Goal: Task Accomplishment & Management: Manage account settings

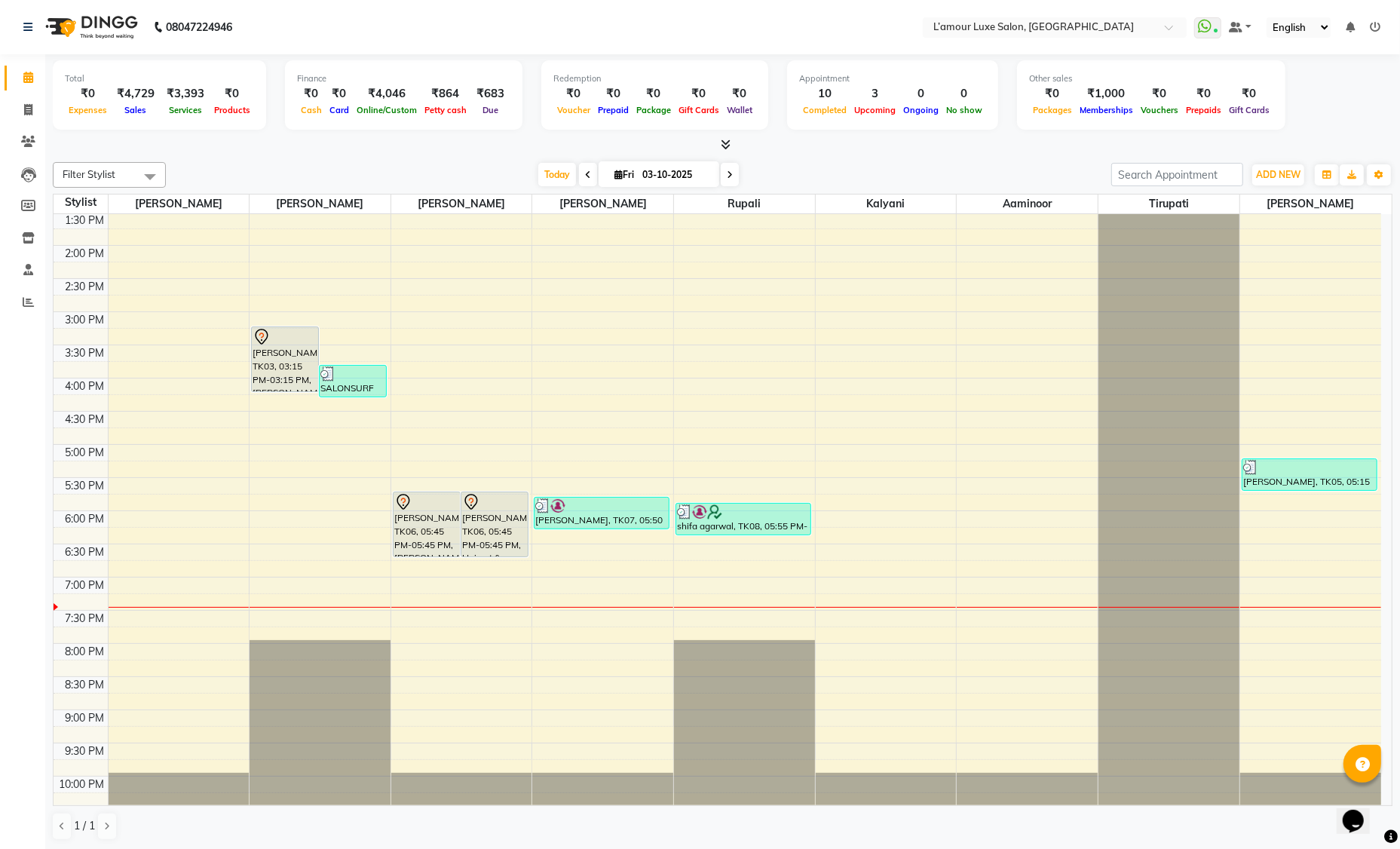
scroll to position [333, 0]
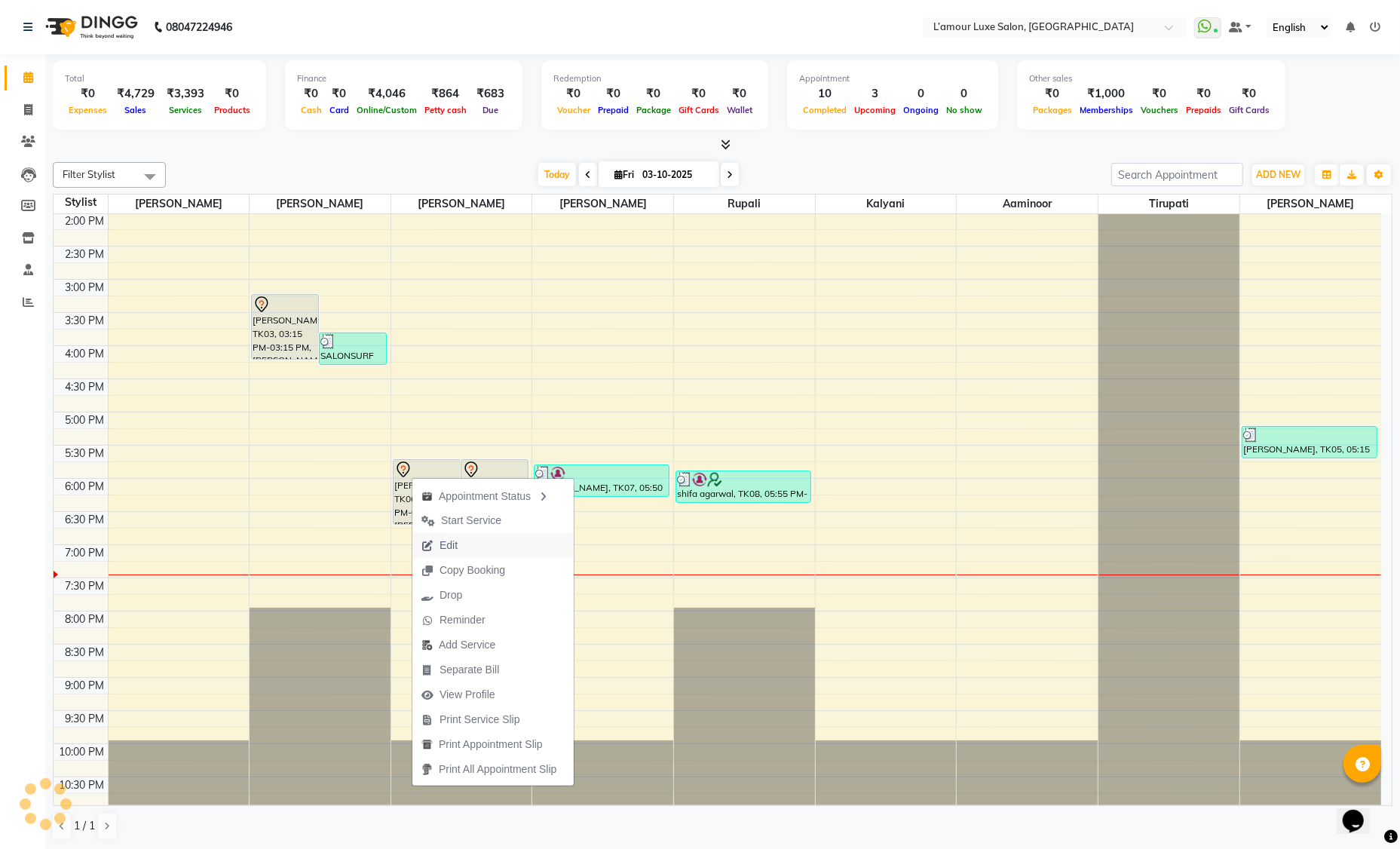
click at [454, 547] on span "Edit" at bounding box center [448, 545] width 18 height 16
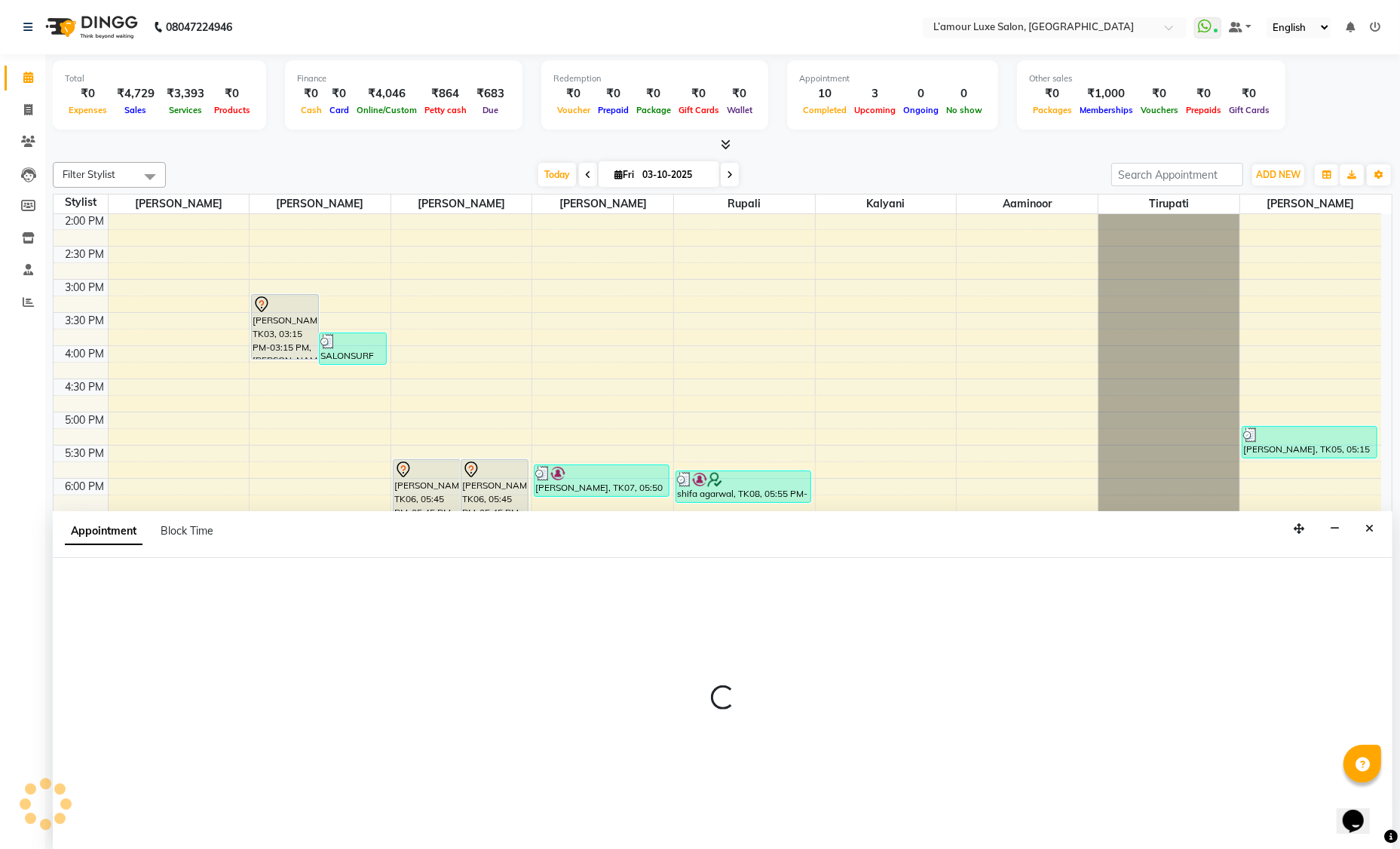
scroll to position [0, 0]
select select "tentative"
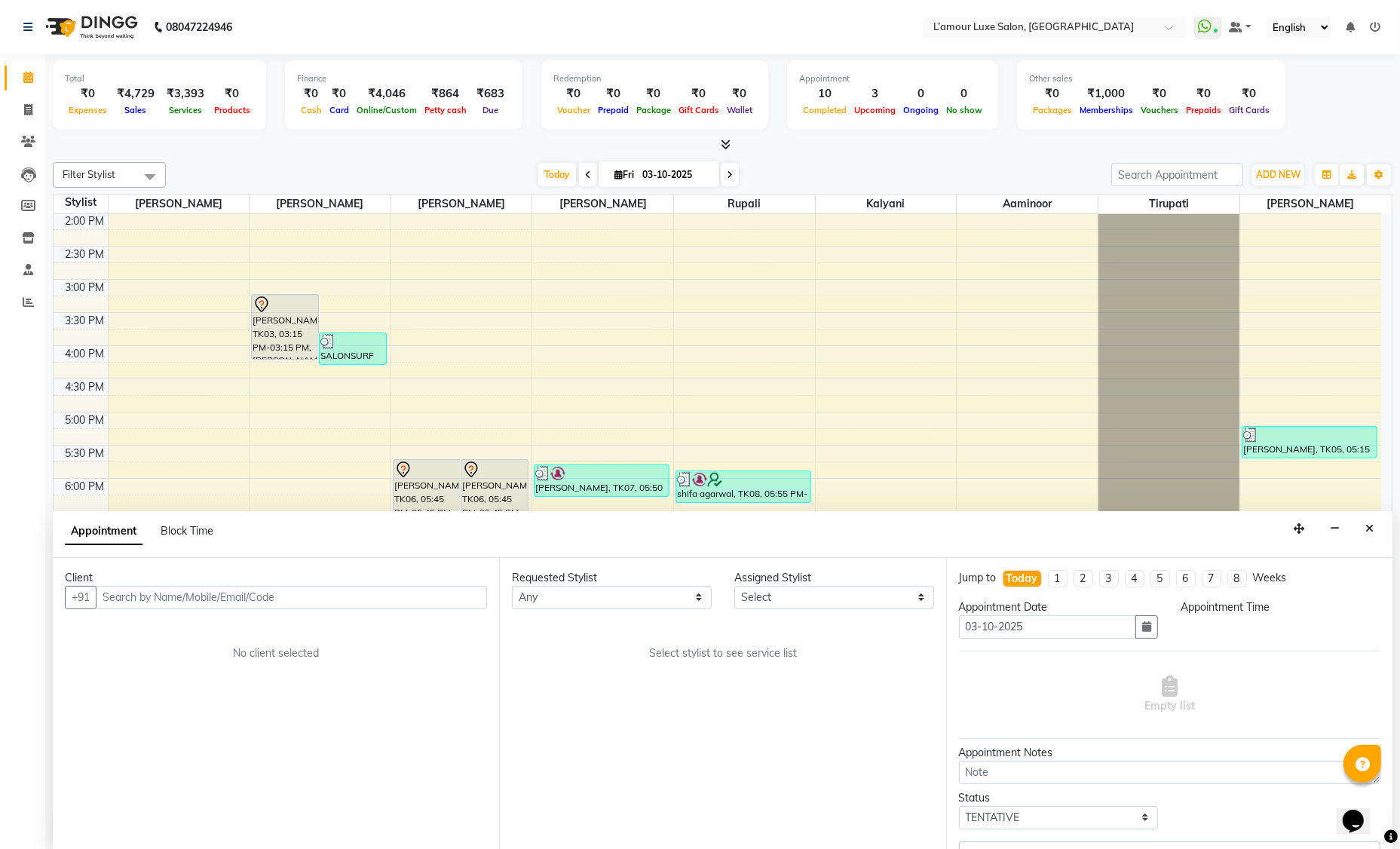
select select "79012"
select select "1065"
select select "3677"
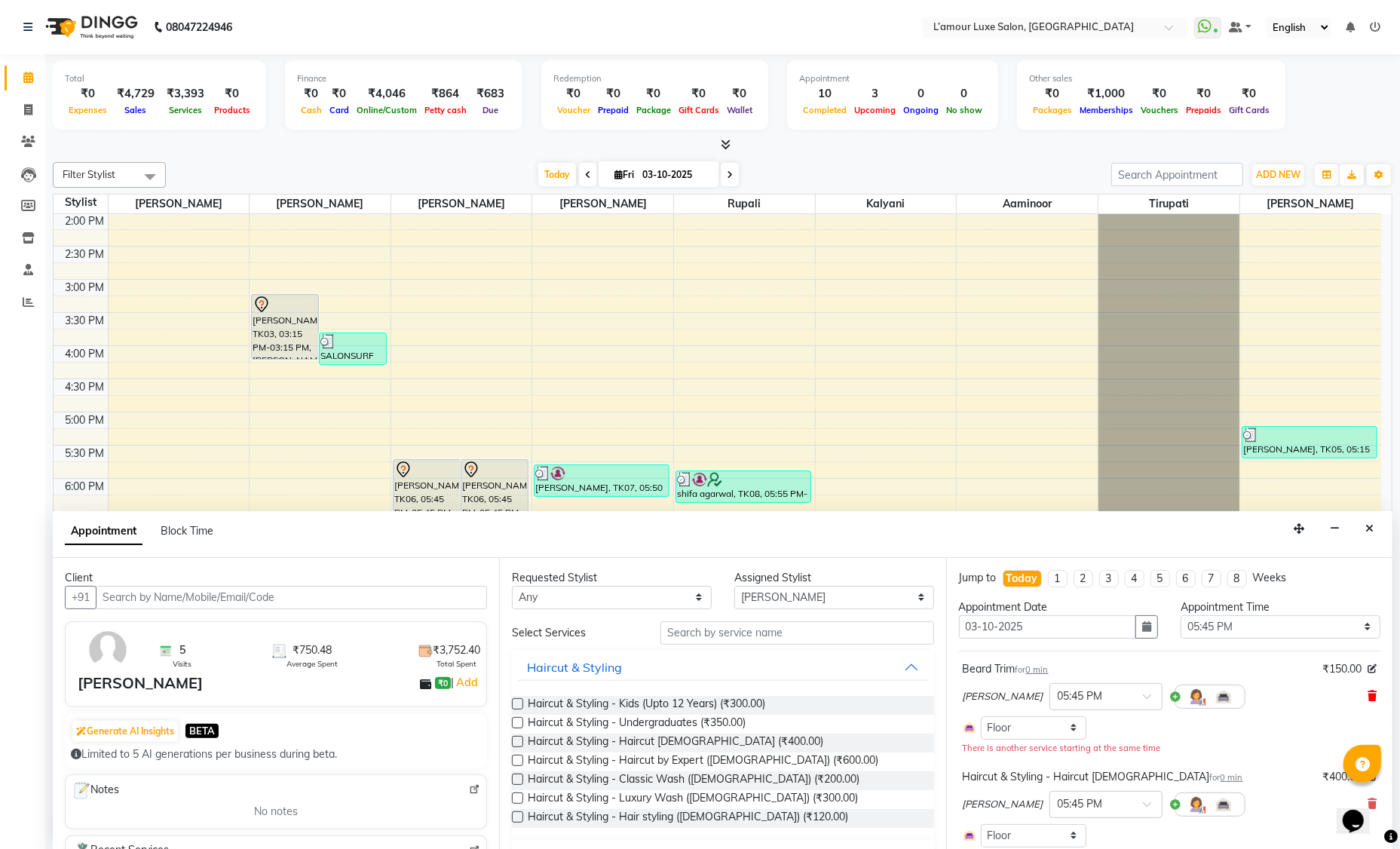
click at [1367, 695] on icon at bounding box center [1371, 696] width 9 height 11
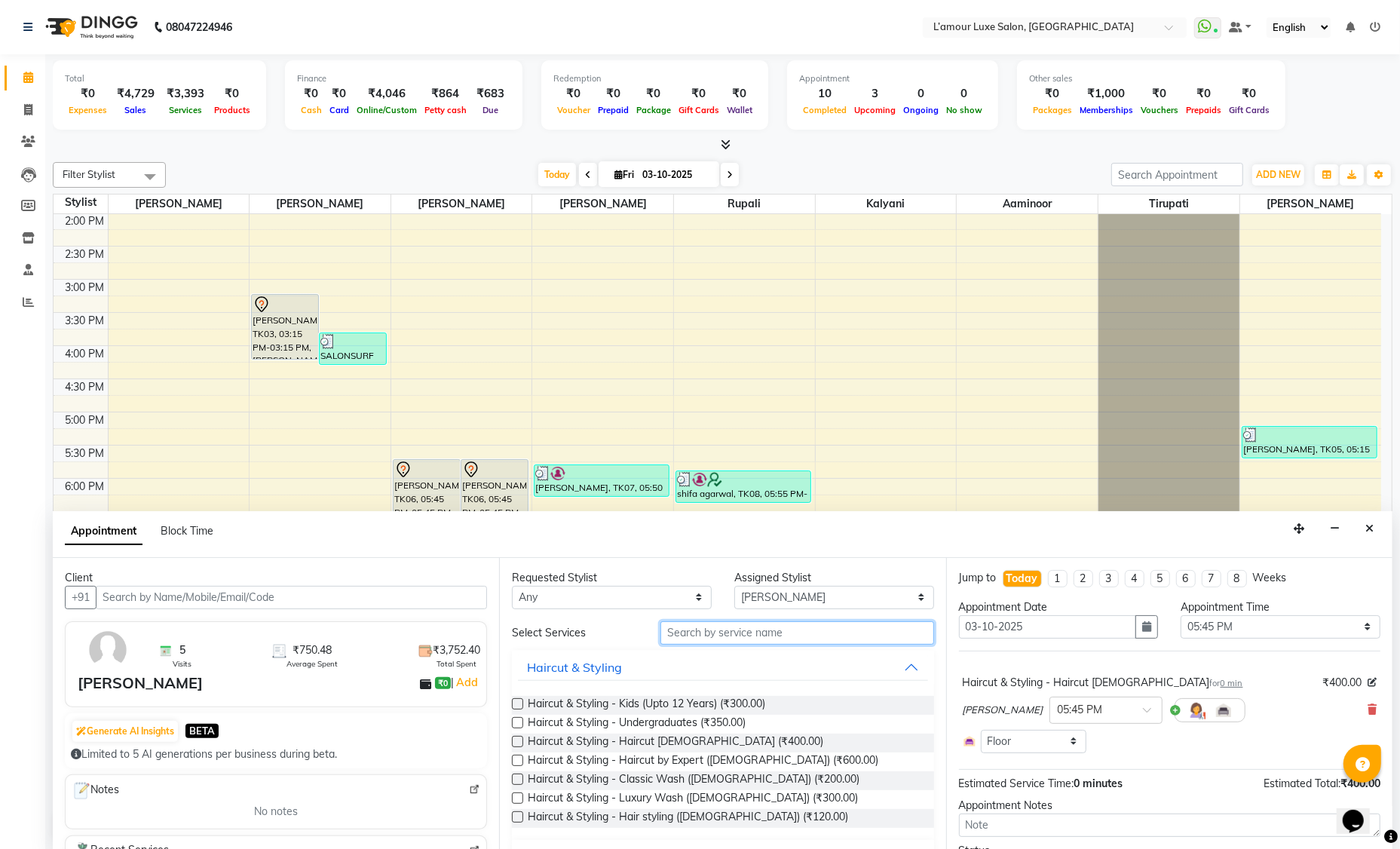
click at [748, 630] on input "text" at bounding box center [796, 633] width 274 height 24
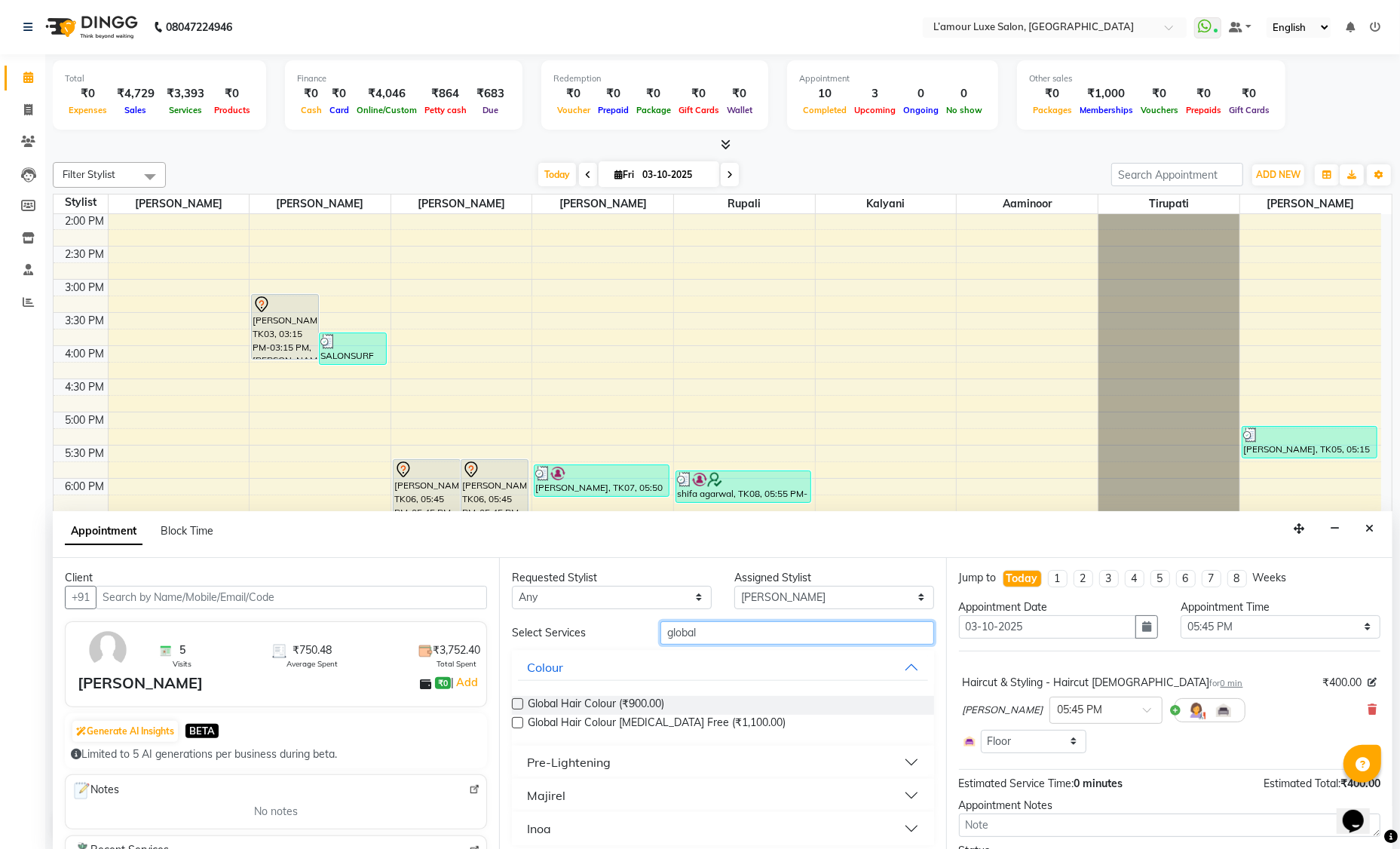
type input "global"
click at [521, 722] on label at bounding box center [517, 722] width 11 height 11
click at [521, 722] on input "checkbox" at bounding box center [517, 724] width 10 height 10
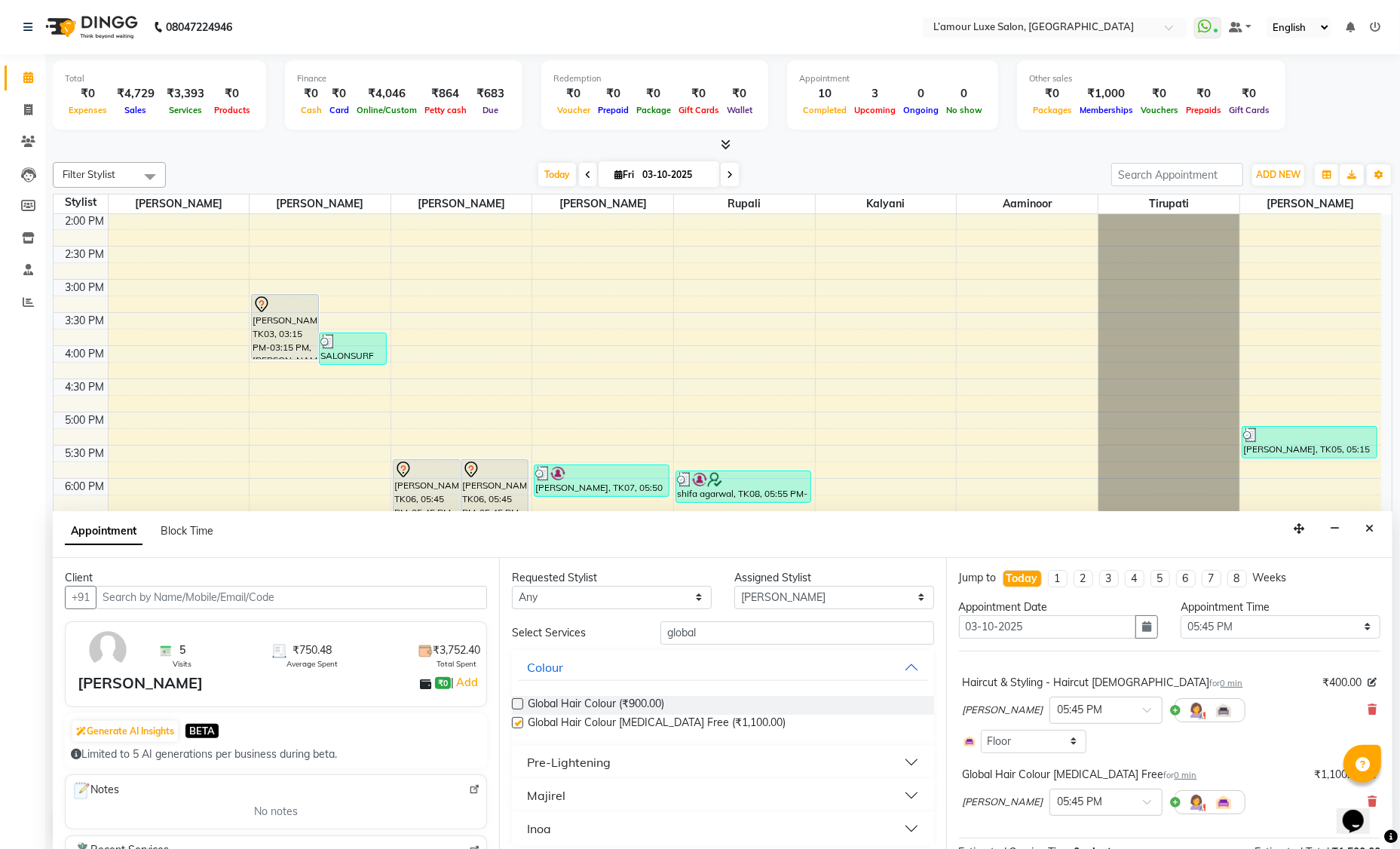
checkbox input "false"
click at [759, 596] on select "Select Aaminoor Anas Kalpesh Kalyani krutika Desai Rukshana khan Rupali Shoeb S…" at bounding box center [833, 598] width 200 height 24
select select "63033"
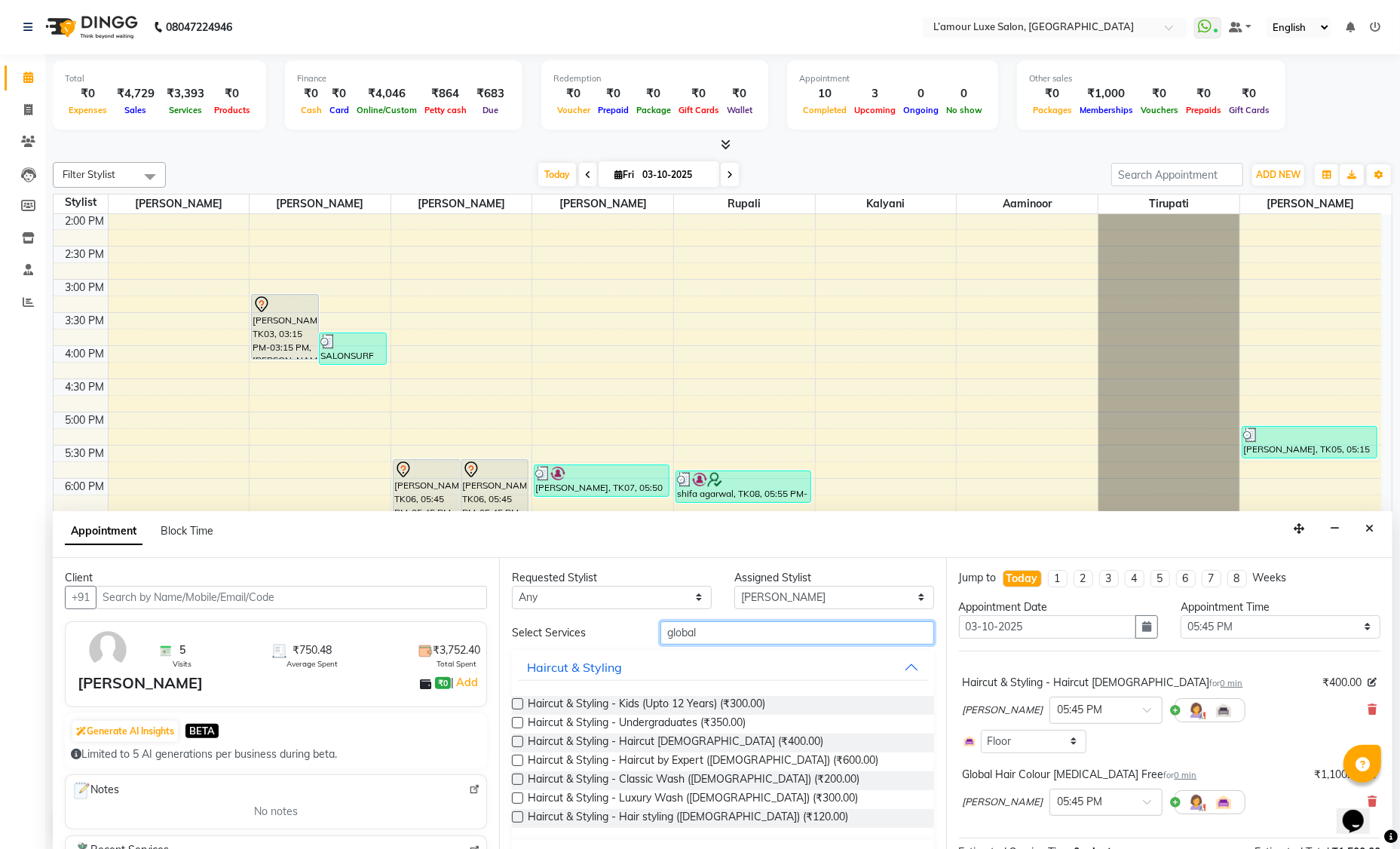
drag, startPoint x: 724, startPoint y: 626, endPoint x: 587, endPoint y: 627, distance: 137.0
click at [587, 627] on div "Select Services global" at bounding box center [721, 633] width 444 height 24
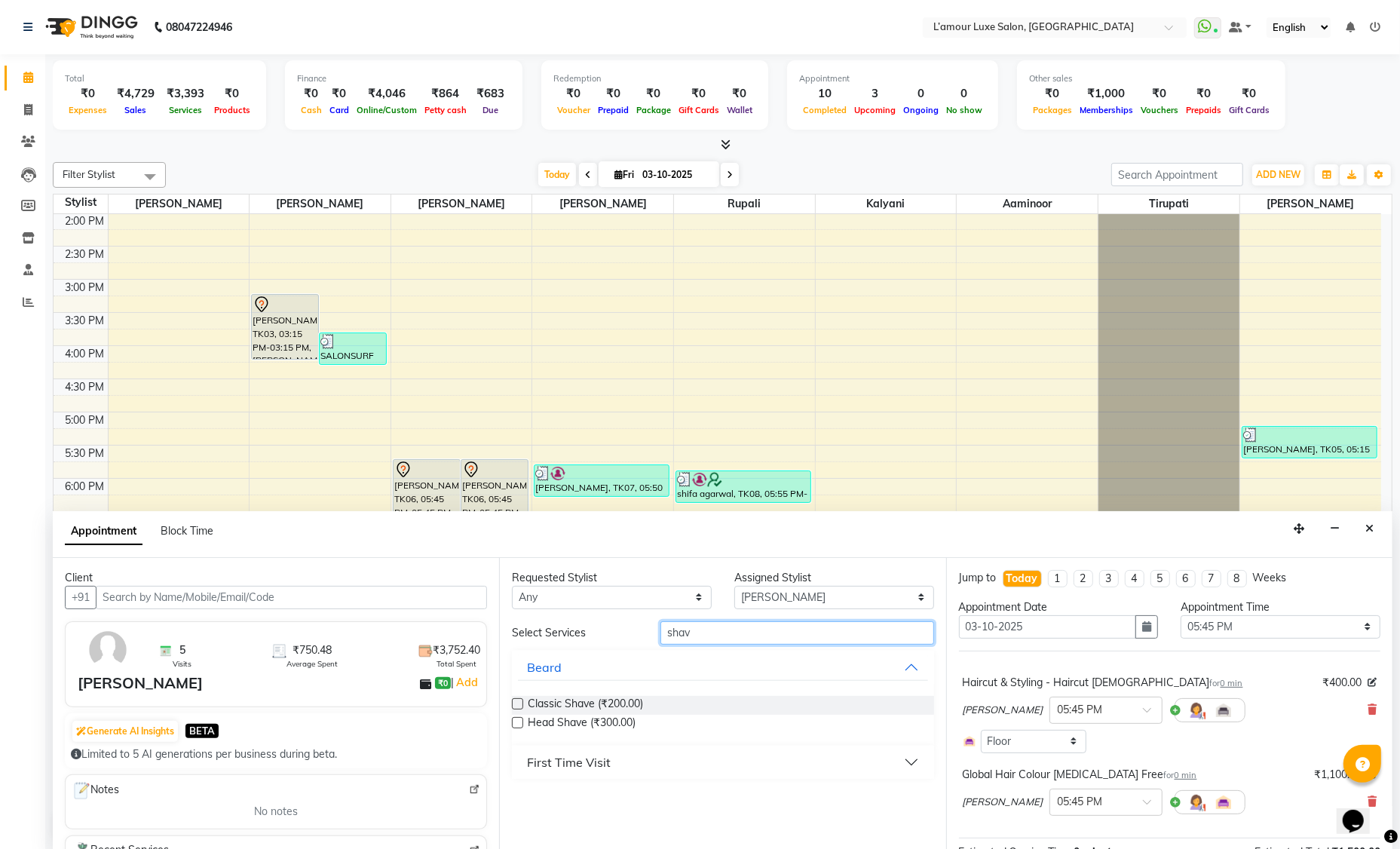
type input "shav"
click at [521, 702] on label at bounding box center [517, 703] width 11 height 11
click at [521, 702] on input "checkbox" at bounding box center [517, 706] width 10 height 10
checkbox input "false"
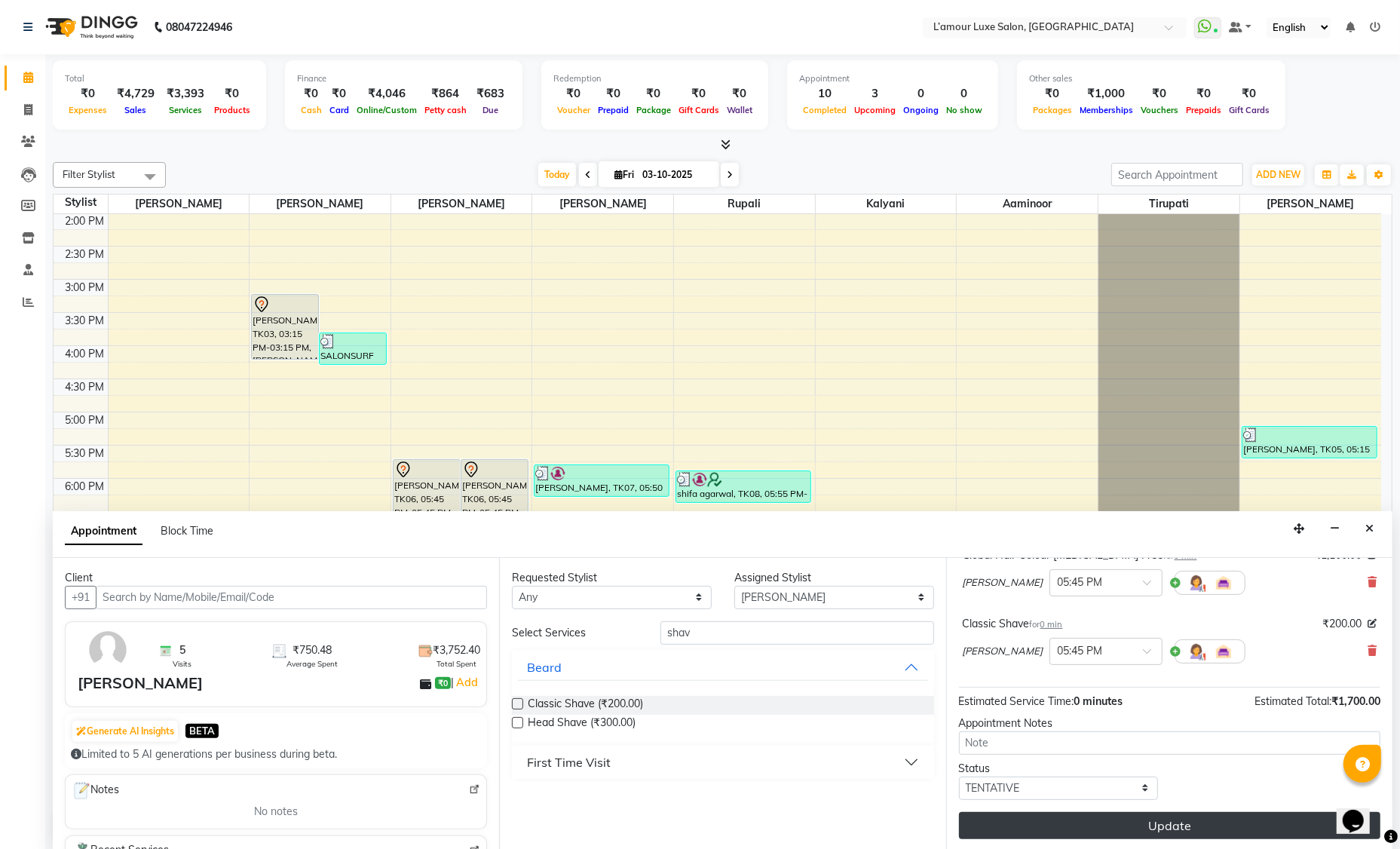
click at [1148, 818] on button "Update" at bounding box center [1169, 825] width 421 height 27
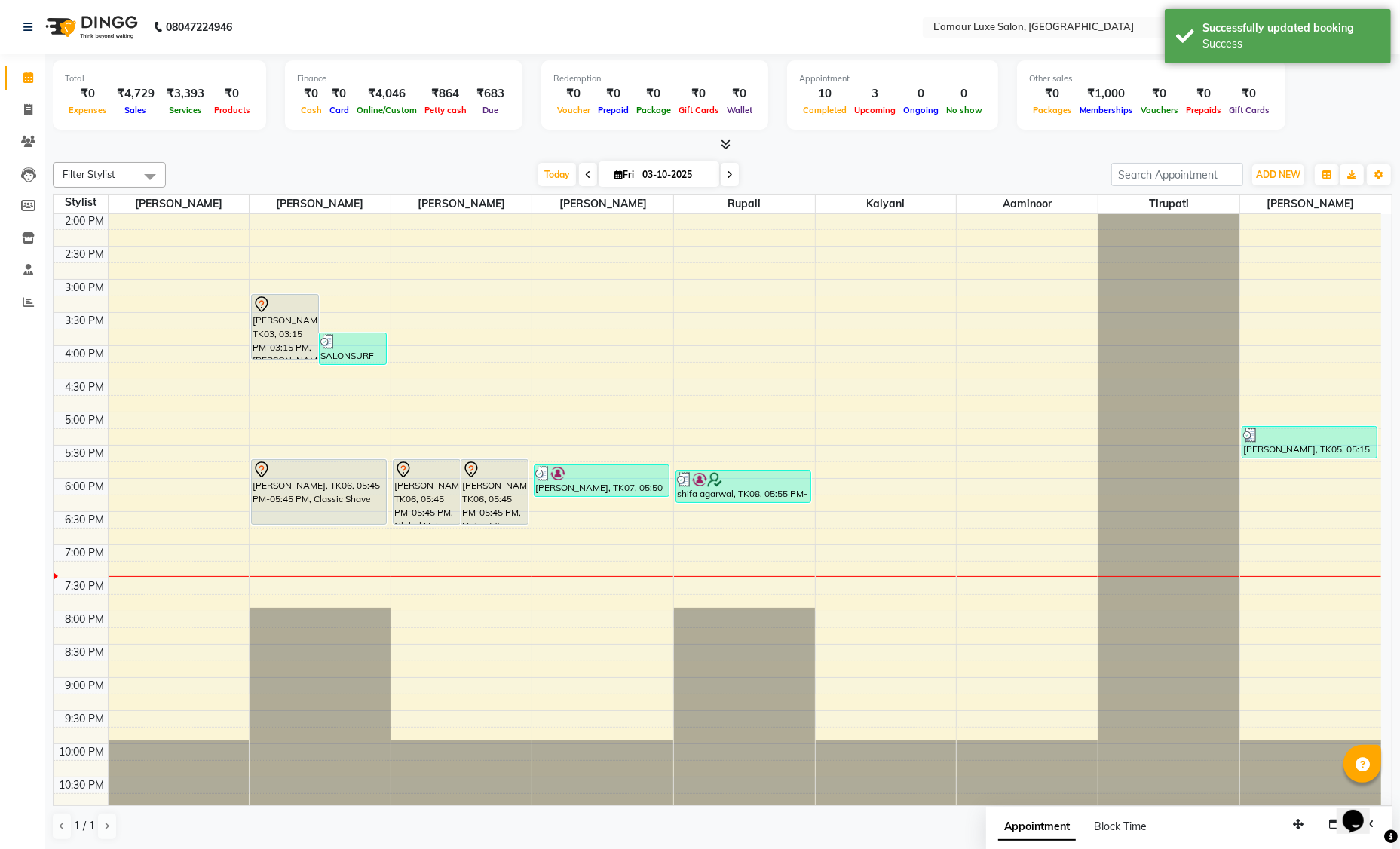
scroll to position [0, 0]
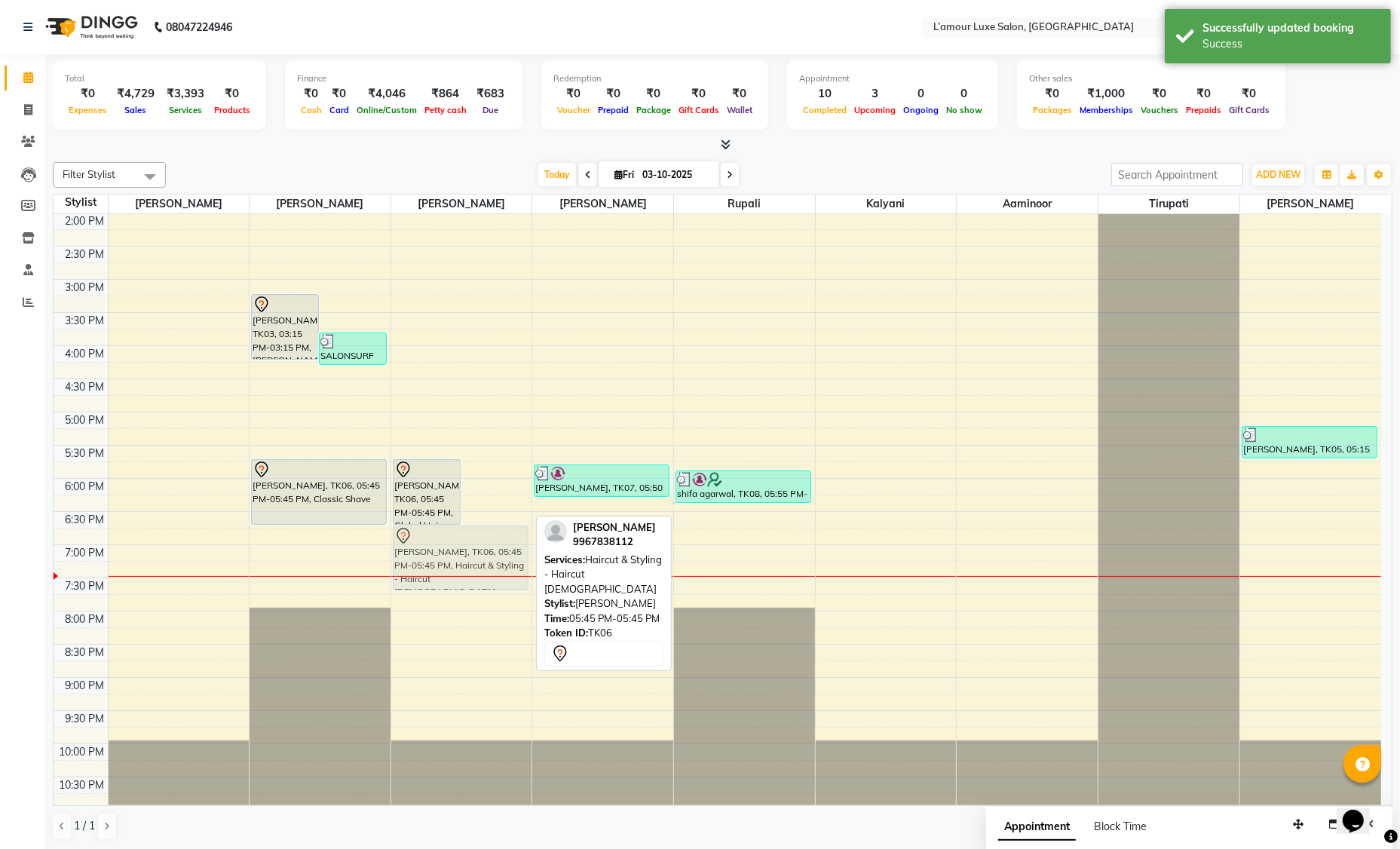
drag, startPoint x: 491, startPoint y: 496, endPoint x: 492, endPoint y: 554, distance: 58.0
click at [492, 554] on div "Omkar, TK06, 05:45 PM-05:45 PM, Global Hair Colour Ammonia Free Omkar, TK06, 05…" at bounding box center [461, 345] width 141 height 928
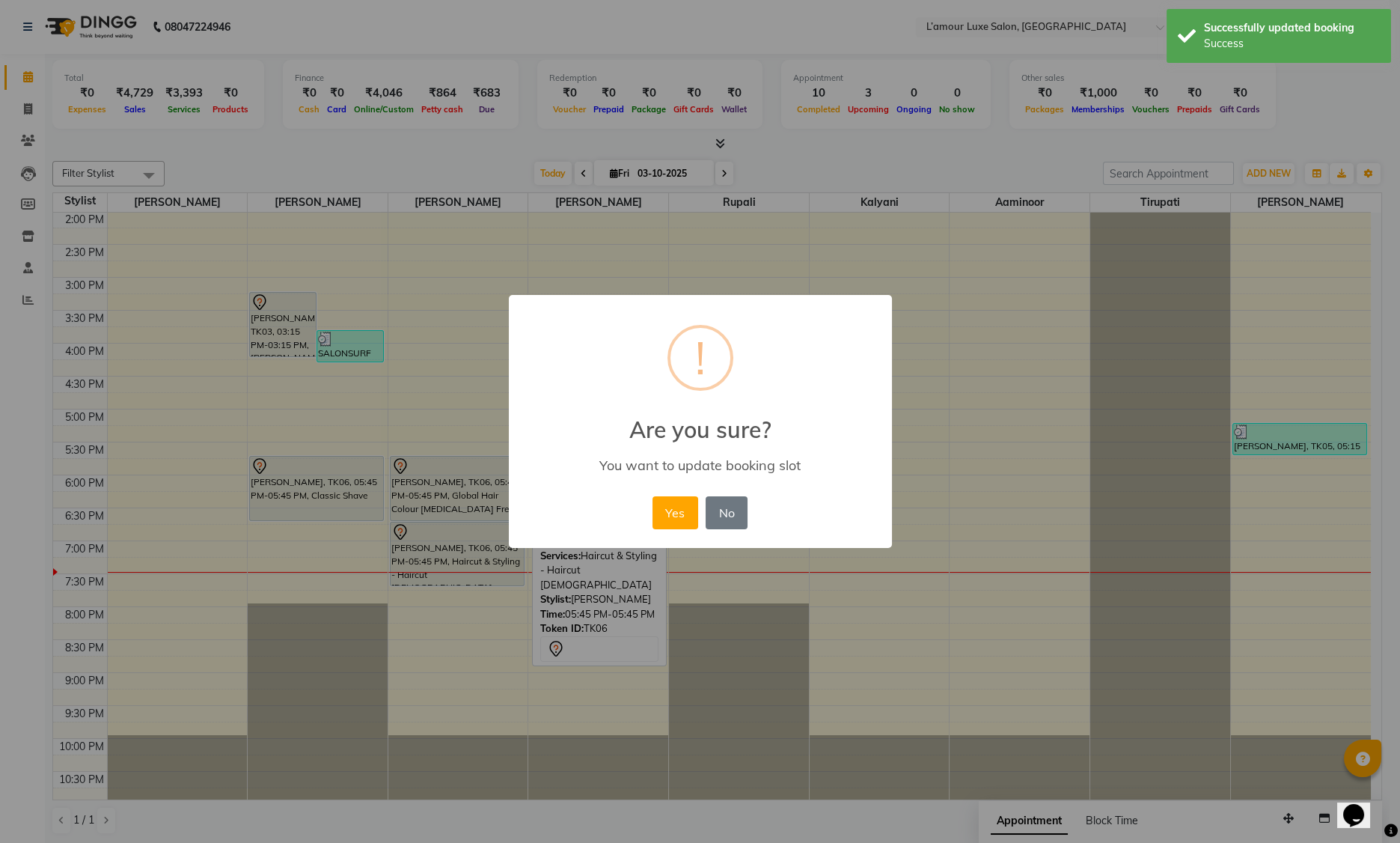
click at [669, 512] on button "Yes" at bounding box center [675, 513] width 46 height 33
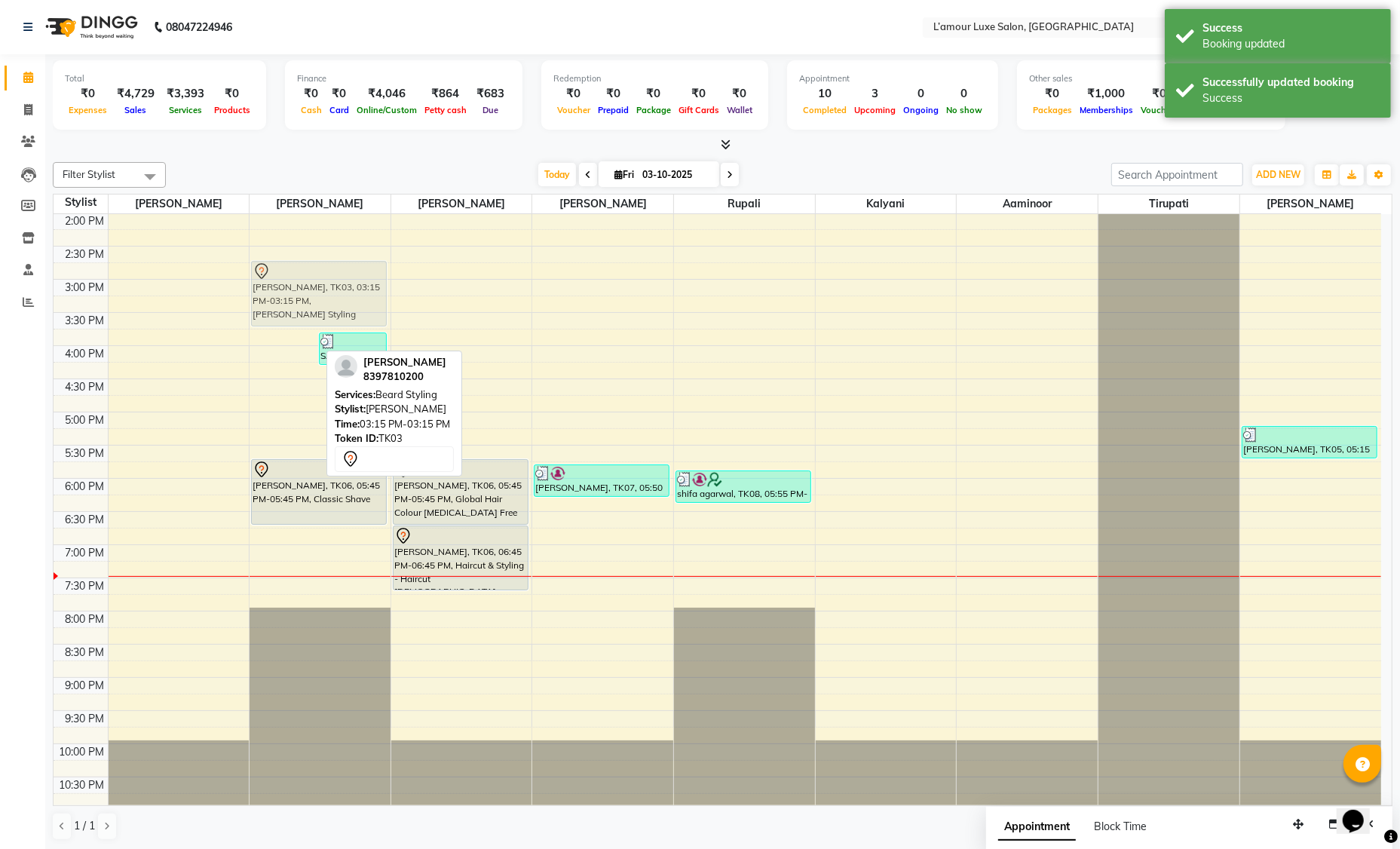
drag, startPoint x: 296, startPoint y: 322, endPoint x: 300, endPoint y: 291, distance: 31.3
click at [300, 291] on div "Tejas Goel, TK03, 03:15 PM-03:15 PM, Beard Styling SALONSURF VENTURES PRIVATE L…" at bounding box center [319, 345] width 141 height 928
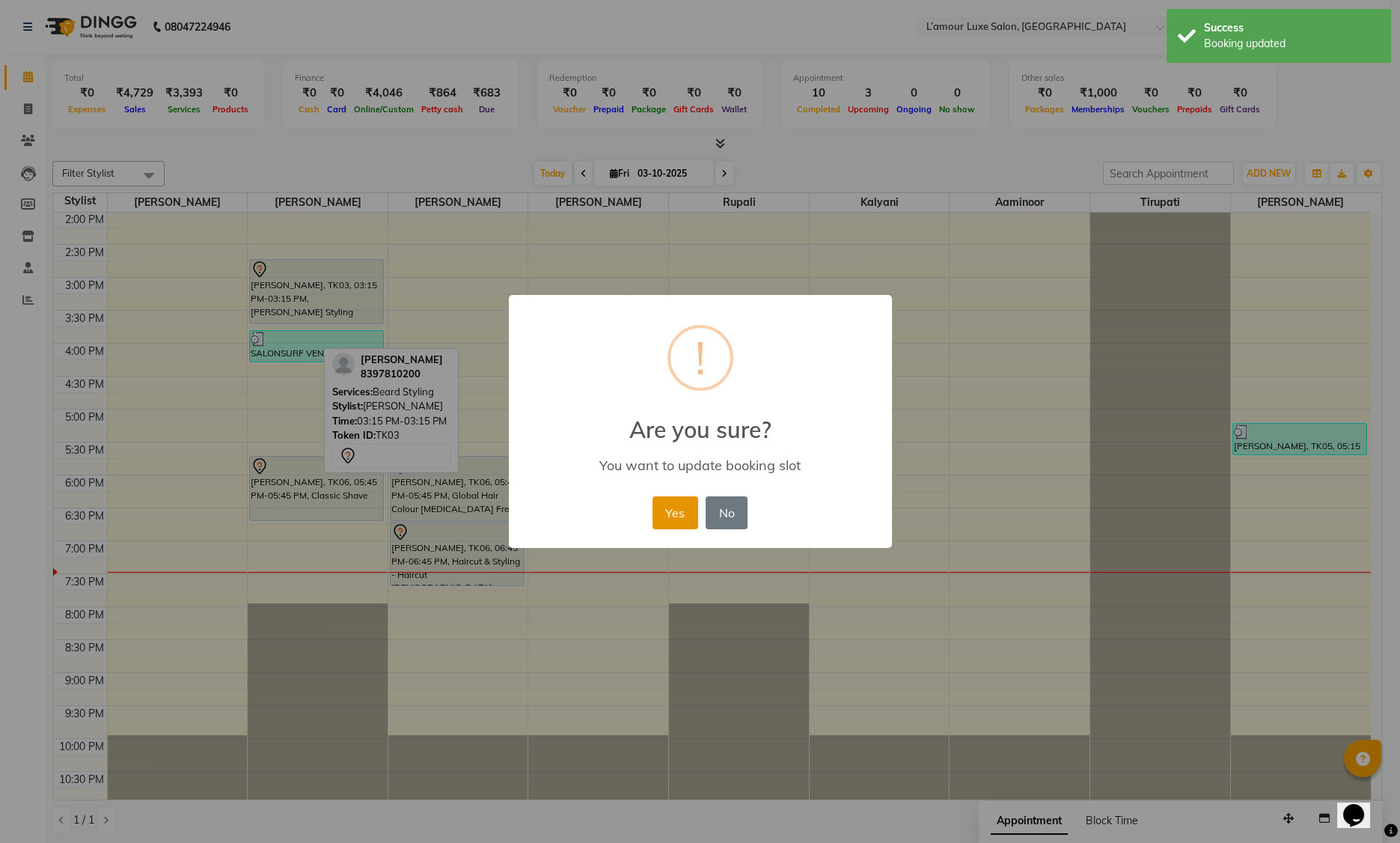
click at [675, 510] on button "Yes" at bounding box center [675, 513] width 46 height 33
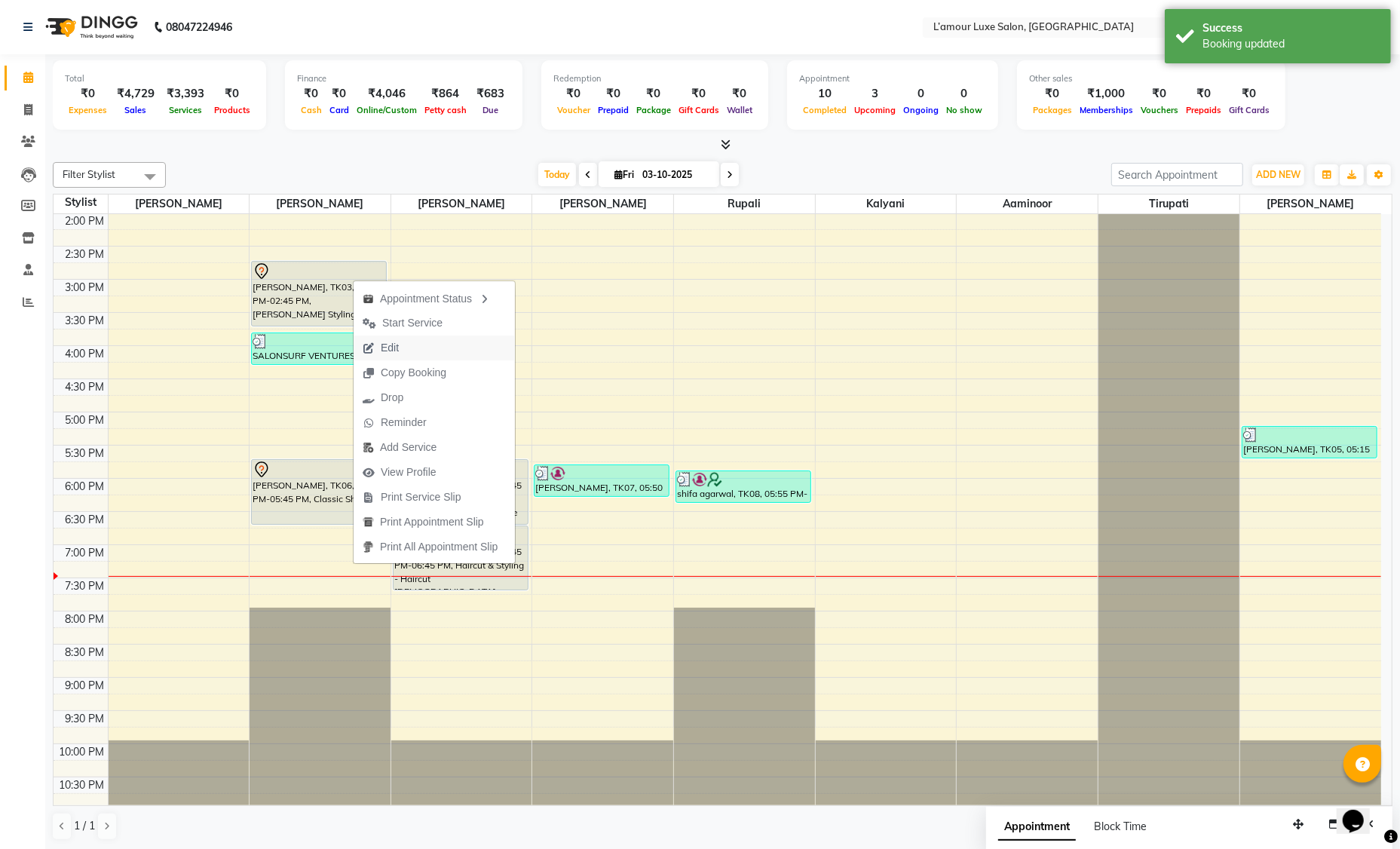
click at [415, 344] on button "Edit" at bounding box center [434, 348] width 162 height 25
select select "885"
select select "tentative"
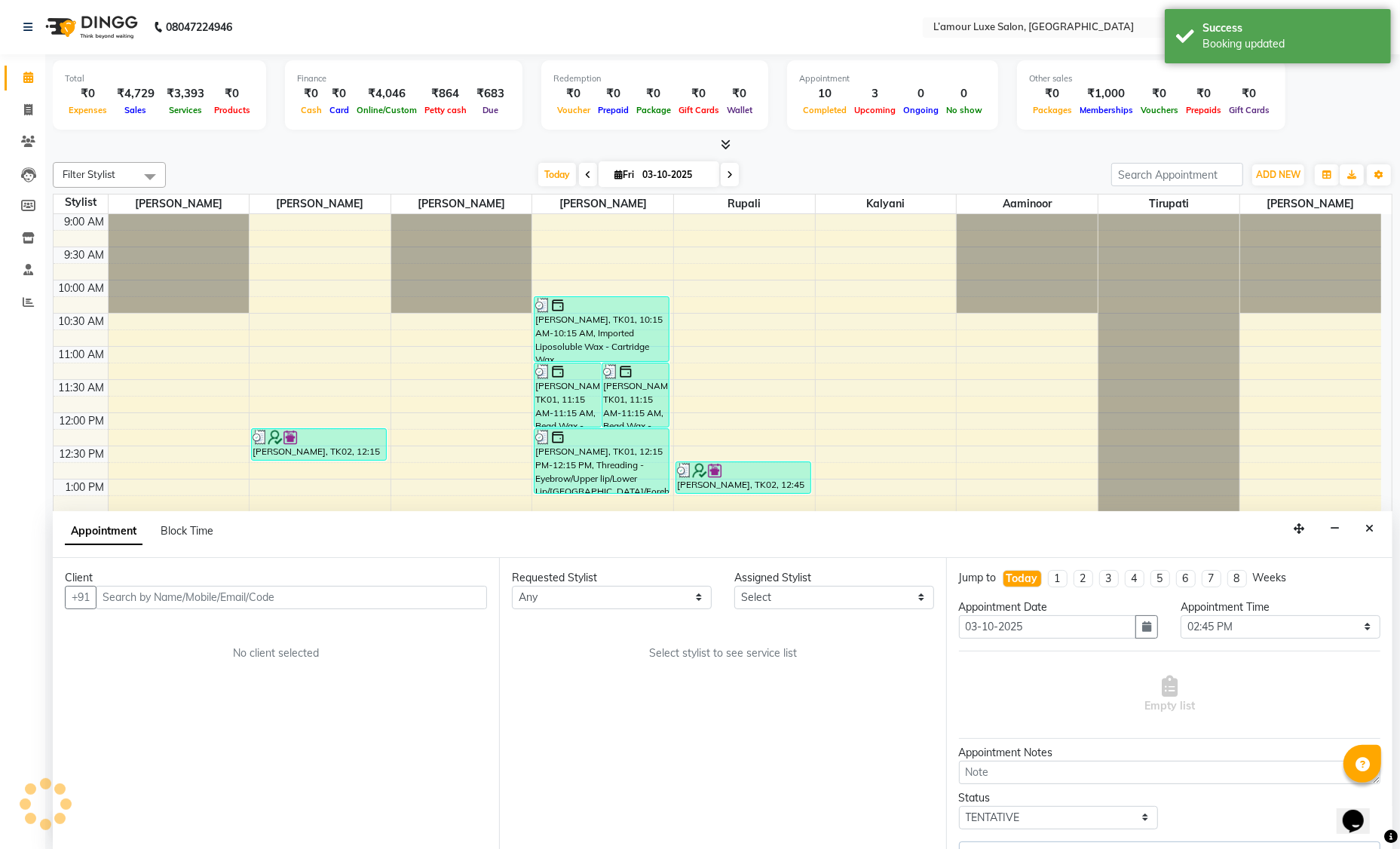
select select "63033"
select select "3677"
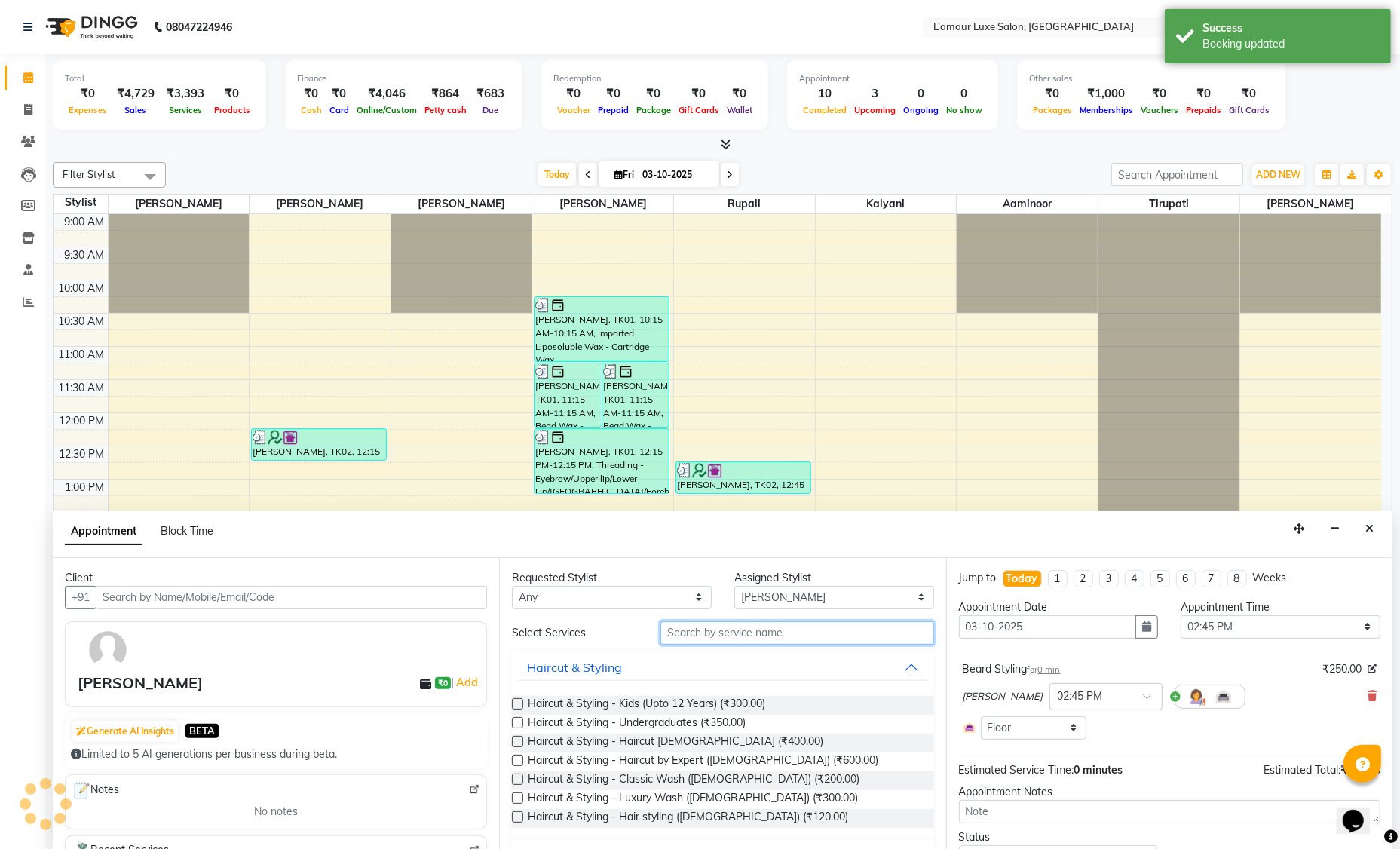
click at [776, 632] on input "text" at bounding box center [796, 633] width 274 height 24
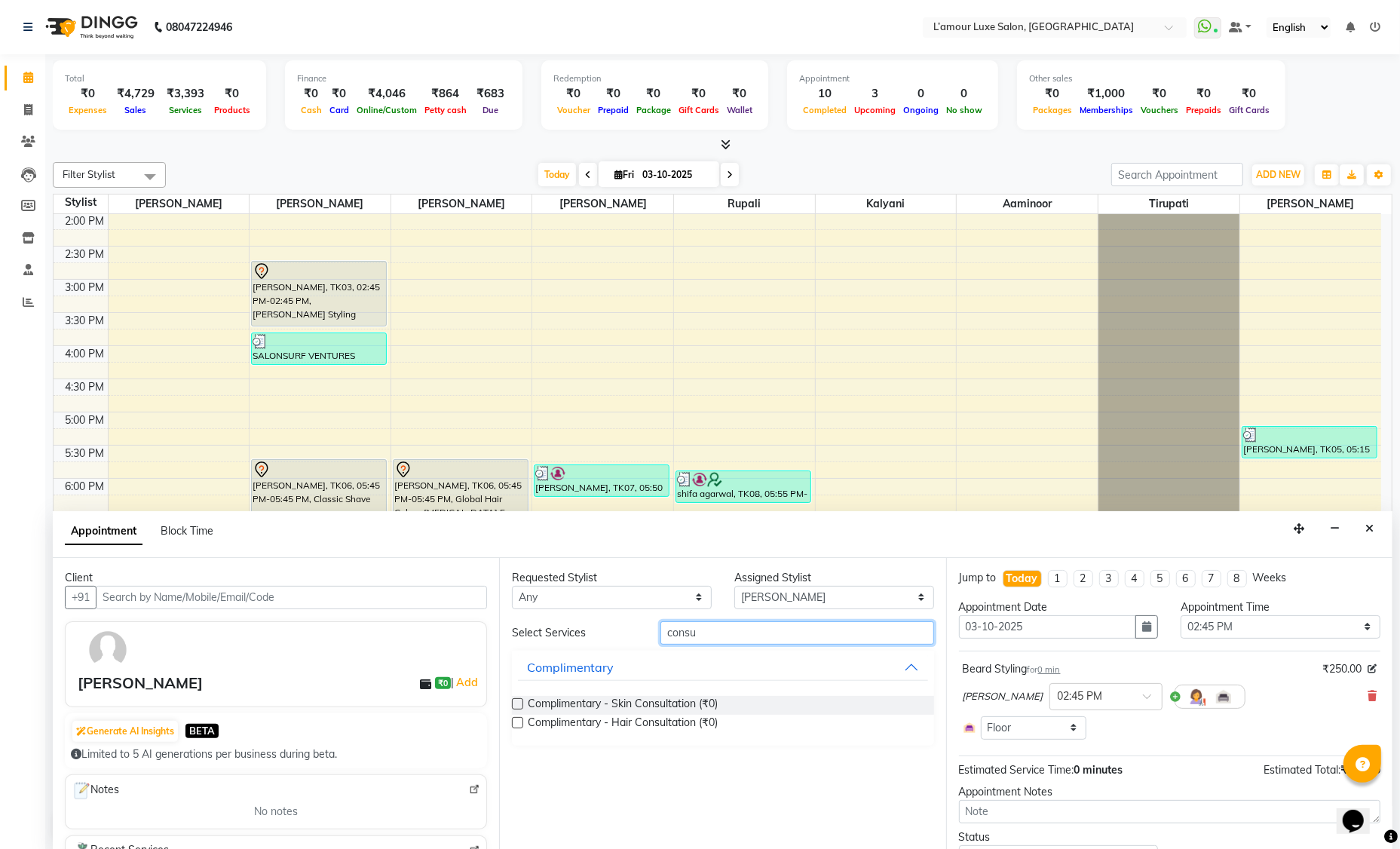
type input "consu"
click at [521, 721] on label at bounding box center [517, 722] width 11 height 11
click at [521, 721] on input "checkbox" at bounding box center [517, 724] width 10 height 10
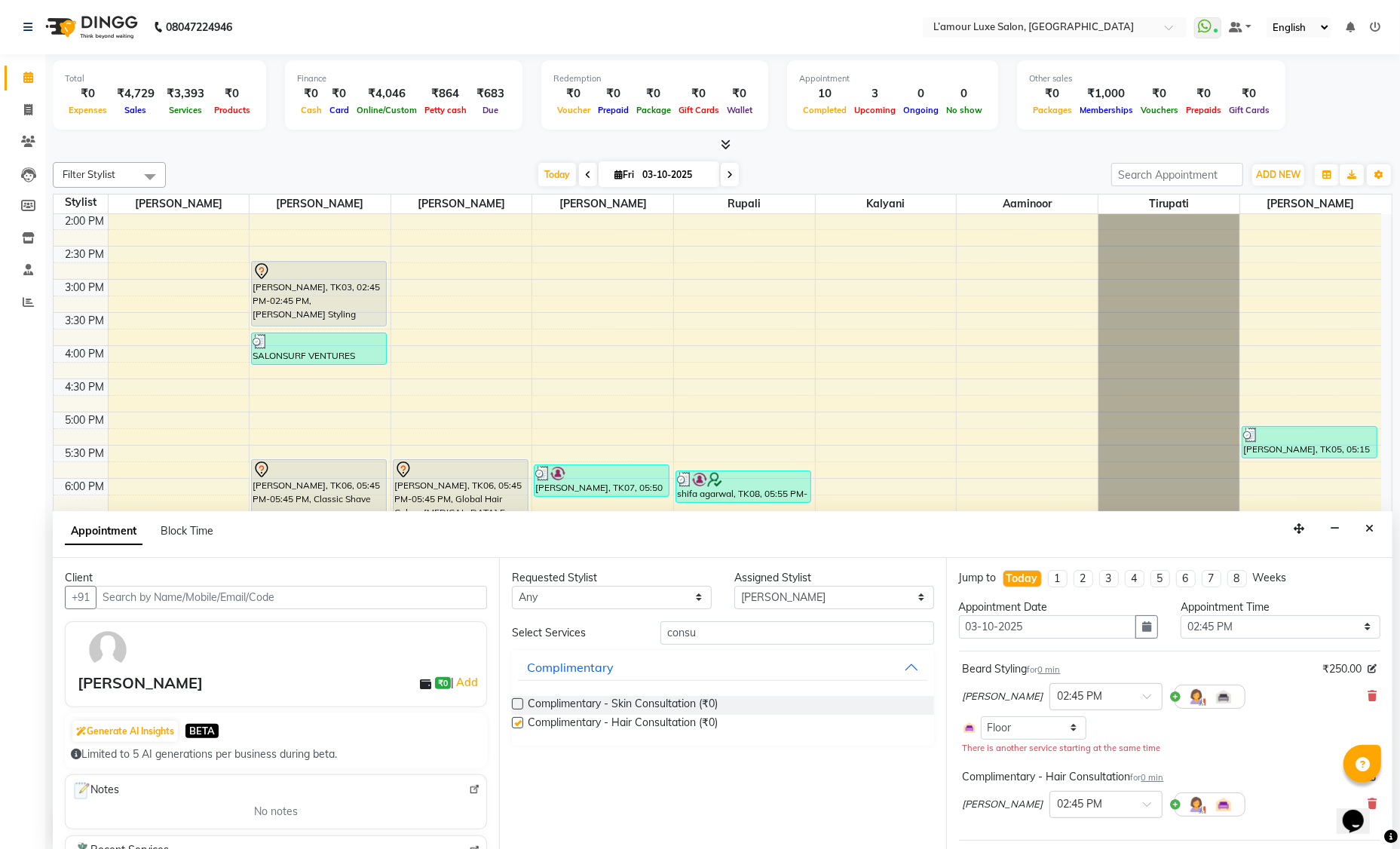
checkbox input "false"
click at [1367, 695] on icon at bounding box center [1371, 696] width 9 height 11
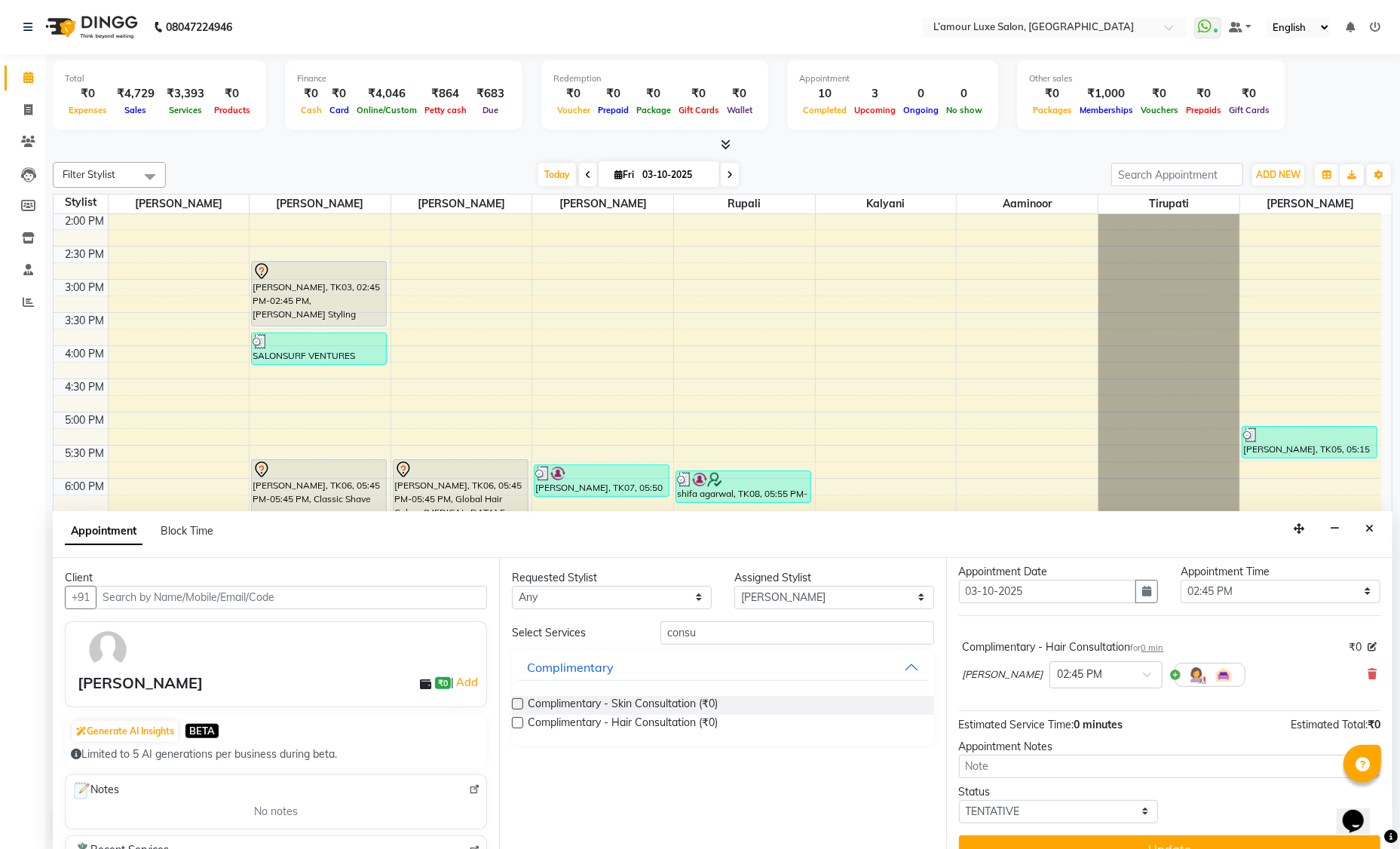
scroll to position [59, 0]
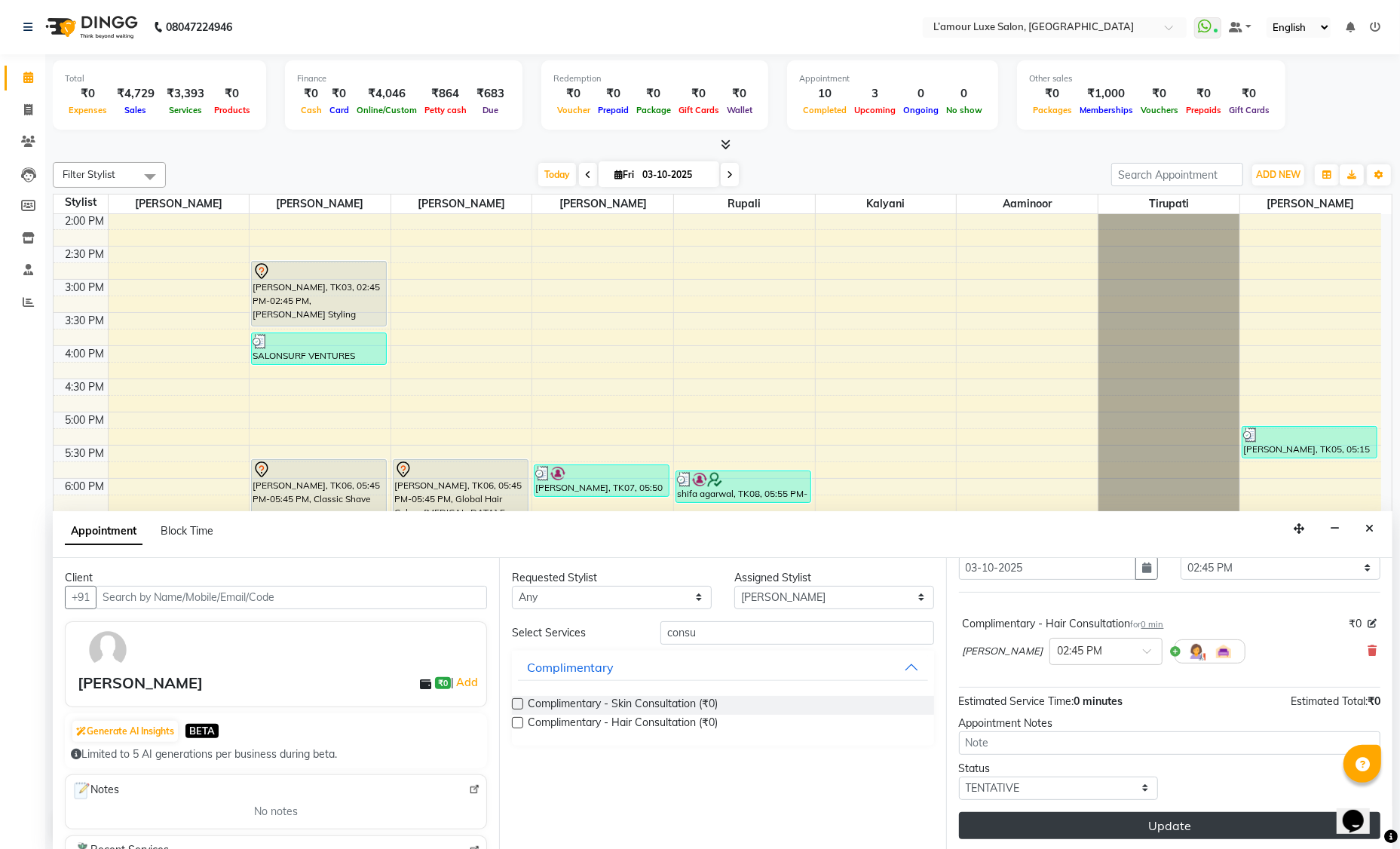
drag, startPoint x: 1179, startPoint y: 816, endPoint x: 1179, endPoint y: 804, distance: 12.0
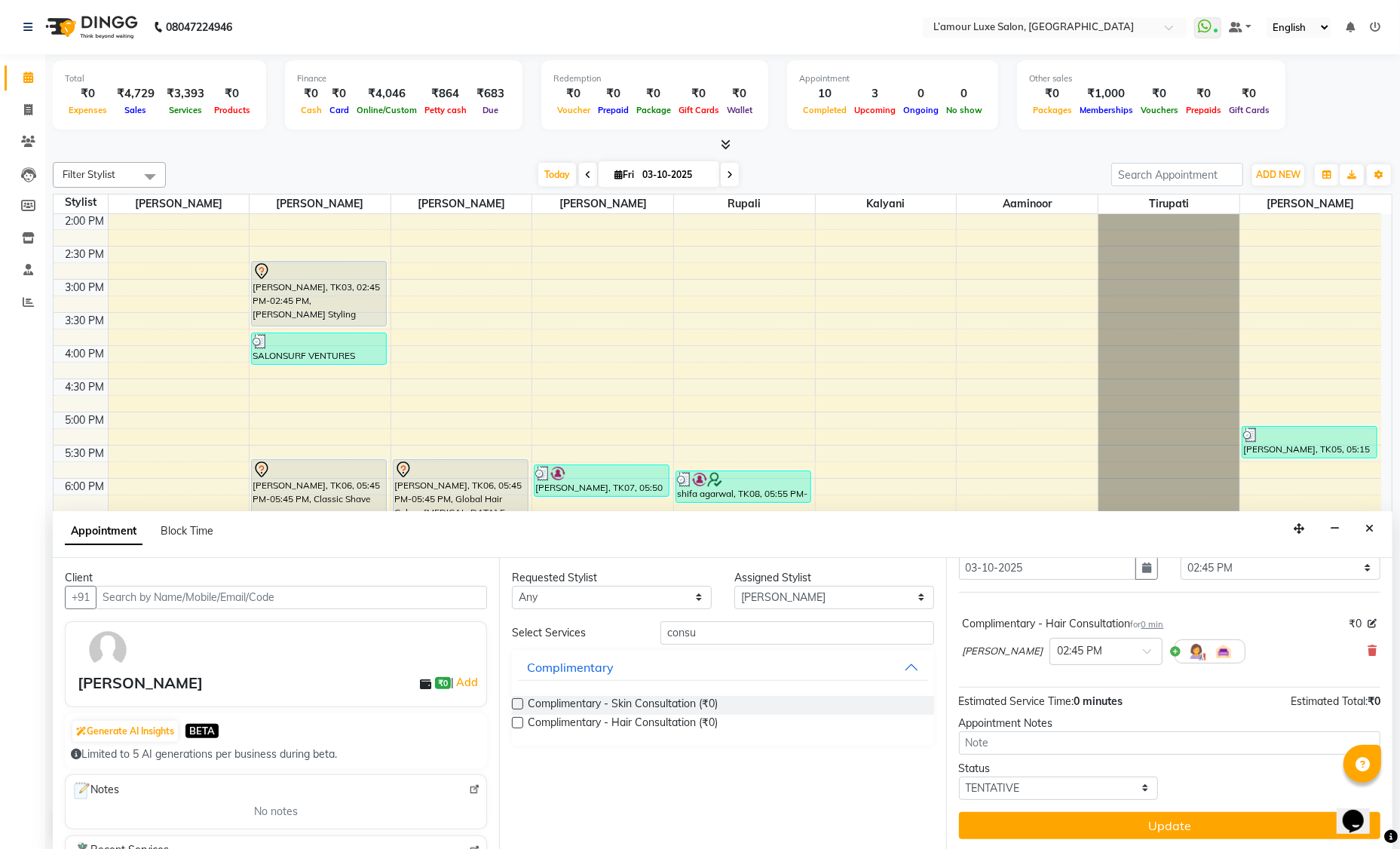
click at [1179, 816] on button "Update" at bounding box center [1169, 825] width 421 height 27
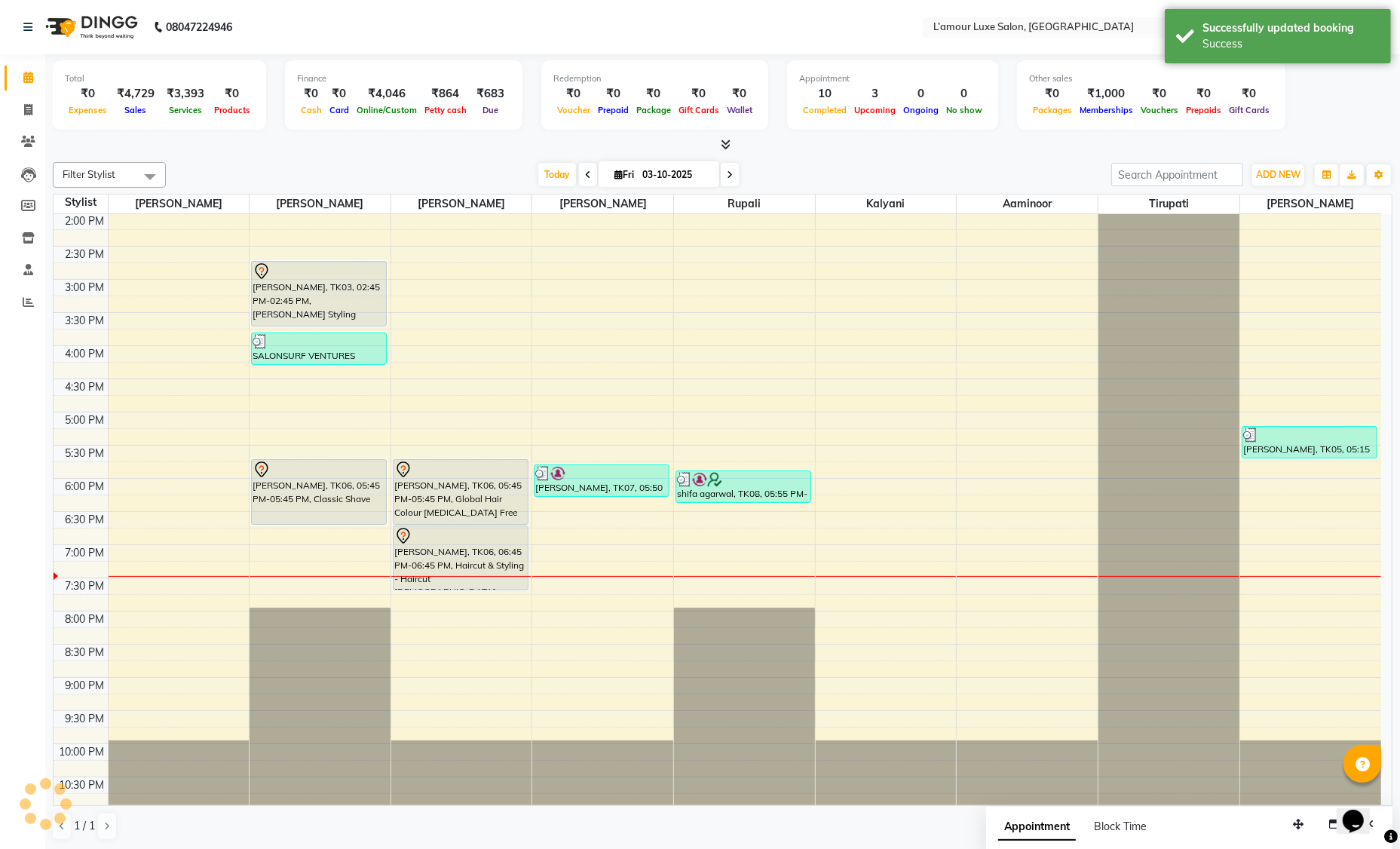
scroll to position [0, 0]
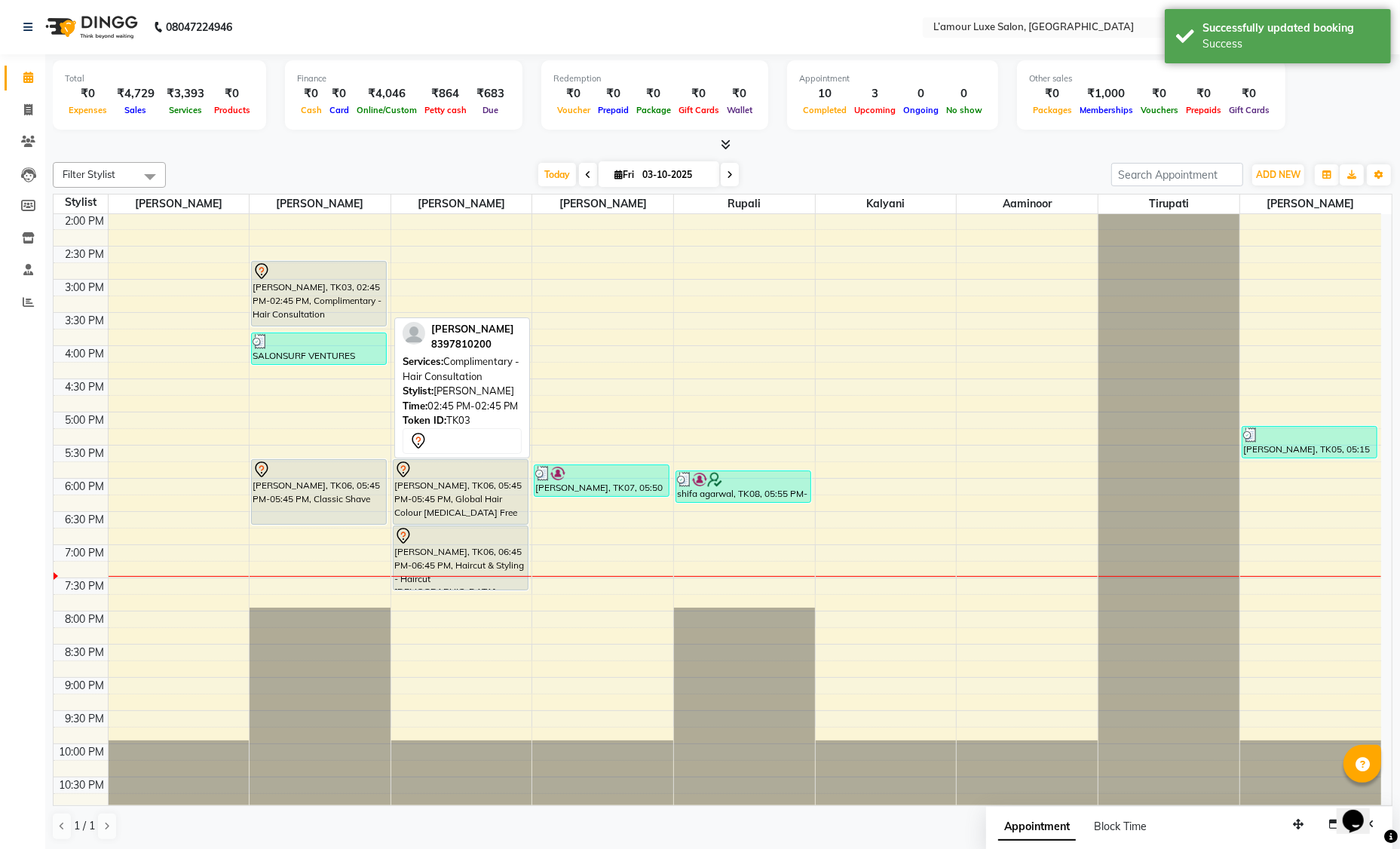
click at [329, 303] on div "Tejas Goel, TK03, 02:45 PM-02:45 PM, Complimentary - Hair Consultation" at bounding box center [318, 294] width 134 height 64
click at [309, 277] on div at bounding box center [319, 271] width 133 height 18
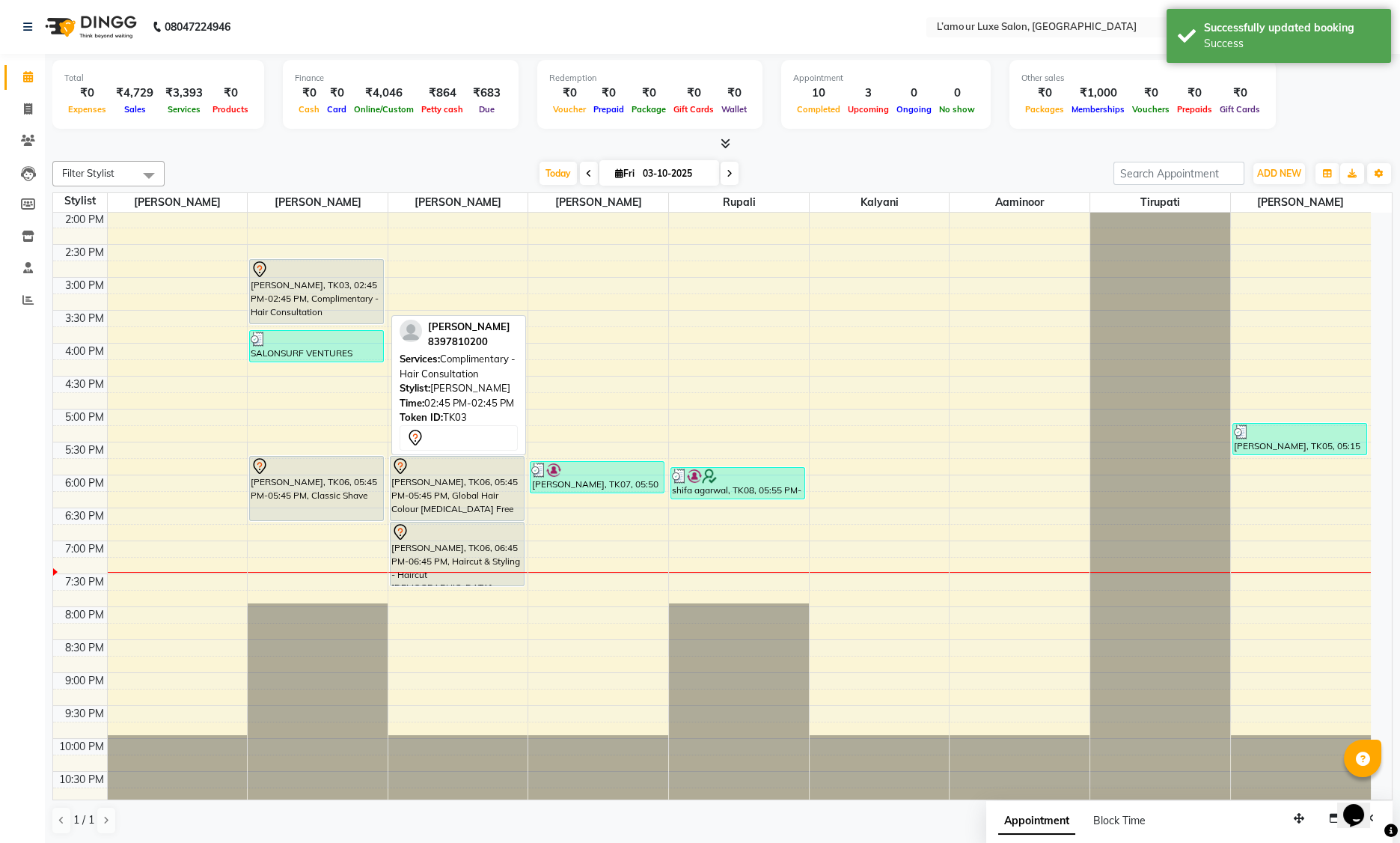
select select "7"
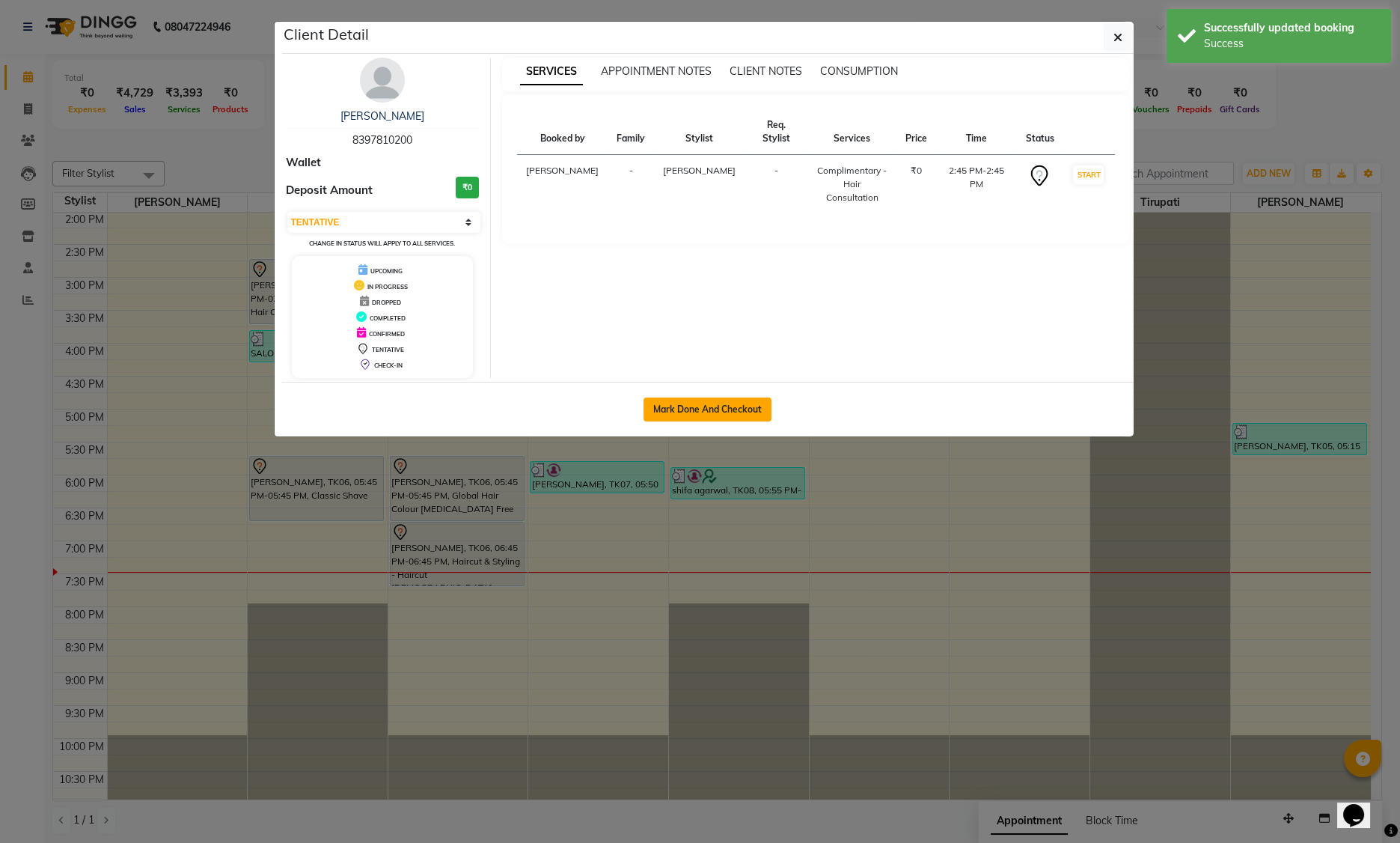
click at [663, 410] on button "Mark Done And Checkout" at bounding box center [707, 409] width 128 height 24
select select "service"
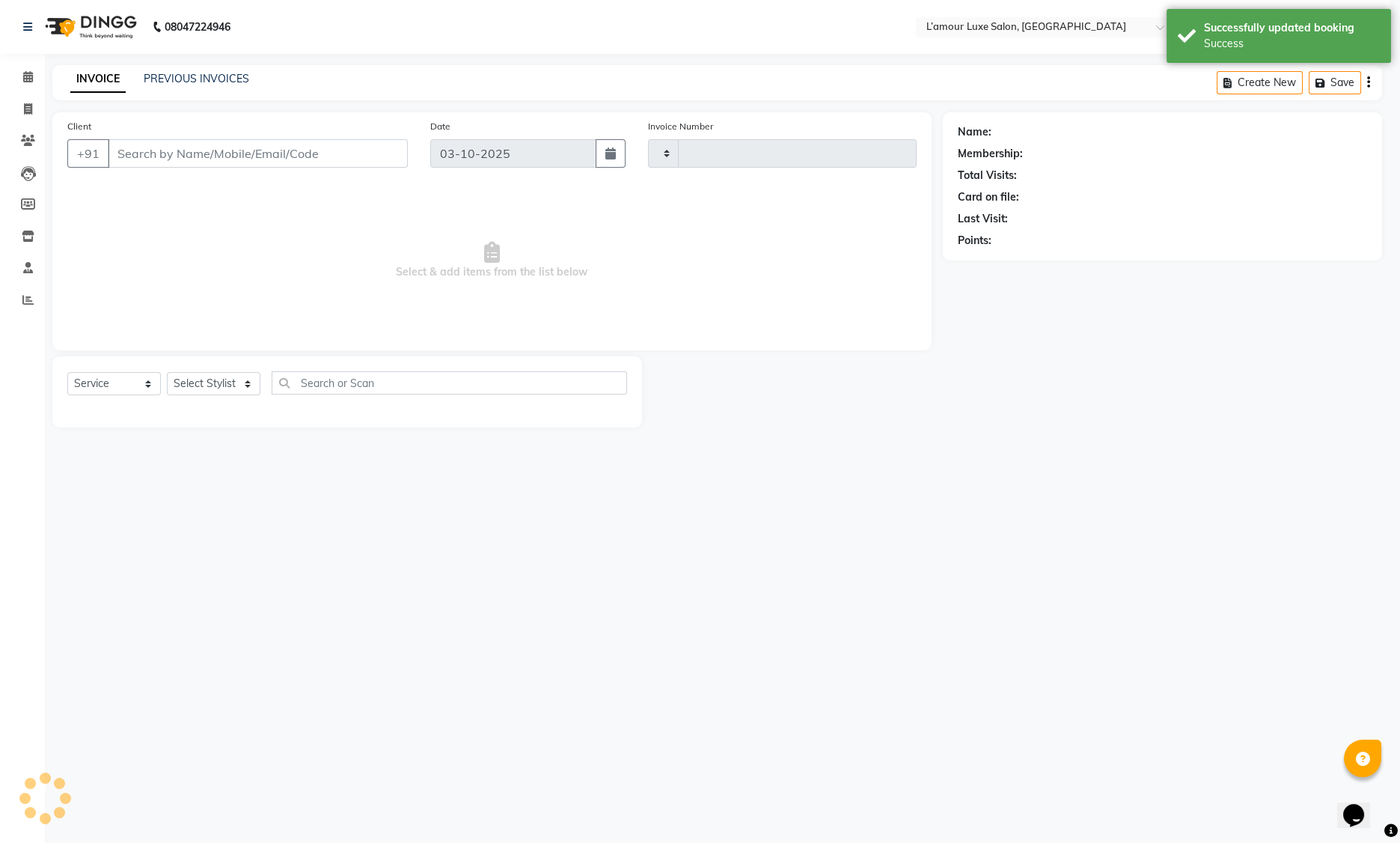
type input "1492"
select select "7325"
type input "8397810200"
select select "63033"
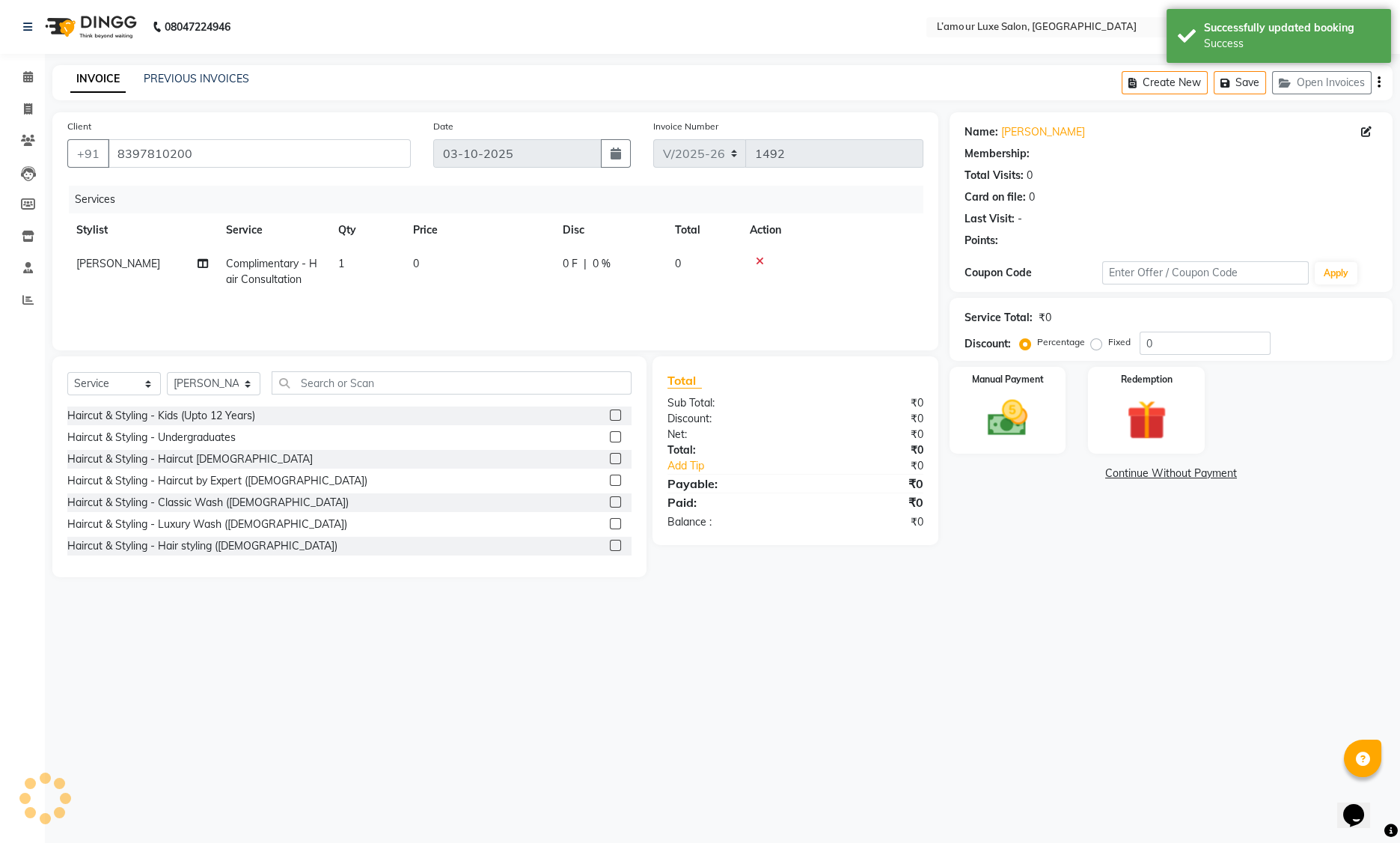
select select "1: Object"
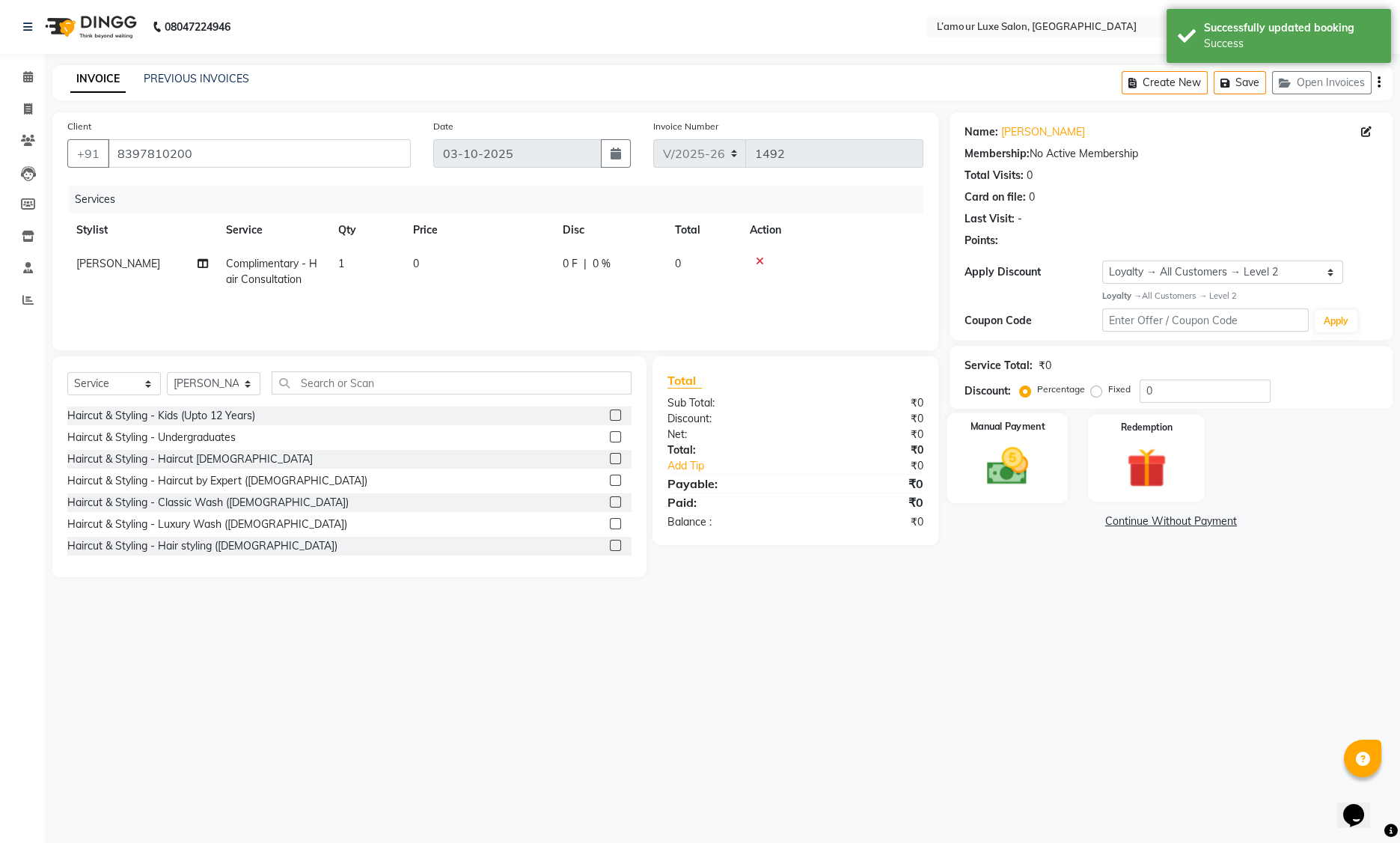
click at [1033, 471] on img at bounding box center [1008, 466] width 68 height 48
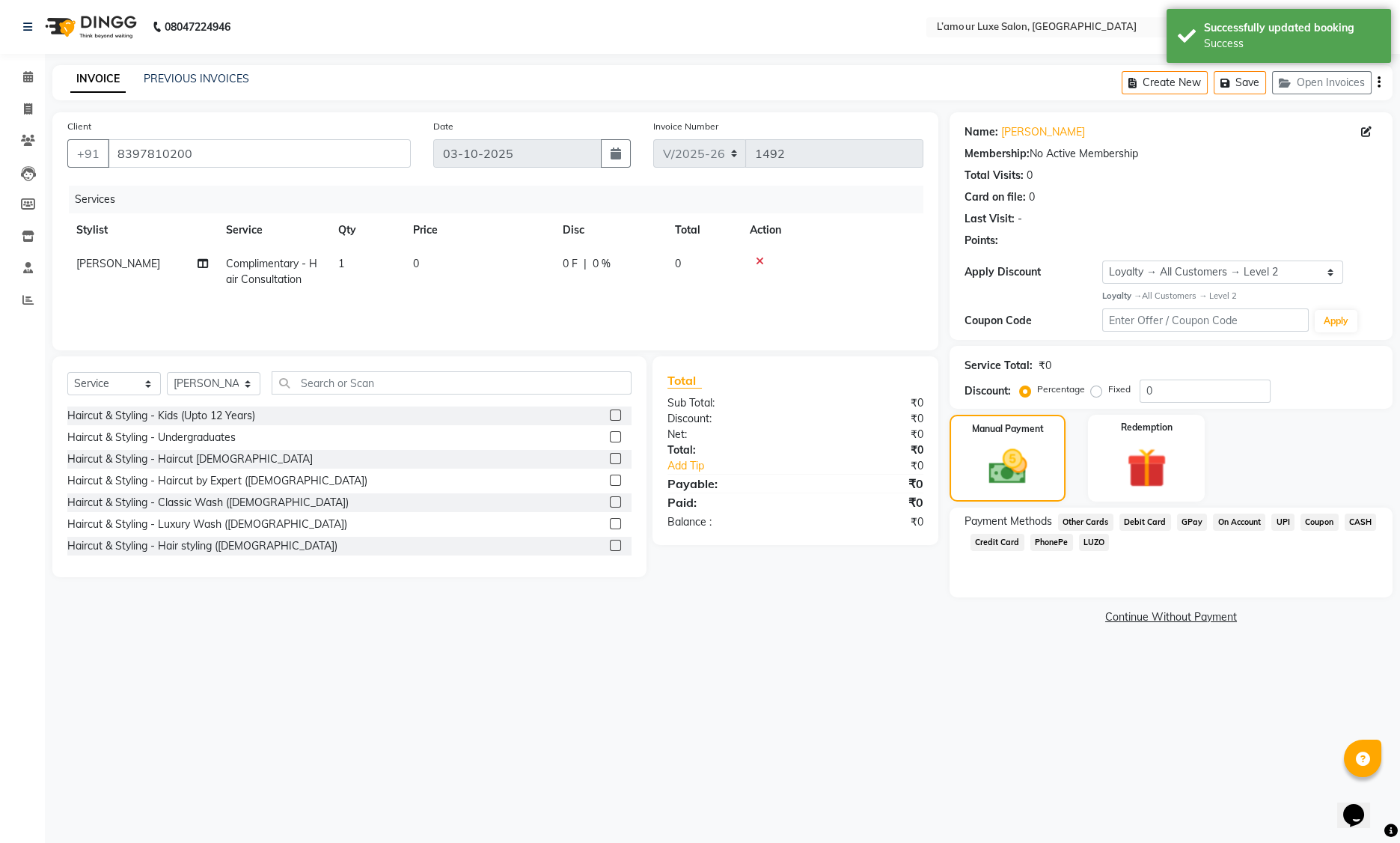
click at [1362, 521] on span "CASH" at bounding box center [1361, 522] width 32 height 18
click at [1179, 633] on div "Payment Methods Other Cards Debit Card GPay On Account UPI Coupon CASH Credit C…" at bounding box center [1171, 574] width 443 height 132
click at [1168, 621] on button "Add Payment" at bounding box center [1244, 622] width 268 height 23
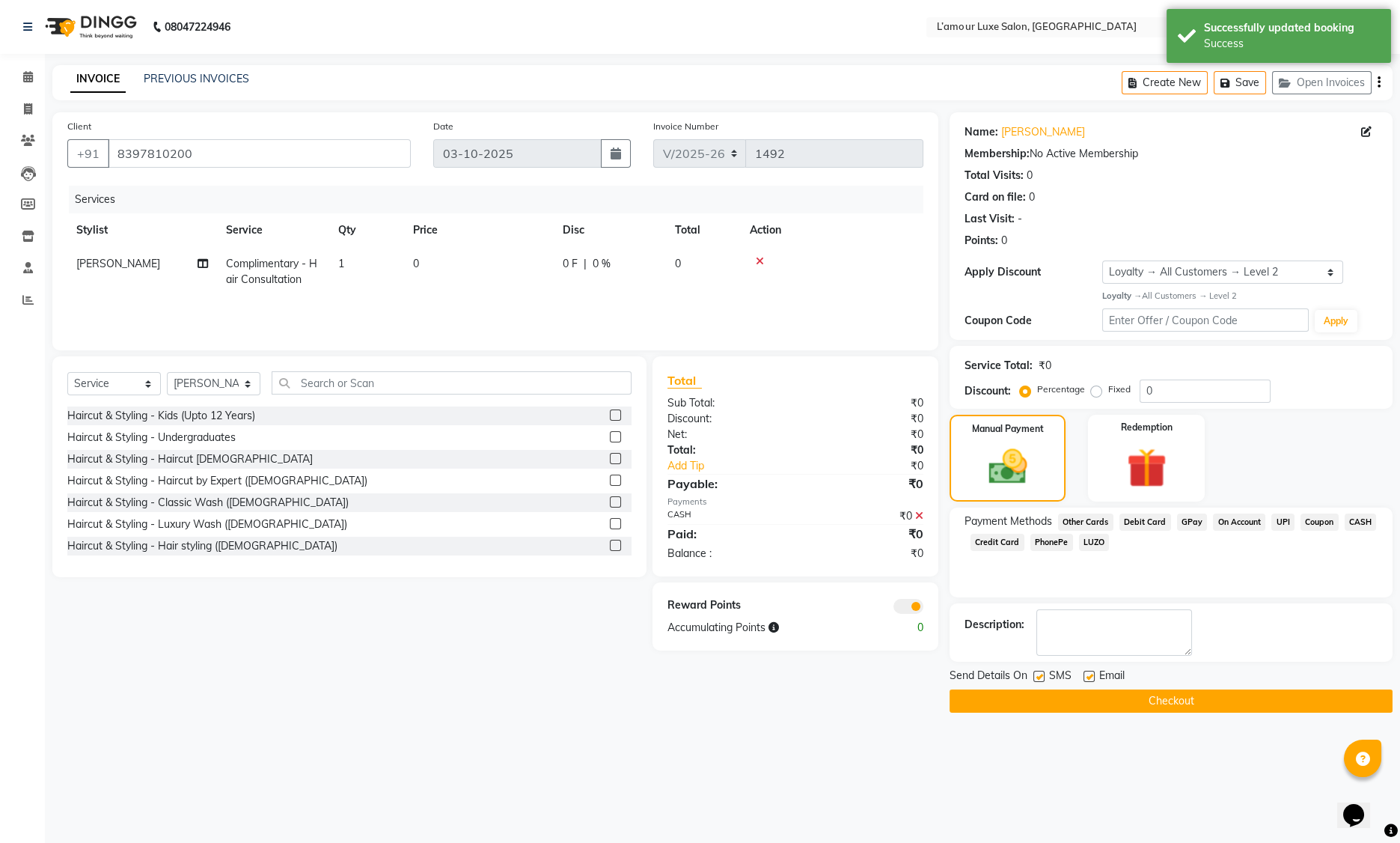
click at [1055, 697] on button "Checkout" at bounding box center [1171, 702] width 443 height 23
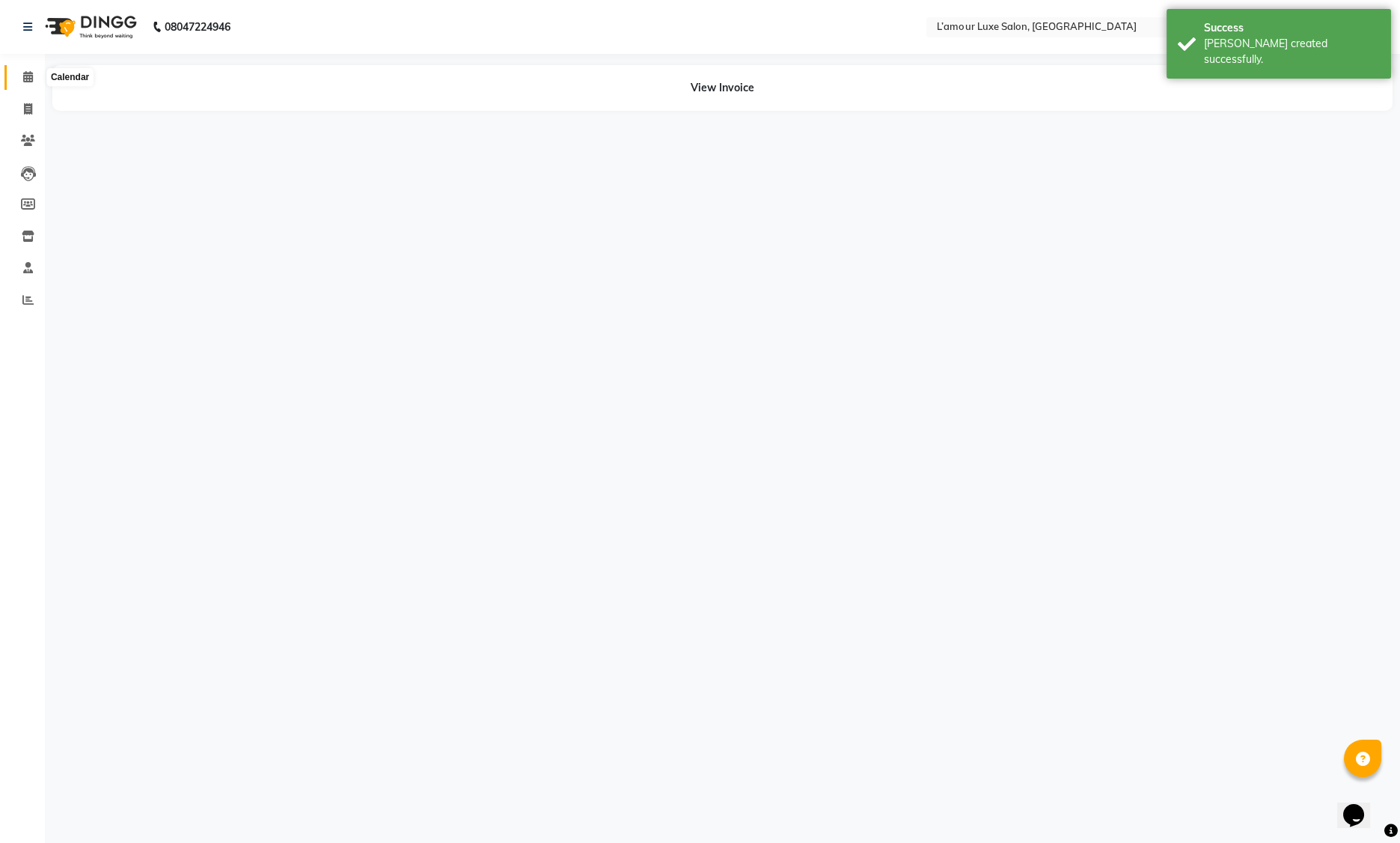
click at [26, 80] on icon at bounding box center [28, 76] width 10 height 11
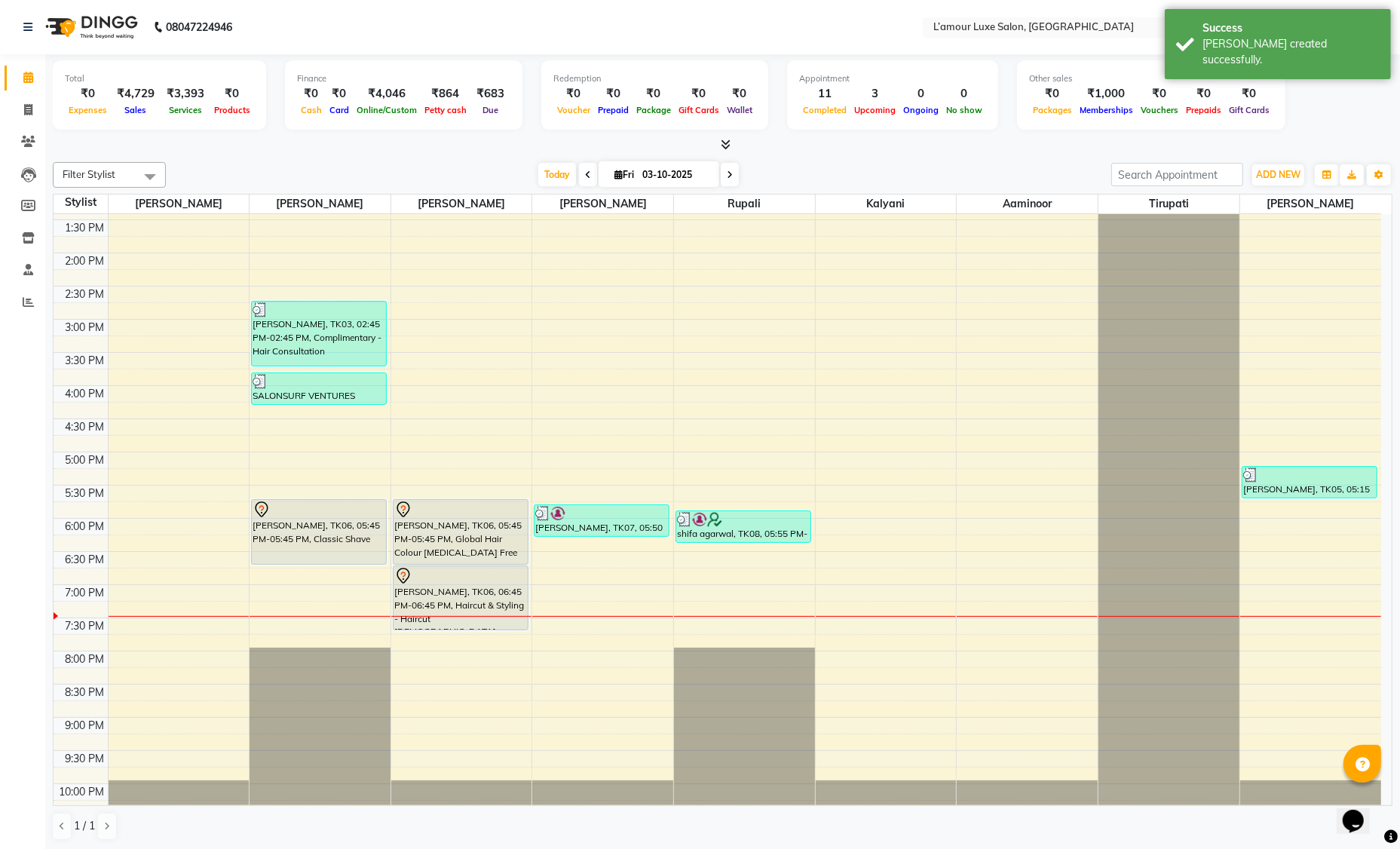
scroll to position [333, 0]
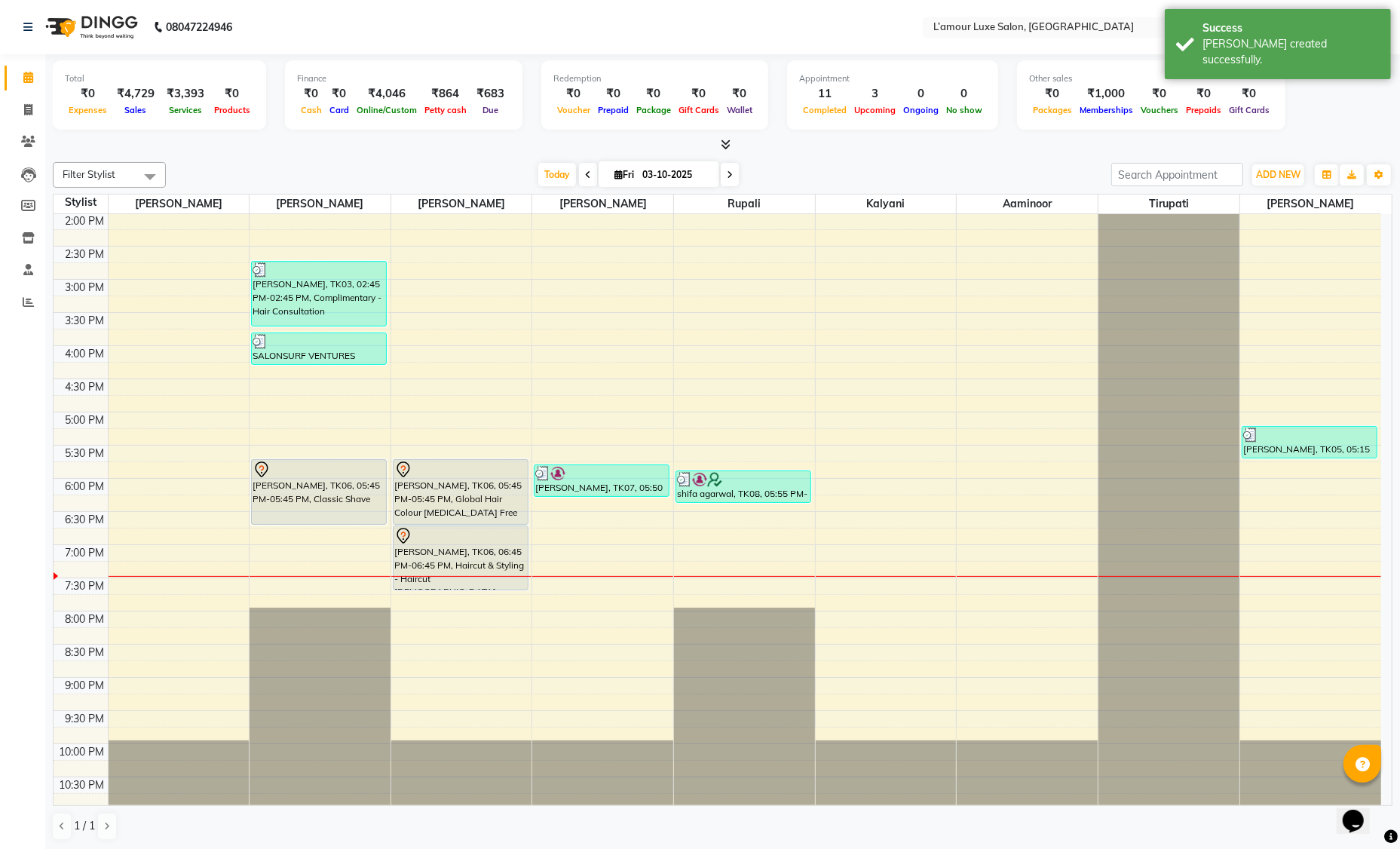
click at [731, 177] on icon at bounding box center [729, 174] width 6 height 9
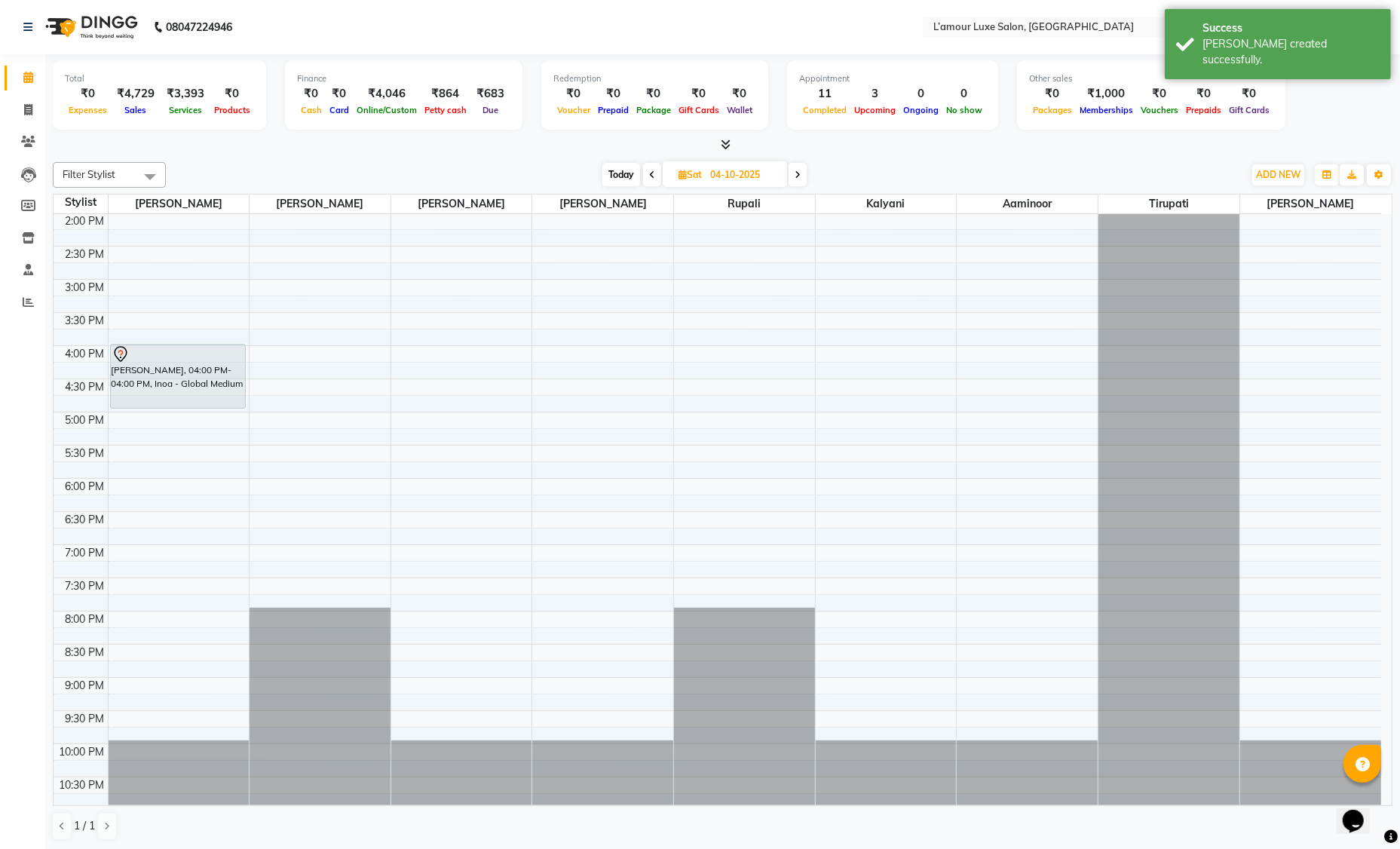
scroll to position [0, 0]
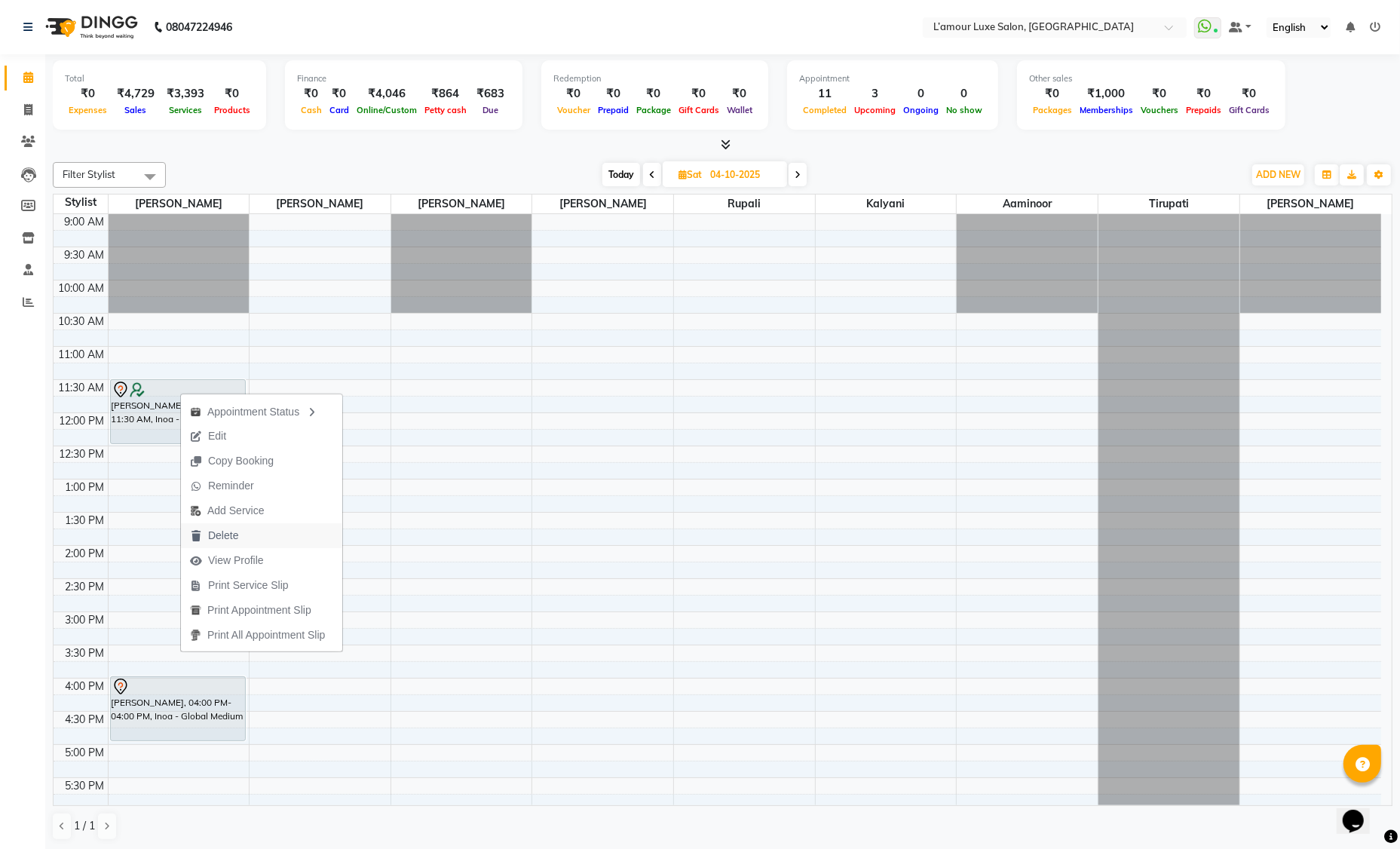
click at [222, 538] on span "Delete" at bounding box center [223, 536] width 30 height 16
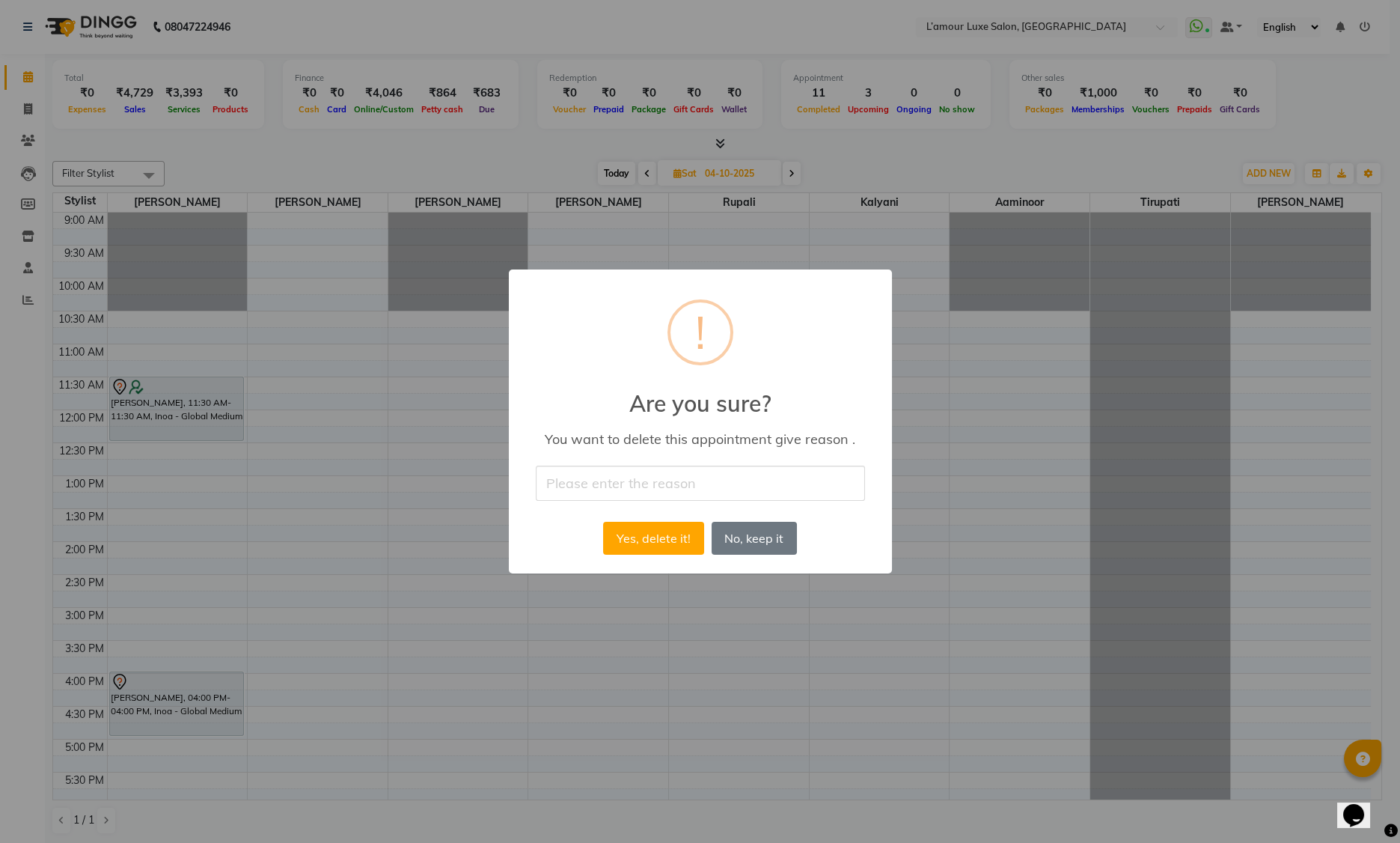
click at [756, 536] on button "No, keep it" at bounding box center [754, 538] width 85 height 33
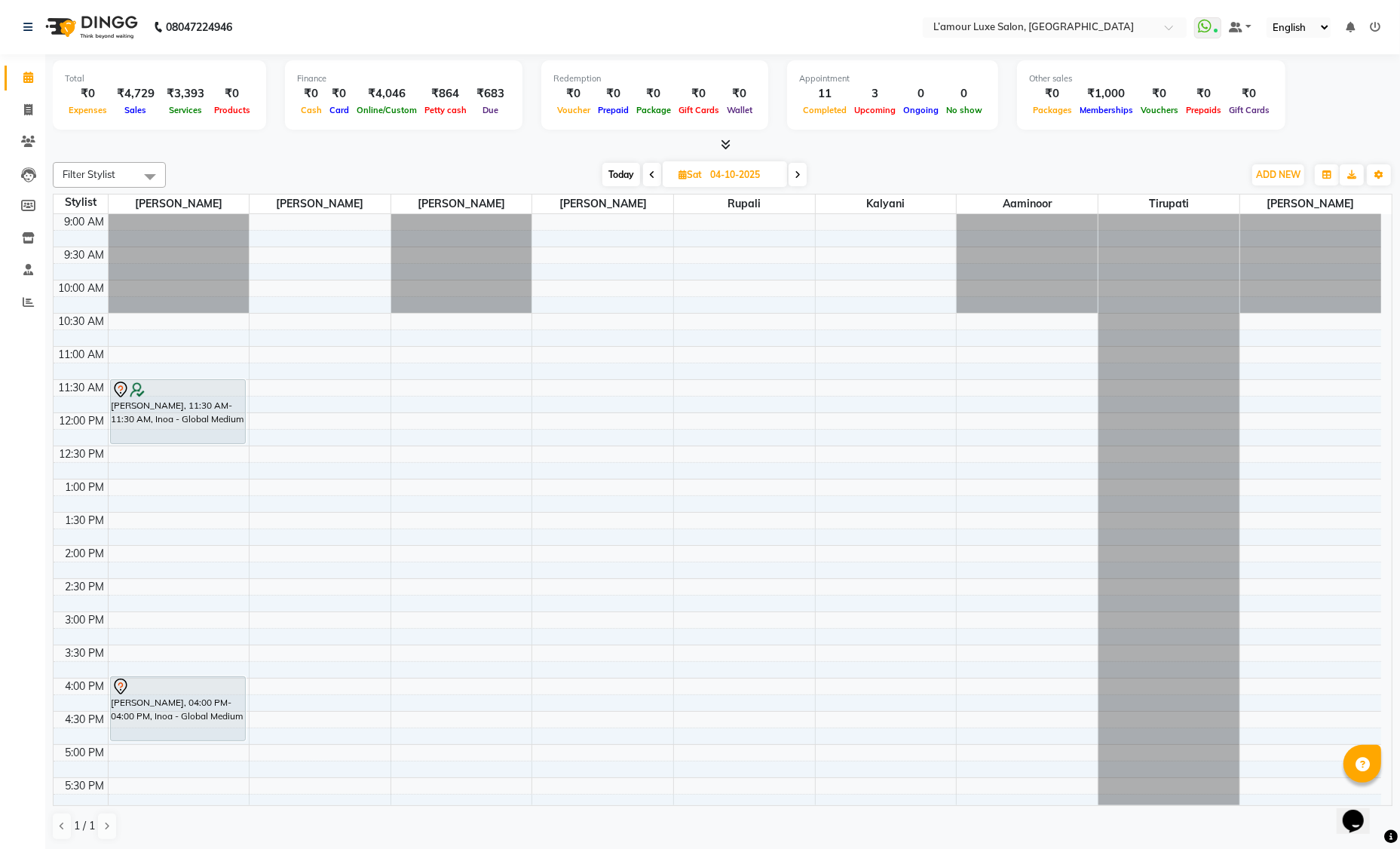
click at [652, 170] on icon at bounding box center [652, 174] width 6 height 9
type input "03-10-2025"
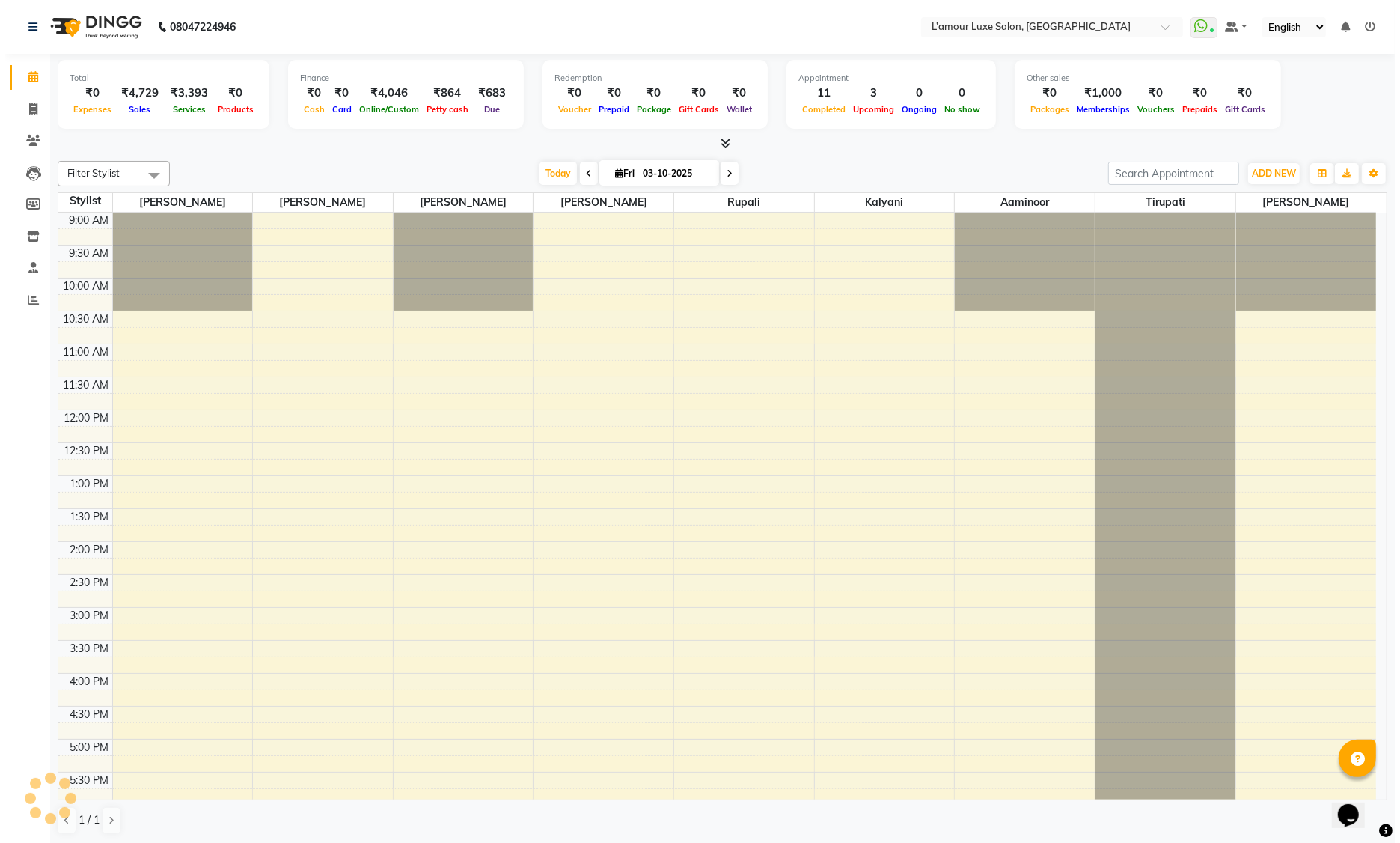
scroll to position [330, 0]
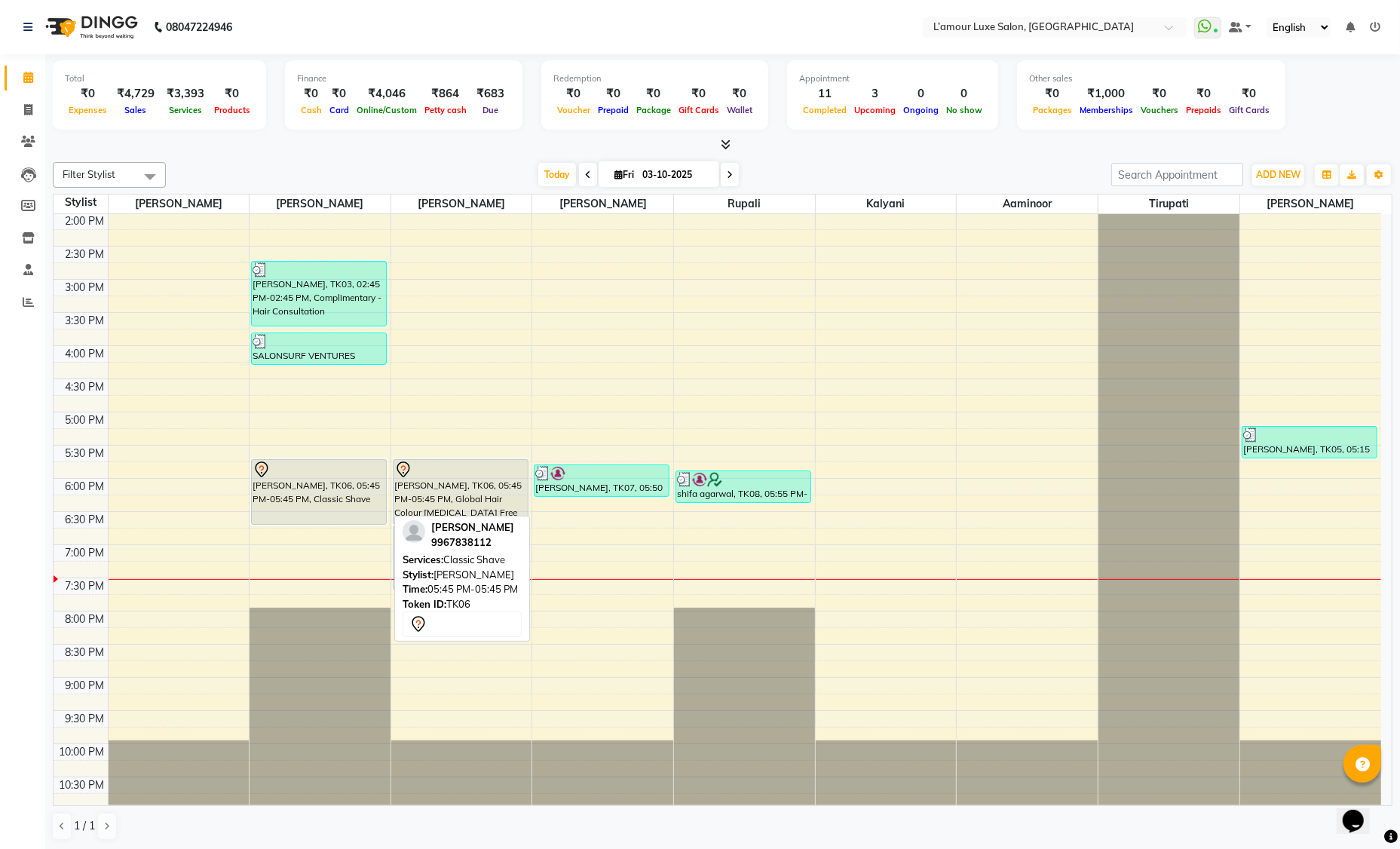
click at [290, 490] on div "Omkar, TK06, 05:45 PM-05:45 PM, Classic Shave" at bounding box center [318, 492] width 134 height 64
select select "7"
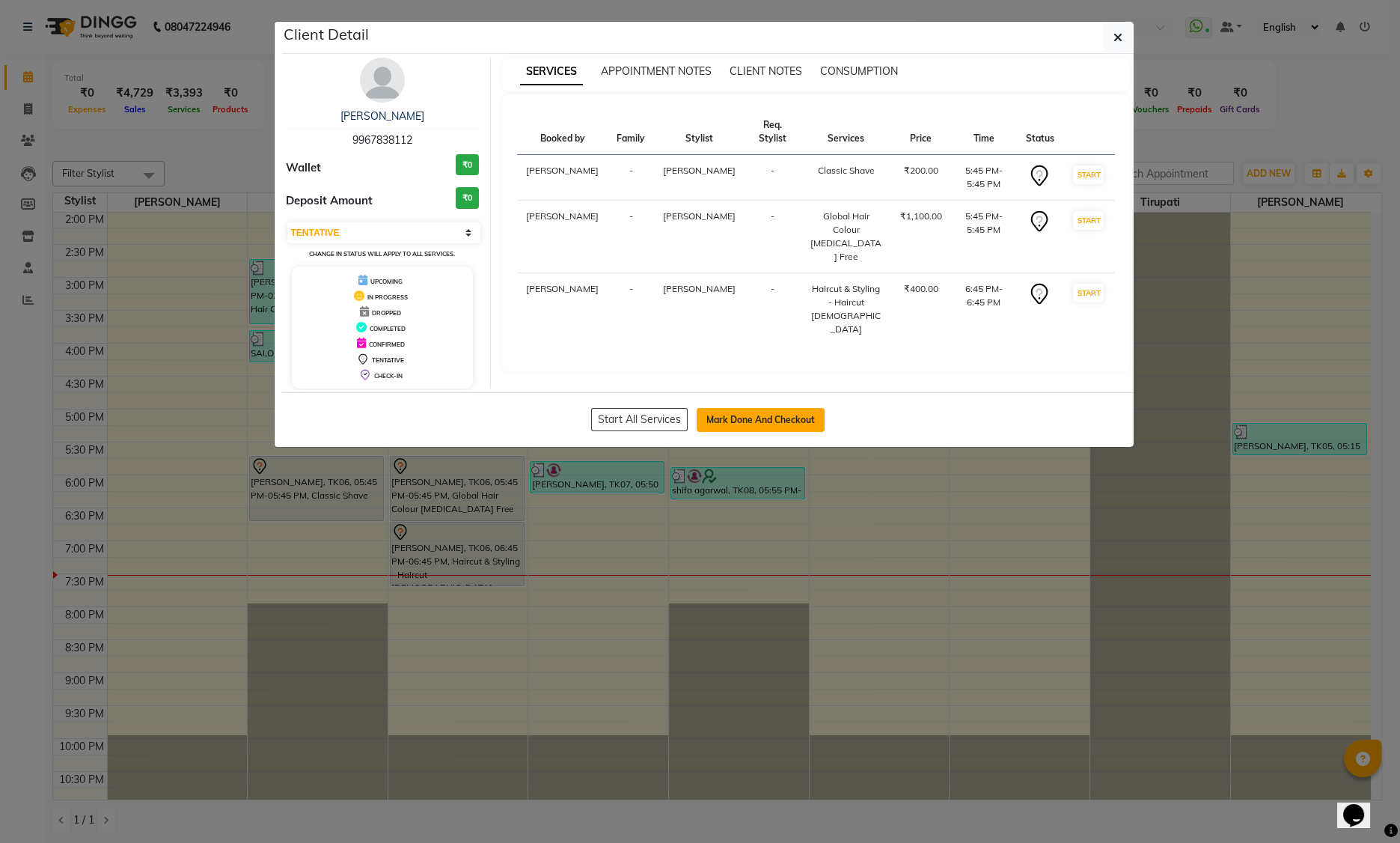
click at [710, 418] on button "Mark Done And Checkout" at bounding box center [761, 420] width 128 height 24
select select "service"
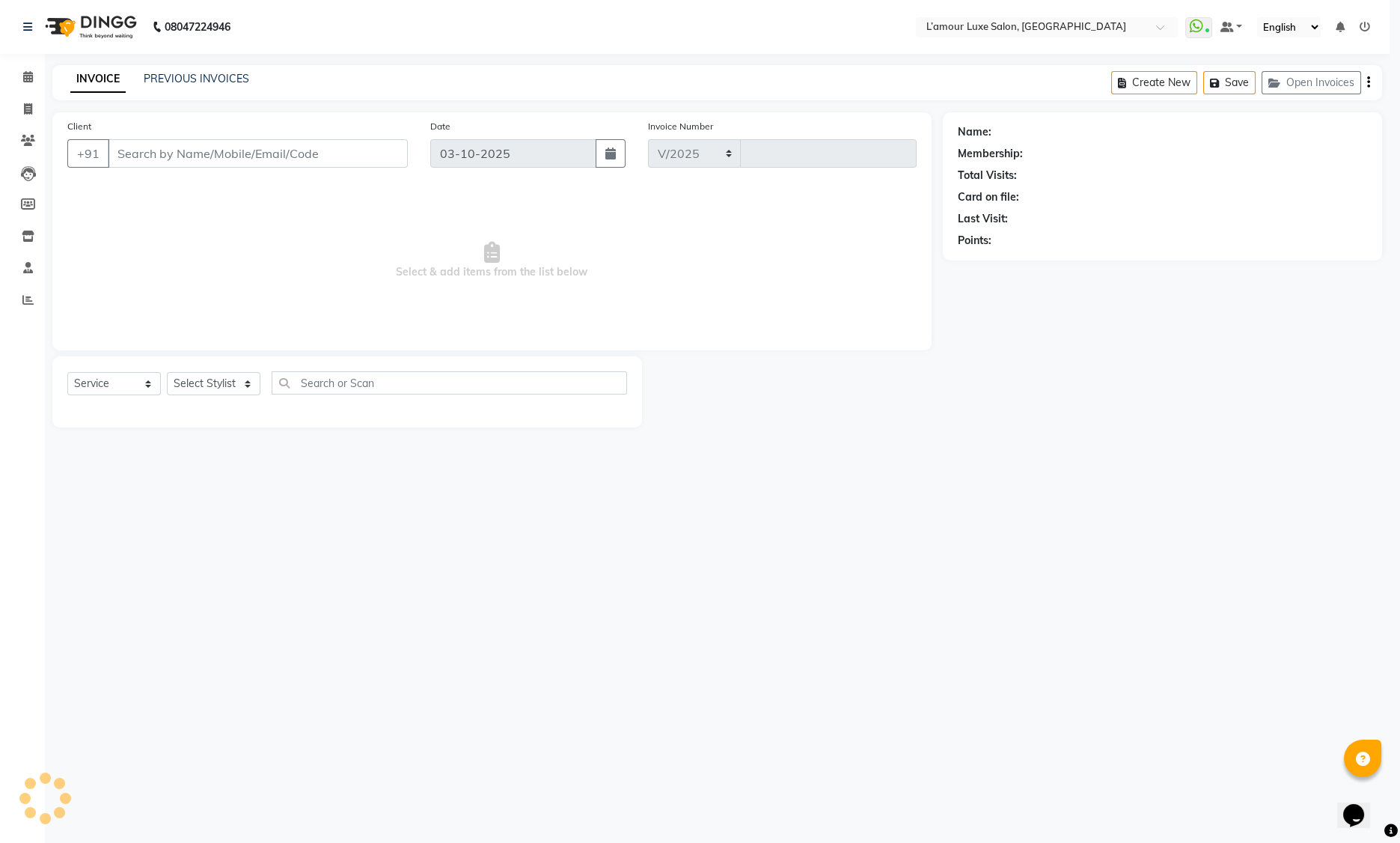
select select "7325"
type input "1493"
type input "9967838112"
select select "79012"
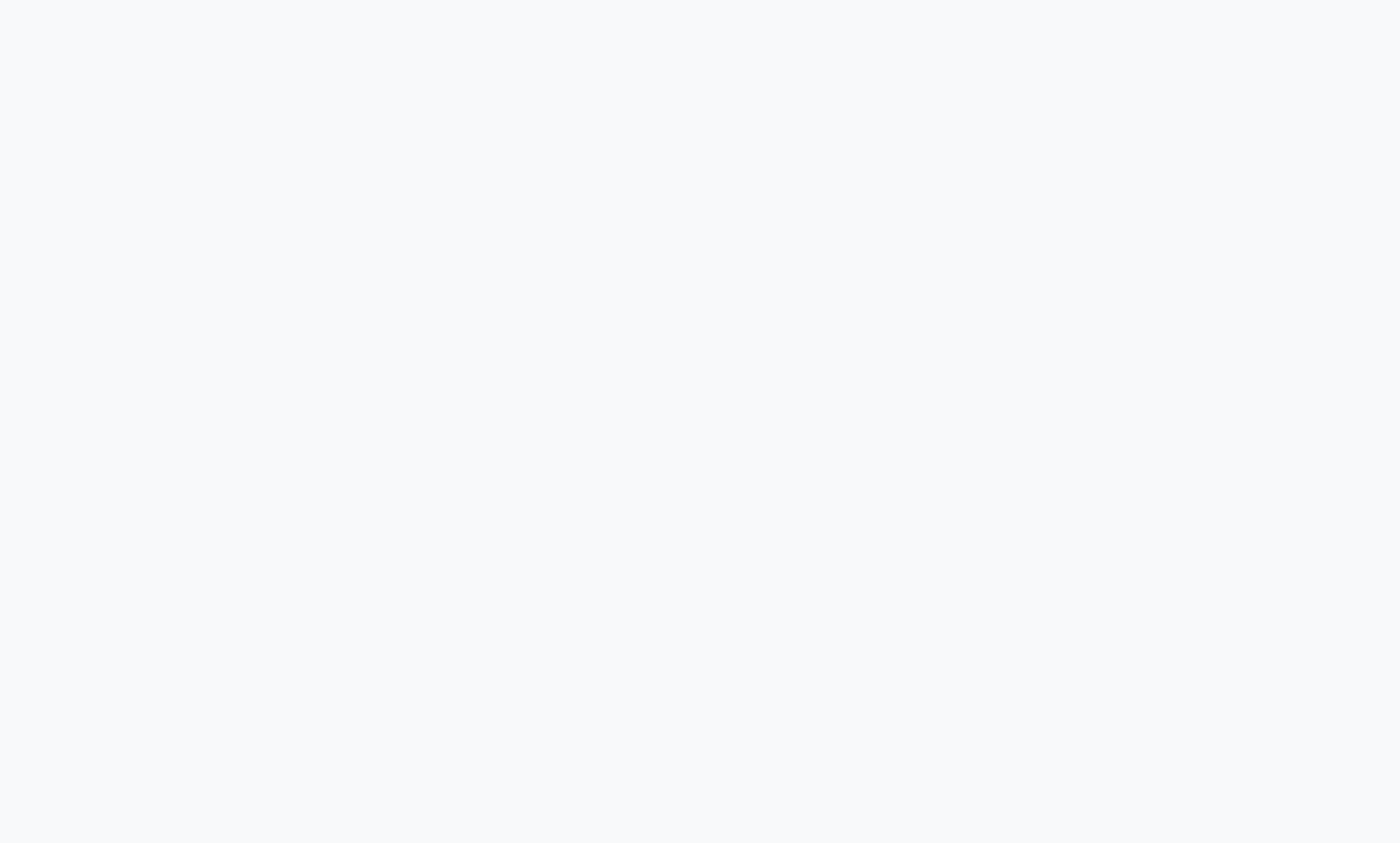
select select "service"
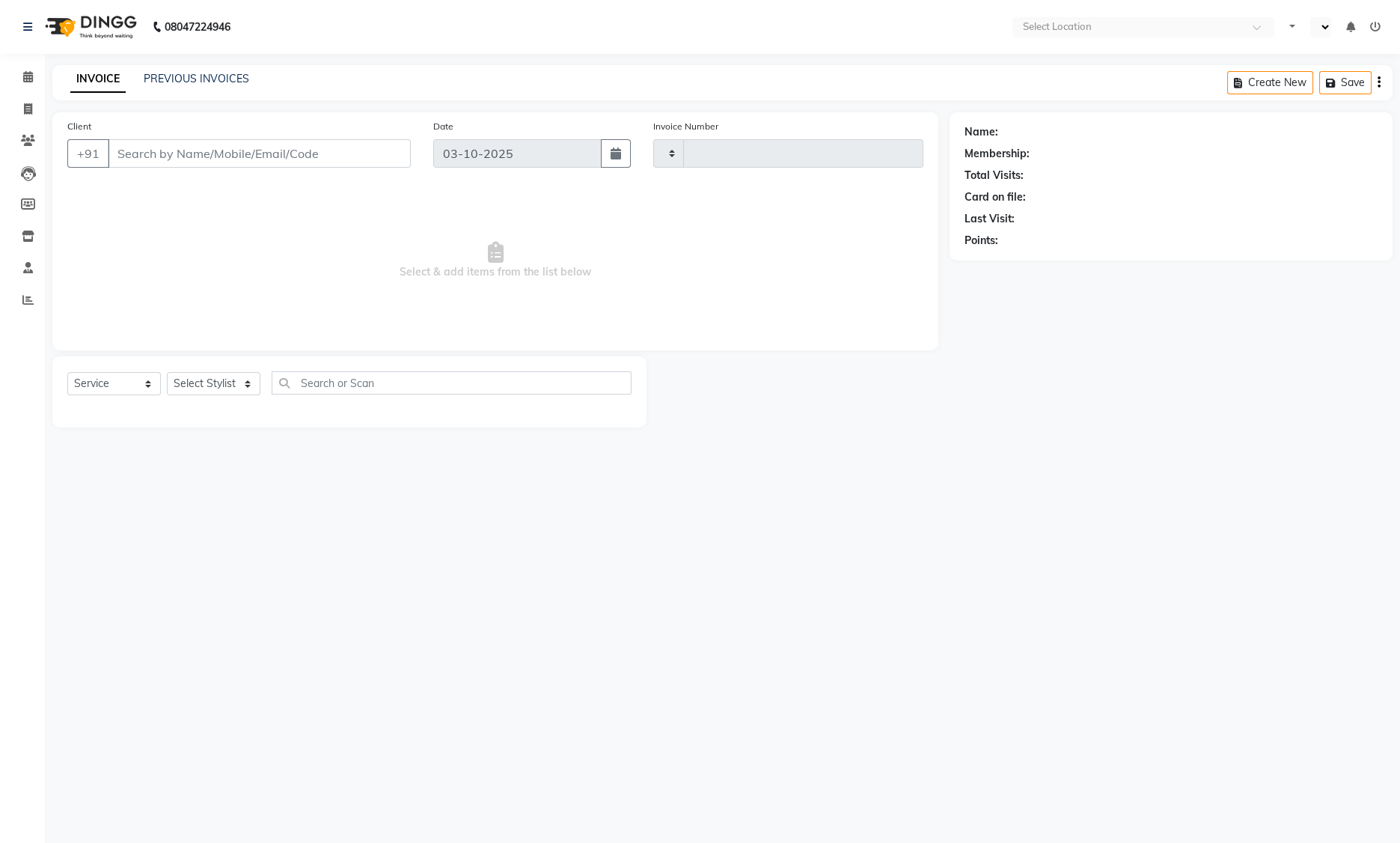
type input "1493"
select select "en"
select select "7325"
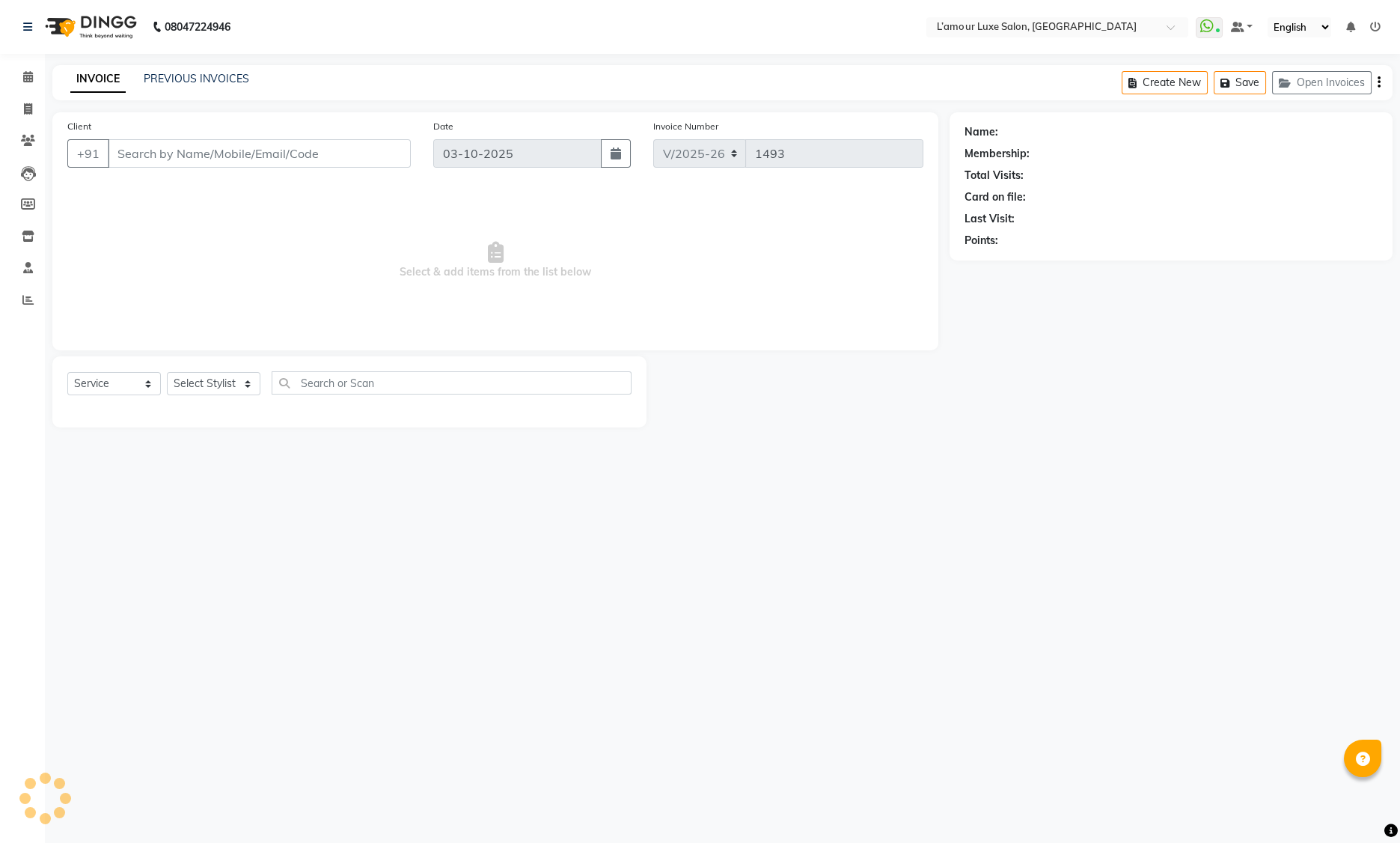
type input "9967838112"
select select "63033"
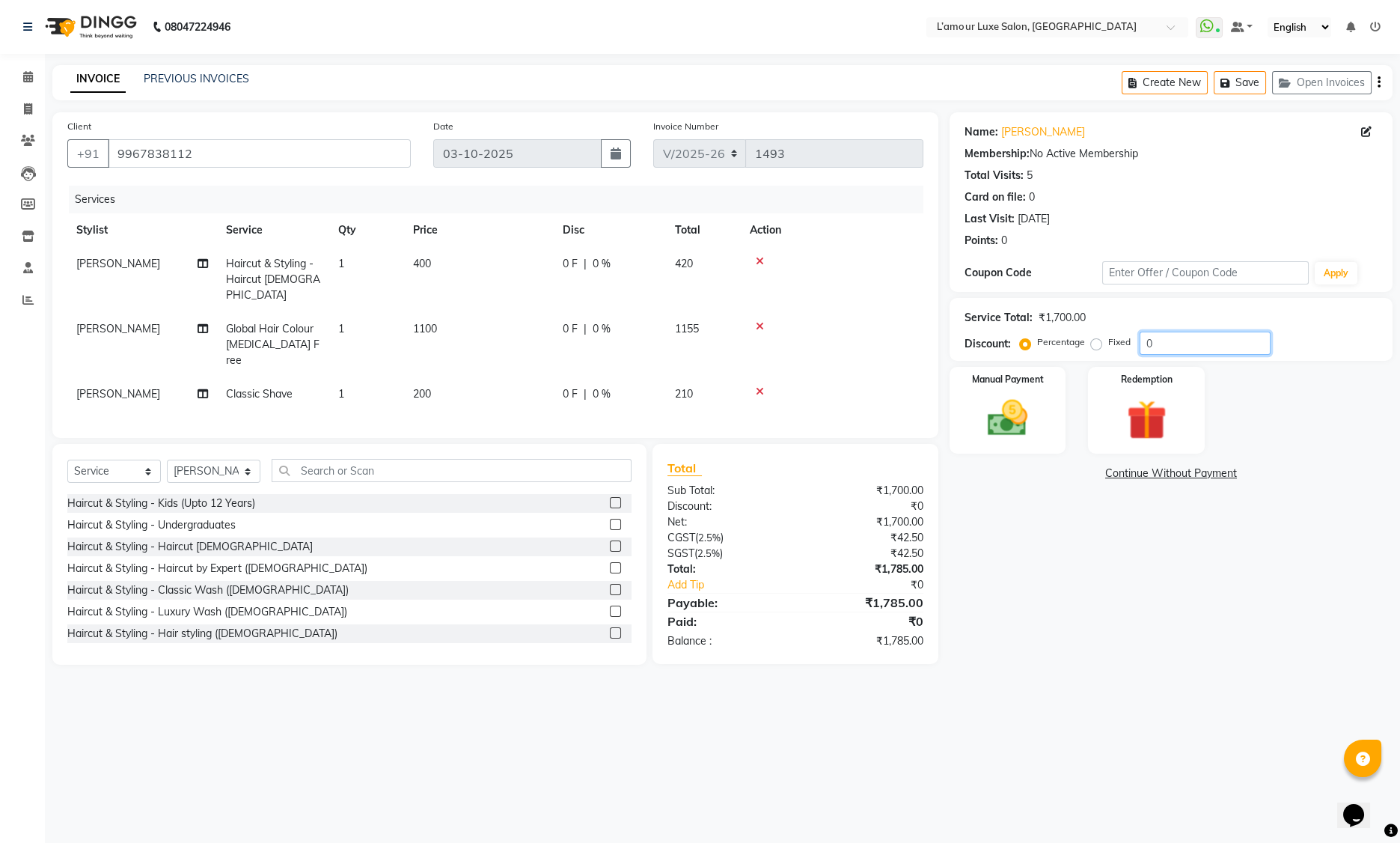
click at [1141, 344] on input "0" at bounding box center [1205, 344] width 131 height 23
type input "20"
click at [1011, 126] on link "Omkar" at bounding box center [1043, 132] width 84 height 16
click at [291, 322] on span "Global Hair Colour Ammonia Free" at bounding box center [272, 345] width 94 height 45
select select "79012"
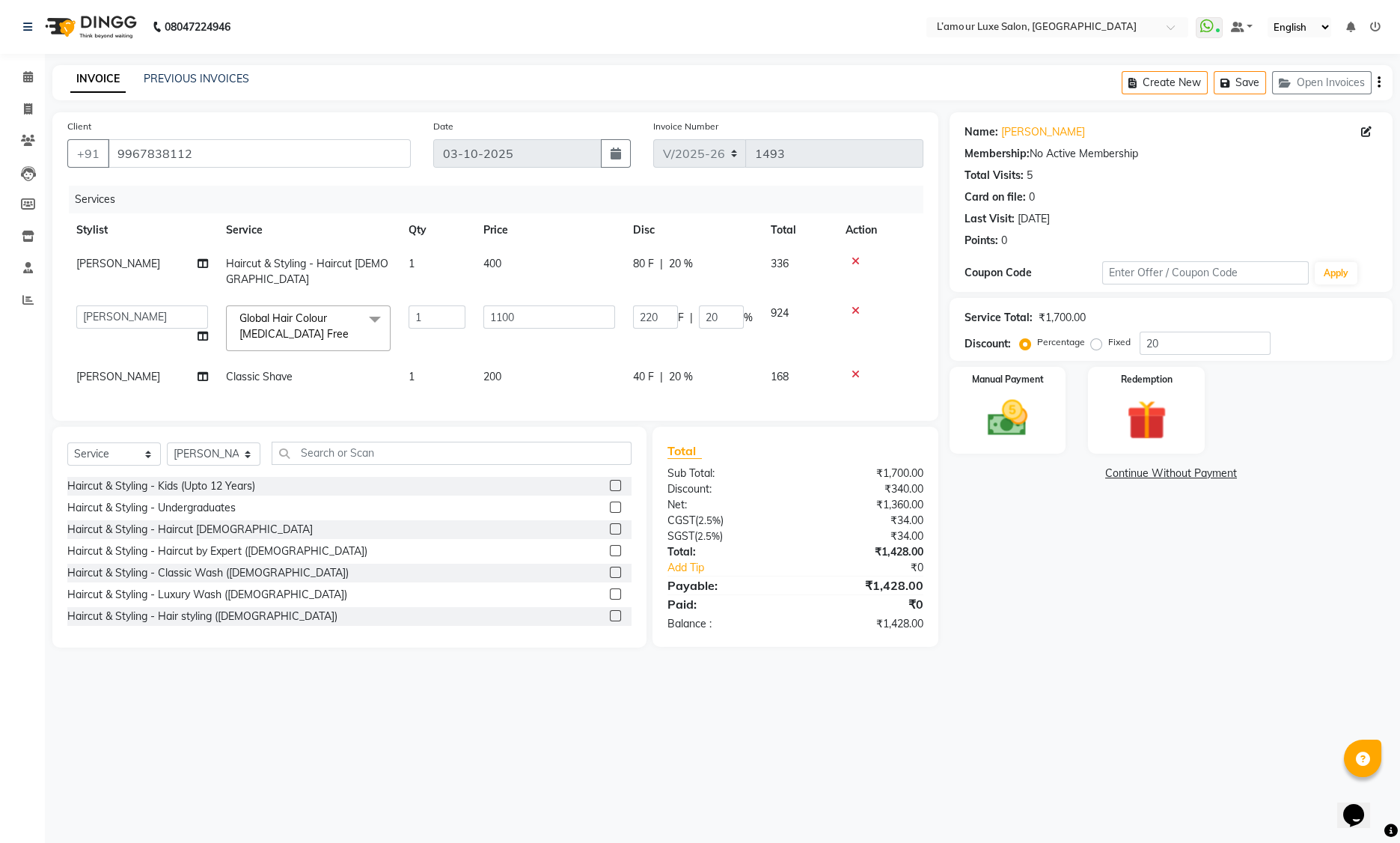
click at [319, 314] on span "Global Hair Colour Ammonia Free x" at bounding box center [302, 327] width 132 height 32
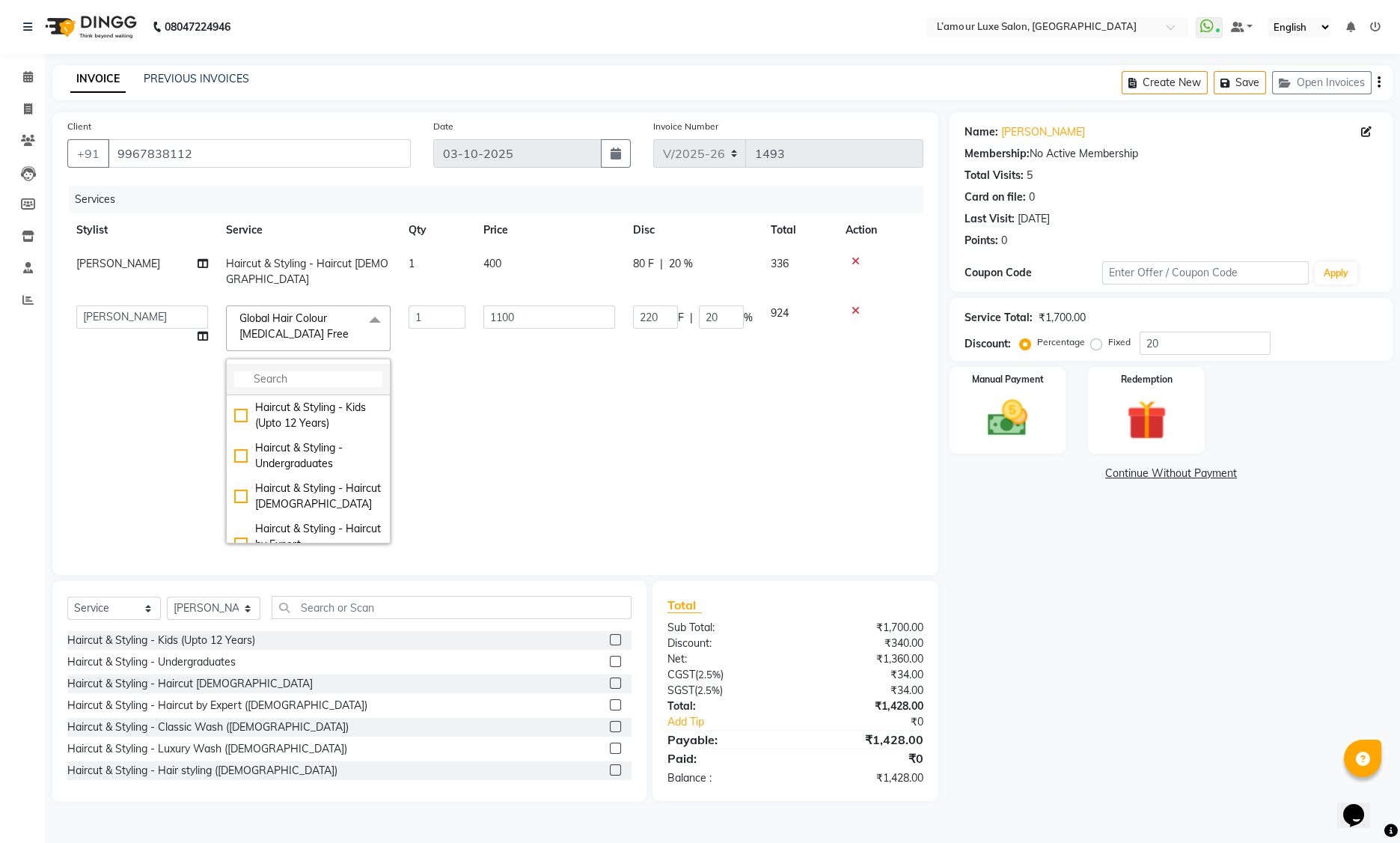
click at [325, 371] on input "multiselect-search" at bounding box center [308, 379] width 148 height 16
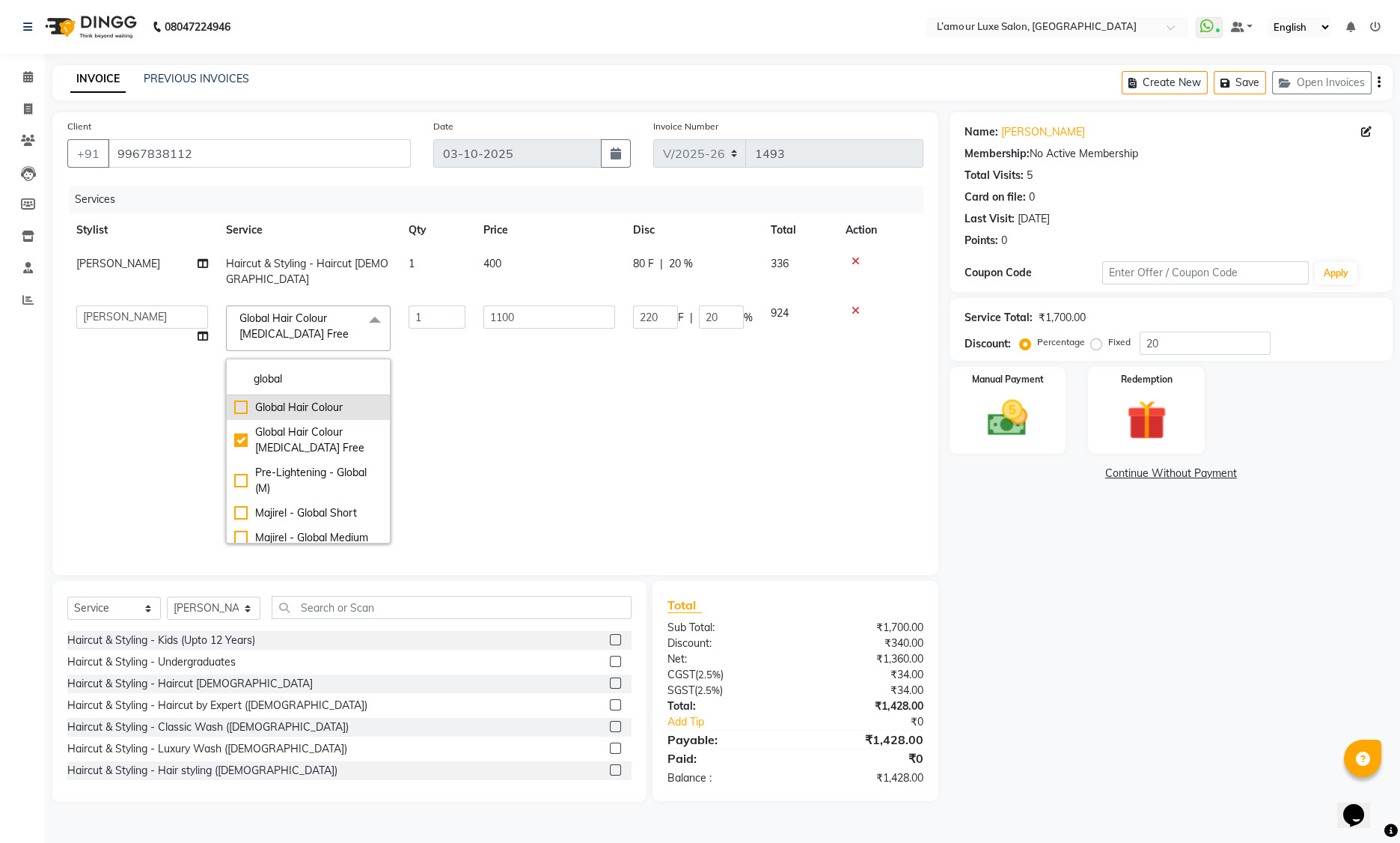
type input "global"
click at [243, 400] on div "Global Hair Colour" at bounding box center [308, 407] width 148 height 16
checkbox input "true"
checkbox input "false"
type input "900"
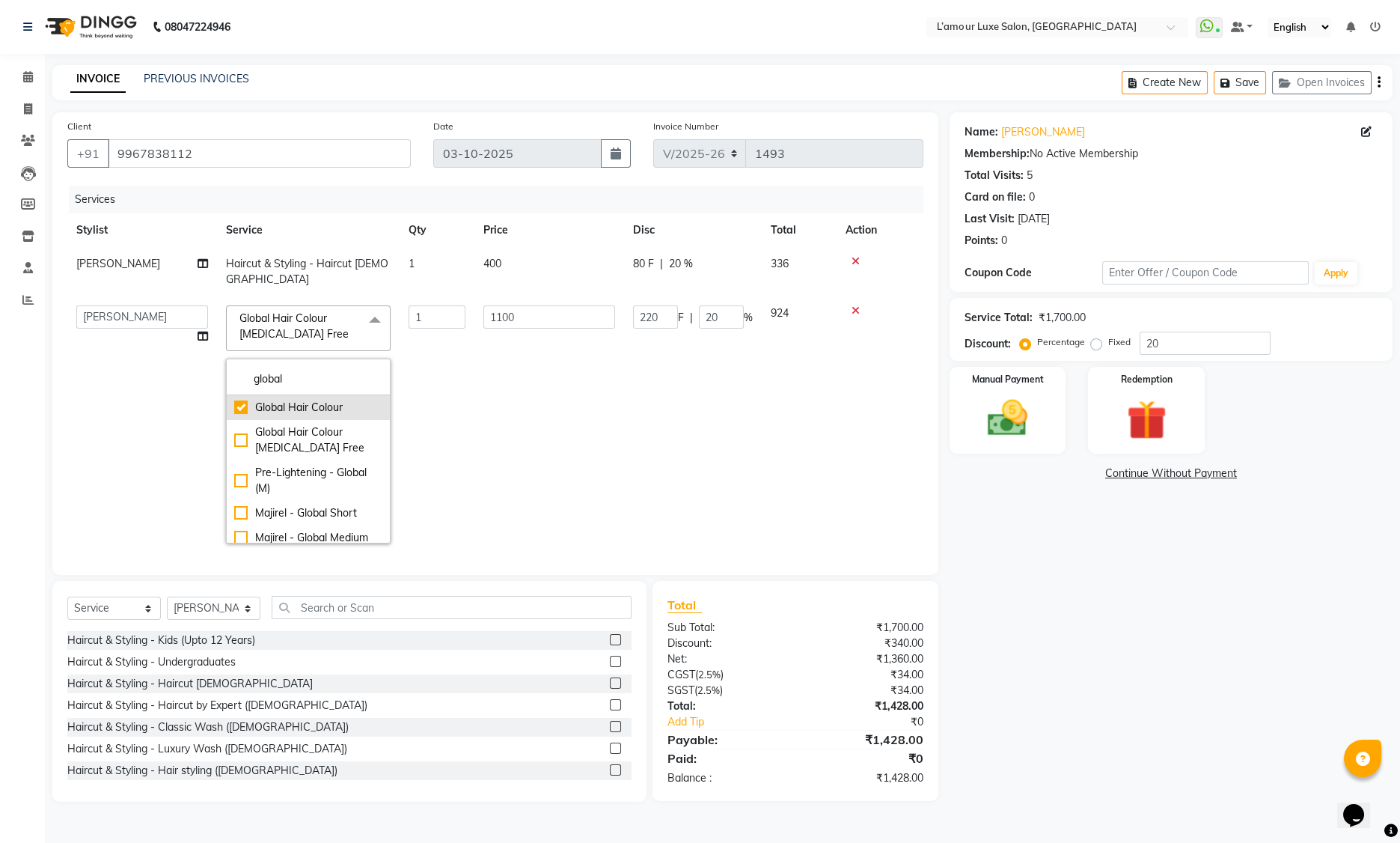
type input "180"
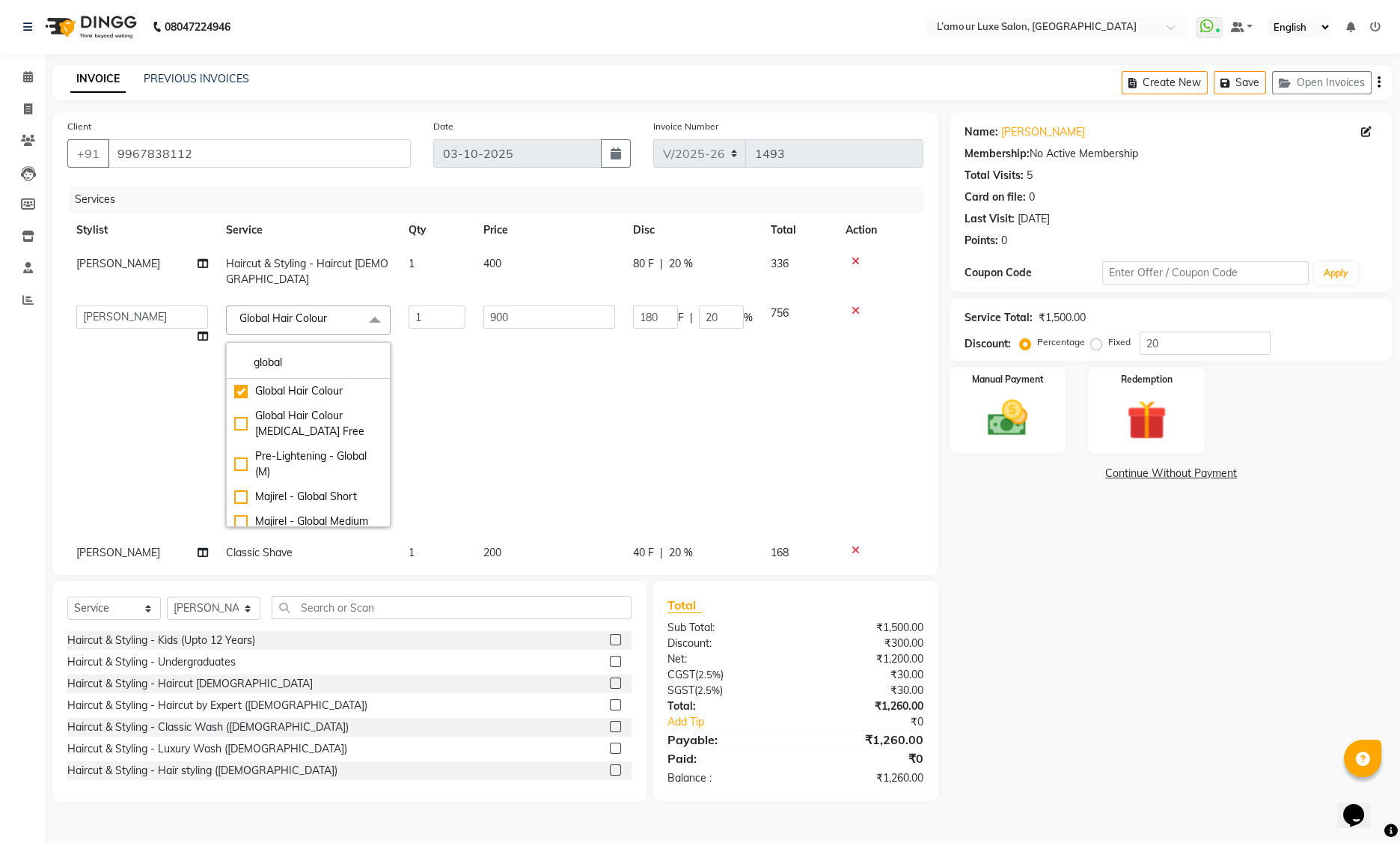
click at [648, 374] on td "180 F | 20 %" at bounding box center [693, 416] width 138 height 240
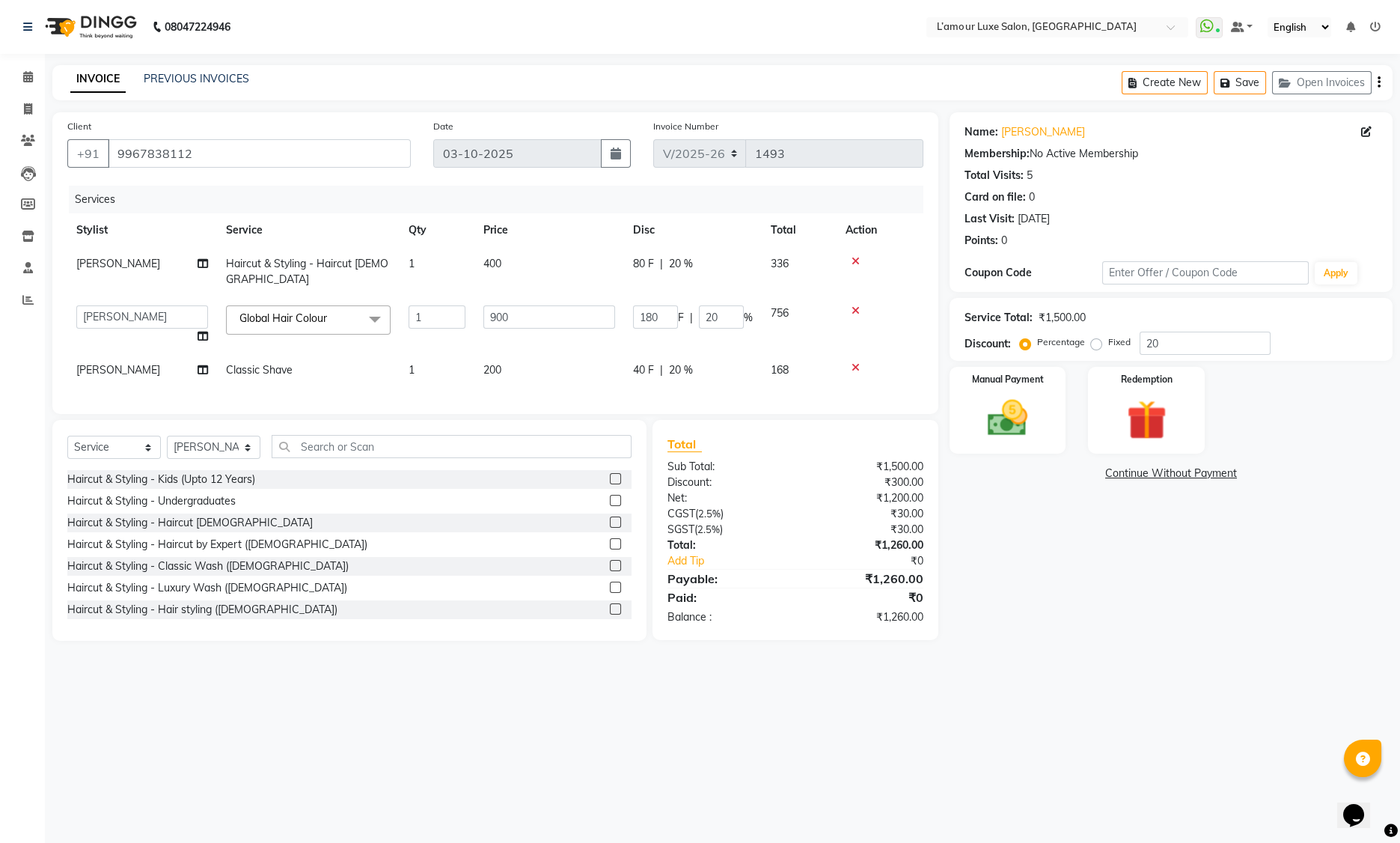
click at [734, 246] on th "Disc" at bounding box center [693, 230] width 138 height 33
click at [719, 362] on div "40 F | 20 %" at bounding box center [692, 370] width 120 height 16
select select "63033"
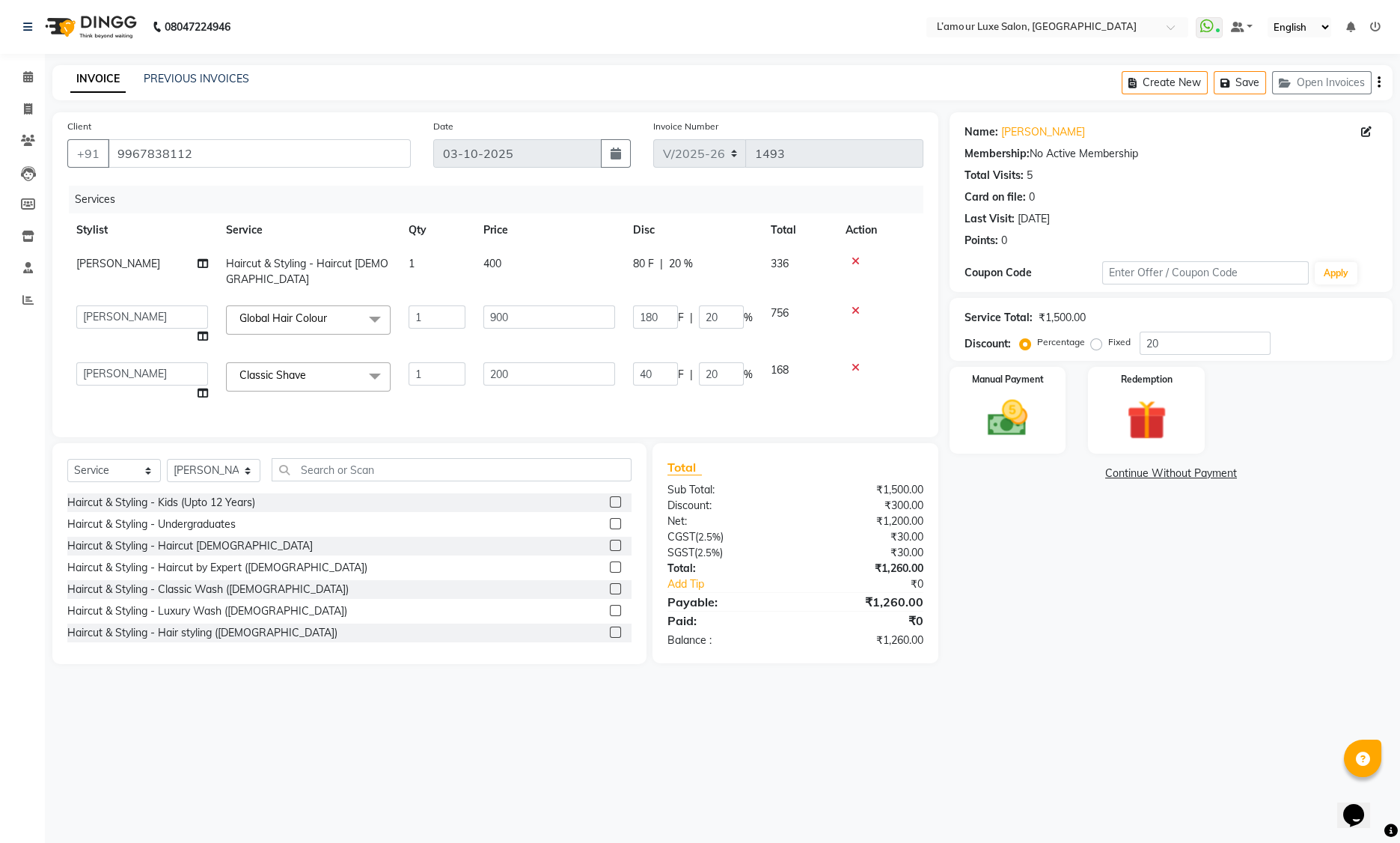
click at [347, 85] on div "INVOICE PREVIOUS INVOICES Create New Save Open Invoices" at bounding box center [723, 83] width 1341 height 35
drag, startPoint x: 1174, startPoint y: 347, endPoint x: 1123, endPoint y: 338, distance: 51.8
click at [1123, 338] on div "Percentage Fixed 20" at bounding box center [1147, 344] width 247 height 23
type input "0"
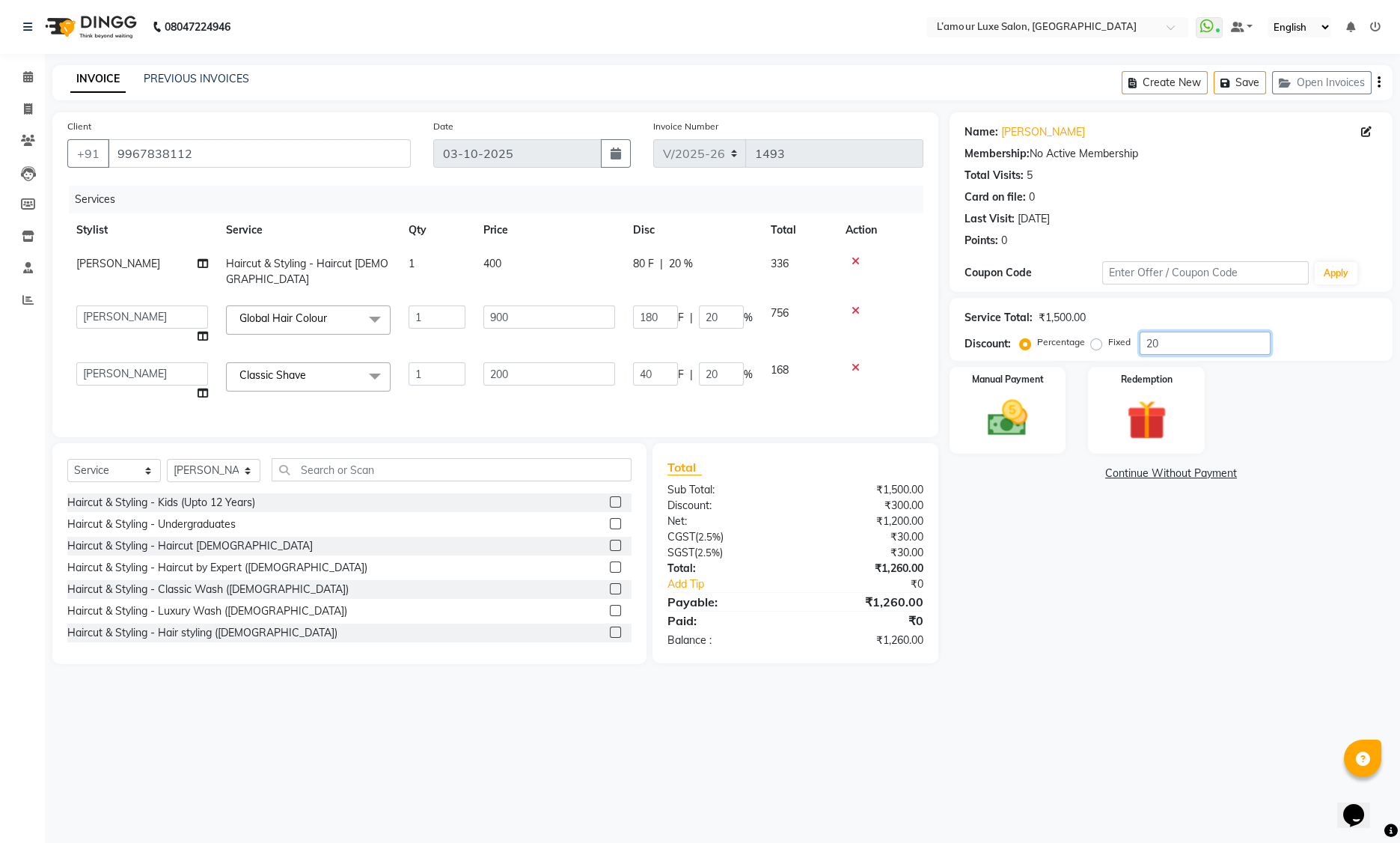
type input "0"
type input "2"
type input "18"
type input "2"
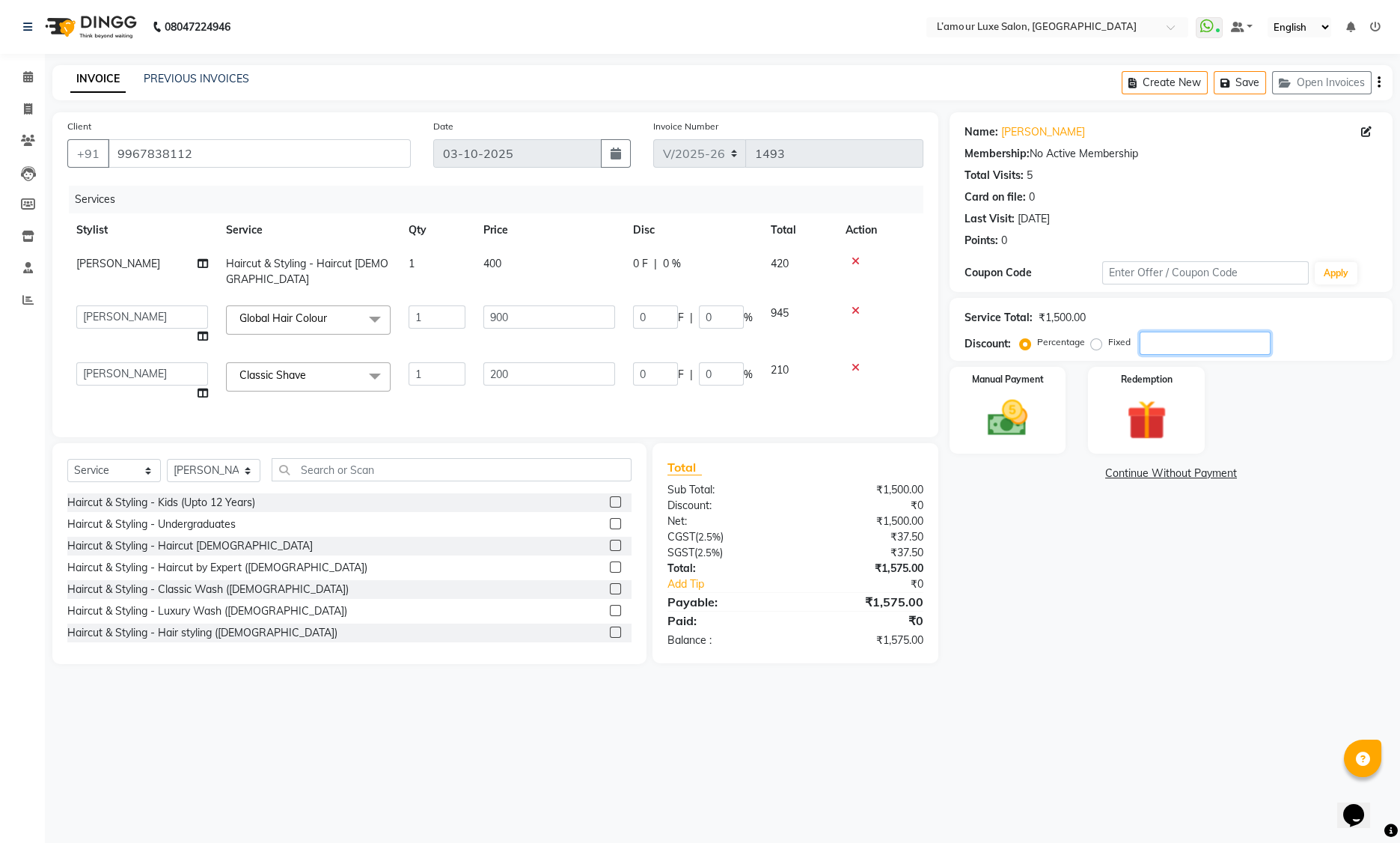
type input "4"
type input "2"
type input "20"
type input "180"
type input "20"
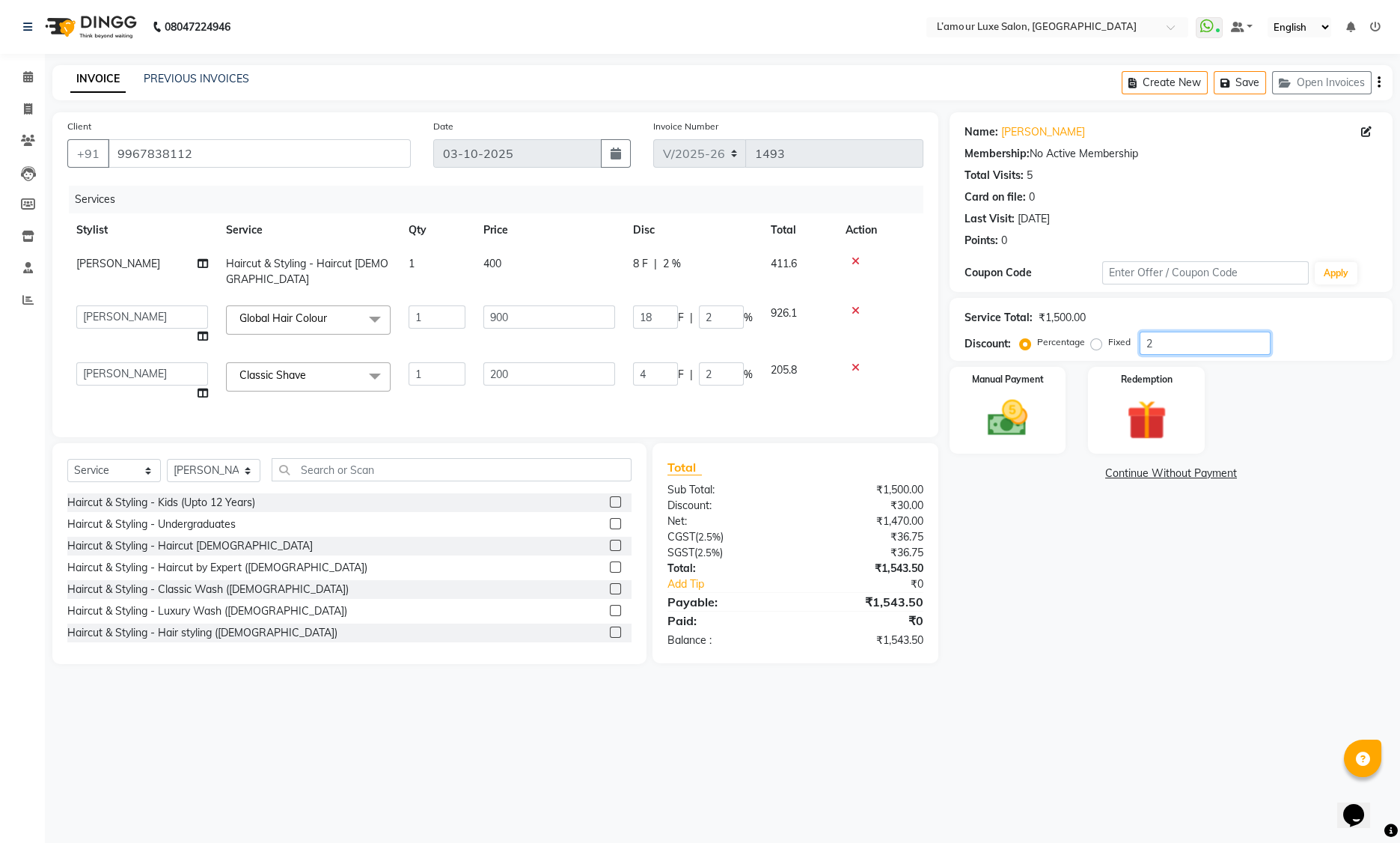
type input "40"
type input "20"
click at [1026, 408] on img at bounding box center [1008, 418] width 68 height 48
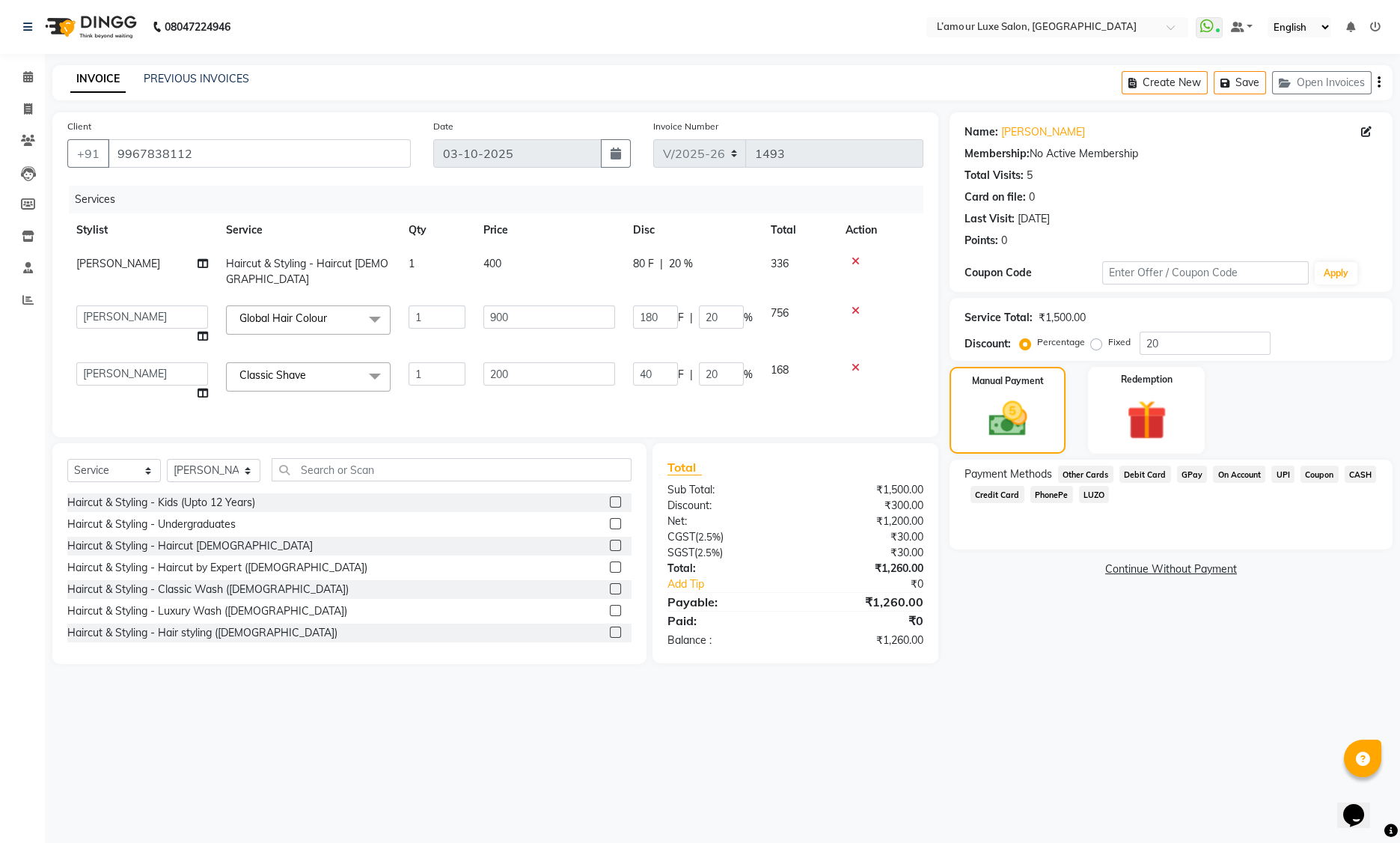
click at [1190, 471] on span "GPay" at bounding box center [1192, 474] width 31 height 18
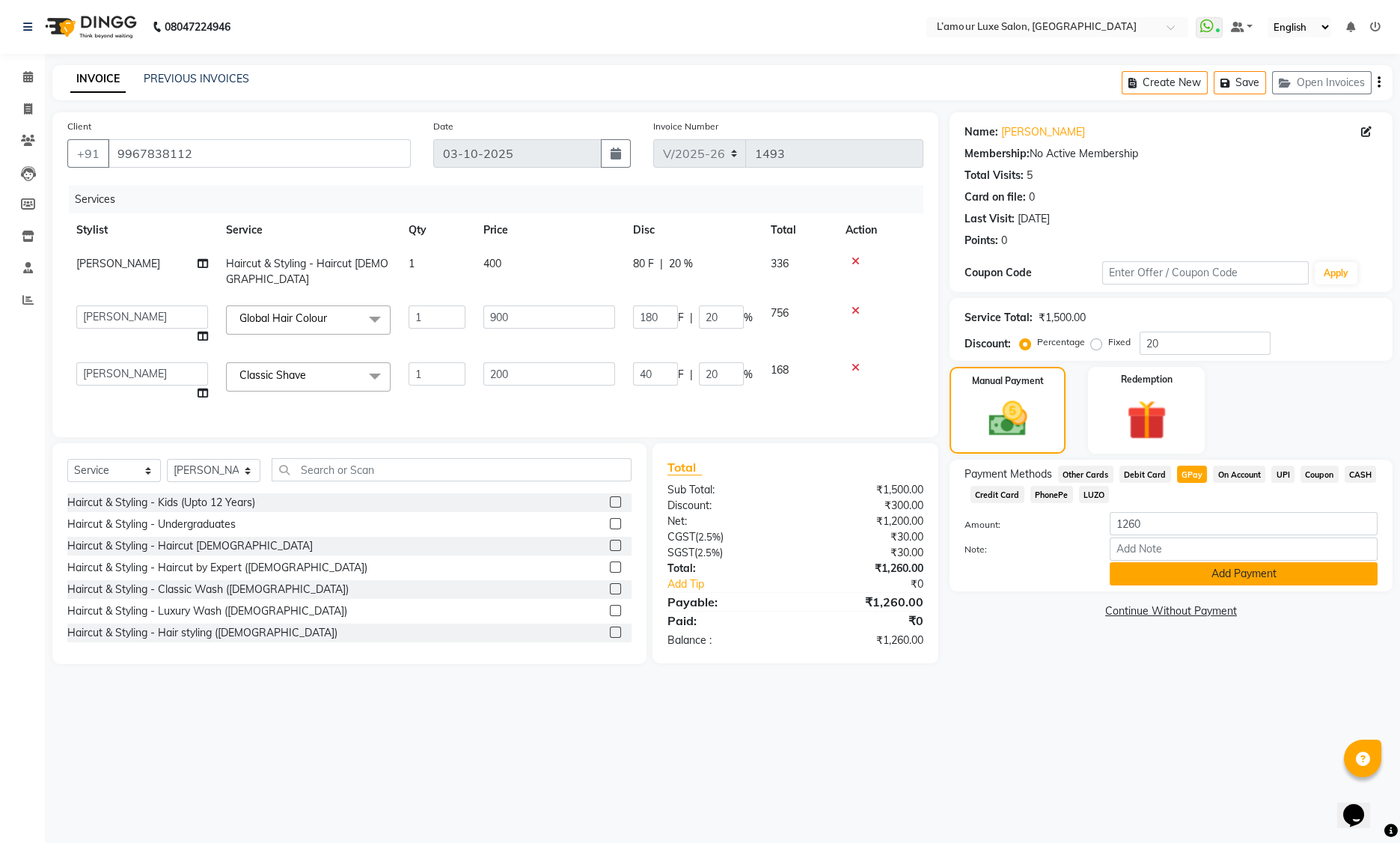
click at [1184, 575] on button "Add Payment" at bounding box center [1244, 574] width 268 height 23
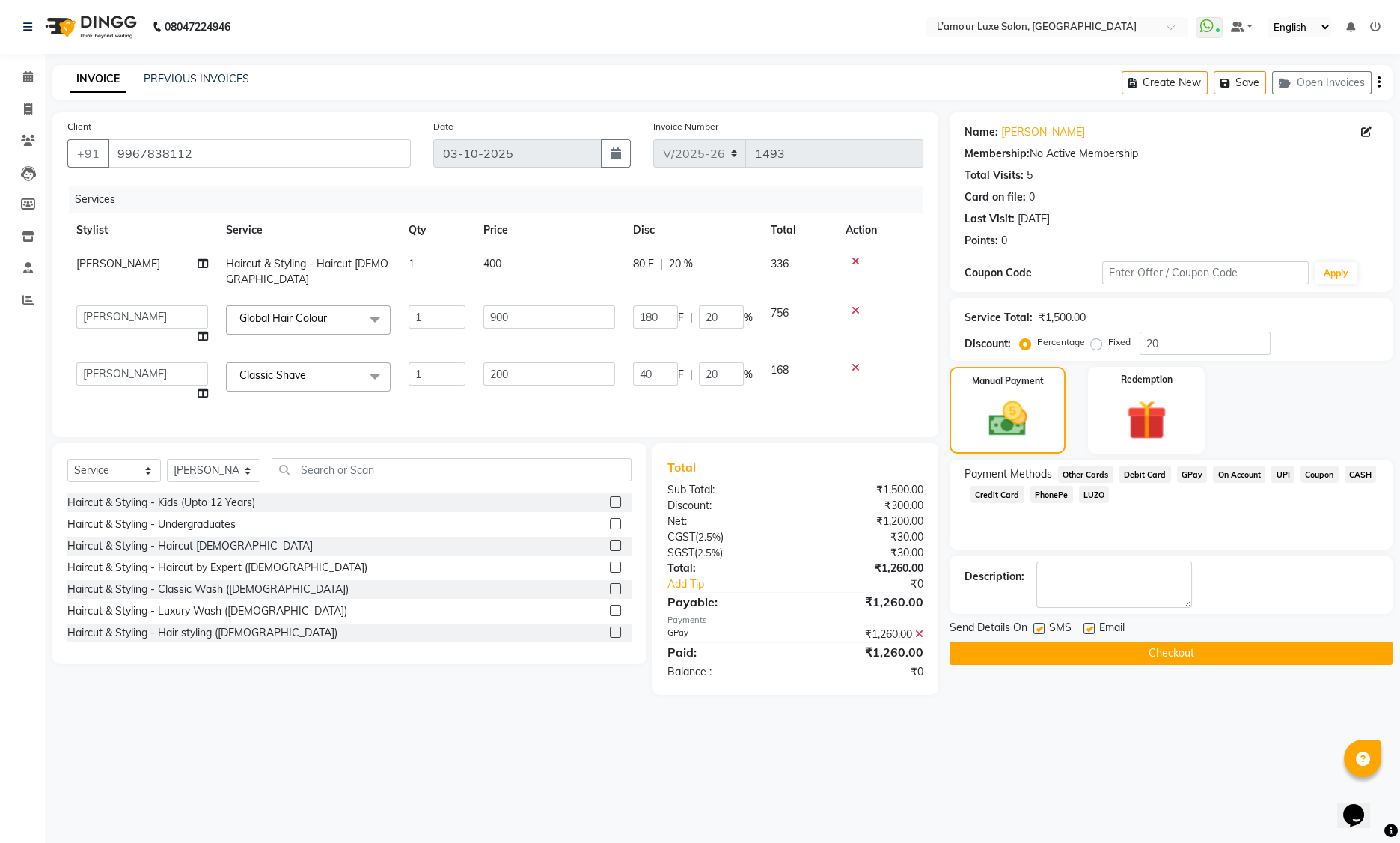
click at [1054, 651] on button "Checkout" at bounding box center [1171, 653] width 443 height 23
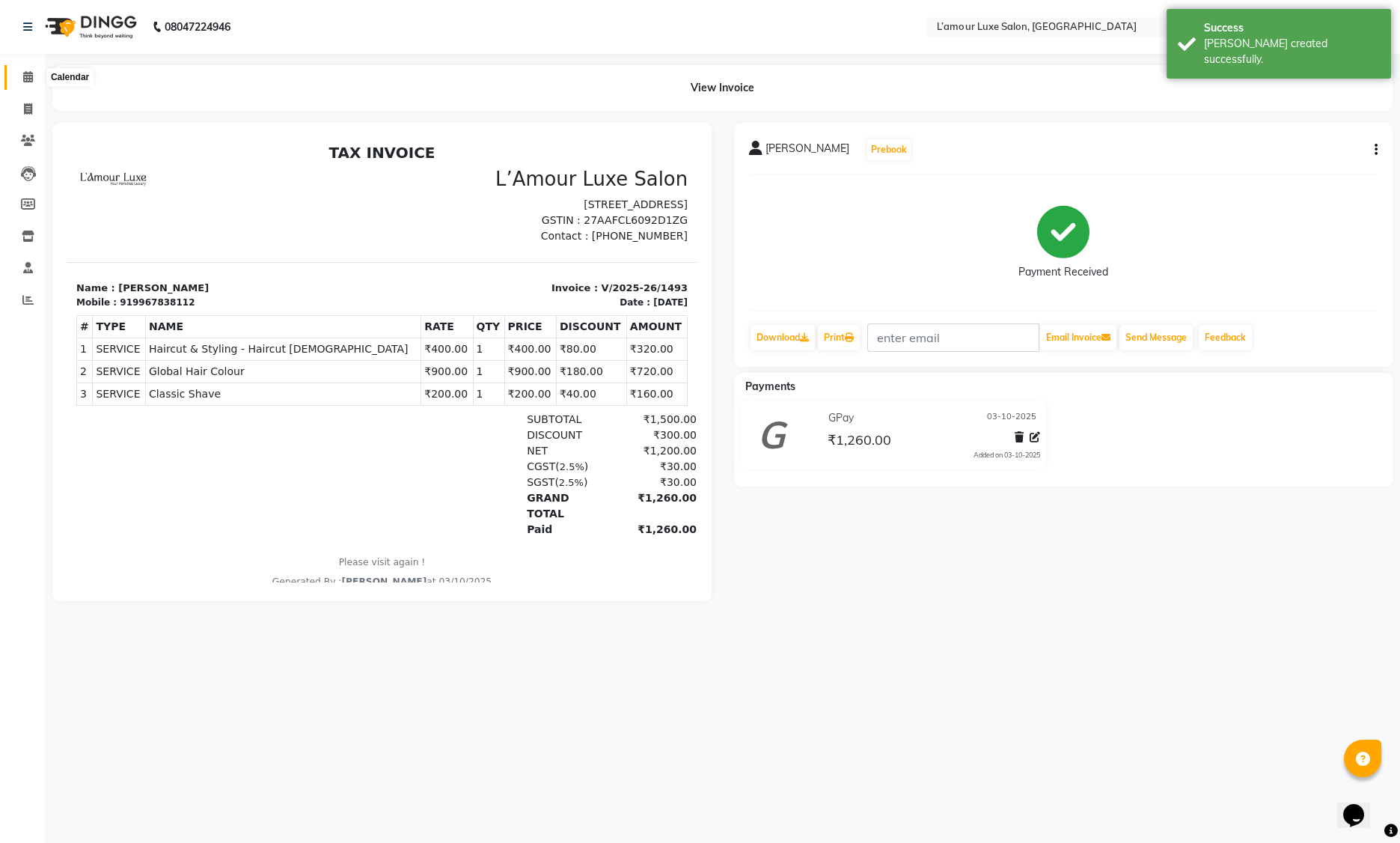
click at [23, 71] on icon at bounding box center [28, 76] width 10 height 11
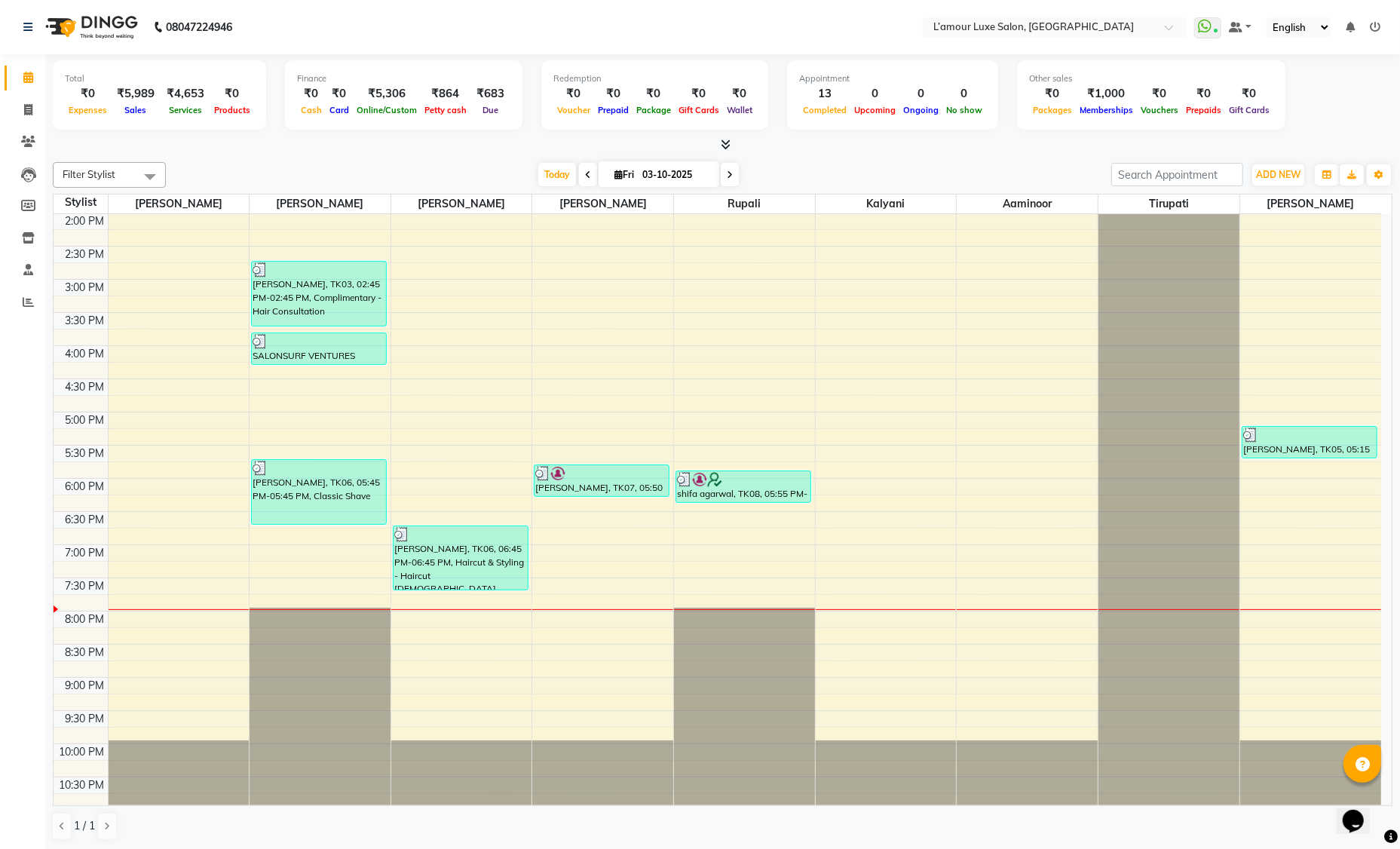
click at [734, 174] on span at bounding box center [729, 174] width 18 height 24
type input "04-10-2025"
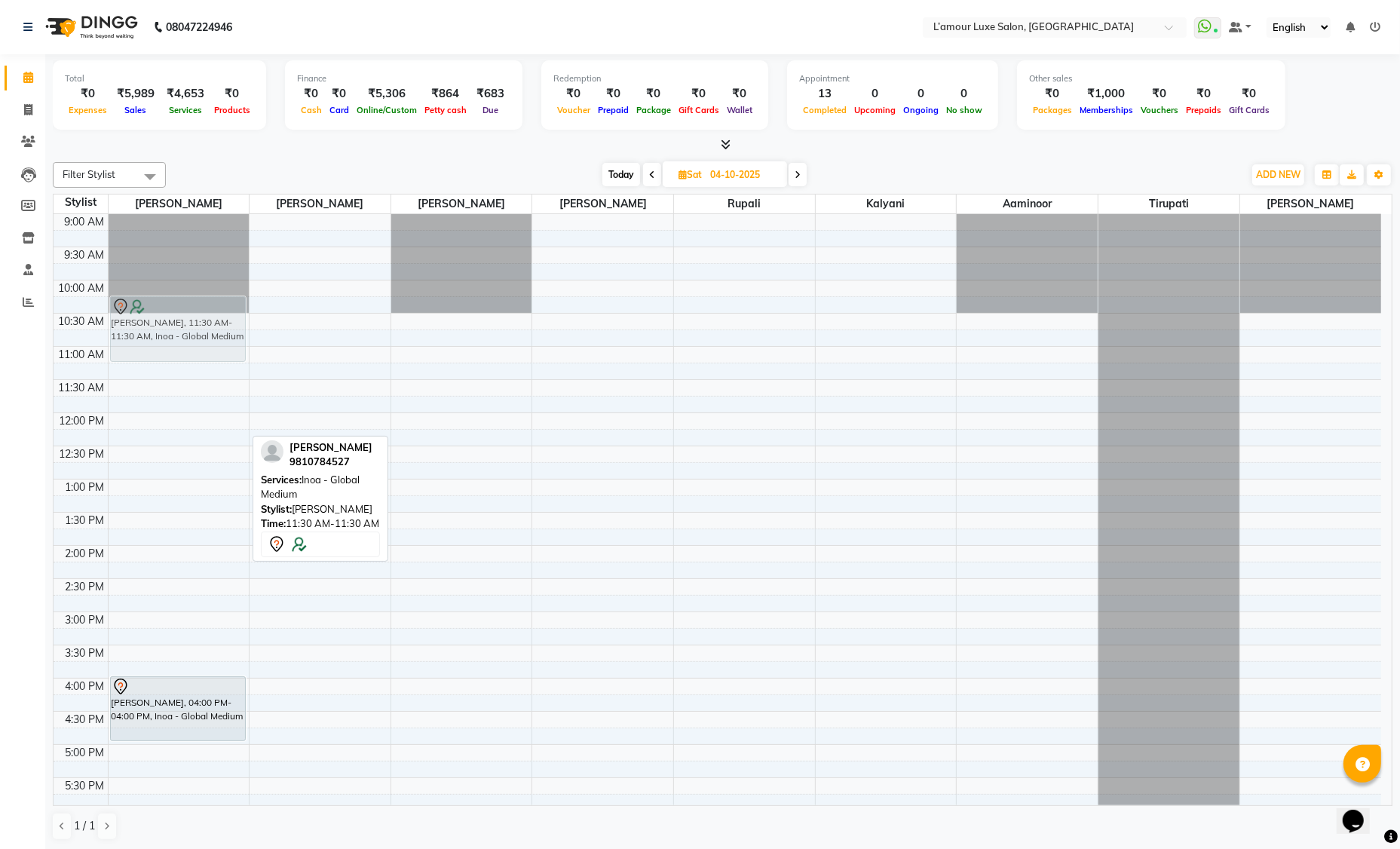
drag, startPoint x: 172, startPoint y: 401, endPoint x: 187, endPoint y: 324, distance: 78.4
click at [187, 324] on div "Anukriti, 11:30 AM-11:30 AM, Inoa - Global Medium Divya Shroff, 04:00 PM-04:00 …" at bounding box center [178, 678] width 141 height 928
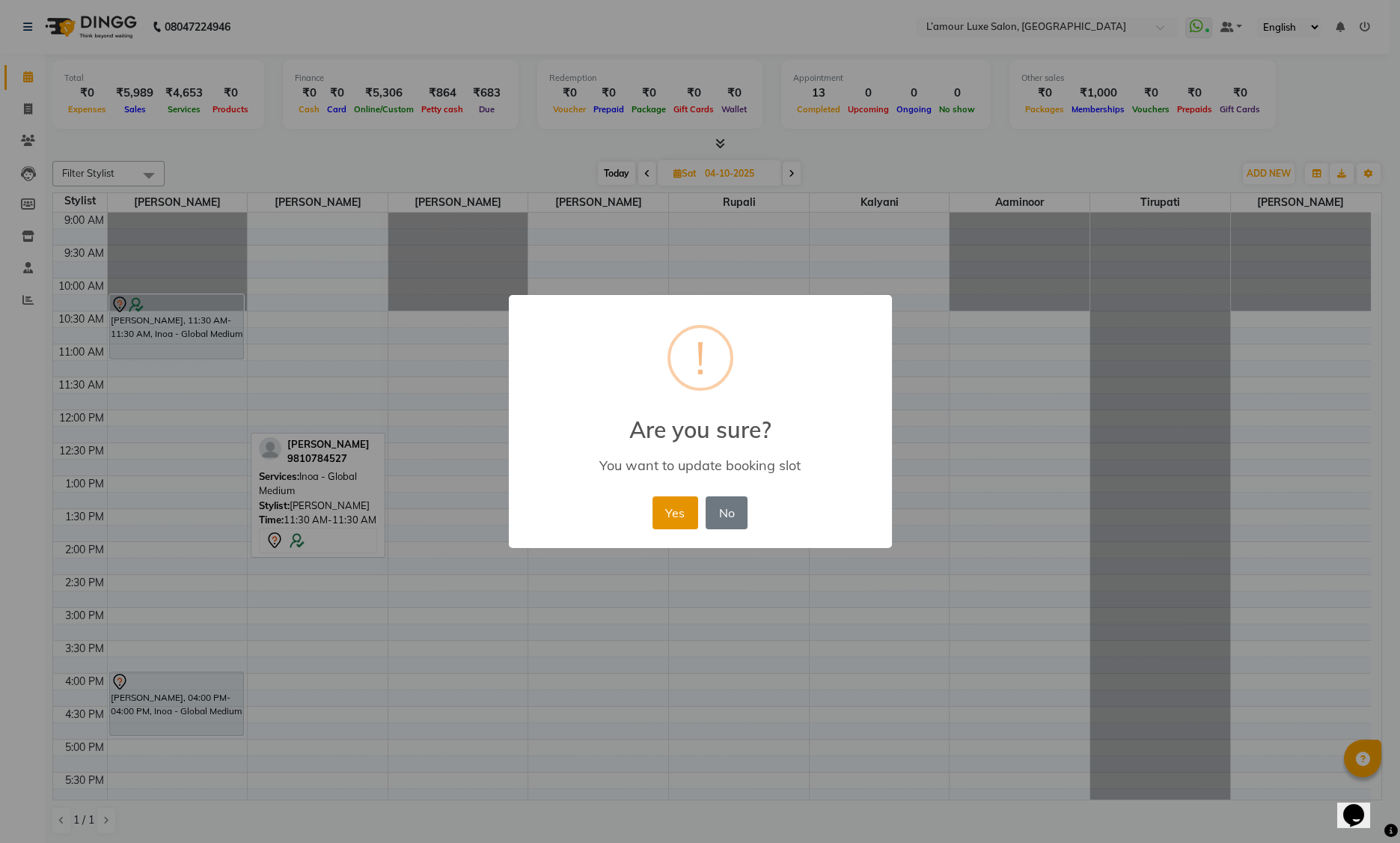
click at [675, 509] on button "Yes" at bounding box center [675, 513] width 46 height 33
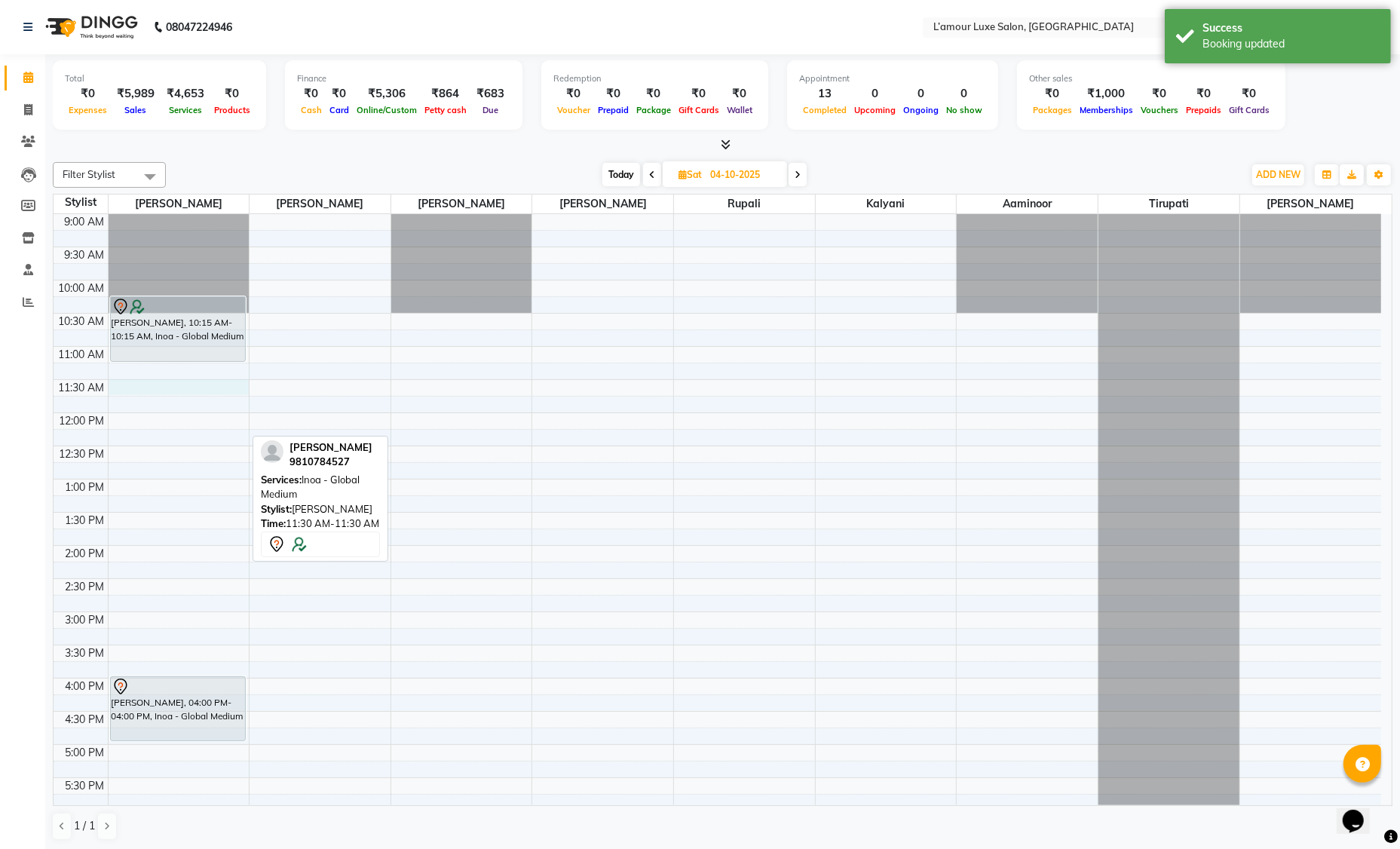
click at [130, 386] on div "9:00 AM 9:30 AM 10:00 AM 10:30 AM 11:00 AM 11:30 AM 12:00 PM 12:30 PM 1:00 PM 1…" at bounding box center [717, 678] width 1328 height 928
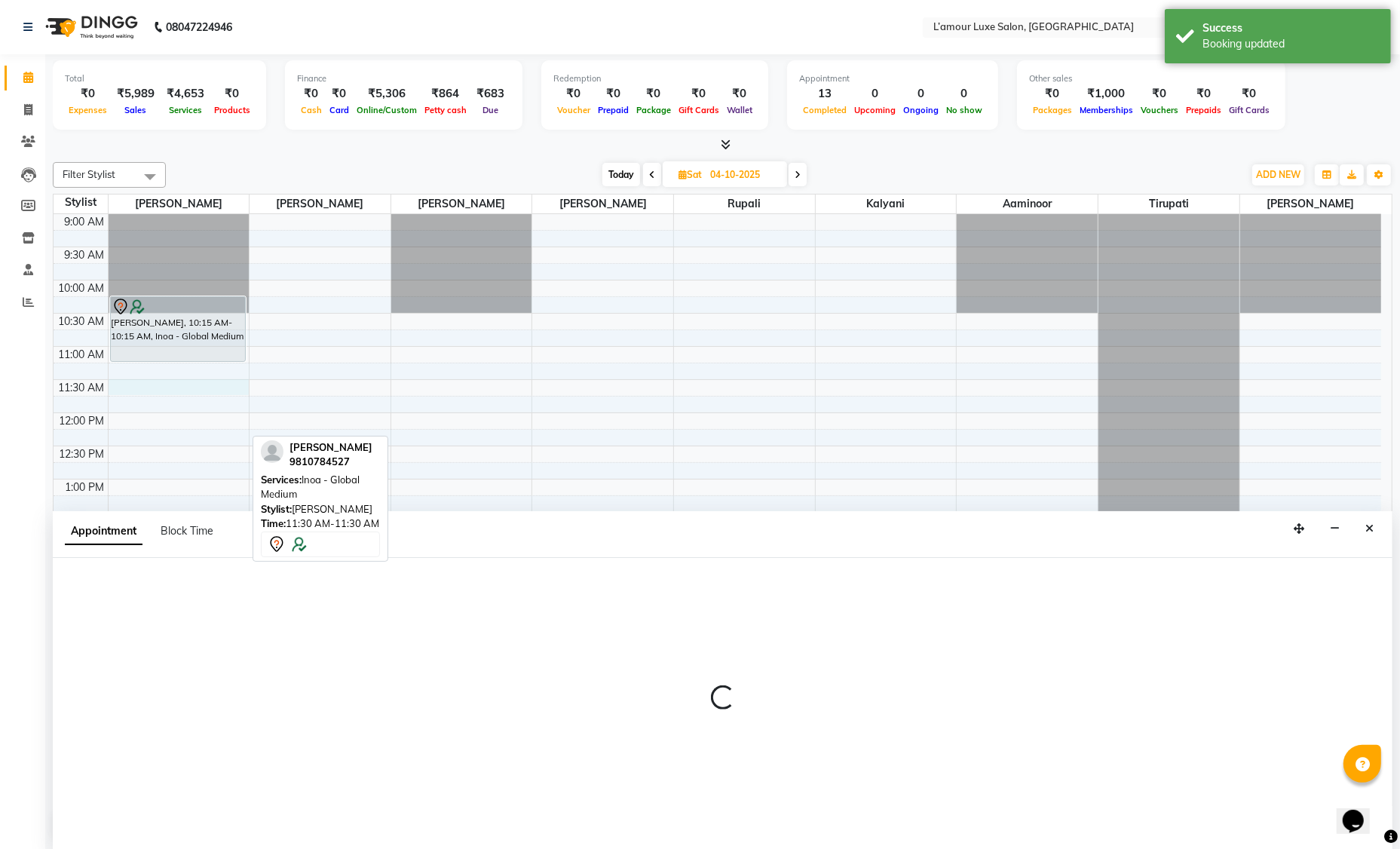
select select "66550"
select select "690"
select select "tentative"
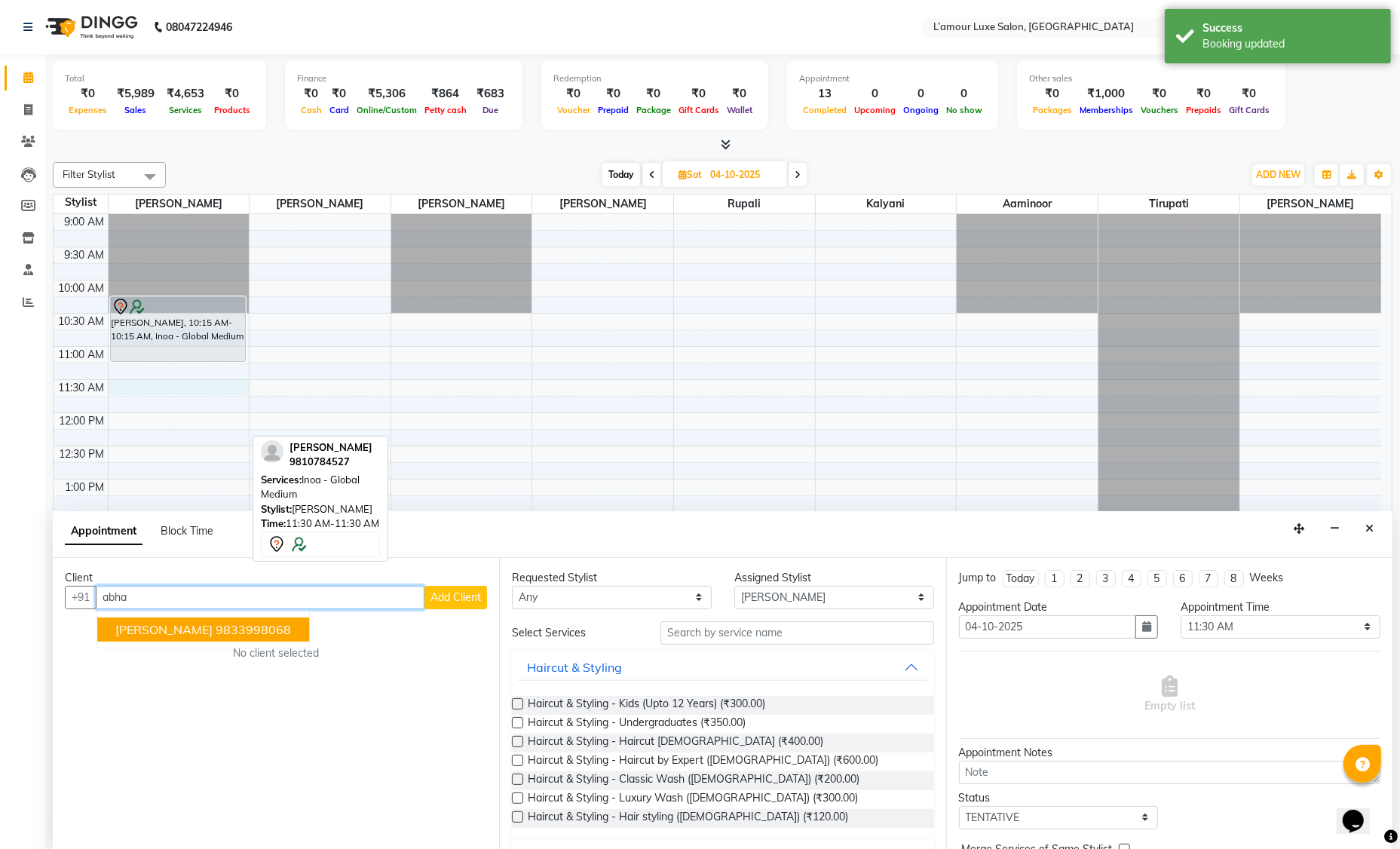
click at [178, 628] on span "Abha Rajak" at bounding box center [163, 630] width 97 height 15
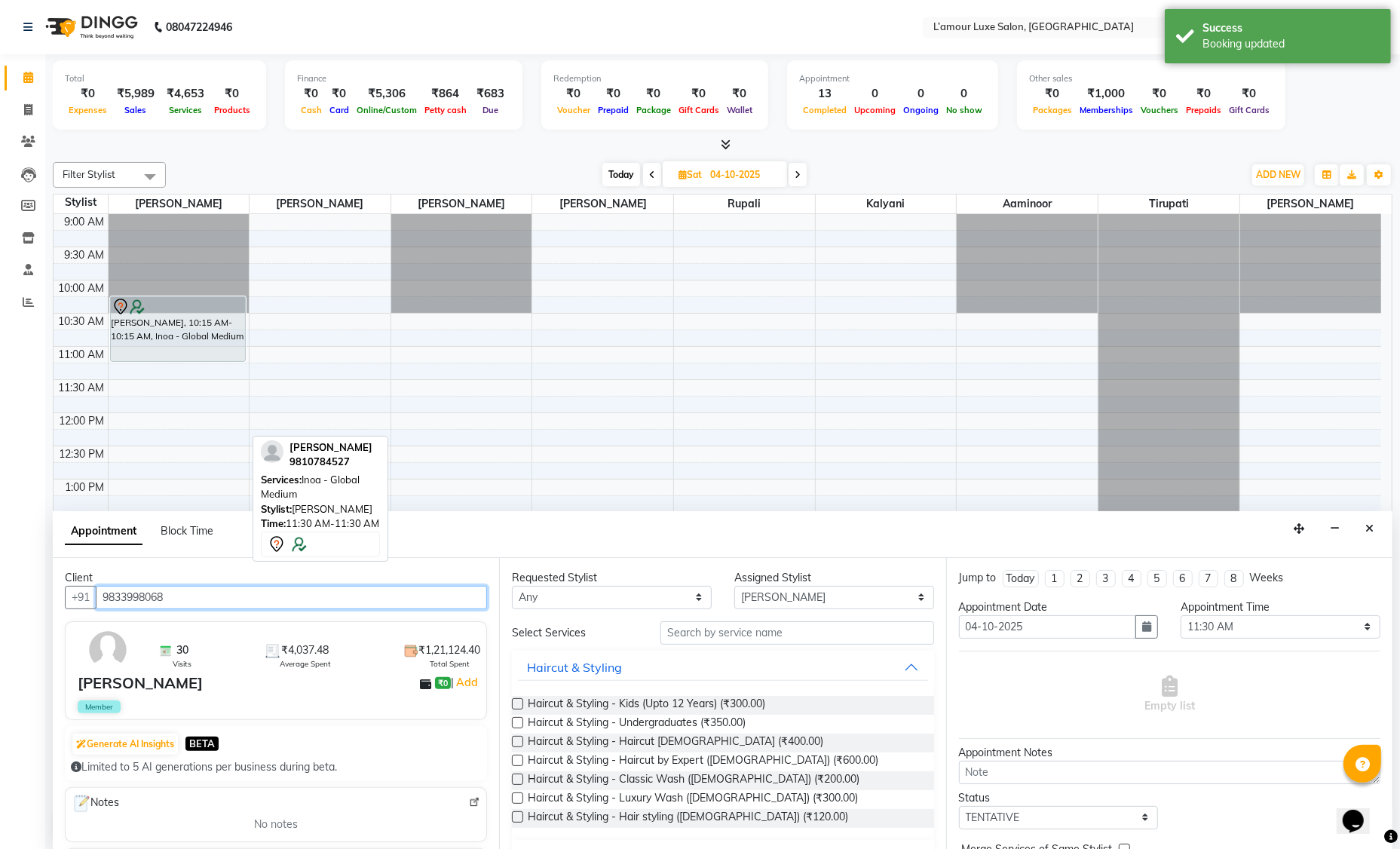
type input "9833998068"
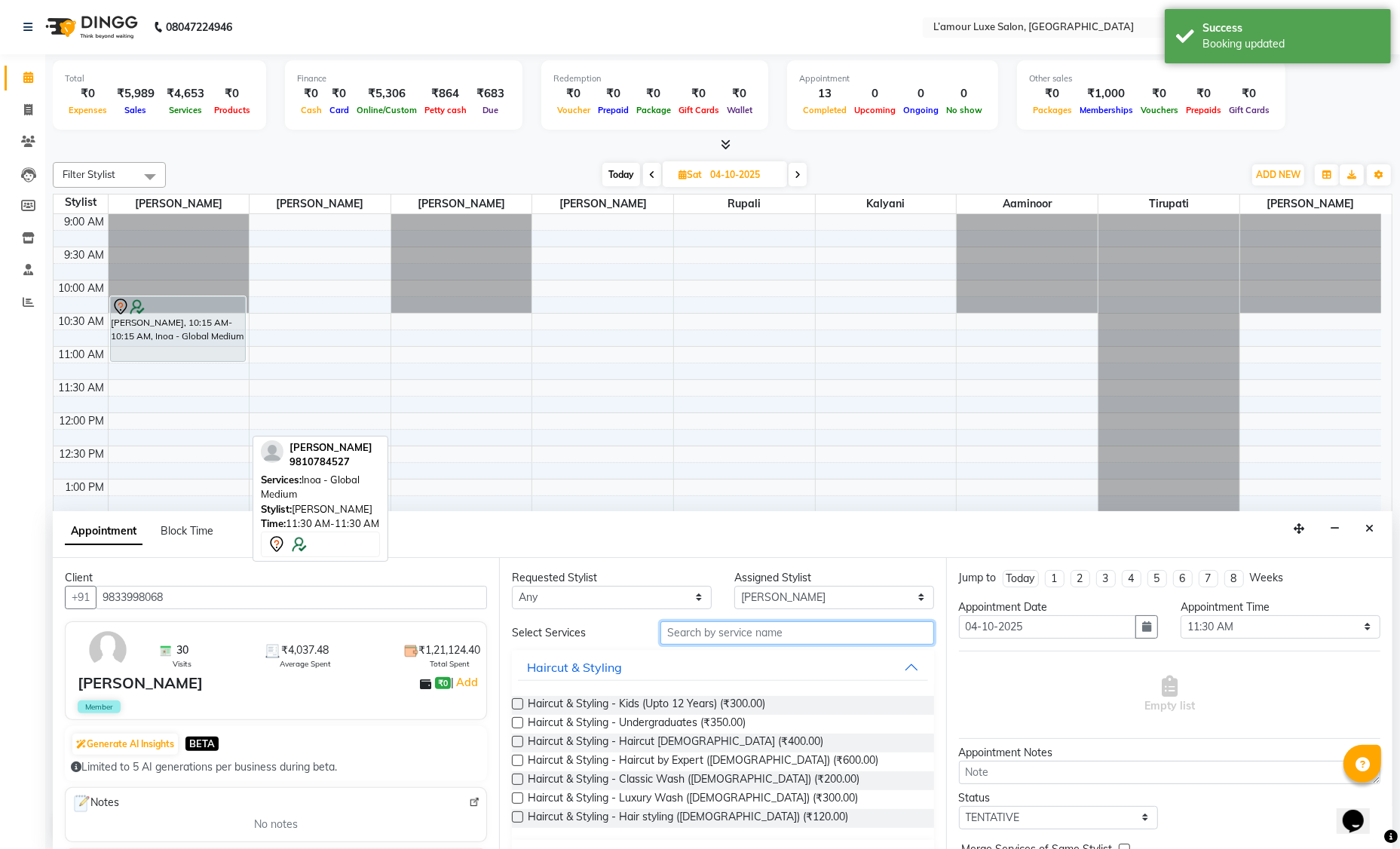
click at [755, 637] on input "text" at bounding box center [796, 633] width 274 height 24
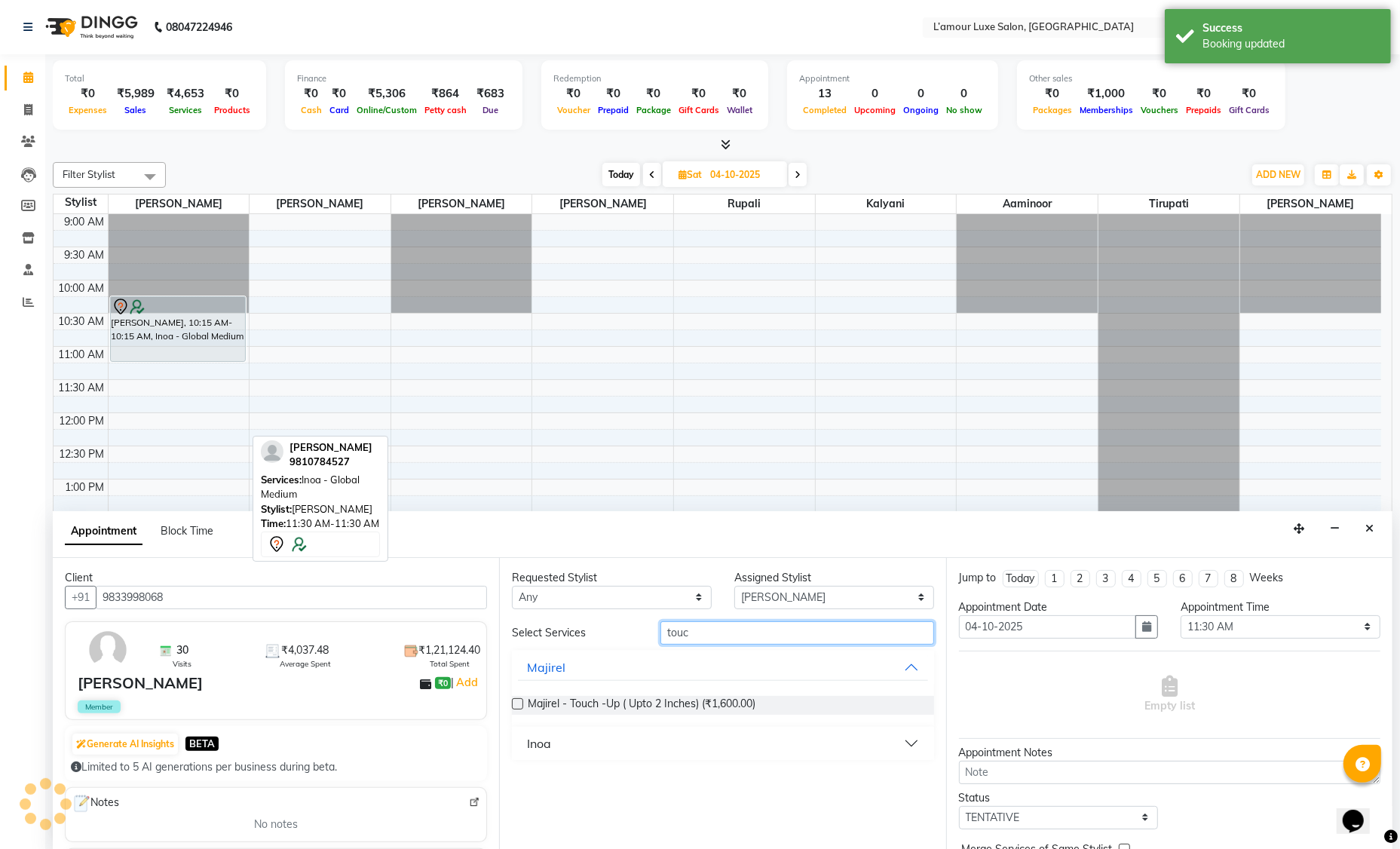
type input "touc"
click at [642, 732] on button "Inoa" at bounding box center [722, 744] width 409 height 27
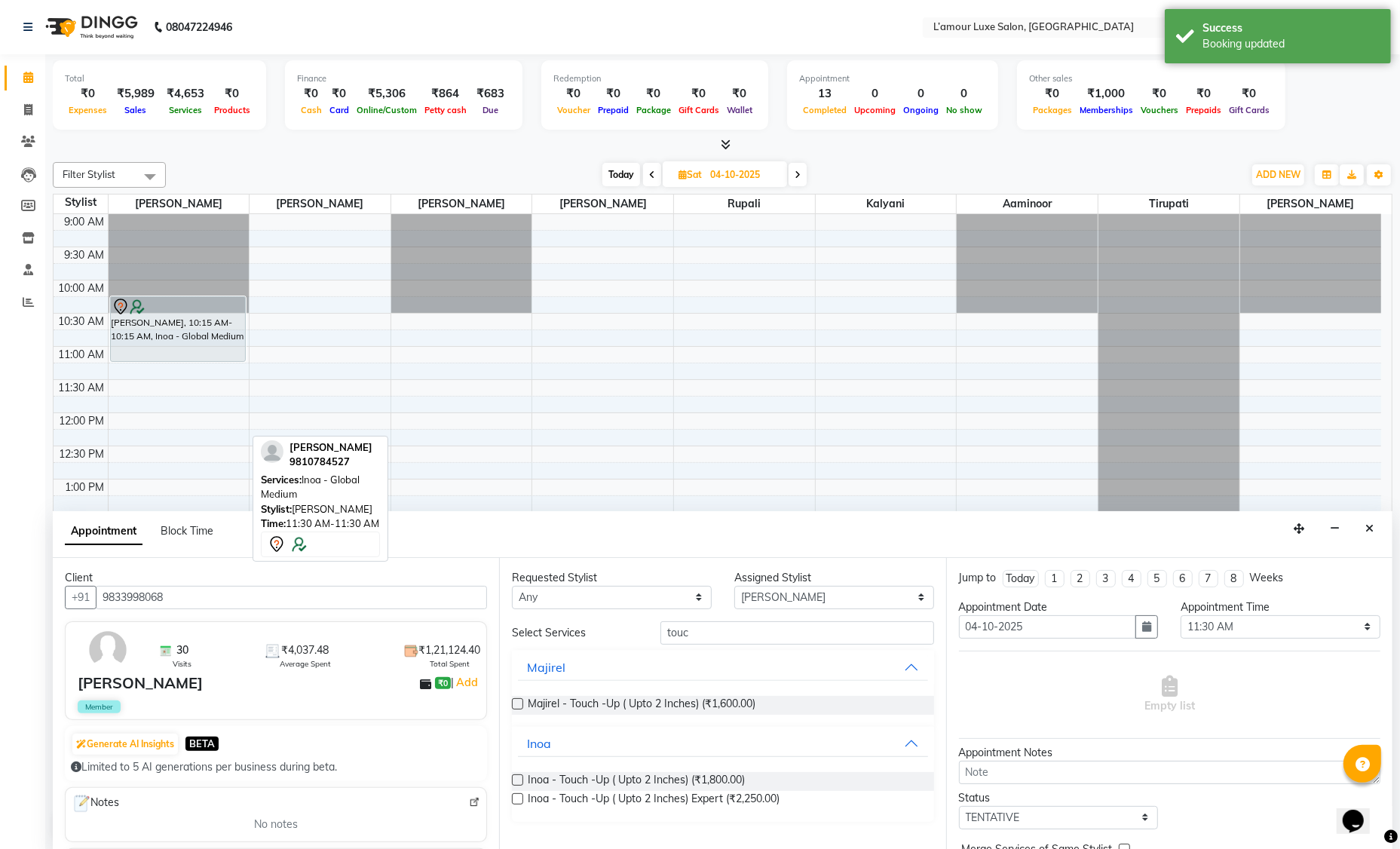
click at [519, 797] on label at bounding box center [517, 798] width 11 height 11
click at [519, 797] on input "checkbox" at bounding box center [517, 801] width 10 height 10
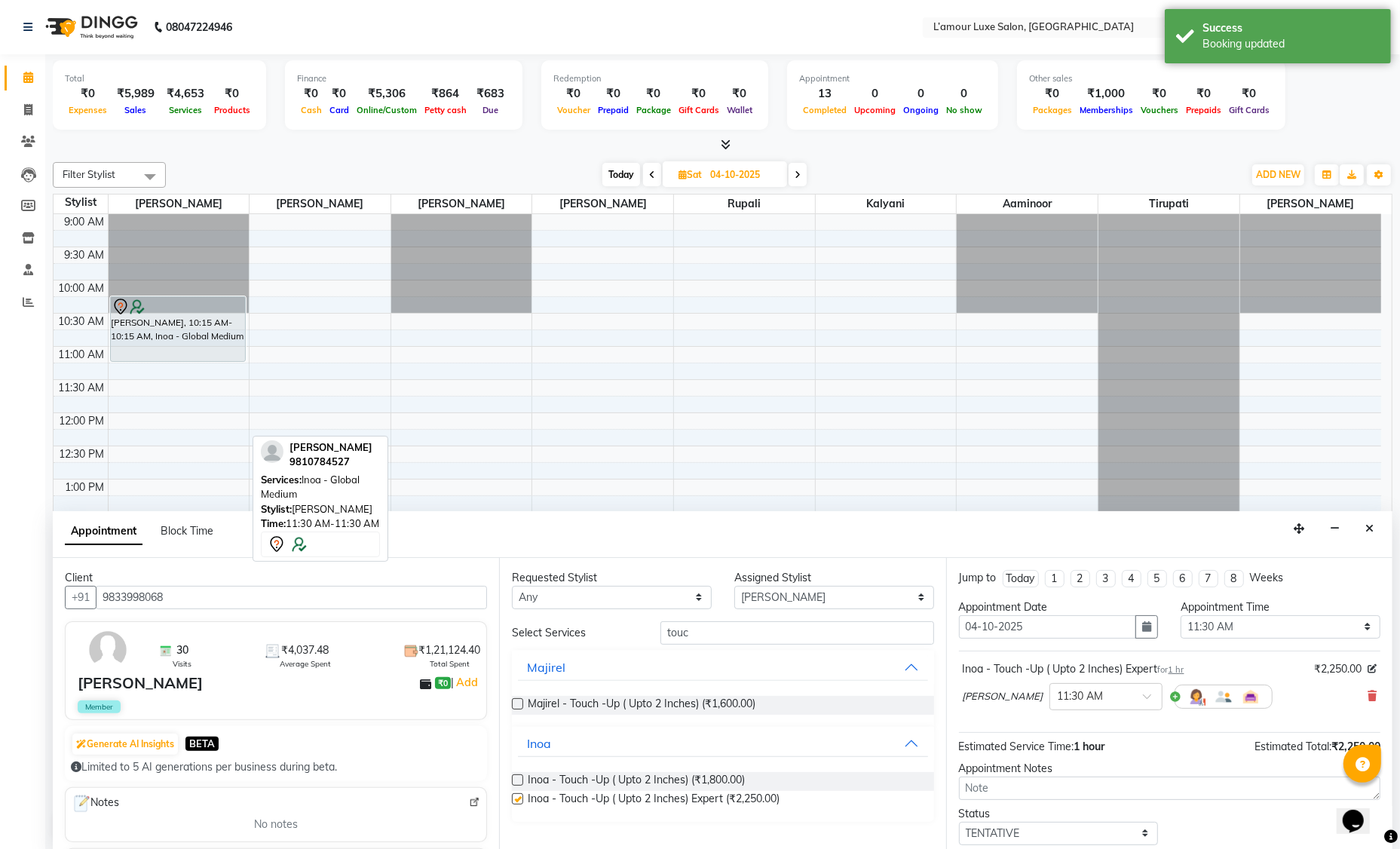
checkbox input "false"
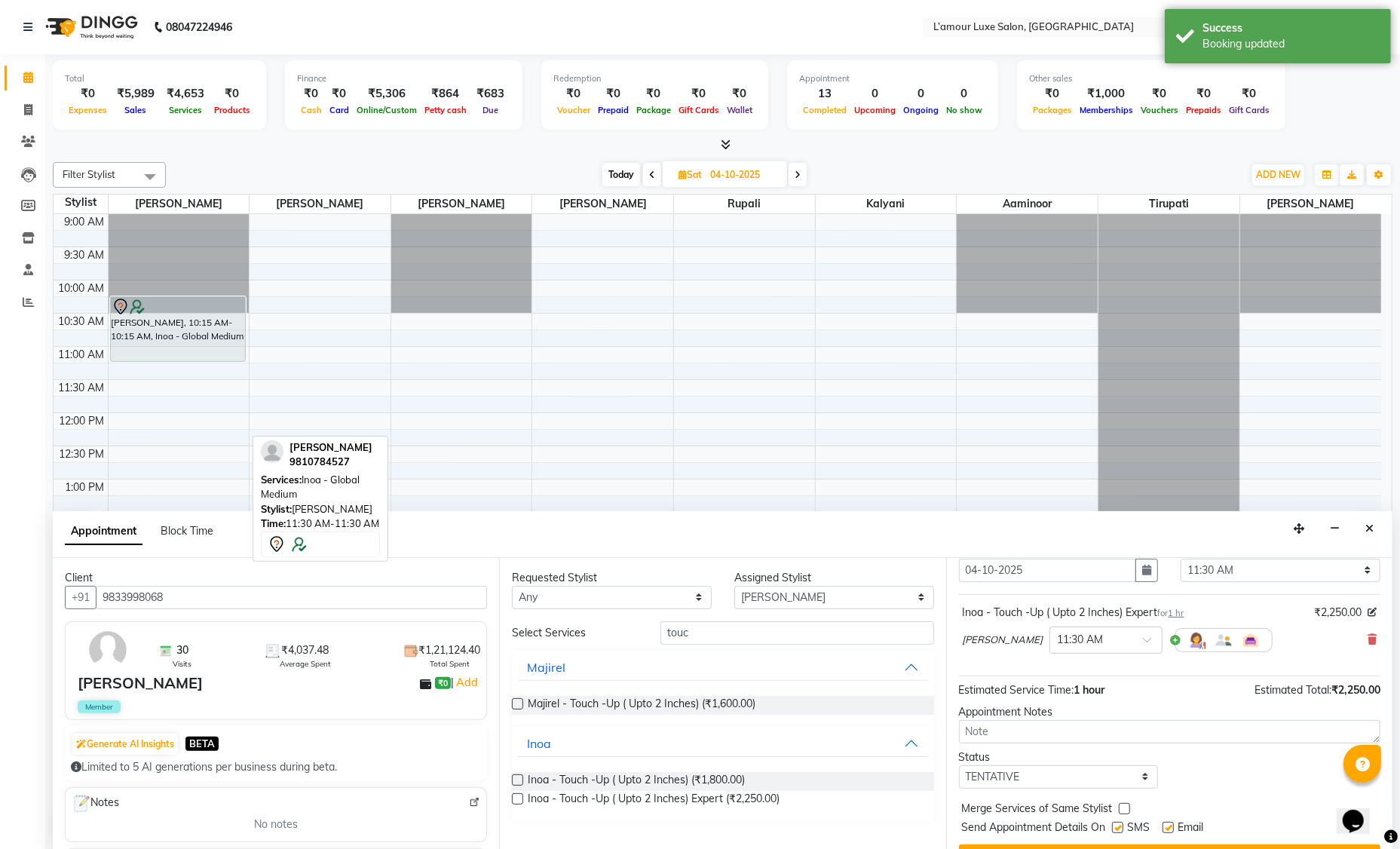
scroll to position [89, 0]
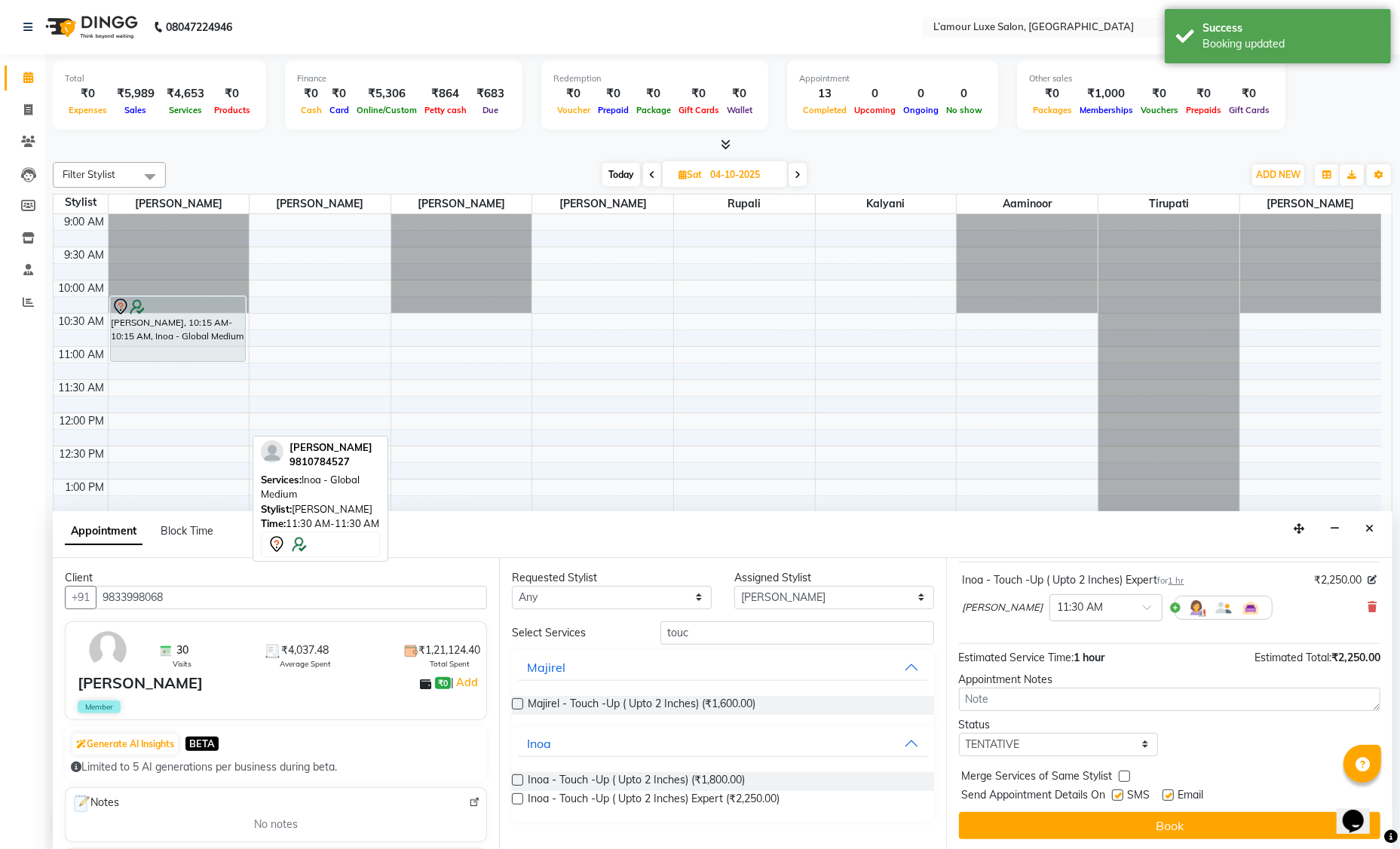
click at [1079, 825] on button "Book" at bounding box center [1169, 825] width 421 height 27
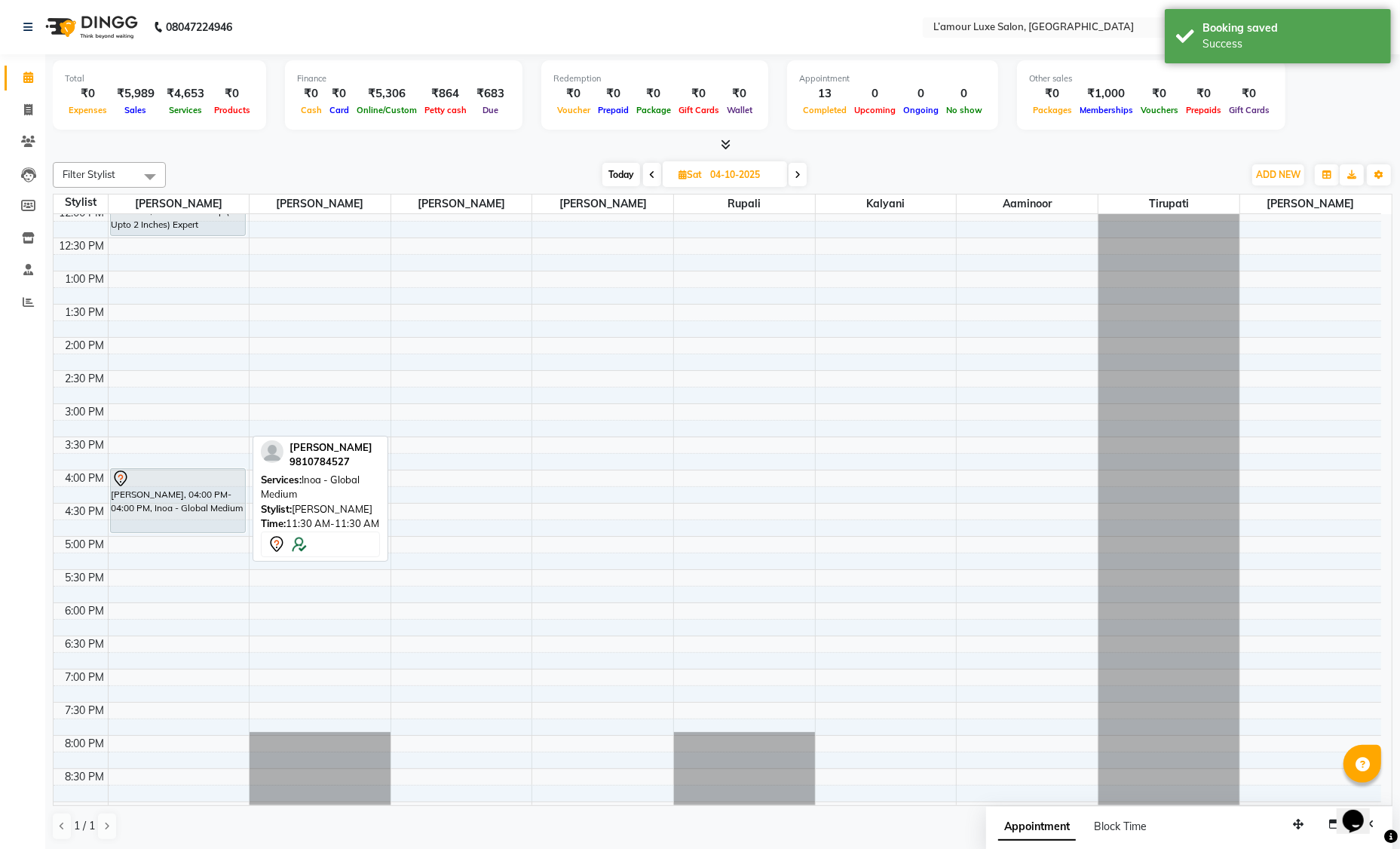
scroll to position [266, 0]
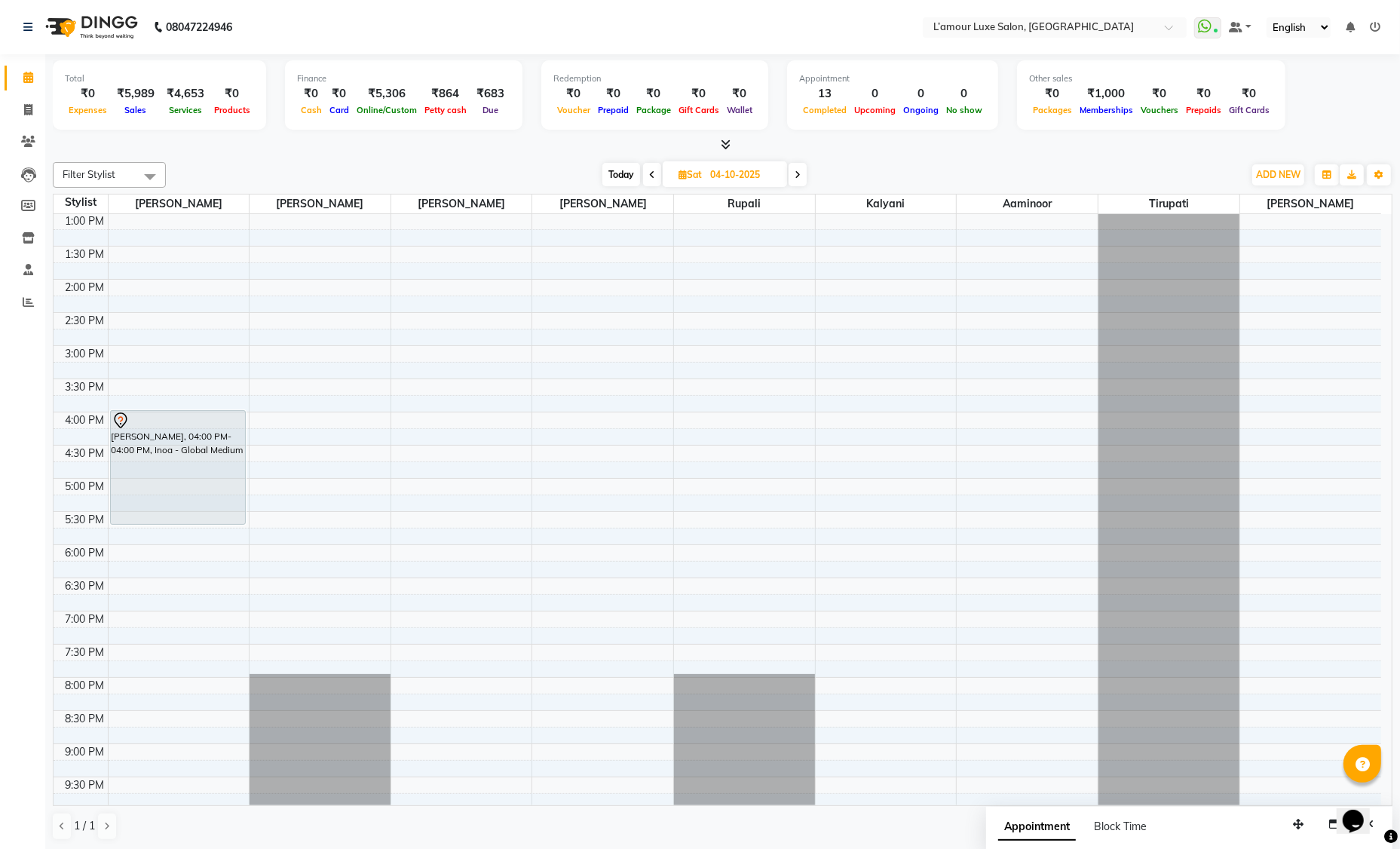
drag, startPoint x: 205, startPoint y: 473, endPoint x: 206, endPoint y: 519, distance: 46.0
click at [206, 518] on div "Anukriti, 10:15 AM-10:15 AM, Inoa - Global Medium Abha Rajak, 11:30 AM-12:30 PM…" at bounding box center [178, 412] width 141 height 928
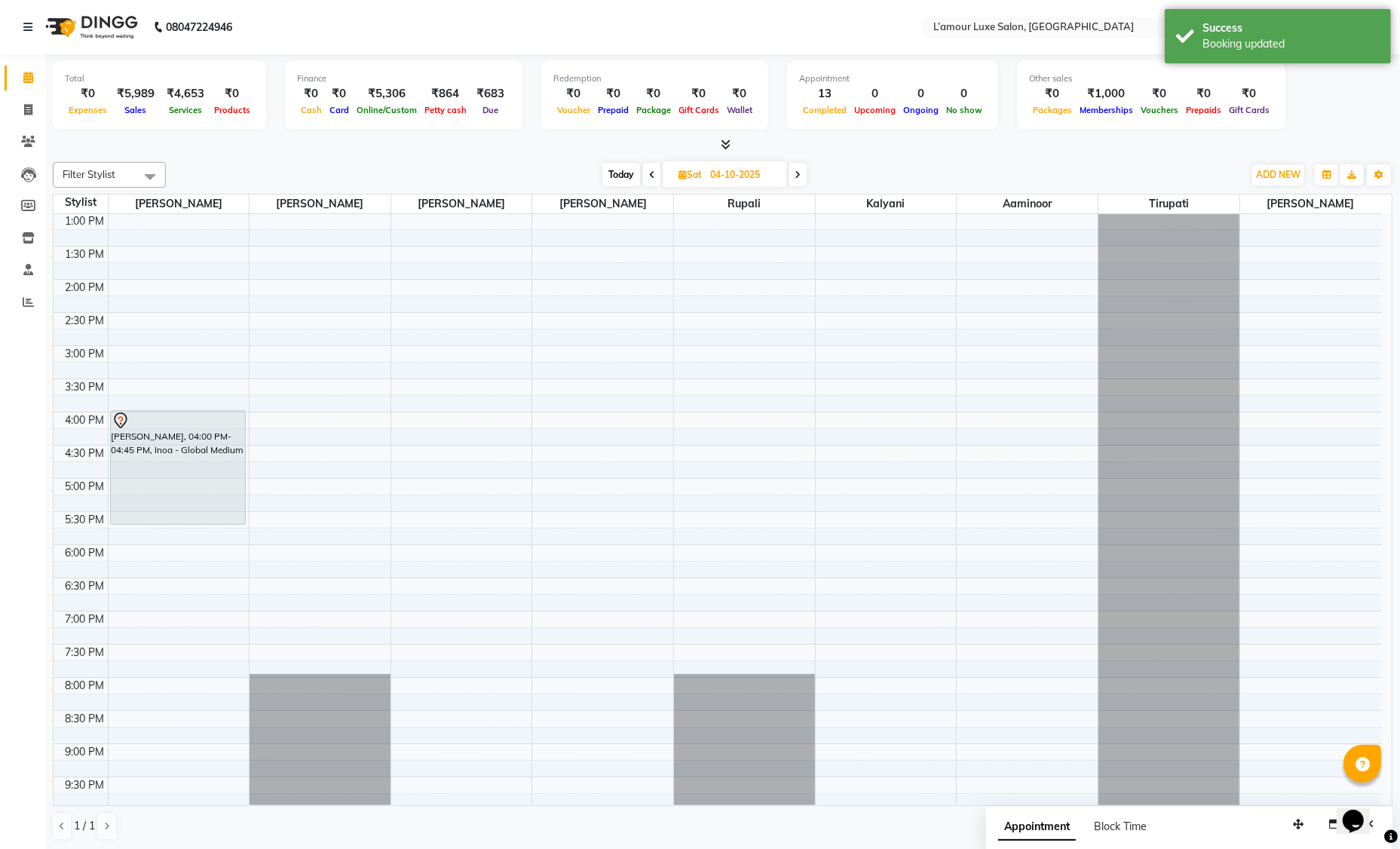
drag, startPoint x: 215, startPoint y: 455, endPoint x: 215, endPoint y: 521, distance: 66.0
click at [215, 521] on div "Anukriti, 10:15 AM-10:15 AM, Inoa - Global Medium Abha Rajak, 11:30 AM-12:30 PM…" at bounding box center [178, 412] width 141 height 928
click at [614, 175] on span "Today" at bounding box center [620, 174] width 38 height 24
type input "03-10-2025"
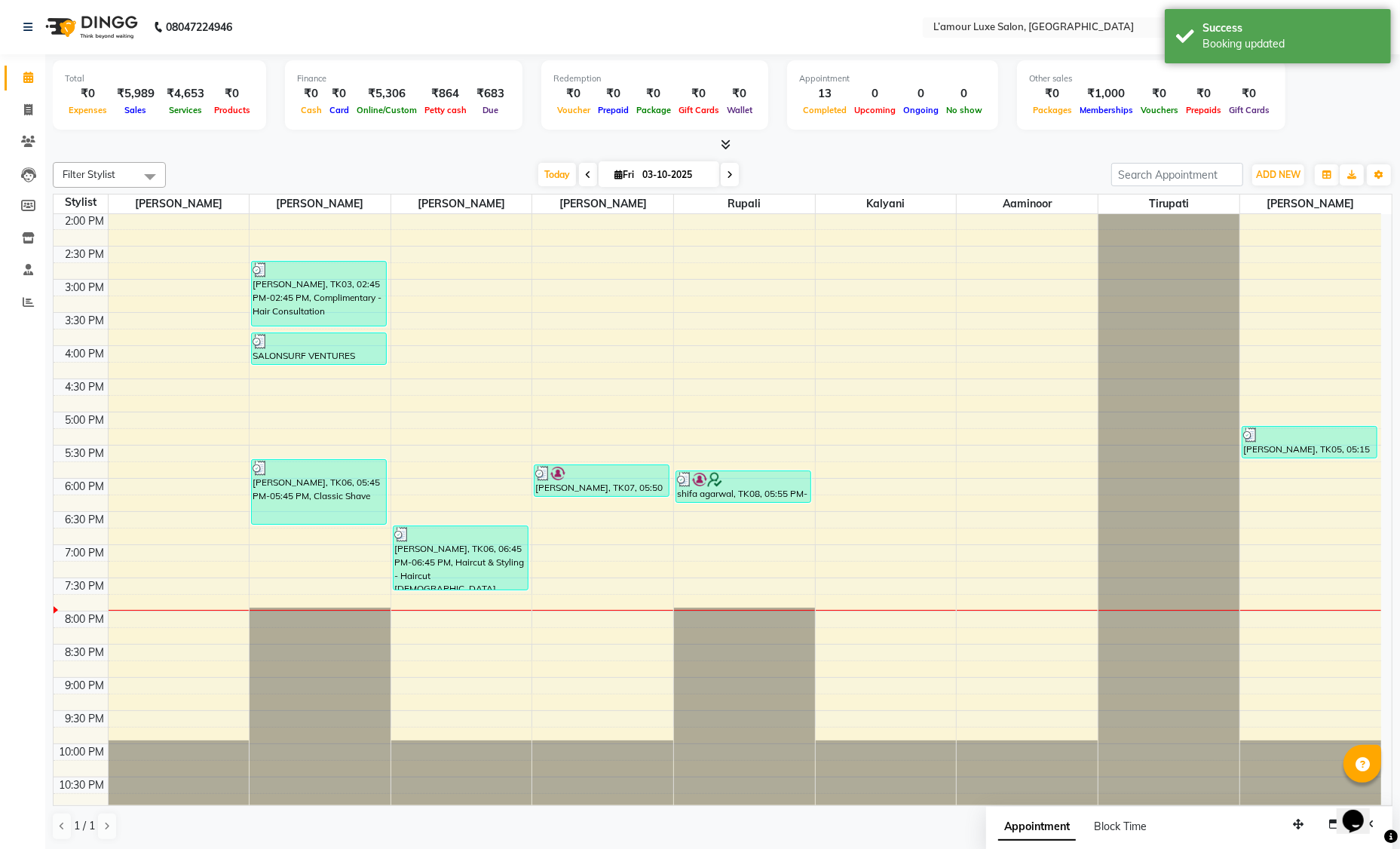
scroll to position [0, 0]
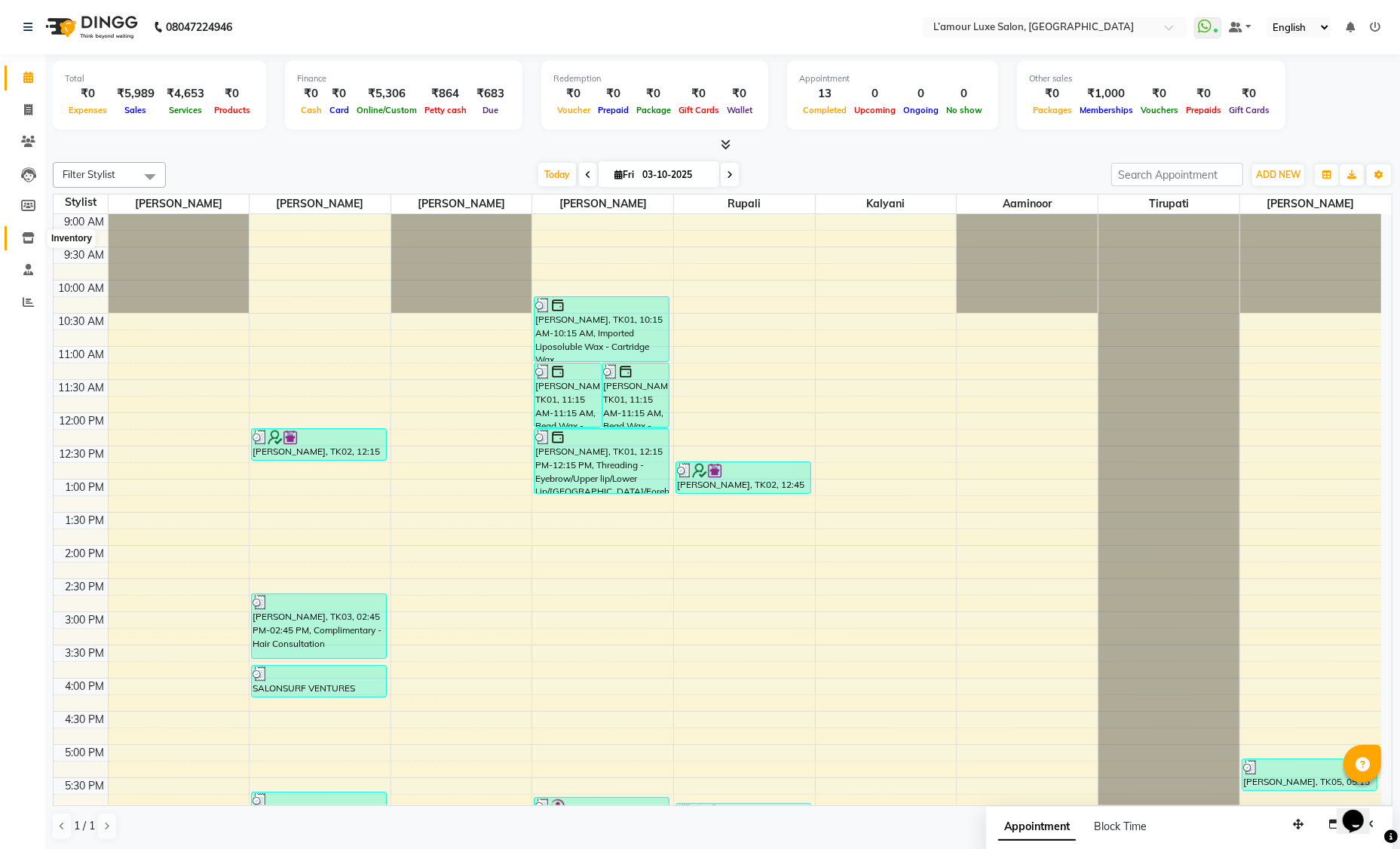
click at [29, 234] on icon at bounding box center [28, 238] width 13 height 11
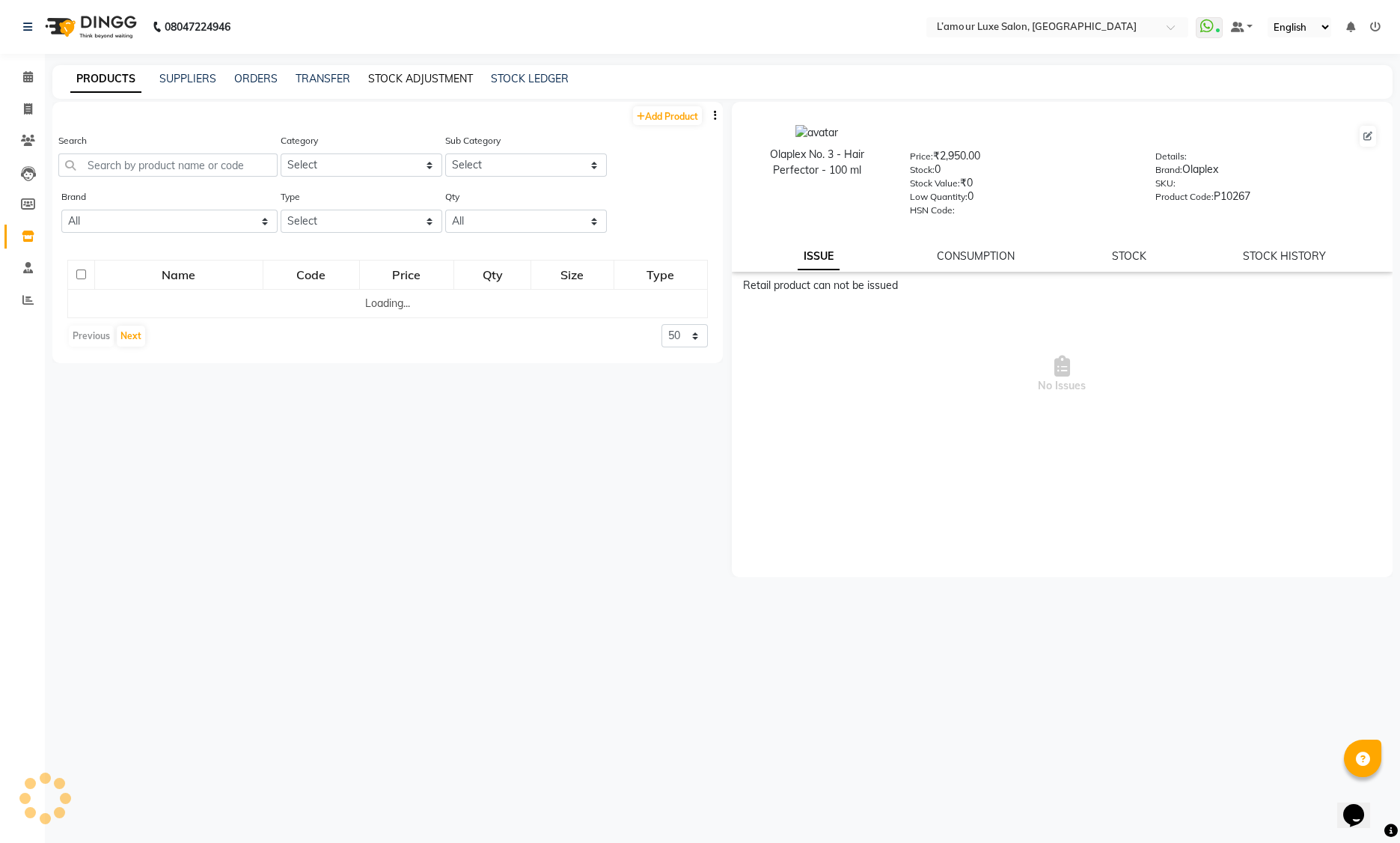
click at [424, 75] on link "STOCK ADJUSTMENT" at bounding box center [420, 79] width 104 height 13
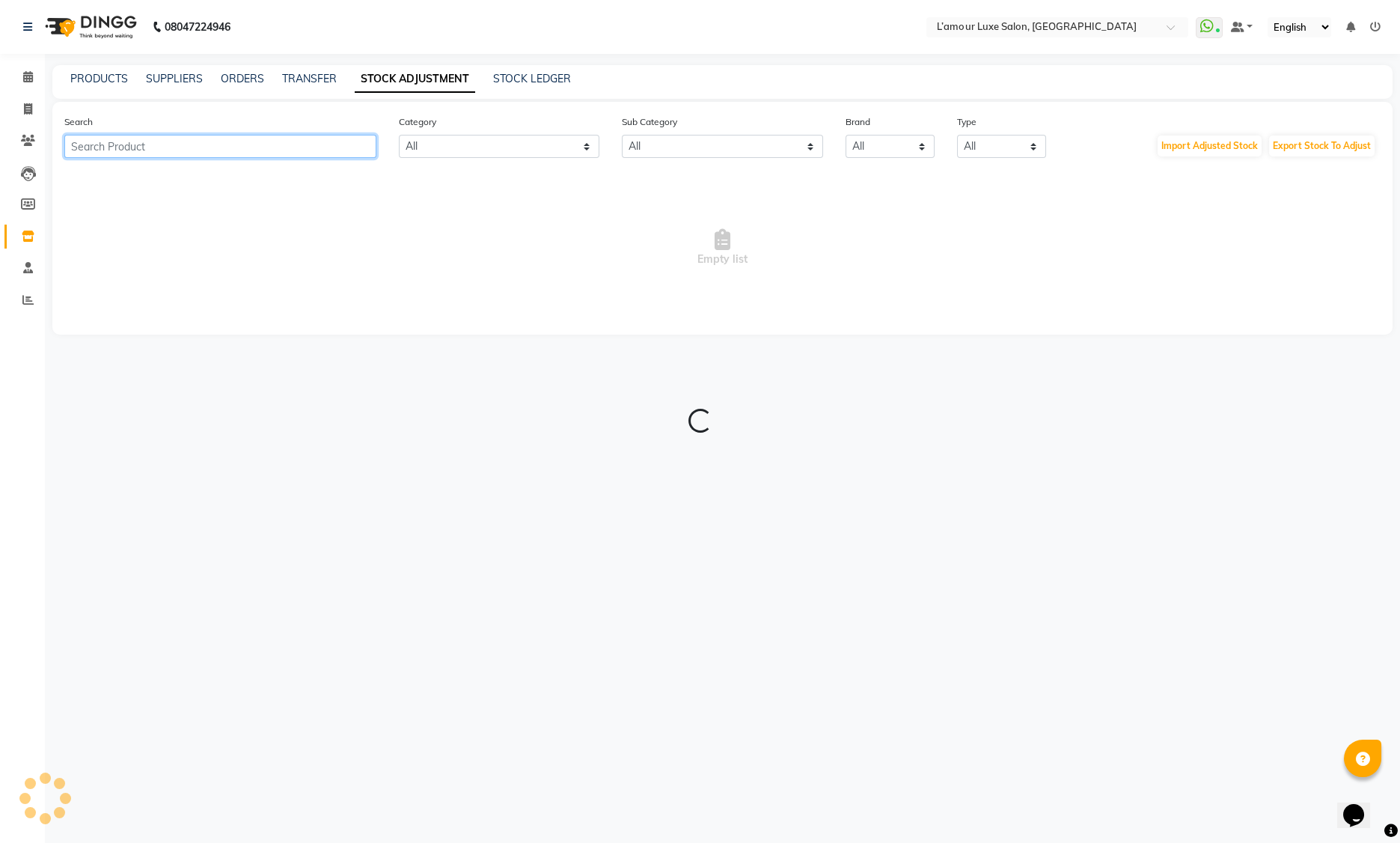
click at [252, 144] on input "text" at bounding box center [220, 146] width 312 height 23
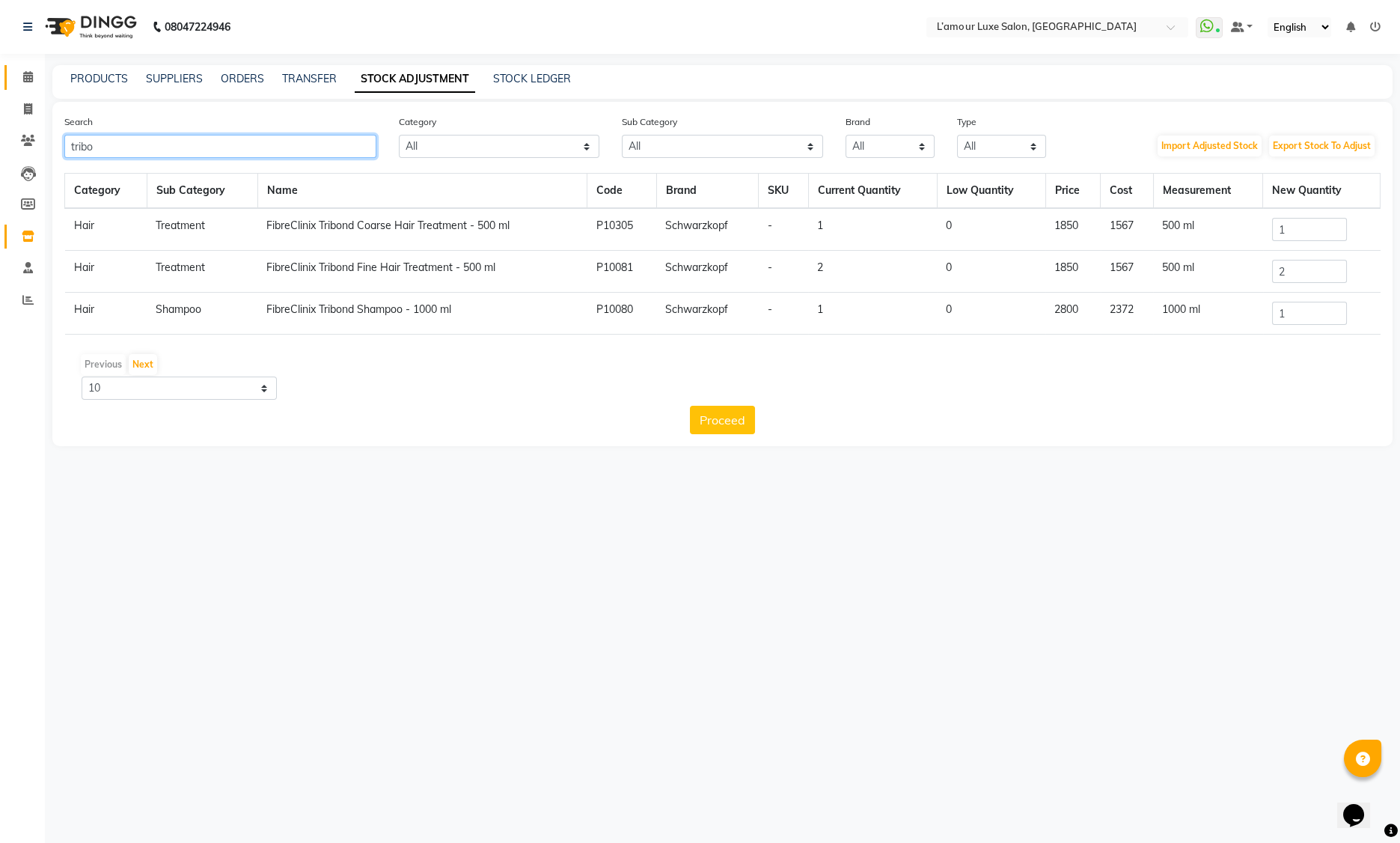
type input "tribo"
click at [24, 77] on icon at bounding box center [28, 76] width 10 height 11
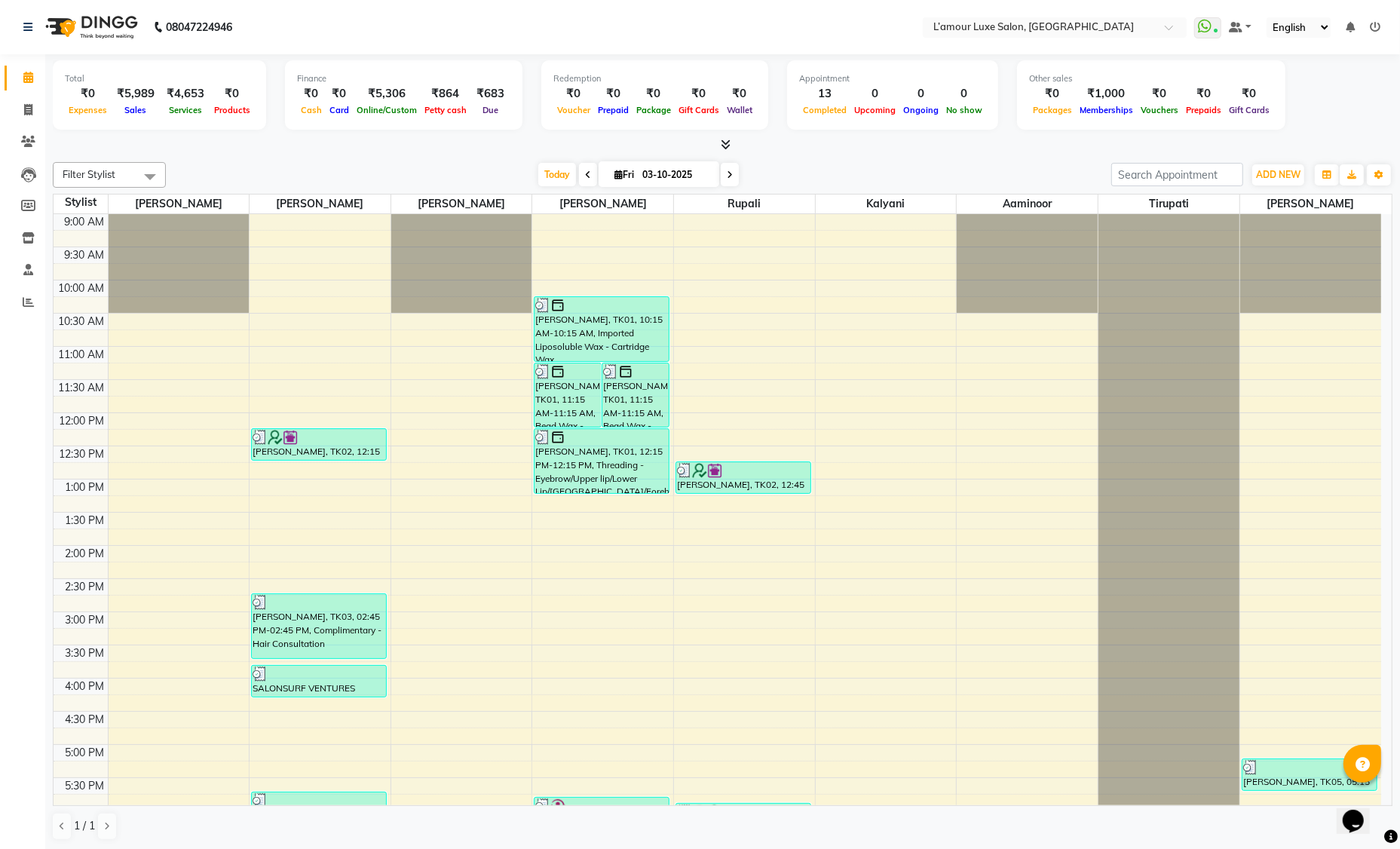
click at [722, 143] on icon at bounding box center [726, 144] width 10 height 11
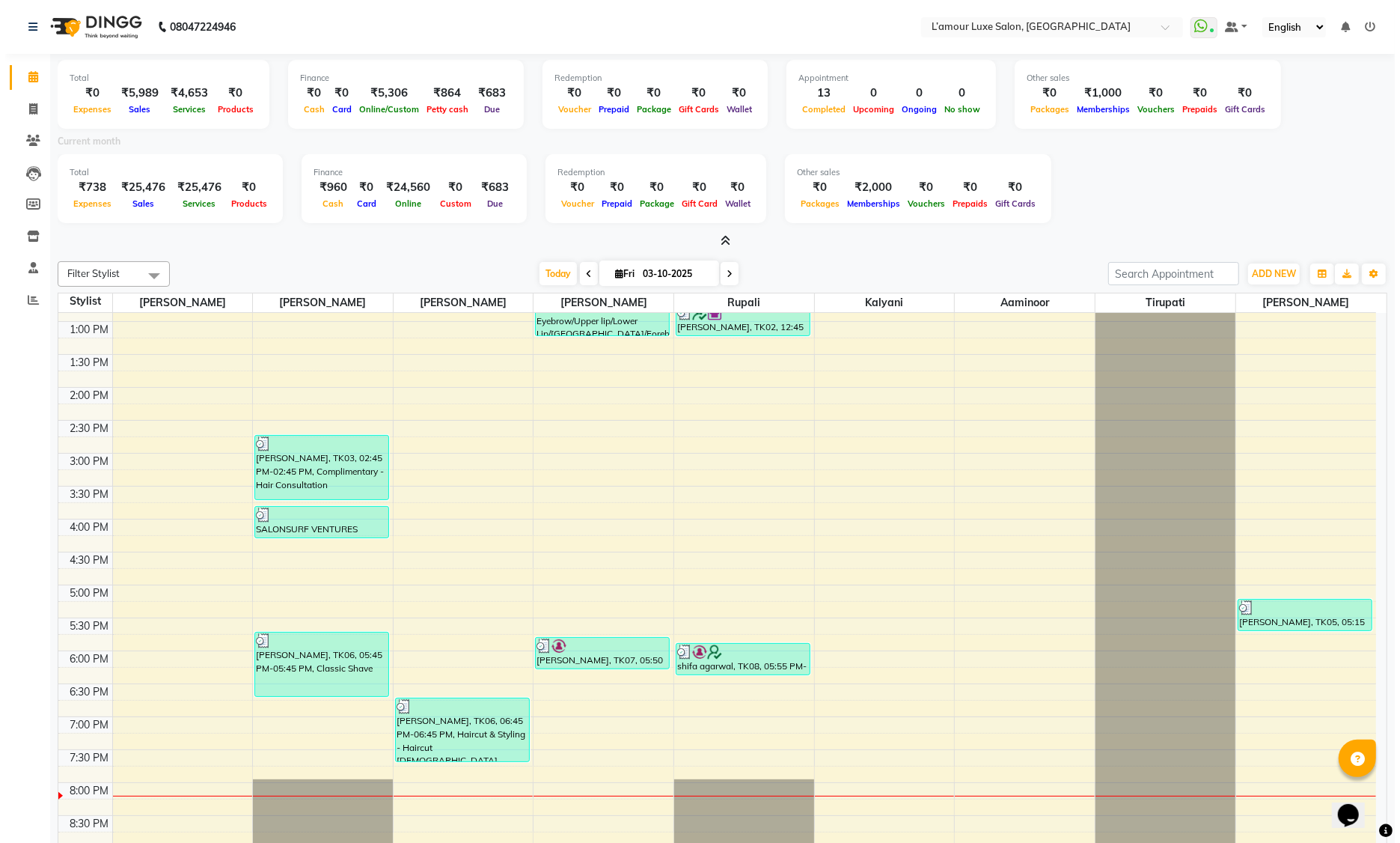
scroll to position [330, 0]
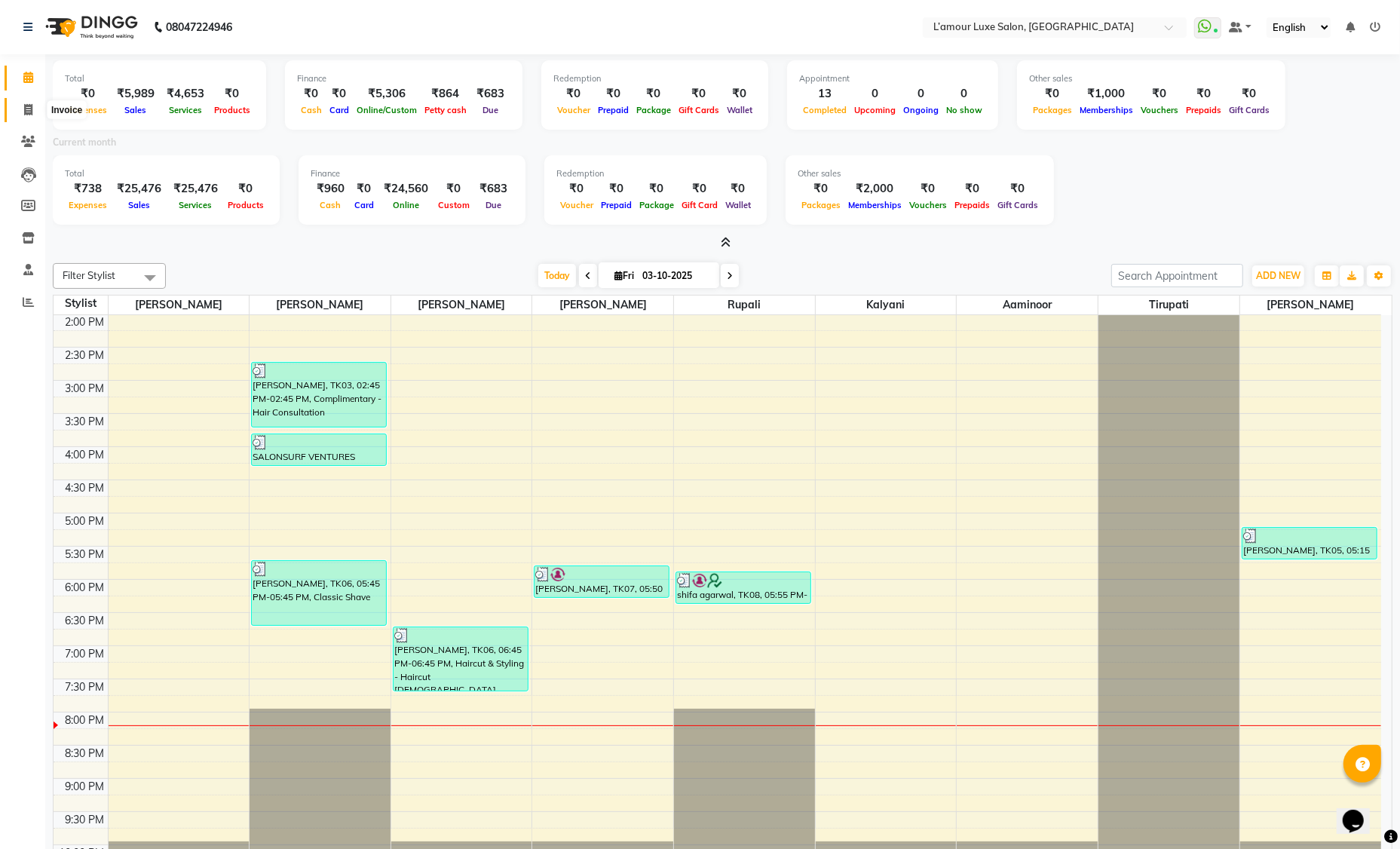
click at [24, 112] on icon at bounding box center [29, 109] width 8 height 11
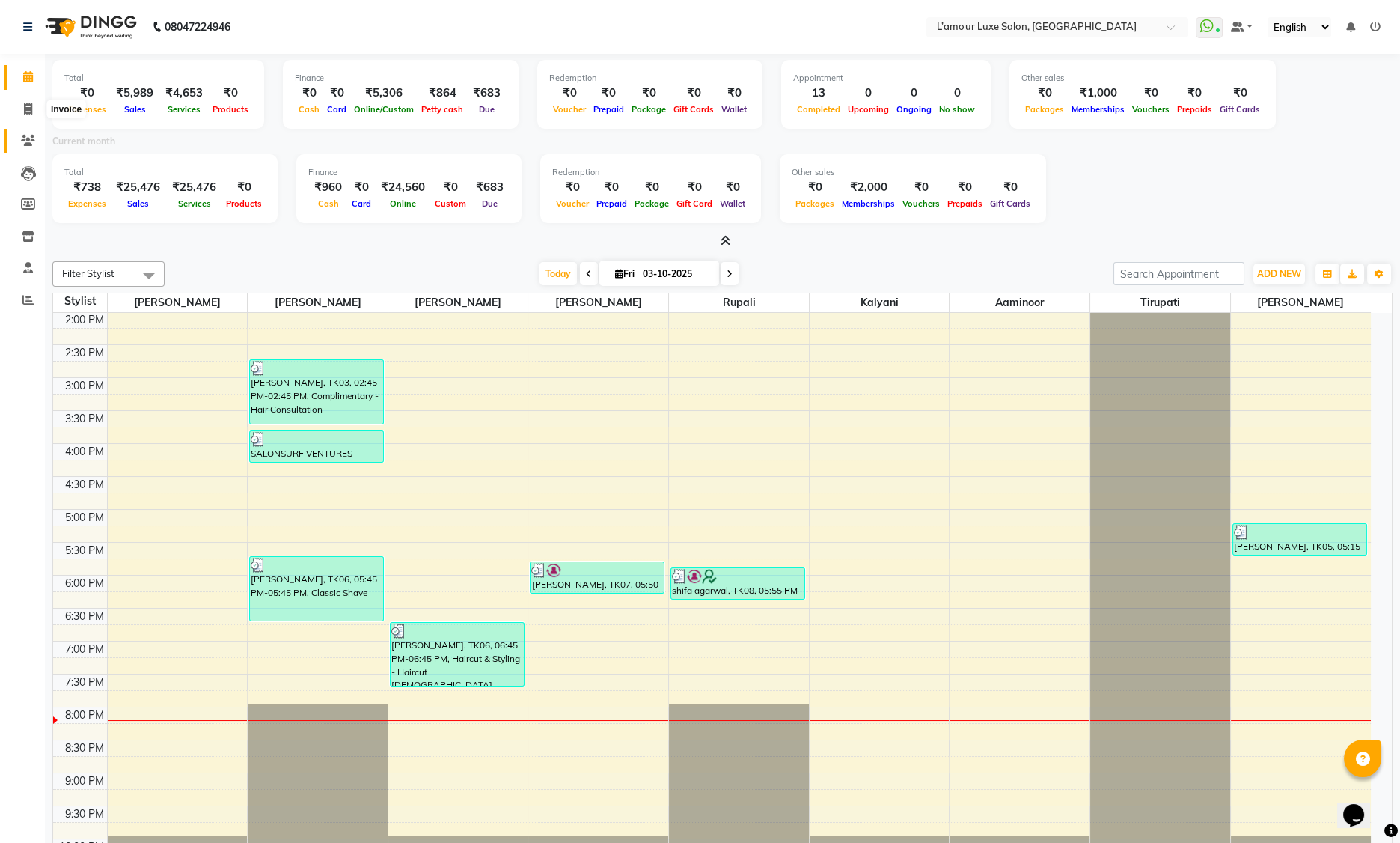
select select "7325"
select select "service"
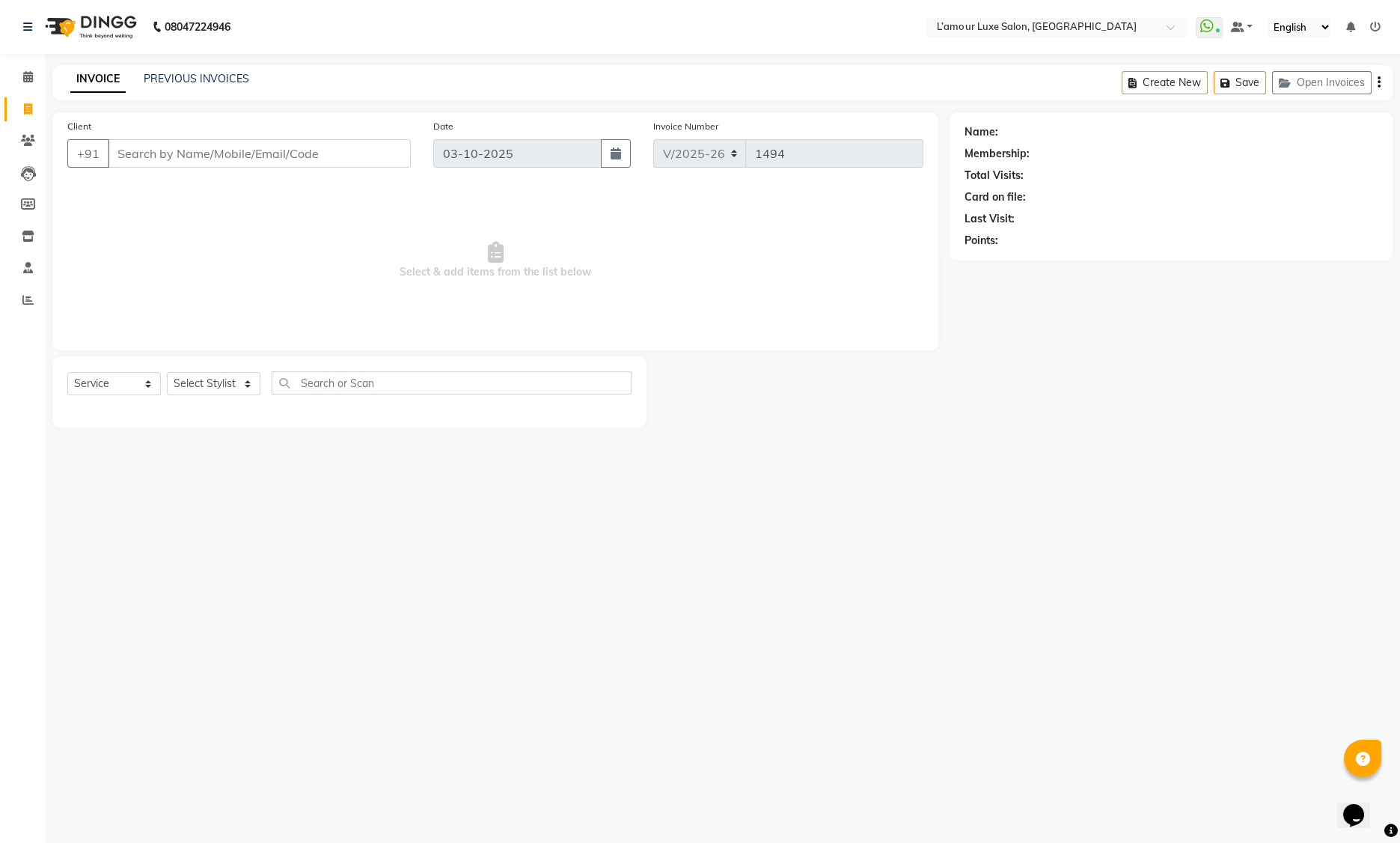
click at [216, 85] on div "PREVIOUS INVOICES" at bounding box center [196, 79] width 105 height 16
click at [221, 80] on link "PREVIOUS INVOICES" at bounding box center [196, 79] width 105 height 13
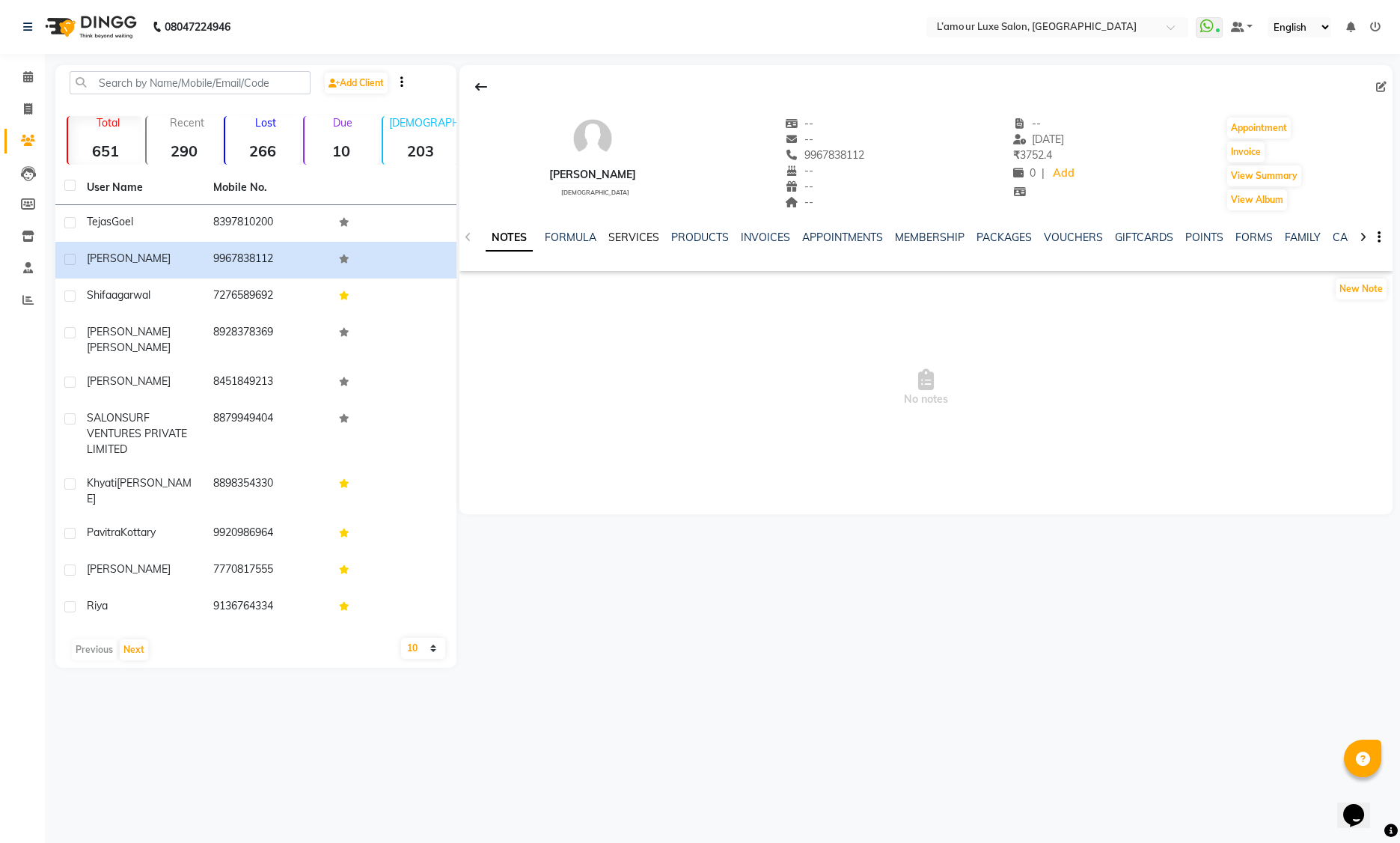
click at [634, 239] on link "SERVICES" at bounding box center [634, 238] width 51 height 13
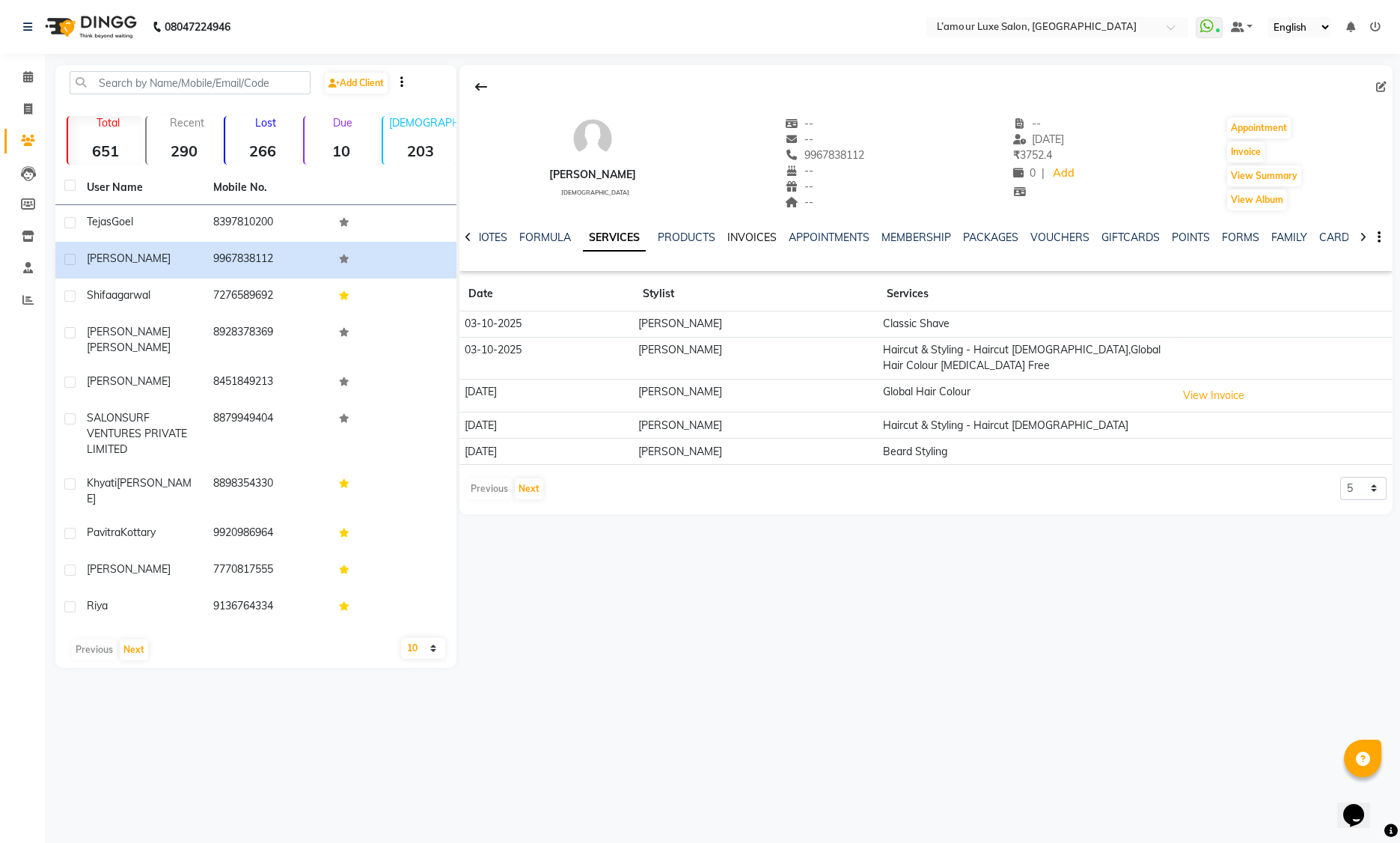
click at [764, 239] on link "INVOICES" at bounding box center [751, 238] width 49 height 13
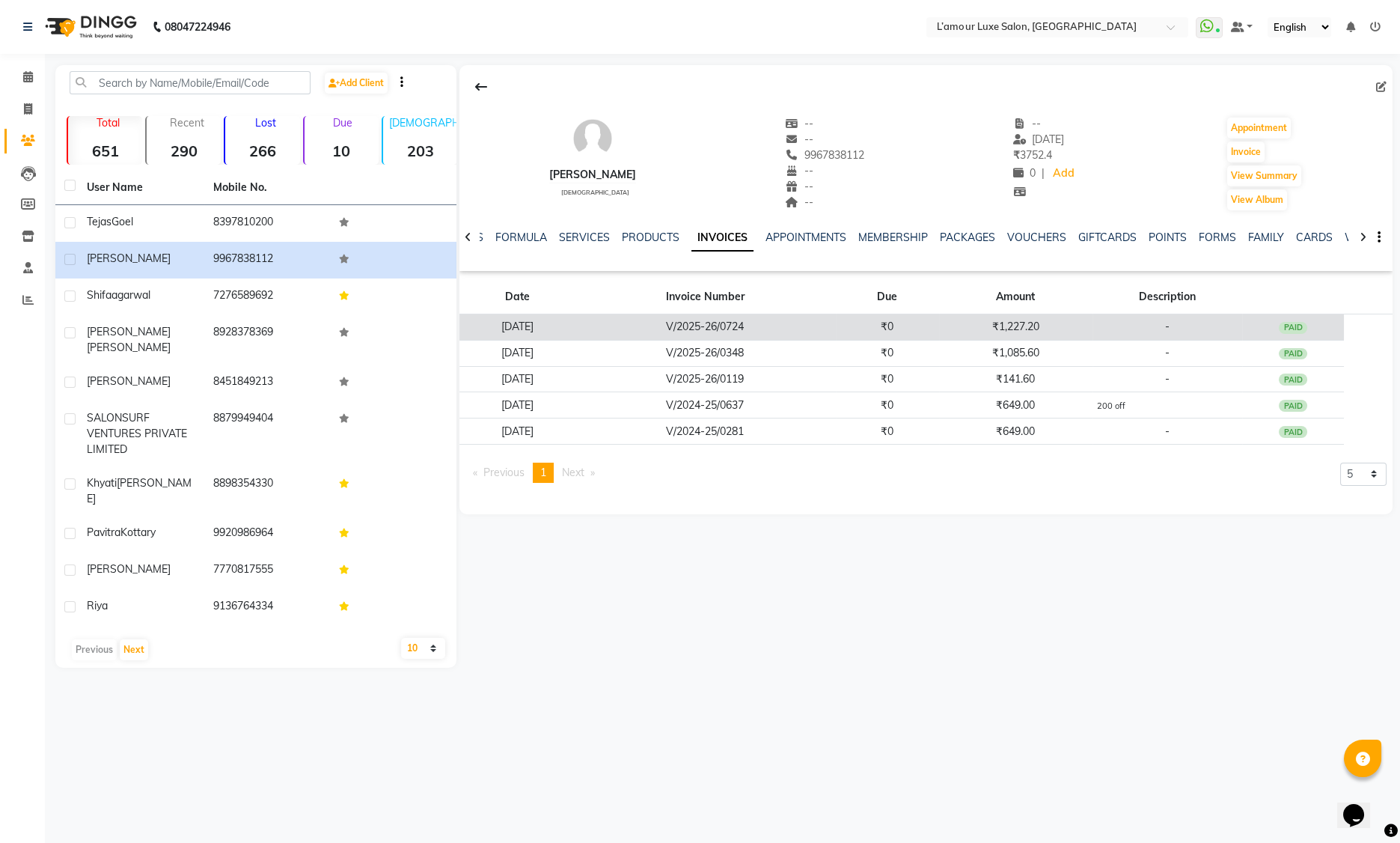
click at [1291, 328] on div "PAID" at bounding box center [1293, 328] width 28 height 12
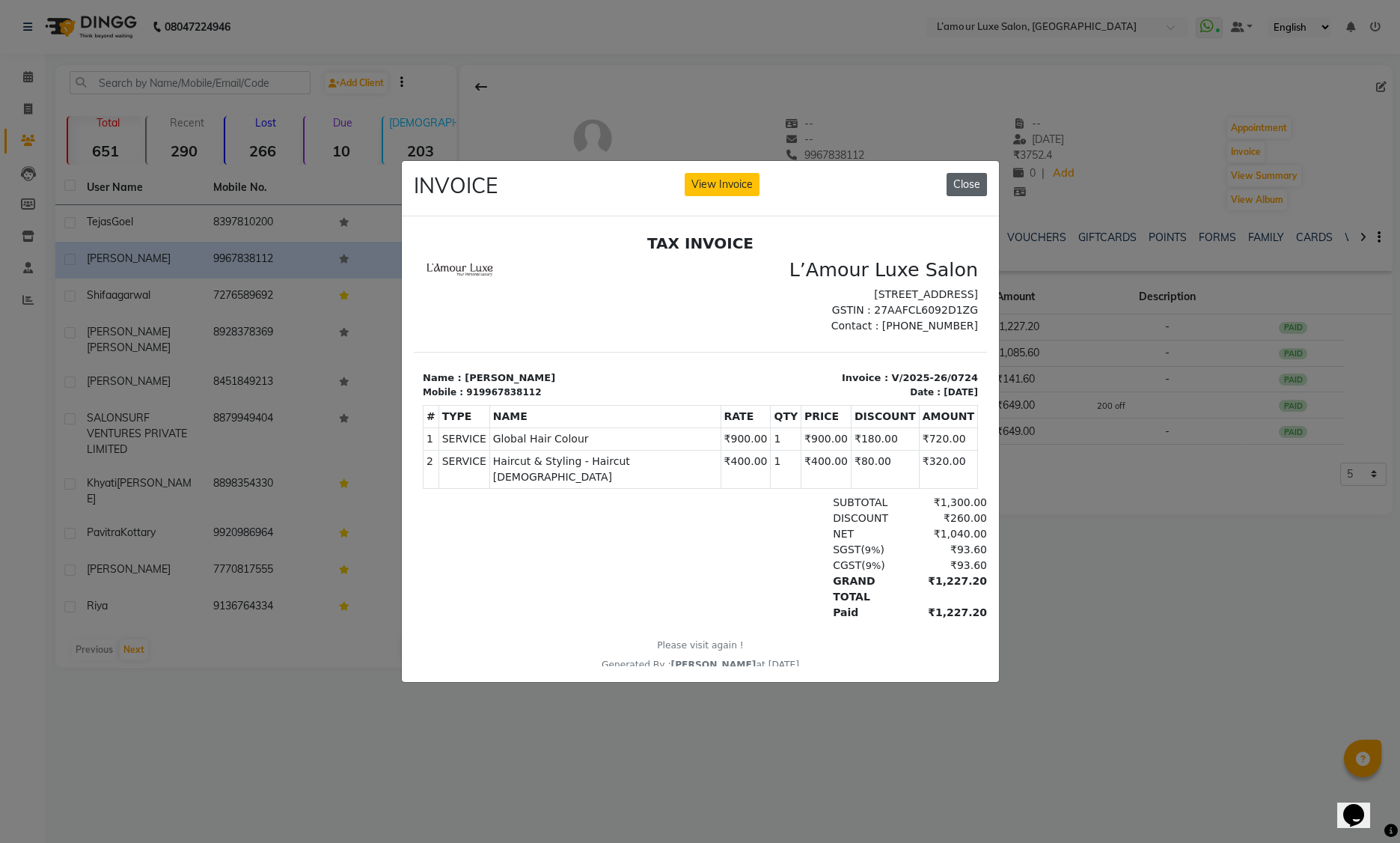
click at [961, 182] on button "Close" at bounding box center [967, 185] width 40 height 23
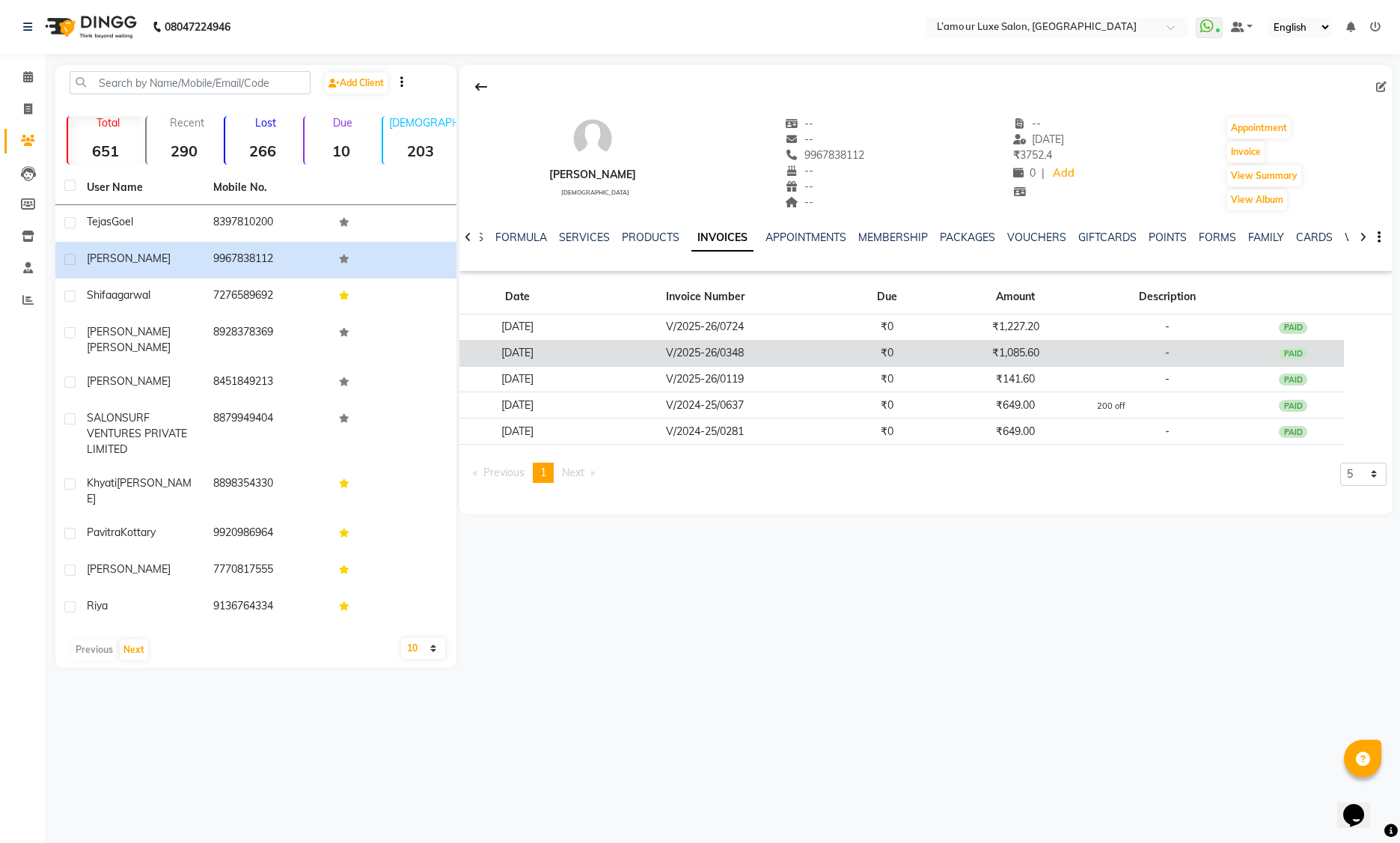
click at [1296, 354] on div "PAID" at bounding box center [1293, 354] width 28 height 12
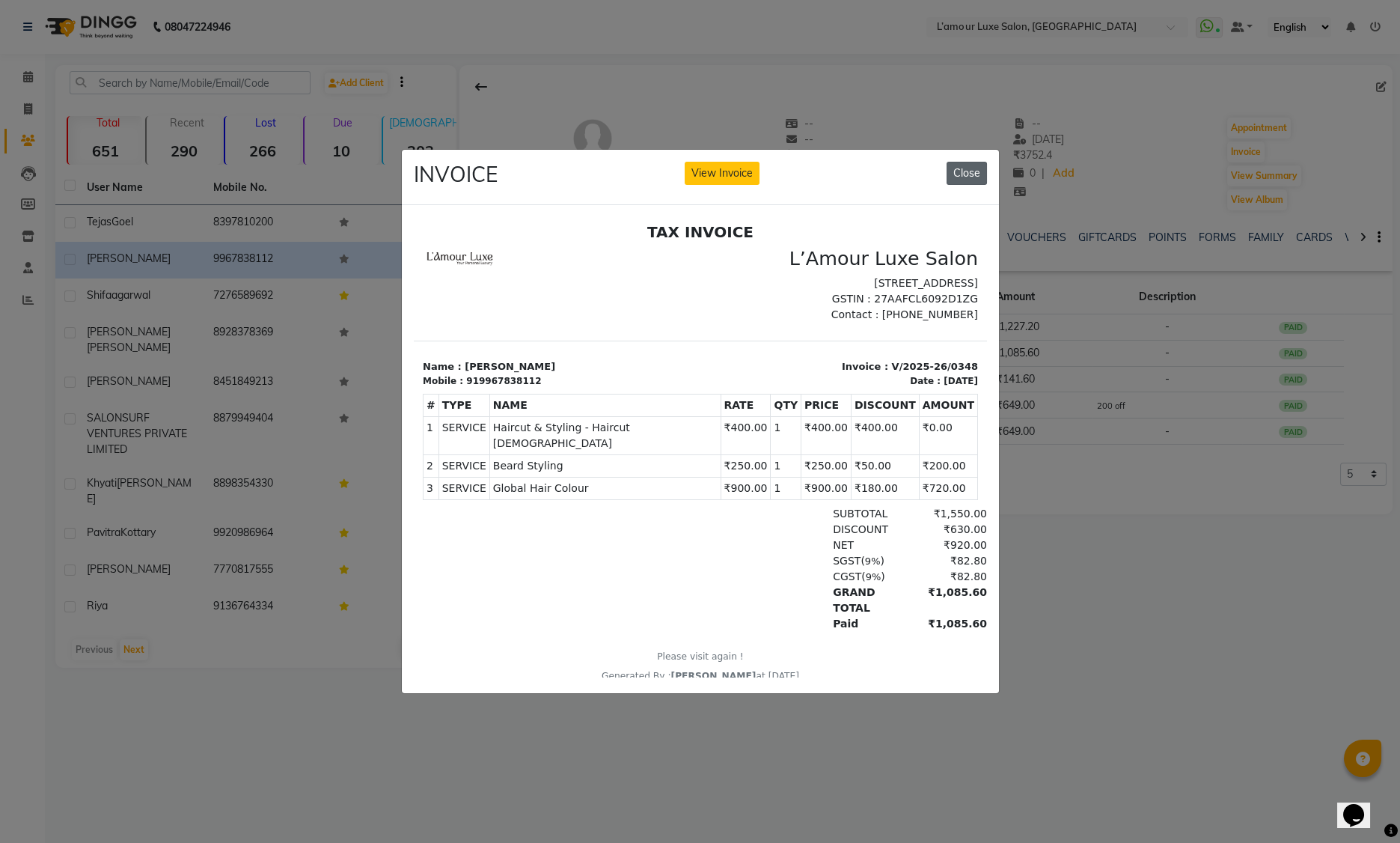
click at [975, 167] on button "Close" at bounding box center [967, 173] width 40 height 23
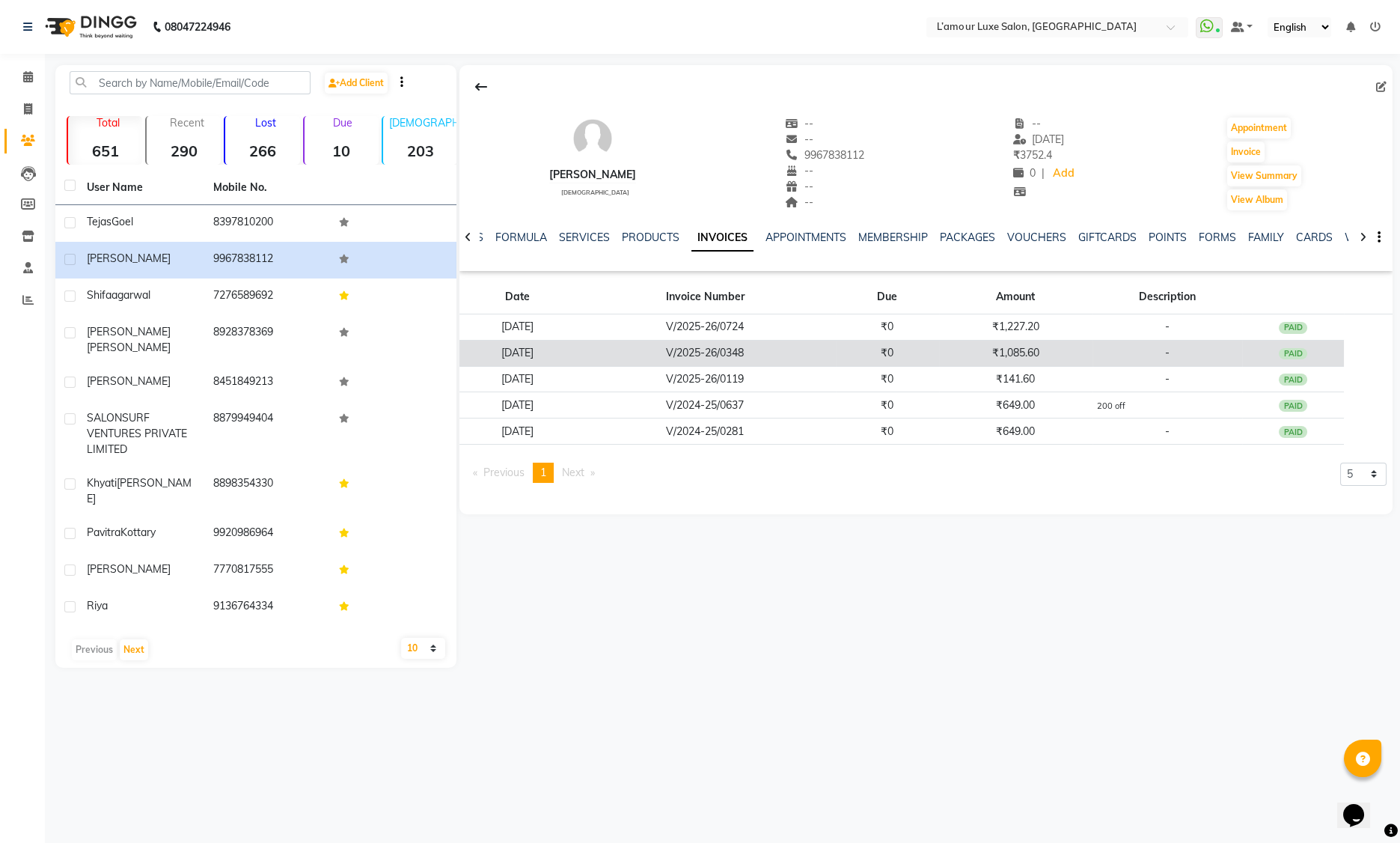
click at [1307, 351] on div "PAID" at bounding box center [1293, 354] width 28 height 12
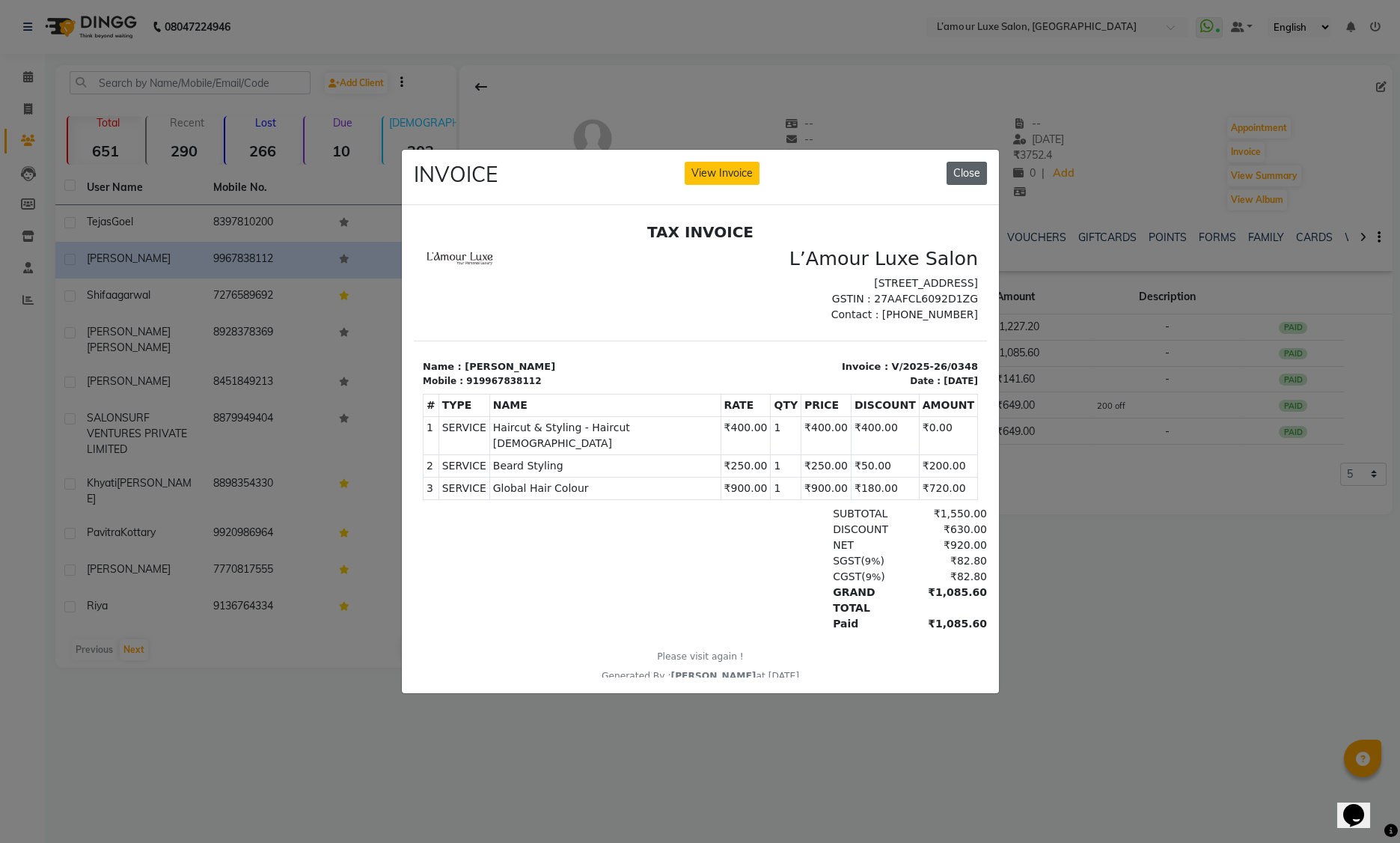
click at [968, 167] on button "Close" at bounding box center [967, 173] width 40 height 23
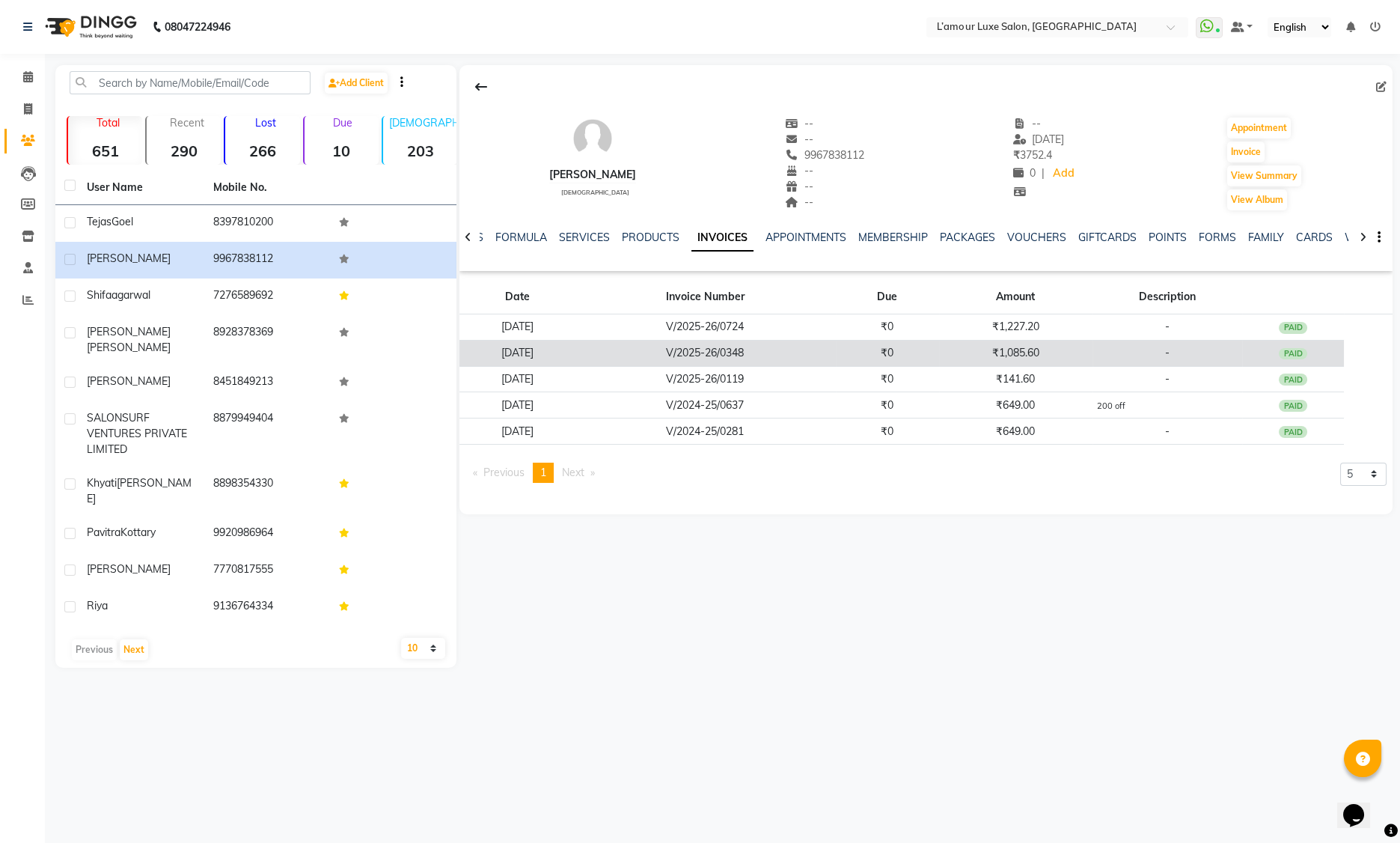
click at [1083, 346] on td "₹1,085.60" at bounding box center [1016, 352] width 154 height 26
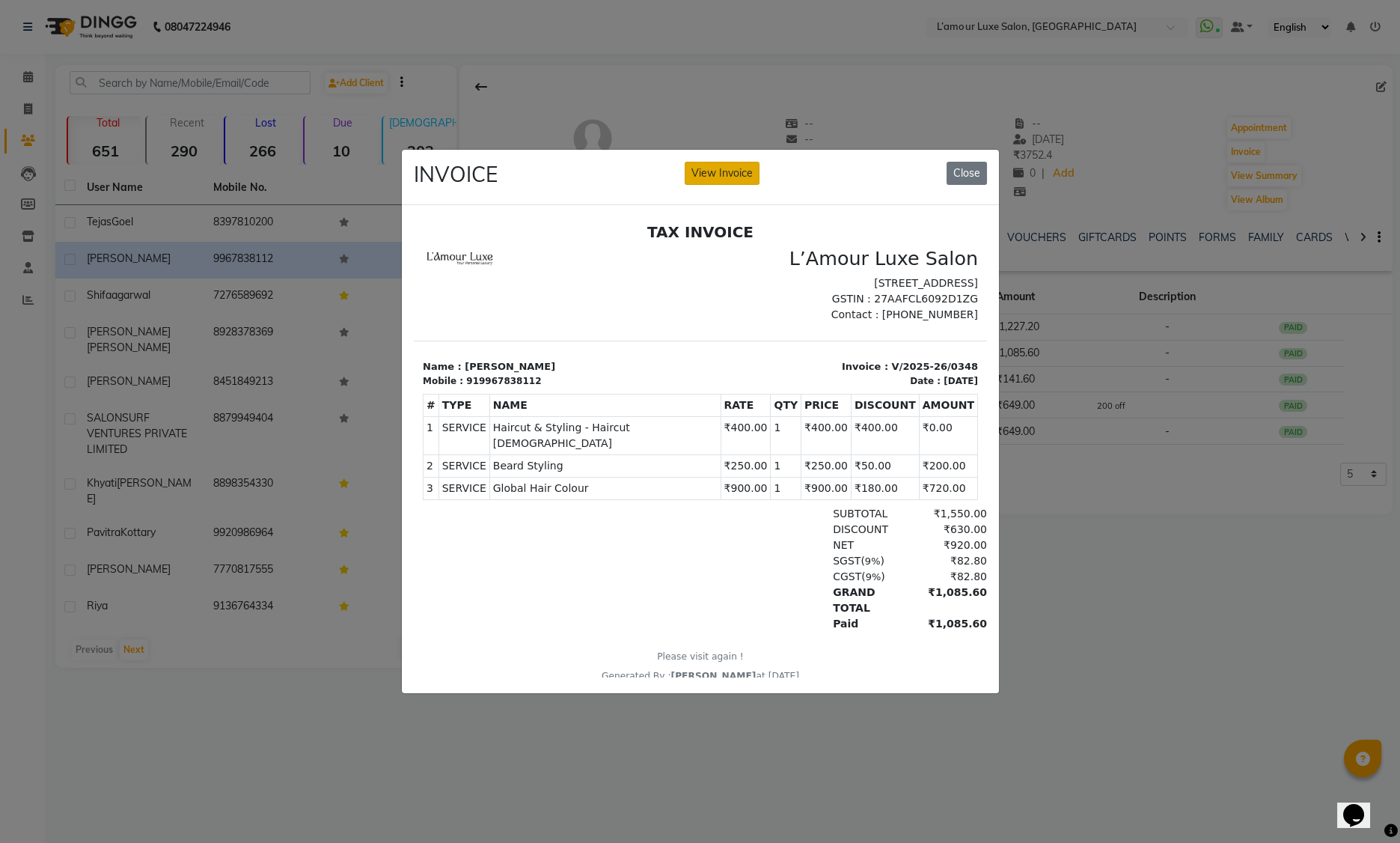
click at [741, 168] on button "View Invoice" at bounding box center [722, 173] width 75 height 23
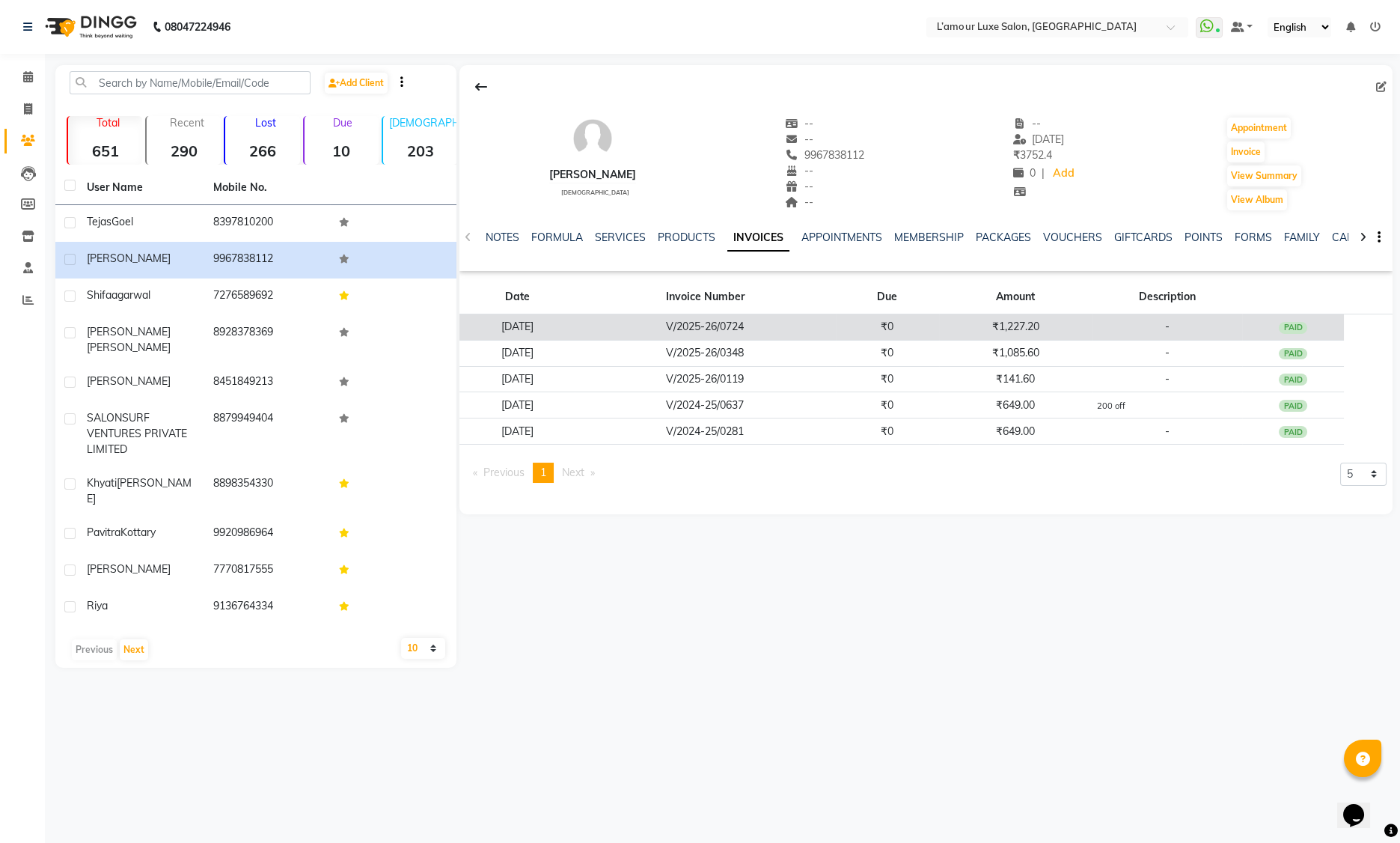
click at [1267, 332] on td "PAID" at bounding box center [1293, 327] width 102 height 26
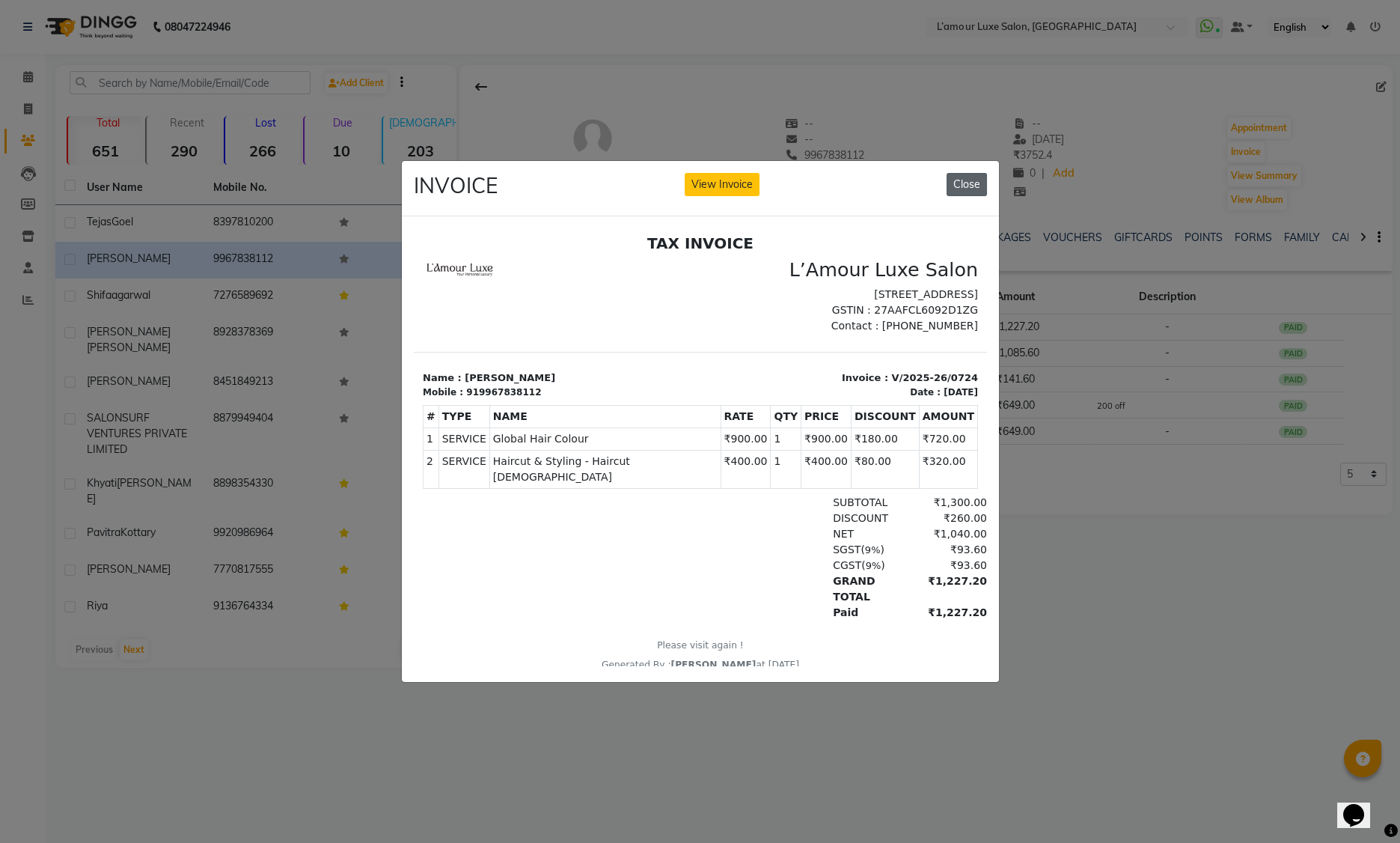
click at [963, 179] on button "Close" at bounding box center [967, 185] width 40 height 23
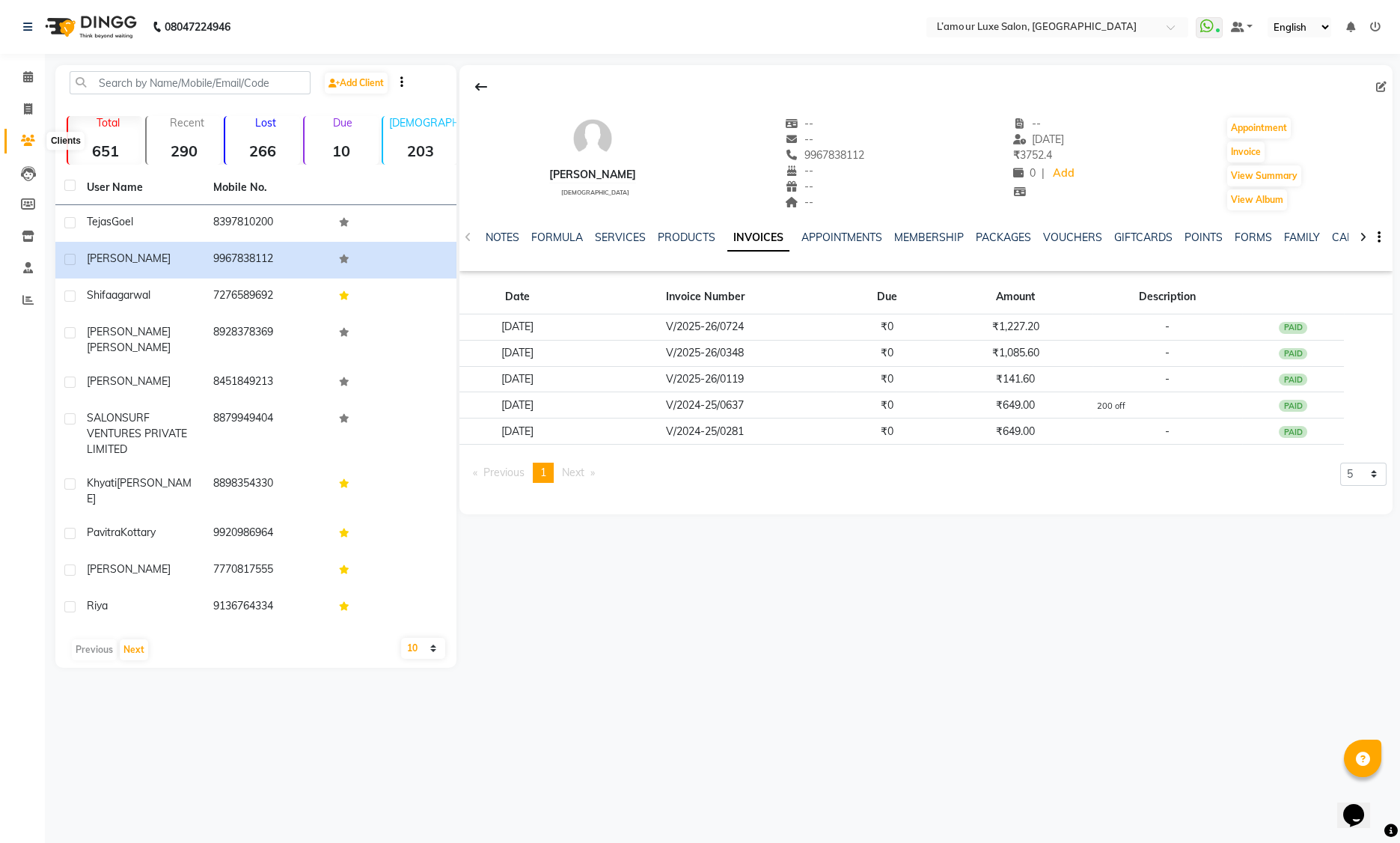
click at [23, 144] on icon at bounding box center [28, 140] width 14 height 11
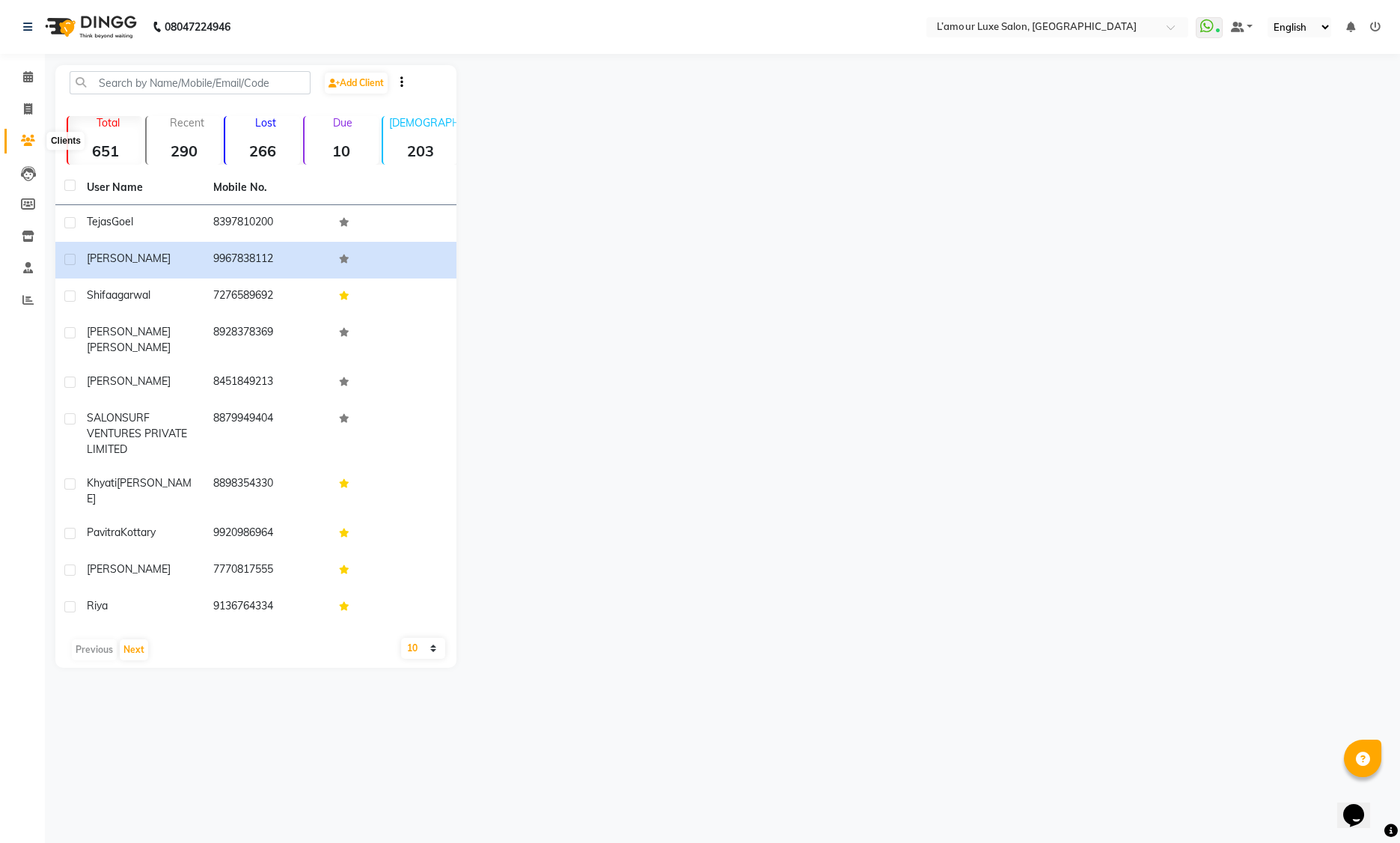
click at [32, 136] on icon at bounding box center [28, 140] width 14 height 11
click at [29, 75] on icon at bounding box center [28, 76] width 10 height 11
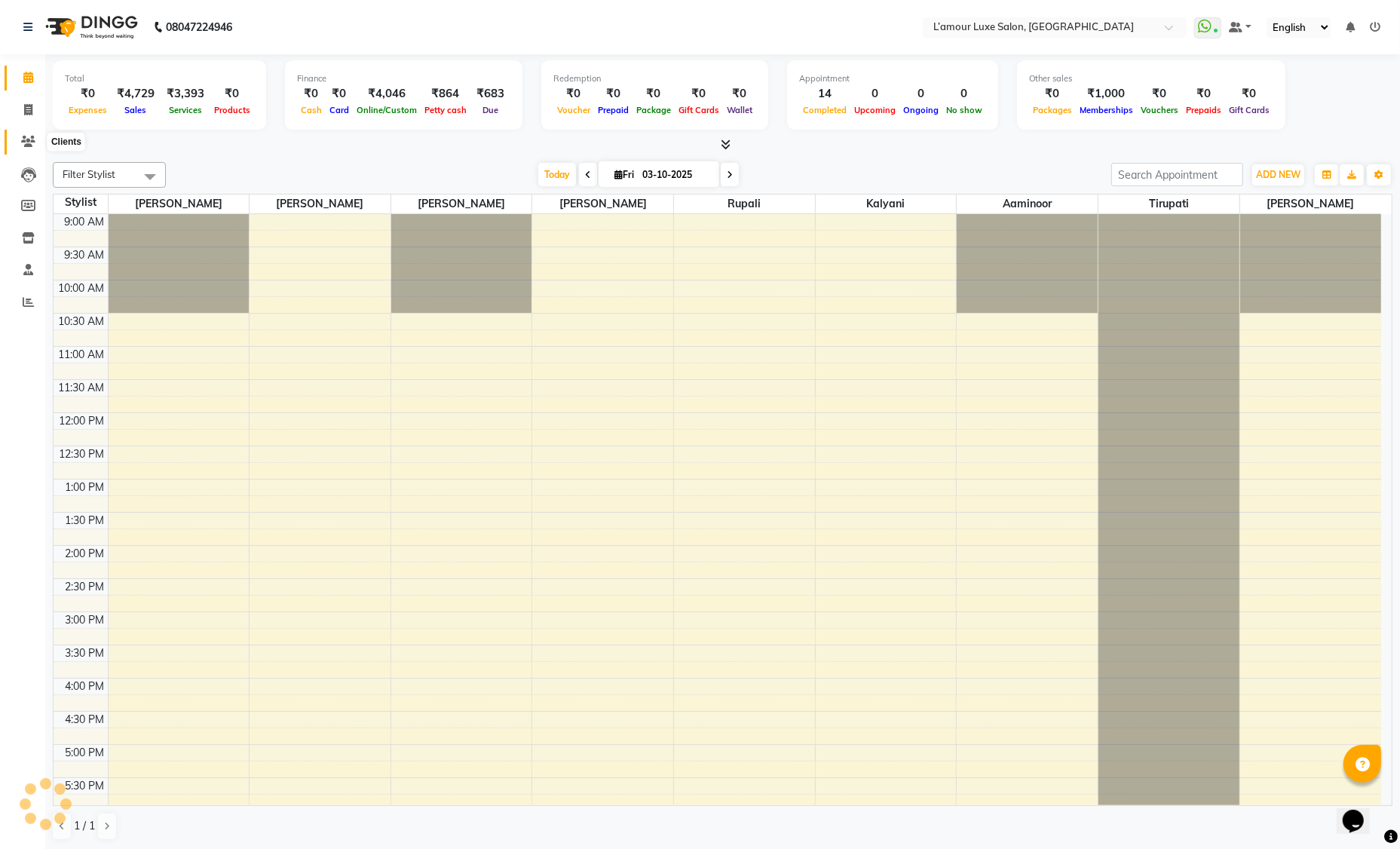
scroll to position [304, 0]
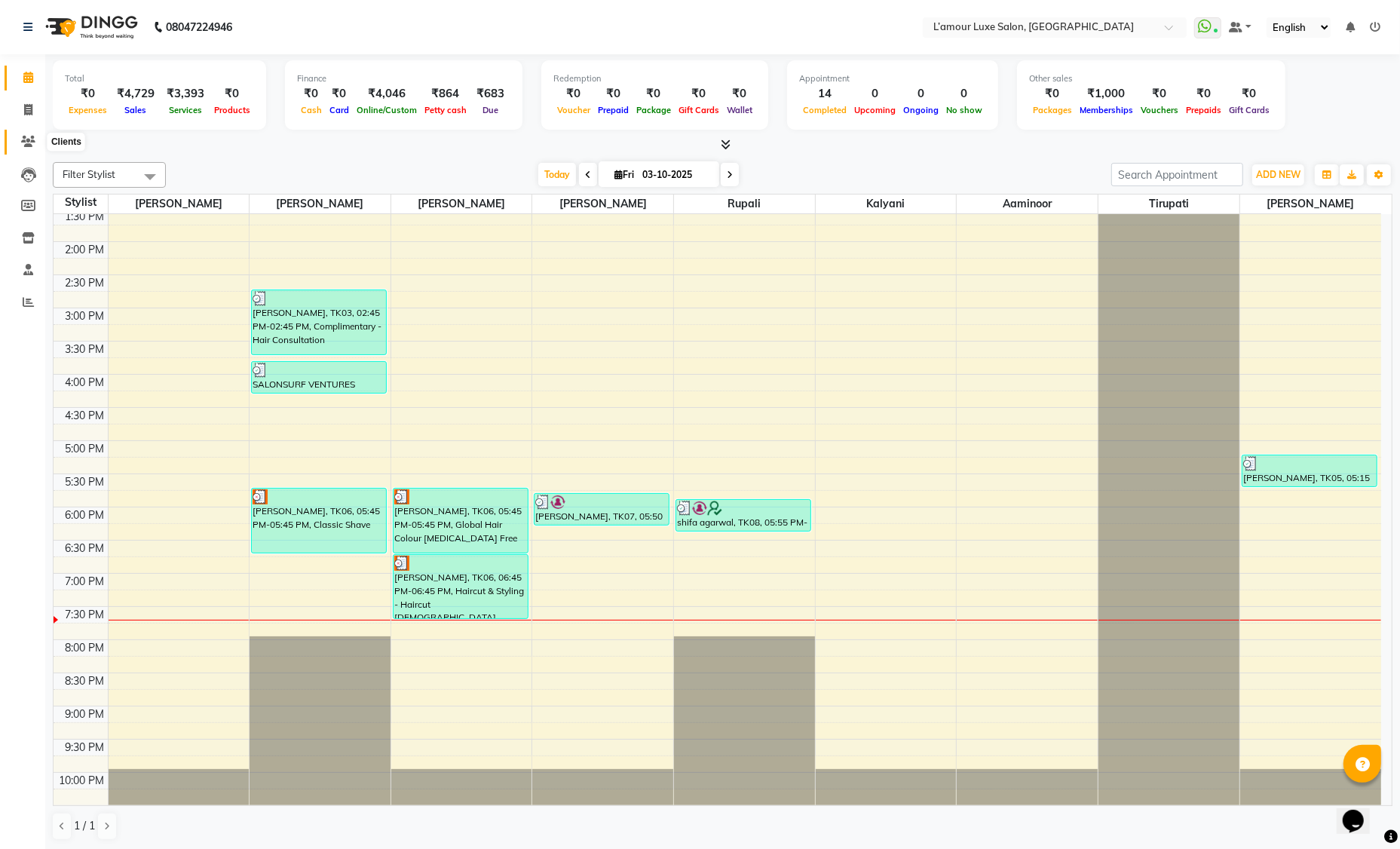
click at [29, 139] on icon at bounding box center [28, 141] width 14 height 11
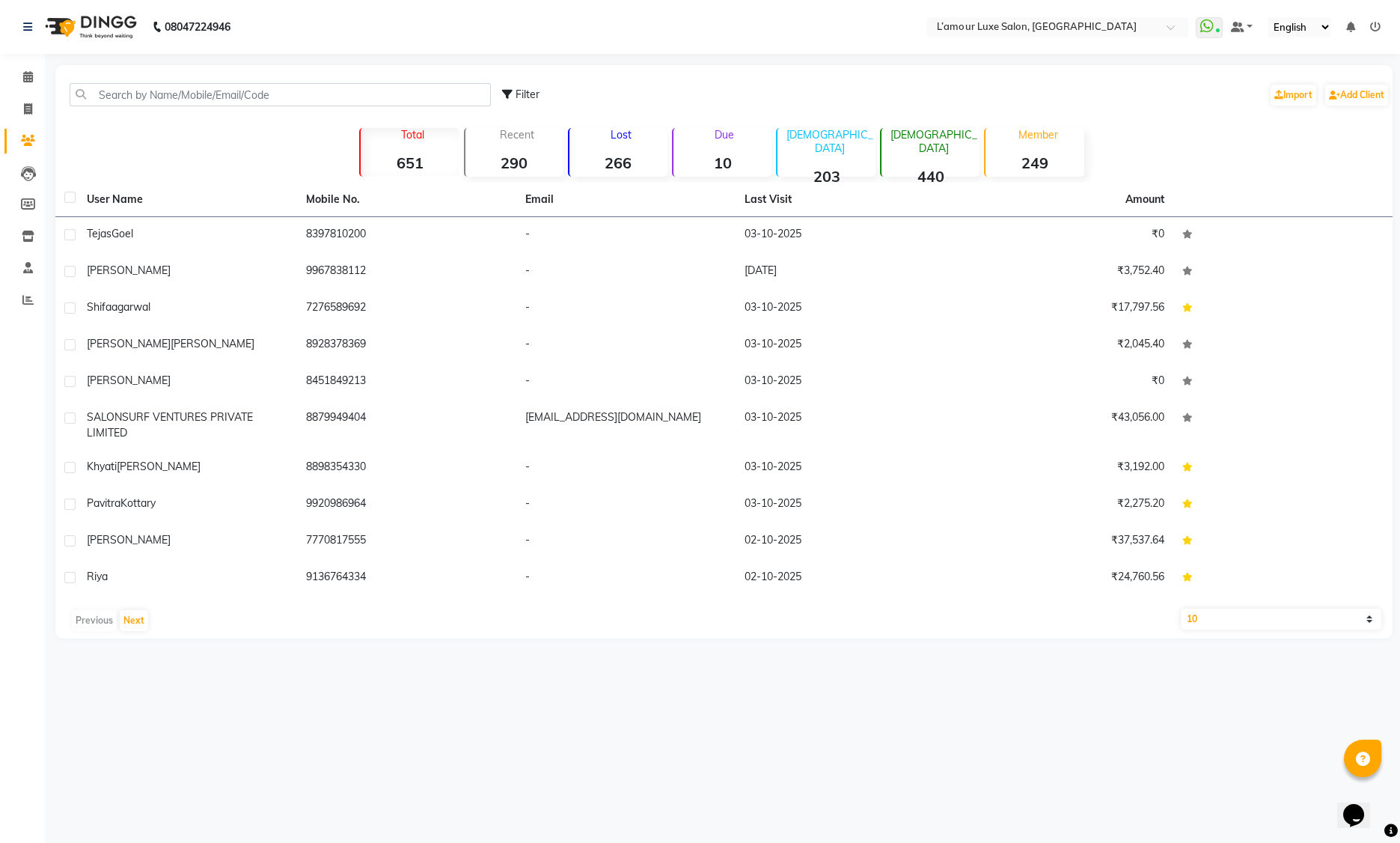
click at [1046, 161] on strong "249" at bounding box center [1034, 163] width 98 height 18
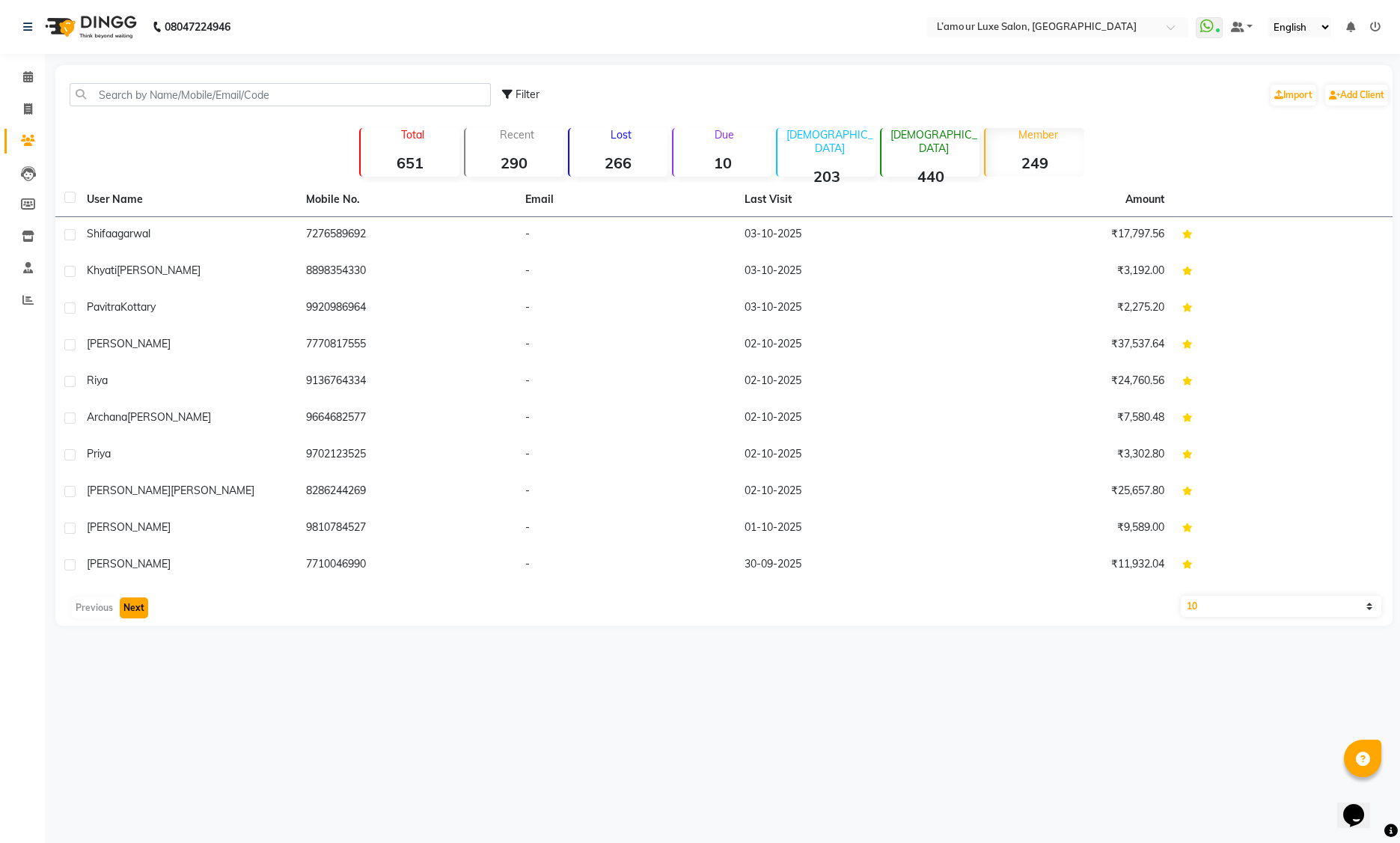
click at [139, 609] on button "Next" at bounding box center [134, 607] width 28 height 21
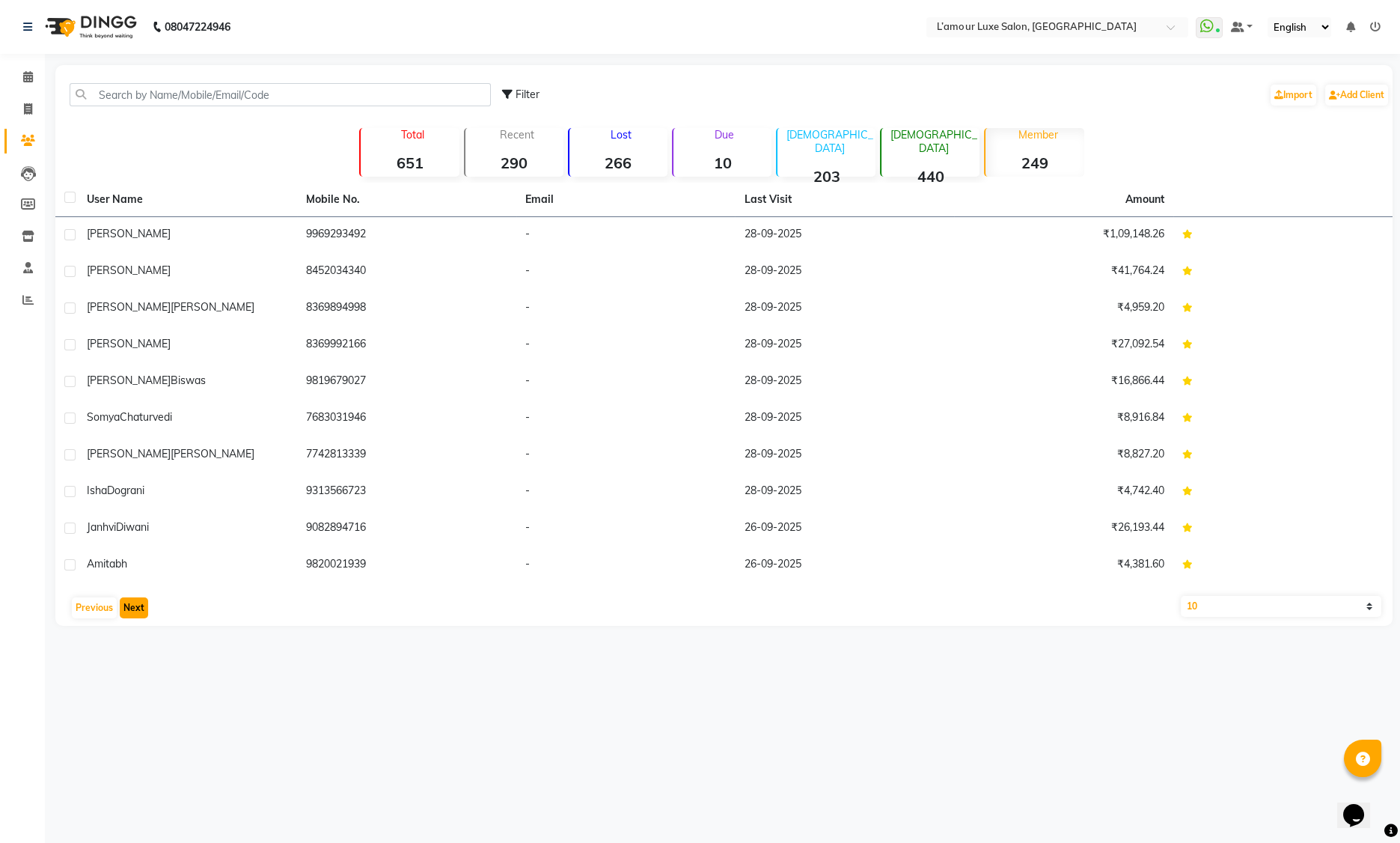
click at [139, 609] on button "Next" at bounding box center [134, 607] width 28 height 21
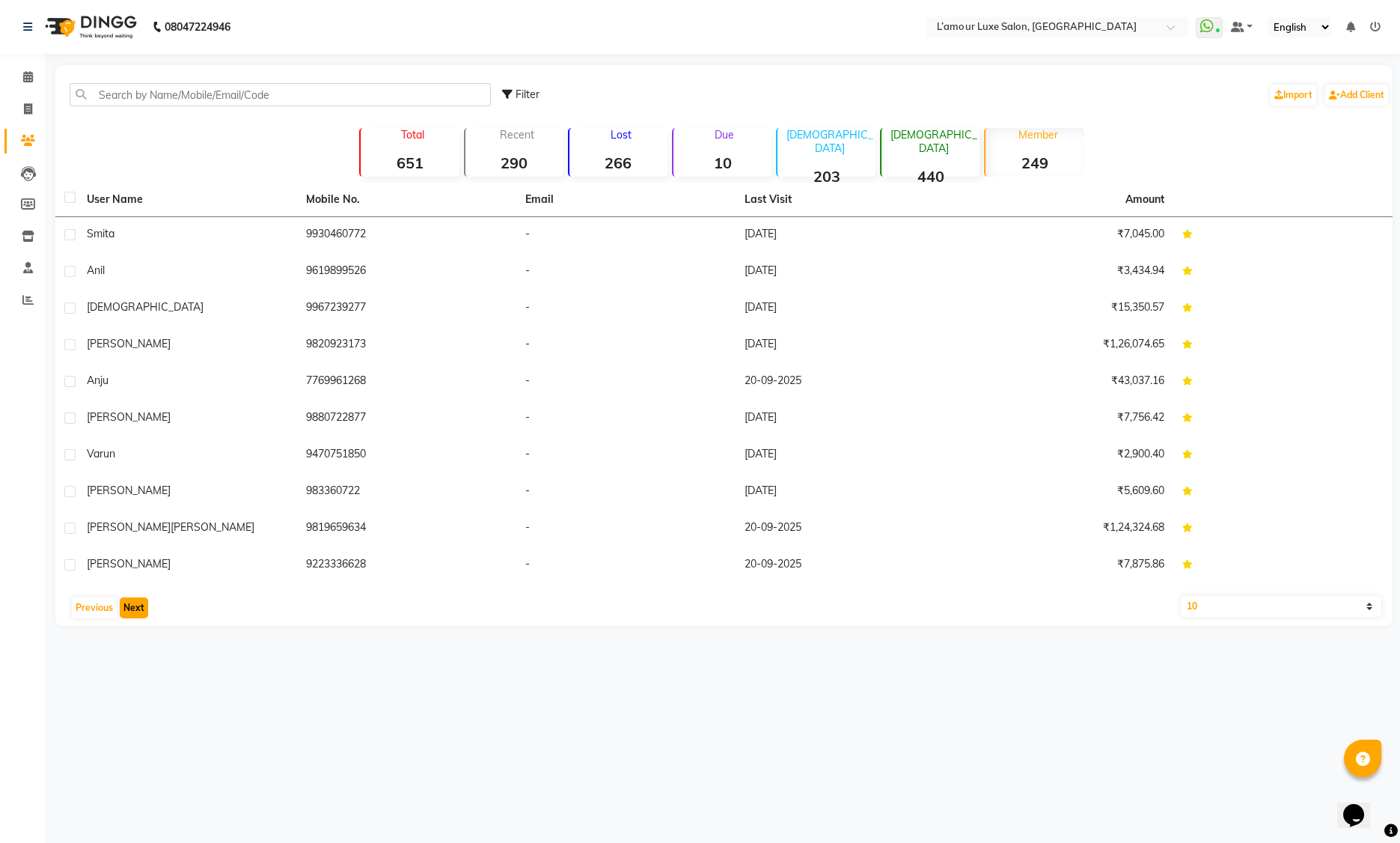
click at [139, 609] on button "Next" at bounding box center [134, 607] width 28 height 21
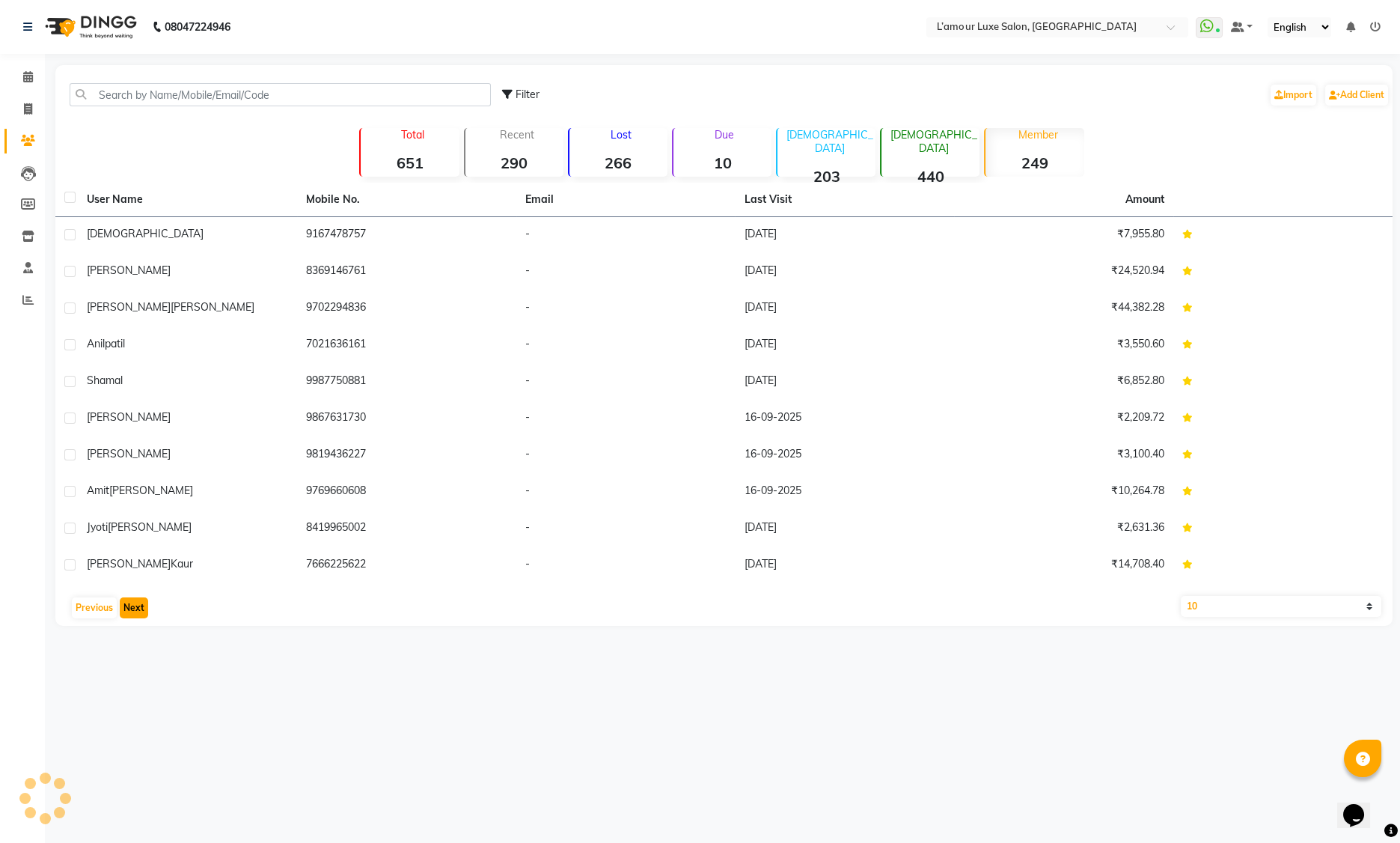
click at [139, 609] on button "Next" at bounding box center [134, 607] width 28 height 21
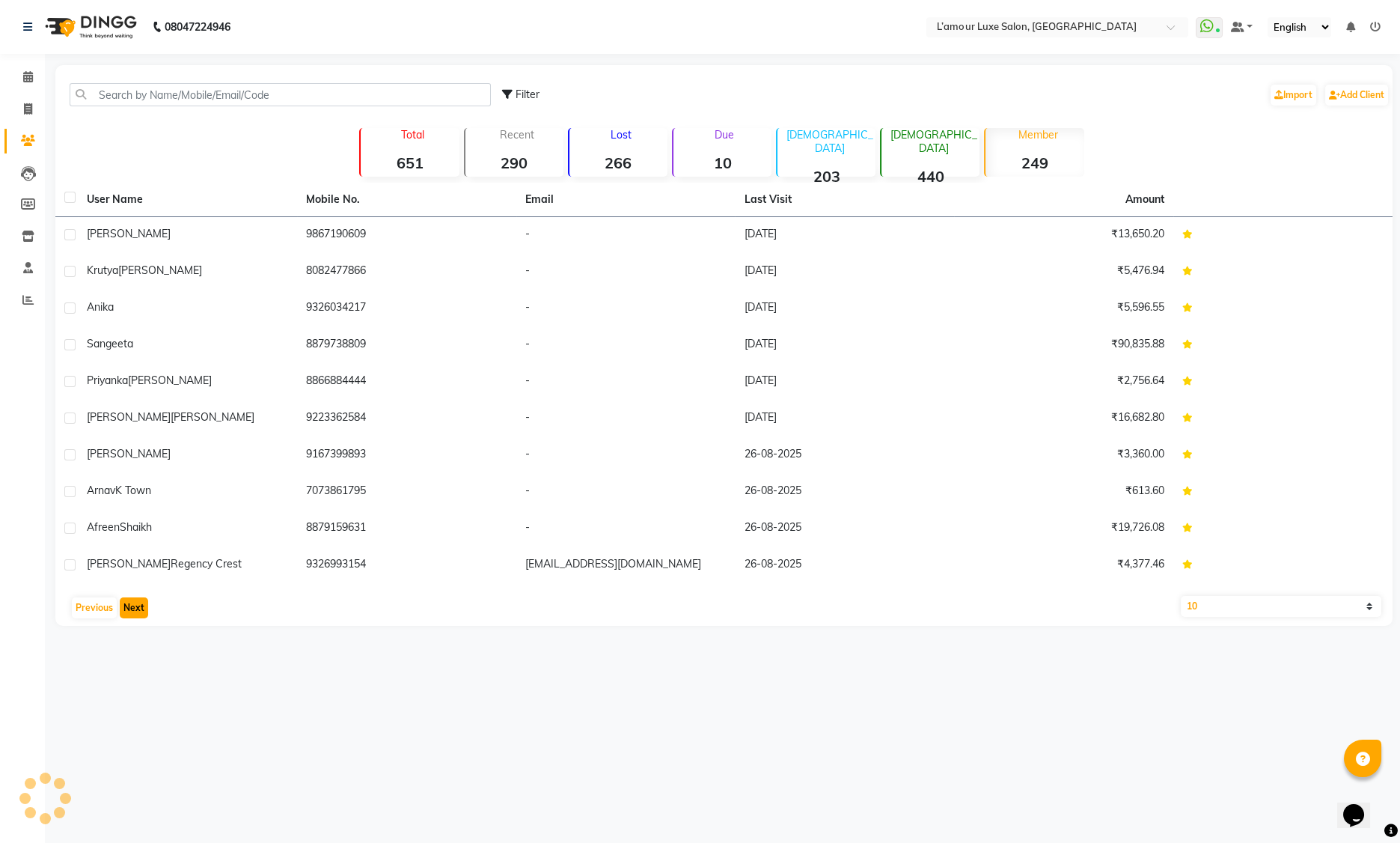
click at [139, 609] on button "Next" at bounding box center [134, 607] width 28 height 21
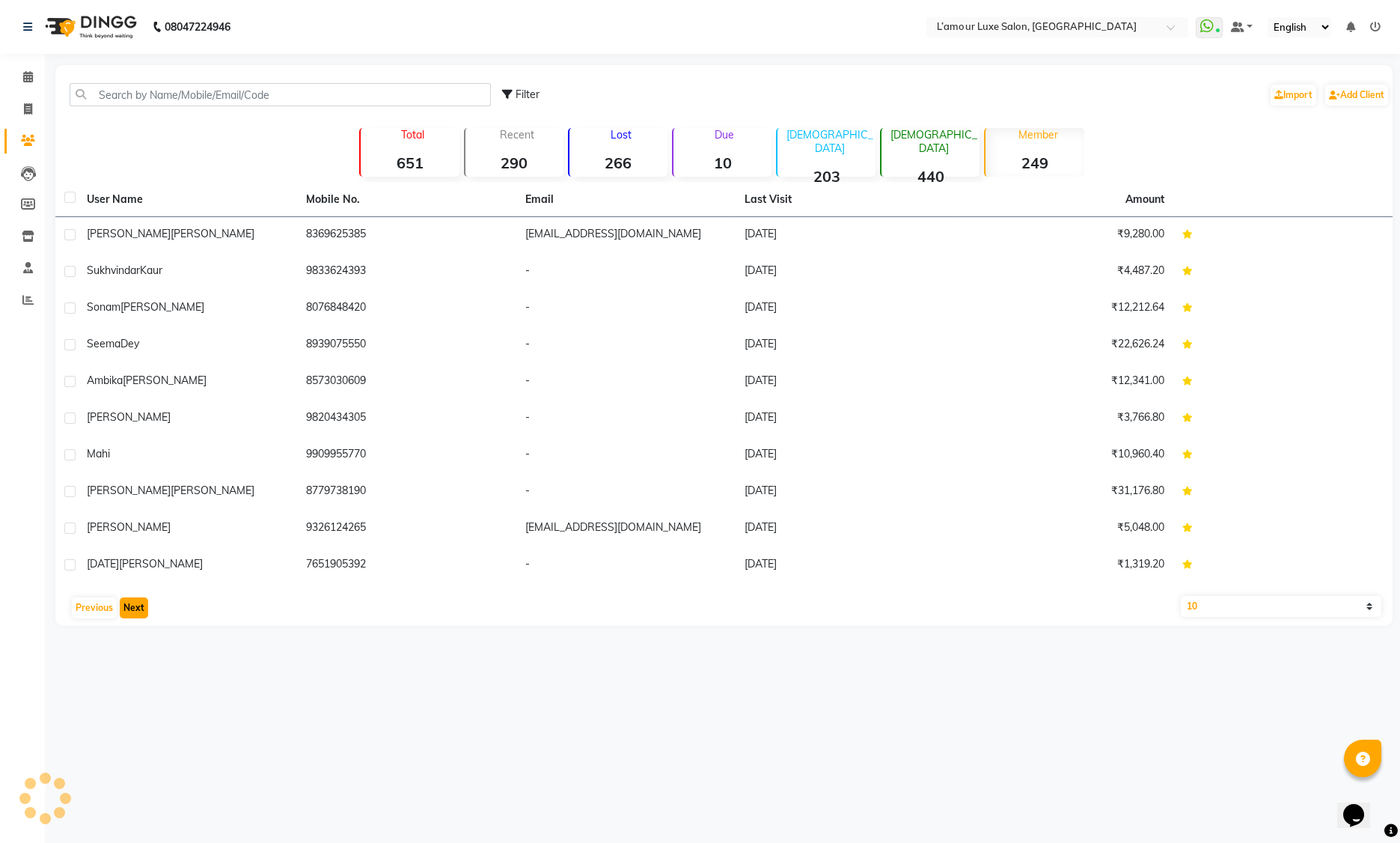
click at [139, 609] on button "Next" at bounding box center [134, 607] width 28 height 21
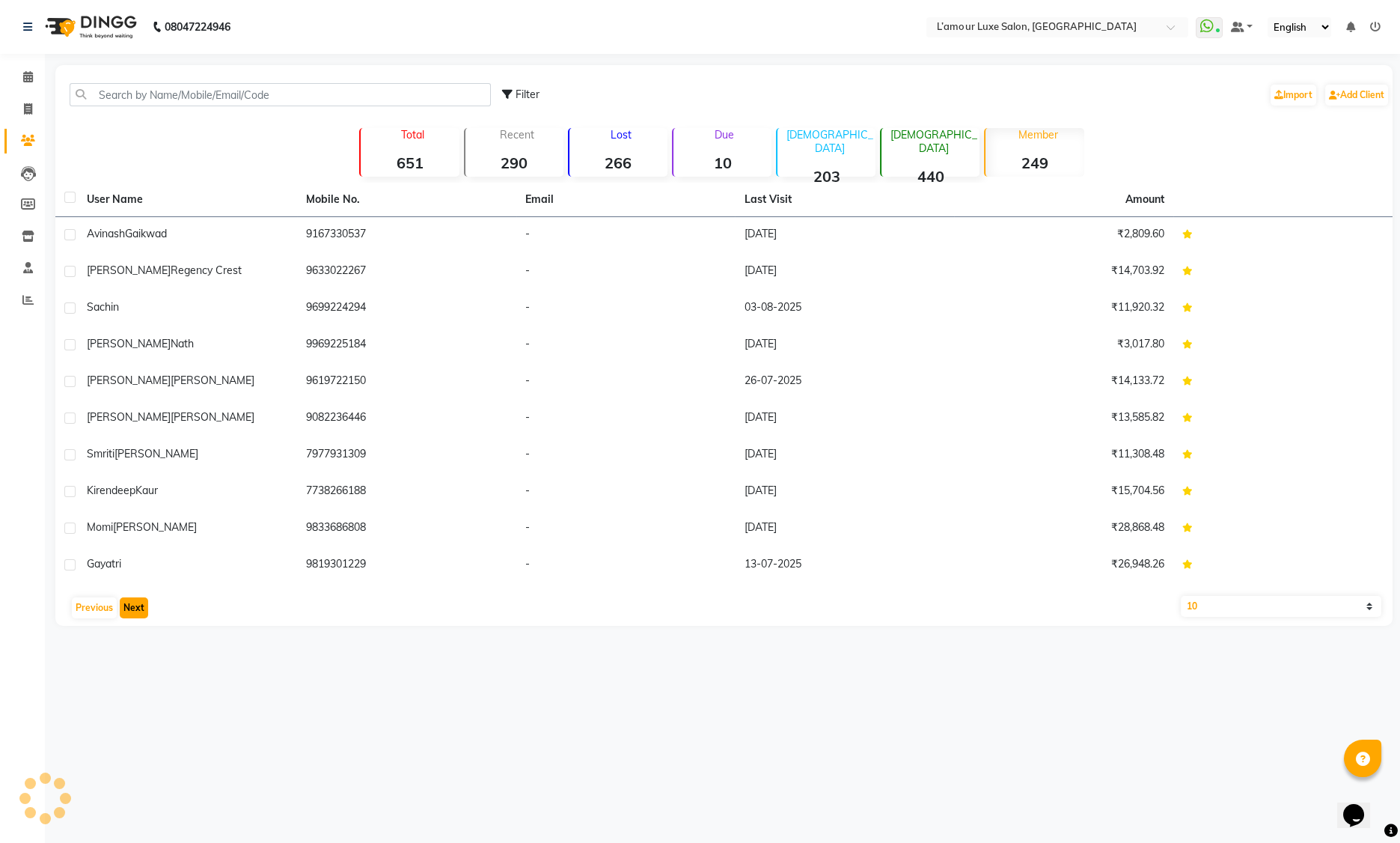
click at [139, 609] on button "Next" at bounding box center [134, 607] width 28 height 21
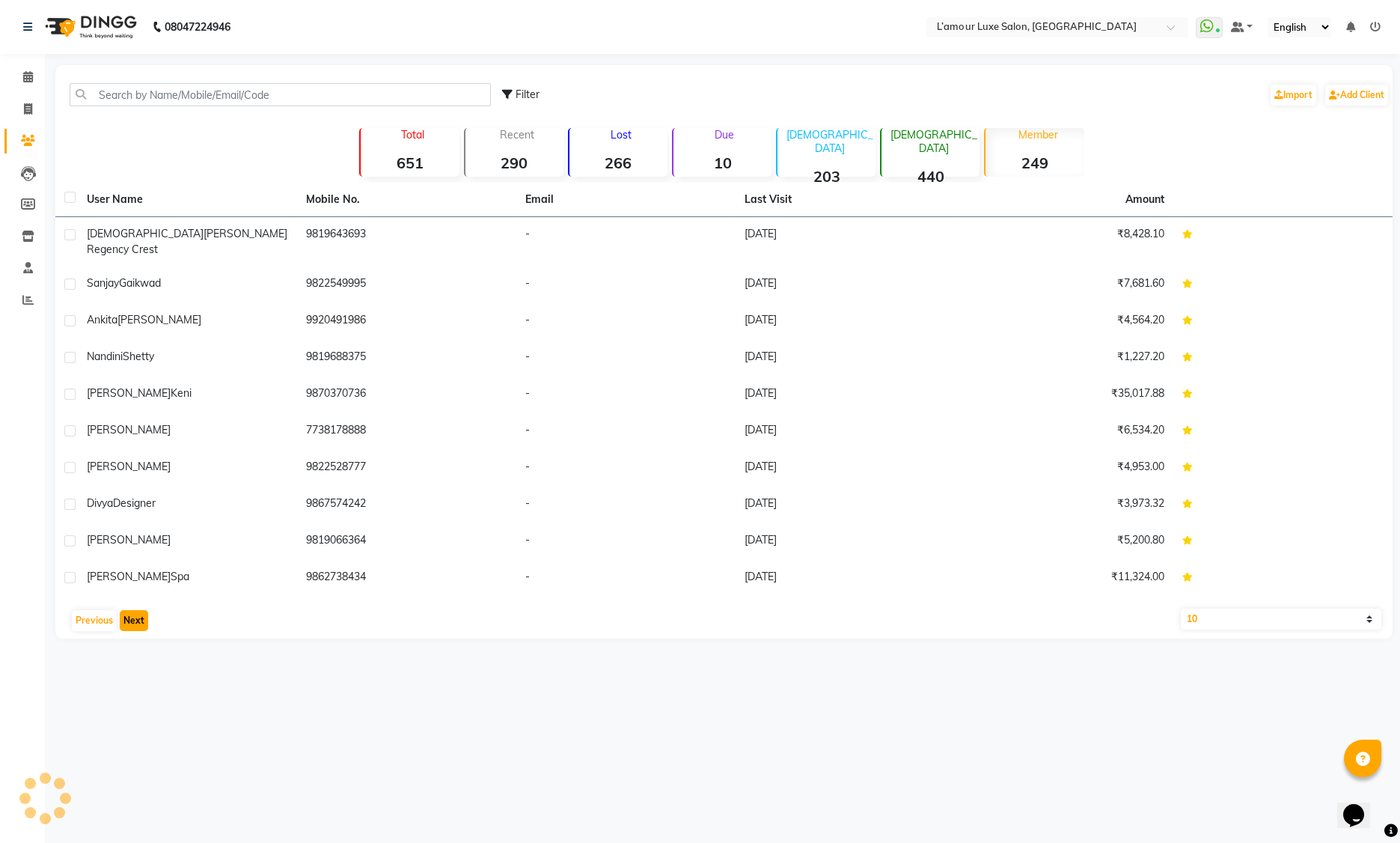
click at [139, 611] on button "Next" at bounding box center [134, 621] width 28 height 21
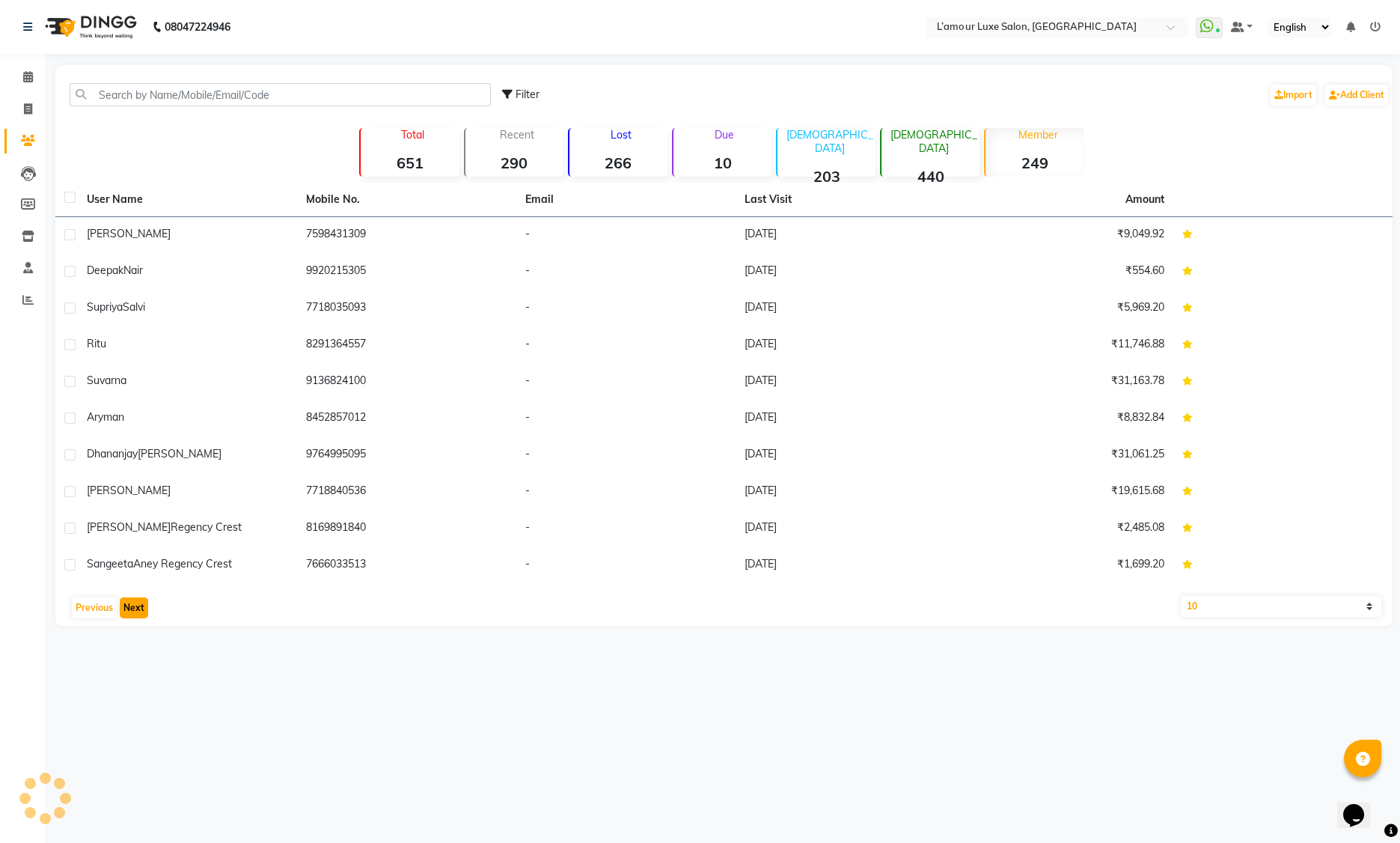
click at [139, 609] on button "Next" at bounding box center [134, 607] width 28 height 21
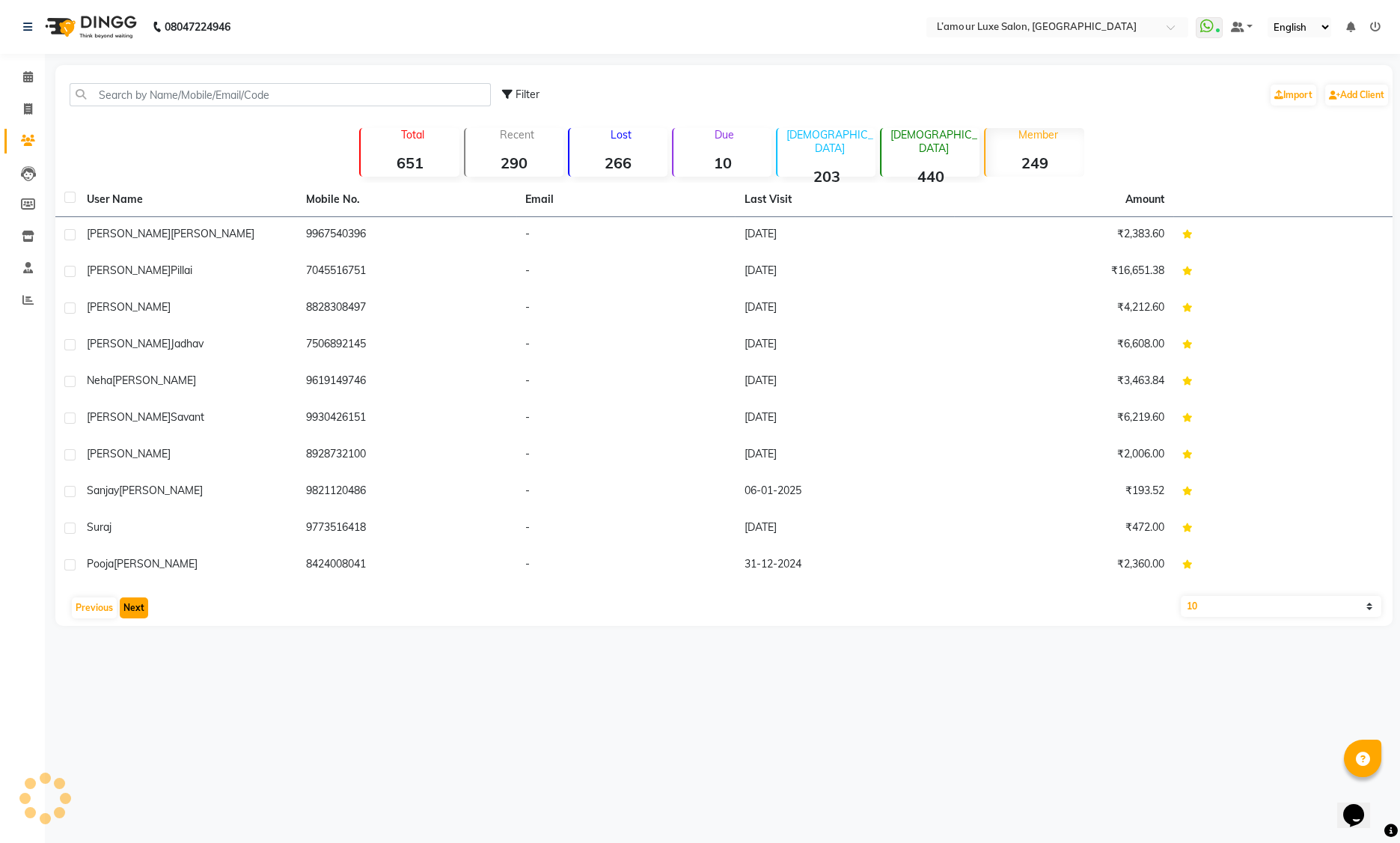
click at [139, 609] on button "Next" at bounding box center [134, 607] width 28 height 21
click at [139, 609] on div "08047224946 Select Location × L’amour Luxe Salon, Kharghar WhatsApp Status ✕ St…" at bounding box center [700, 422] width 1400 height 843
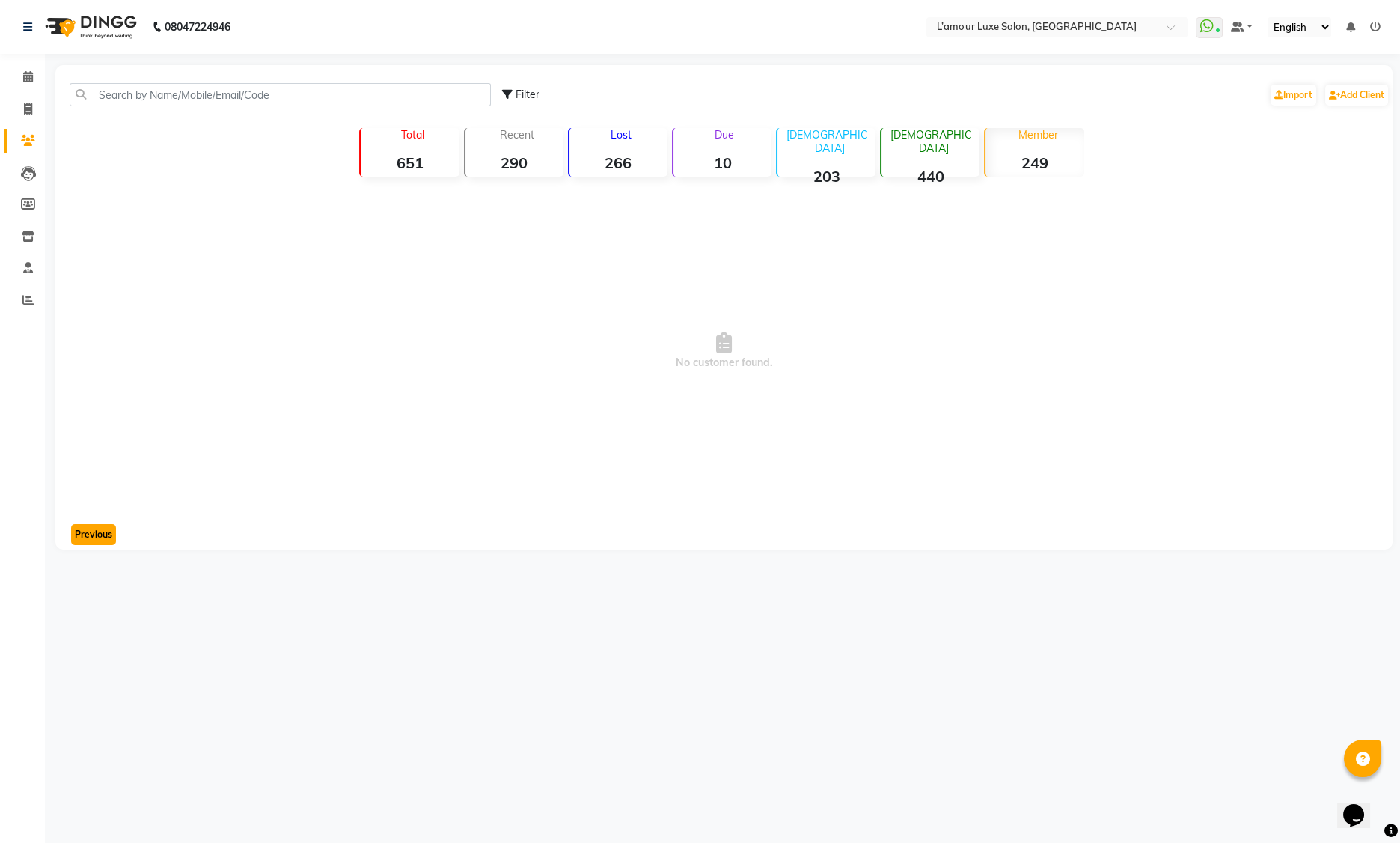
click at [93, 535] on button "Previous" at bounding box center [94, 534] width 45 height 21
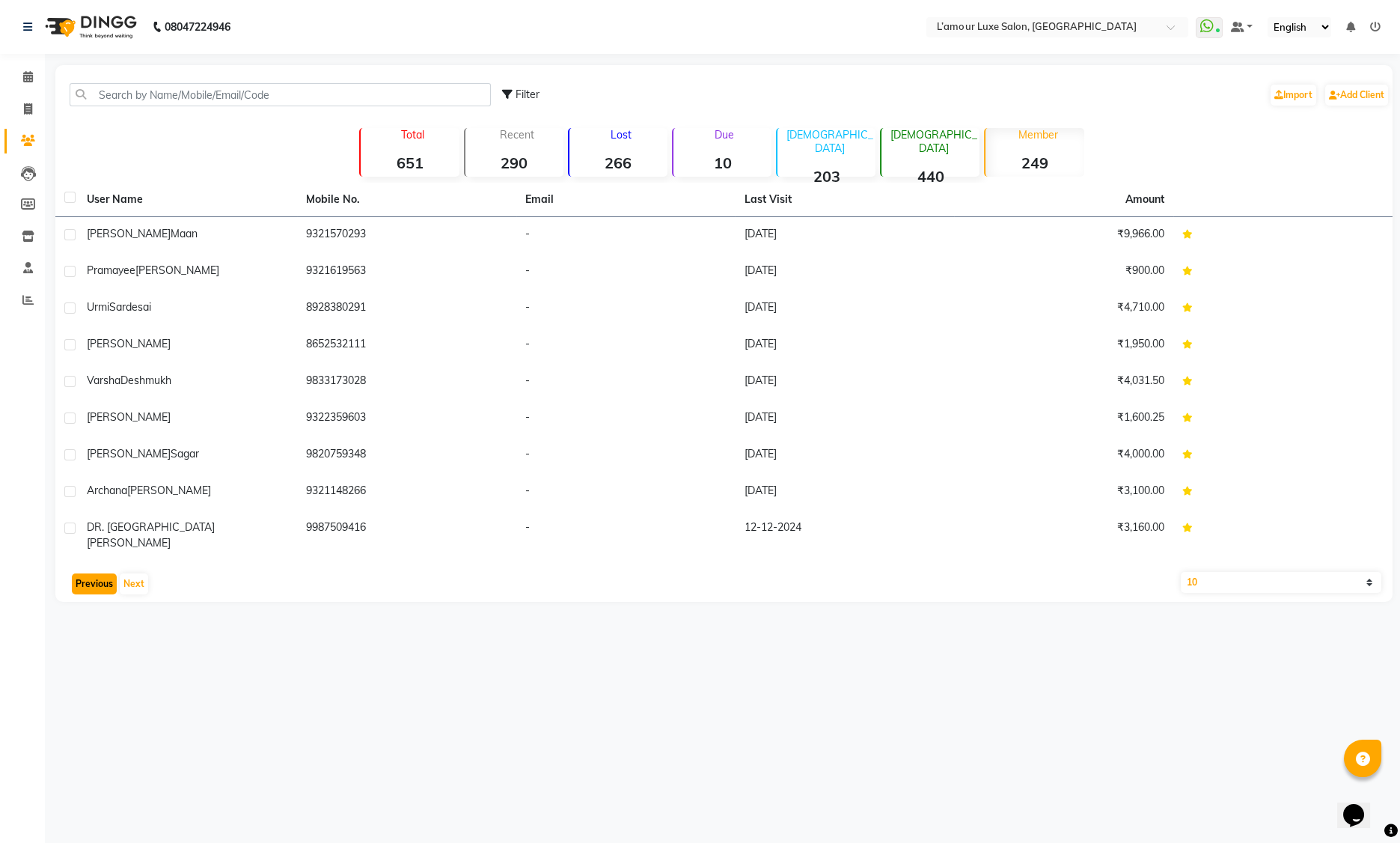
click at [104, 575] on button "Previous" at bounding box center [94, 584] width 45 height 21
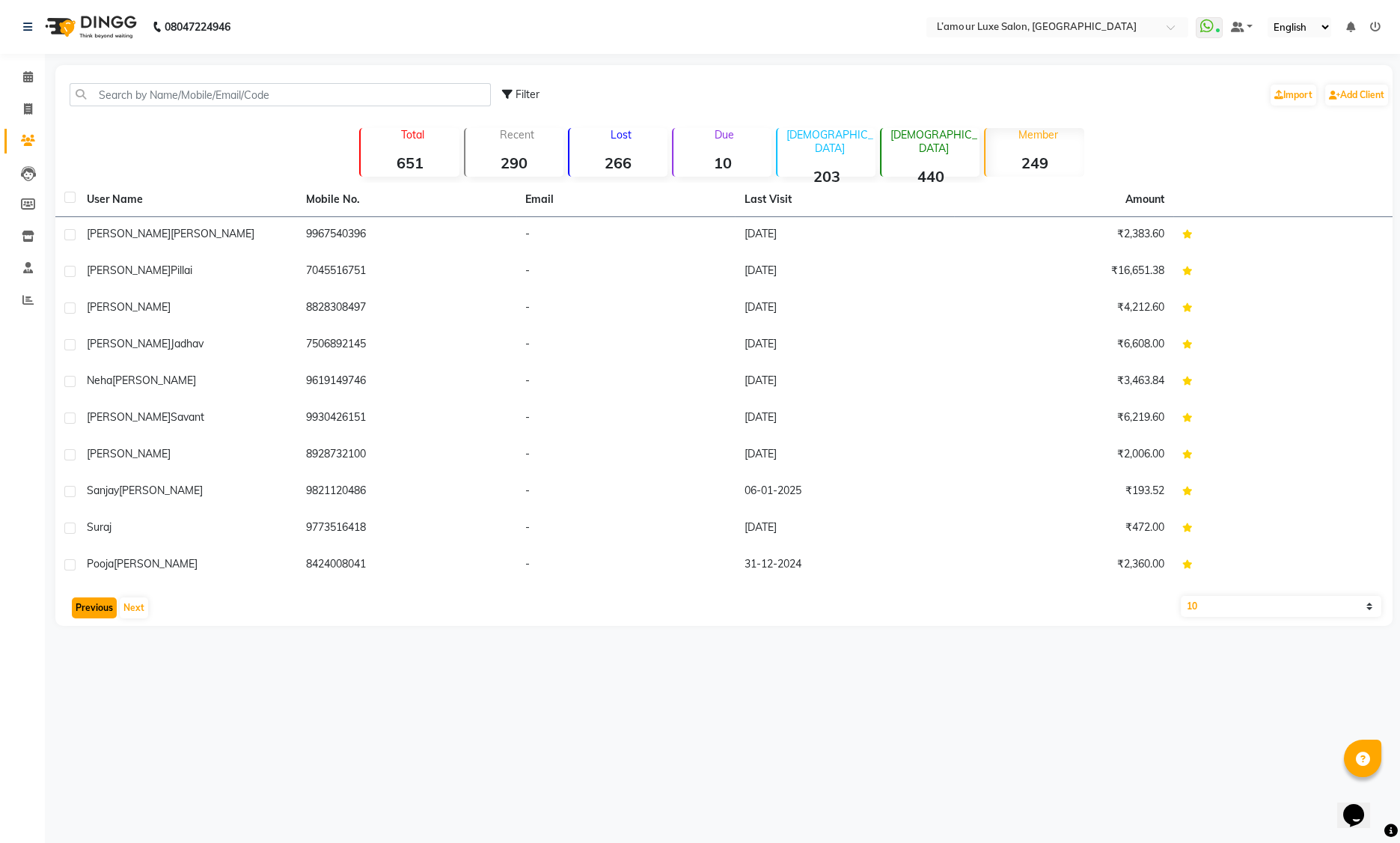
click at [96, 608] on button "Previous" at bounding box center [94, 607] width 45 height 21
click at [96, 605] on button "Previous" at bounding box center [94, 607] width 45 height 21
click at [95, 607] on button "Previous" at bounding box center [94, 607] width 45 height 21
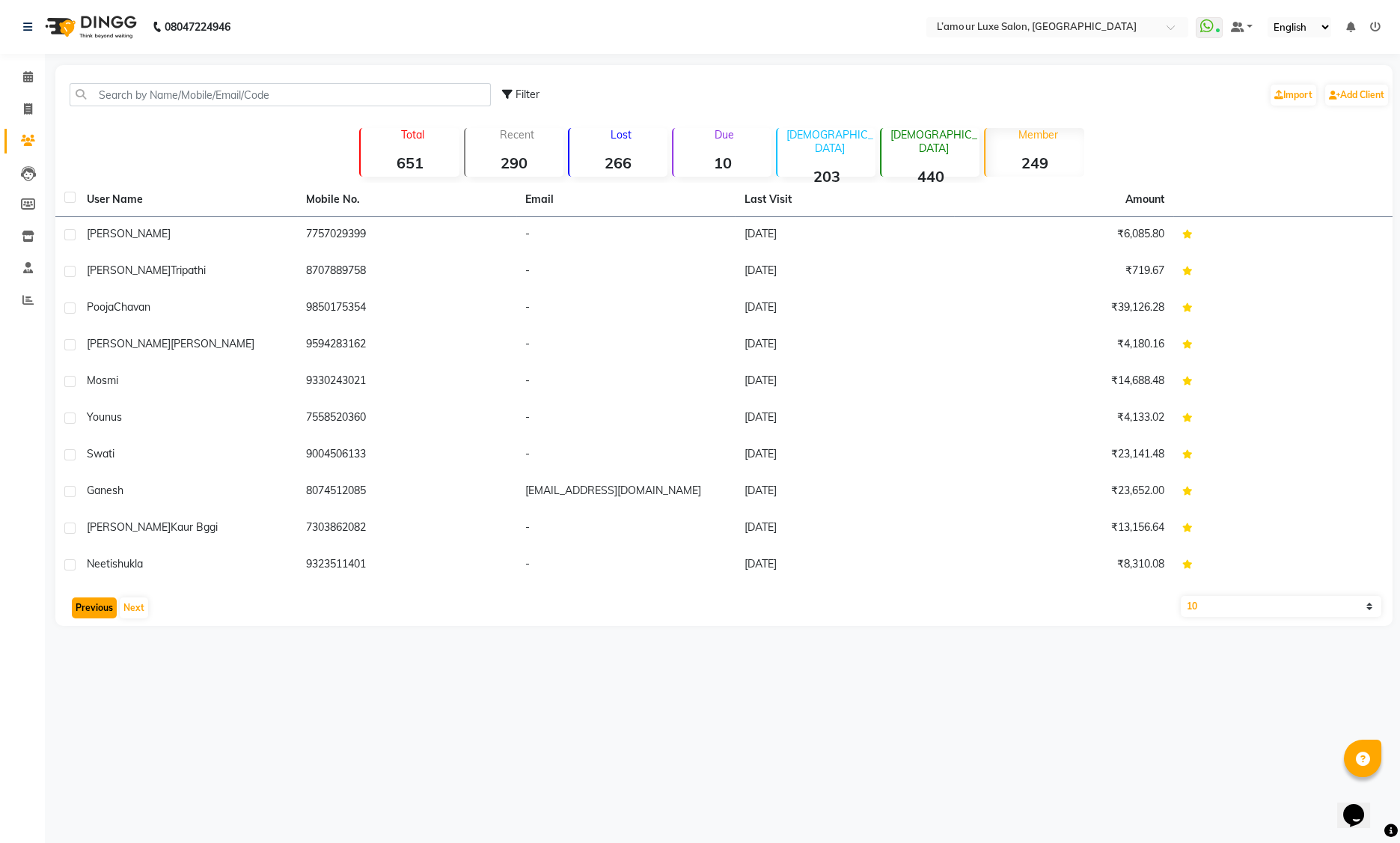
click at [105, 606] on button "Previous" at bounding box center [94, 607] width 45 height 21
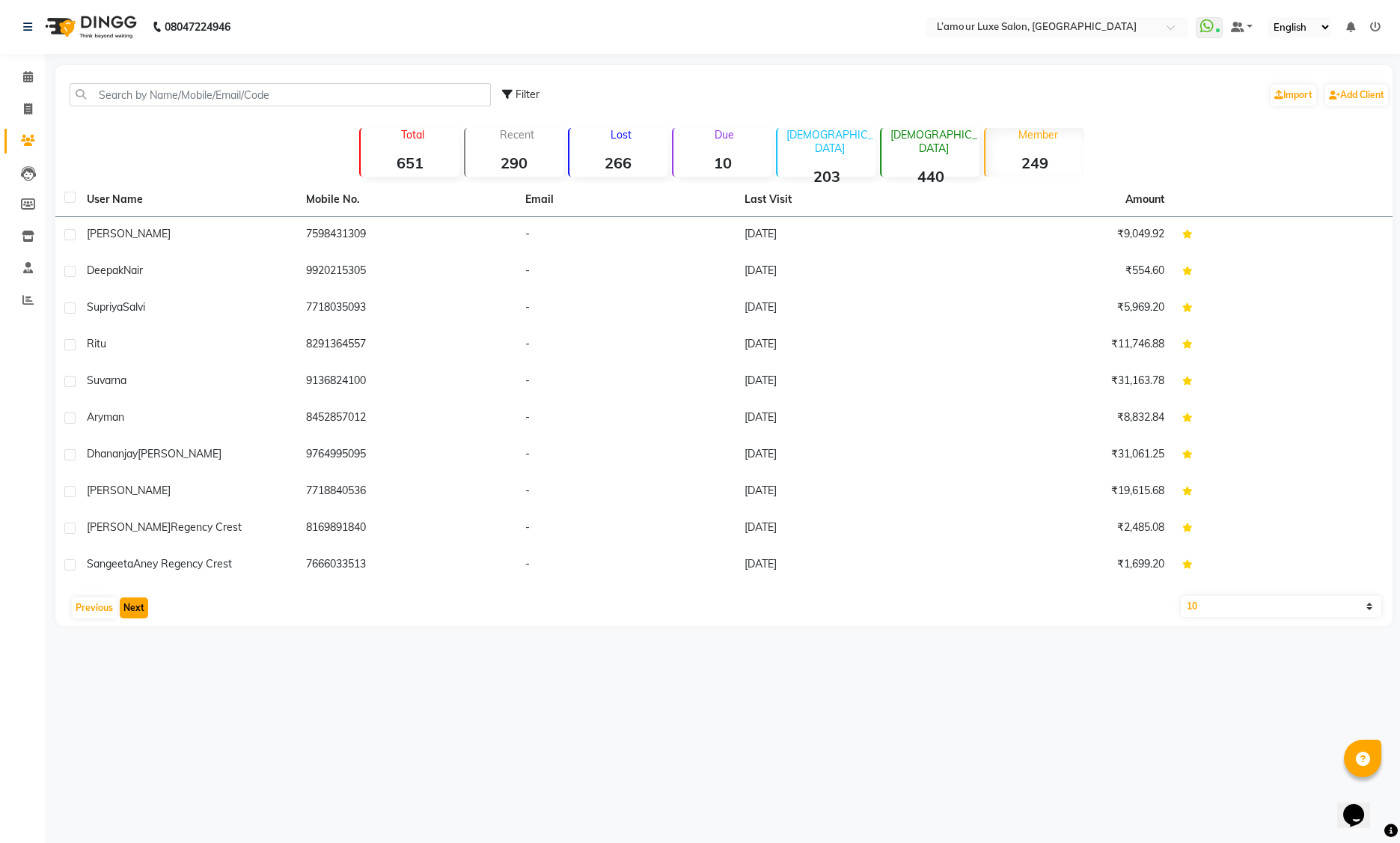
click at [135, 611] on button "Next" at bounding box center [134, 607] width 28 height 21
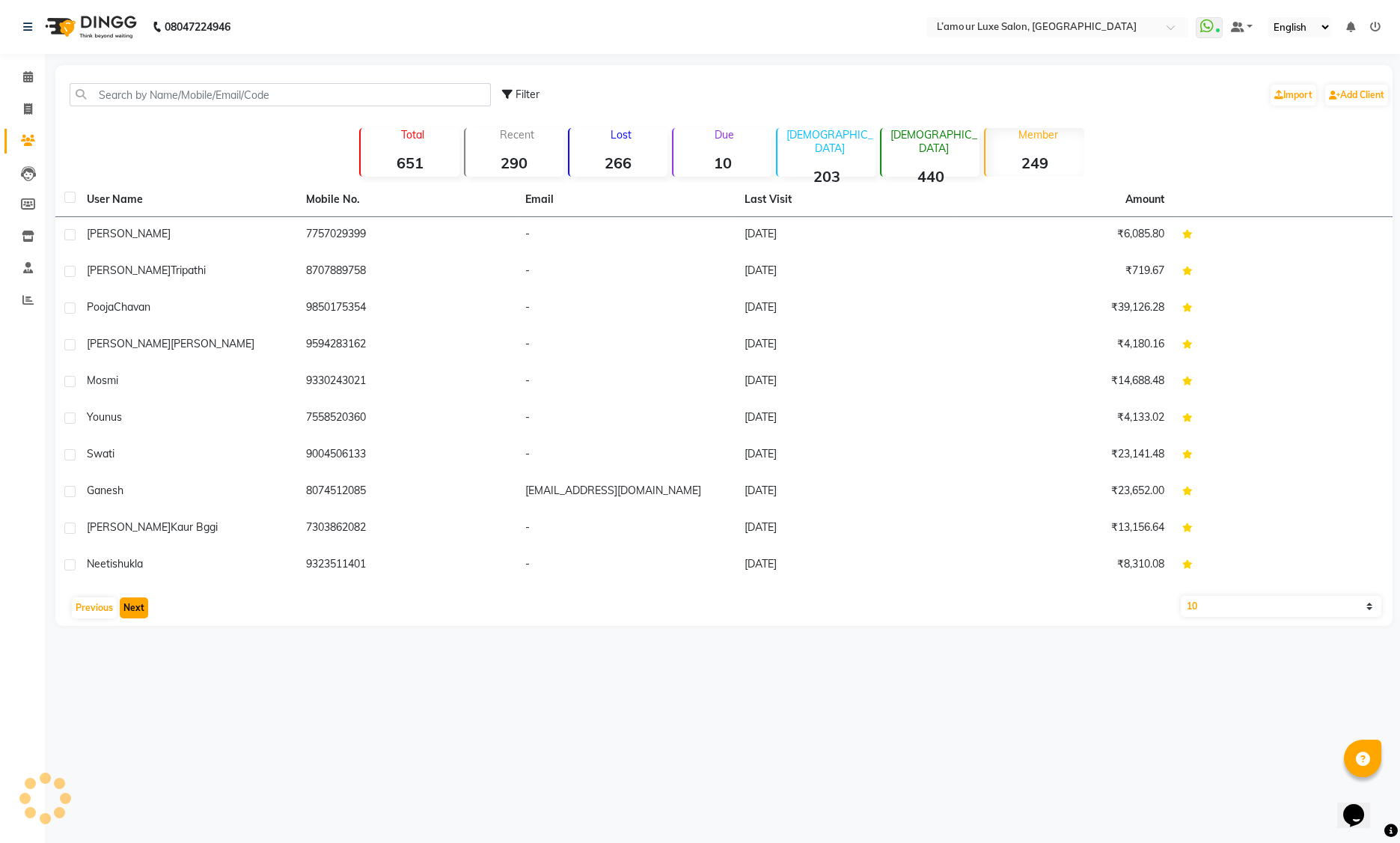
click at [135, 611] on button "Next" at bounding box center [134, 607] width 28 height 21
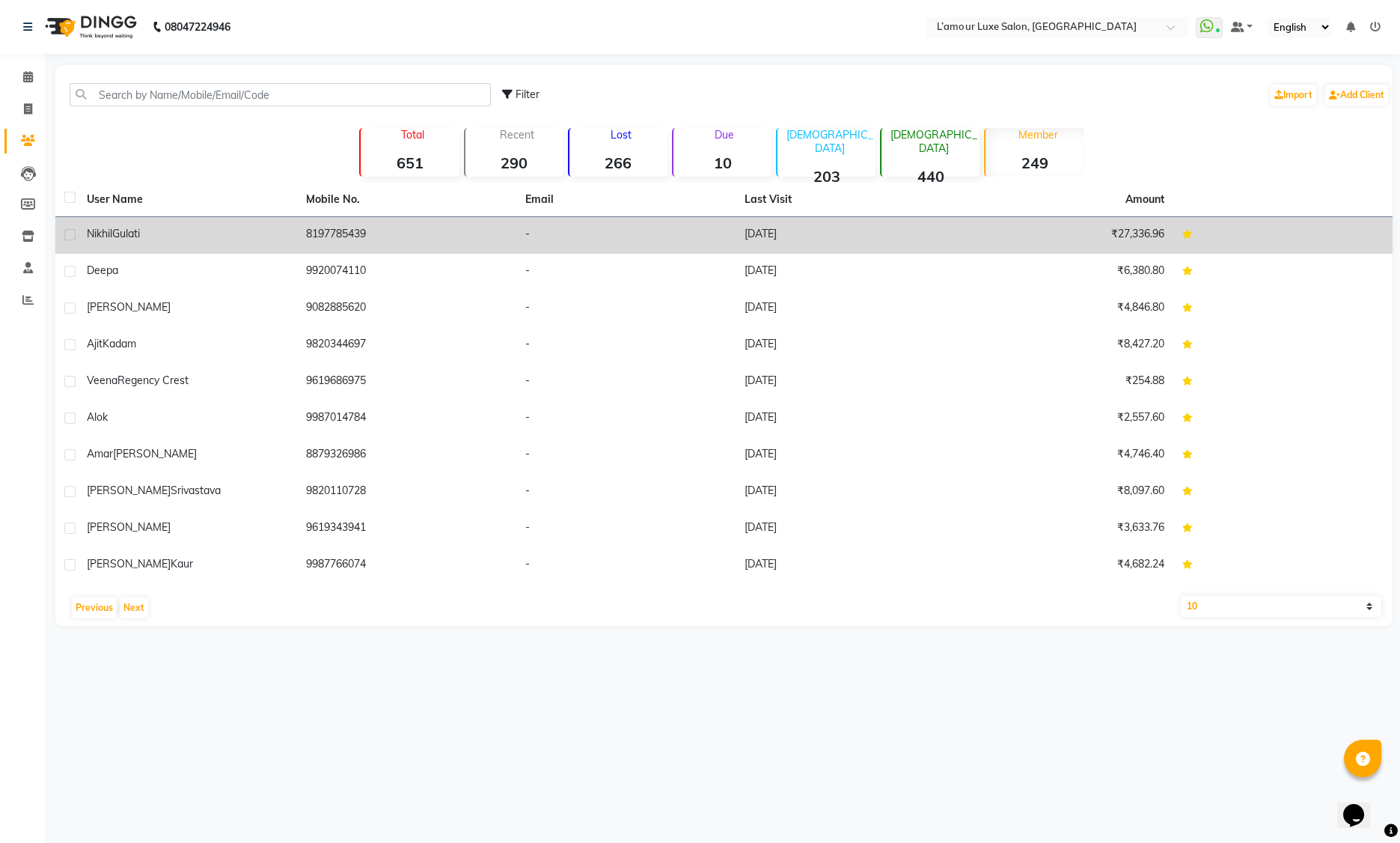
click at [437, 229] on td "8197785439" at bounding box center [406, 236] width 219 height 37
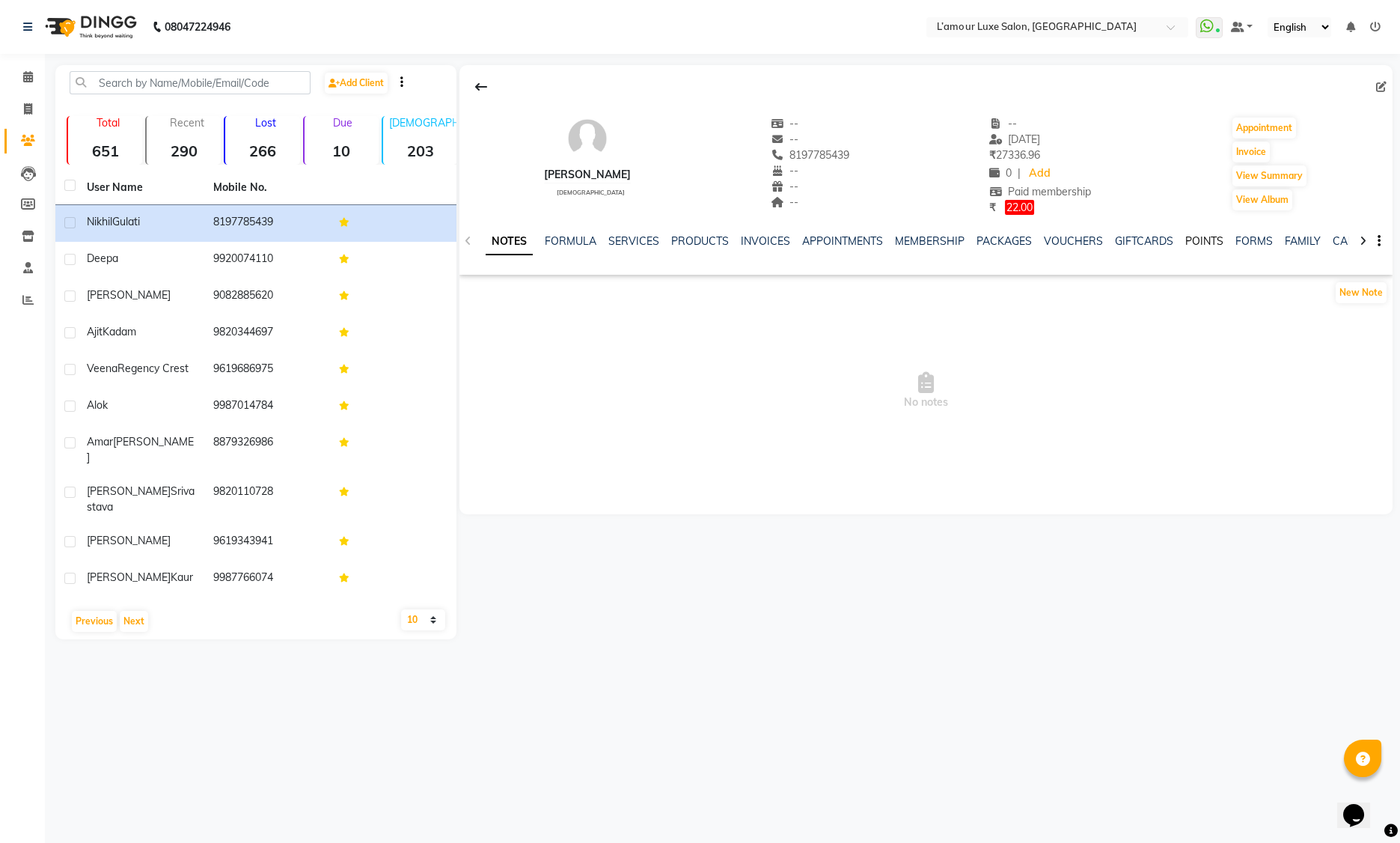
click at [1194, 238] on link "POINTS" at bounding box center [1204, 241] width 38 height 13
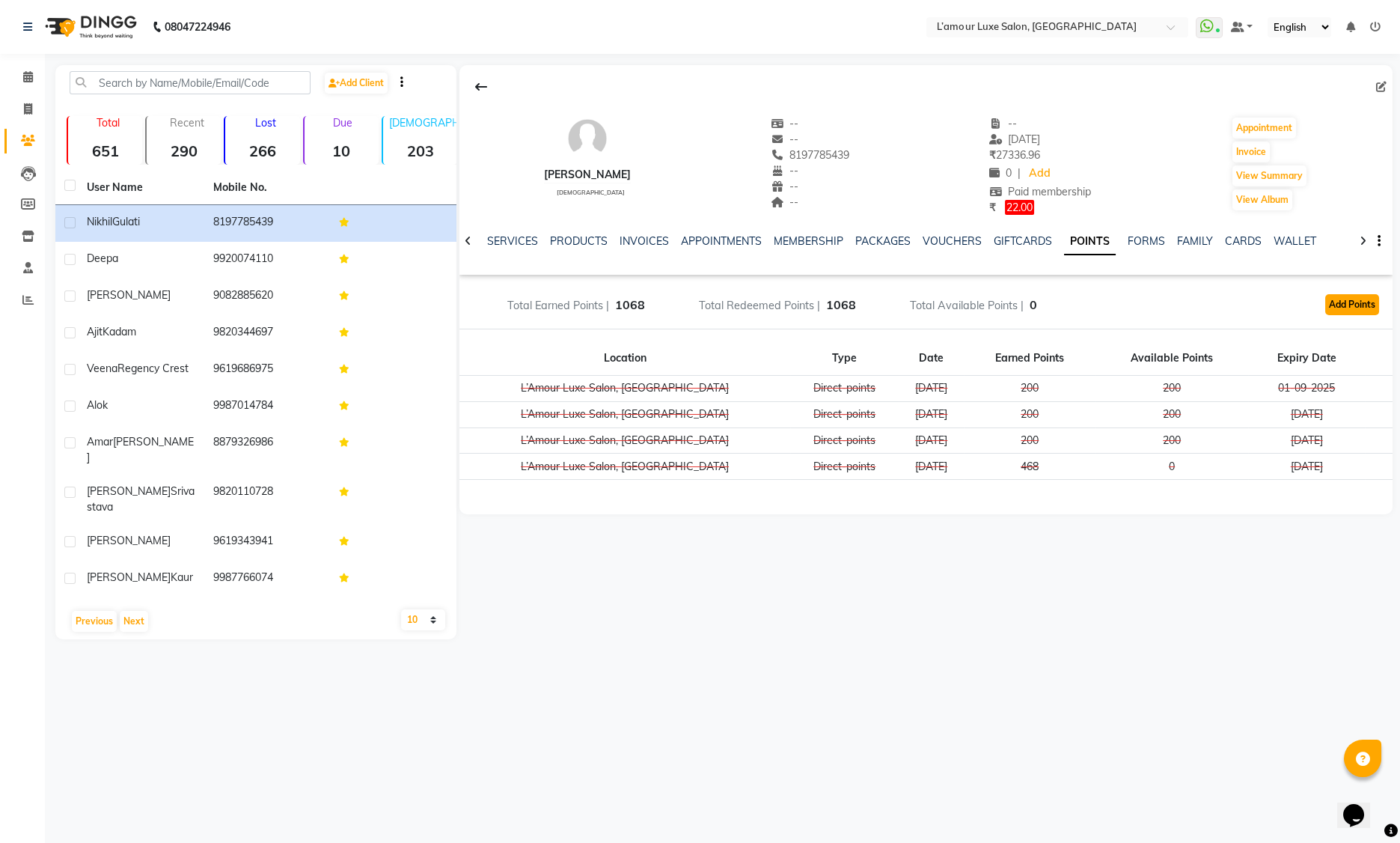
click at [1341, 304] on button "Add Points" at bounding box center [1352, 304] width 53 height 21
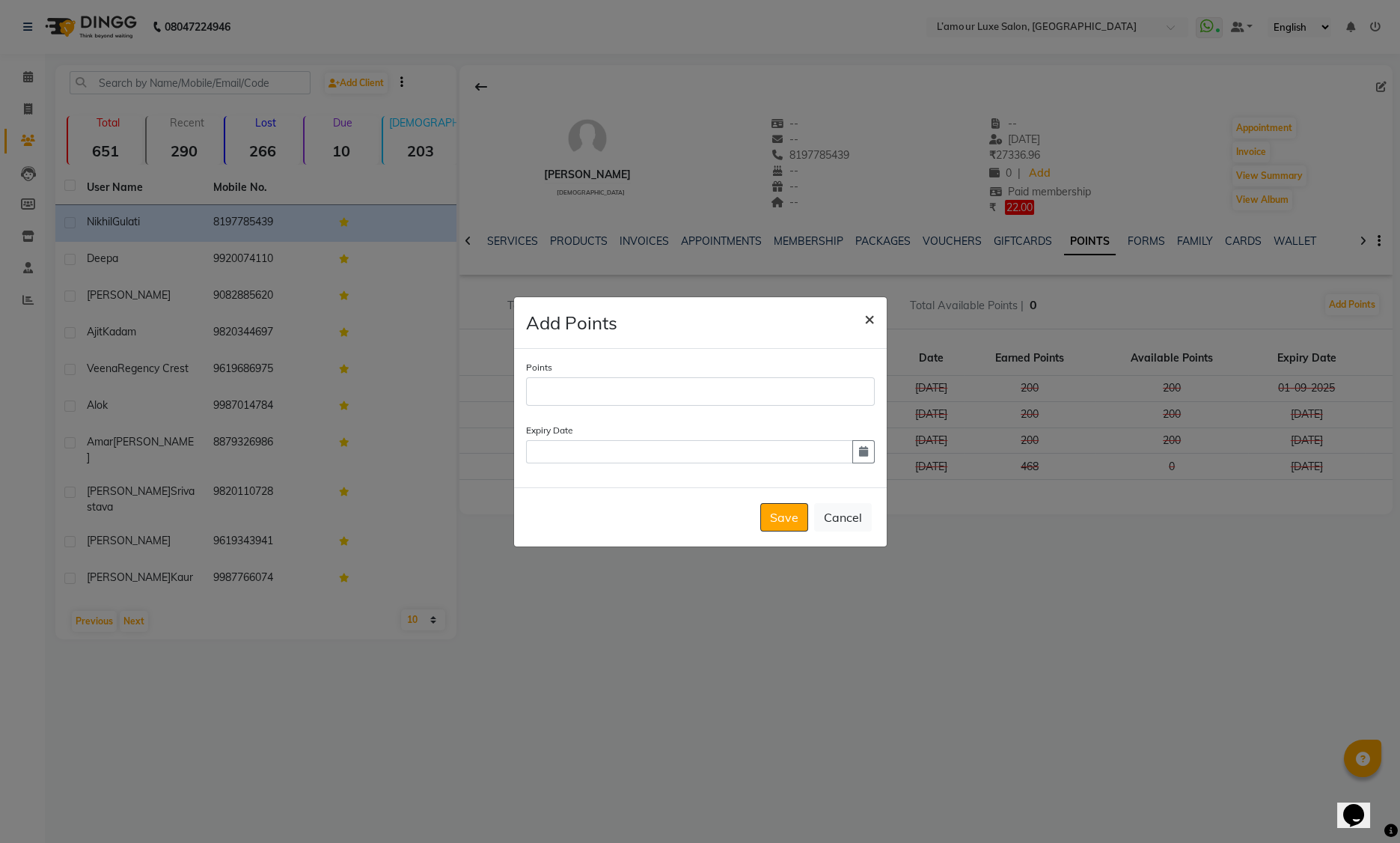
click at [869, 319] on span "×" at bounding box center [869, 318] width 11 height 23
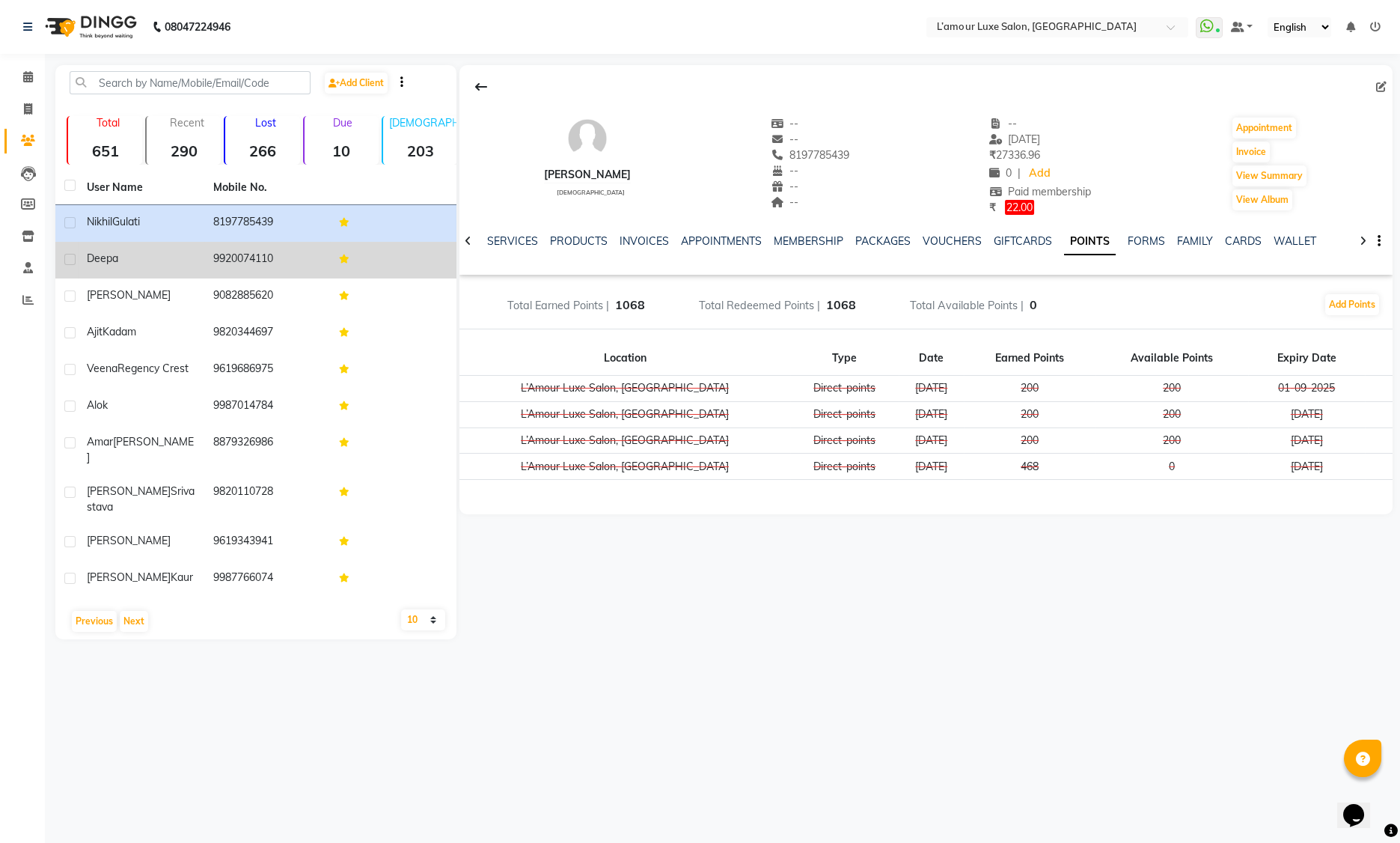
click at [325, 268] on td "9920074110" at bounding box center [267, 260] width 126 height 37
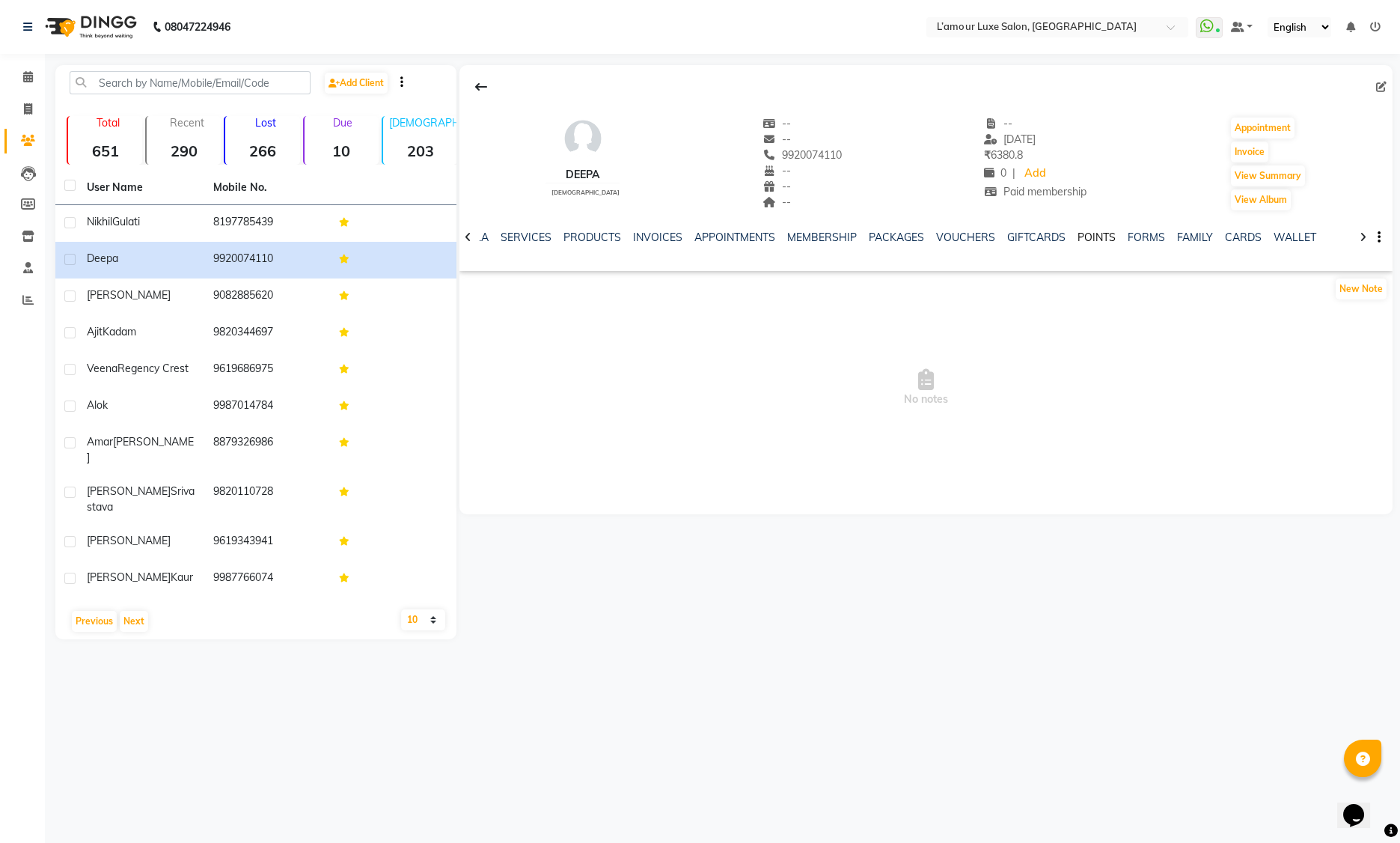
click at [1091, 240] on link "POINTS" at bounding box center [1097, 238] width 38 height 13
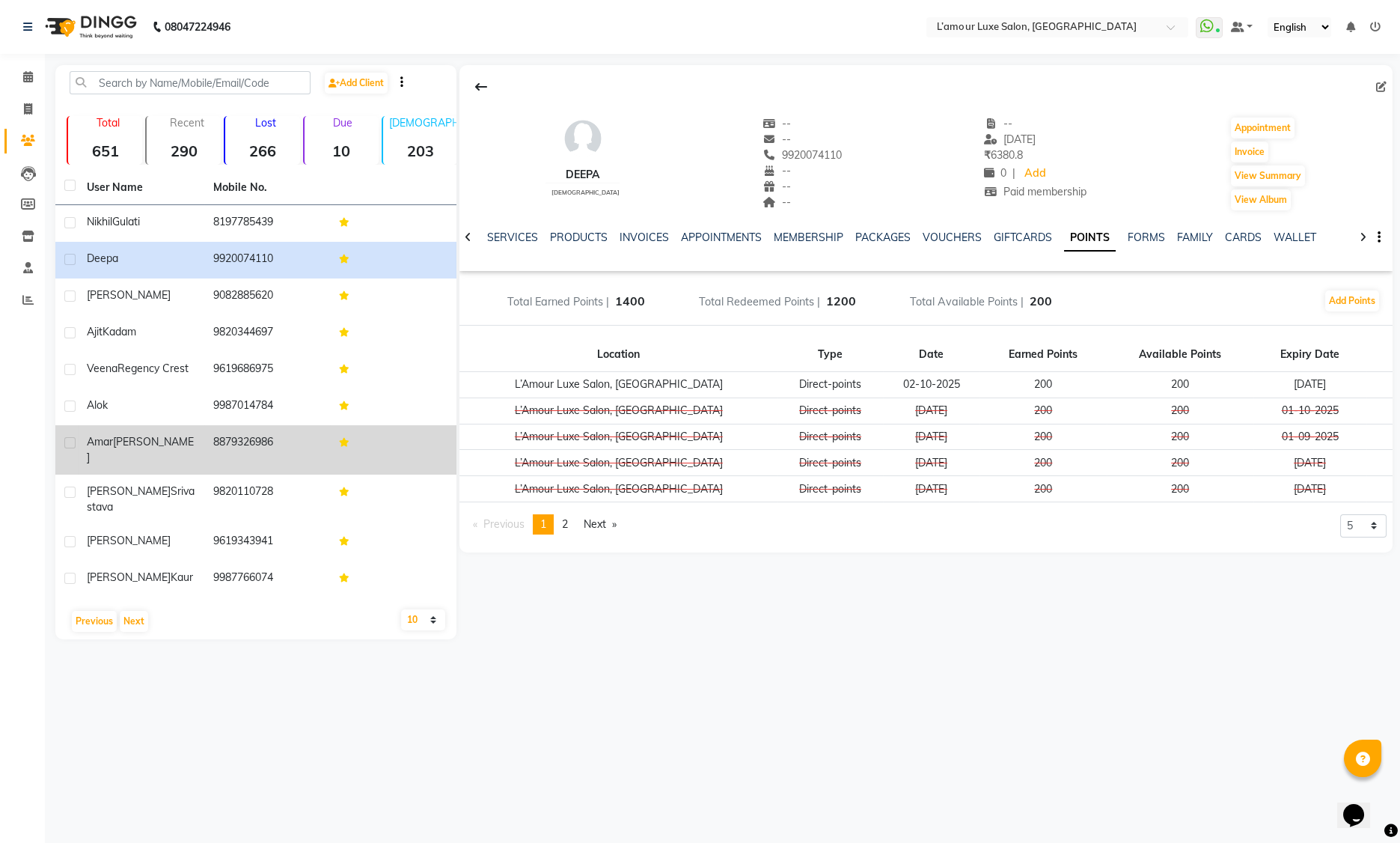
click at [173, 455] on td "Amar Patel" at bounding box center [140, 450] width 126 height 49
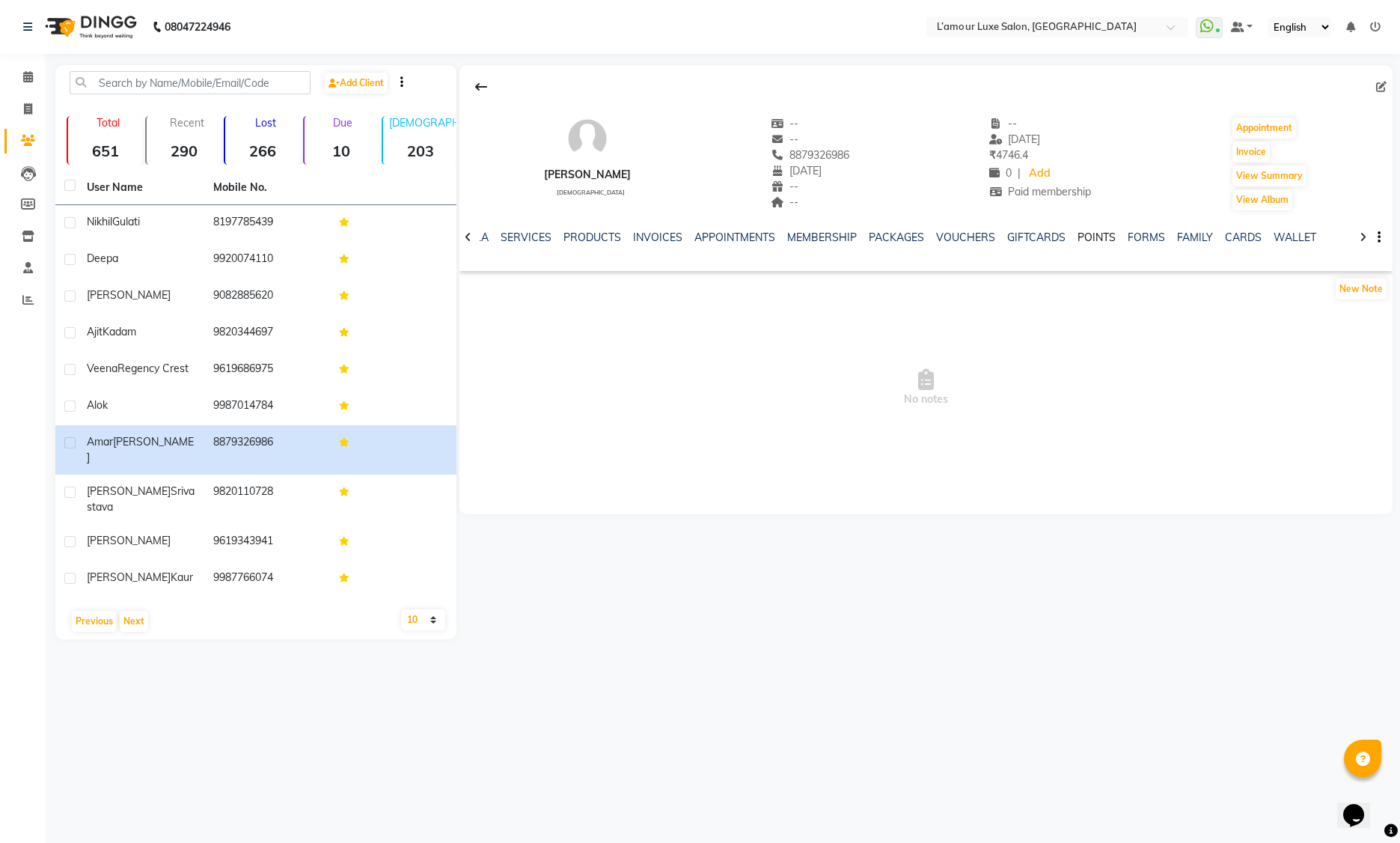
click at [1096, 238] on link "POINTS" at bounding box center [1097, 238] width 38 height 13
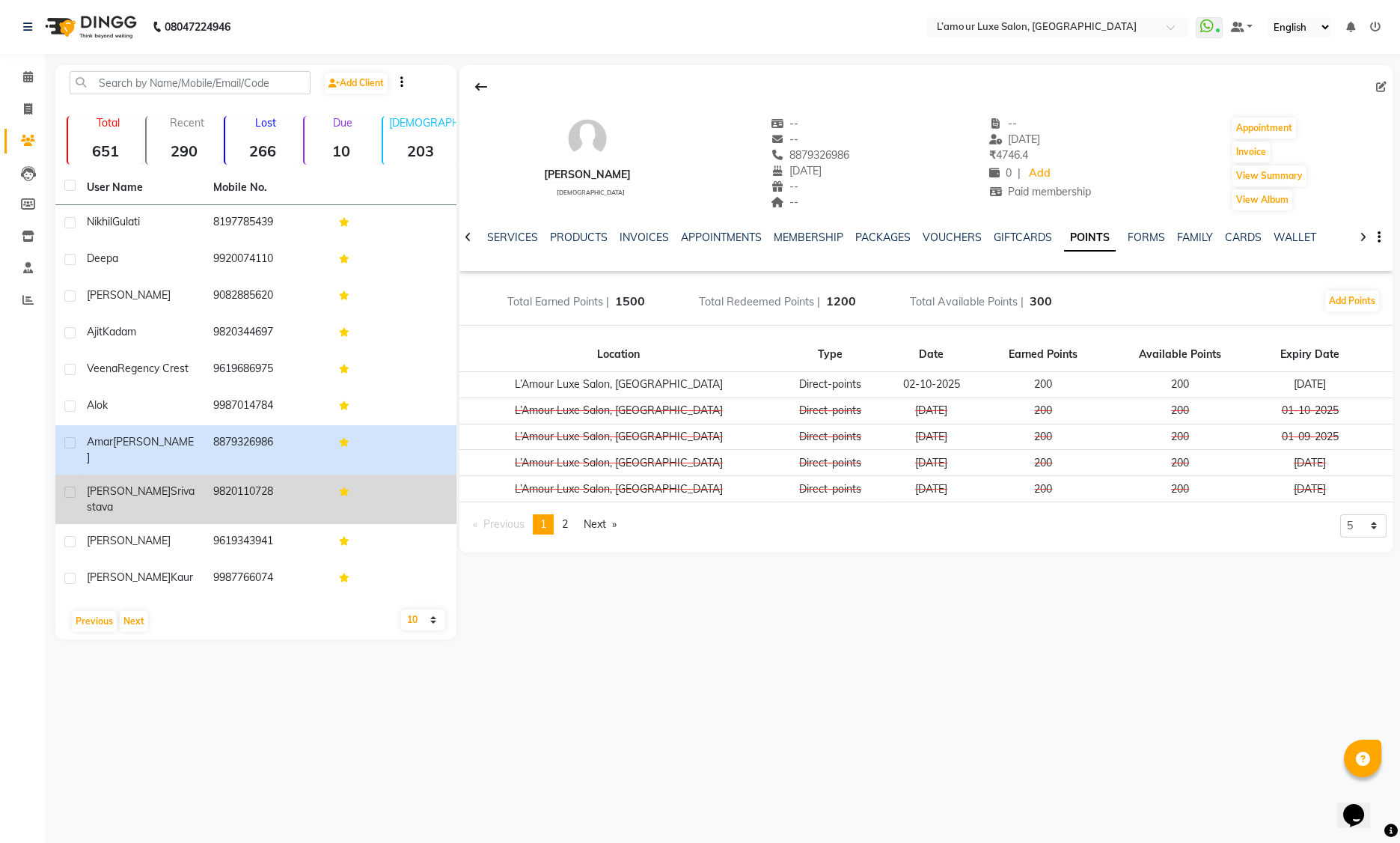
click at [232, 483] on td "9820110728" at bounding box center [267, 499] width 126 height 49
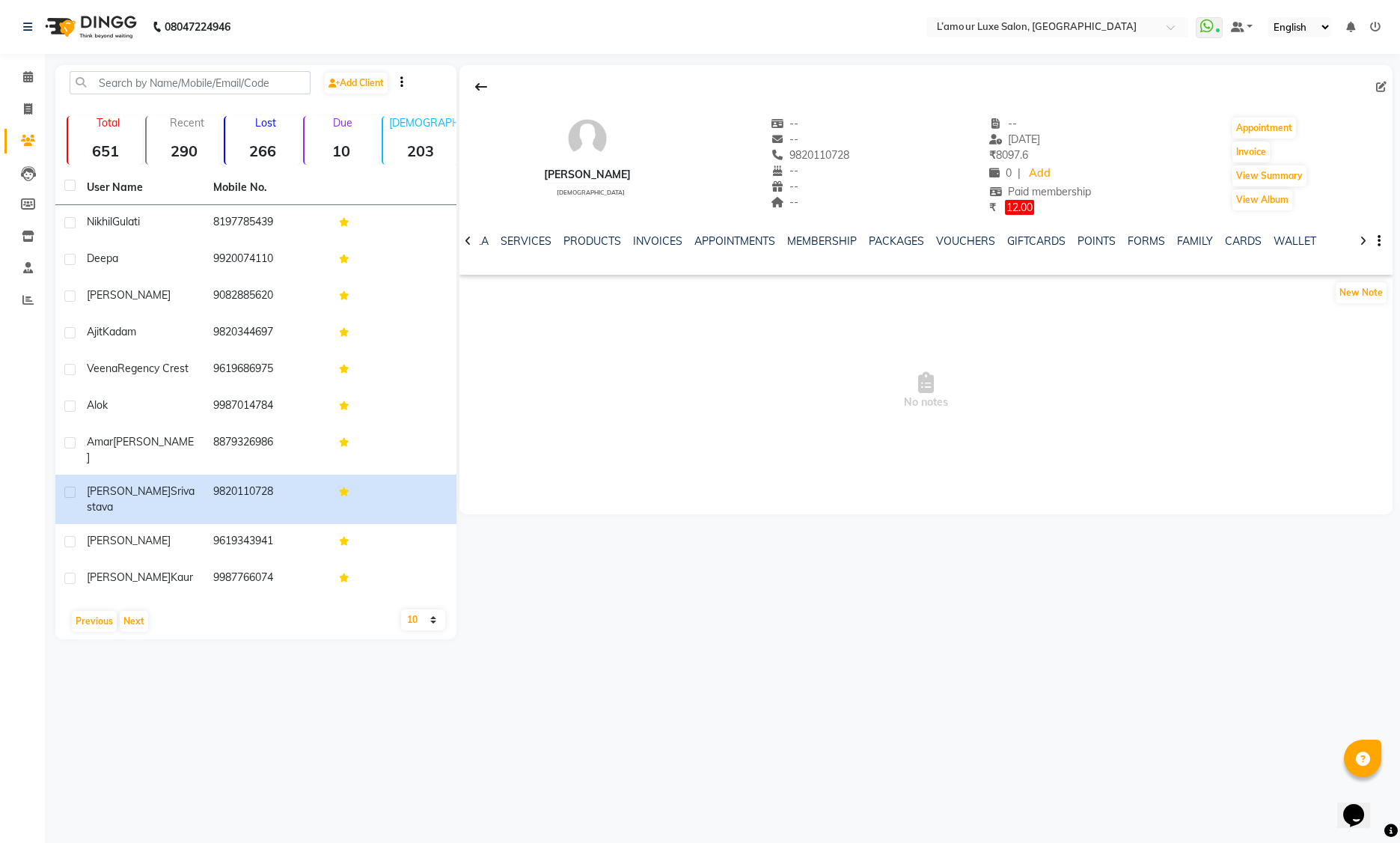
click at [1090, 233] on div "POINTS" at bounding box center [1097, 241] width 38 height 16
click at [1090, 245] on link "POINTS" at bounding box center [1097, 241] width 38 height 13
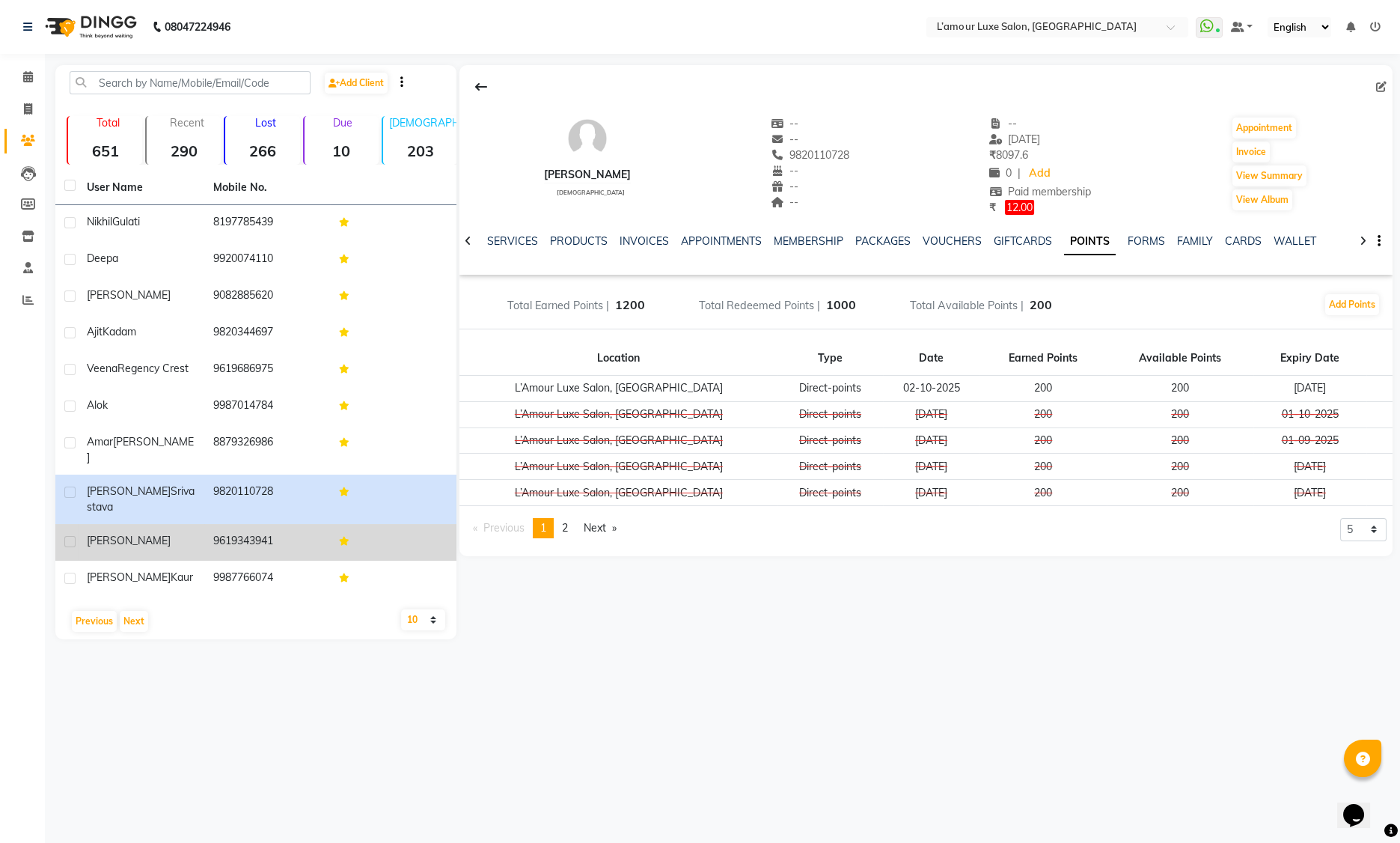
click at [204, 524] on td "9619343941" at bounding box center [267, 543] width 126 height 37
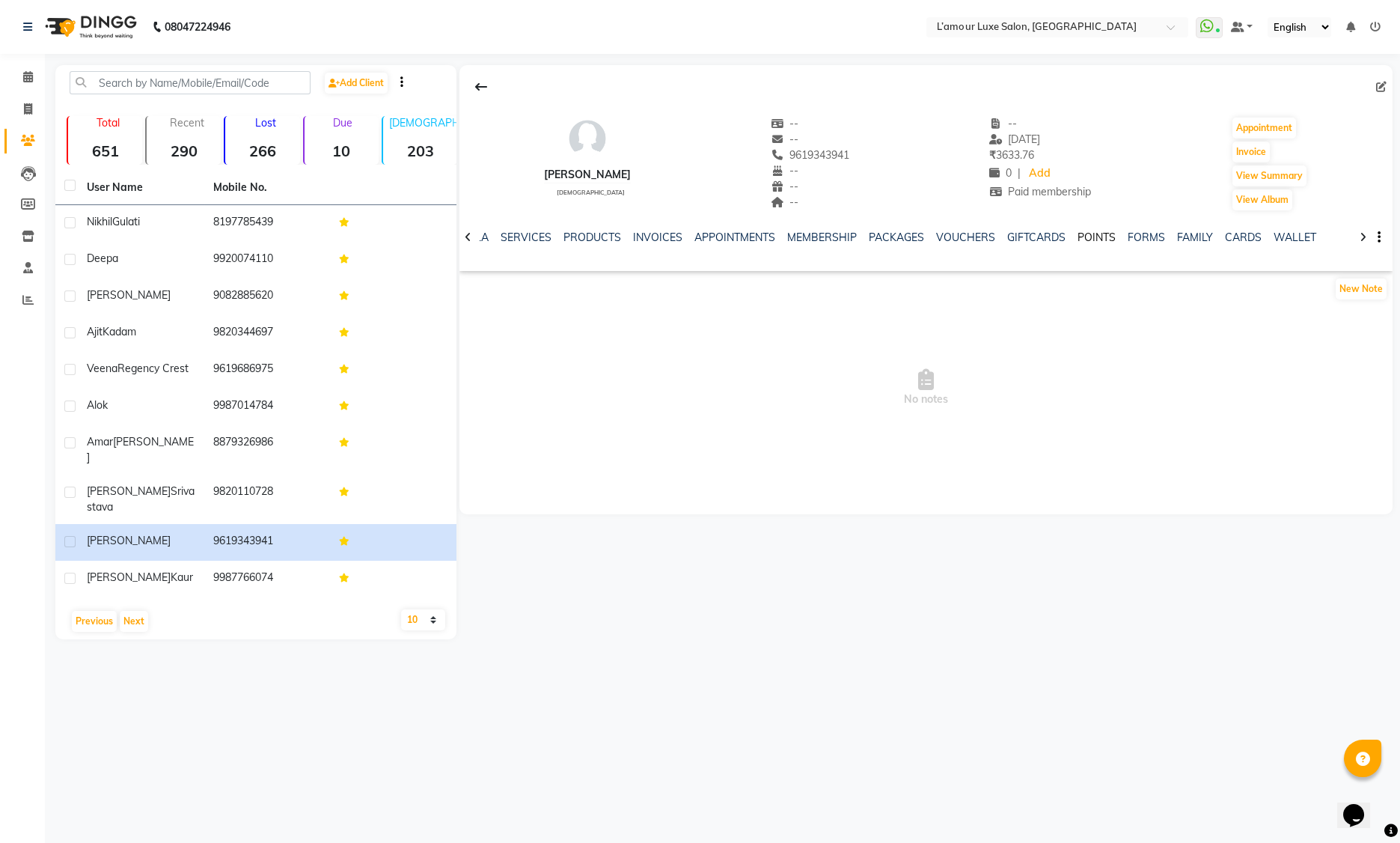
click at [1085, 235] on link "POINTS" at bounding box center [1097, 238] width 38 height 13
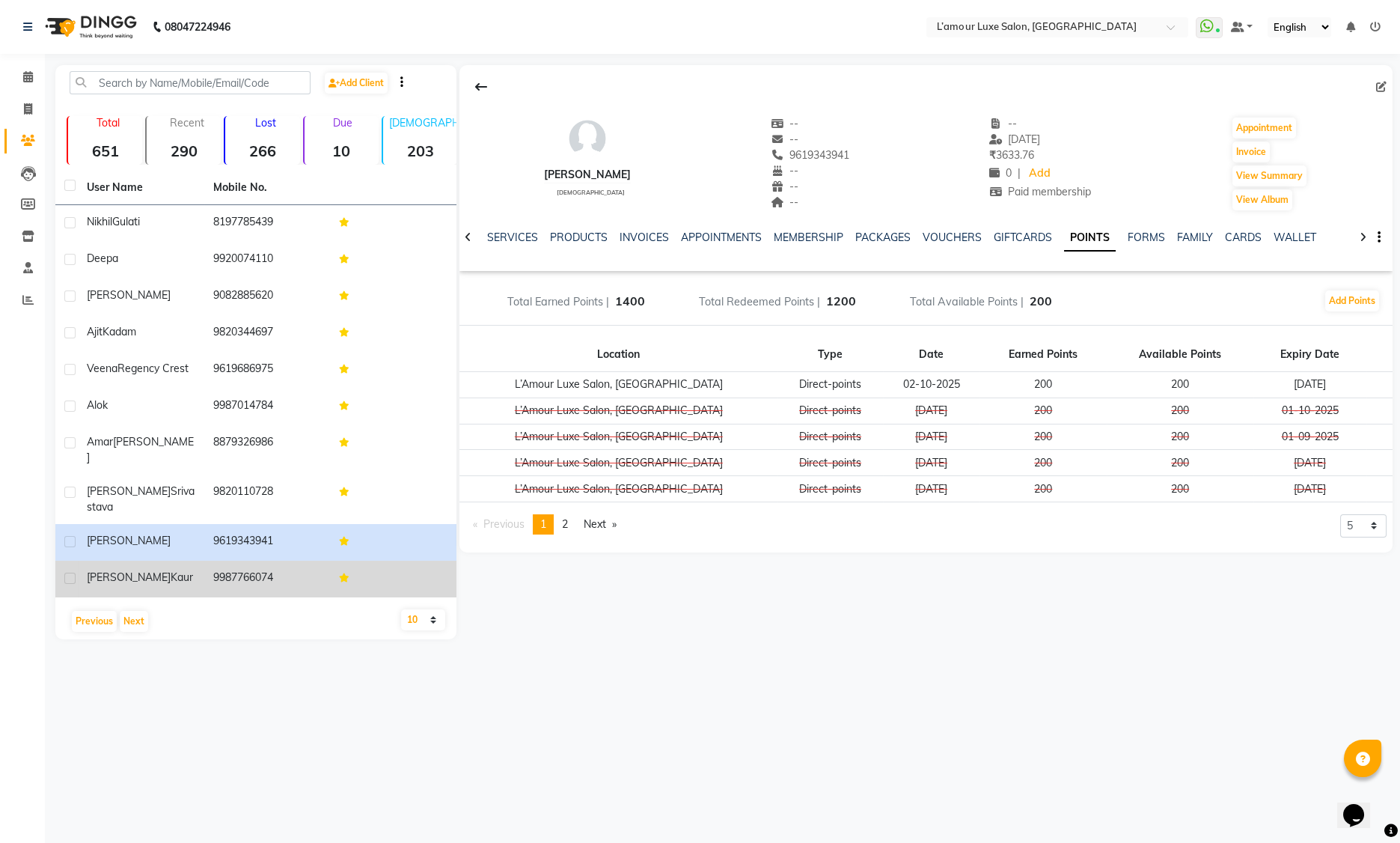
click at [287, 561] on td "9987766074" at bounding box center [267, 580] width 126 height 37
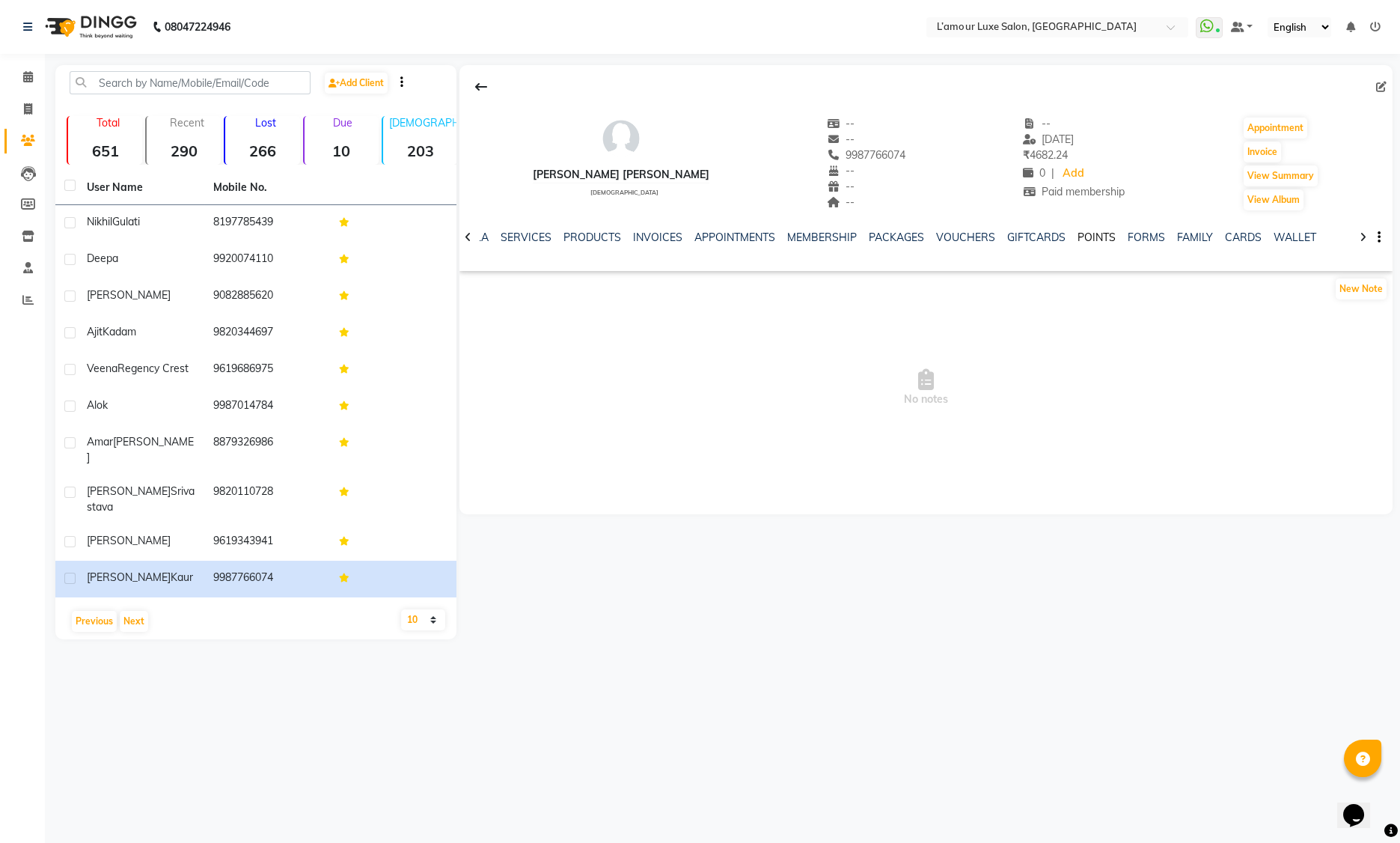
click at [1088, 236] on link "POINTS" at bounding box center [1097, 238] width 38 height 13
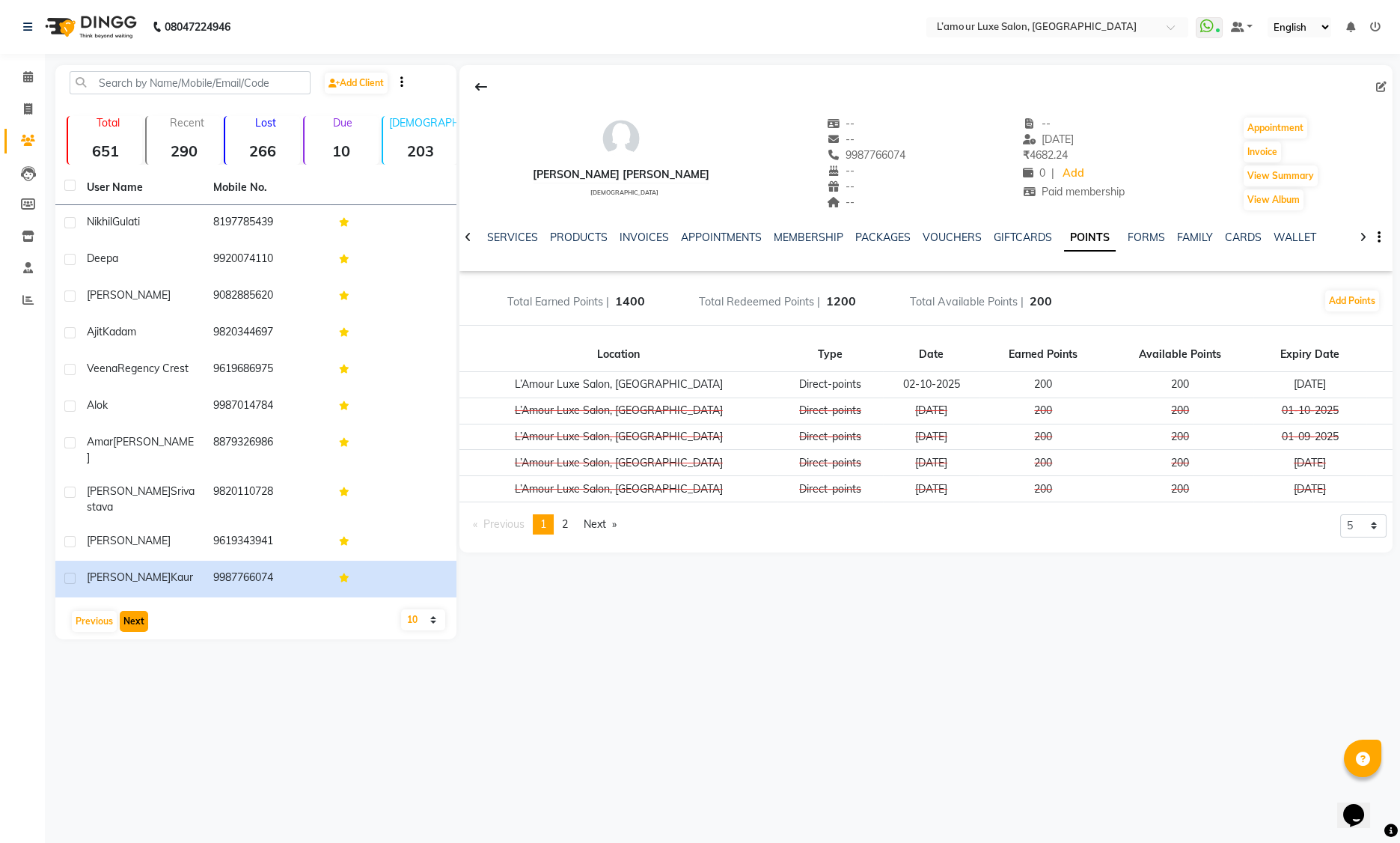
click at [130, 611] on button "Next" at bounding box center [134, 621] width 28 height 21
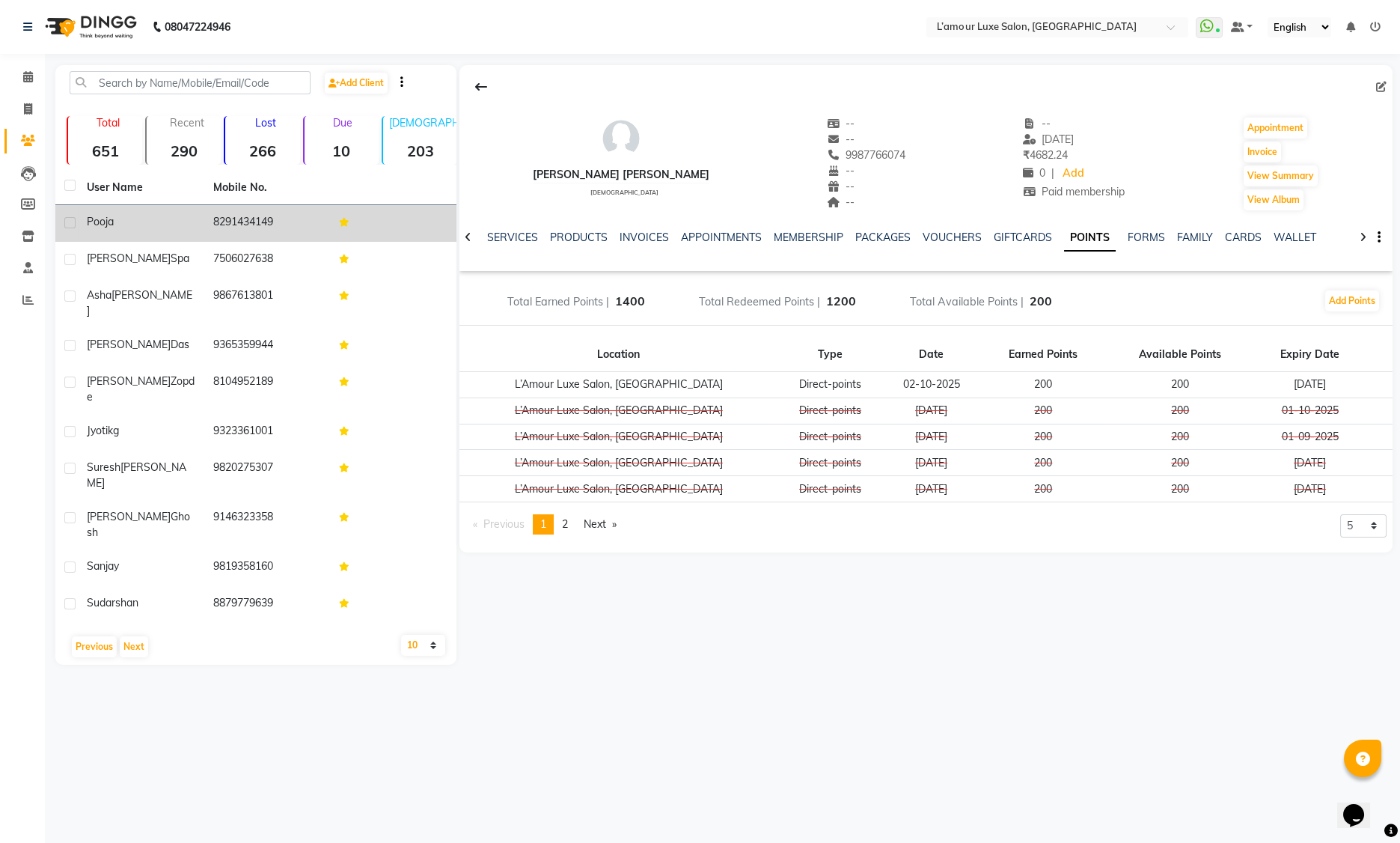
click at [263, 217] on td "8291434149" at bounding box center [267, 223] width 126 height 37
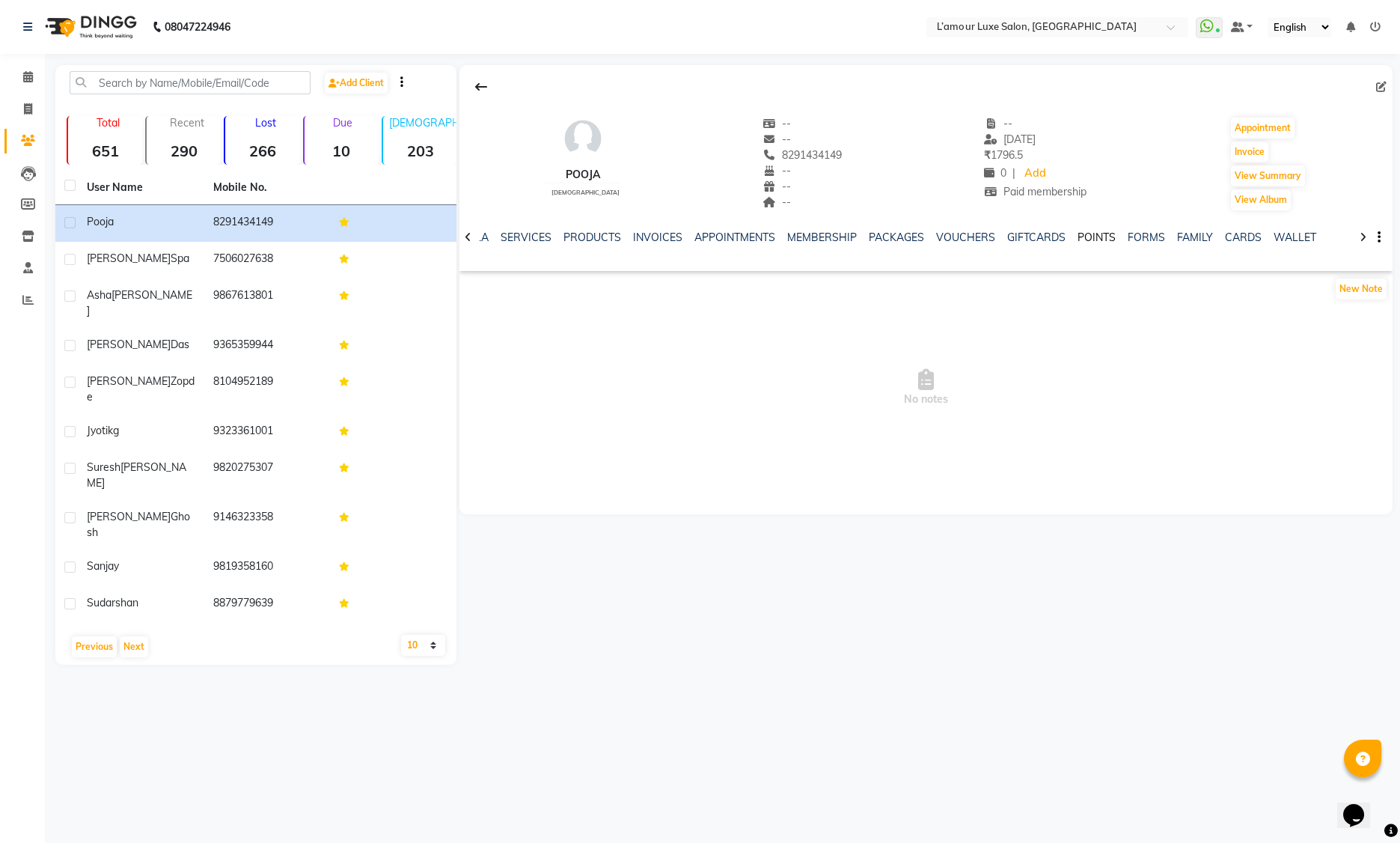
click at [1077, 238] on link "POINTS" at bounding box center [1097, 238] width 38 height 13
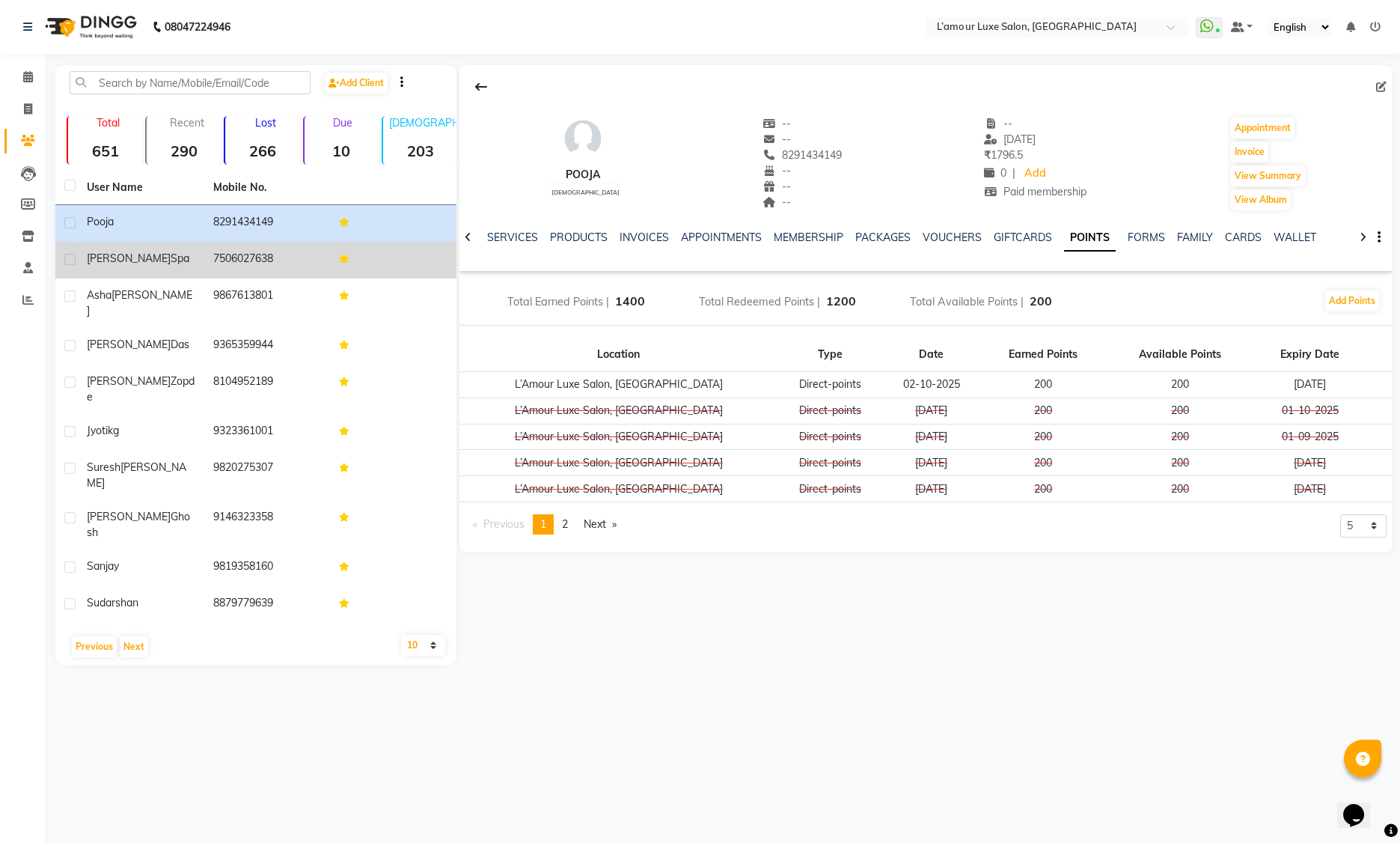
click at [284, 261] on td "7506027638" at bounding box center [267, 260] width 126 height 37
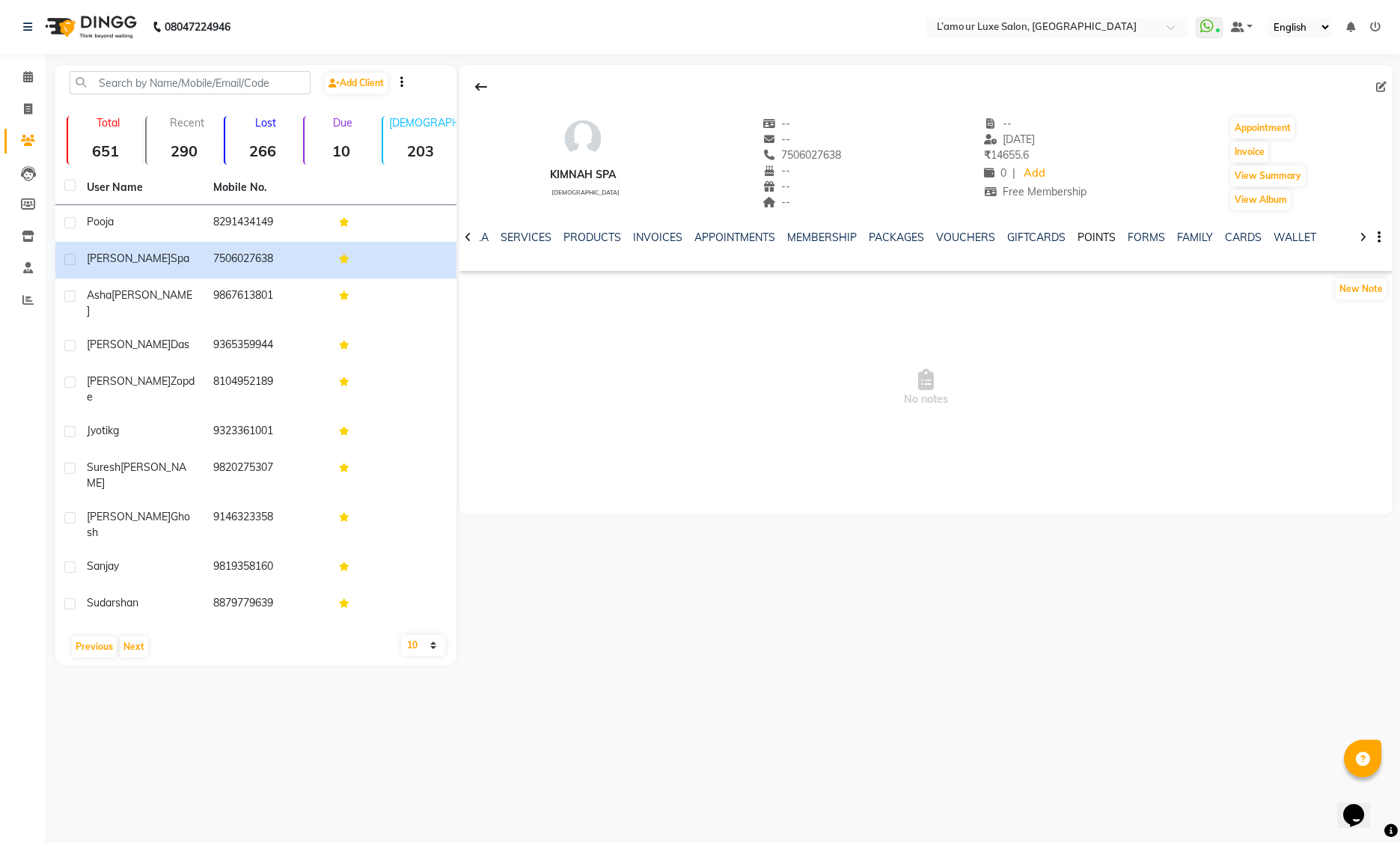
click at [1077, 232] on link "POINTS" at bounding box center [1097, 238] width 38 height 13
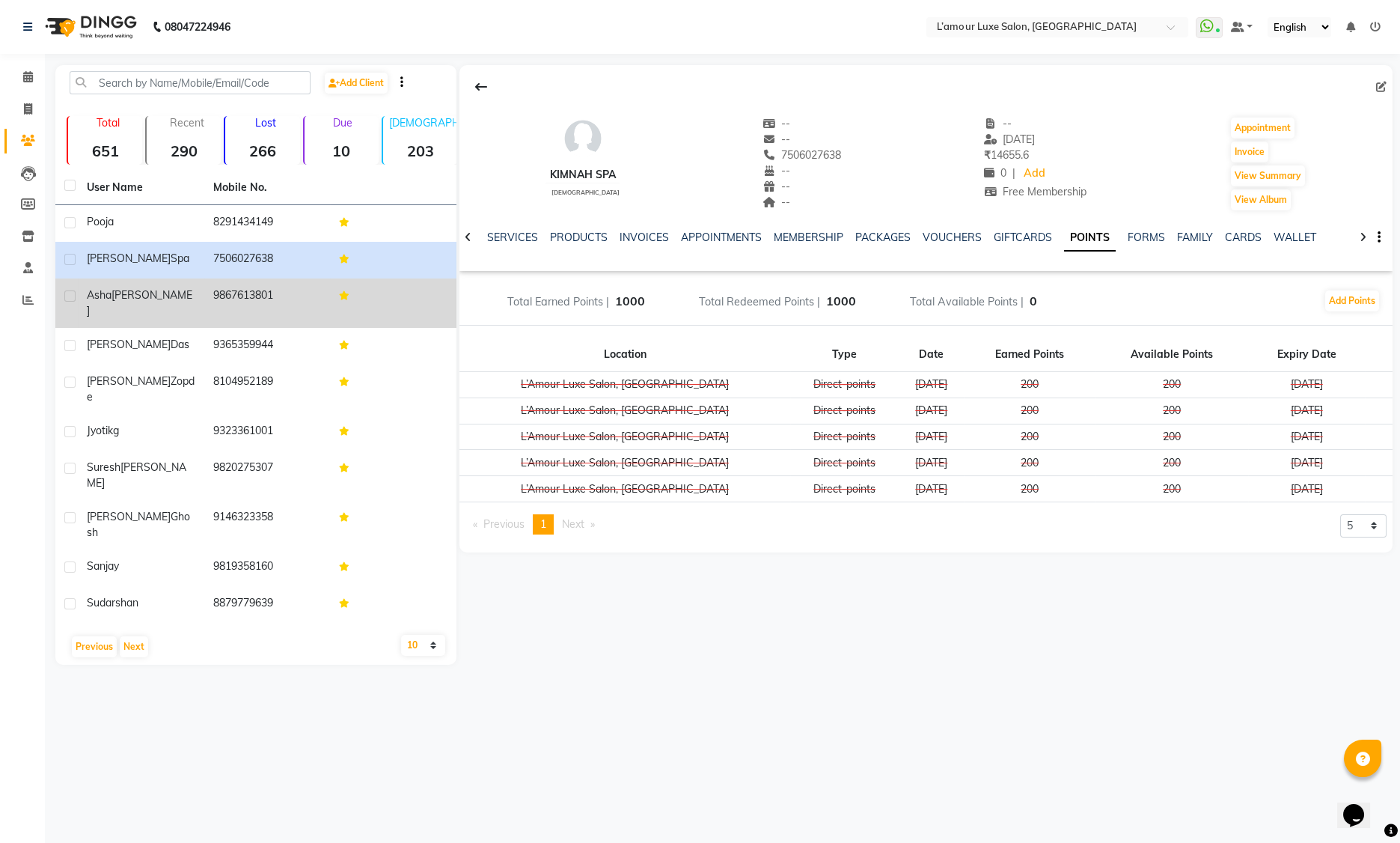
click at [88, 300] on span "Asha" at bounding box center [99, 295] width 25 height 13
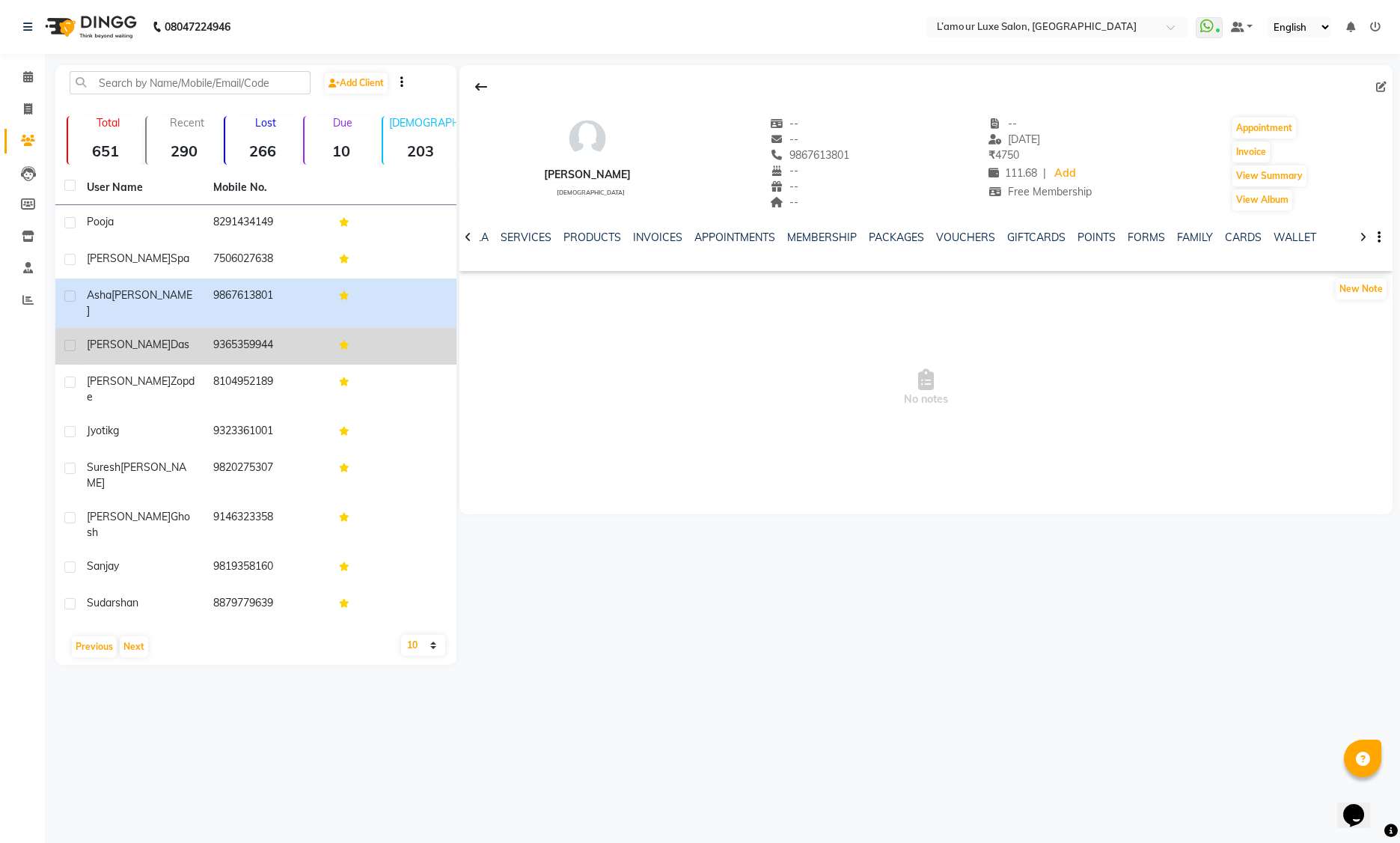
click at [100, 338] on span "Kakoli" at bounding box center [129, 345] width 84 height 13
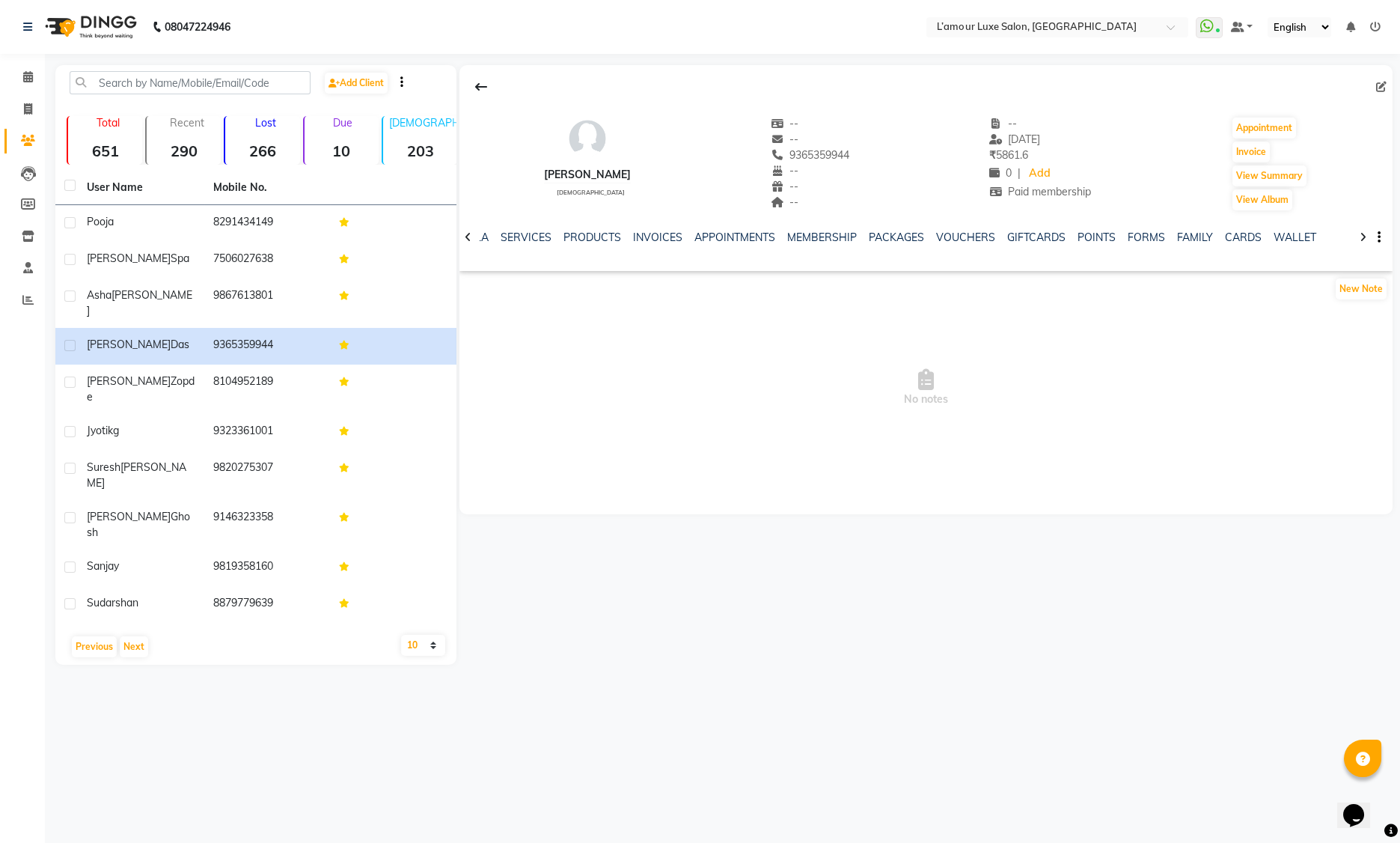
click at [1107, 235] on ul "NOTES FORMULA SERVICES PRODUCTS INVOICES APPOINTMENTS MEMBERSHIP PACKAGES VOUCH…" at bounding box center [853, 238] width 950 height 16
click at [1087, 238] on link "POINTS" at bounding box center [1097, 238] width 38 height 13
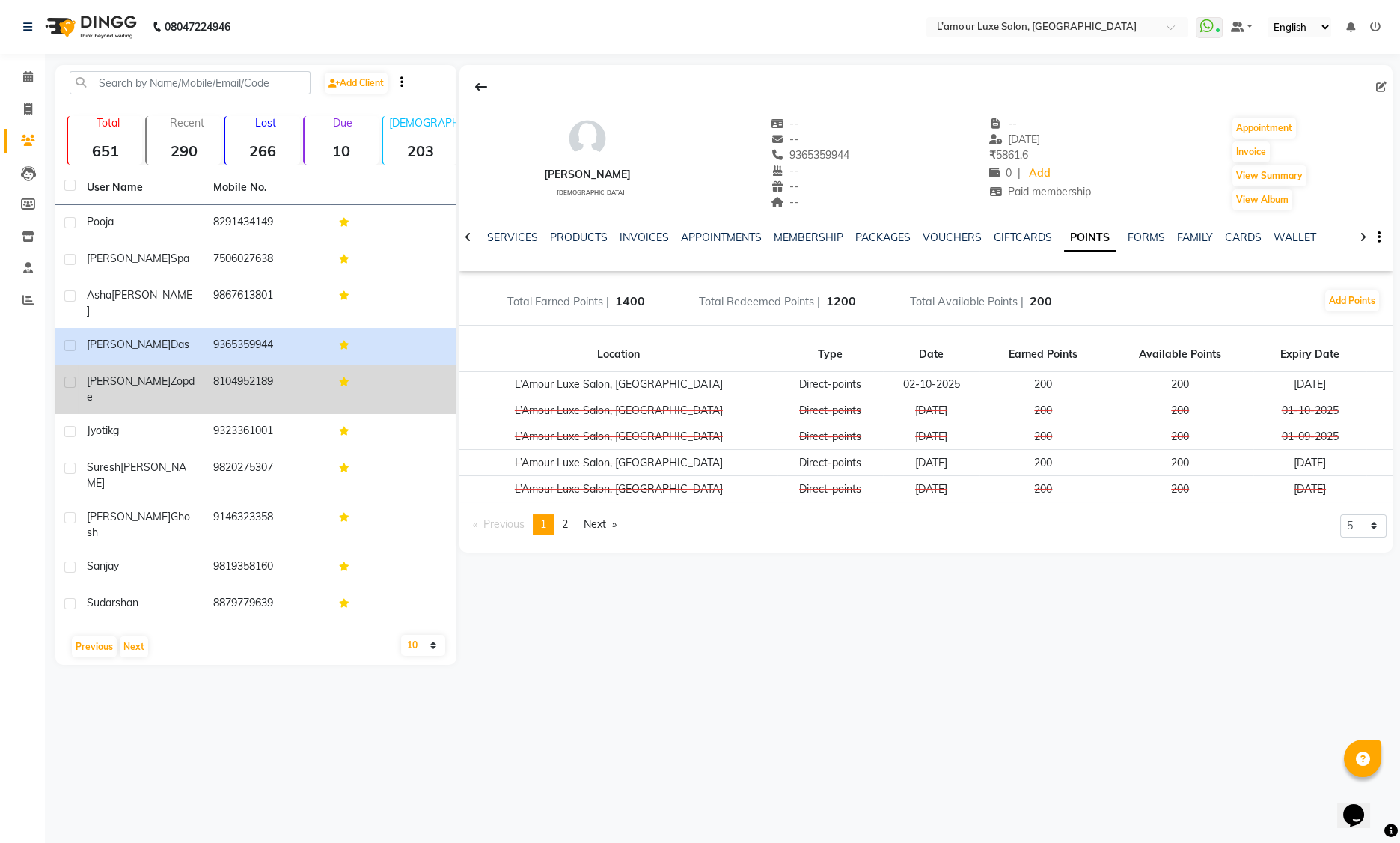
click at [268, 377] on td "8104952189" at bounding box center [267, 389] width 126 height 49
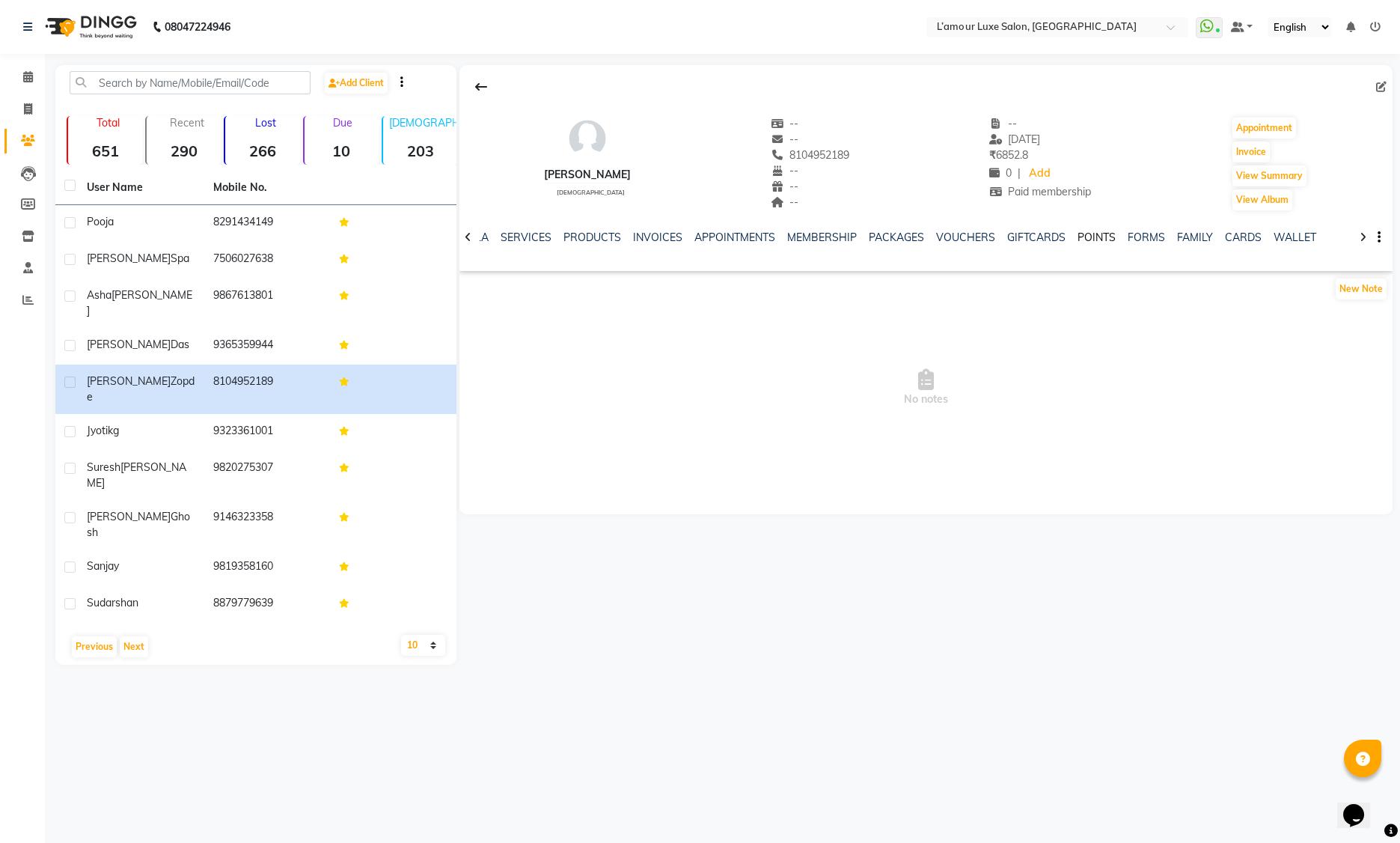
click at [1082, 239] on link "POINTS" at bounding box center [1097, 238] width 38 height 13
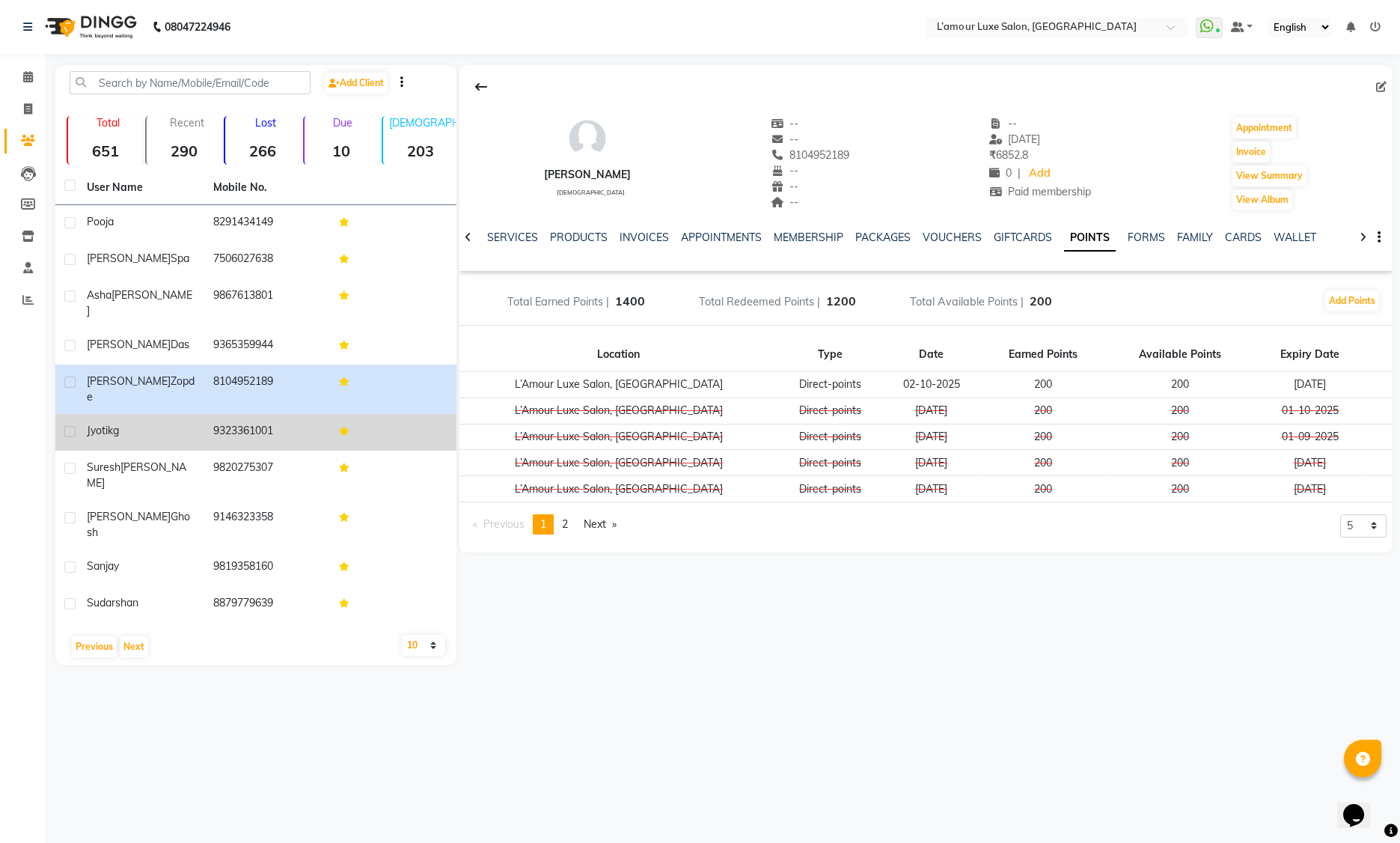
click at [237, 414] on td "9323361001" at bounding box center [267, 432] width 126 height 37
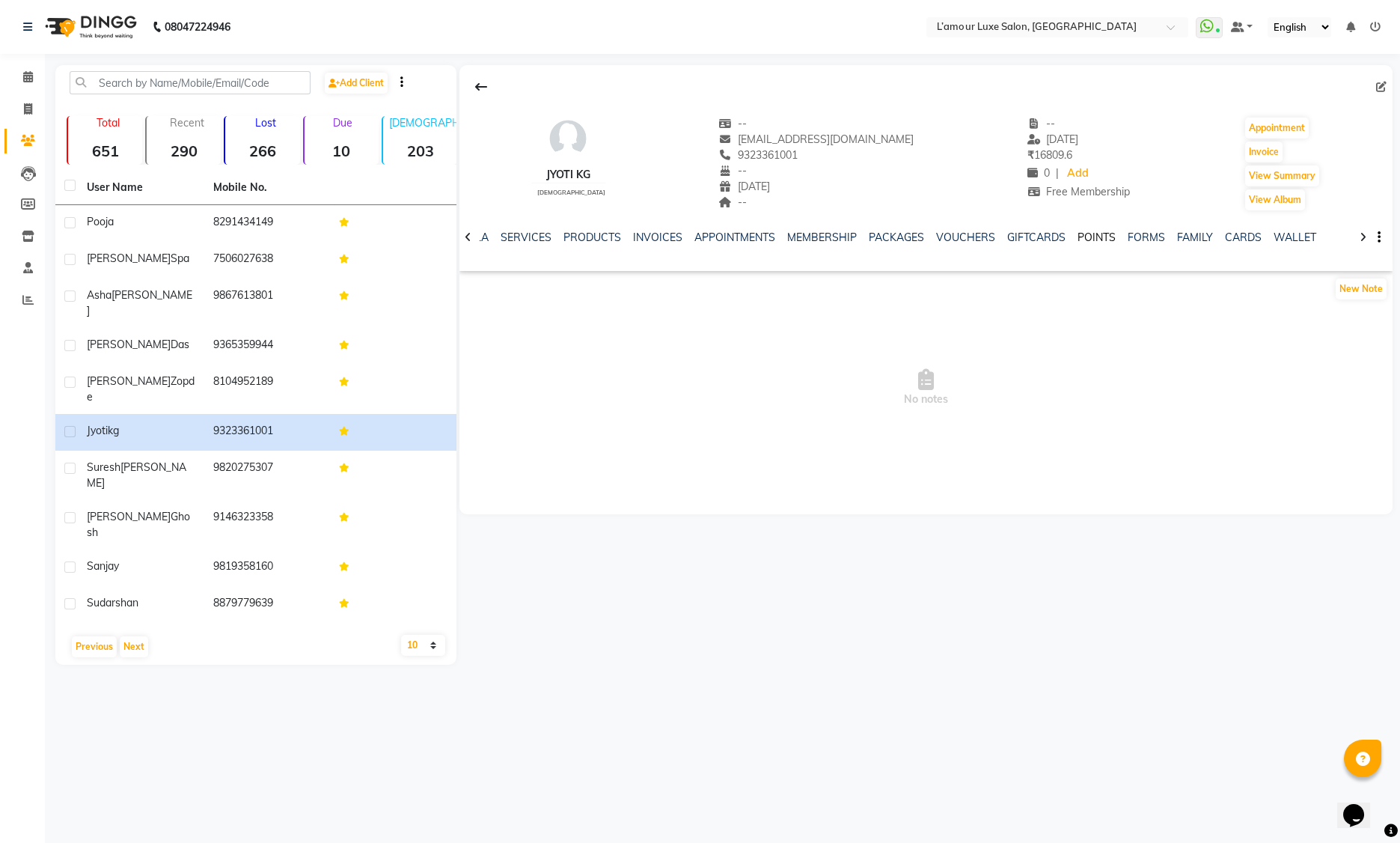
click at [1093, 236] on link "POINTS" at bounding box center [1097, 238] width 38 height 13
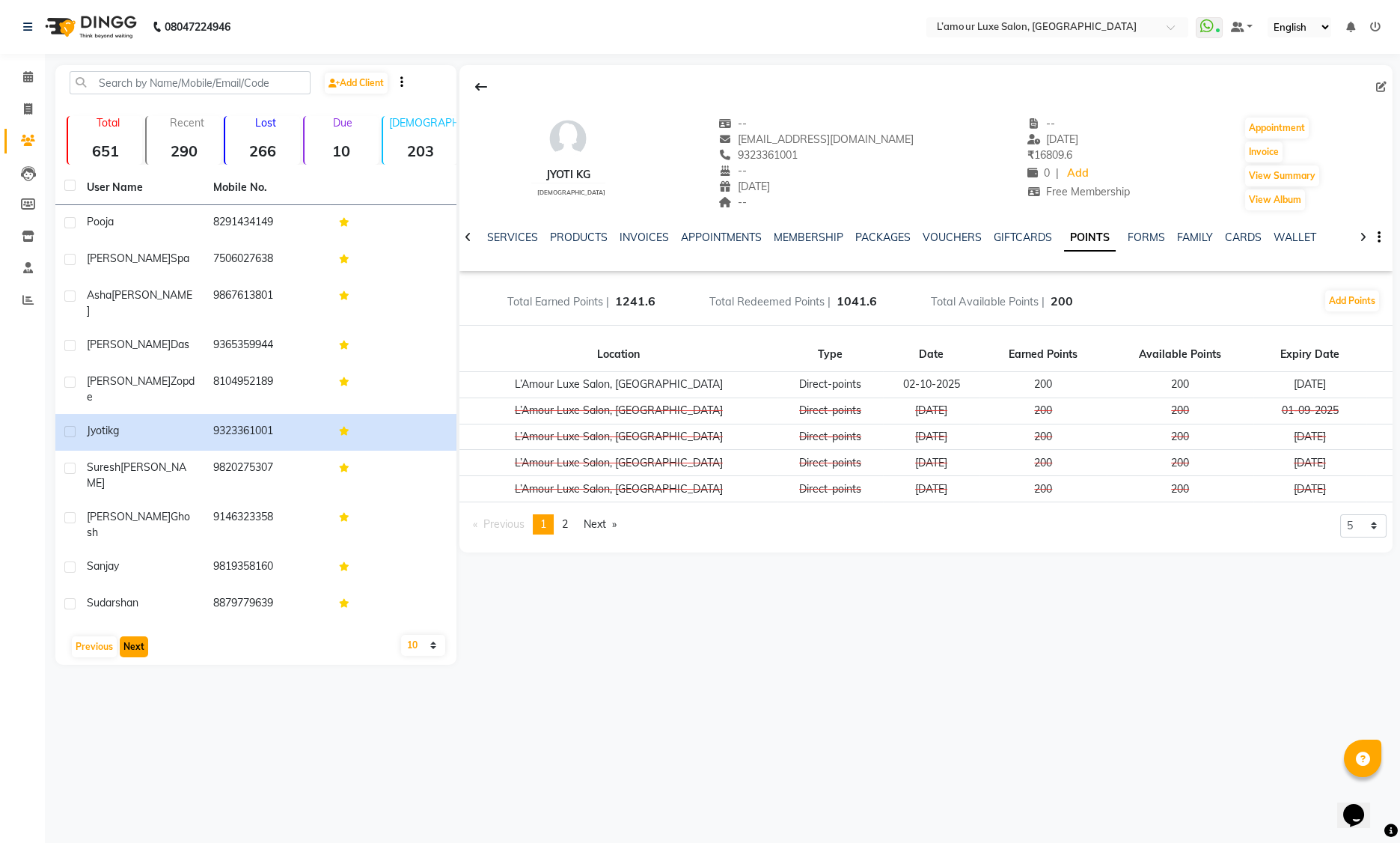
click at [135, 636] on button "Next" at bounding box center [134, 646] width 28 height 21
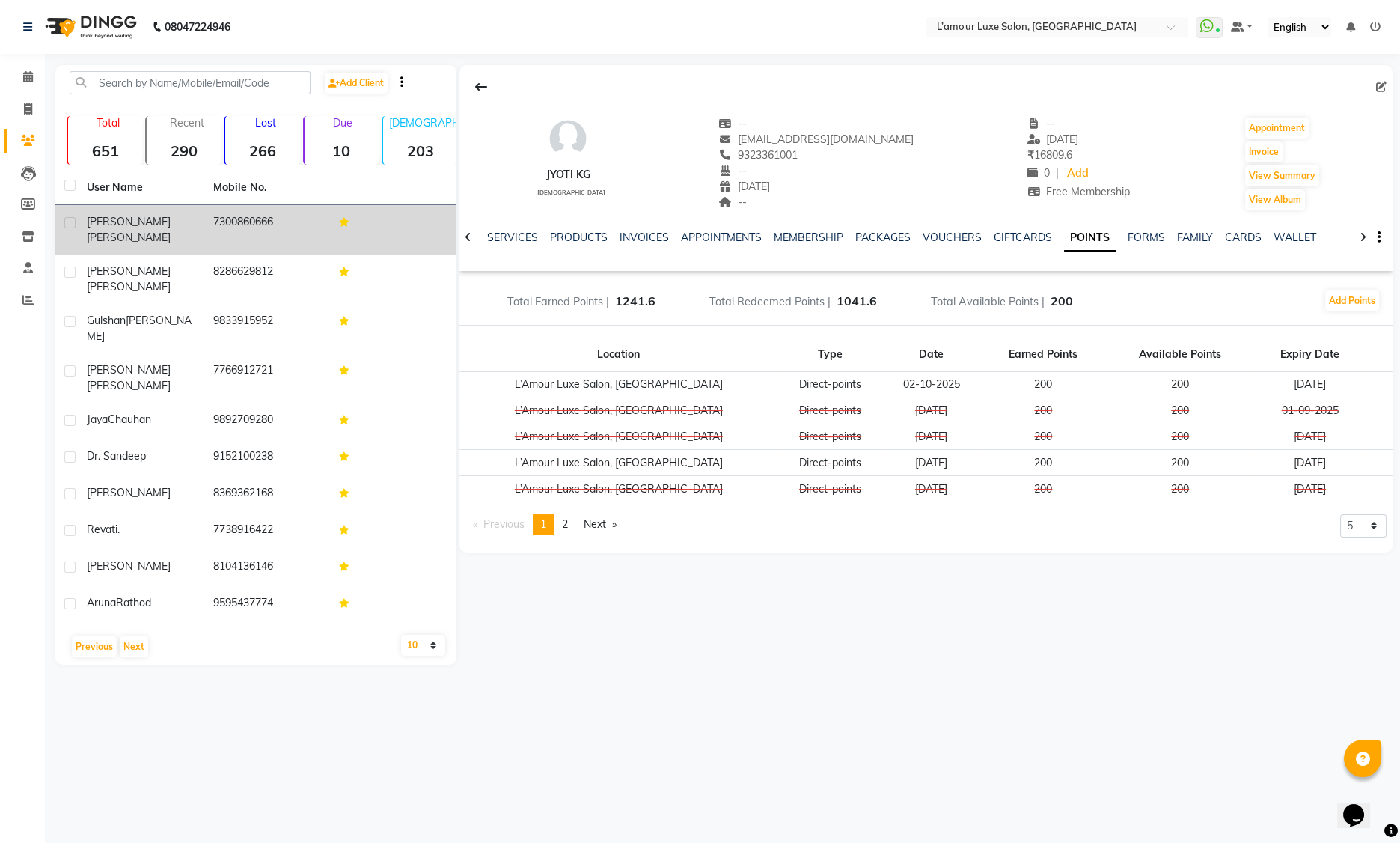
click at [206, 235] on td "7300860666" at bounding box center [267, 229] width 126 height 49
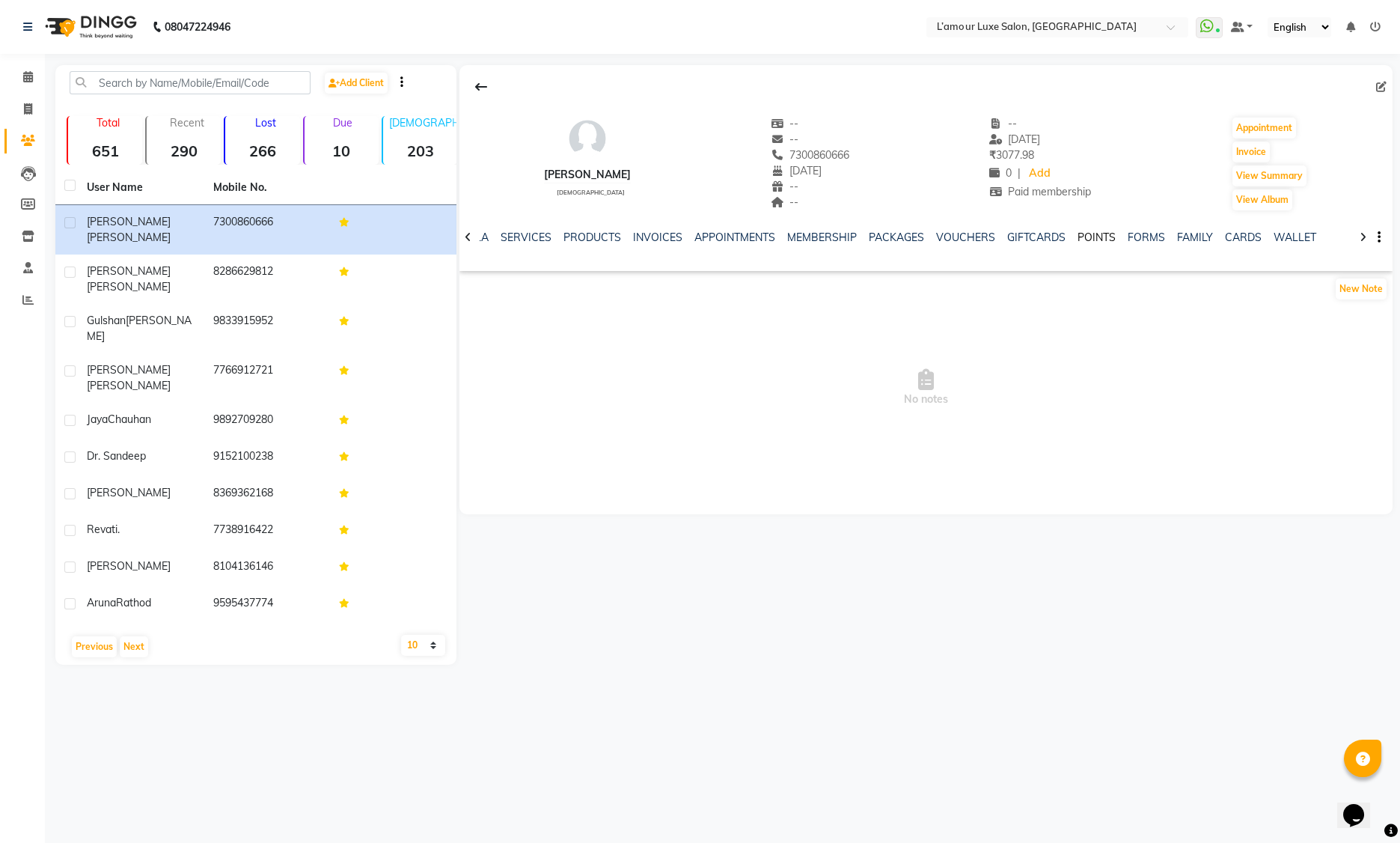
click at [1087, 240] on link "POINTS" at bounding box center [1097, 238] width 38 height 13
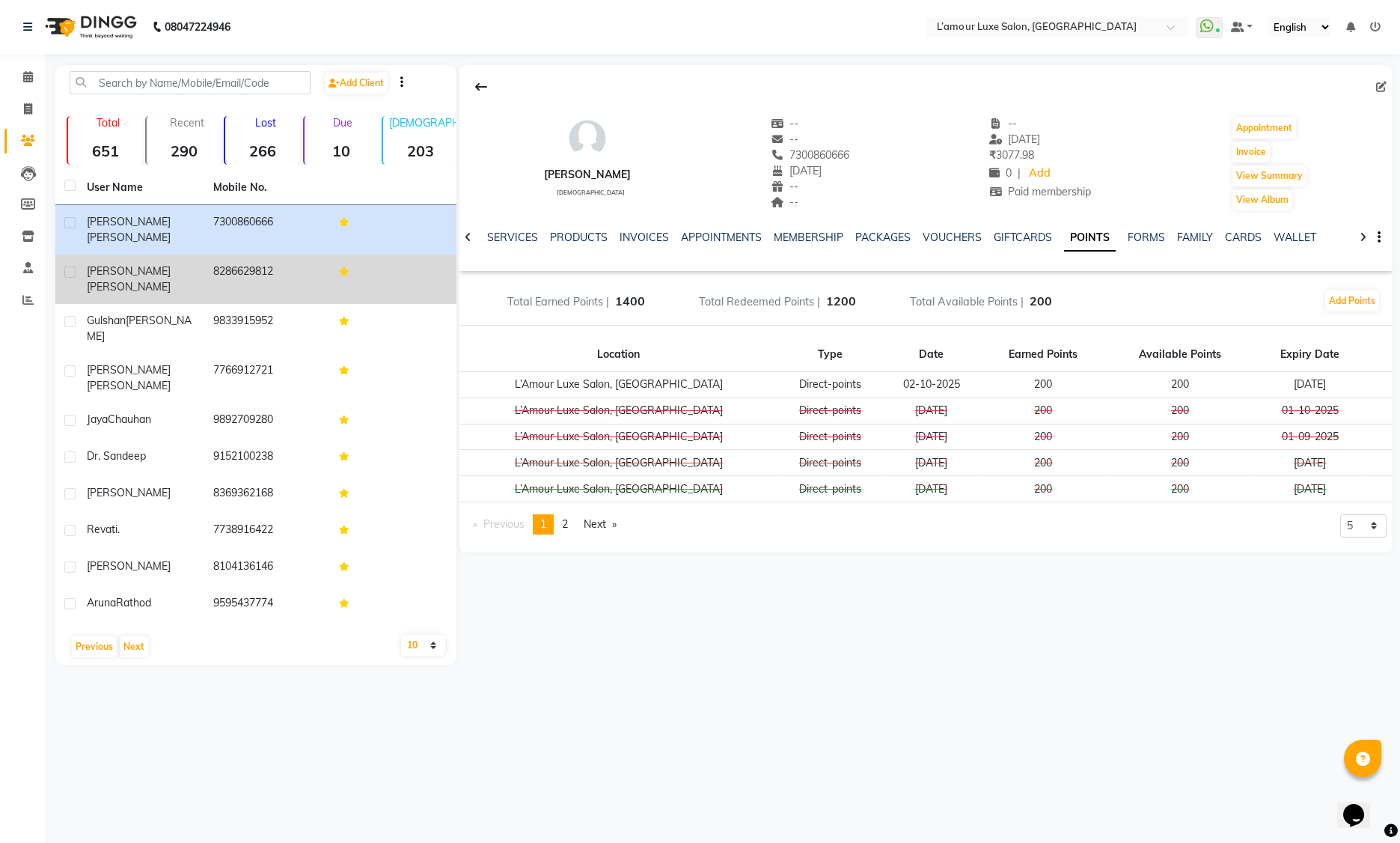
click at [302, 267] on td "8286629812" at bounding box center [267, 278] width 126 height 49
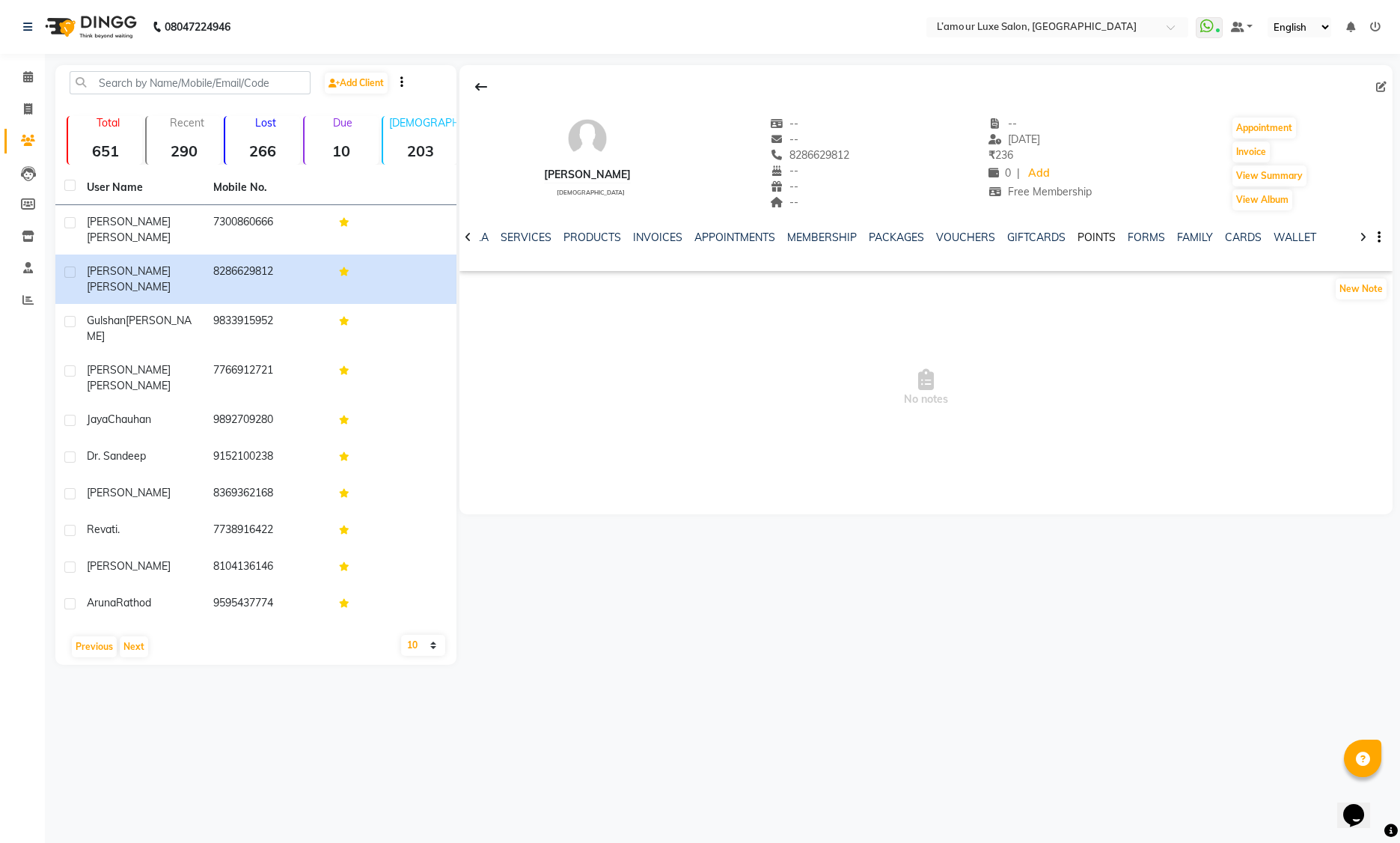
click at [1081, 236] on link "POINTS" at bounding box center [1097, 238] width 38 height 13
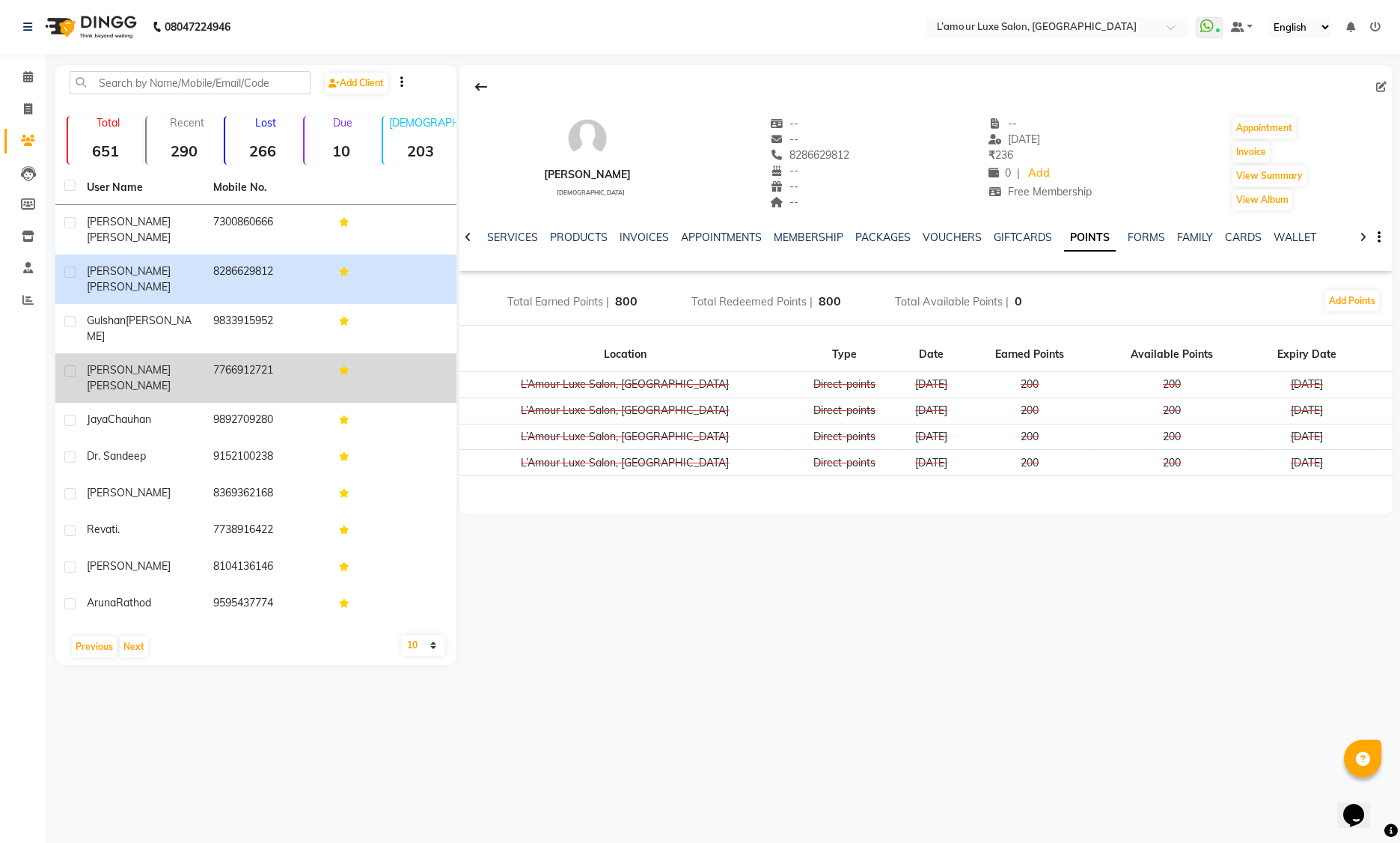
click at [323, 354] on td "7766912721" at bounding box center [267, 378] width 126 height 49
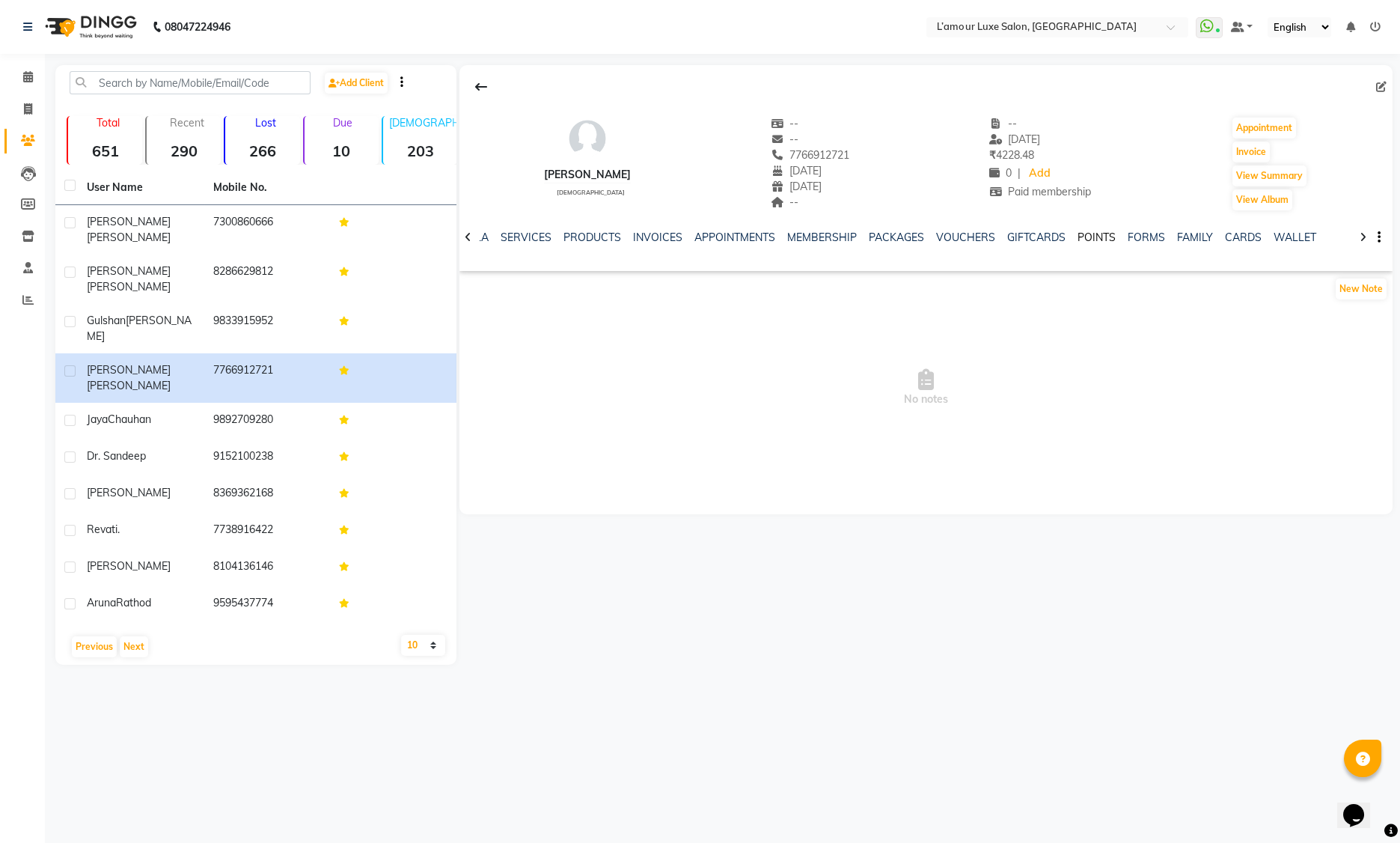
click at [1082, 232] on link "POINTS" at bounding box center [1097, 238] width 38 height 13
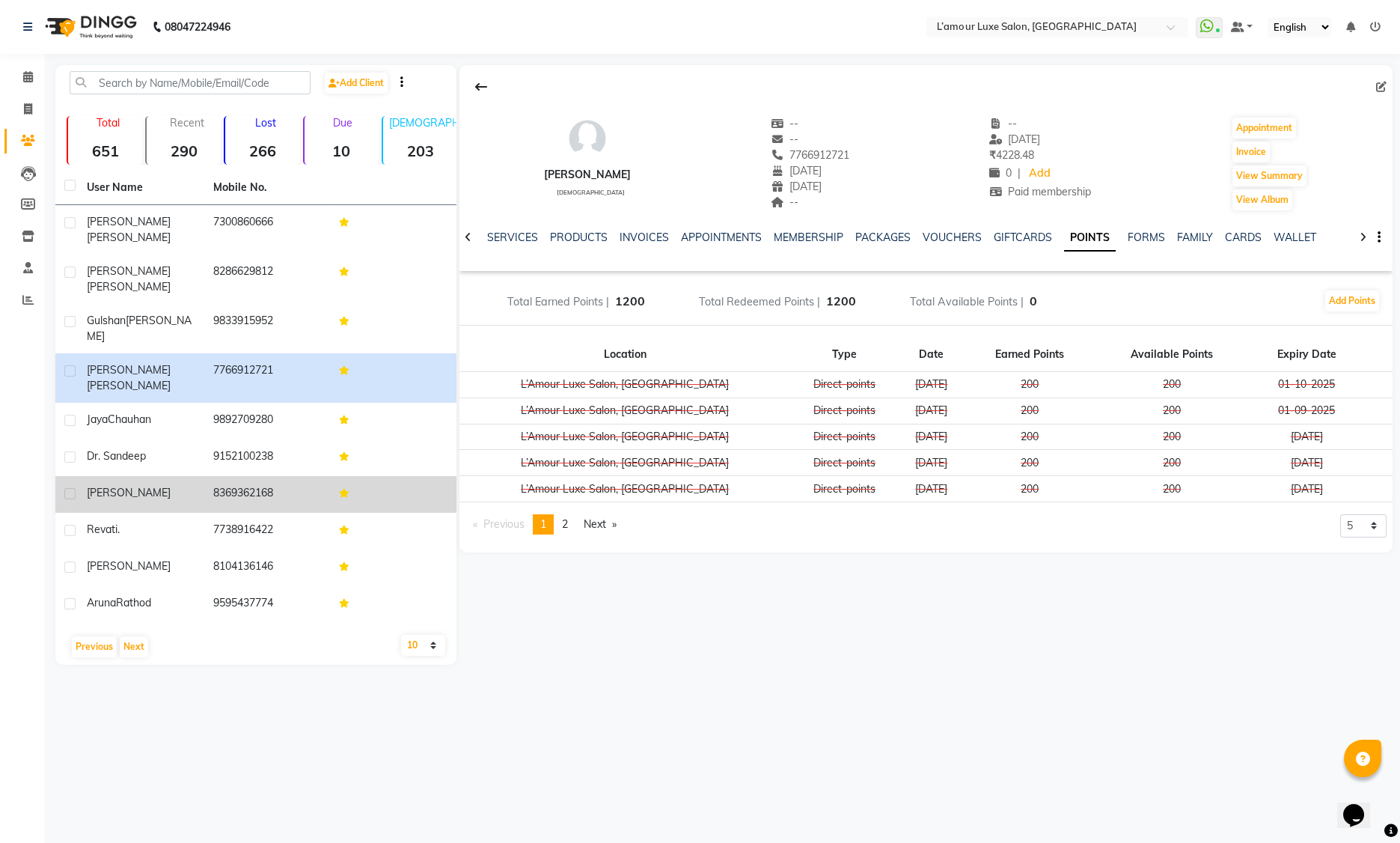
click at [275, 476] on td "8369362168" at bounding box center [267, 494] width 126 height 37
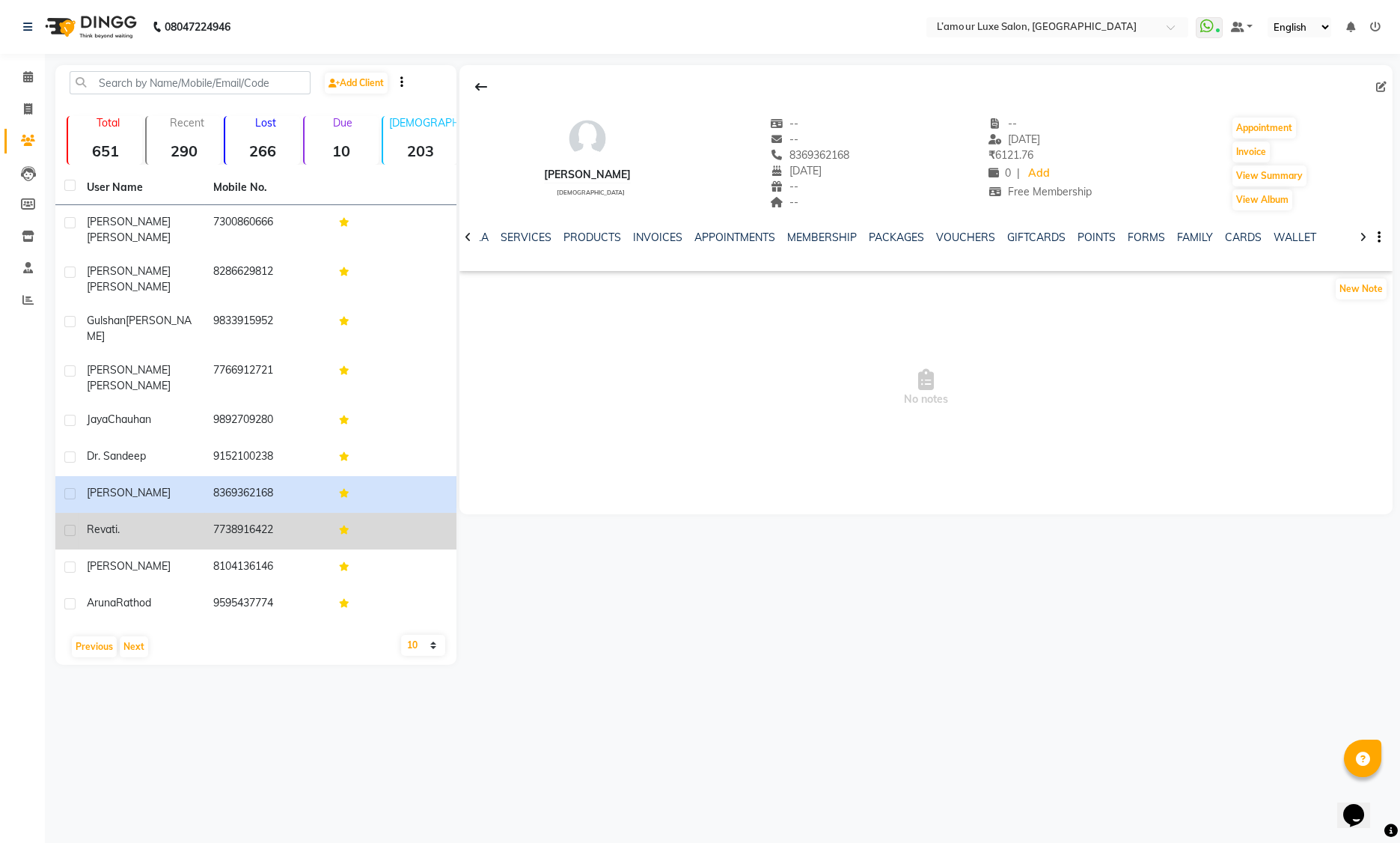
click at [144, 522] on div "Revati ." at bounding box center [141, 529] width 109 height 16
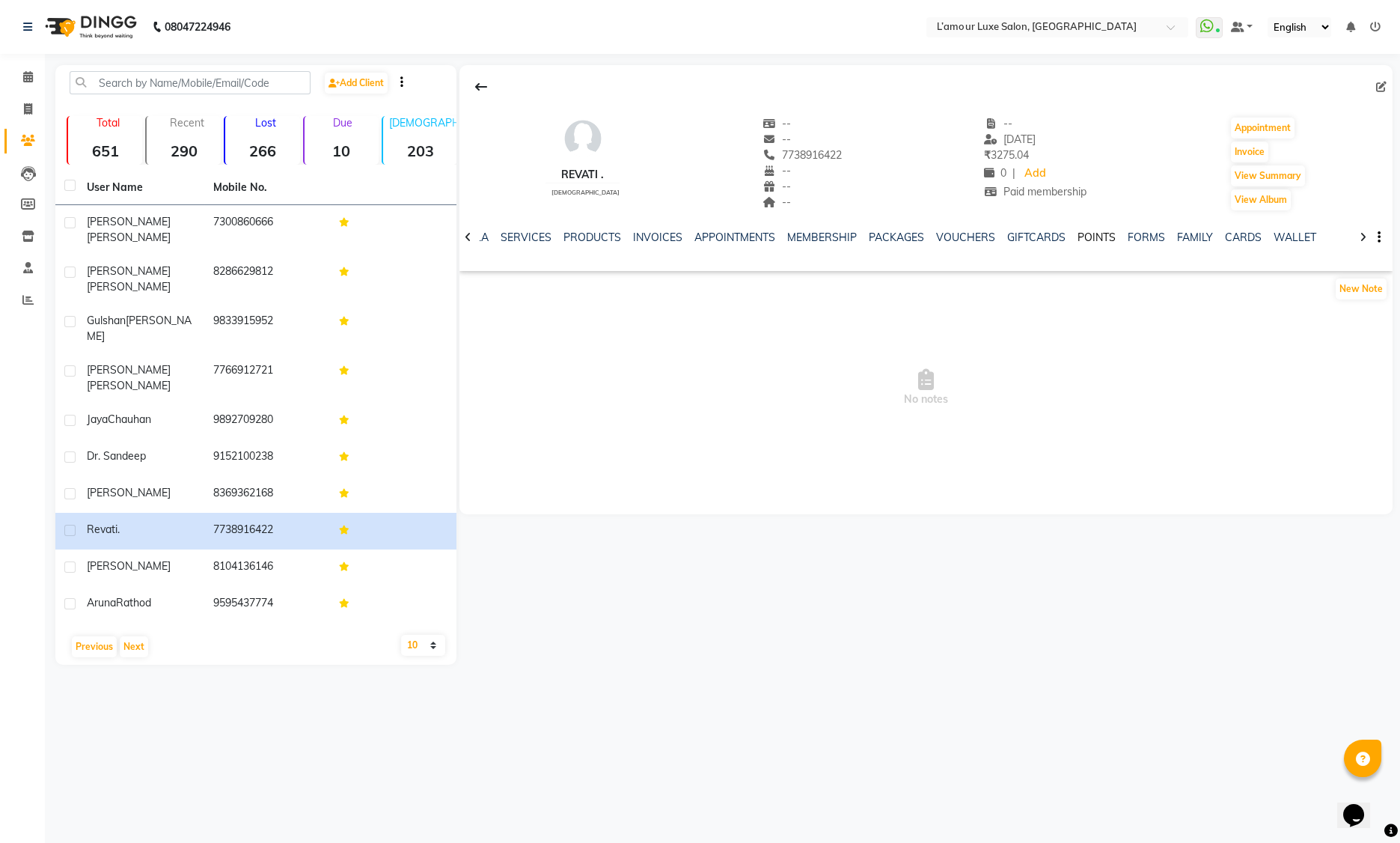
click at [1080, 238] on link "POINTS" at bounding box center [1097, 238] width 38 height 13
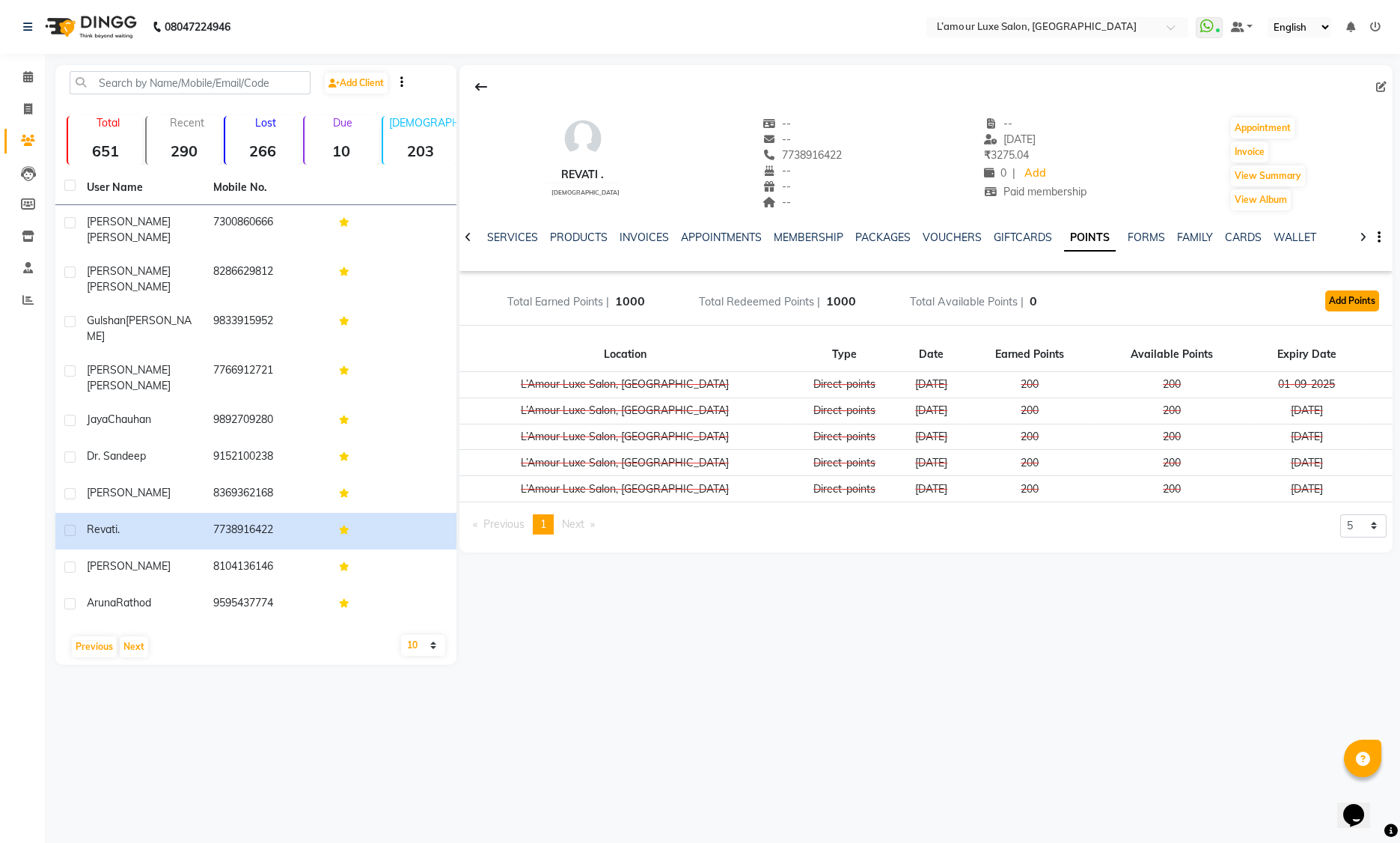
click at [1352, 304] on button "Add Points" at bounding box center [1352, 300] width 53 height 21
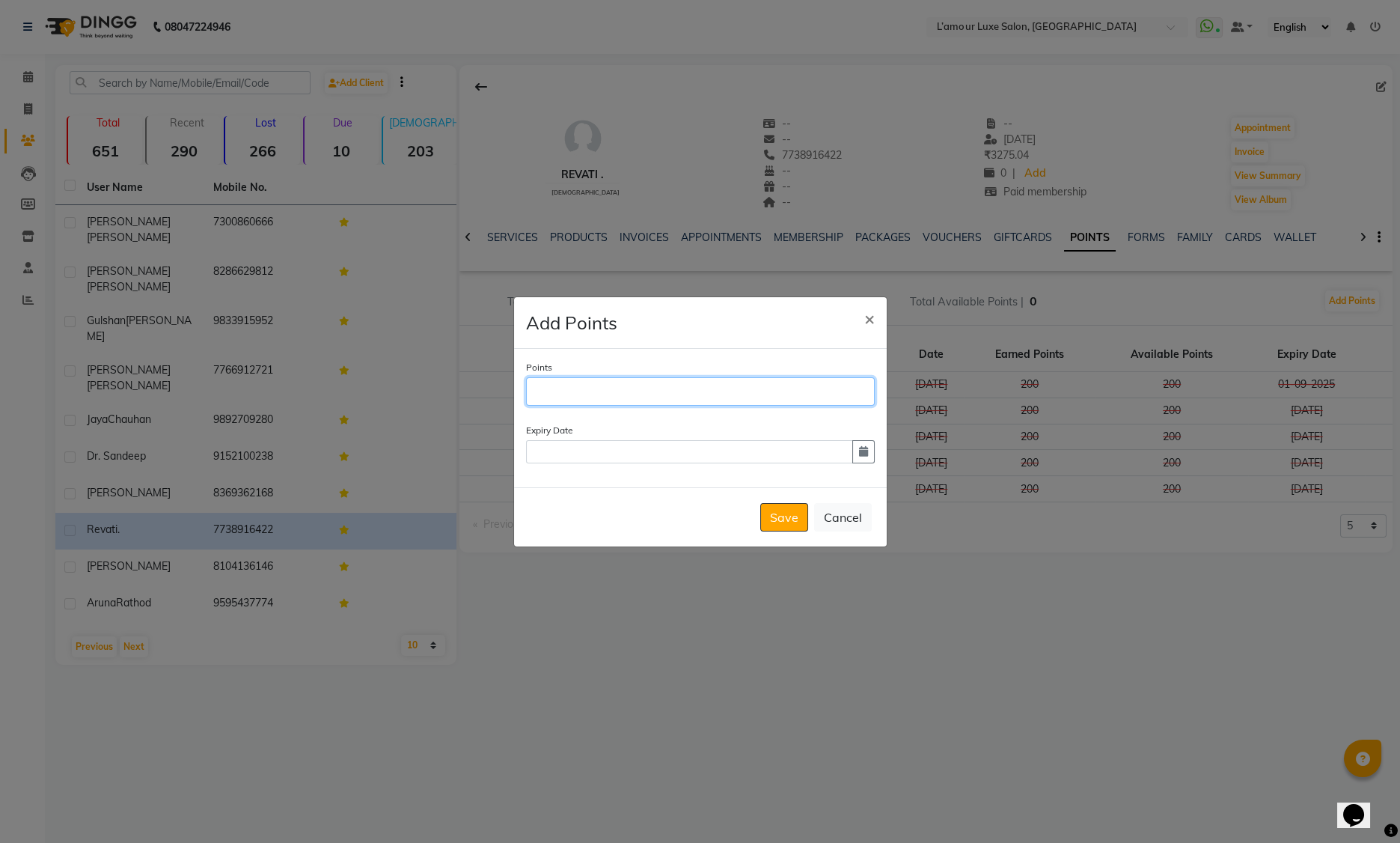
click at [710, 397] on input "Points" at bounding box center [700, 391] width 349 height 28
type input "200"
click at [863, 459] on button "button" at bounding box center [863, 452] width 23 height 23
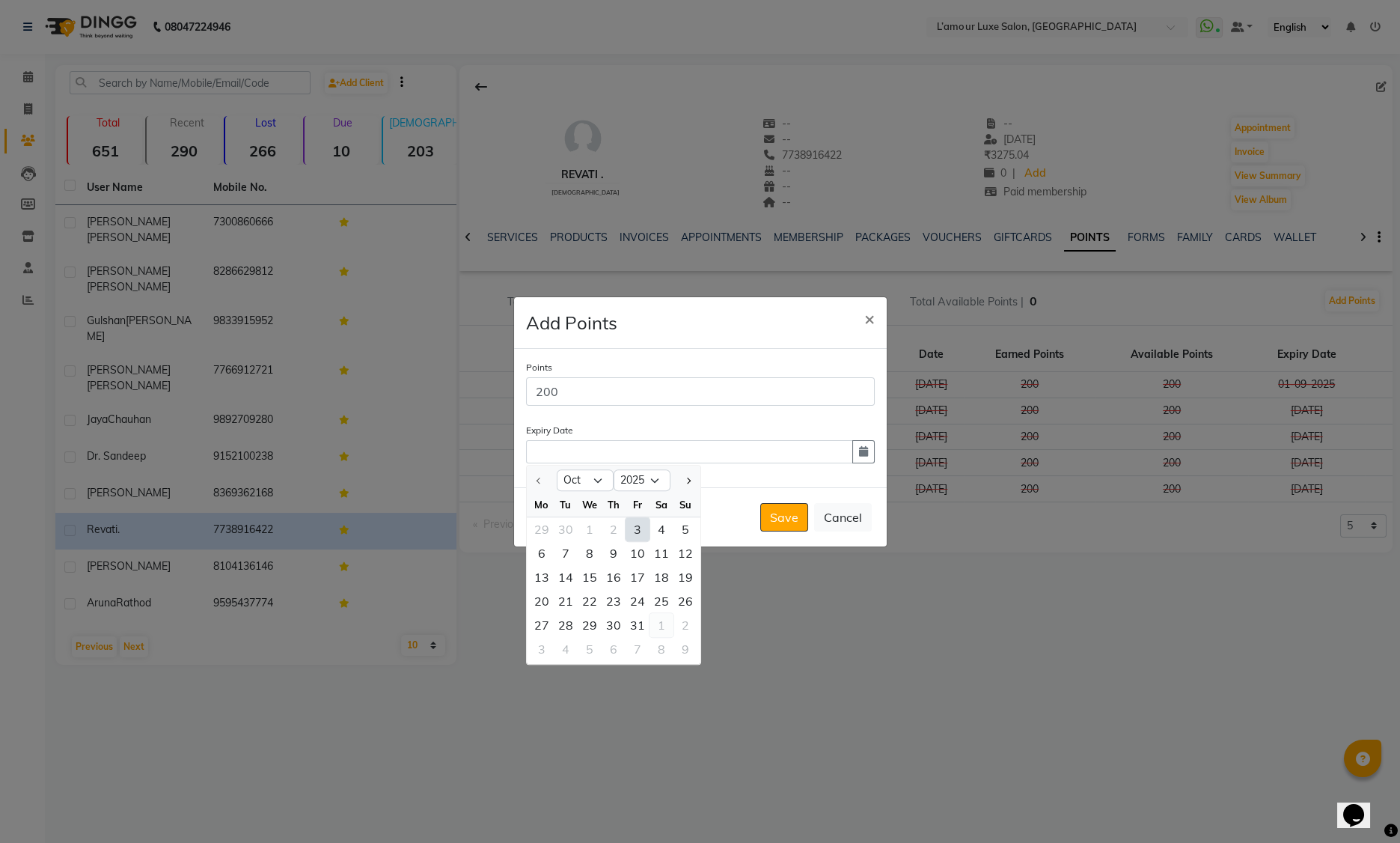
click at [664, 626] on div "1" at bounding box center [661, 625] width 24 height 24
type input "01-11-2025"
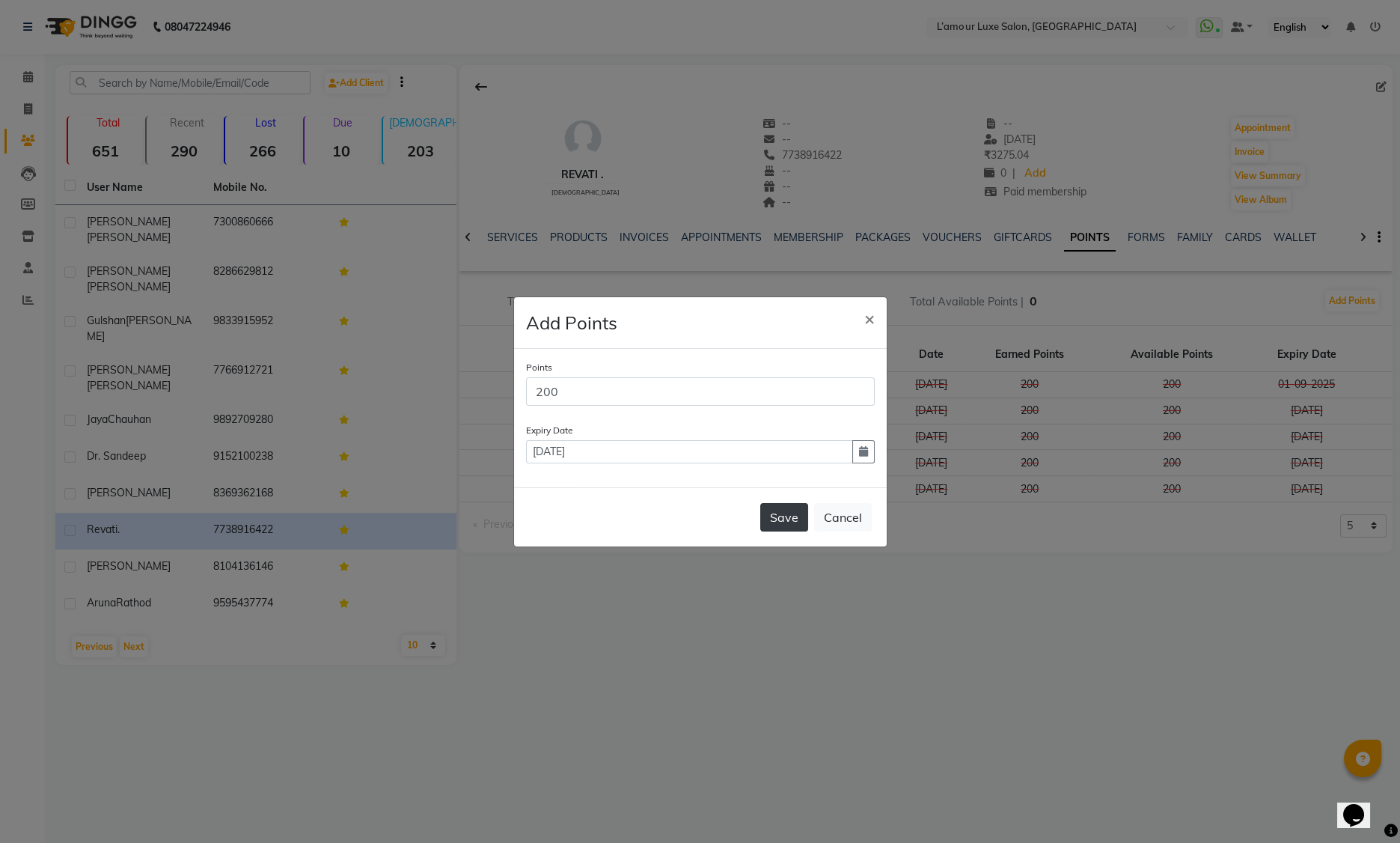
click at [776, 513] on button "Save" at bounding box center [784, 518] width 48 height 28
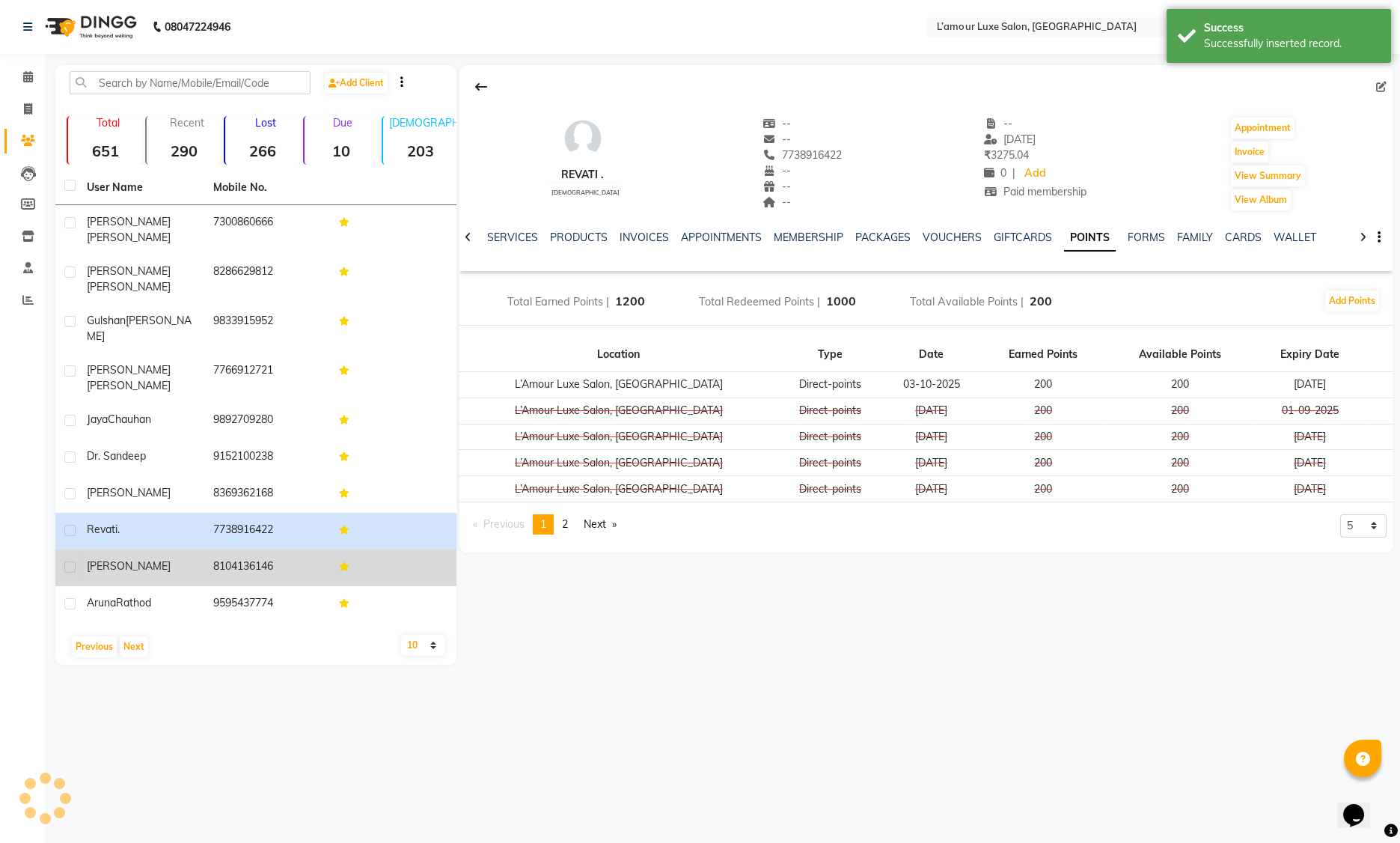
click at [226, 549] on td "8104136146" at bounding box center [267, 568] width 126 height 37
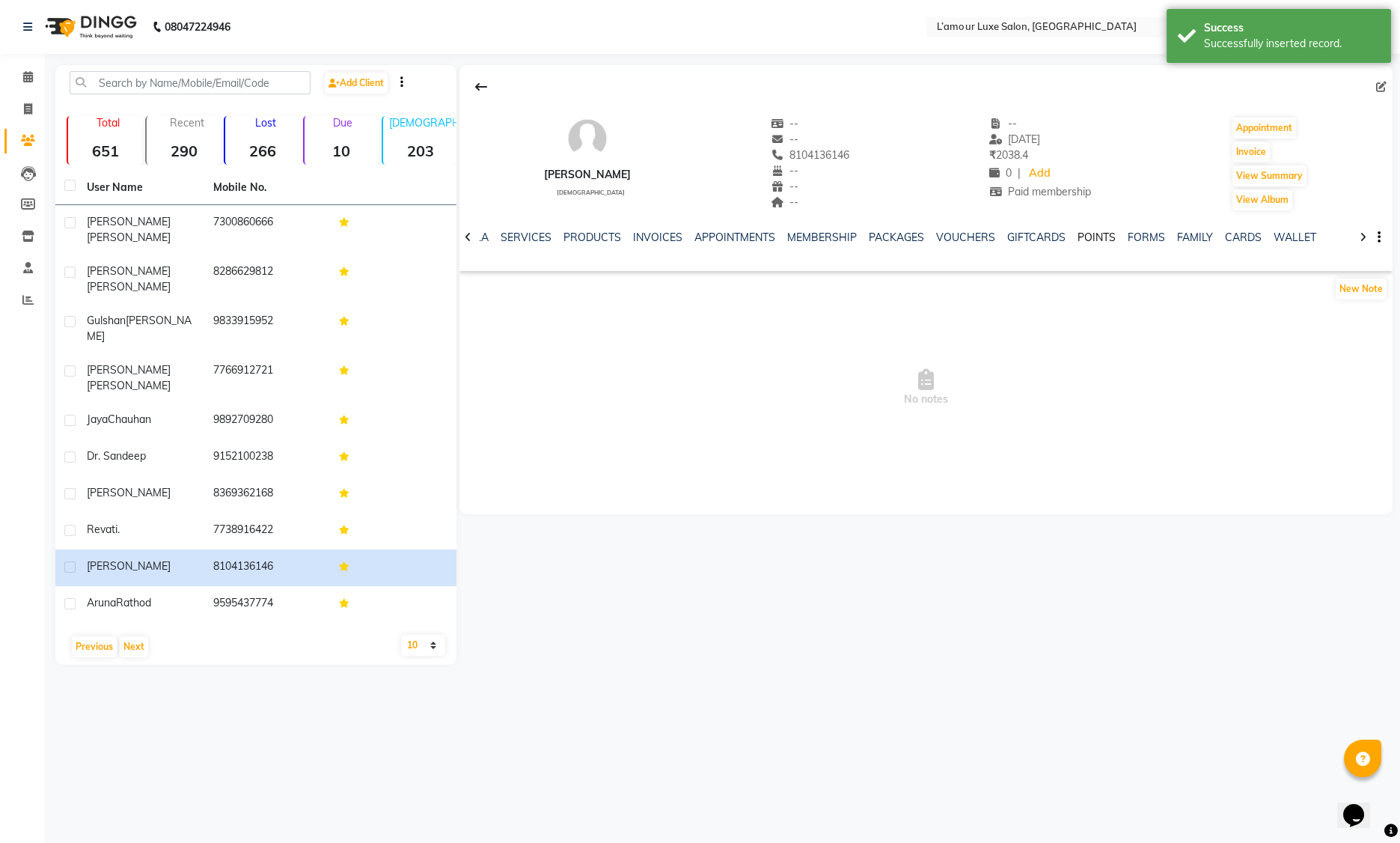
click at [1084, 238] on link "POINTS" at bounding box center [1097, 238] width 38 height 13
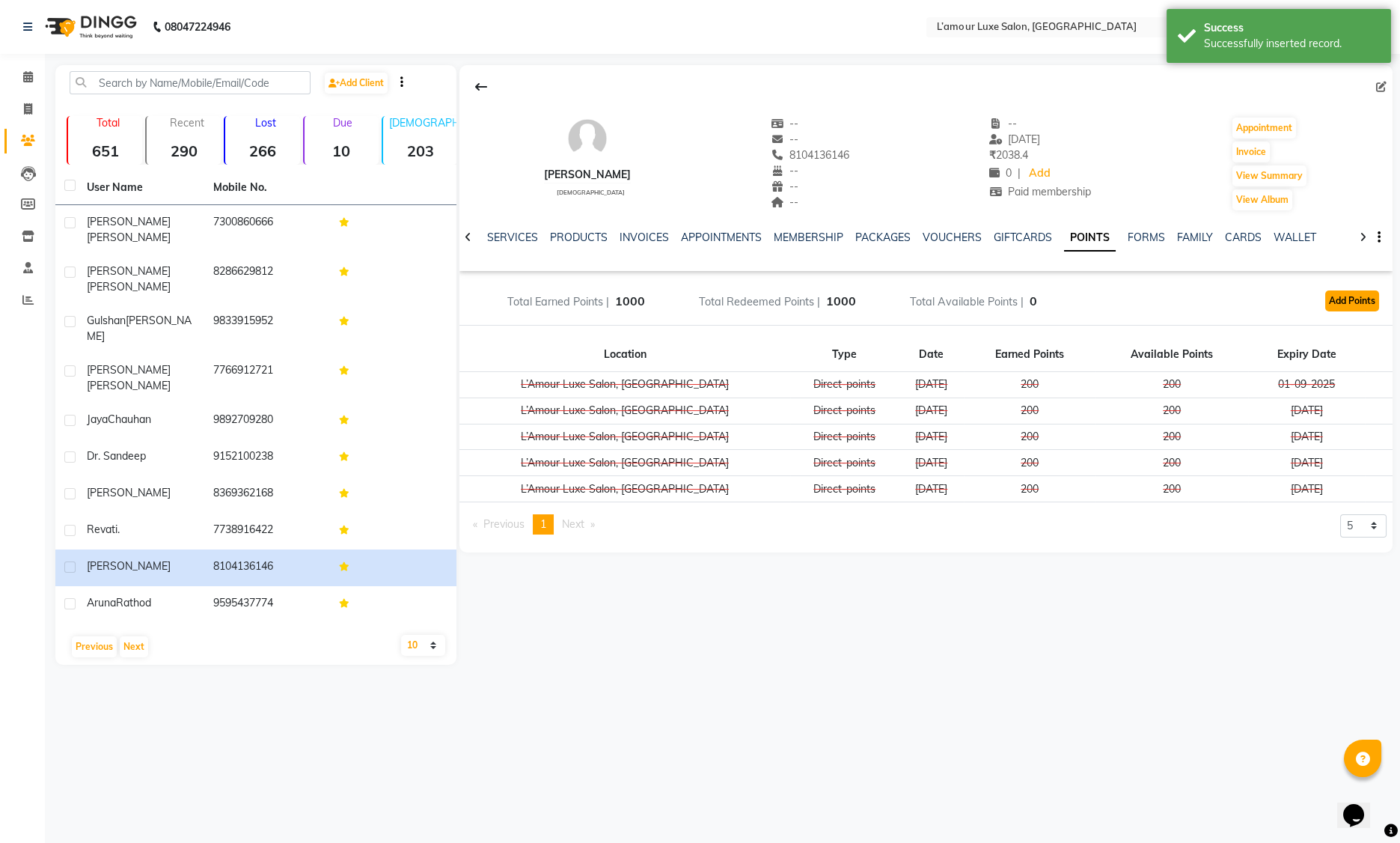
click at [1348, 303] on button "Add Points" at bounding box center [1352, 300] width 53 height 21
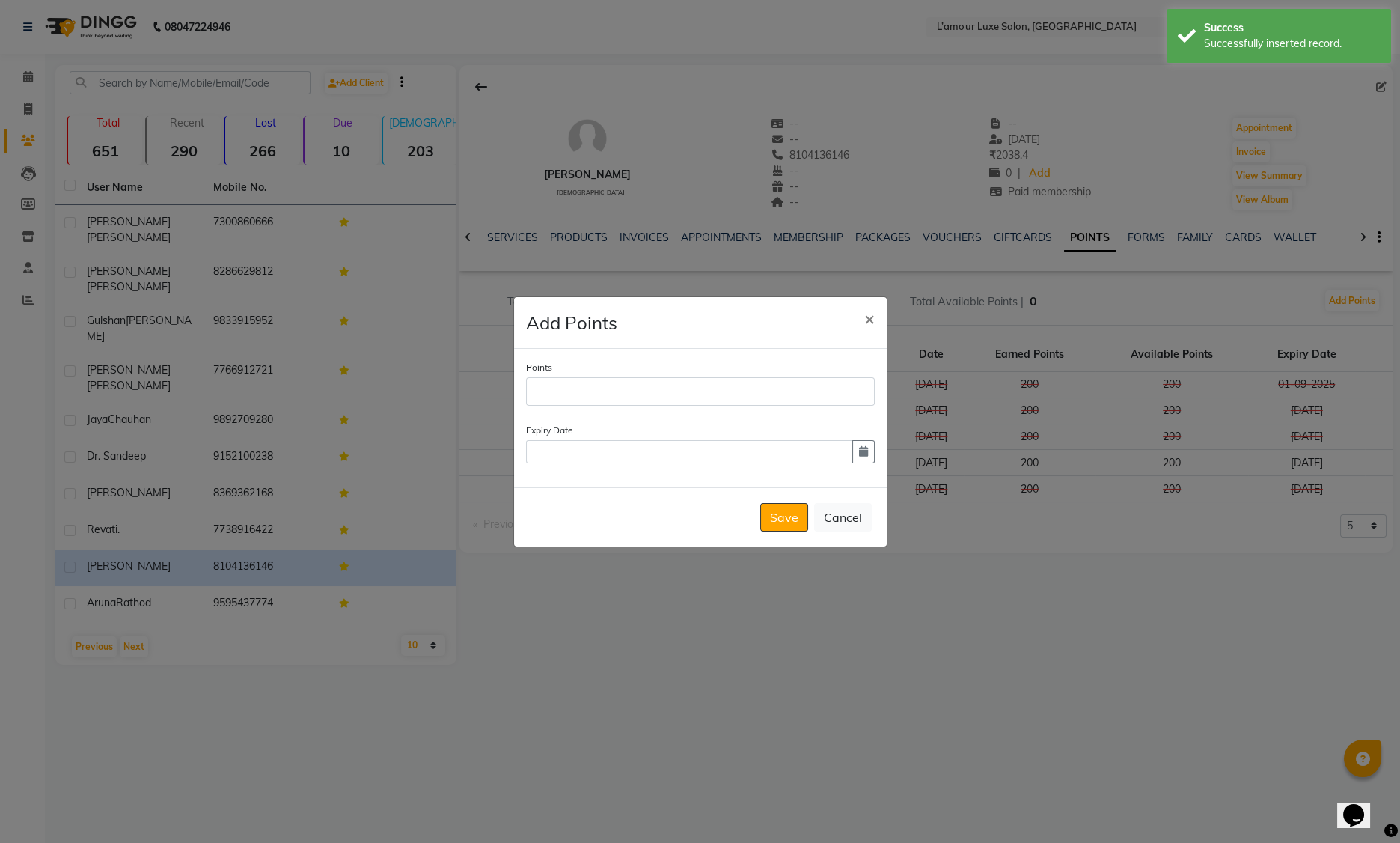
click at [733, 406] on div "Points" at bounding box center [700, 386] width 349 height 51
click at [729, 399] on input "Points" at bounding box center [700, 391] width 349 height 28
type input "200"
click at [865, 448] on icon "button" at bounding box center [863, 452] width 9 height 11
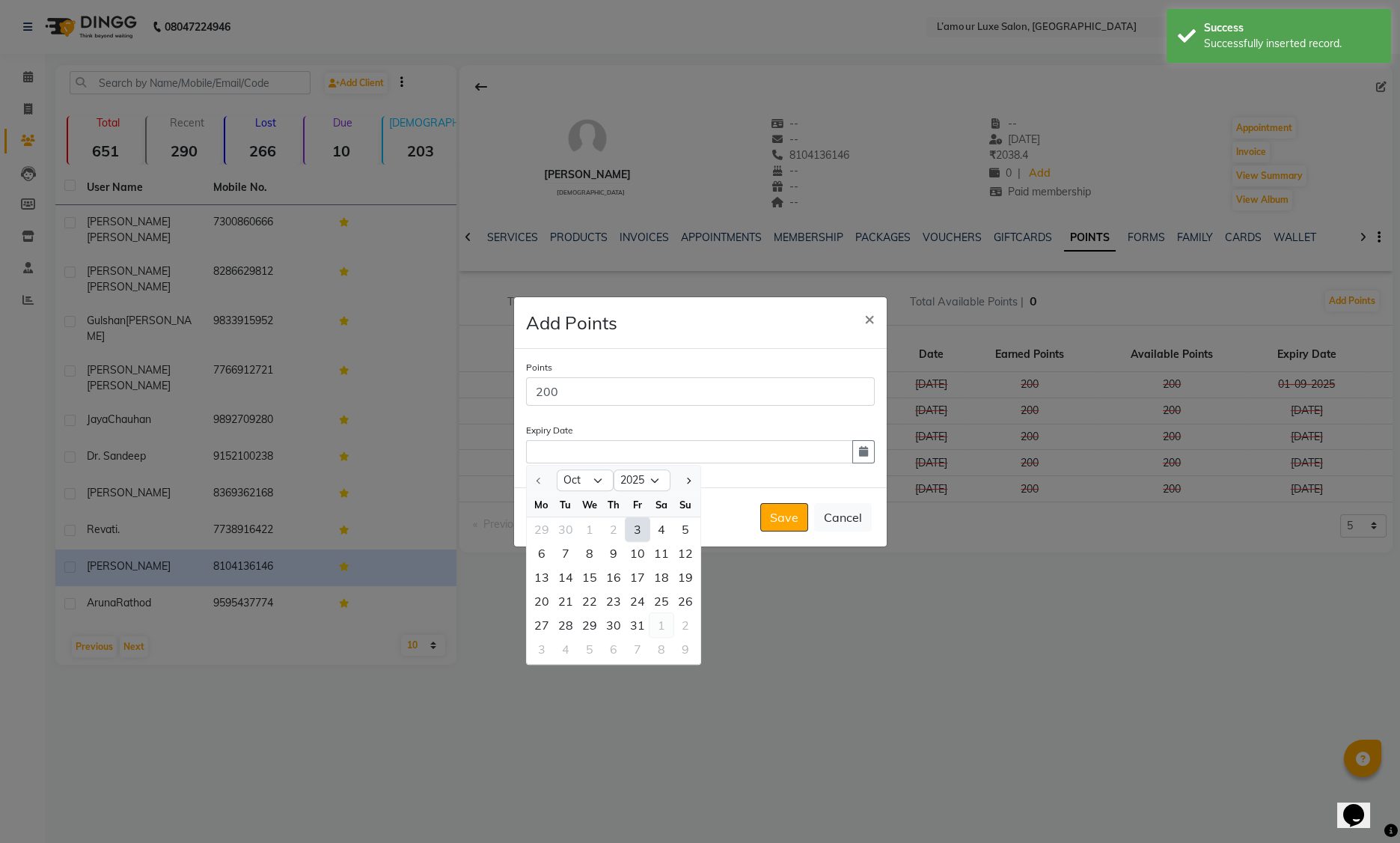
click at [664, 626] on div "1" at bounding box center [661, 625] width 24 height 24
type input "01-11-2025"
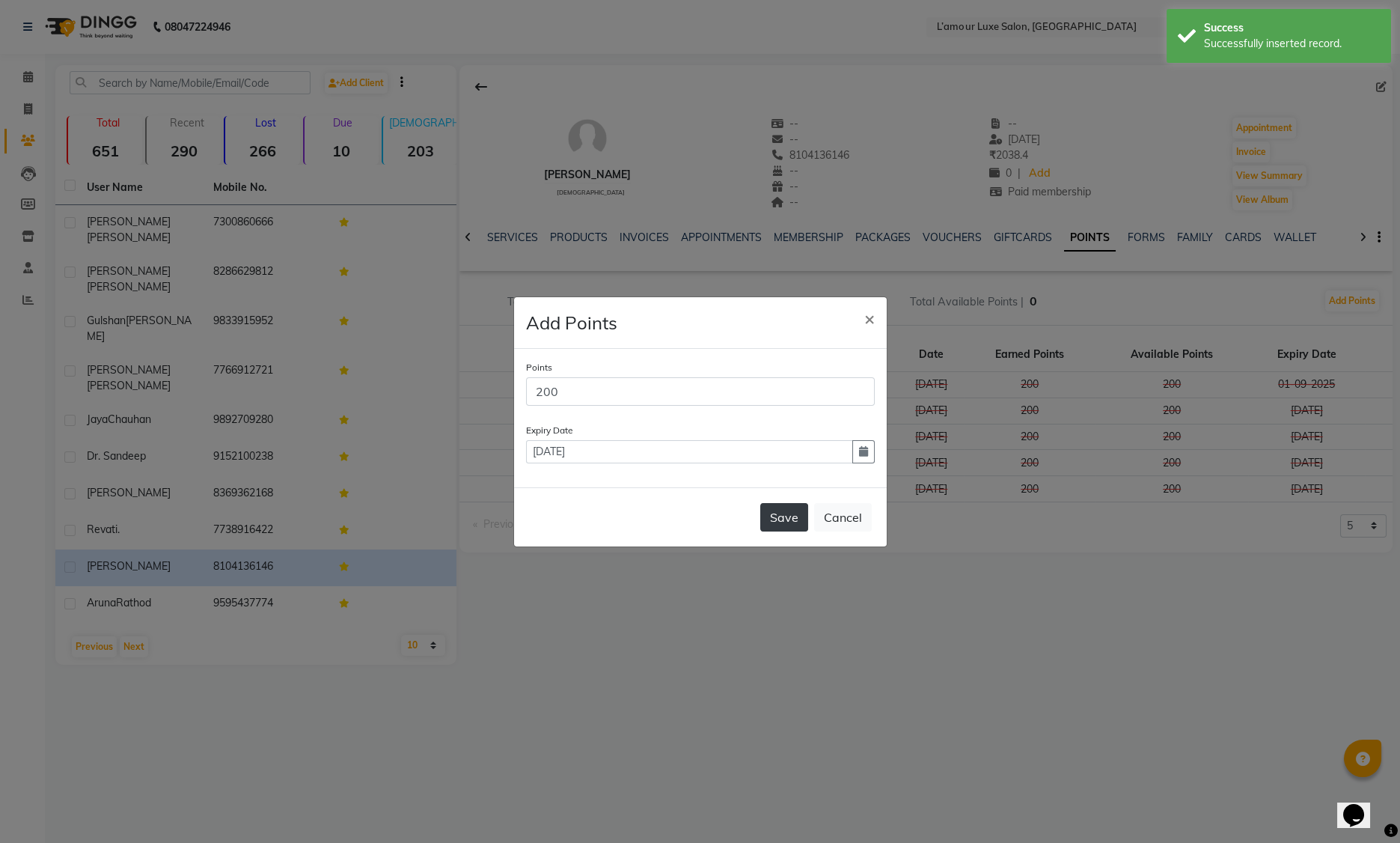
click at [776, 523] on button "Save" at bounding box center [784, 518] width 48 height 28
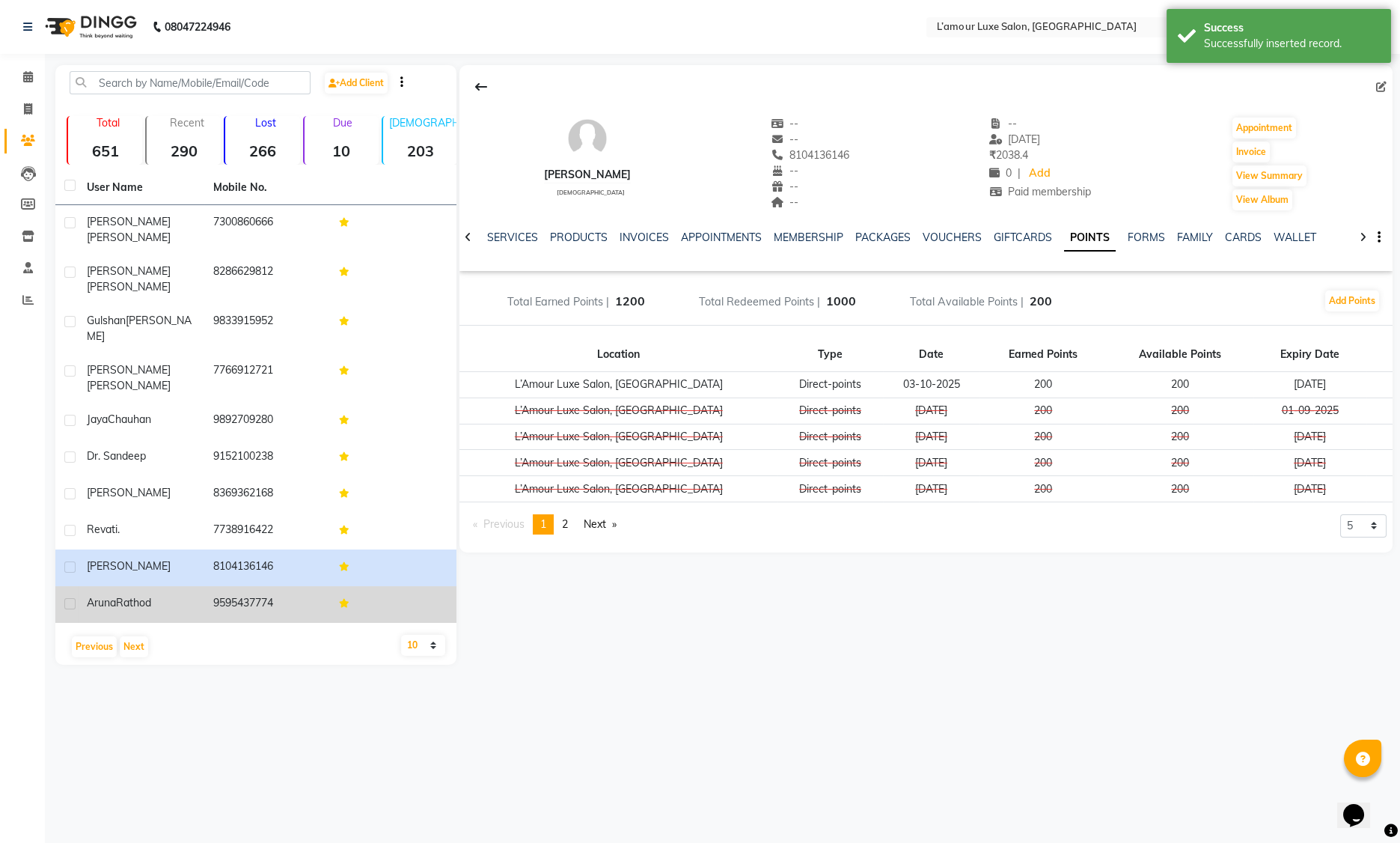
click at [209, 586] on td "9595437774" at bounding box center [267, 605] width 126 height 37
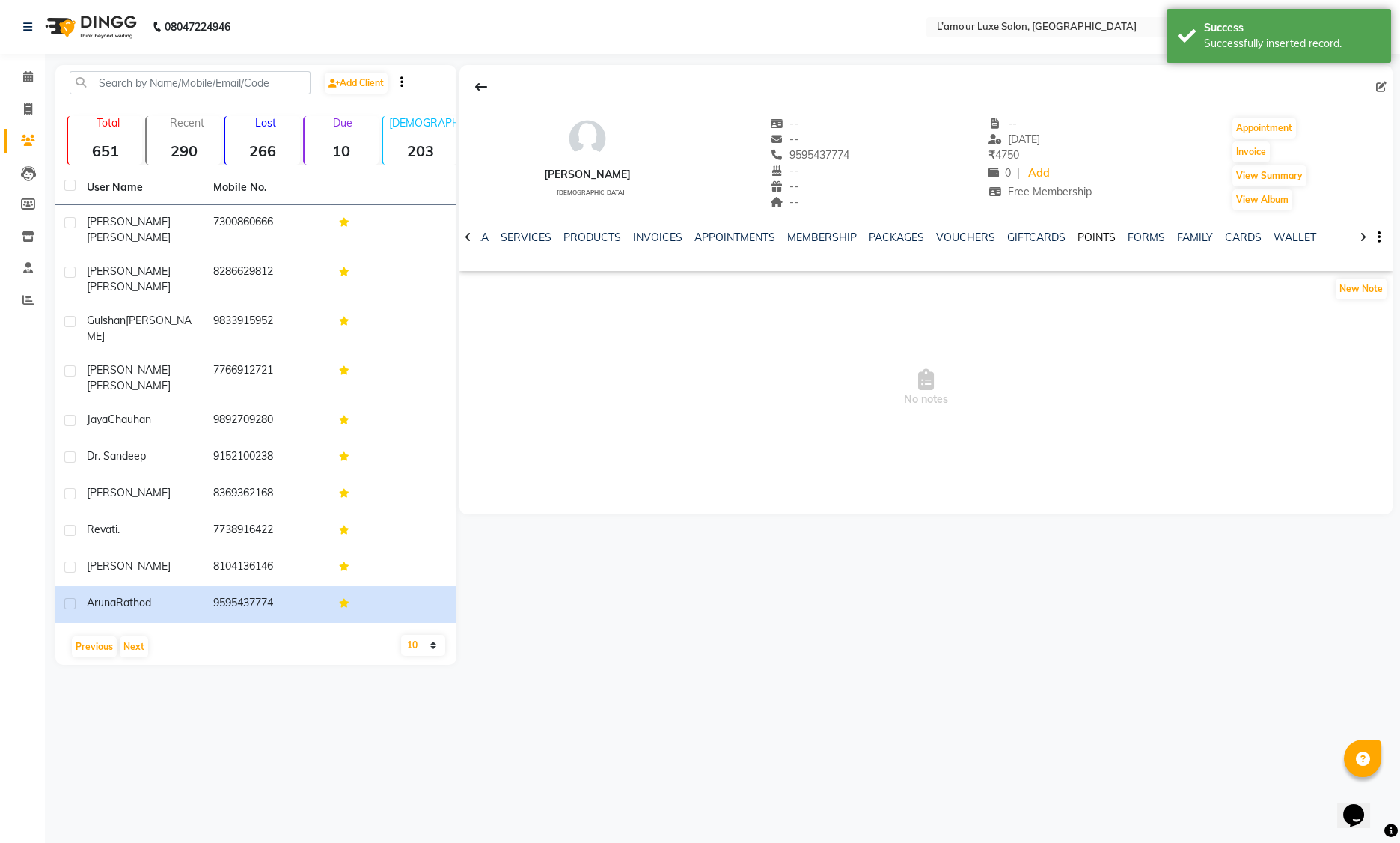
click at [1090, 234] on link "POINTS" at bounding box center [1097, 238] width 38 height 13
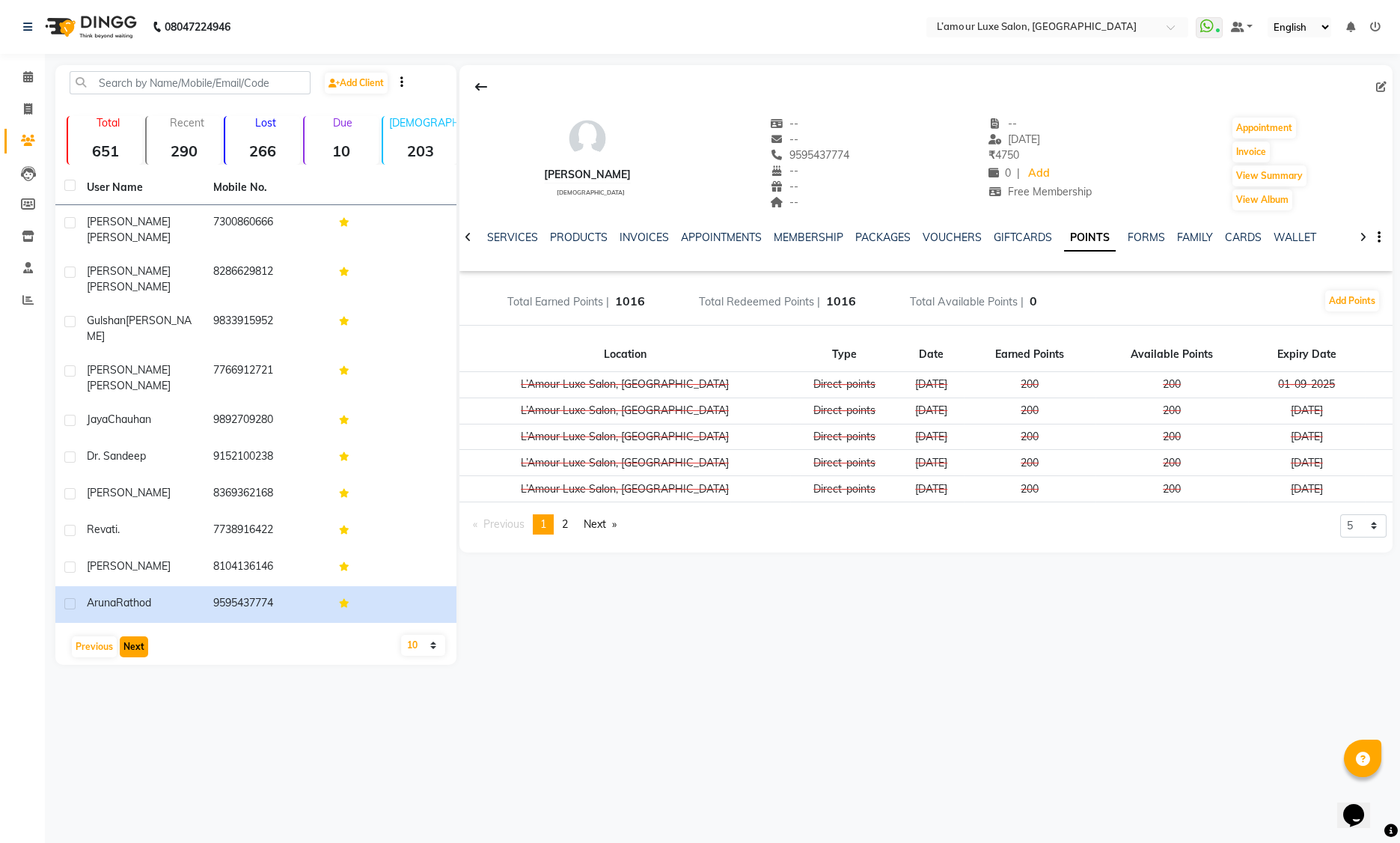
click at [127, 636] on button "Next" at bounding box center [134, 646] width 28 height 21
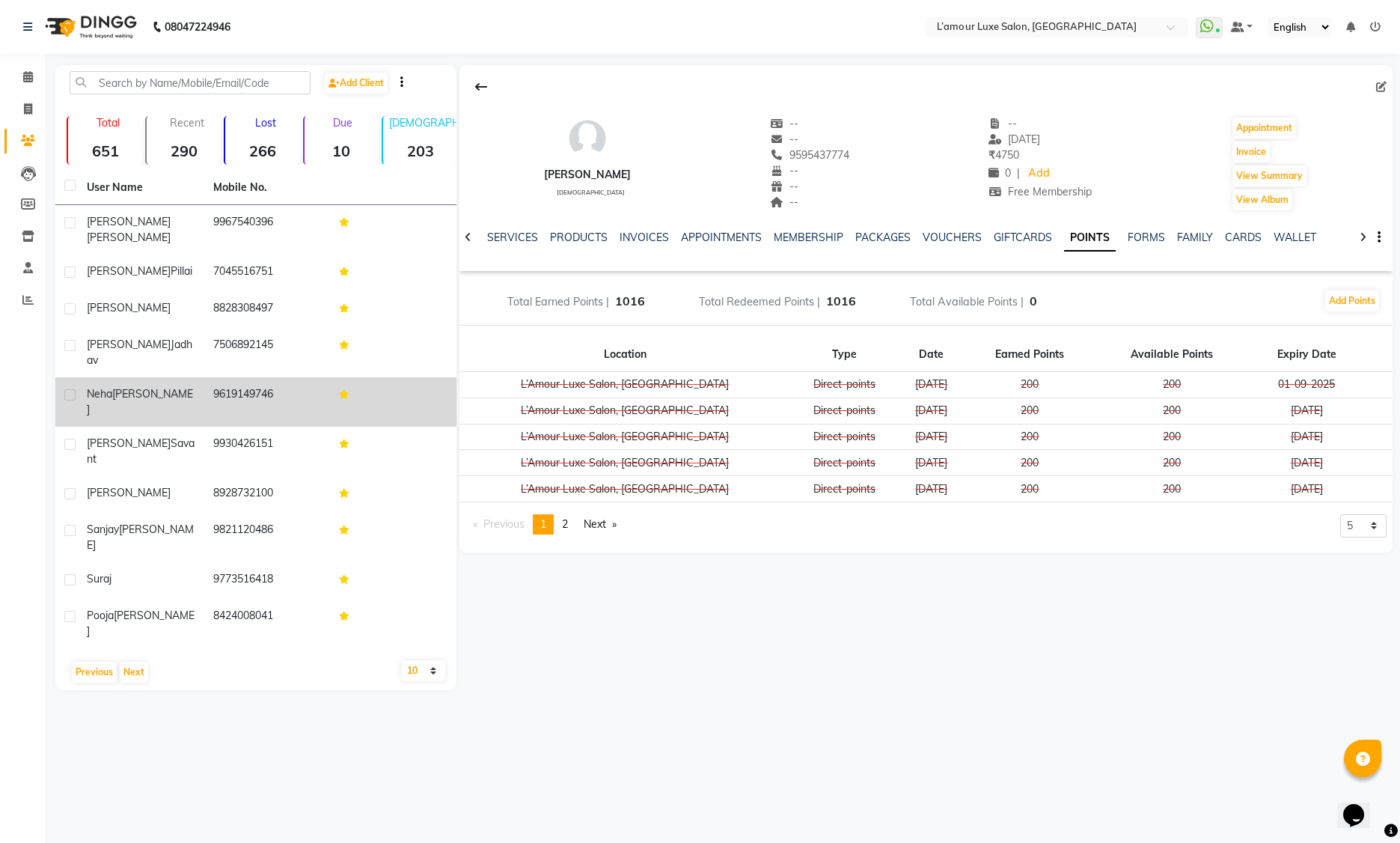
click at [228, 377] on td "9619149746" at bounding box center [267, 401] width 126 height 49
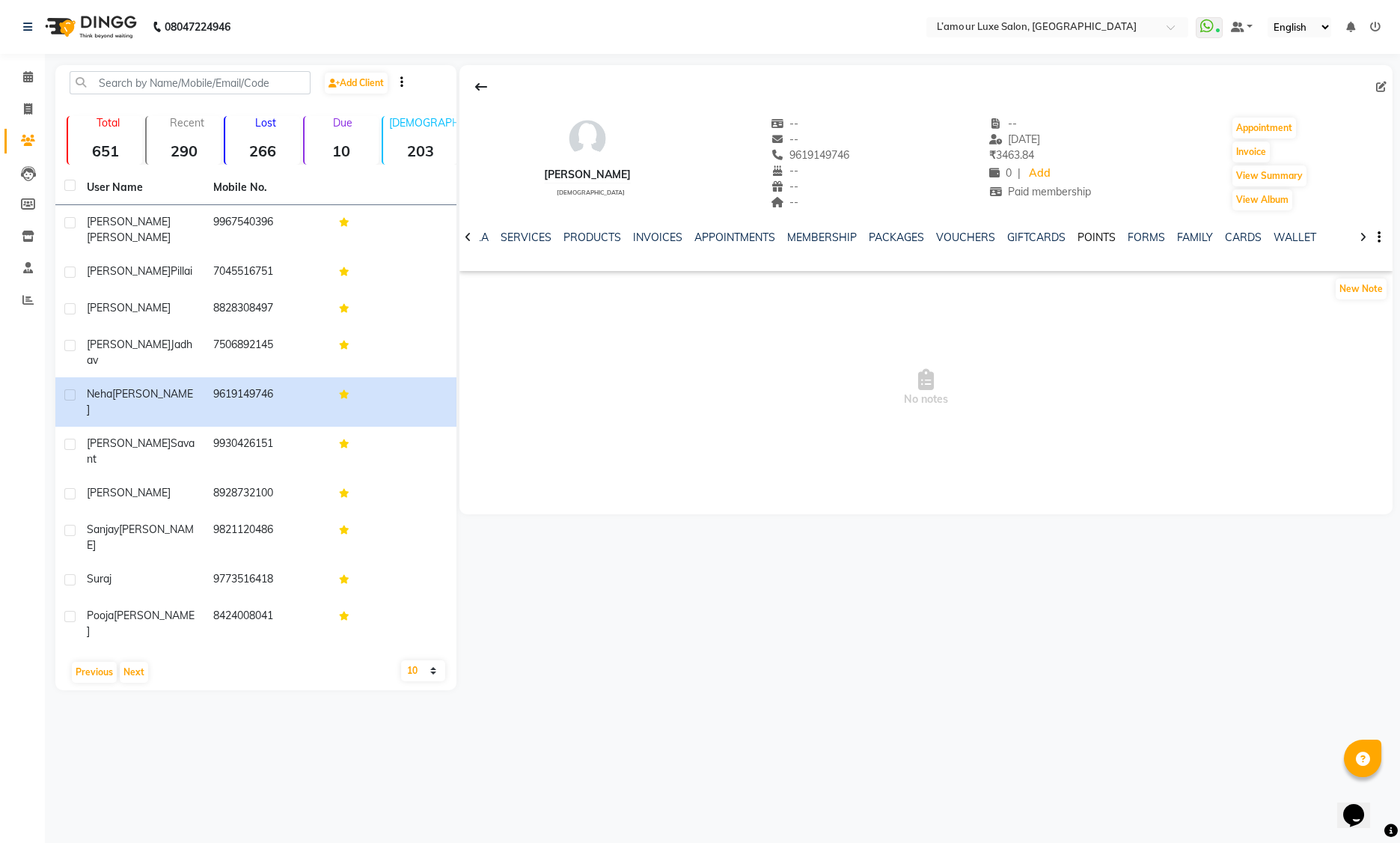
click at [1085, 238] on link "POINTS" at bounding box center [1097, 238] width 38 height 13
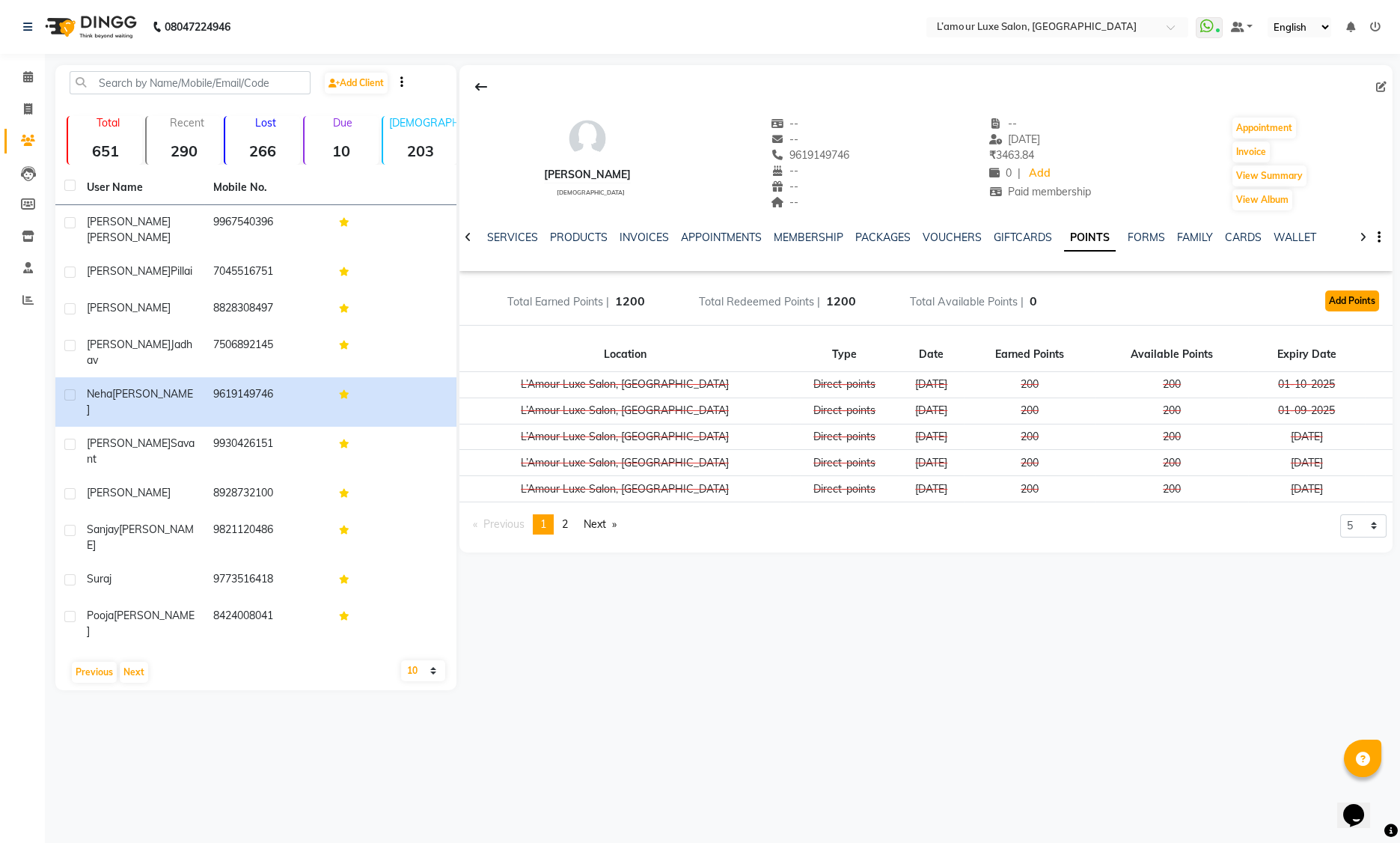
click at [1341, 293] on button "Add Points" at bounding box center [1352, 300] width 53 height 21
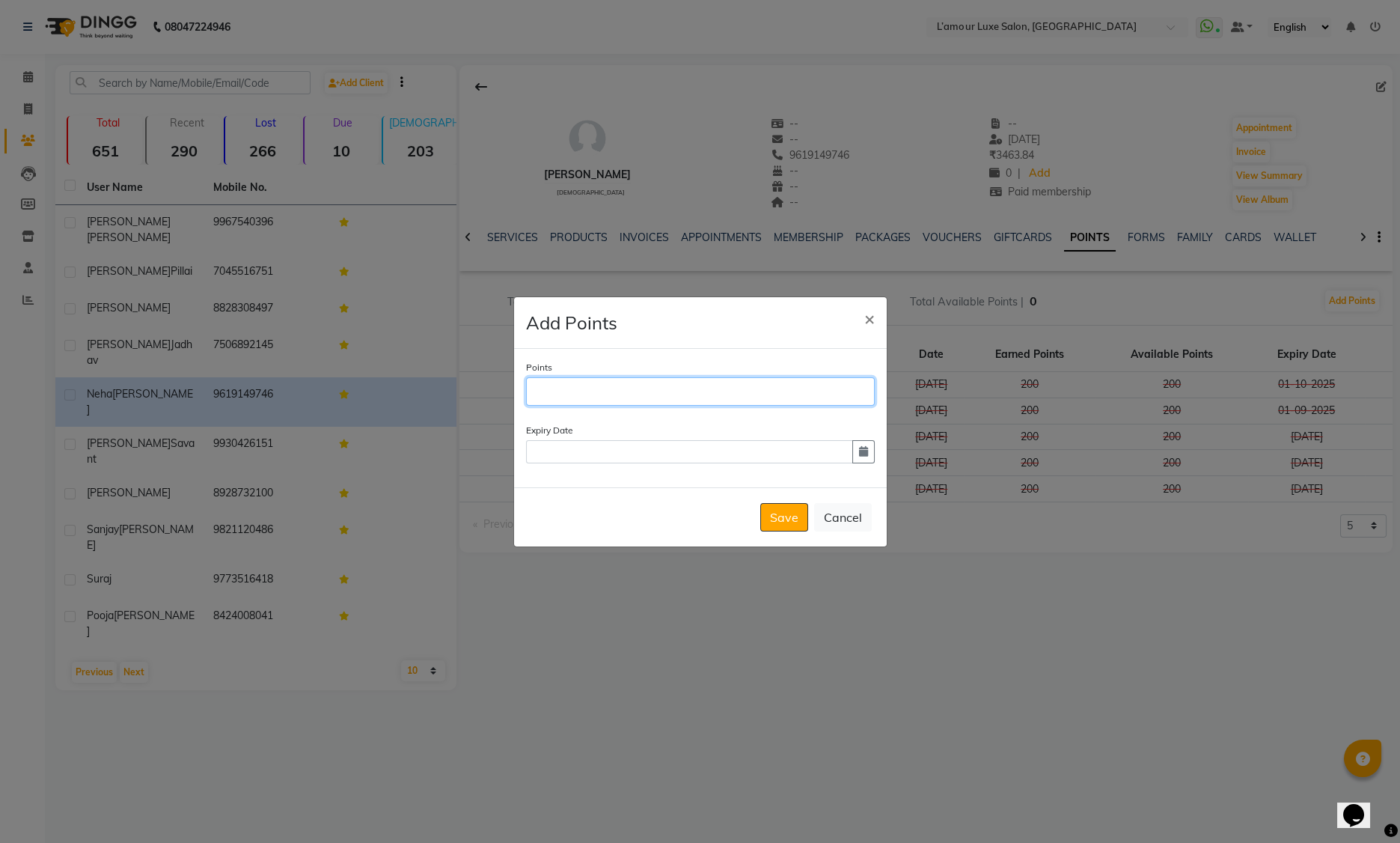
click at [639, 395] on input "Points" at bounding box center [700, 391] width 349 height 28
type input "200"
click at [868, 454] on button "button" at bounding box center [863, 452] width 23 height 23
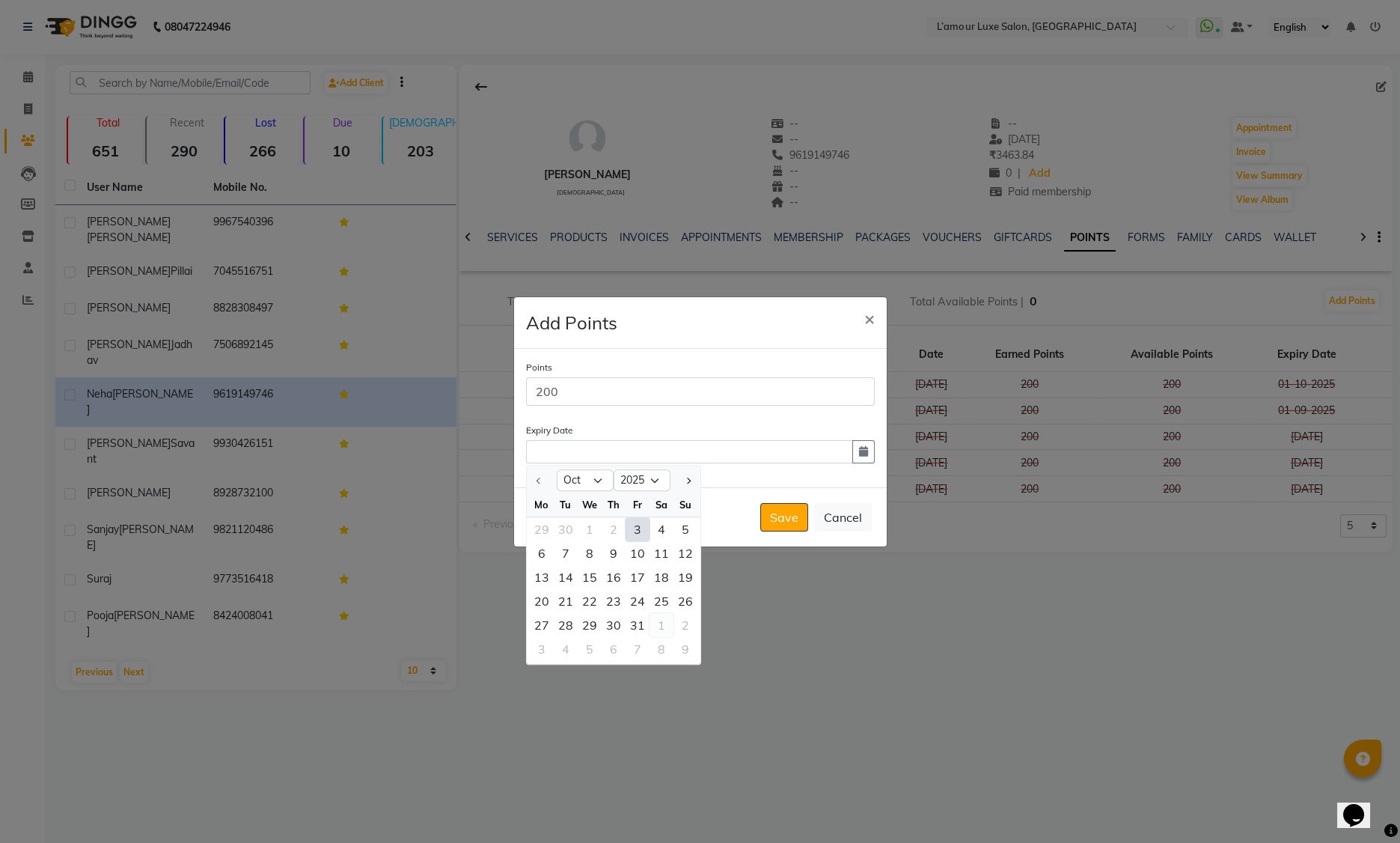
click at [665, 633] on div "1" at bounding box center [661, 625] width 24 height 24
type input "01-11-2025"
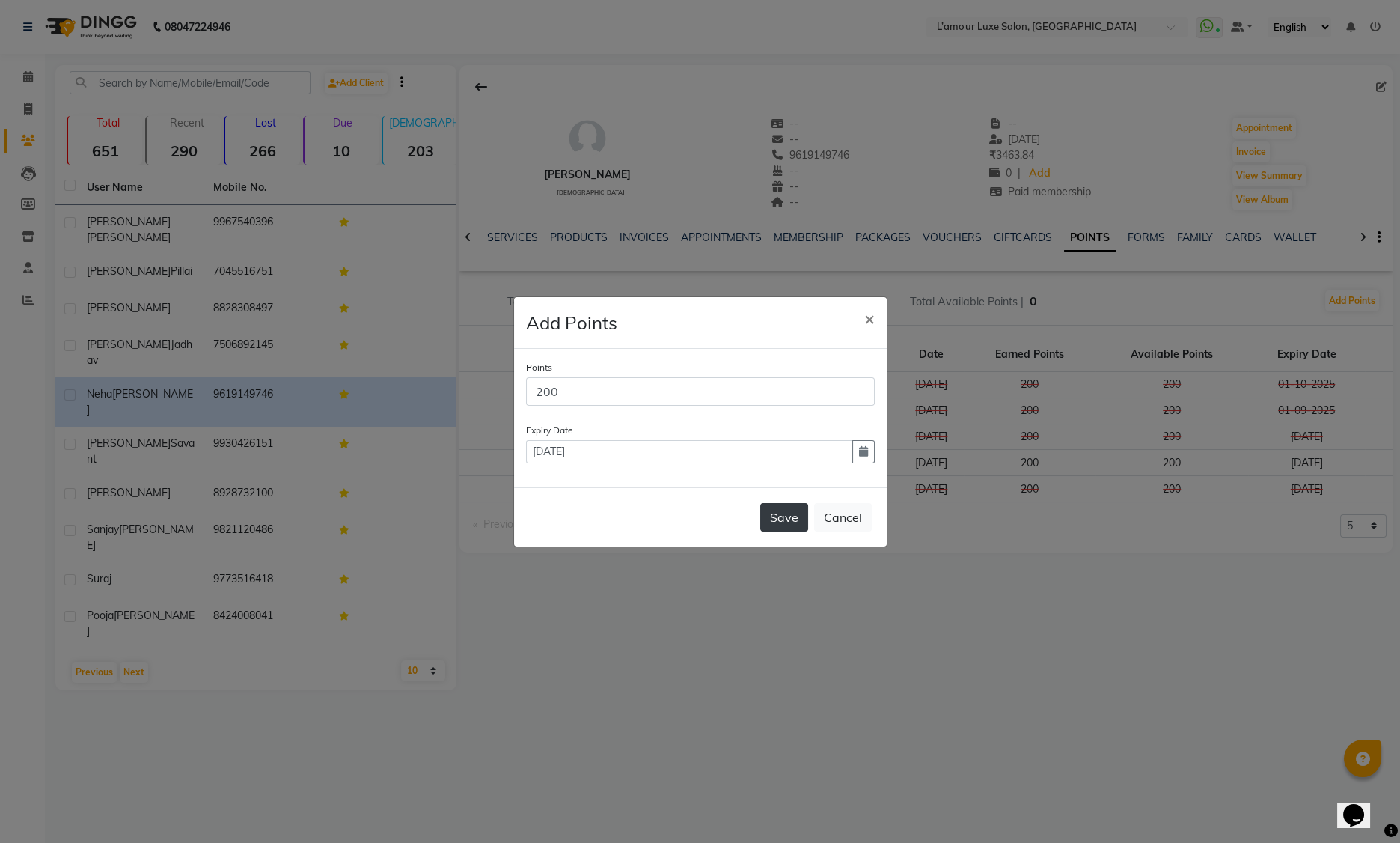
click at [779, 513] on button "Save" at bounding box center [784, 518] width 48 height 28
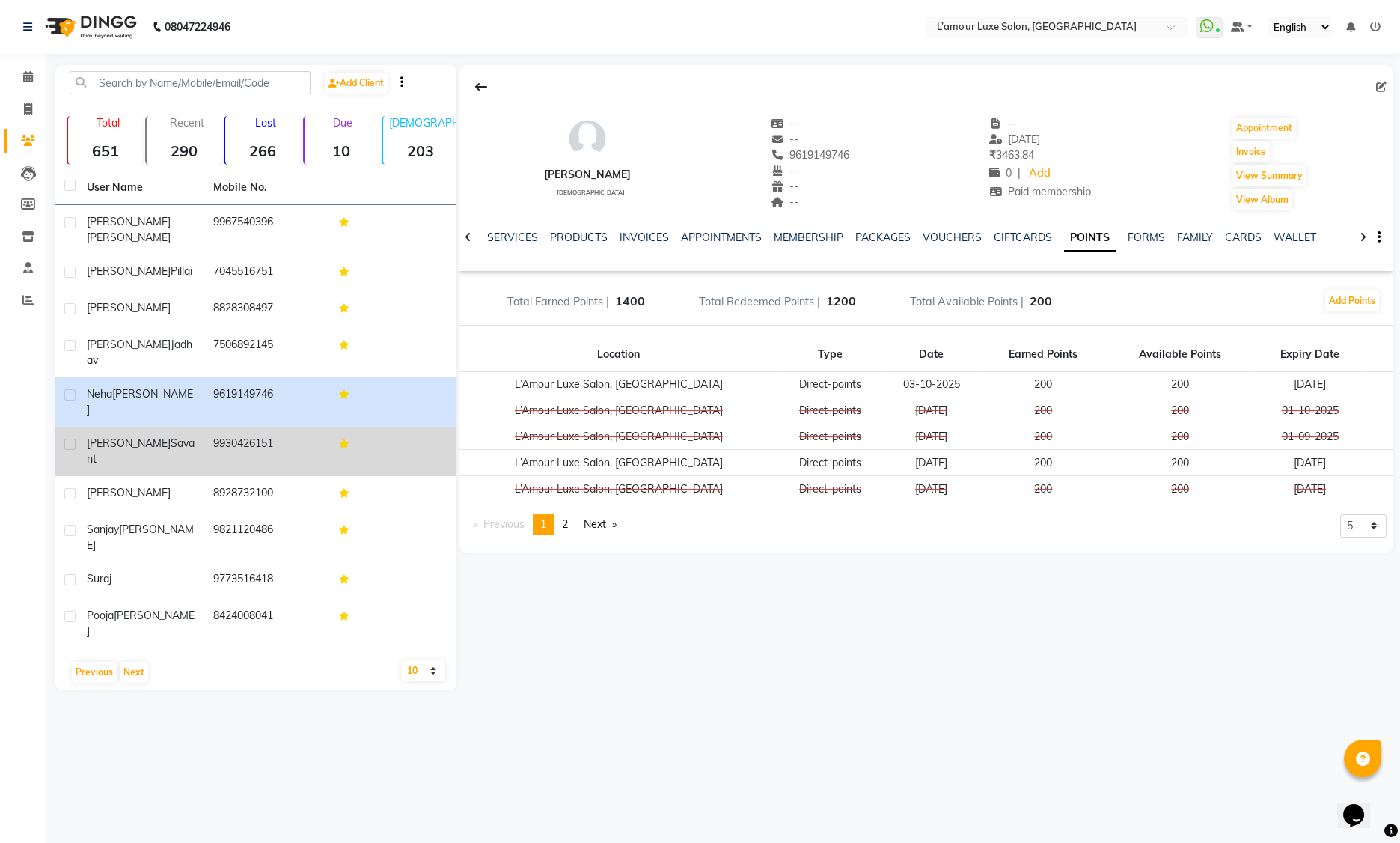
click at [131, 427] on td "Heena Savant" at bounding box center [140, 451] width 126 height 49
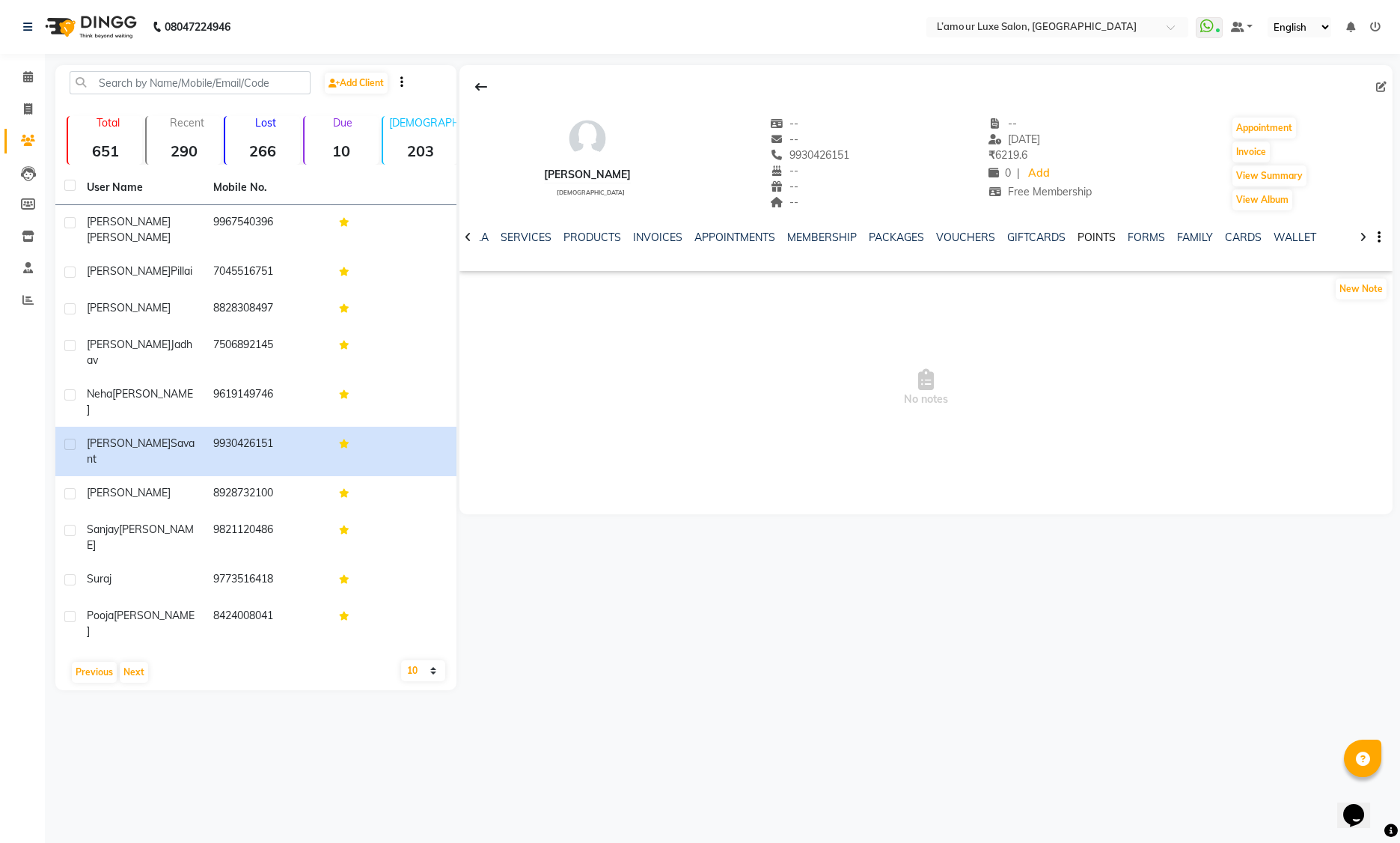
drag, startPoint x: 1080, startPoint y: 241, endPoint x: 1096, endPoint y: 247, distance: 17.1
click at [1080, 241] on link "POINTS" at bounding box center [1097, 238] width 38 height 13
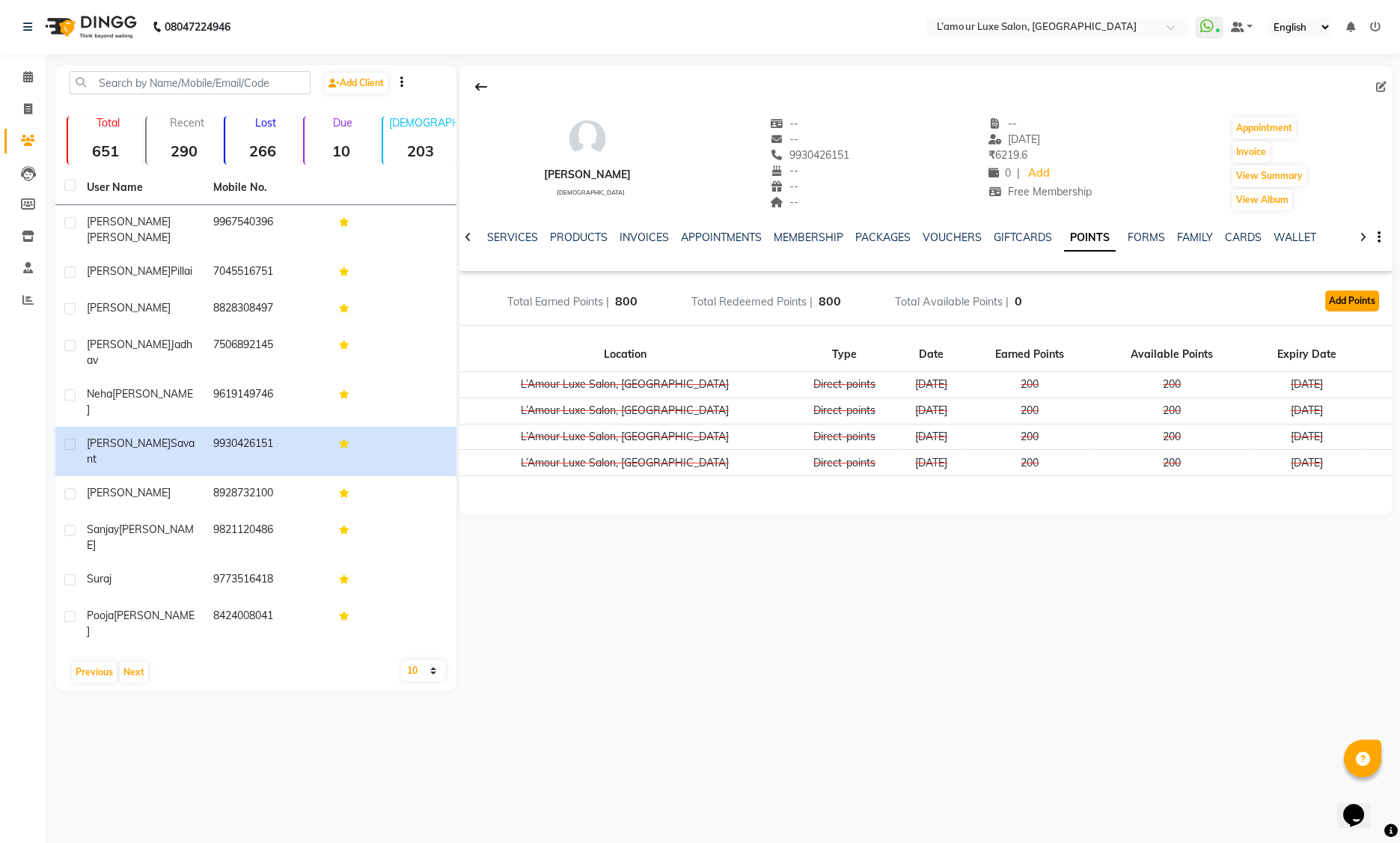
click at [1338, 301] on button "Add Points" at bounding box center [1352, 300] width 53 height 21
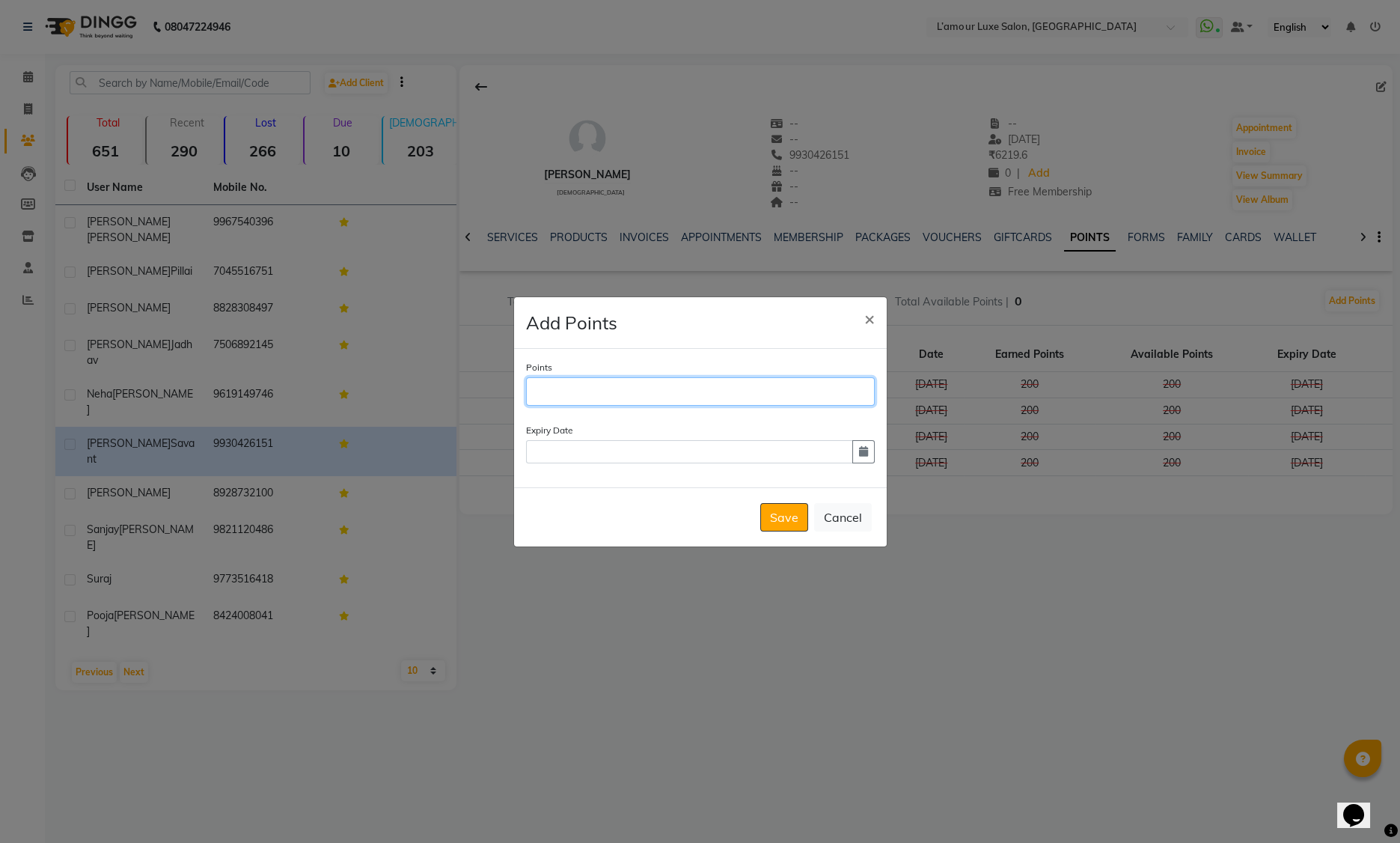
click at [624, 396] on input "Points" at bounding box center [700, 391] width 349 height 28
type input "200"
click at [866, 324] on span "×" at bounding box center [869, 318] width 11 height 23
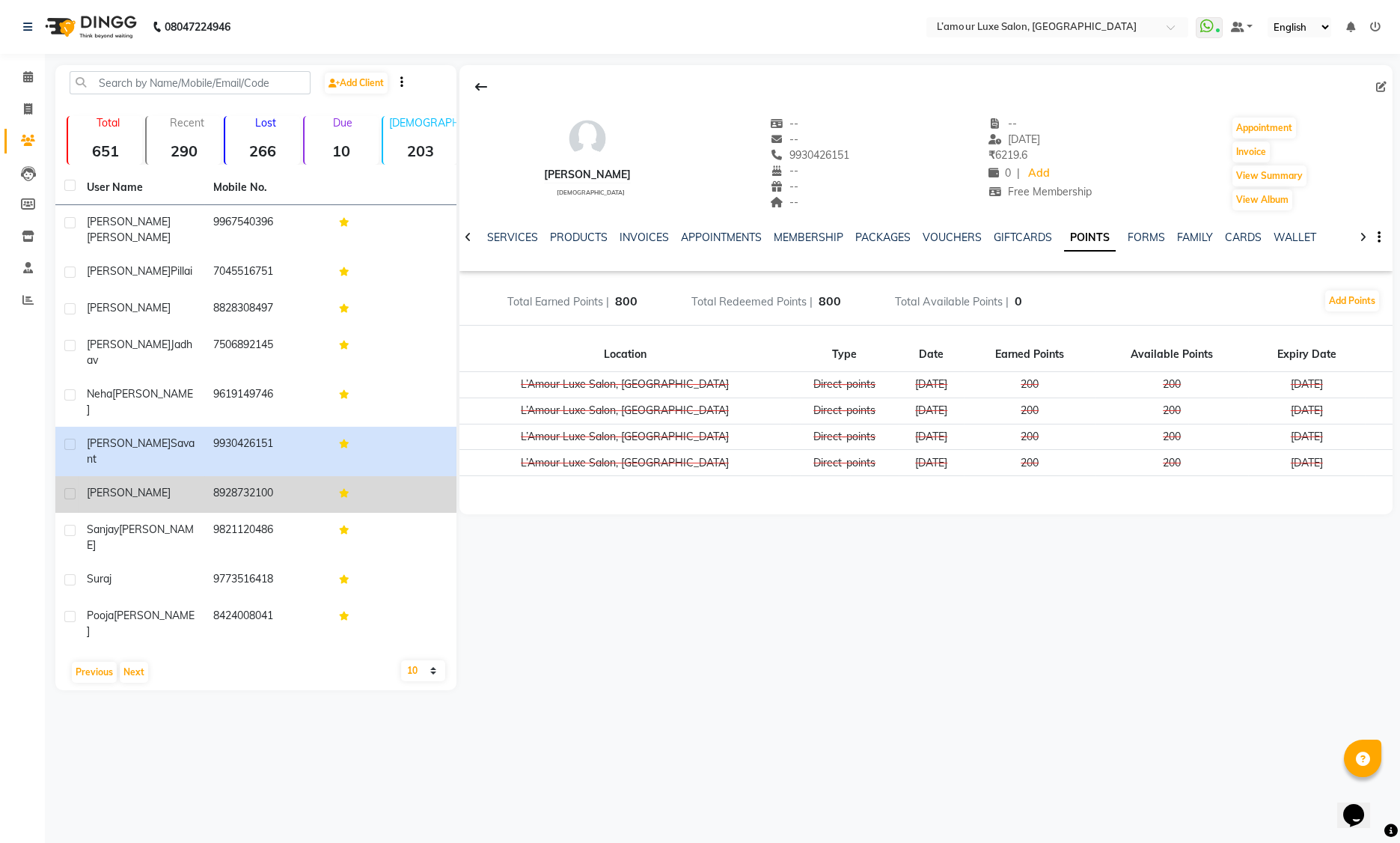
click at [283, 476] on td "8928732100" at bounding box center [267, 494] width 126 height 37
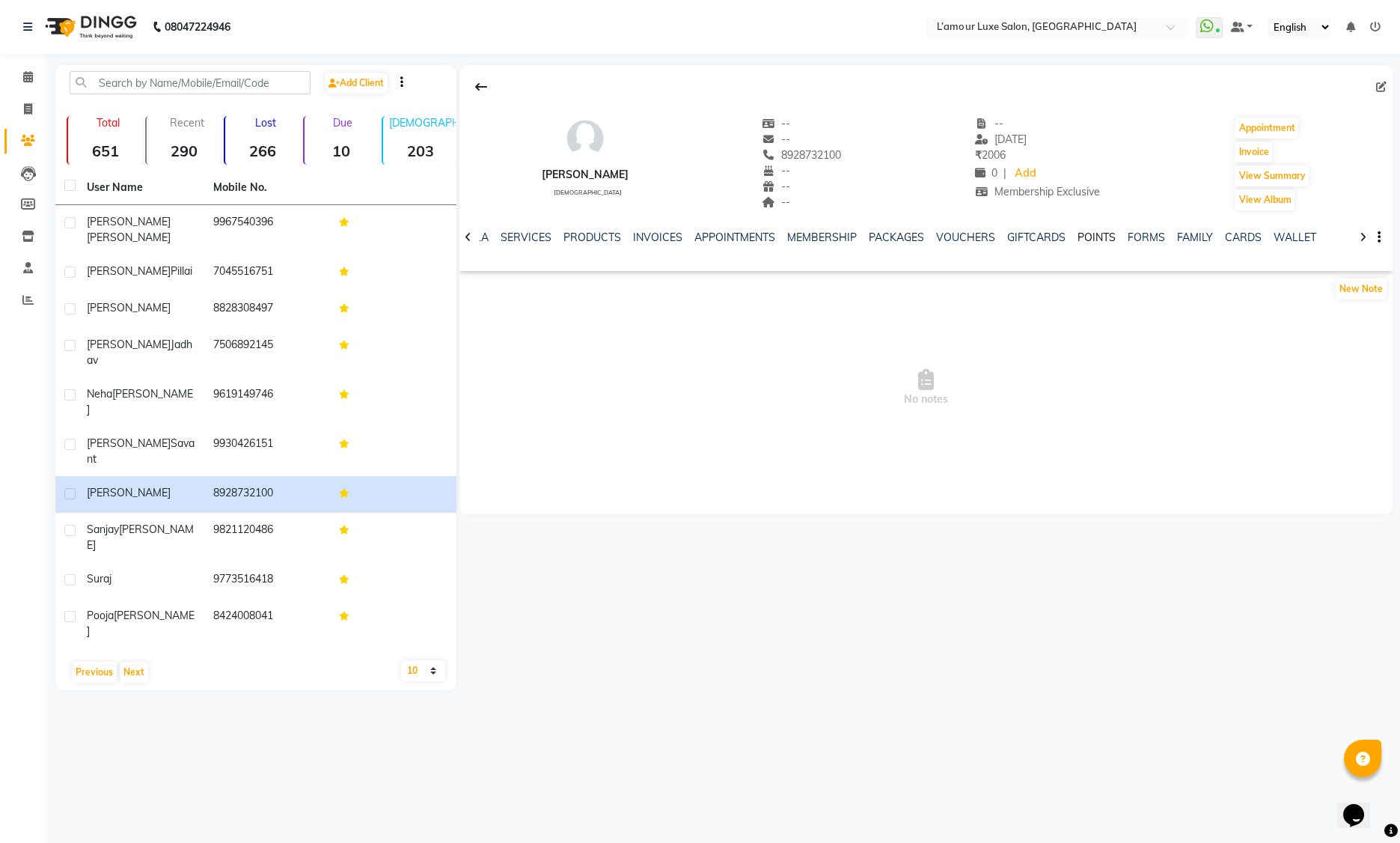
click at [1082, 242] on link "POINTS" at bounding box center [1097, 238] width 38 height 13
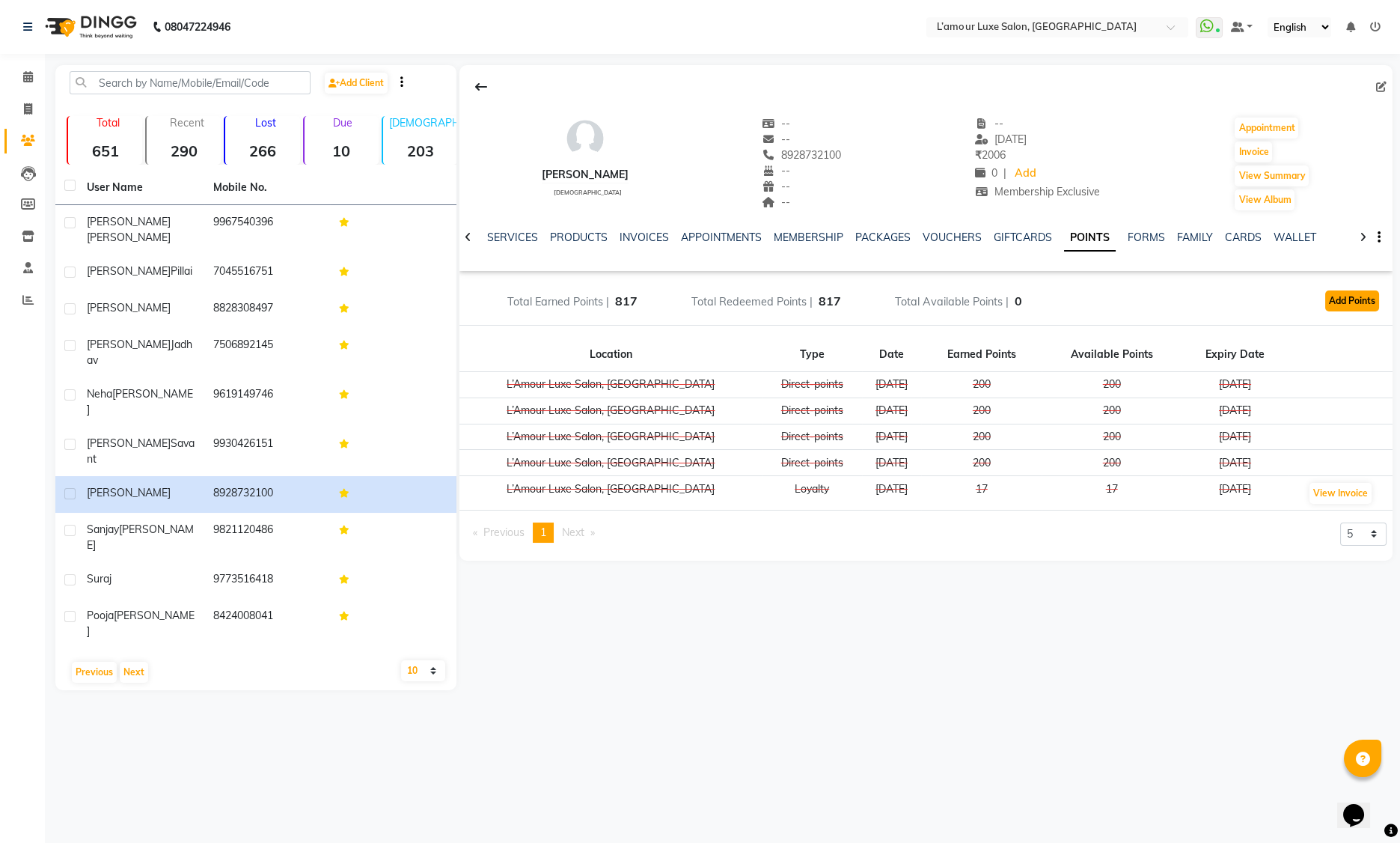
click at [1364, 304] on button "Add Points" at bounding box center [1352, 300] width 53 height 21
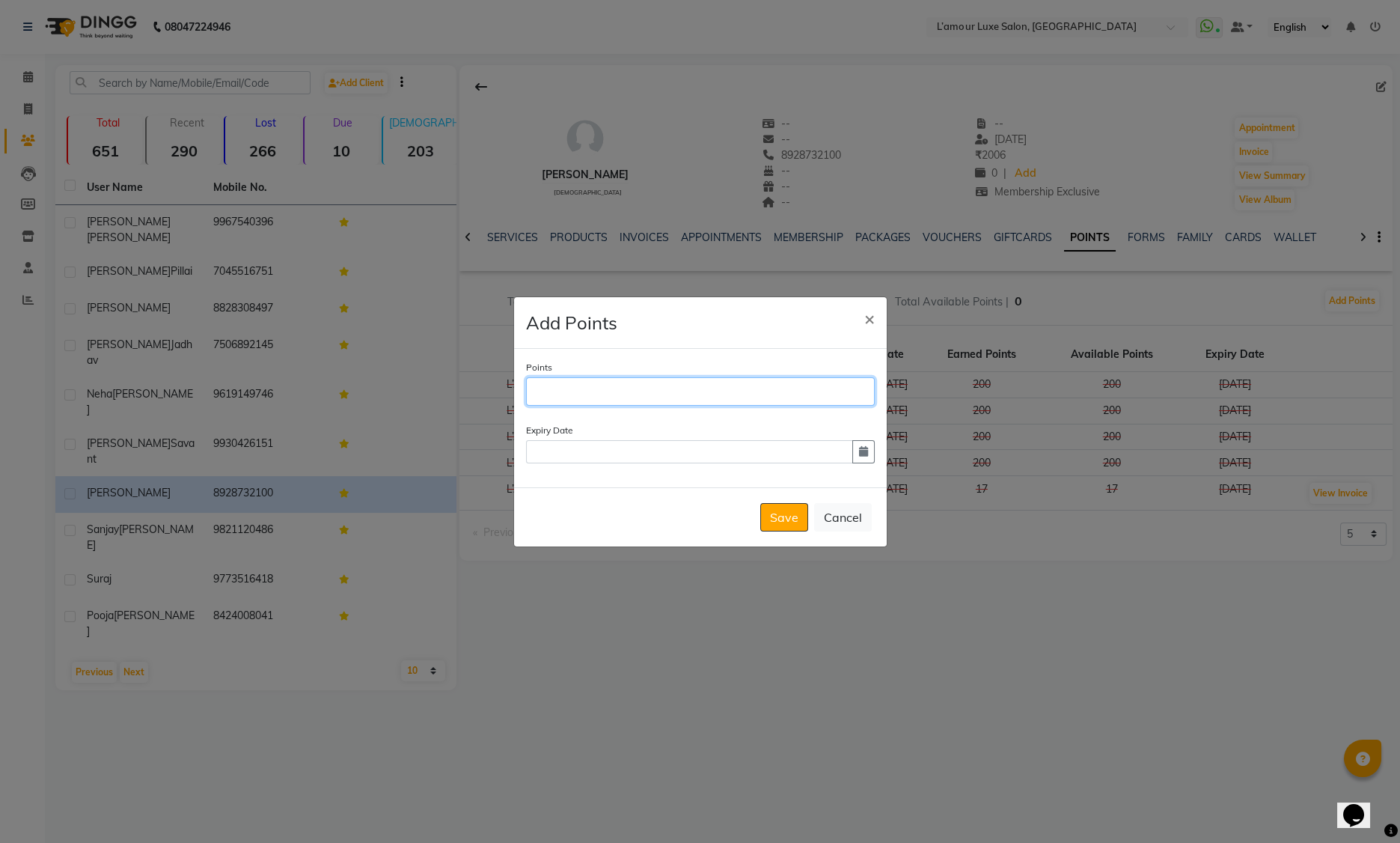
click at [725, 381] on input "Points" at bounding box center [700, 391] width 349 height 28
type input "200"
drag, startPoint x: 862, startPoint y: 447, endPoint x: 833, endPoint y: 467, distance: 35.2
click at [862, 447] on icon "button" at bounding box center [863, 452] width 9 height 11
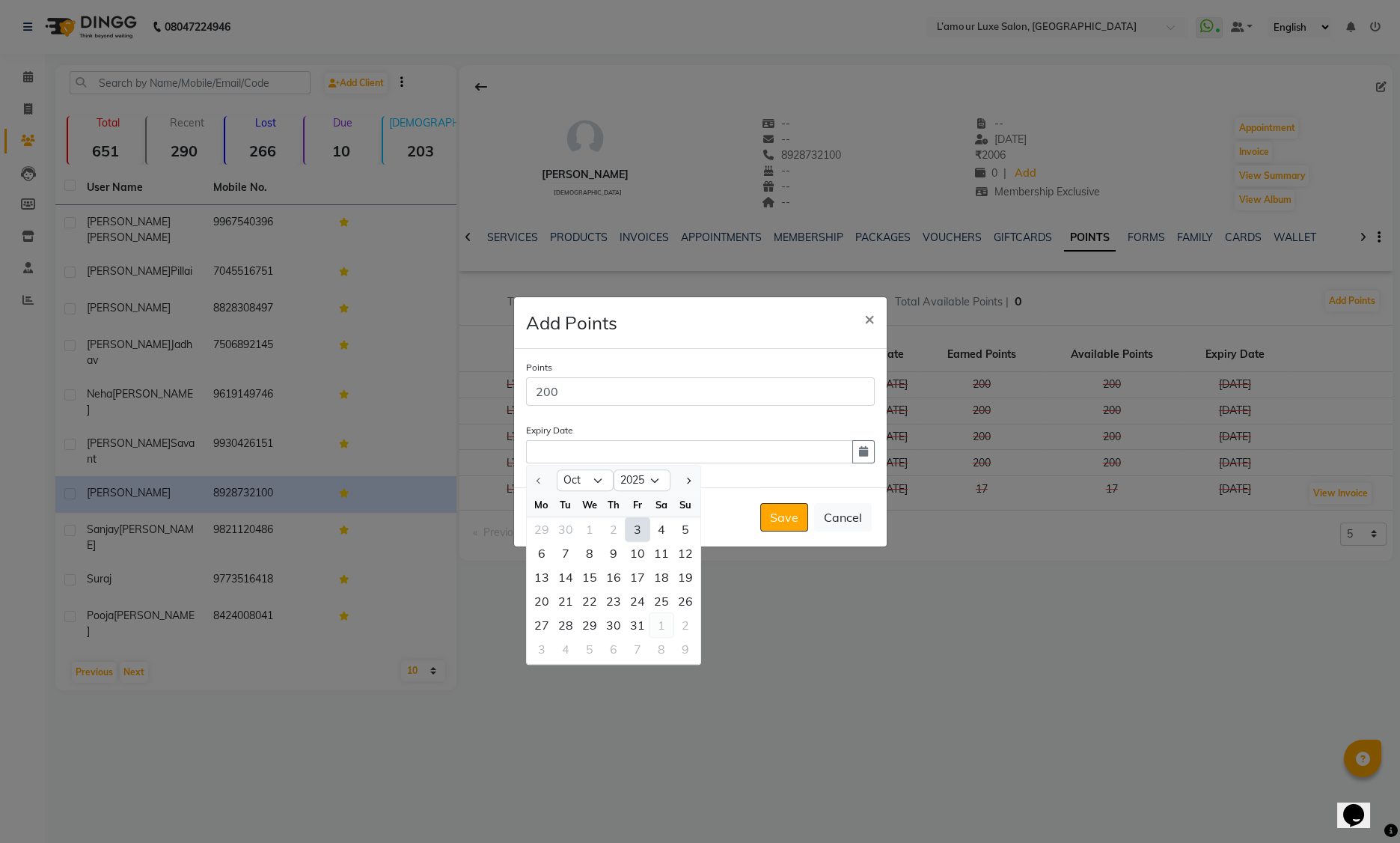
click at [667, 626] on div "1" at bounding box center [661, 625] width 24 height 24
type input "01-11-2025"
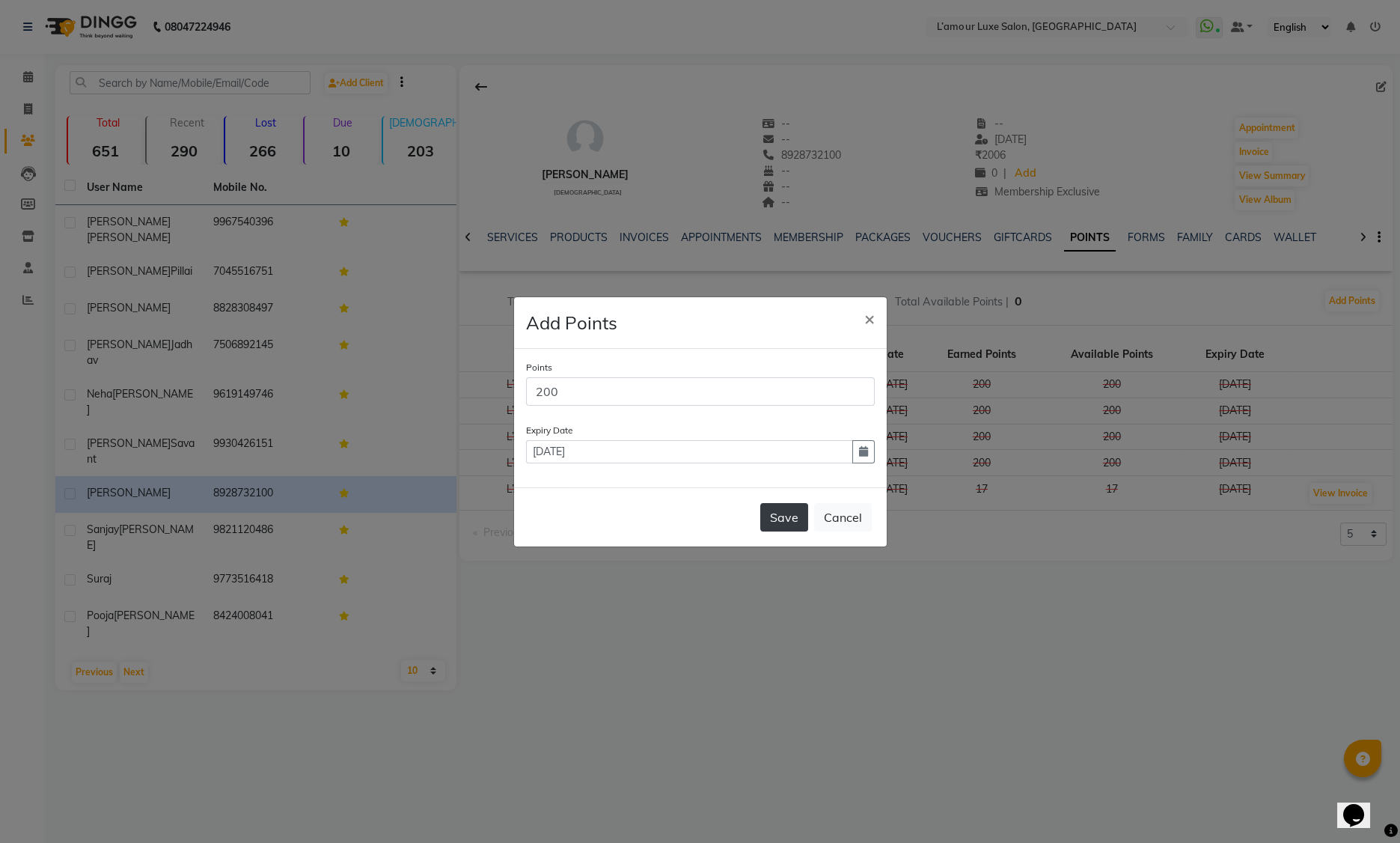
click at [787, 519] on button "Save" at bounding box center [784, 518] width 48 height 28
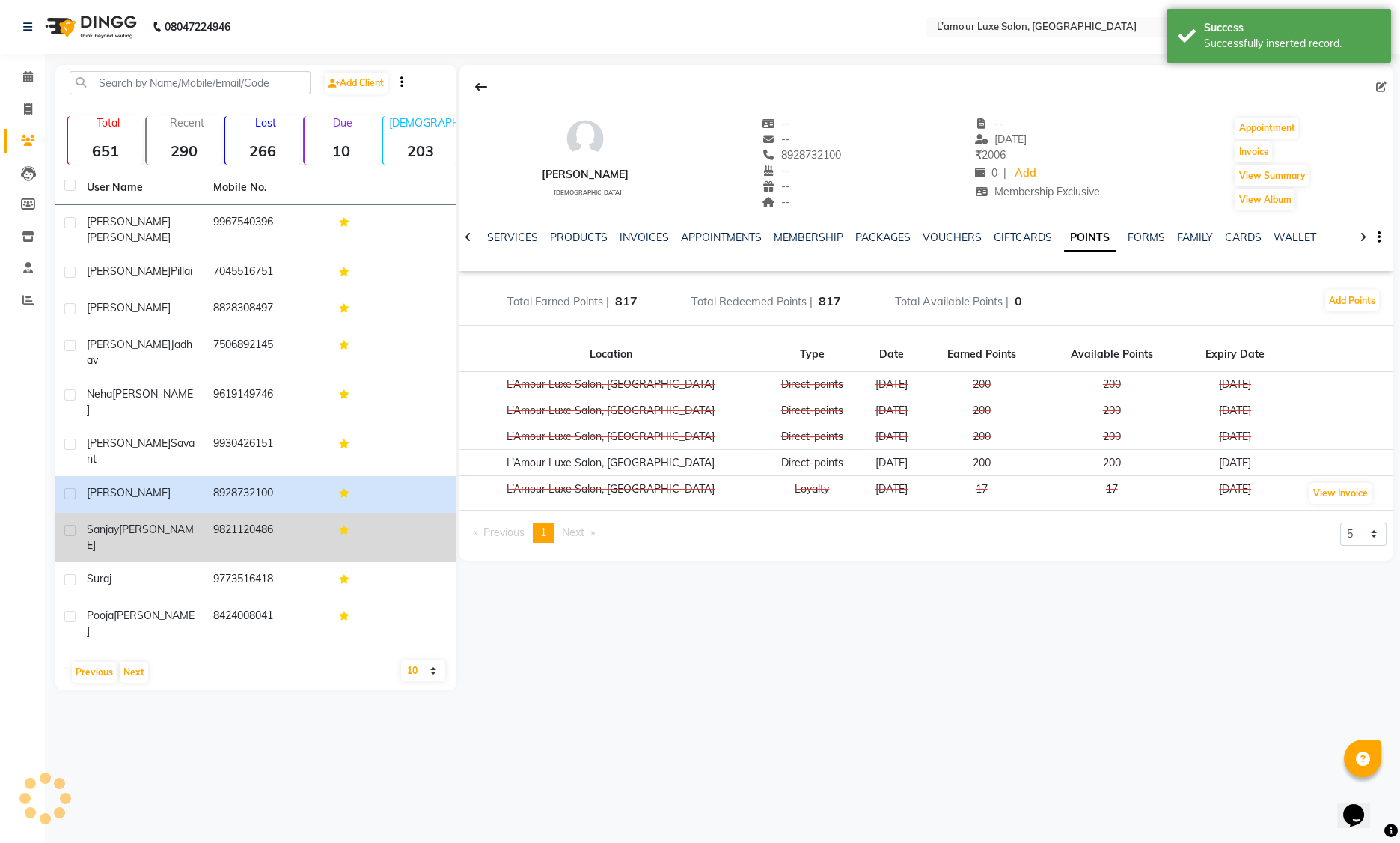
click at [268, 513] on td "9821120486" at bounding box center [267, 537] width 126 height 49
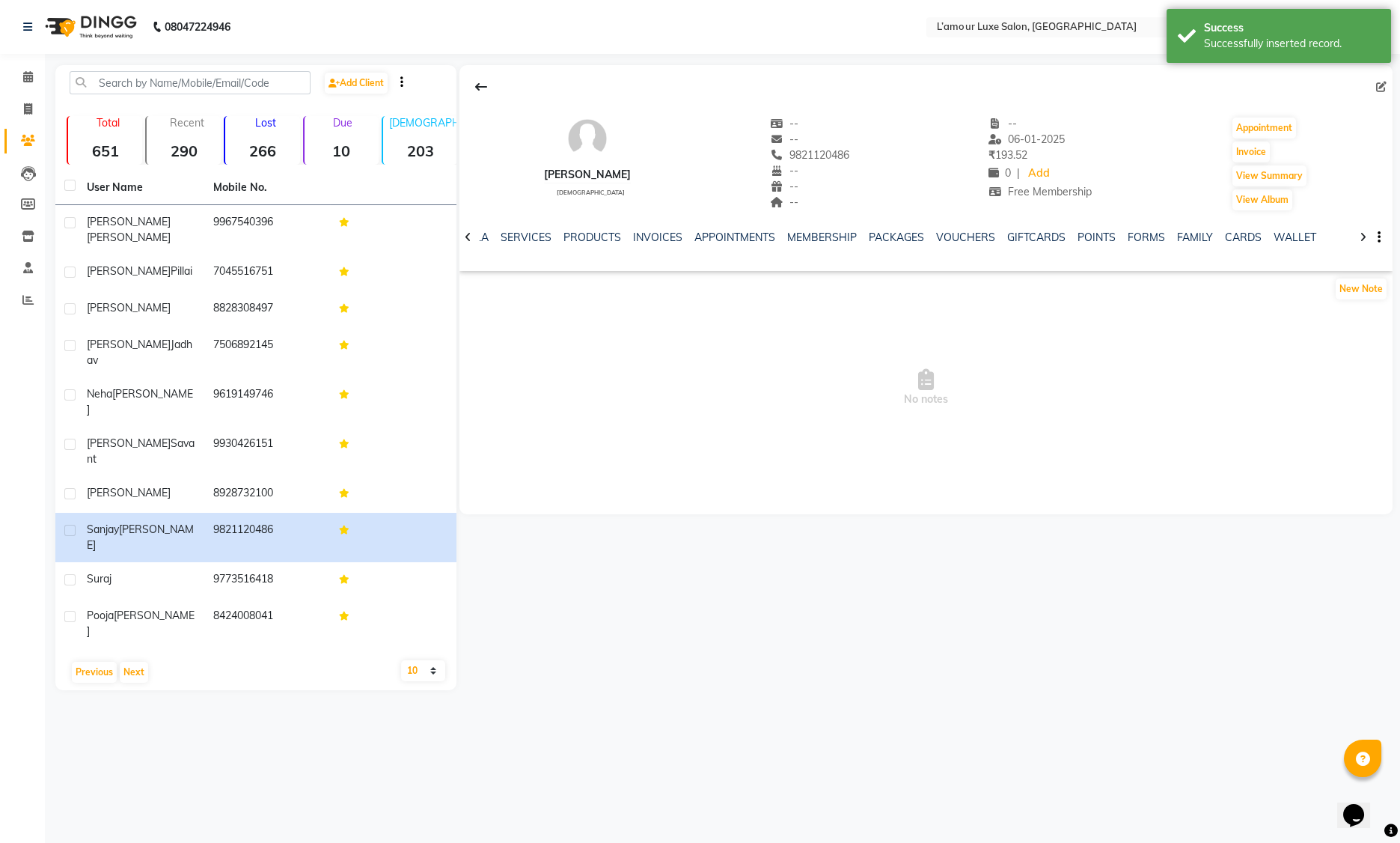
click at [1063, 241] on ul "NOTES FORMULA SERVICES PRODUCTS INVOICES APPOINTMENTS MEMBERSHIP PACKAGES VOUCH…" at bounding box center [853, 238] width 950 height 16
click at [1086, 236] on link "POINTS" at bounding box center [1097, 238] width 38 height 13
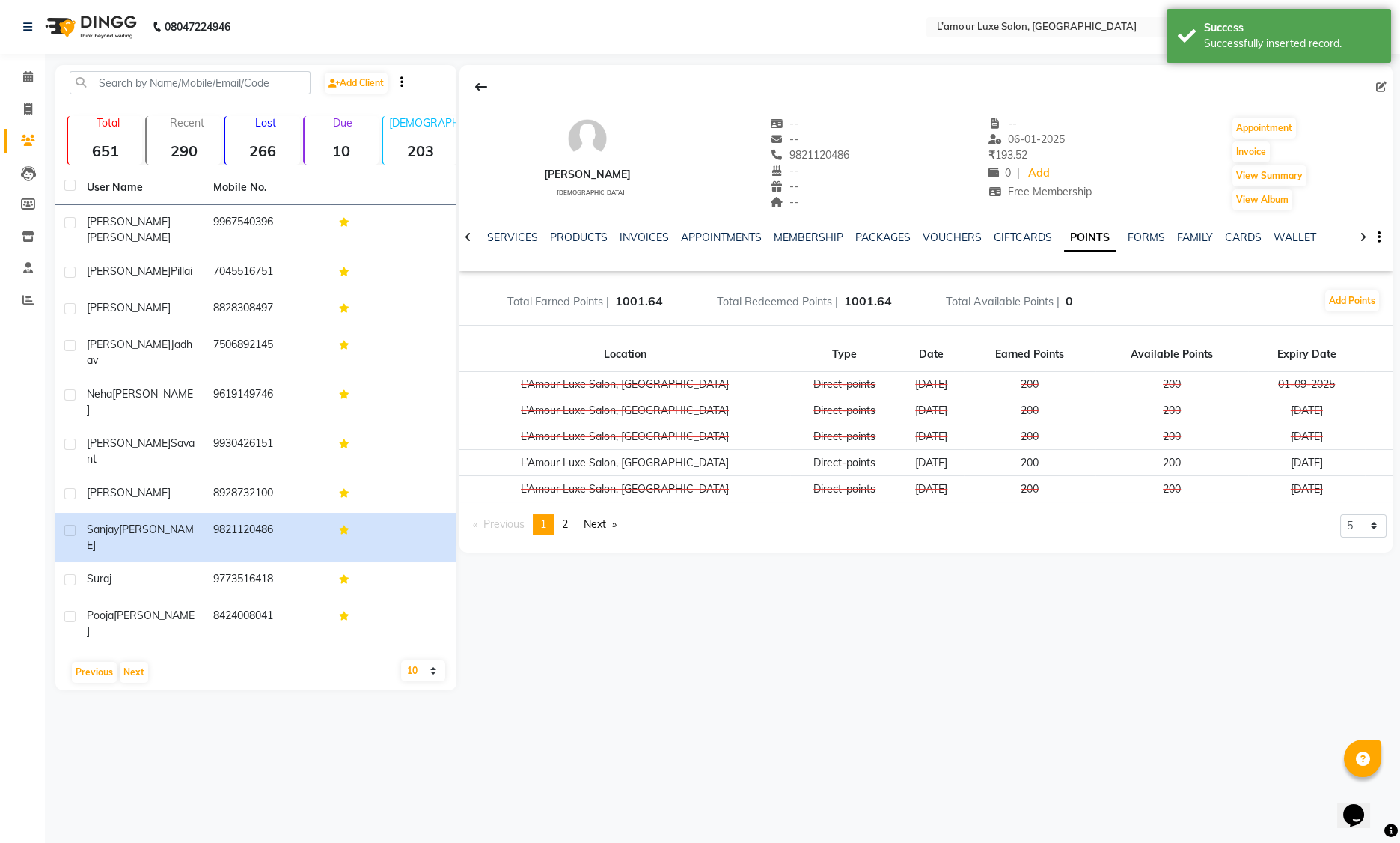
click at [1333, 311] on div "Add Points" at bounding box center [1352, 301] width 57 height 24
click at [1334, 302] on button "Add Points" at bounding box center [1352, 300] width 53 height 21
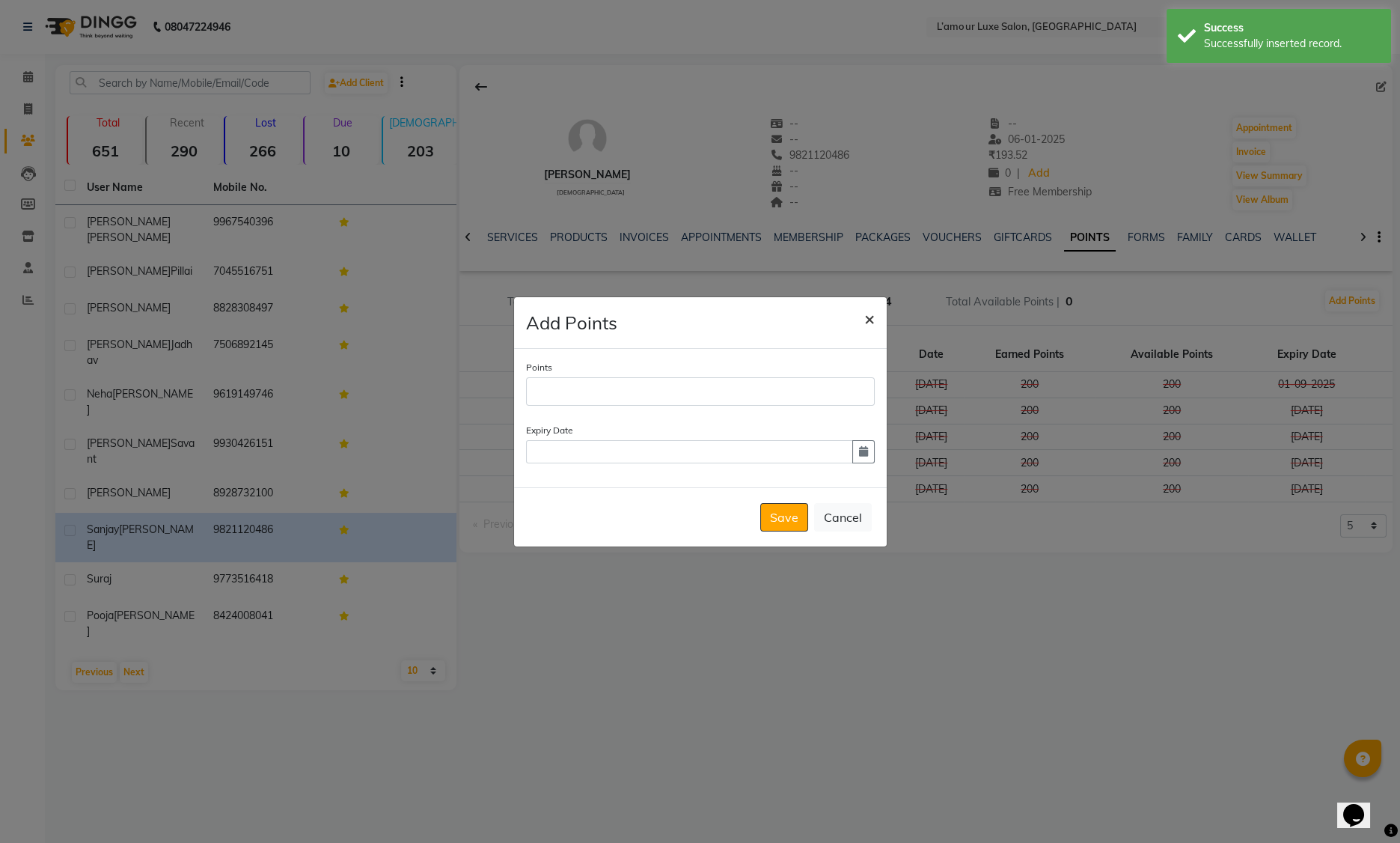
click at [869, 322] on span "×" at bounding box center [869, 318] width 11 height 23
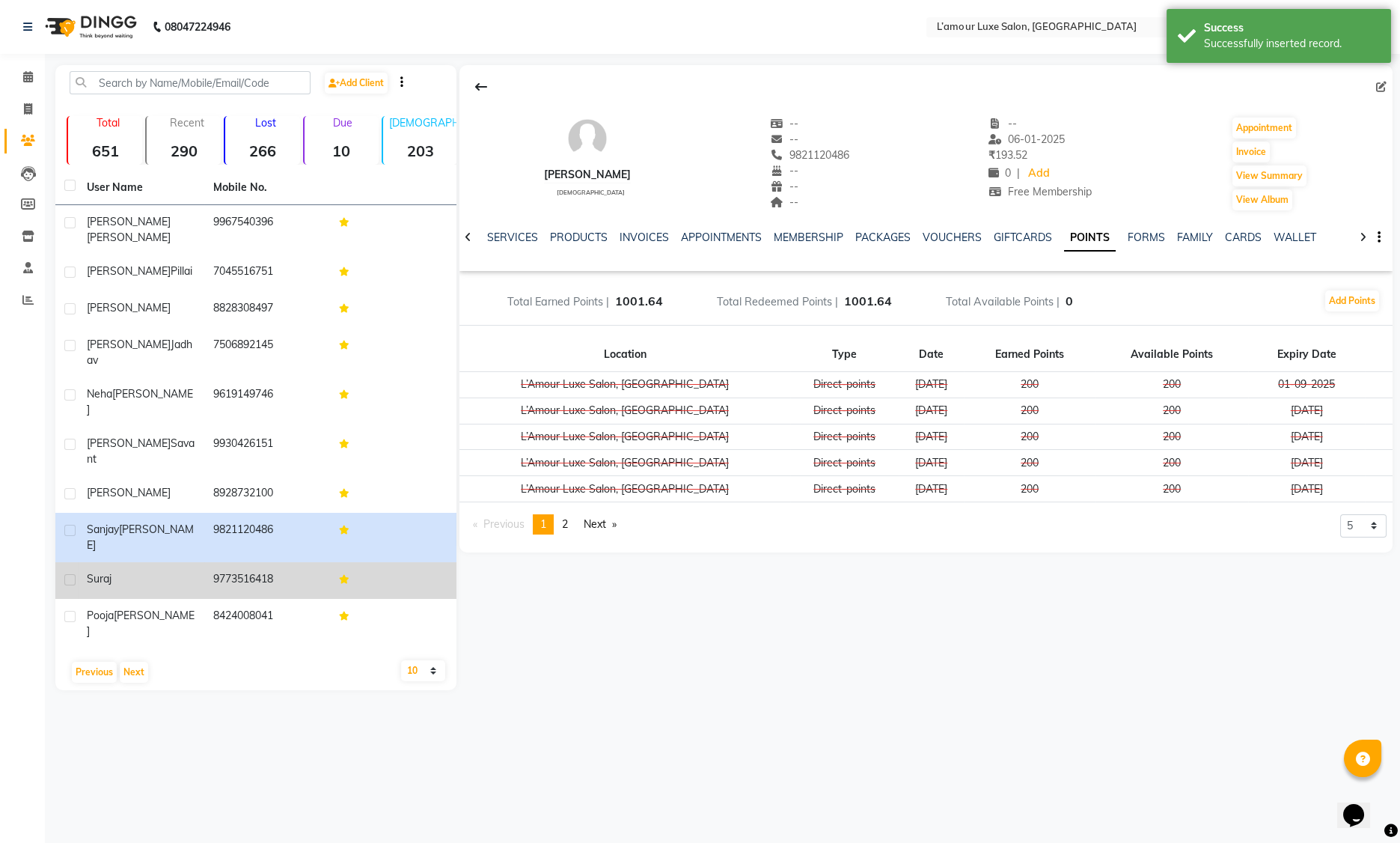
click at [306, 562] on td "9773516418" at bounding box center [267, 580] width 126 height 37
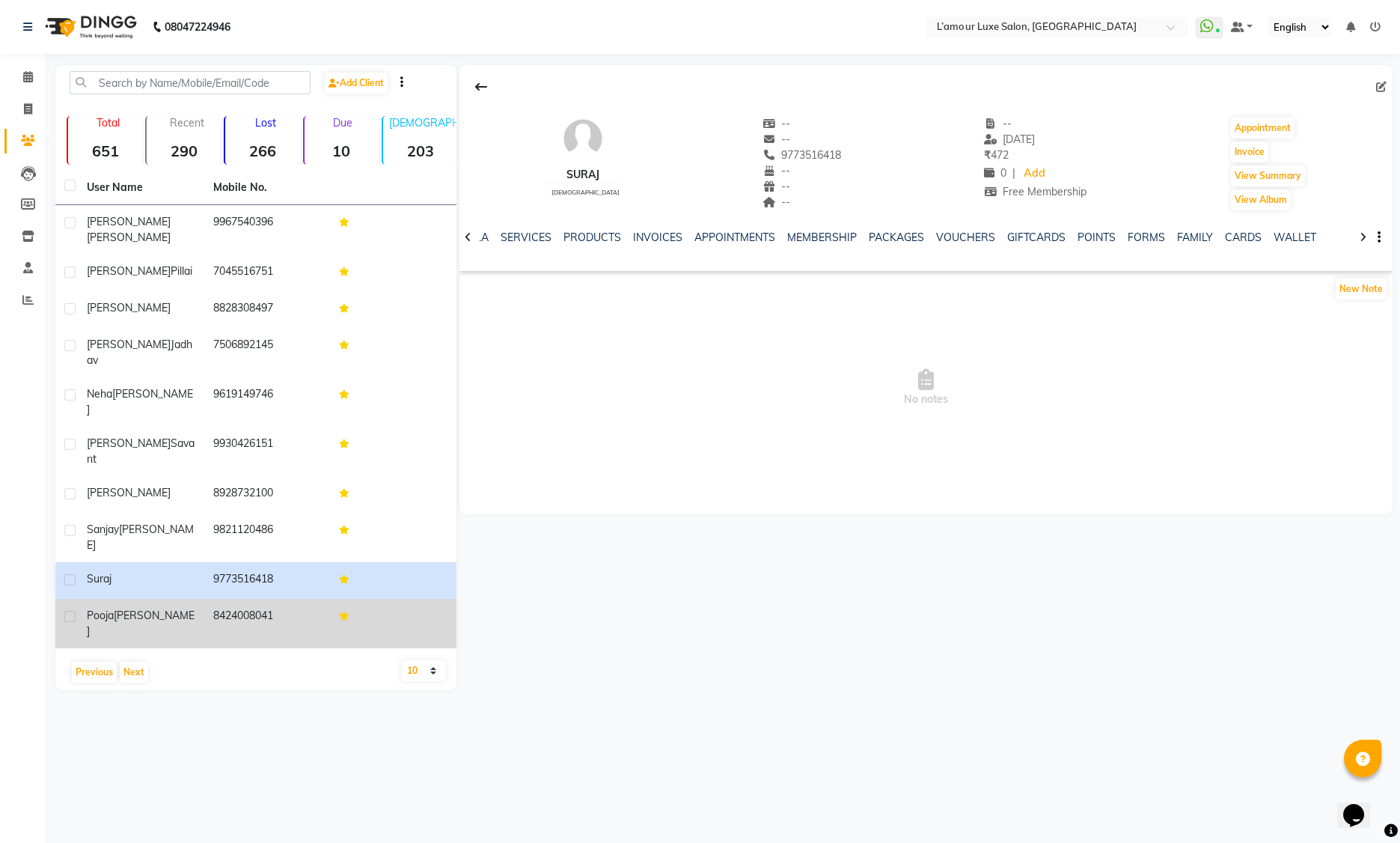
click at [302, 599] on td "8424008041" at bounding box center [267, 623] width 126 height 49
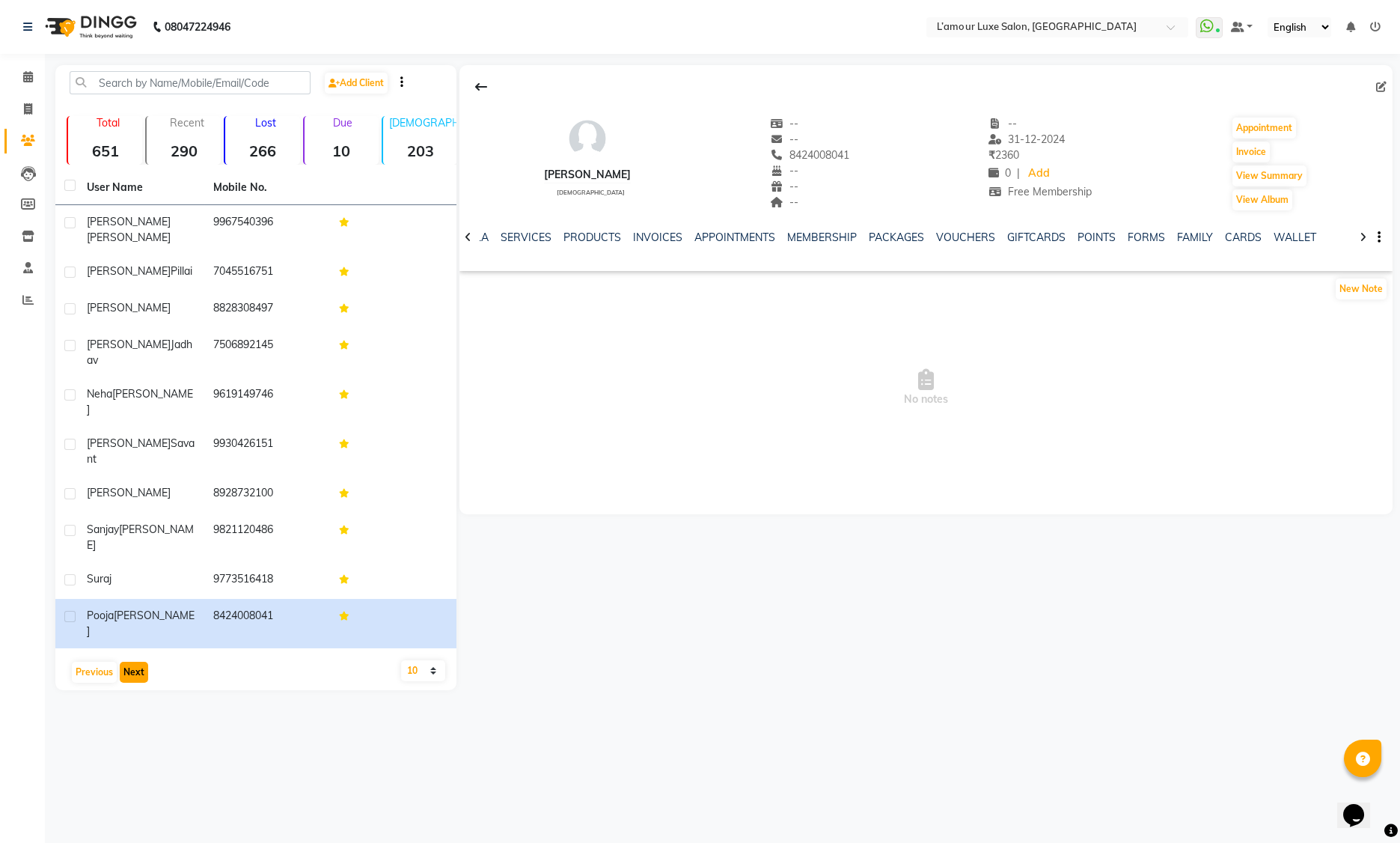
click at [145, 662] on button "Next" at bounding box center [134, 672] width 28 height 21
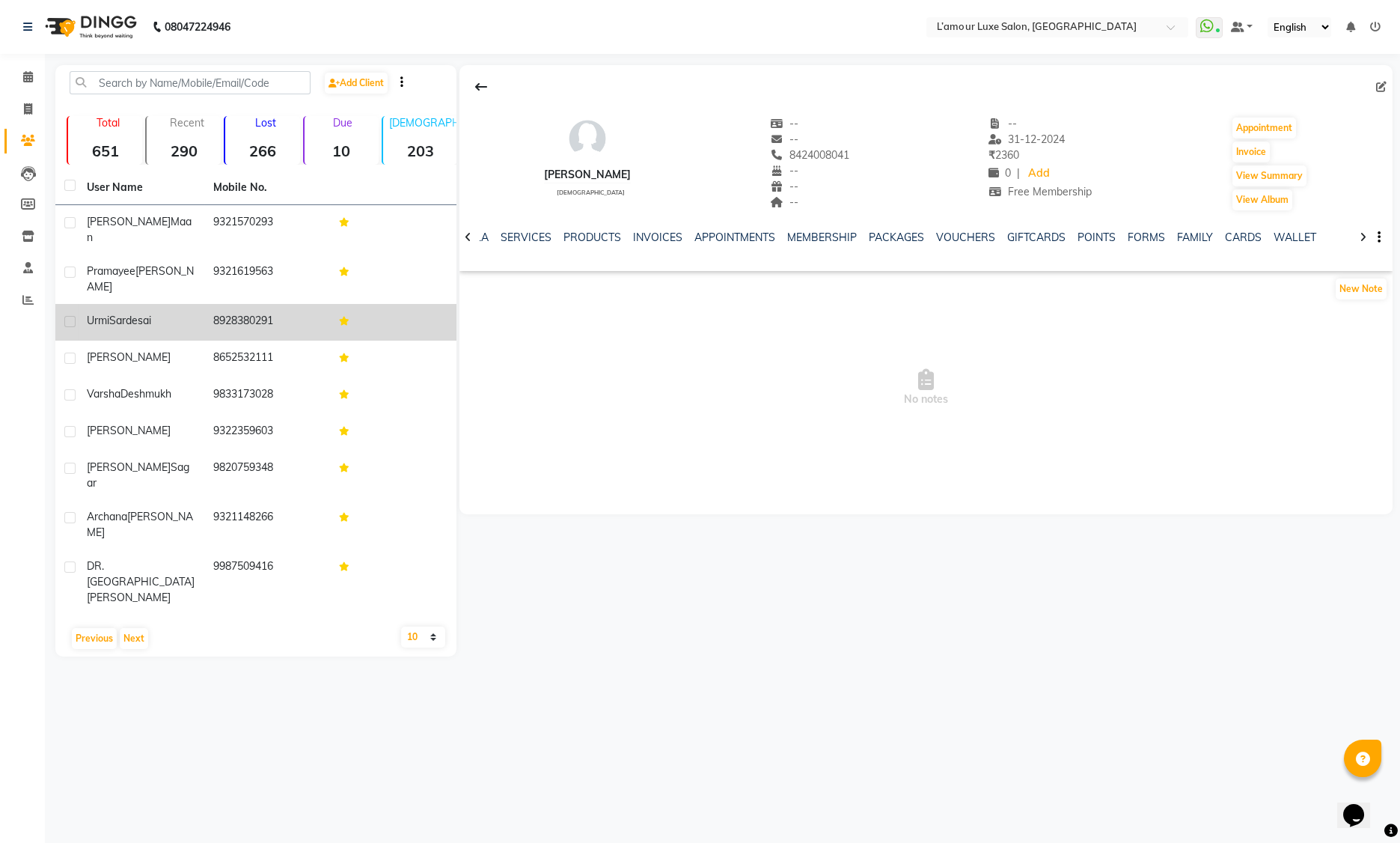
click at [261, 304] on td "8928380291" at bounding box center [267, 322] width 126 height 37
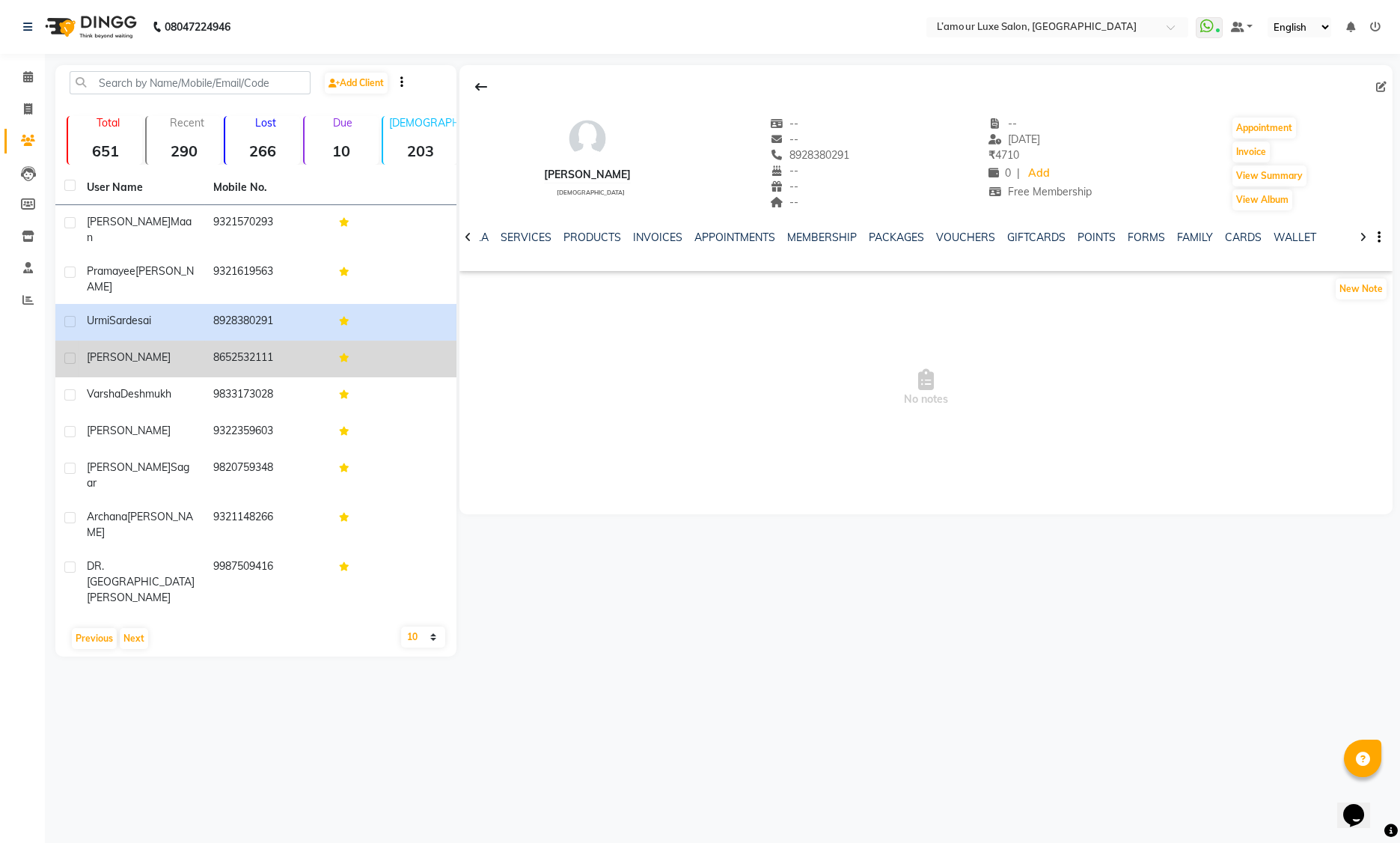
click at [150, 350] on div "Dyneshwar" at bounding box center [141, 357] width 109 height 16
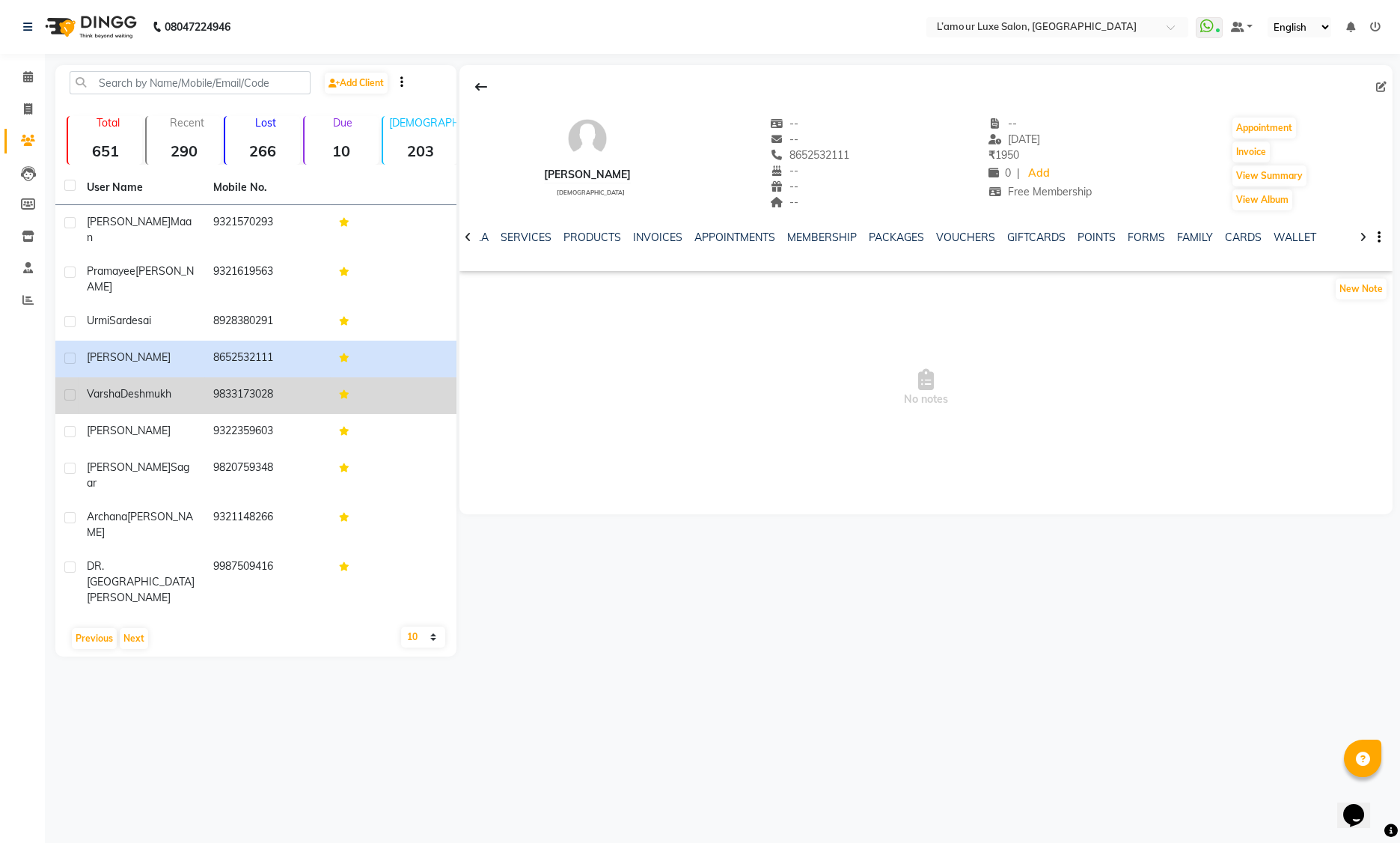
click at [311, 377] on td "9833173028" at bounding box center [267, 396] width 126 height 37
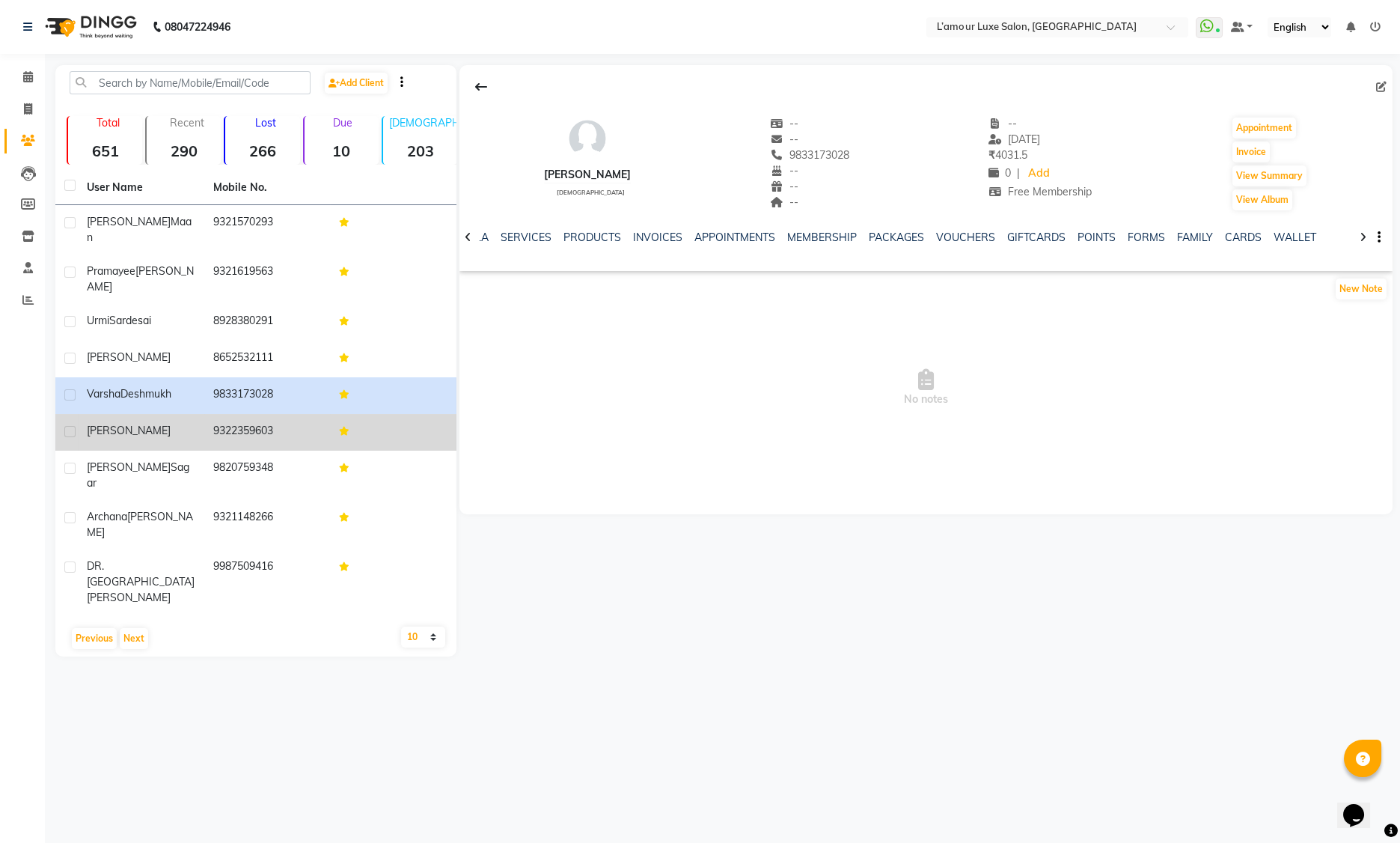
click at [271, 415] on td "9322359603" at bounding box center [267, 432] width 126 height 37
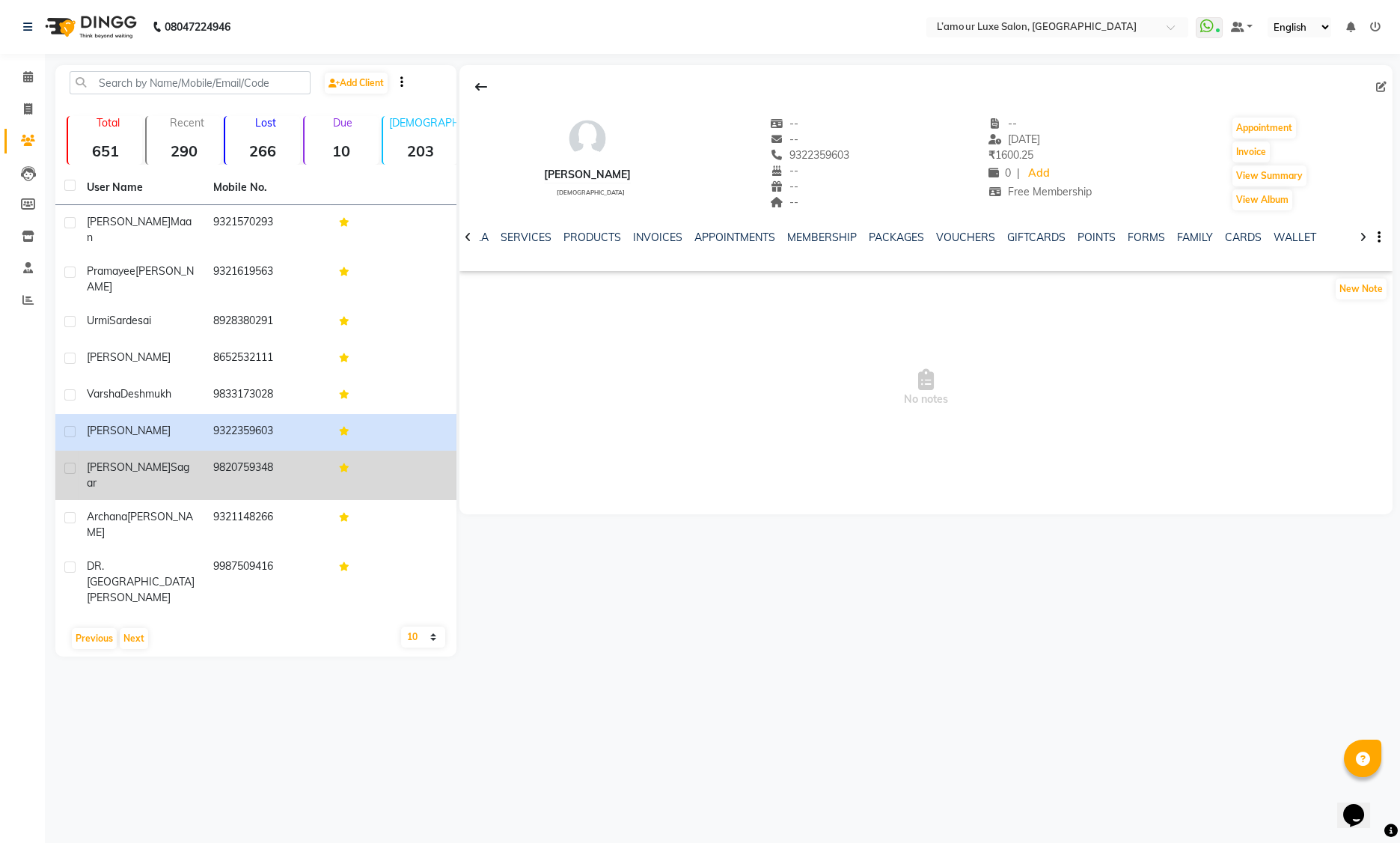
click at [268, 451] on td "9820759348" at bounding box center [267, 475] width 126 height 49
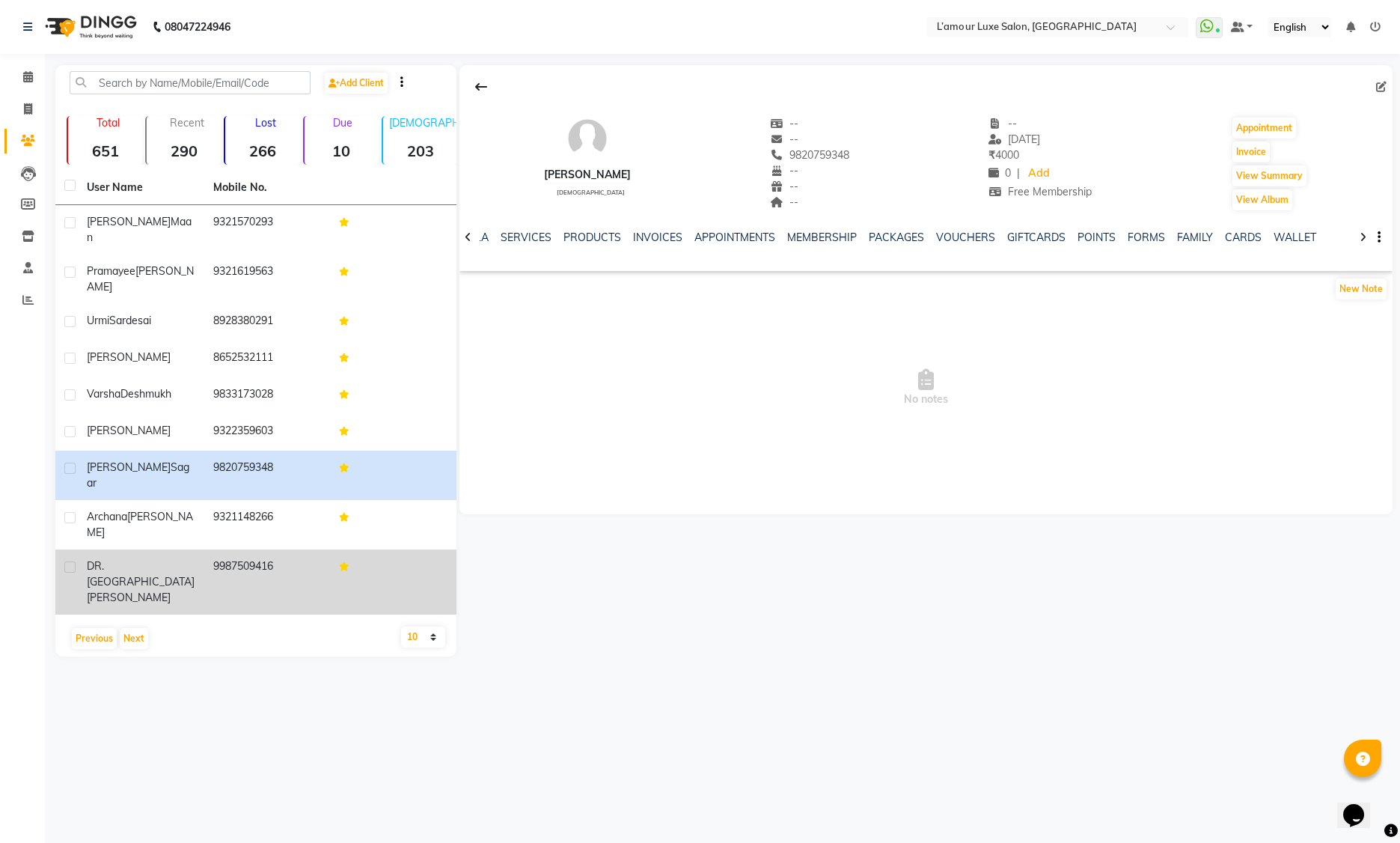
drag, startPoint x: 222, startPoint y: 493, endPoint x: 194, endPoint y: 511, distance: 33.3
click at [222, 500] on td "9321148266" at bounding box center [267, 524] width 126 height 49
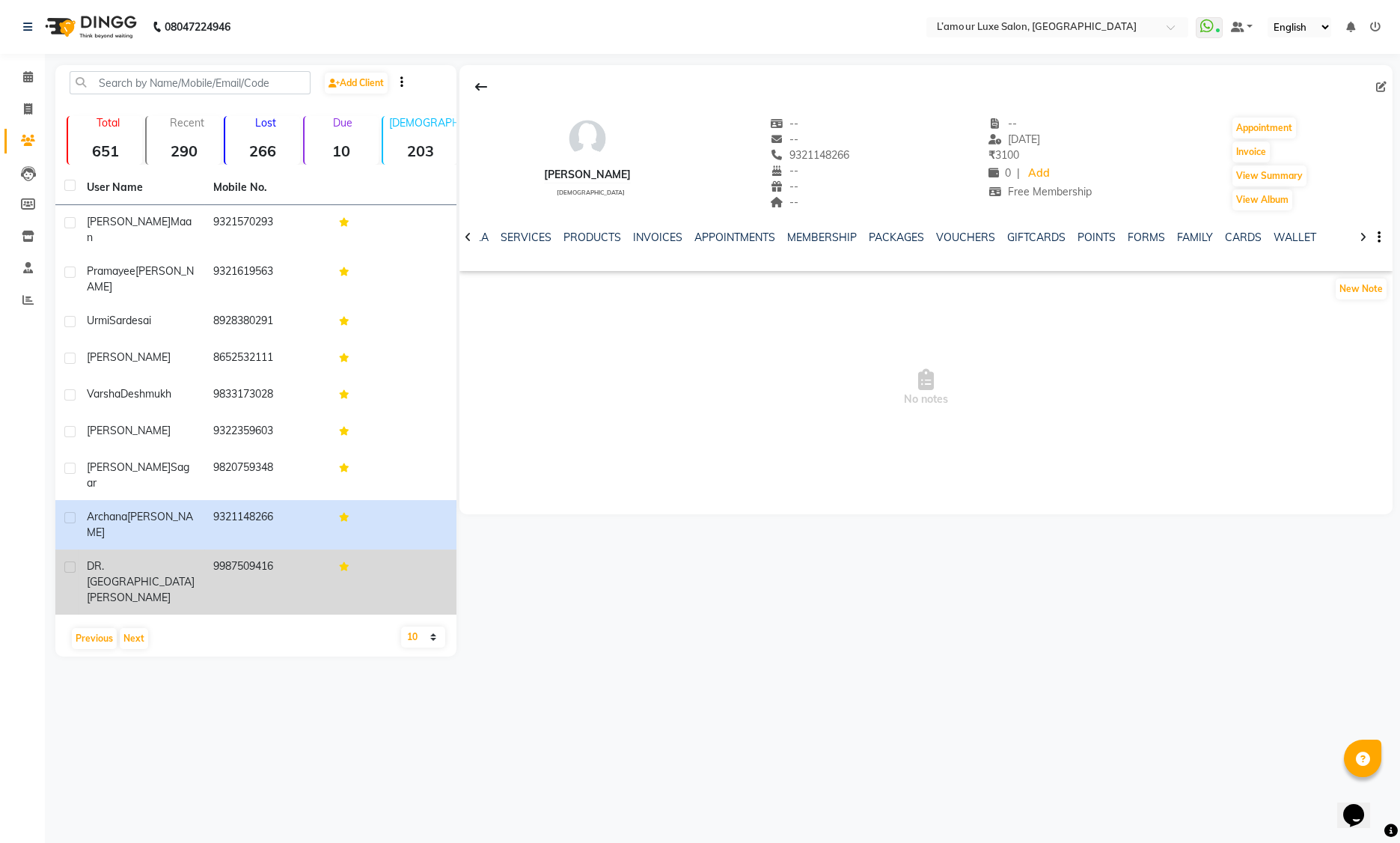
click at [160, 590] on span "Tandle" at bounding box center [129, 597] width 84 height 13
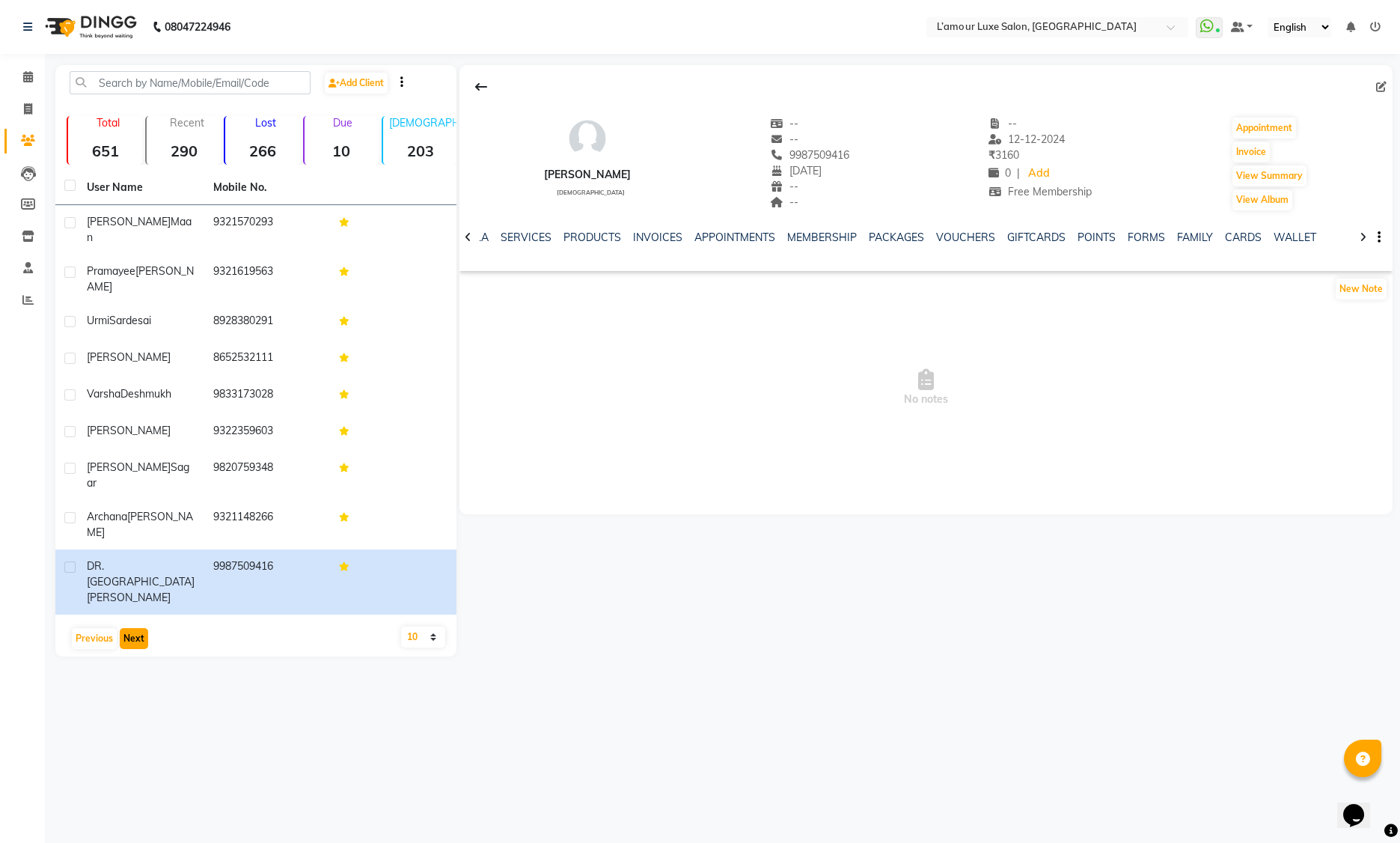
click at [139, 628] on button "Next" at bounding box center [134, 638] width 28 height 21
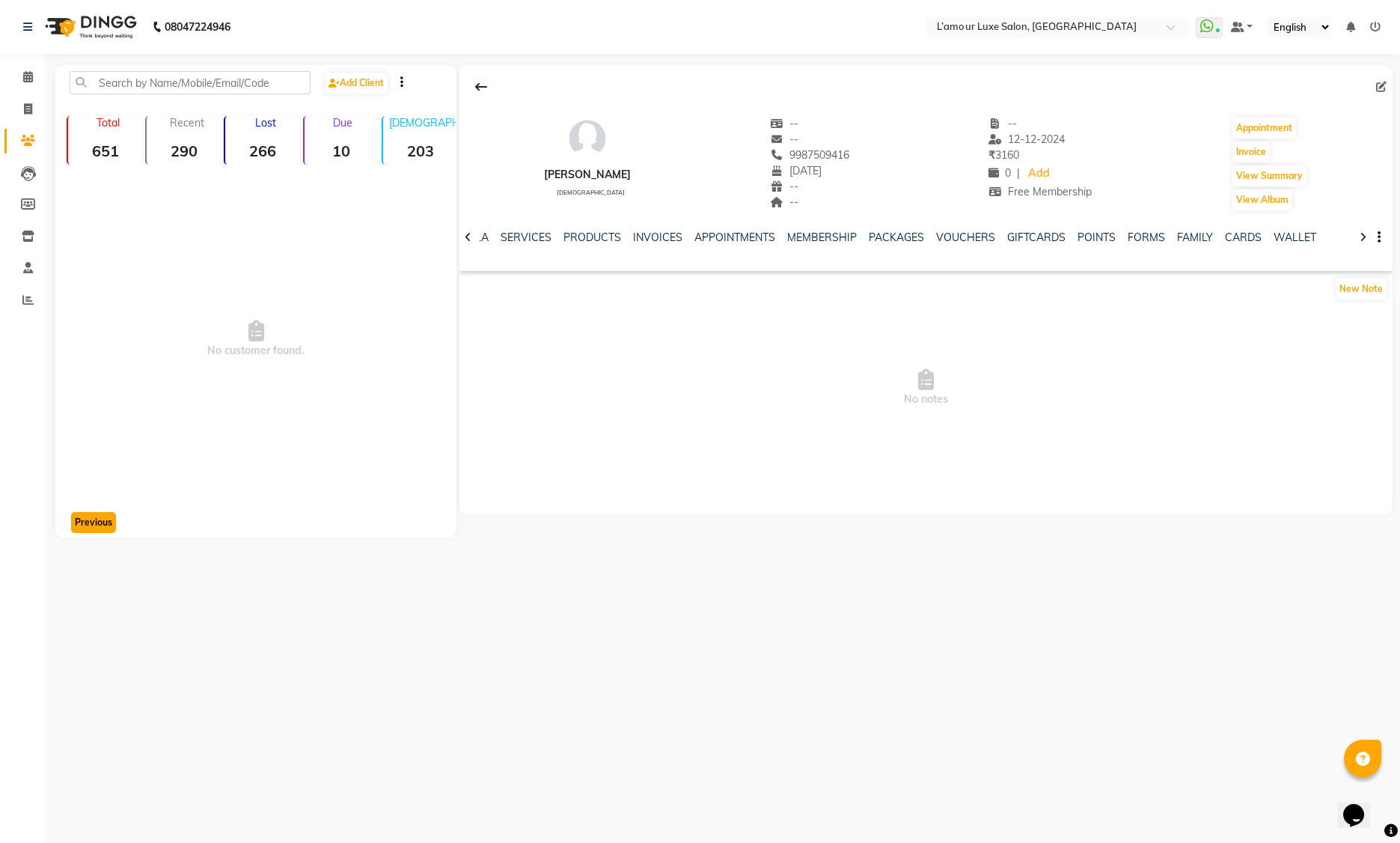
click at [89, 521] on button "Previous" at bounding box center [94, 522] width 45 height 21
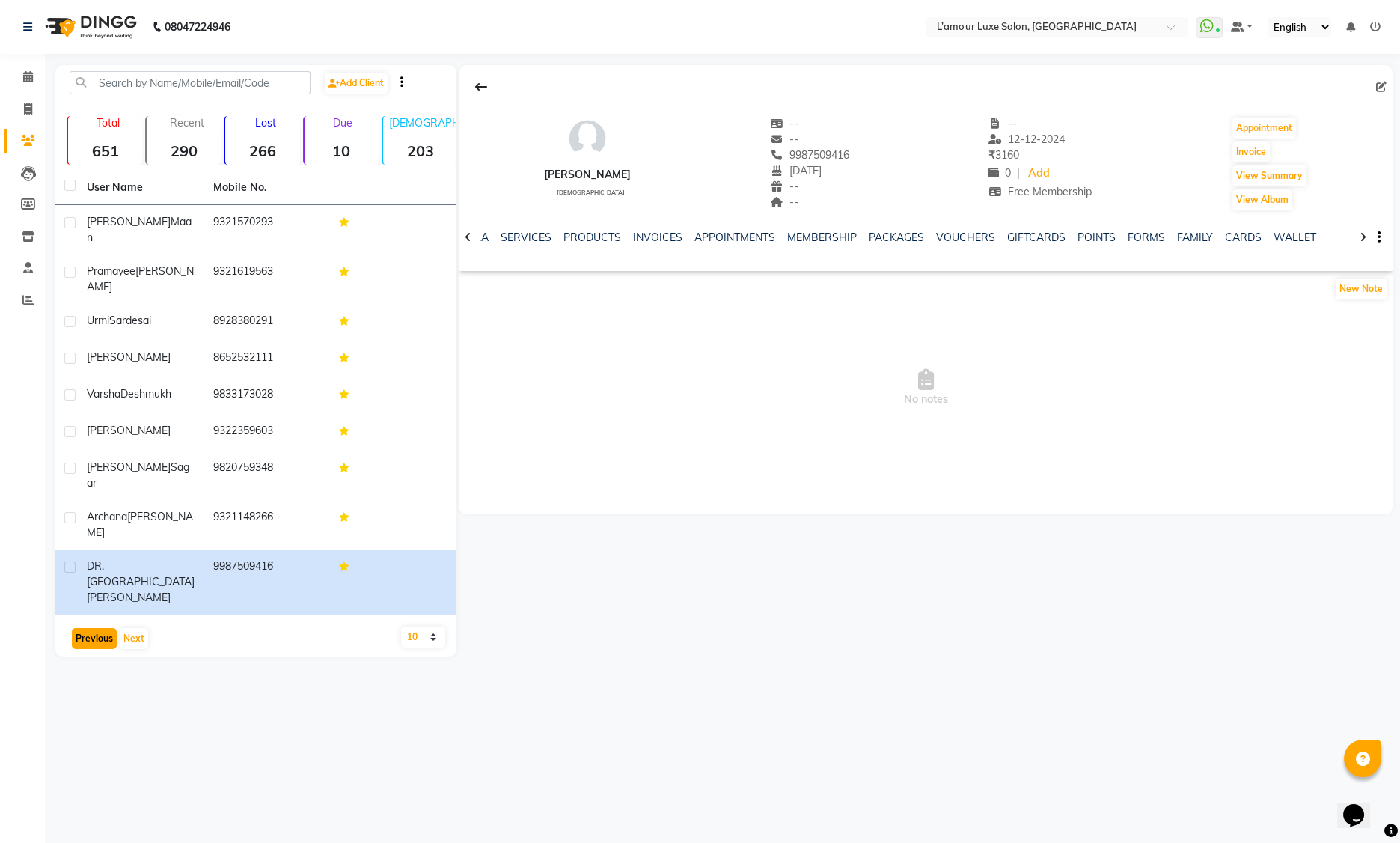
click at [97, 628] on button "Previous" at bounding box center [94, 638] width 45 height 21
click at [96, 628] on button "Previous" at bounding box center [94, 638] width 45 height 21
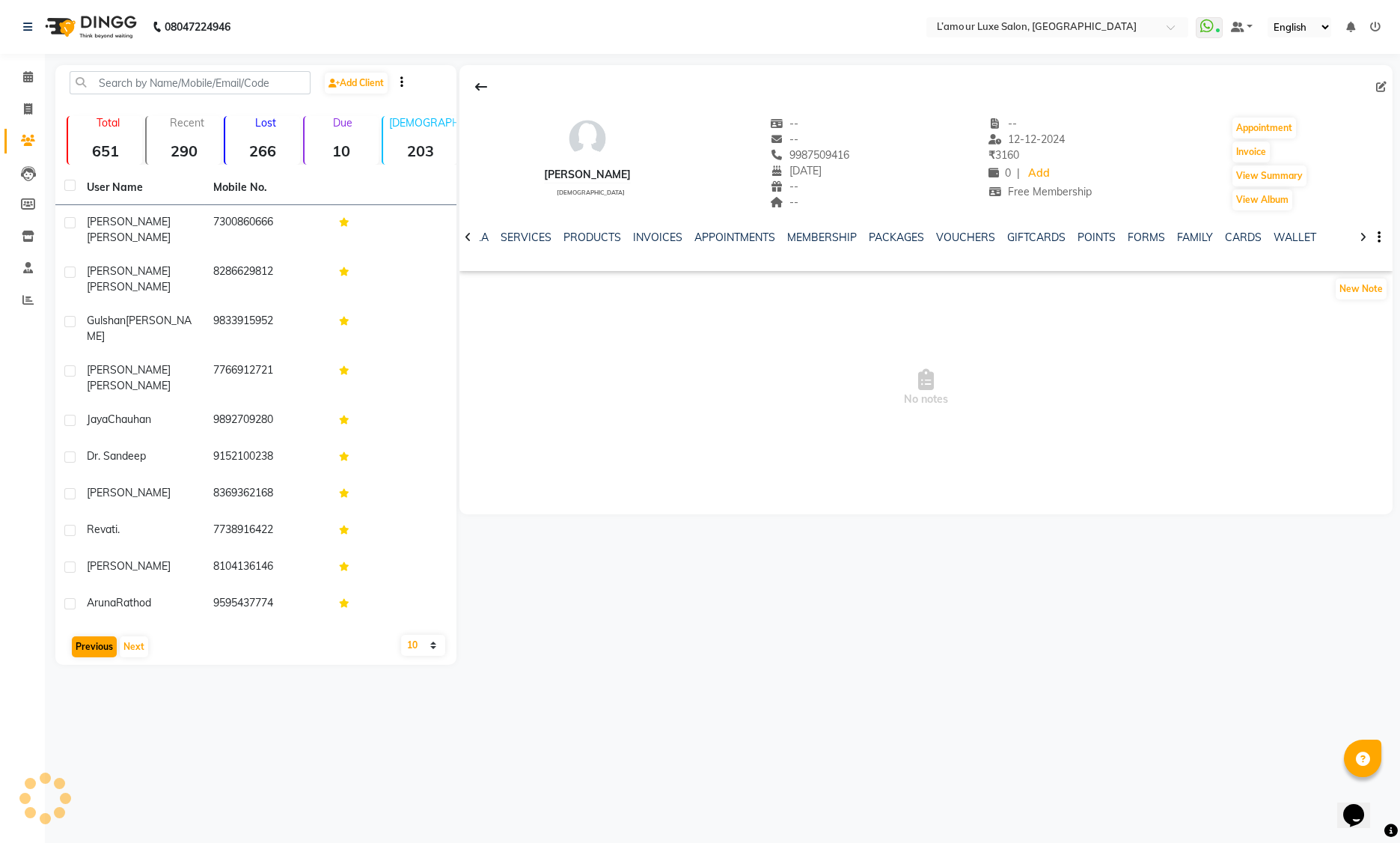
click at [96, 586] on td "Aruna Rathod" at bounding box center [140, 605] width 126 height 37
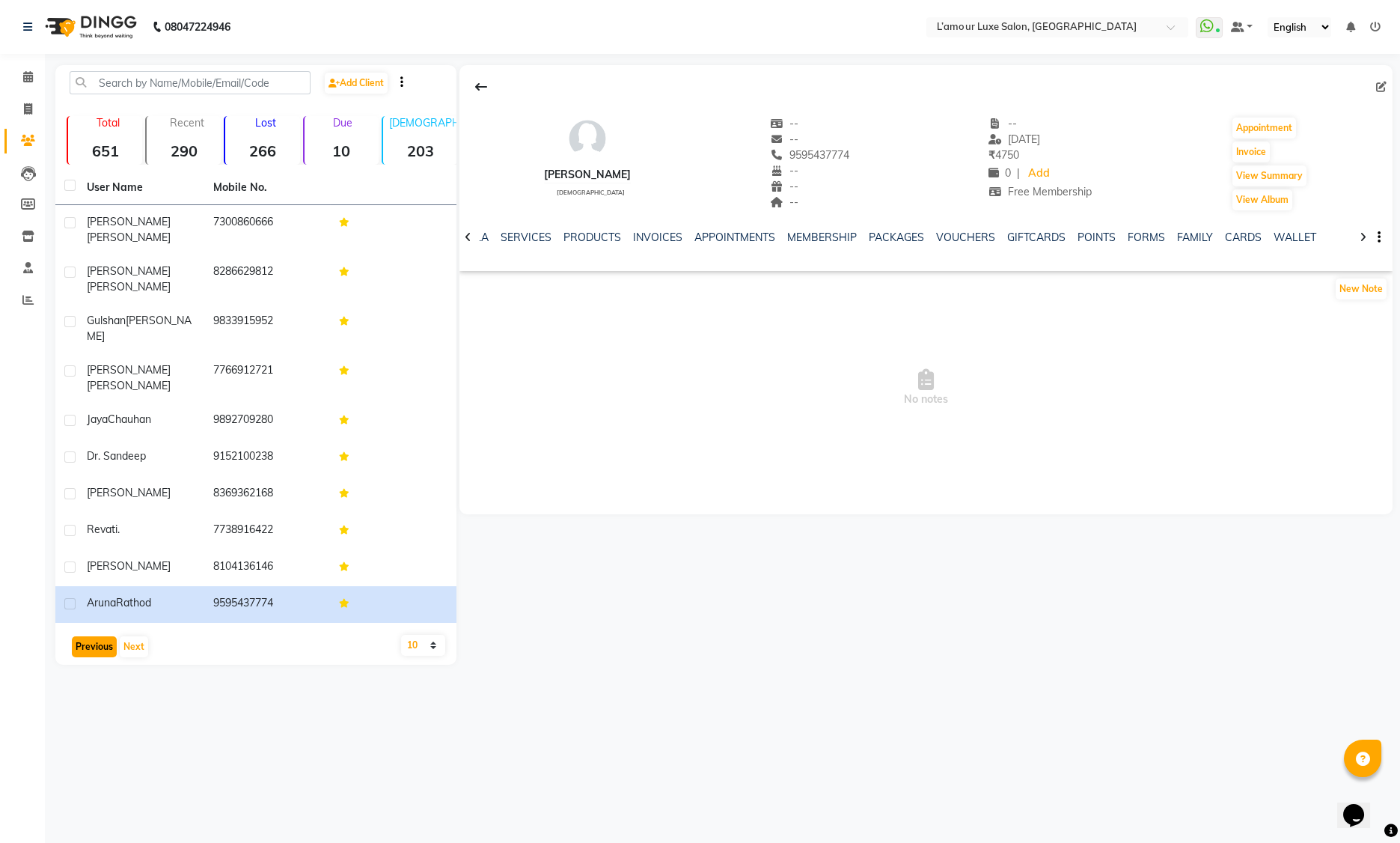
click at [82, 636] on button "Previous" at bounding box center [94, 646] width 45 height 21
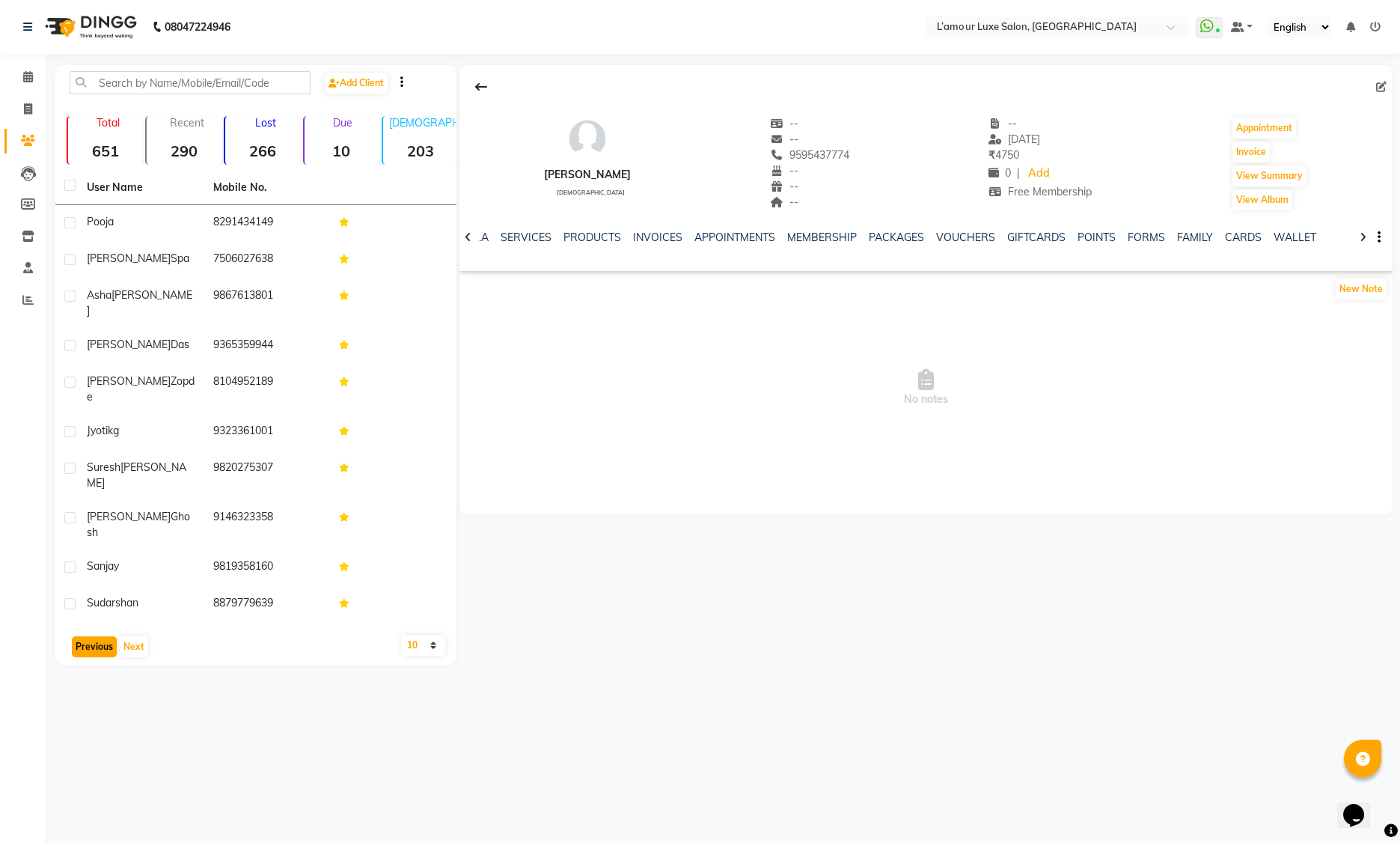
click at [88, 636] on button "Previous" at bounding box center [94, 646] width 45 height 21
click at [89, 636] on button "Previous" at bounding box center [94, 646] width 45 height 21
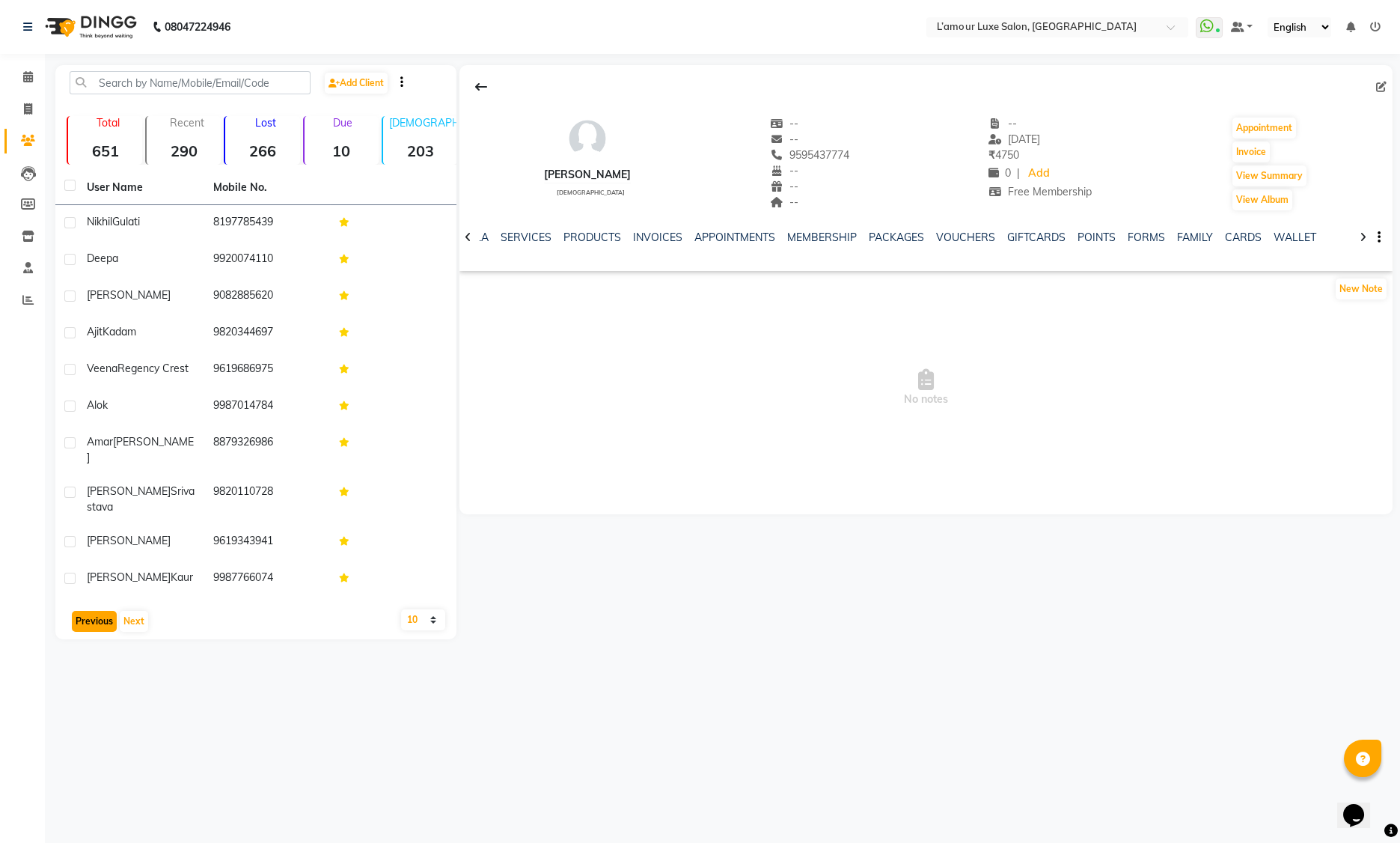
click at [89, 611] on button "Previous" at bounding box center [94, 621] width 45 height 21
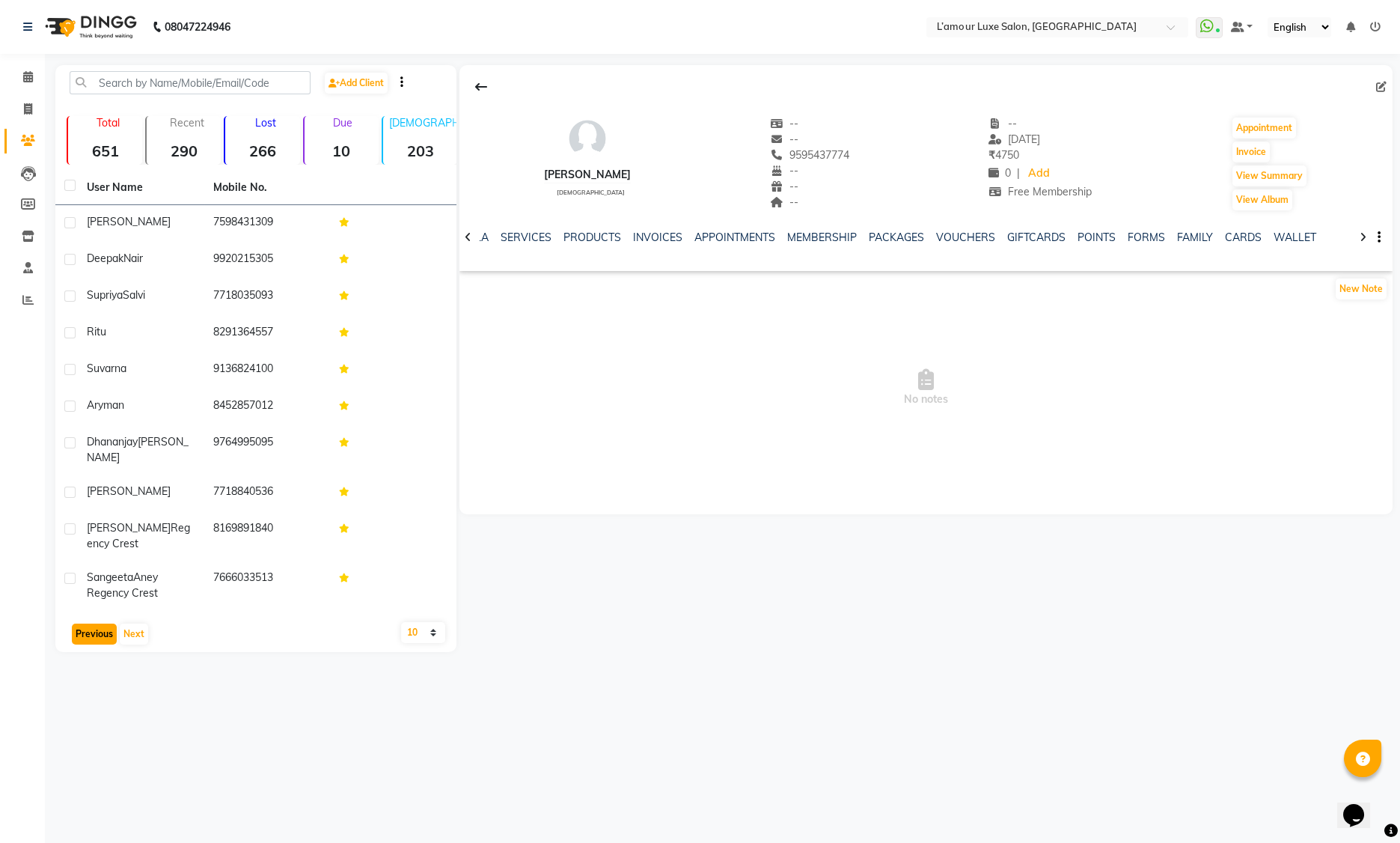
click at [97, 624] on button "Previous" at bounding box center [94, 634] width 45 height 21
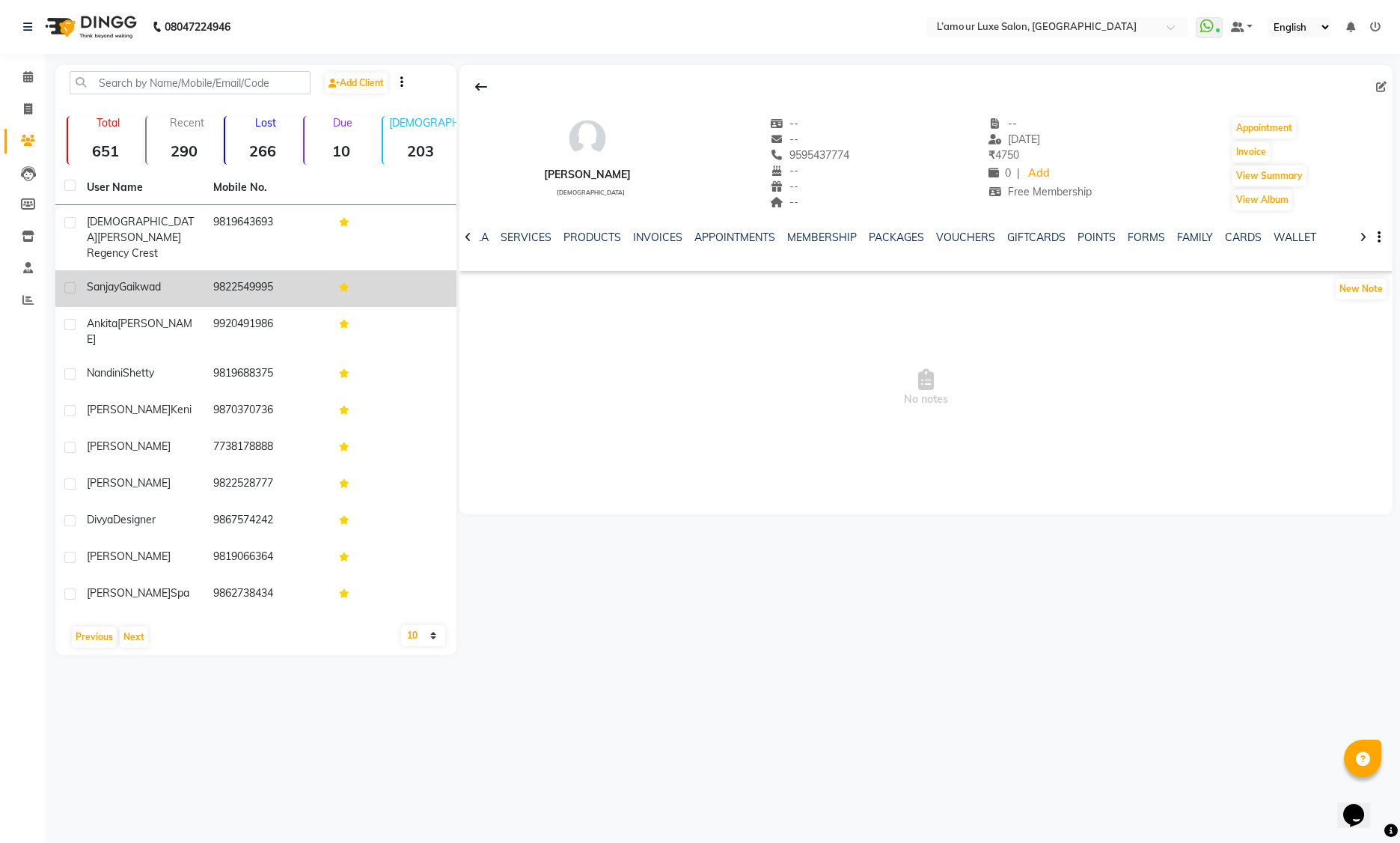
click at [204, 272] on td "9822549995" at bounding box center [267, 289] width 126 height 37
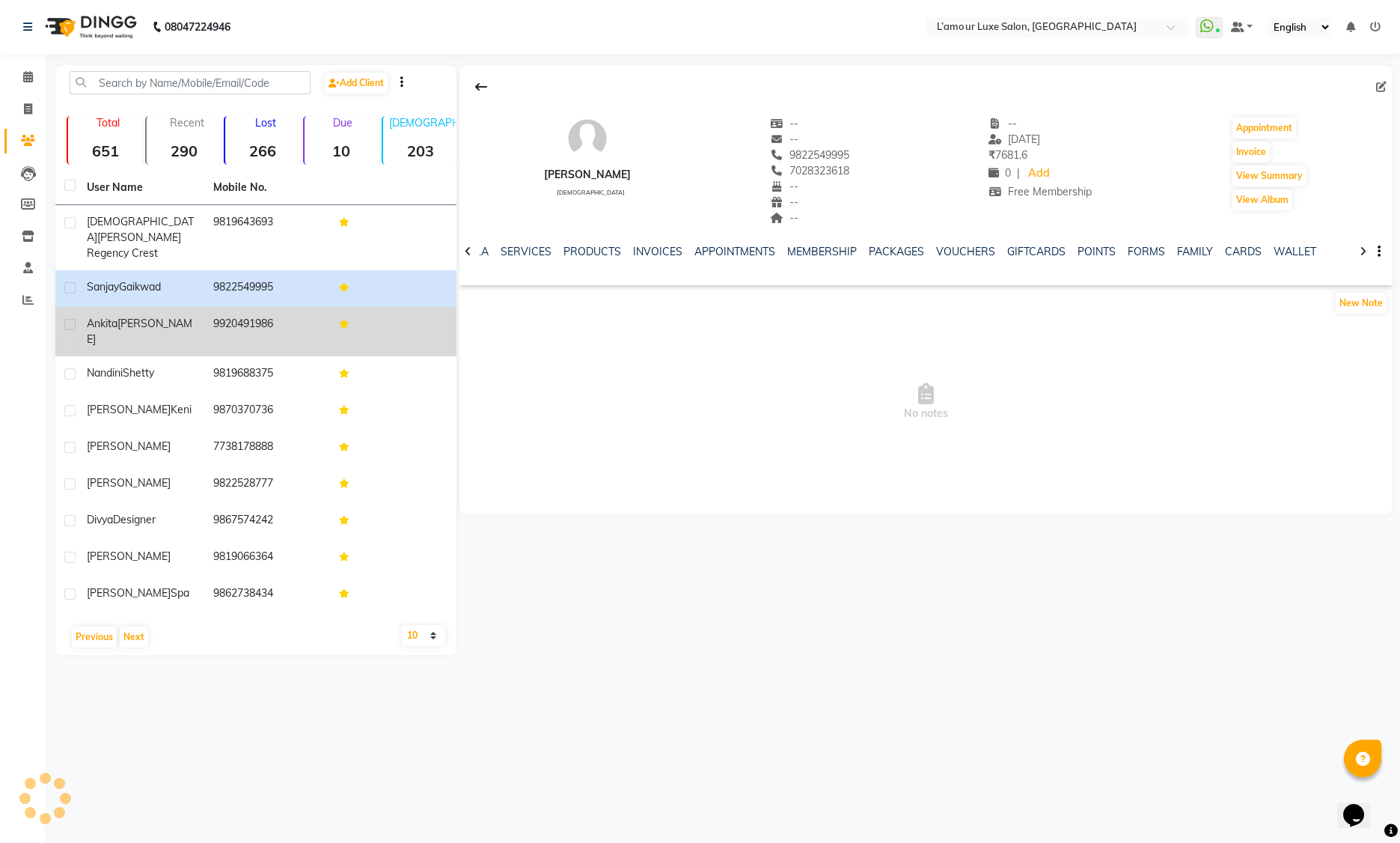
click at [194, 316] on div "Ankita Sharma" at bounding box center [141, 332] width 109 height 32
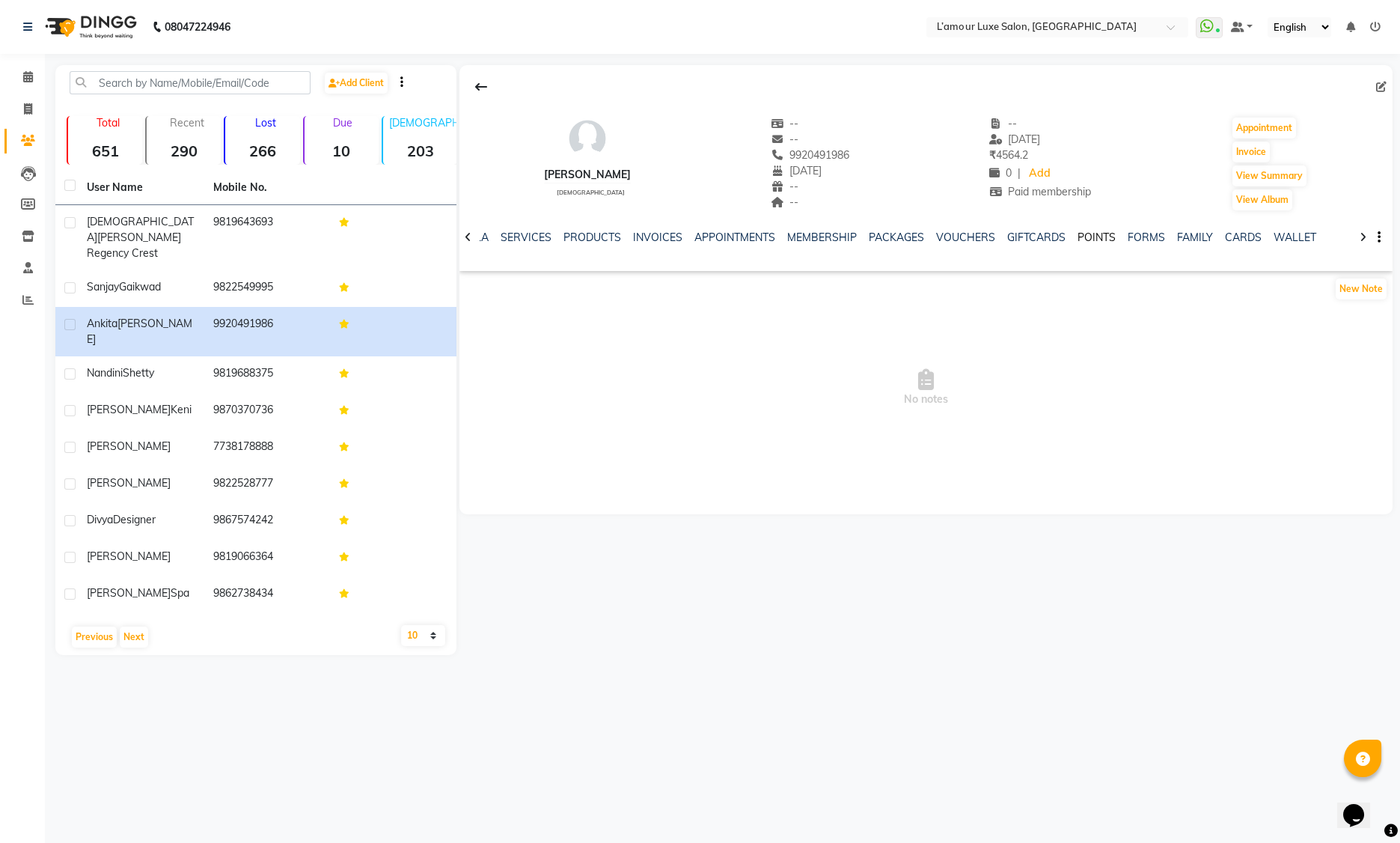
click at [1088, 236] on link "POINTS" at bounding box center [1097, 238] width 38 height 13
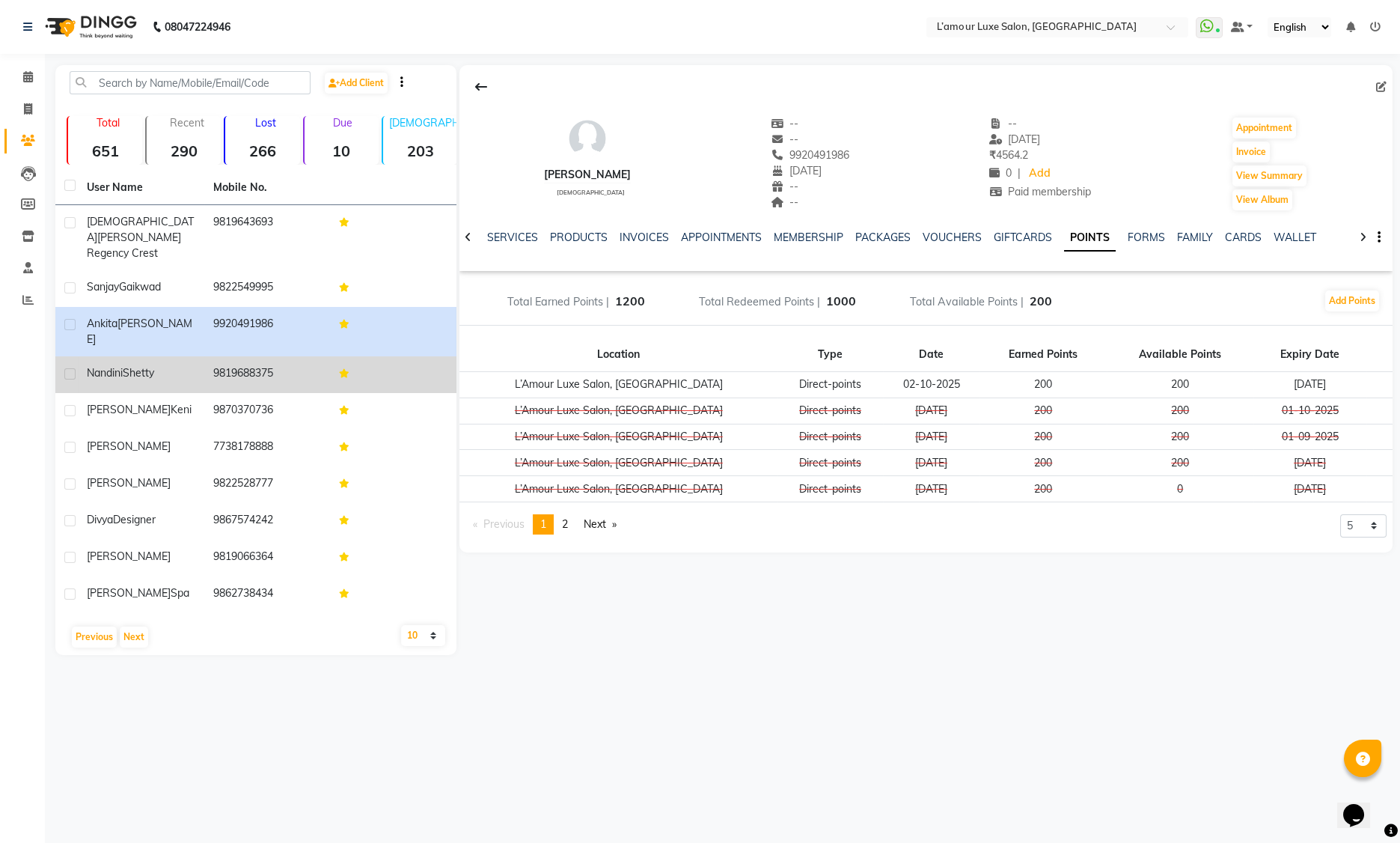
click at [146, 366] on span "Shetty" at bounding box center [139, 373] width 32 height 13
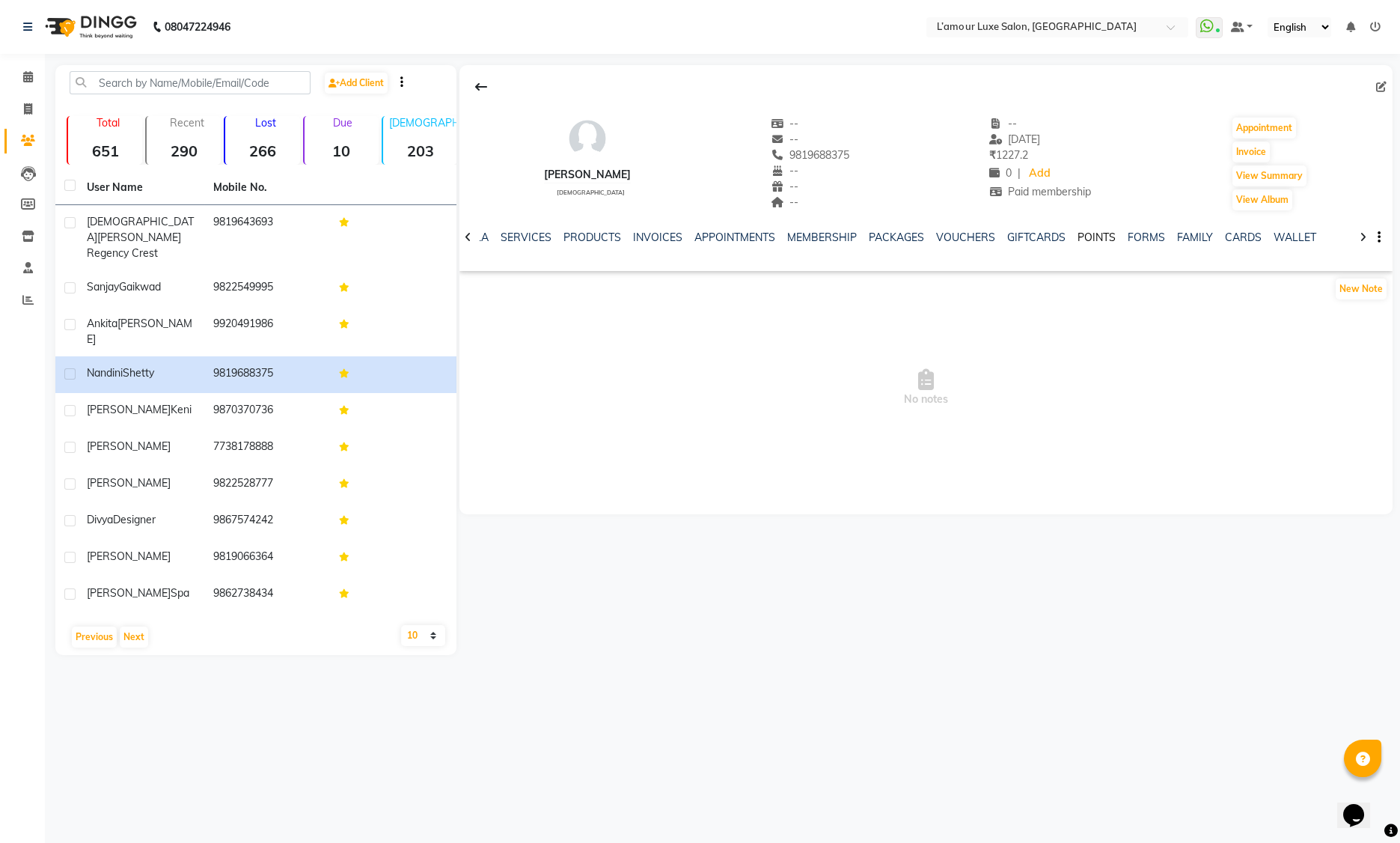
click at [1089, 236] on link "POINTS" at bounding box center [1097, 238] width 38 height 13
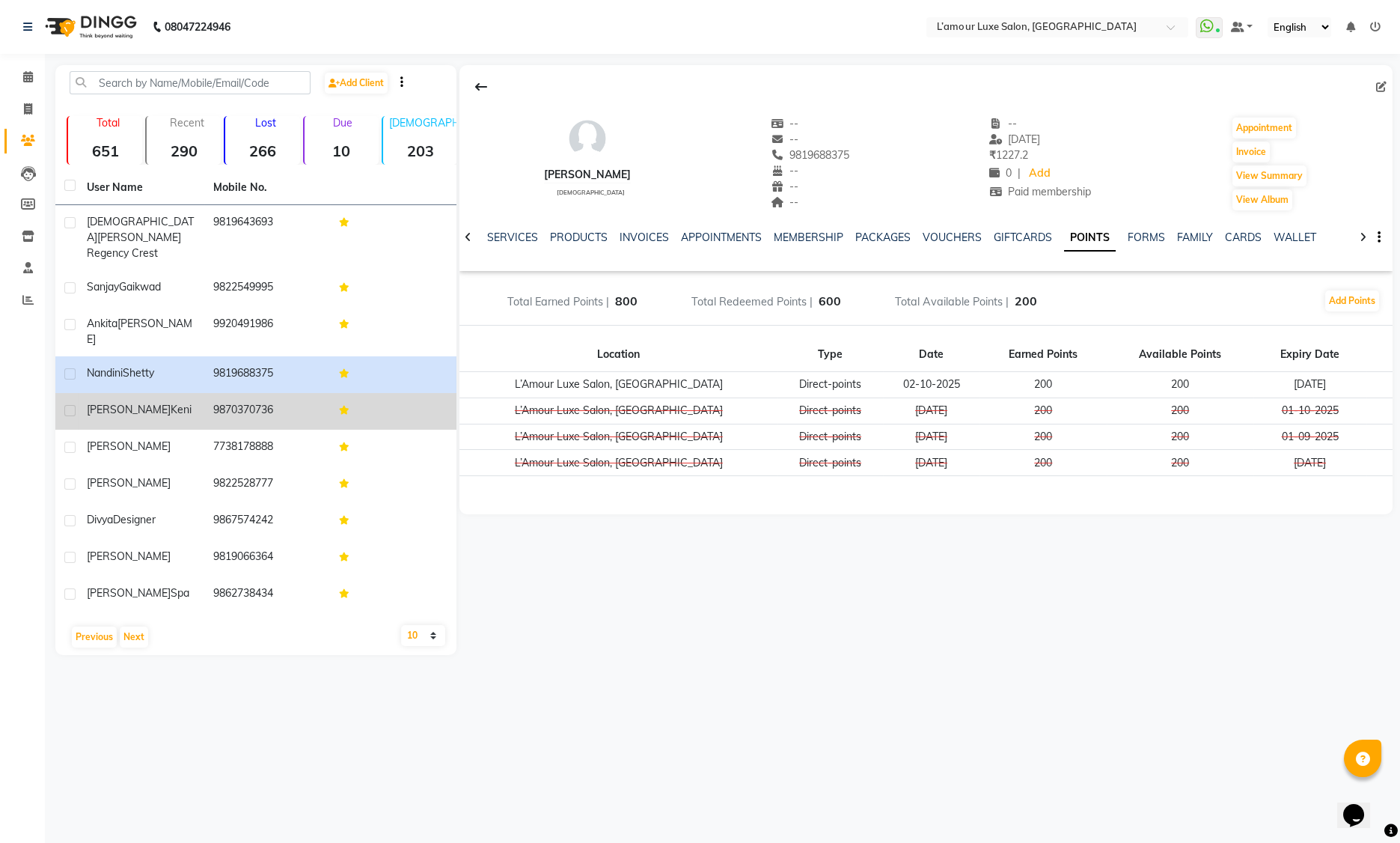
click at [203, 393] on td "Vivek Keni" at bounding box center [140, 411] width 126 height 37
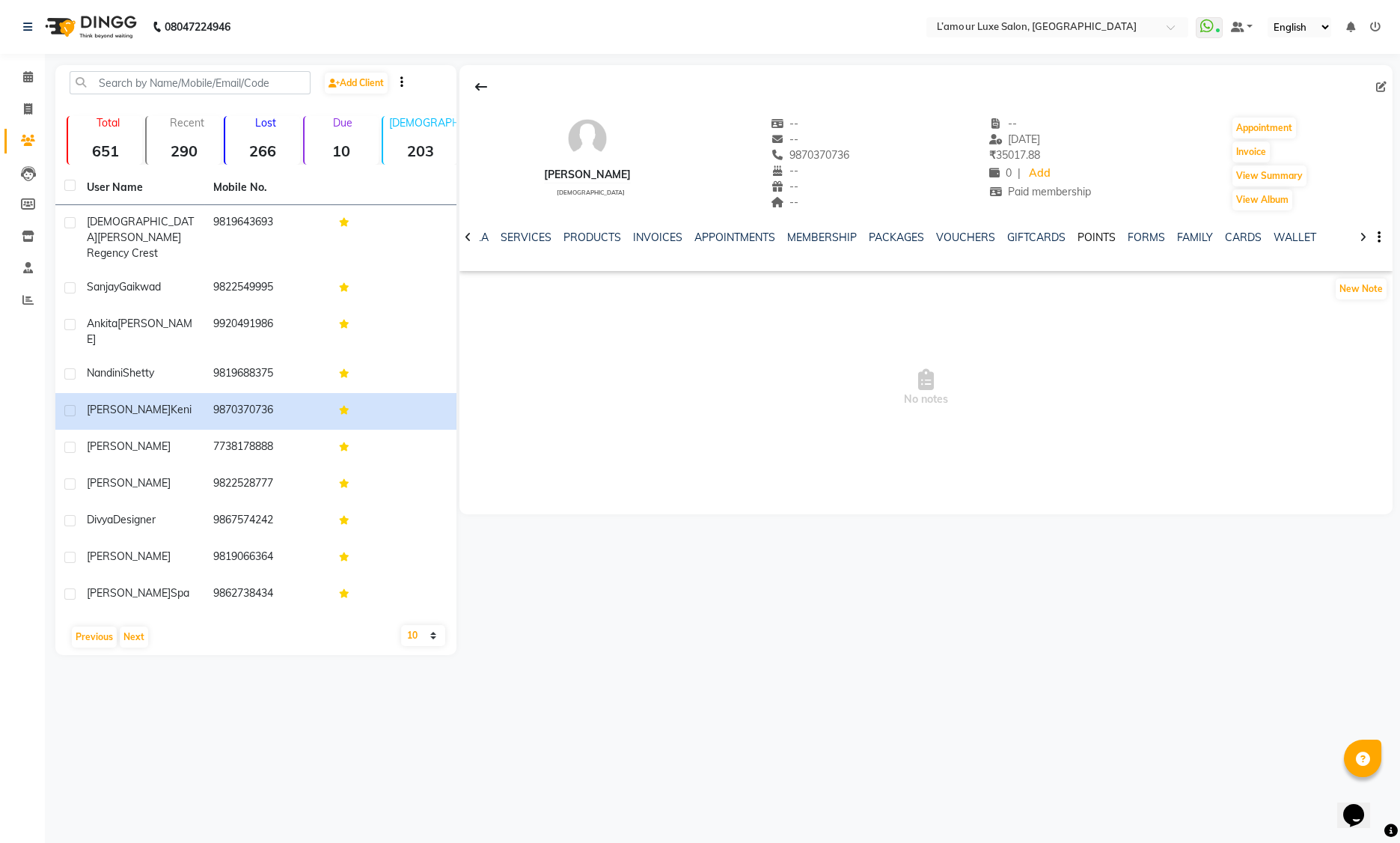
click at [1079, 238] on link "POINTS" at bounding box center [1097, 238] width 38 height 13
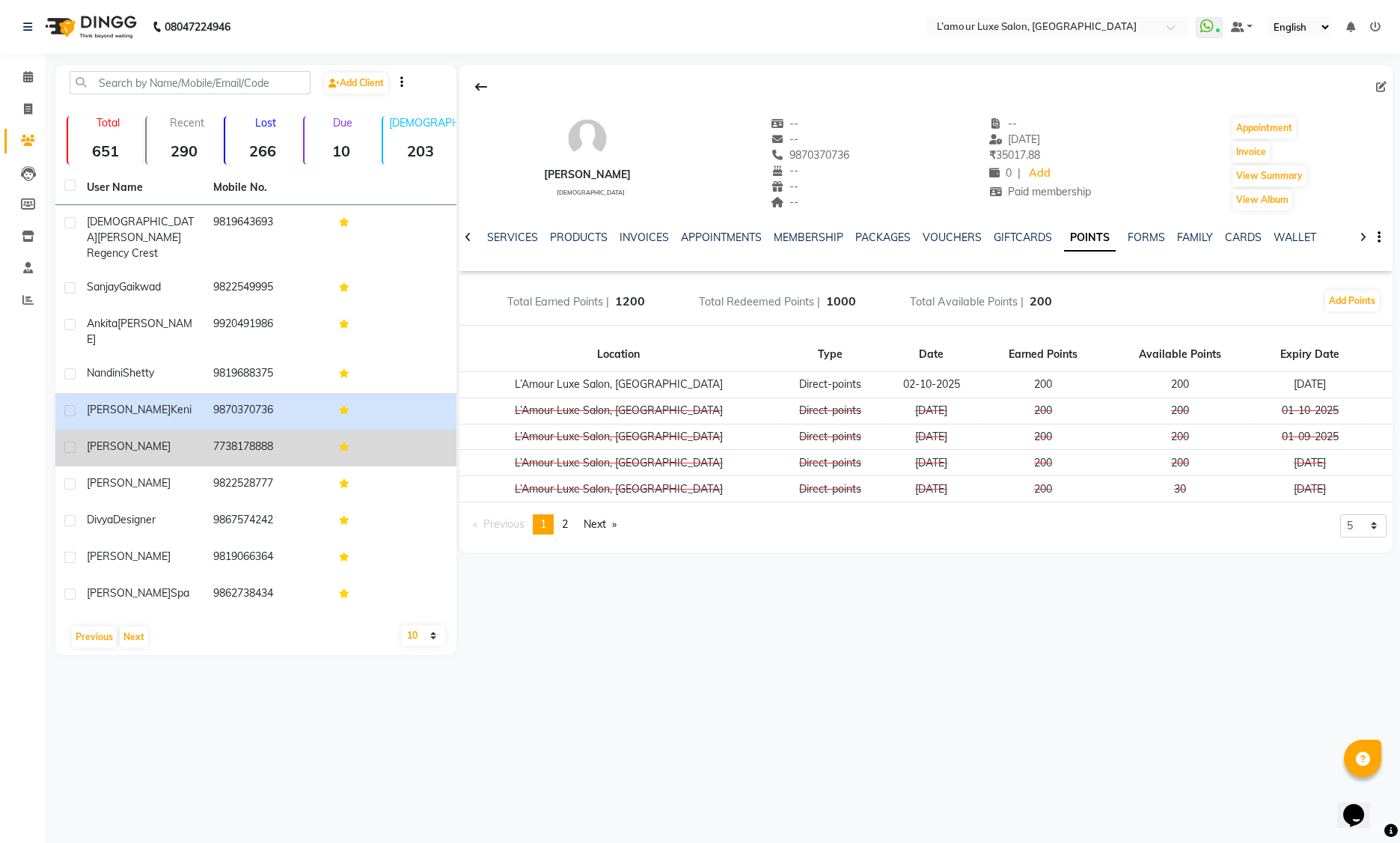
click at [232, 430] on td "7738178888" at bounding box center [267, 448] width 126 height 37
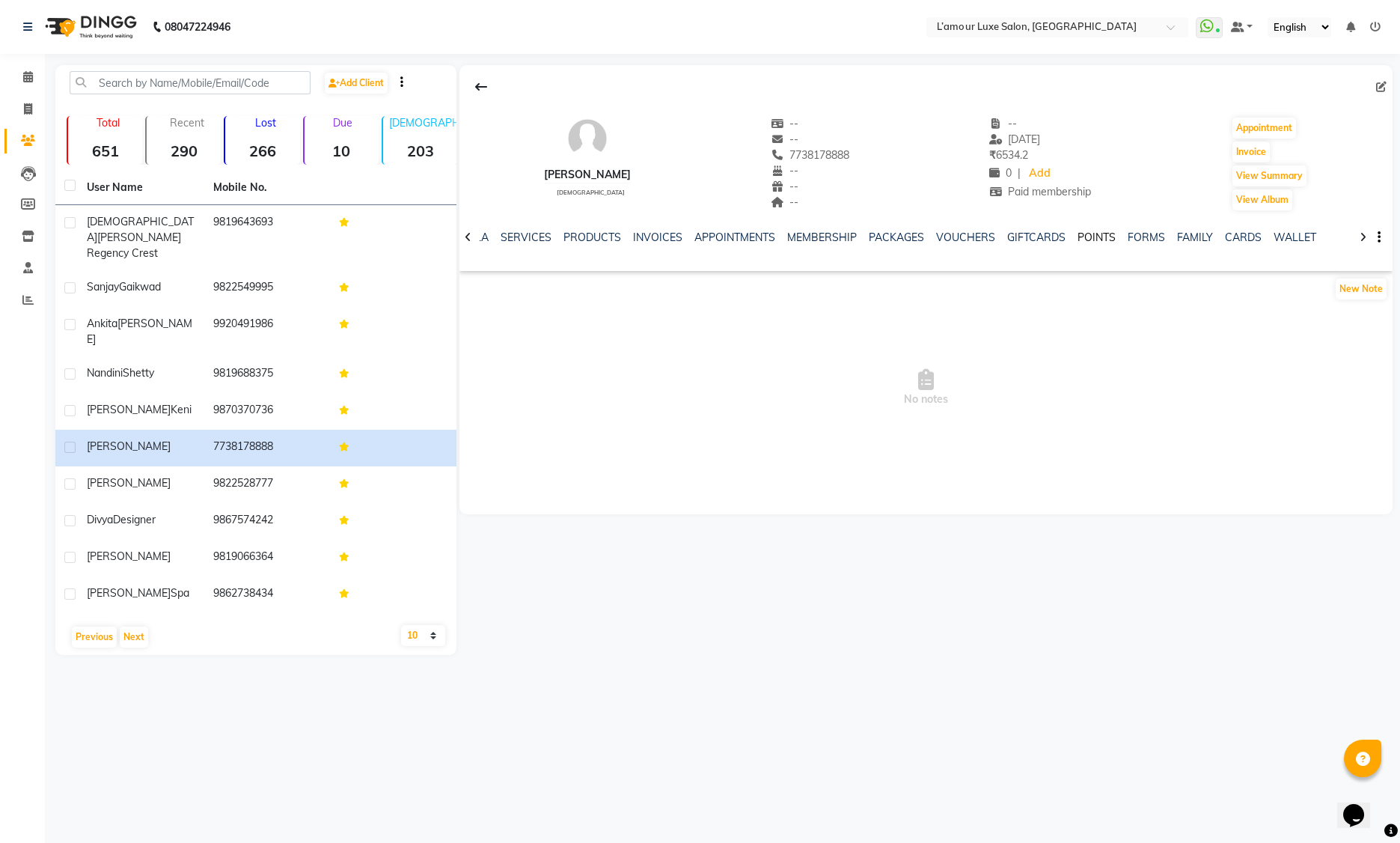
click at [1091, 240] on link "POINTS" at bounding box center [1097, 238] width 38 height 13
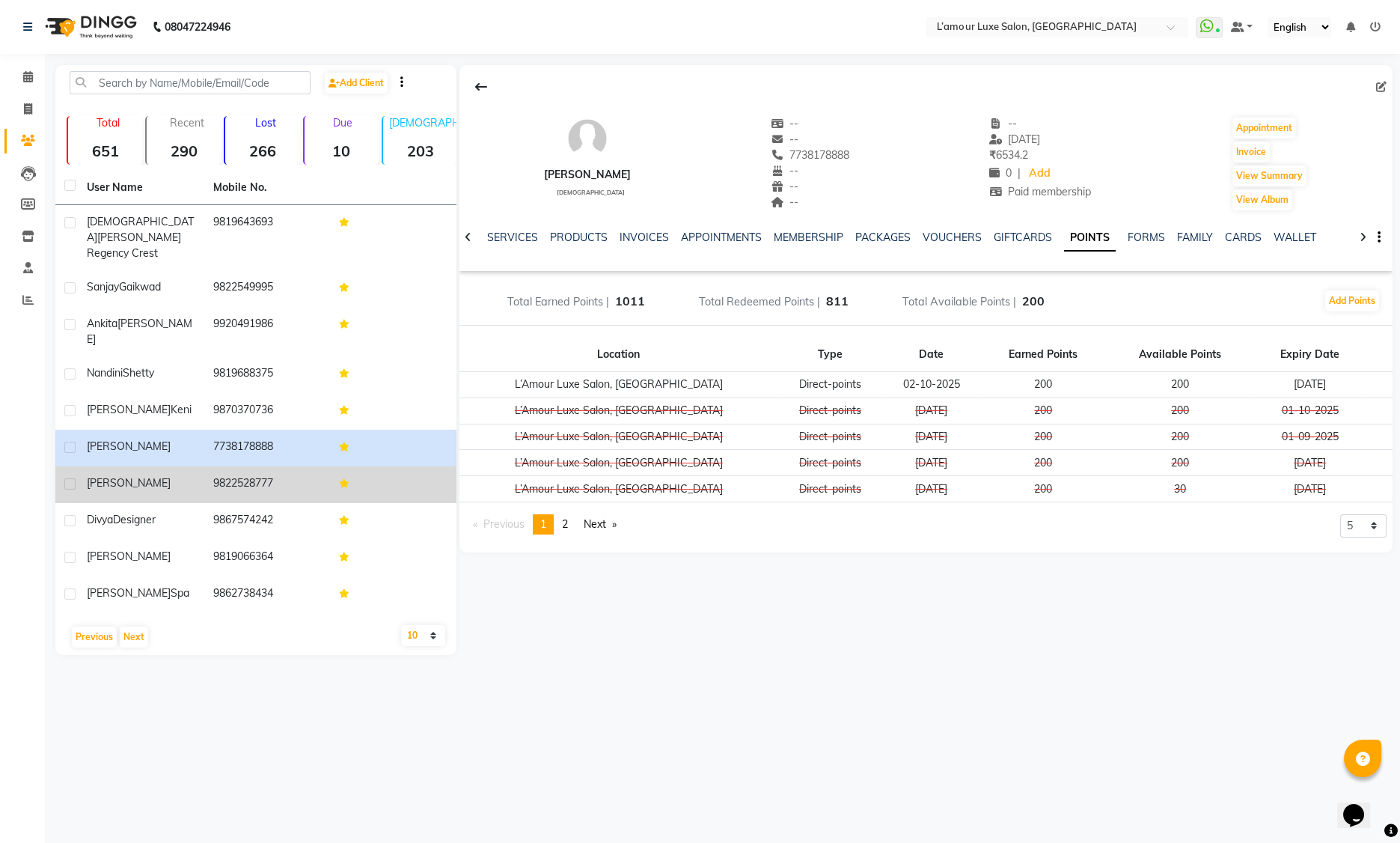
click at [297, 467] on td "9822528777" at bounding box center [267, 485] width 126 height 37
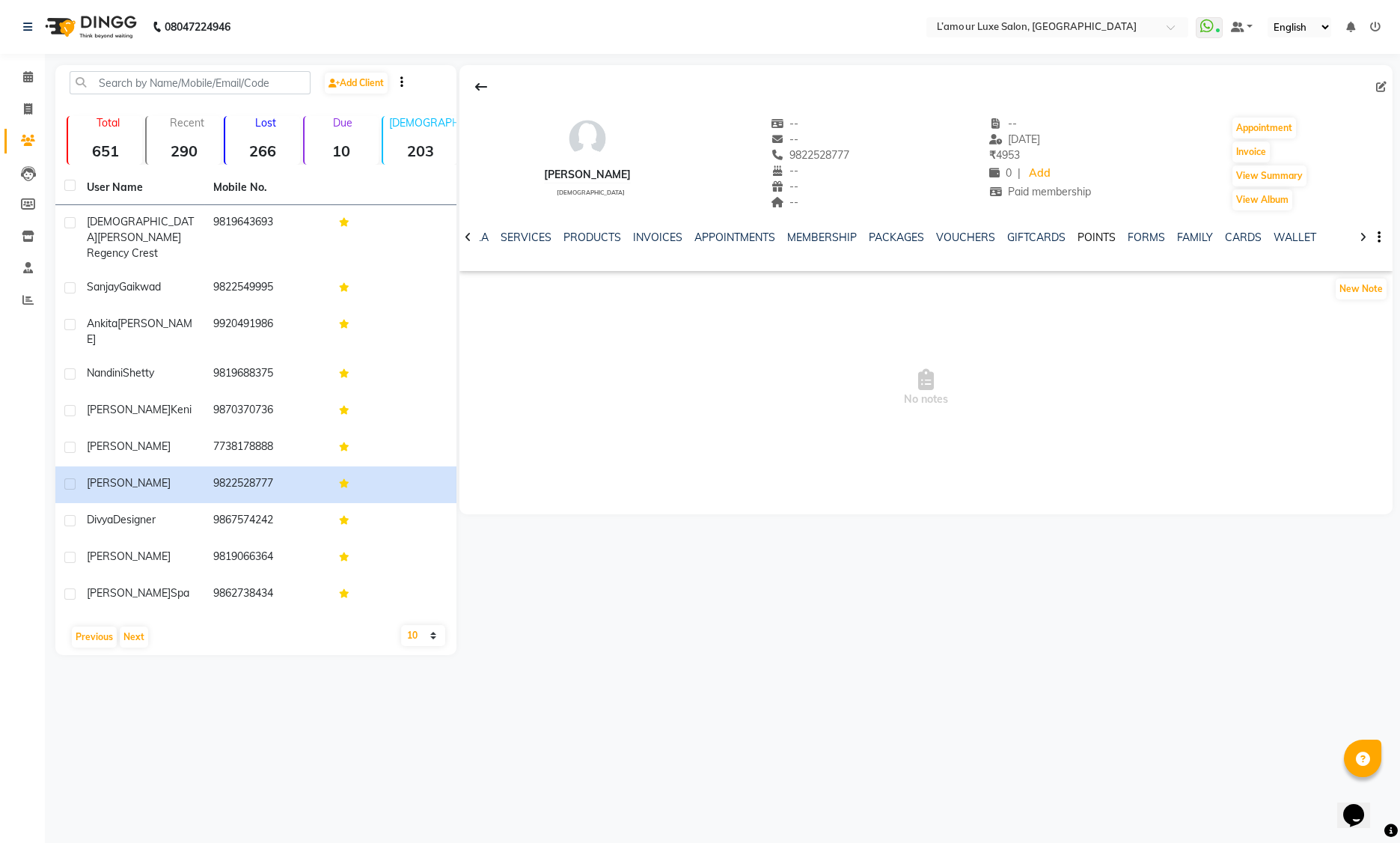
click at [1077, 238] on link "POINTS" at bounding box center [1097, 238] width 38 height 13
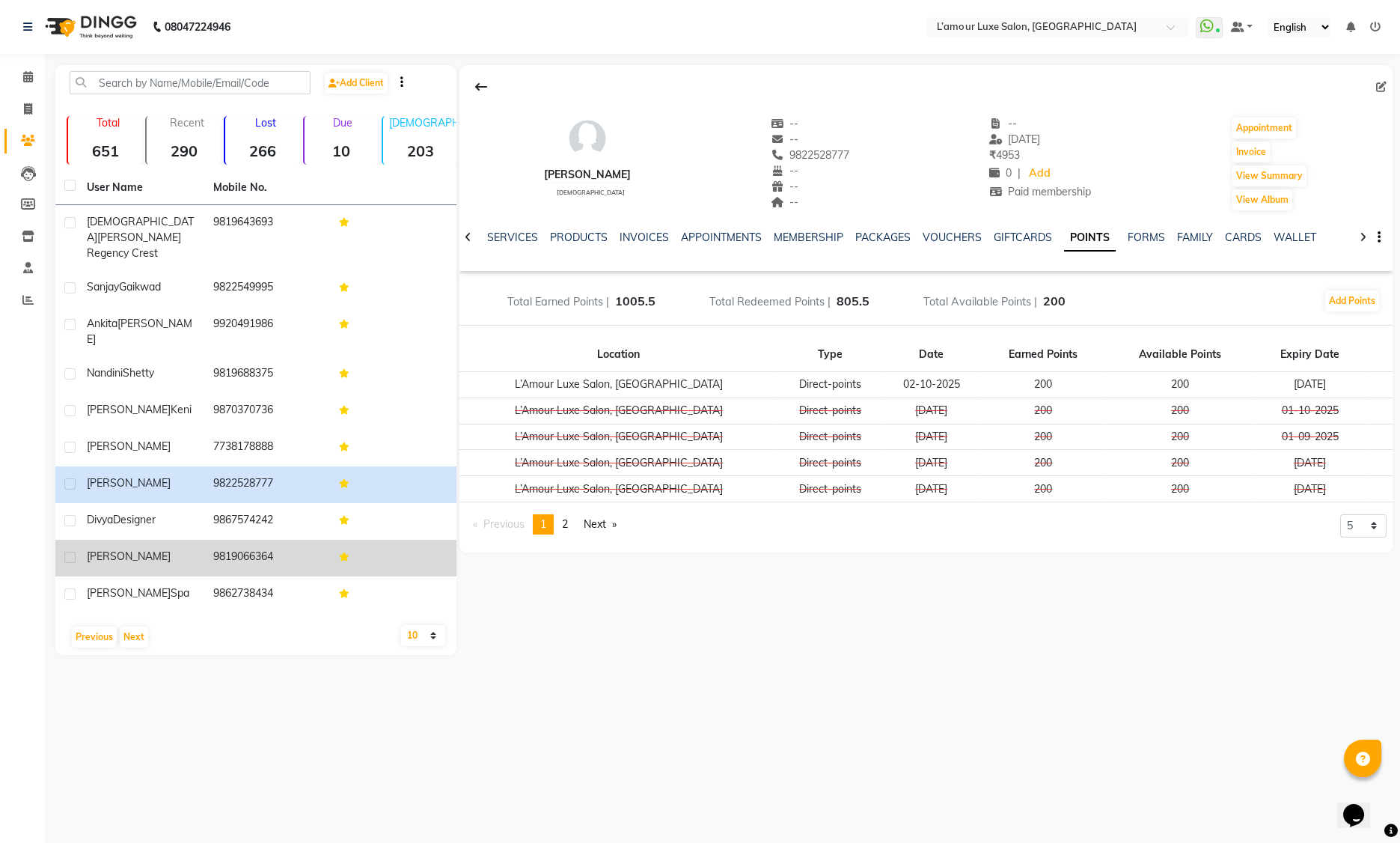
click at [196, 540] on td "Shrividya" at bounding box center [140, 559] width 126 height 37
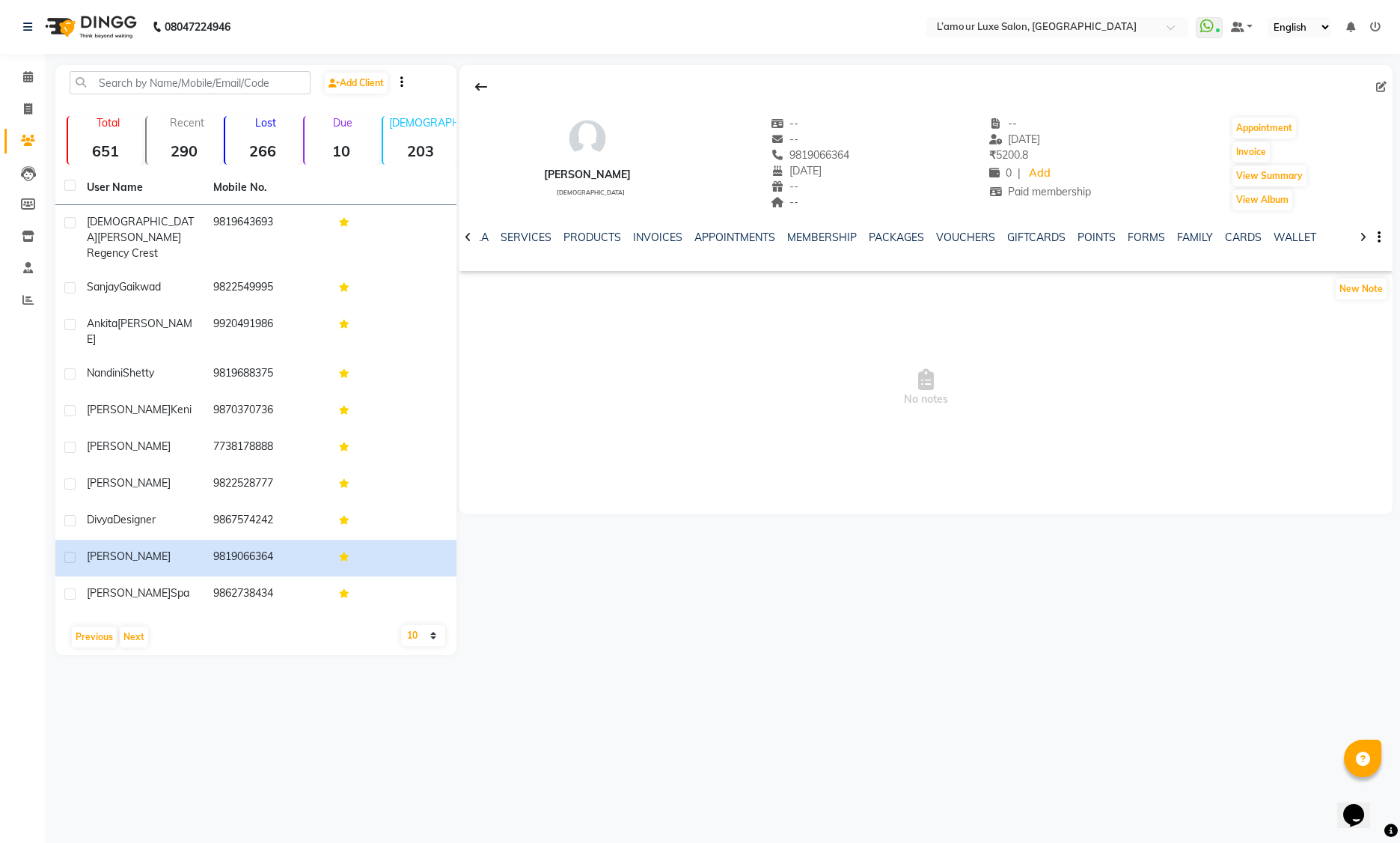
click at [1110, 237] on ul "NOTES FORMULA SERVICES PRODUCTS INVOICES APPOINTMENTS MEMBERSHIP PACKAGES VOUCH…" at bounding box center [853, 238] width 950 height 16
click at [1088, 235] on link "POINTS" at bounding box center [1097, 238] width 38 height 13
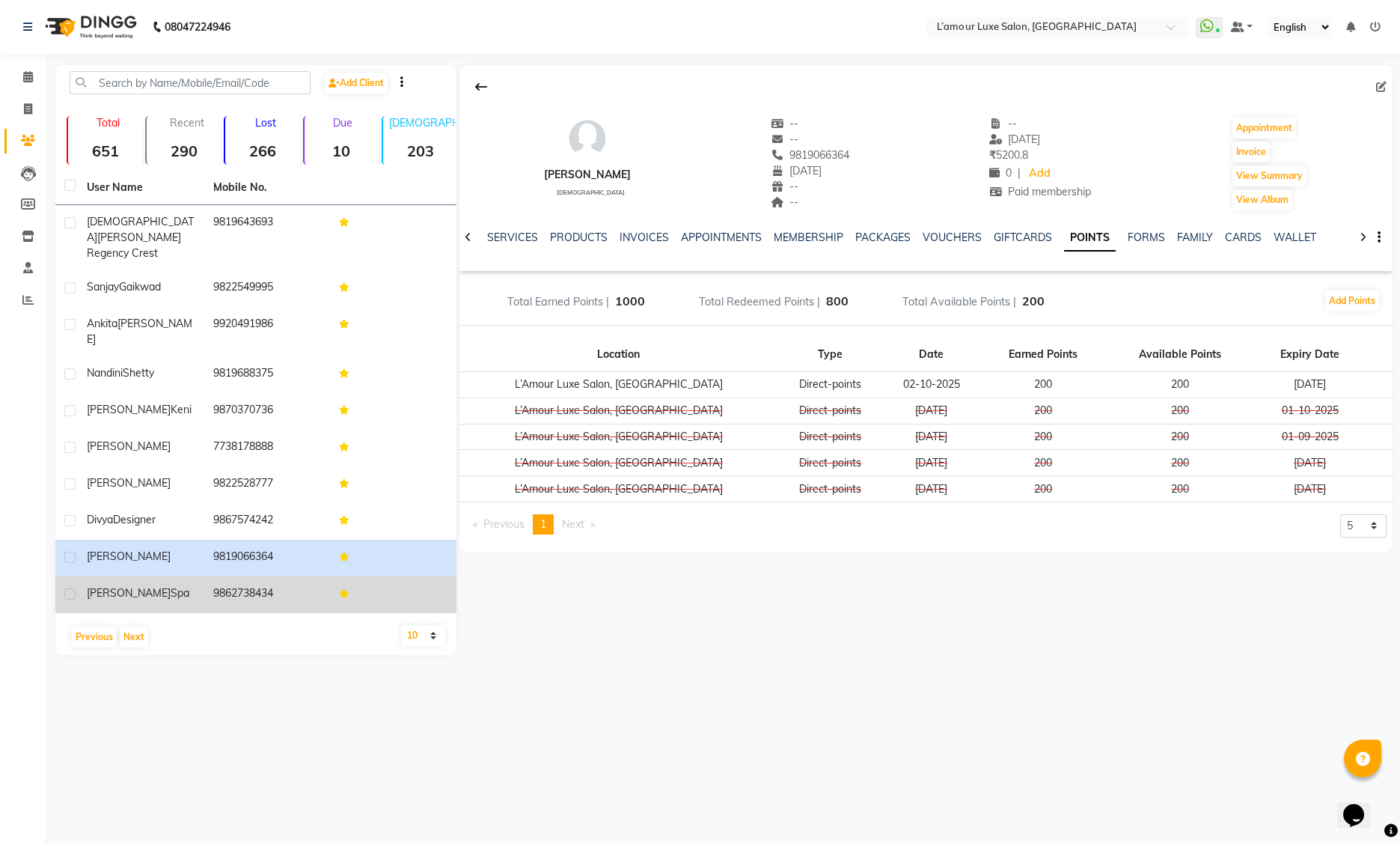
click at [148, 577] on td "Amy spa" at bounding box center [140, 595] width 126 height 37
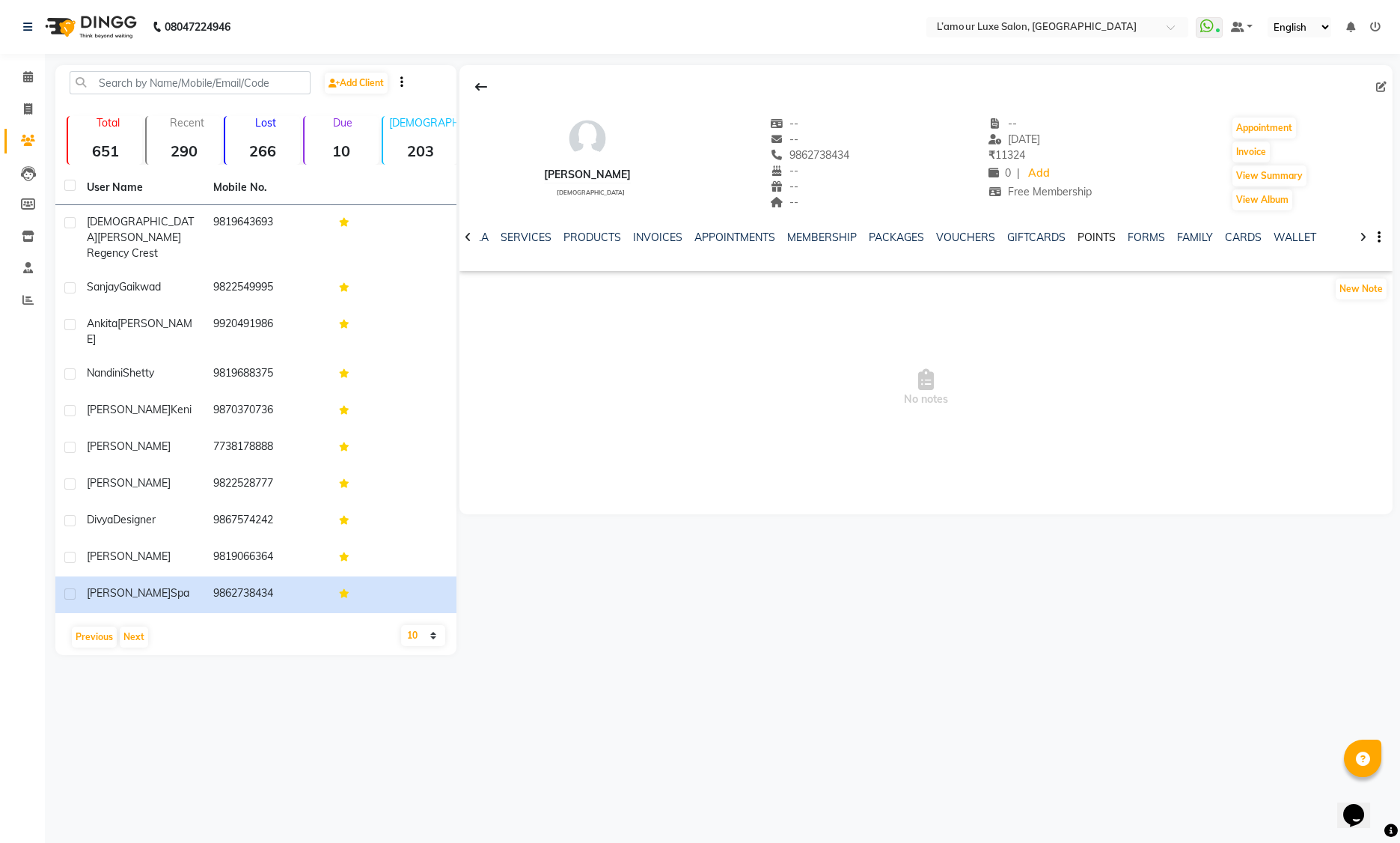
click at [1088, 238] on link "POINTS" at bounding box center [1097, 238] width 38 height 13
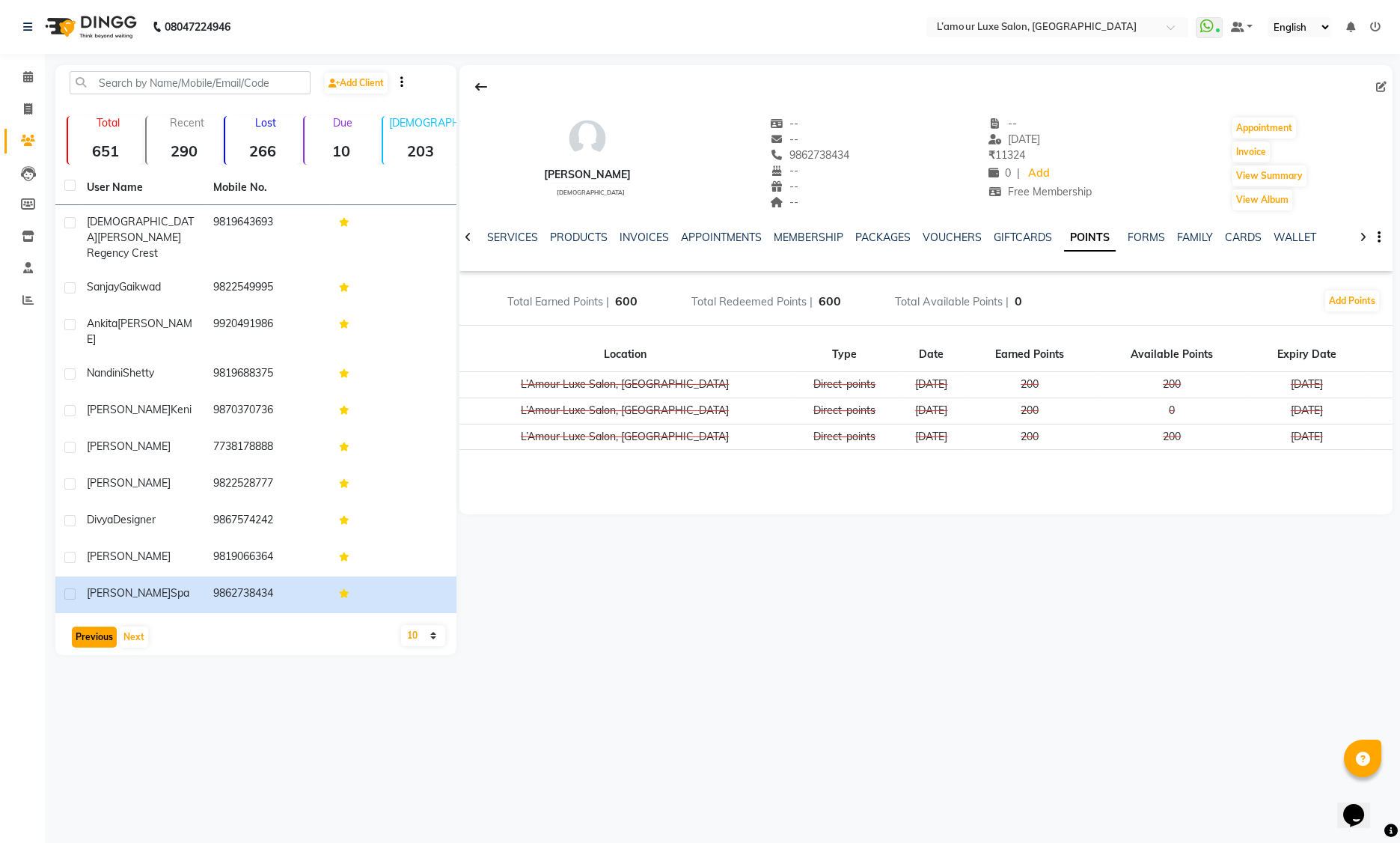
click at [96, 626] on button "Previous" at bounding box center [94, 636] width 45 height 21
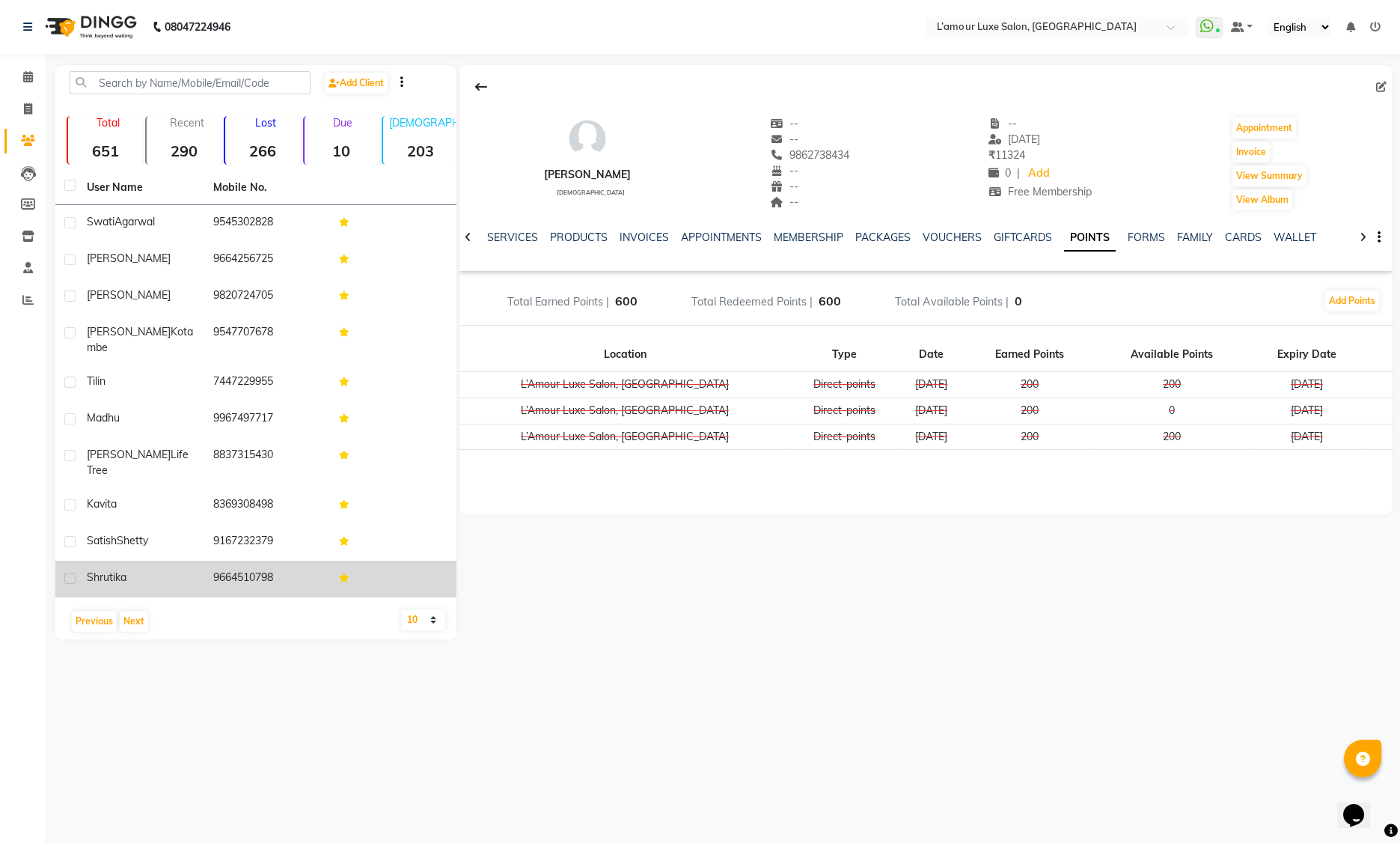
click at [115, 570] on span "Shrutika" at bounding box center [106, 577] width 39 height 13
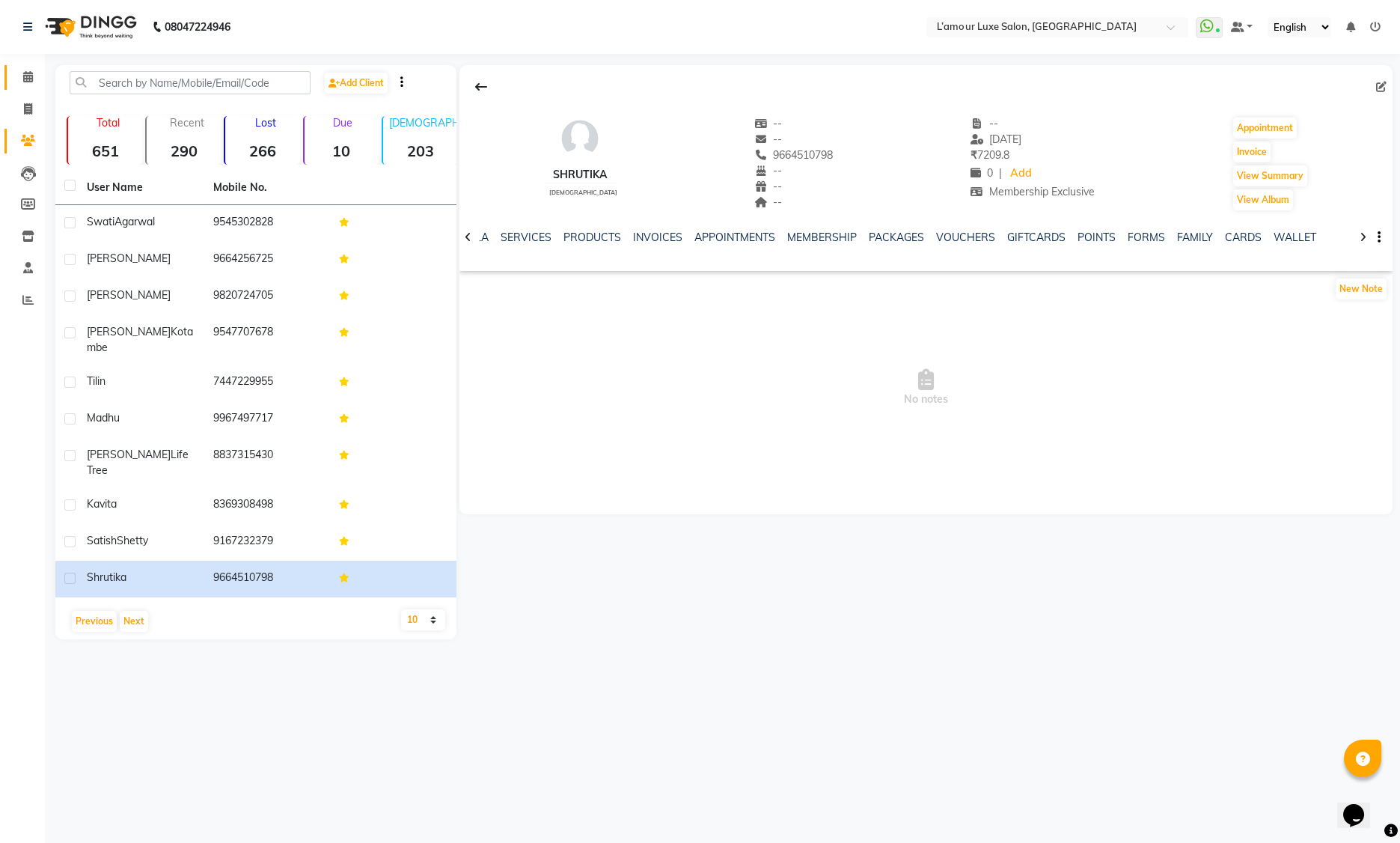
click at [22, 74] on span at bounding box center [28, 77] width 26 height 18
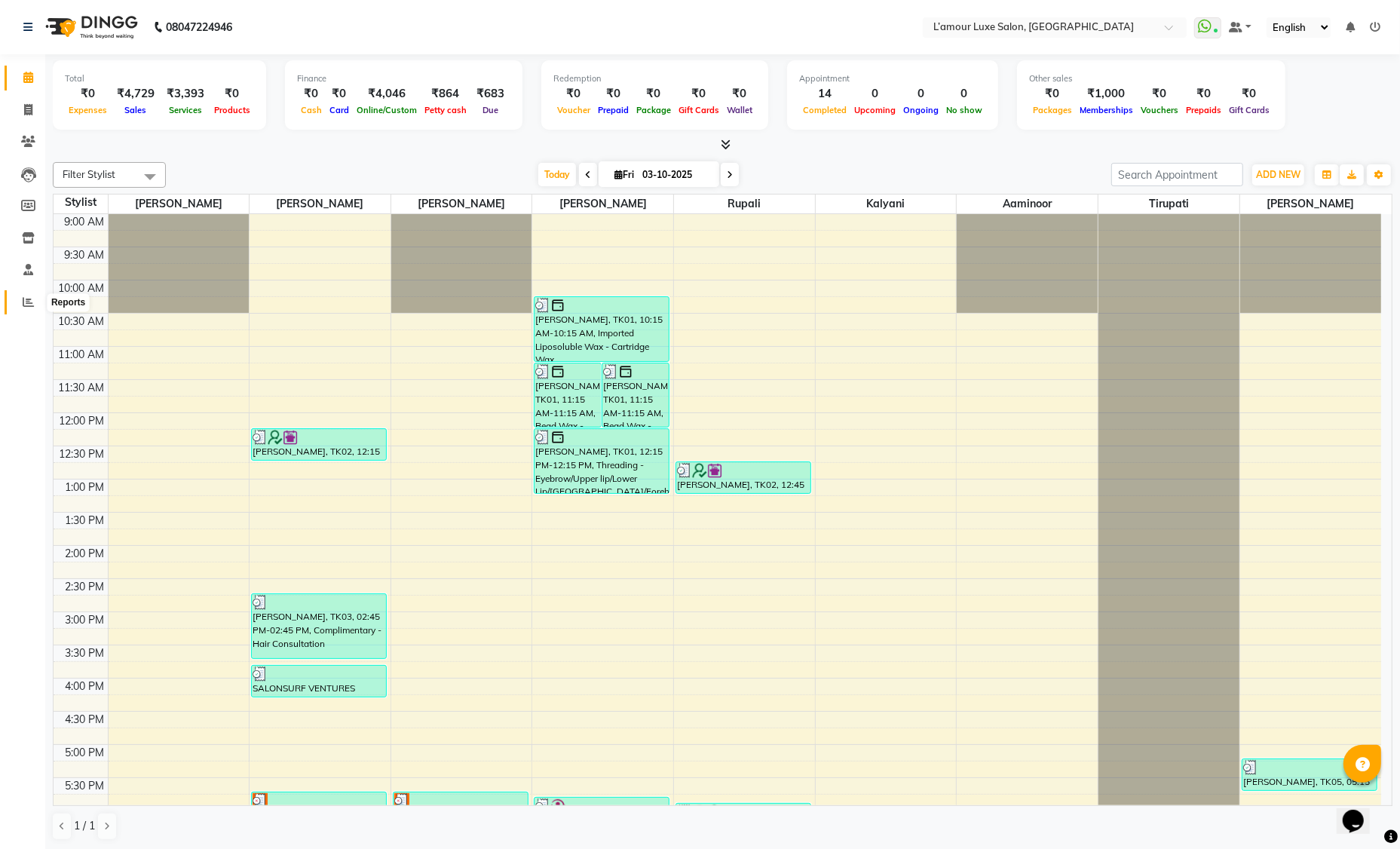
click at [31, 296] on icon at bounding box center [28, 302] width 11 height 11
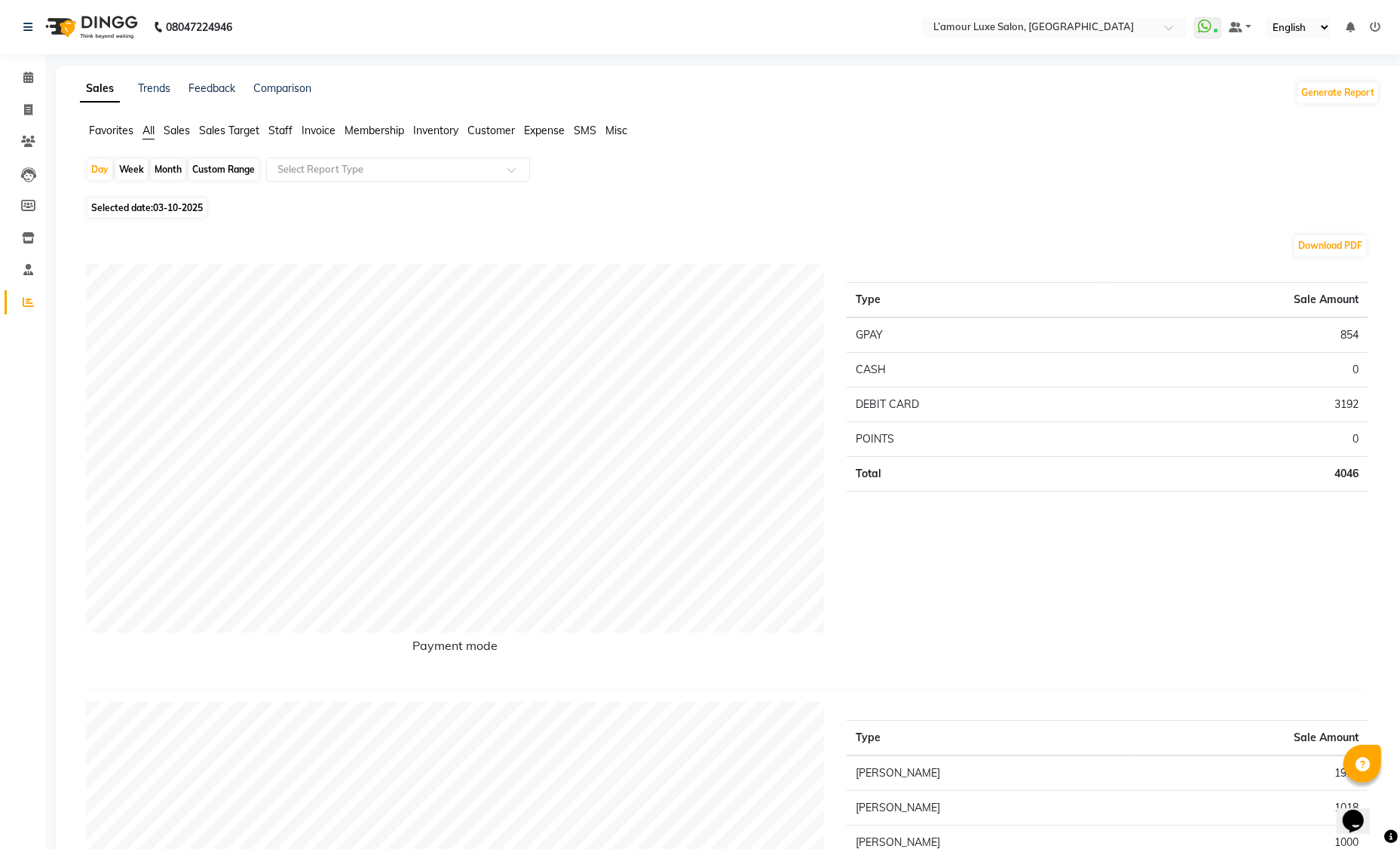
click at [181, 131] on span "Sales" at bounding box center [176, 131] width 26 height 13
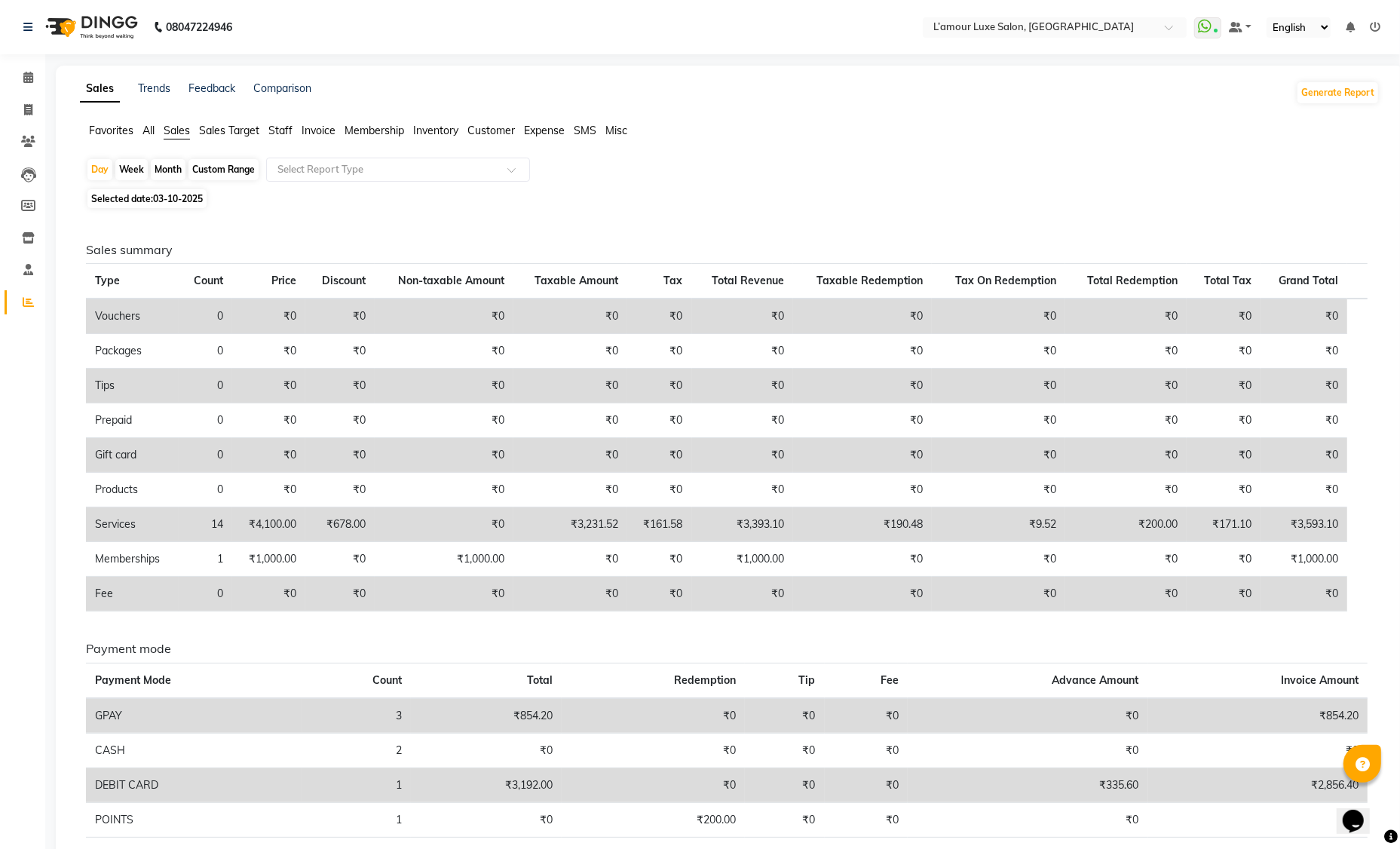
click at [278, 134] on span "Staff" at bounding box center [280, 131] width 24 height 13
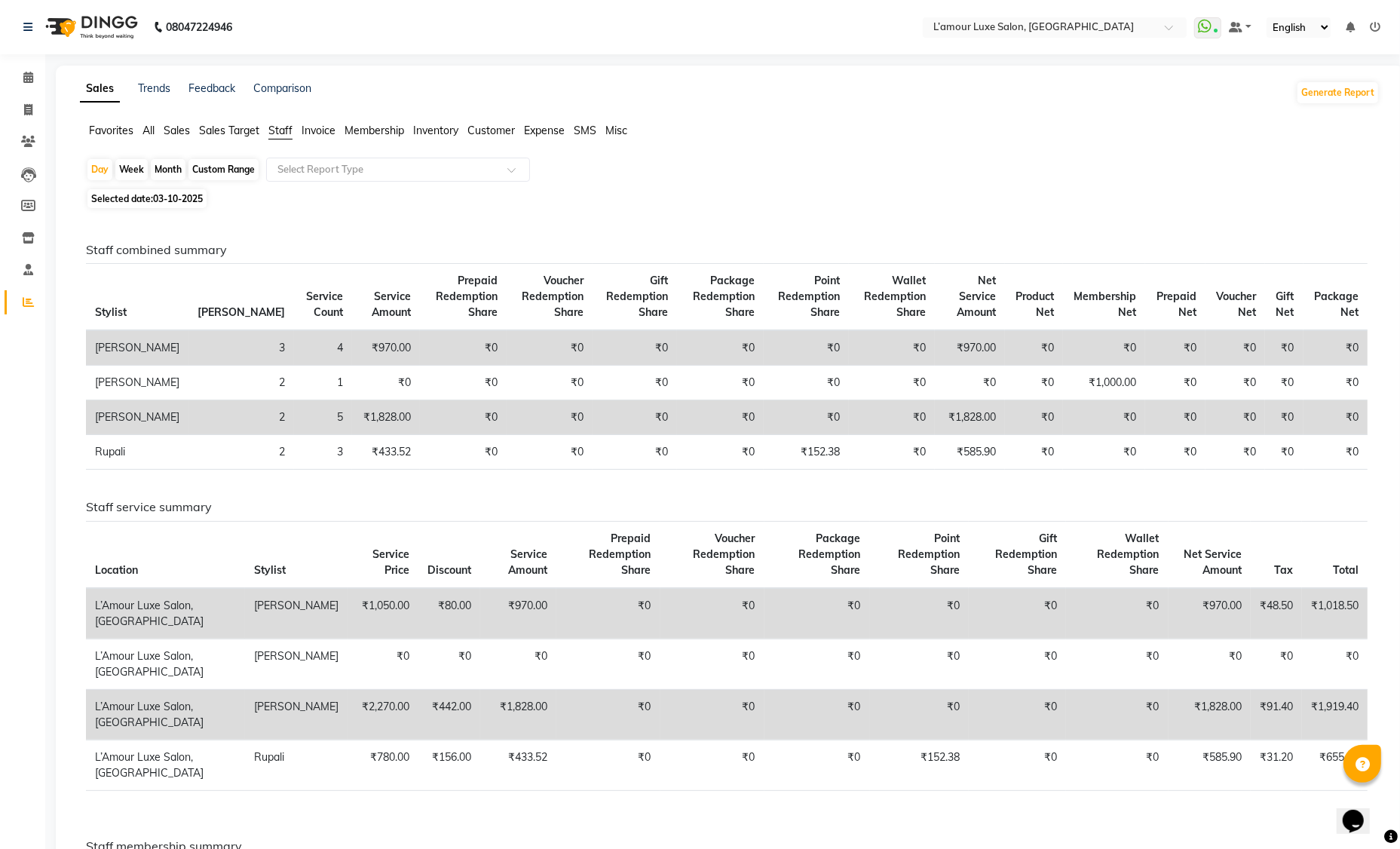
click at [225, 164] on div "Custom Range" at bounding box center [223, 169] width 70 height 21
select select "10"
select select "2025"
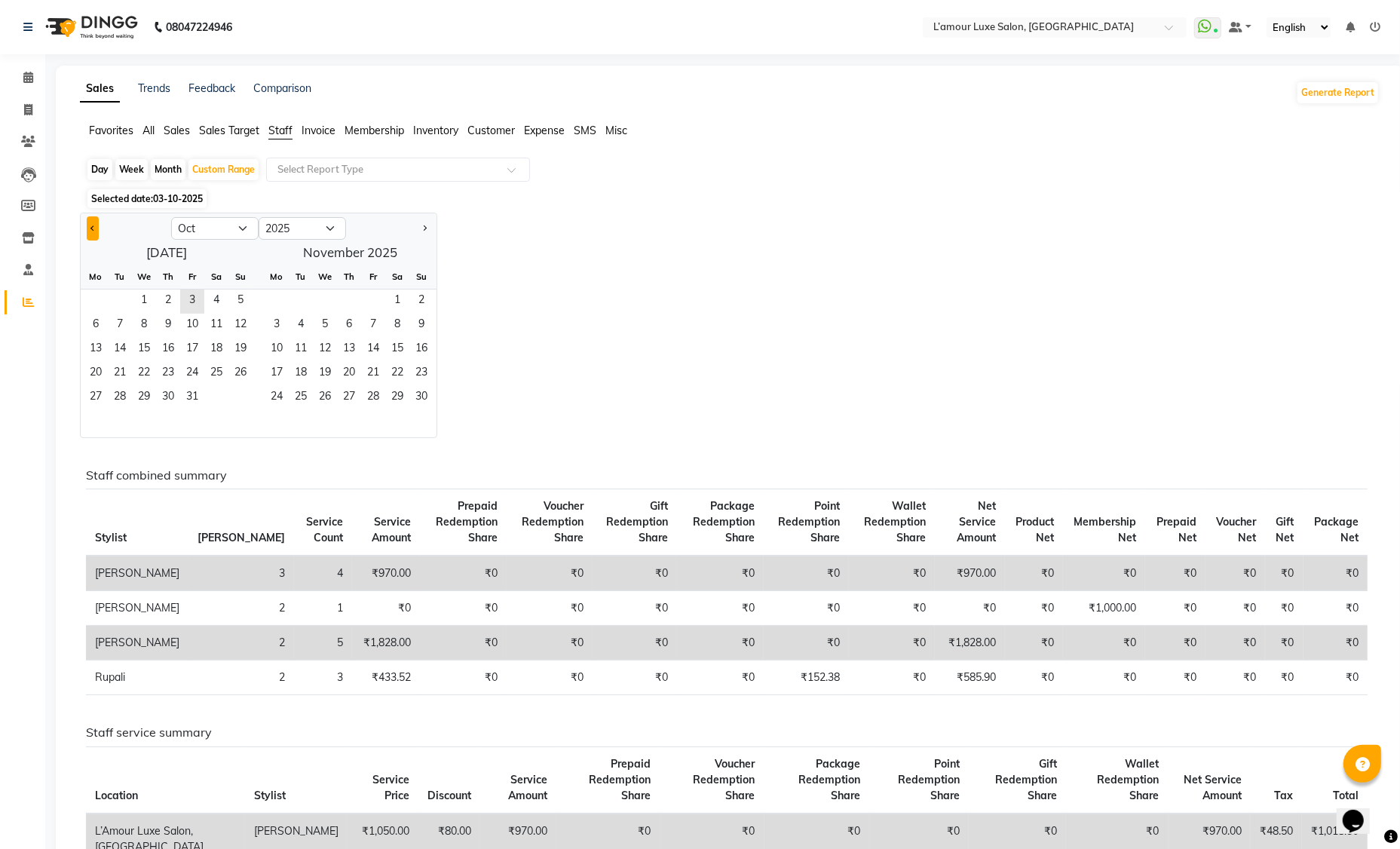
click at [91, 227] on span "Previous month" at bounding box center [93, 228] width 5 height 5
click at [93, 236] on button "Previous month" at bounding box center [93, 228] width 12 height 24
click at [88, 227] on button "Previous month" at bounding box center [93, 228] width 12 height 24
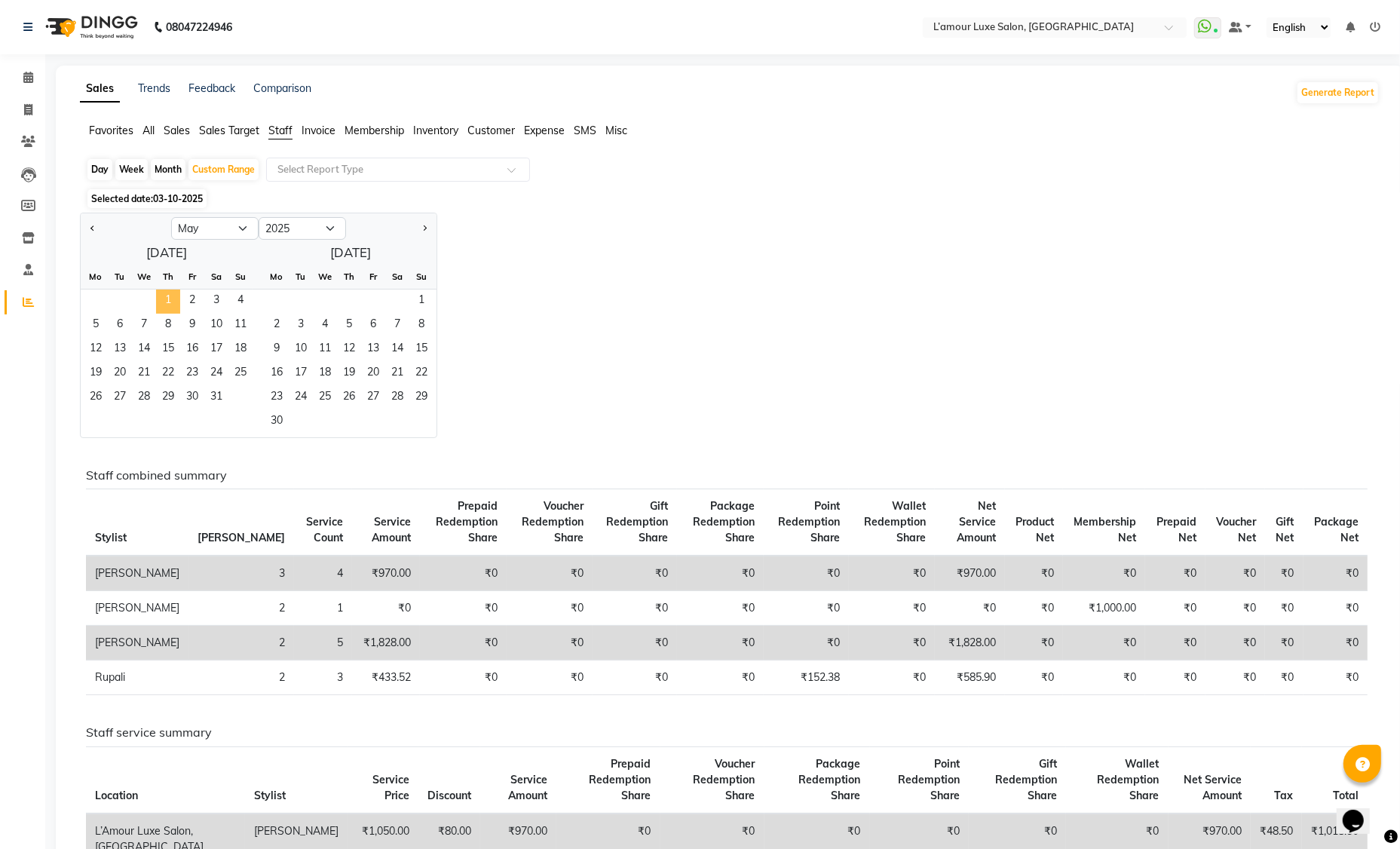
click at [169, 298] on span "1" at bounding box center [168, 302] width 24 height 24
click at [423, 230] on span "Next month" at bounding box center [423, 228] width 5 height 5
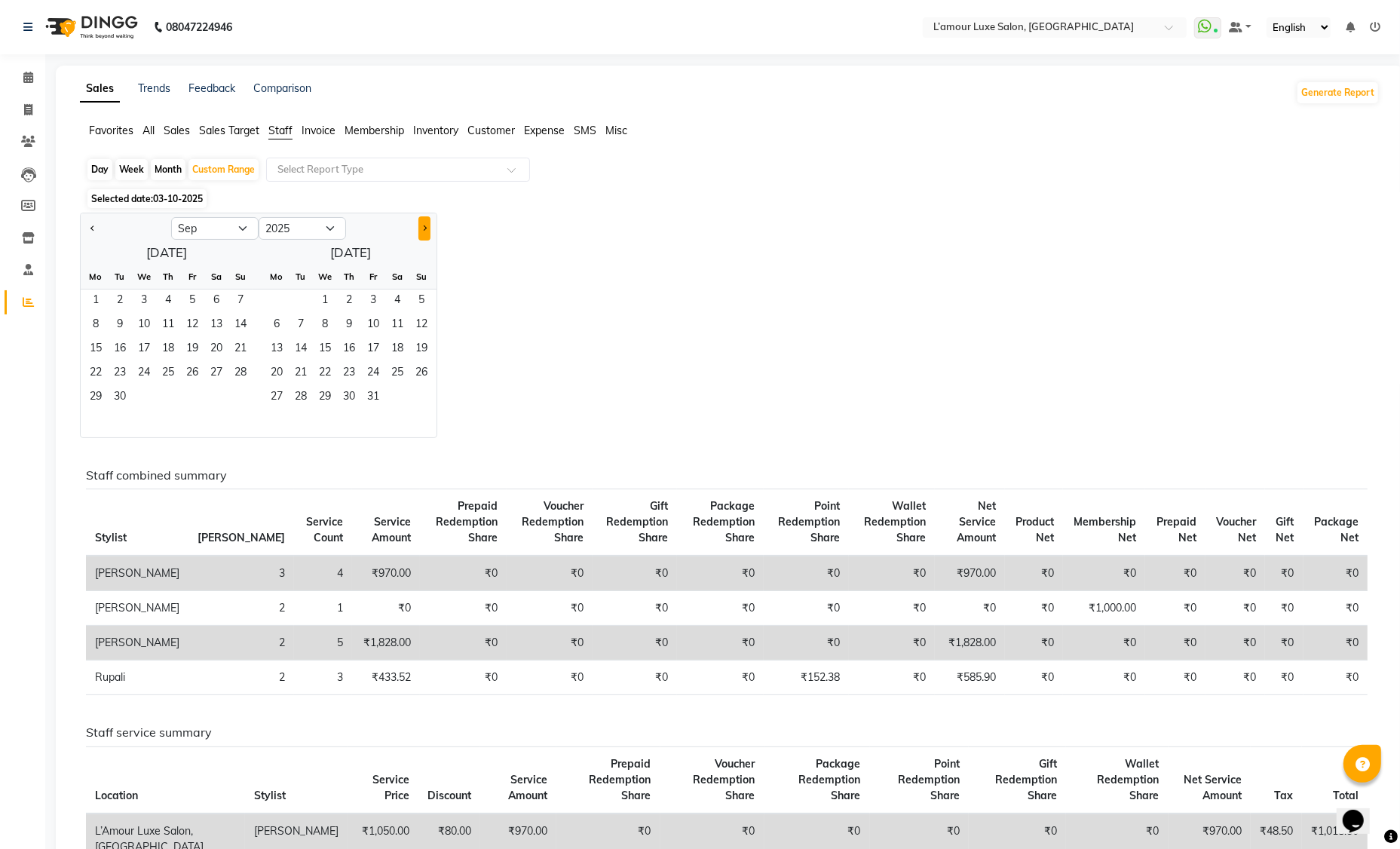
click at [423, 230] on span "Next month" at bounding box center [423, 228] width 5 height 5
click at [97, 228] on button "Previous month" at bounding box center [93, 228] width 12 height 24
select select "9"
click at [370, 392] on span "31" at bounding box center [373, 398] width 24 height 24
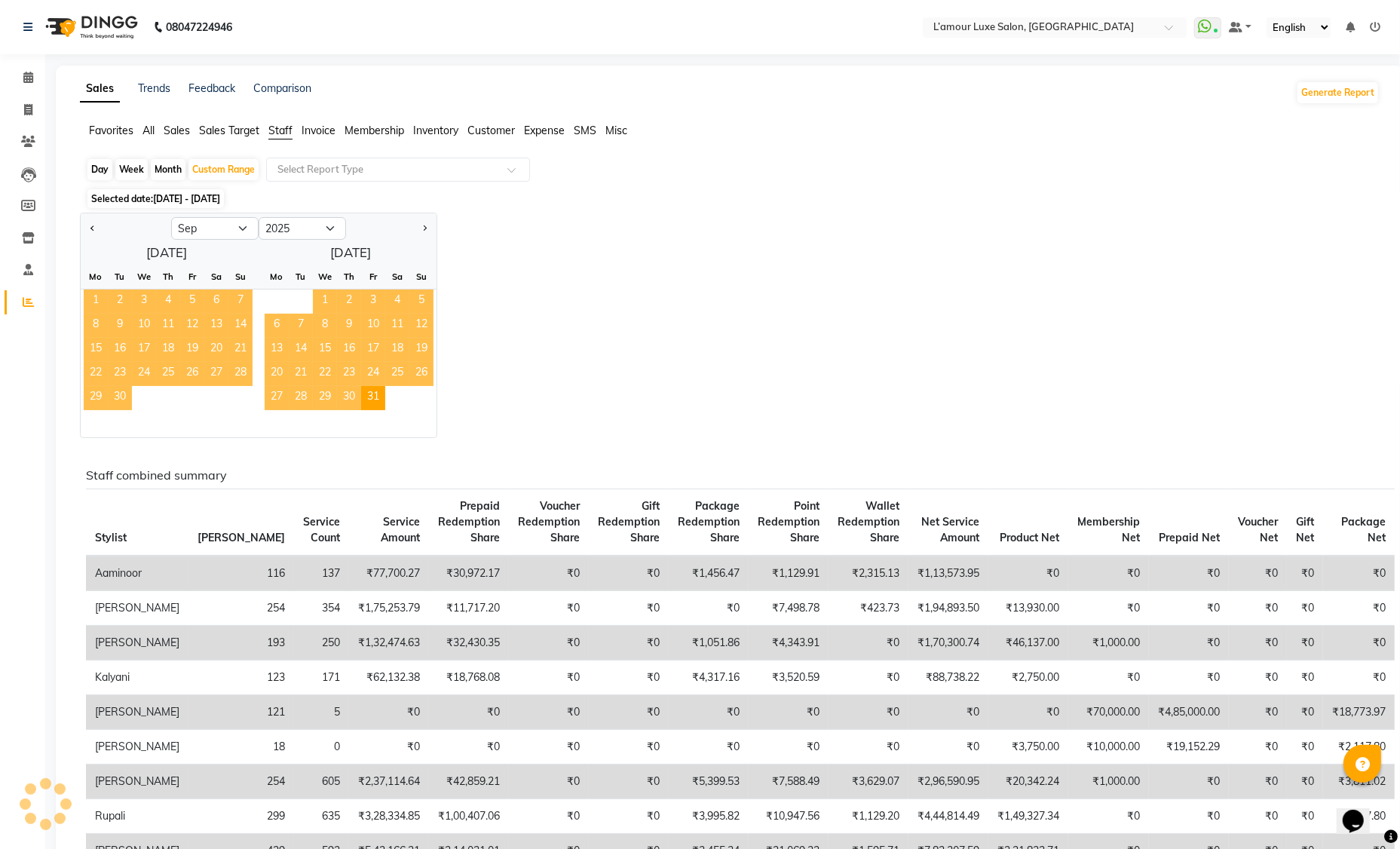
click at [561, 235] on div "Jan Feb Mar Apr May Jun Jul Aug Sep Oct Nov Dec 2015 2016 2017 2018 2019 2020 2…" at bounding box center [730, 325] width 1300 height 226
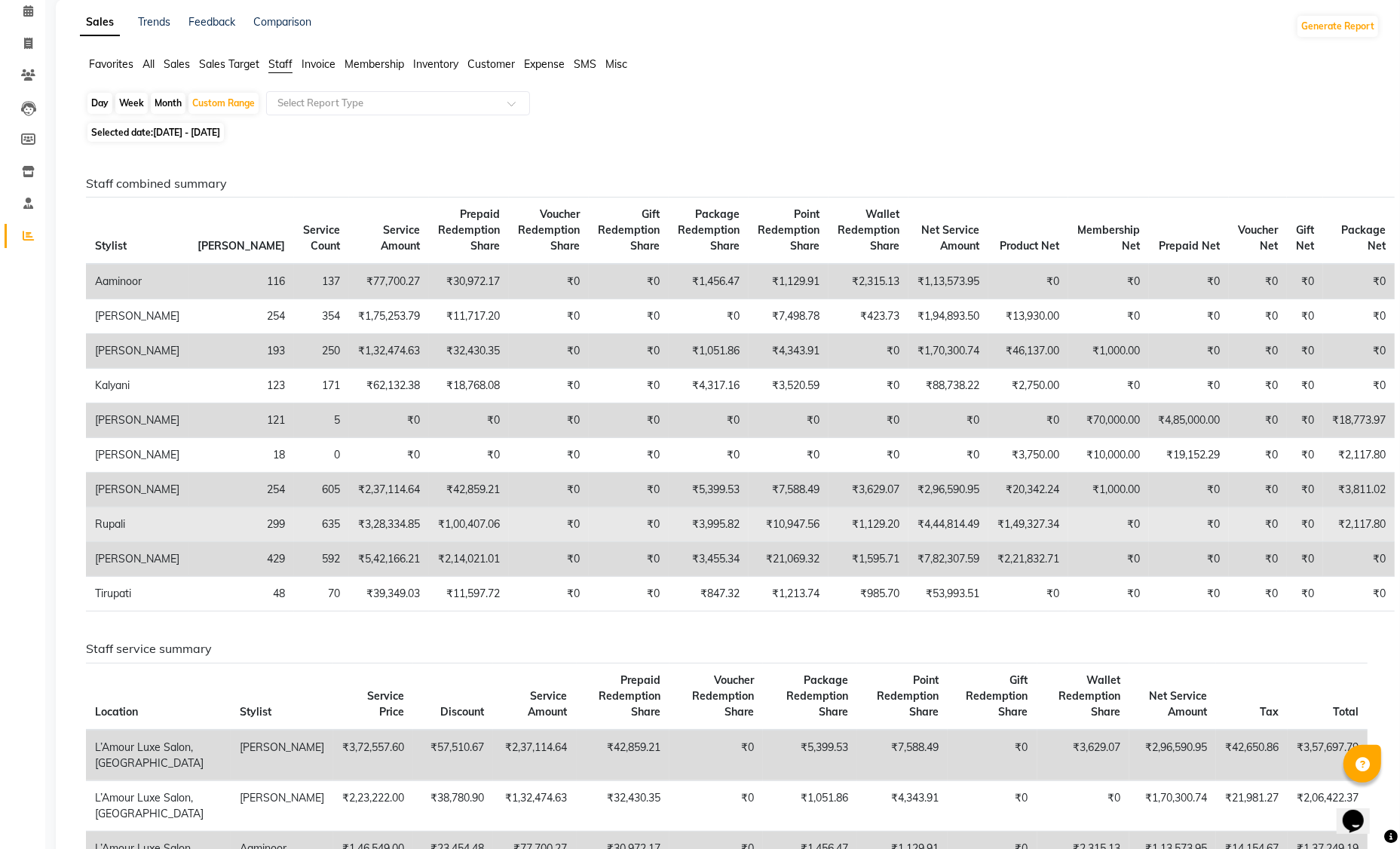
scroll to position [70, 0]
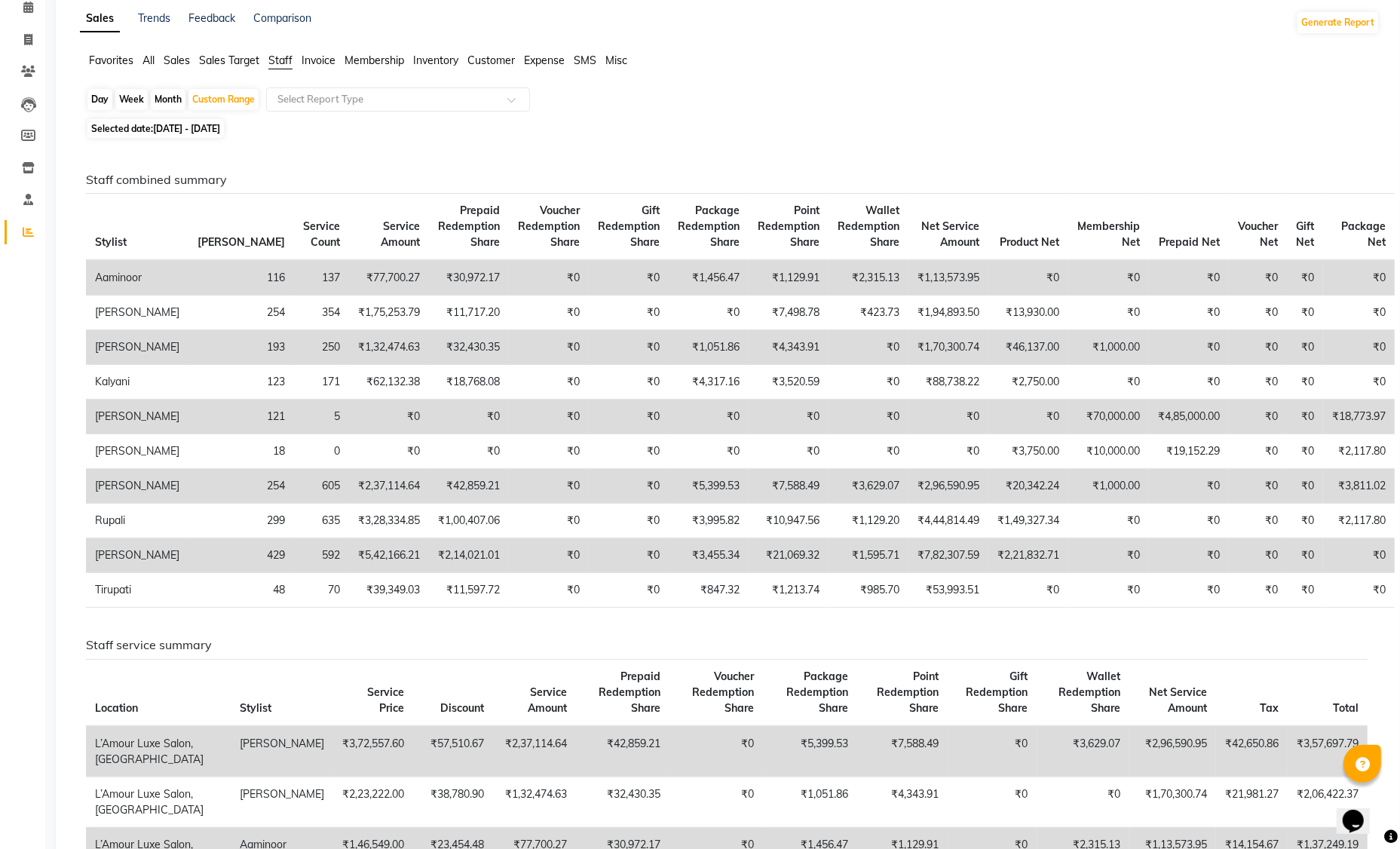
click at [908, 348] on td "₹1,70,300.74" at bounding box center [948, 347] width 80 height 35
click at [988, 350] on td "₹46,137.00" at bounding box center [1028, 347] width 80 height 35
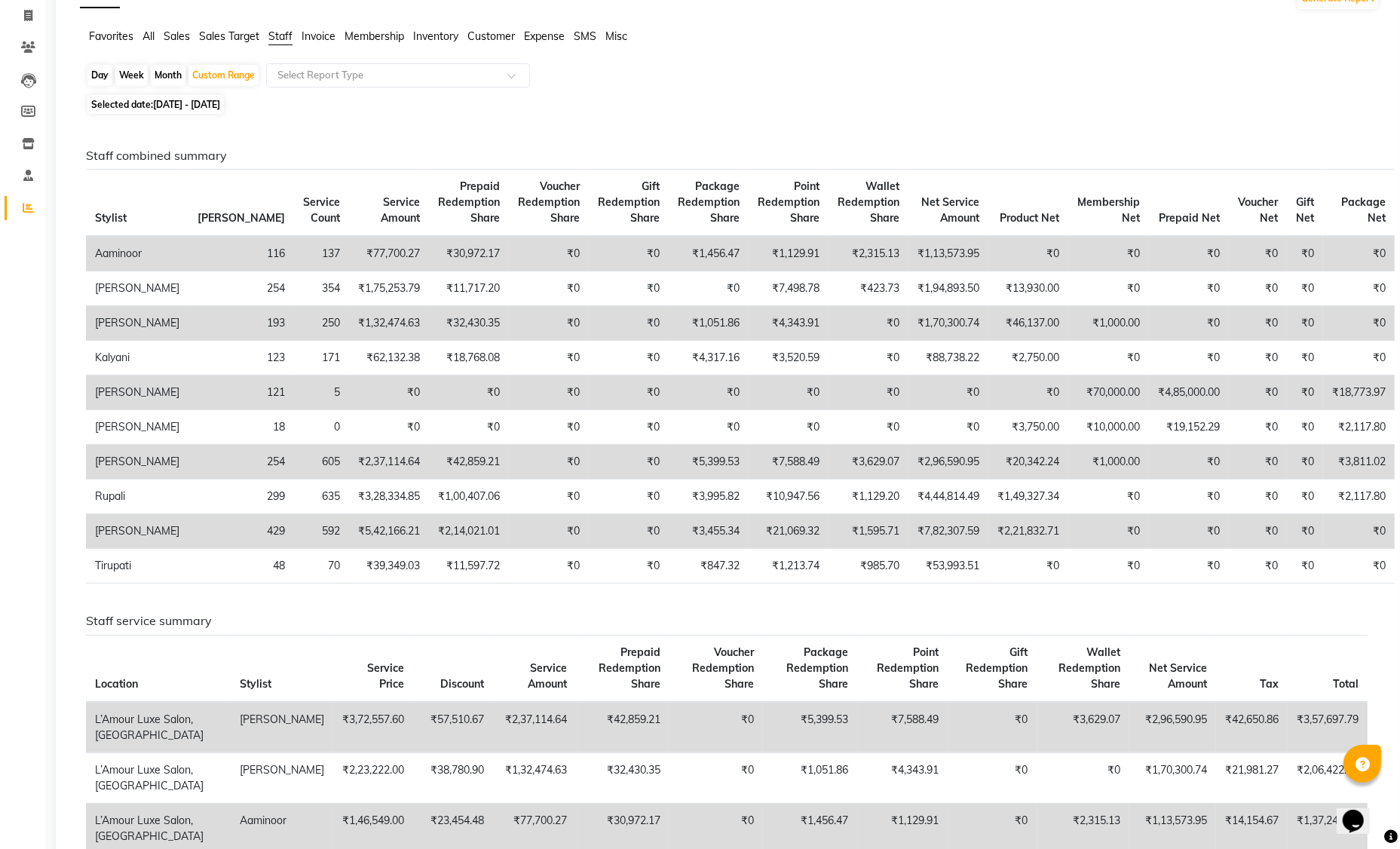
scroll to position [92, 0]
click at [908, 328] on td "₹1,70,300.74" at bounding box center [948, 325] width 80 height 35
click at [993, 326] on td "₹46,137.00" at bounding box center [1028, 325] width 80 height 35
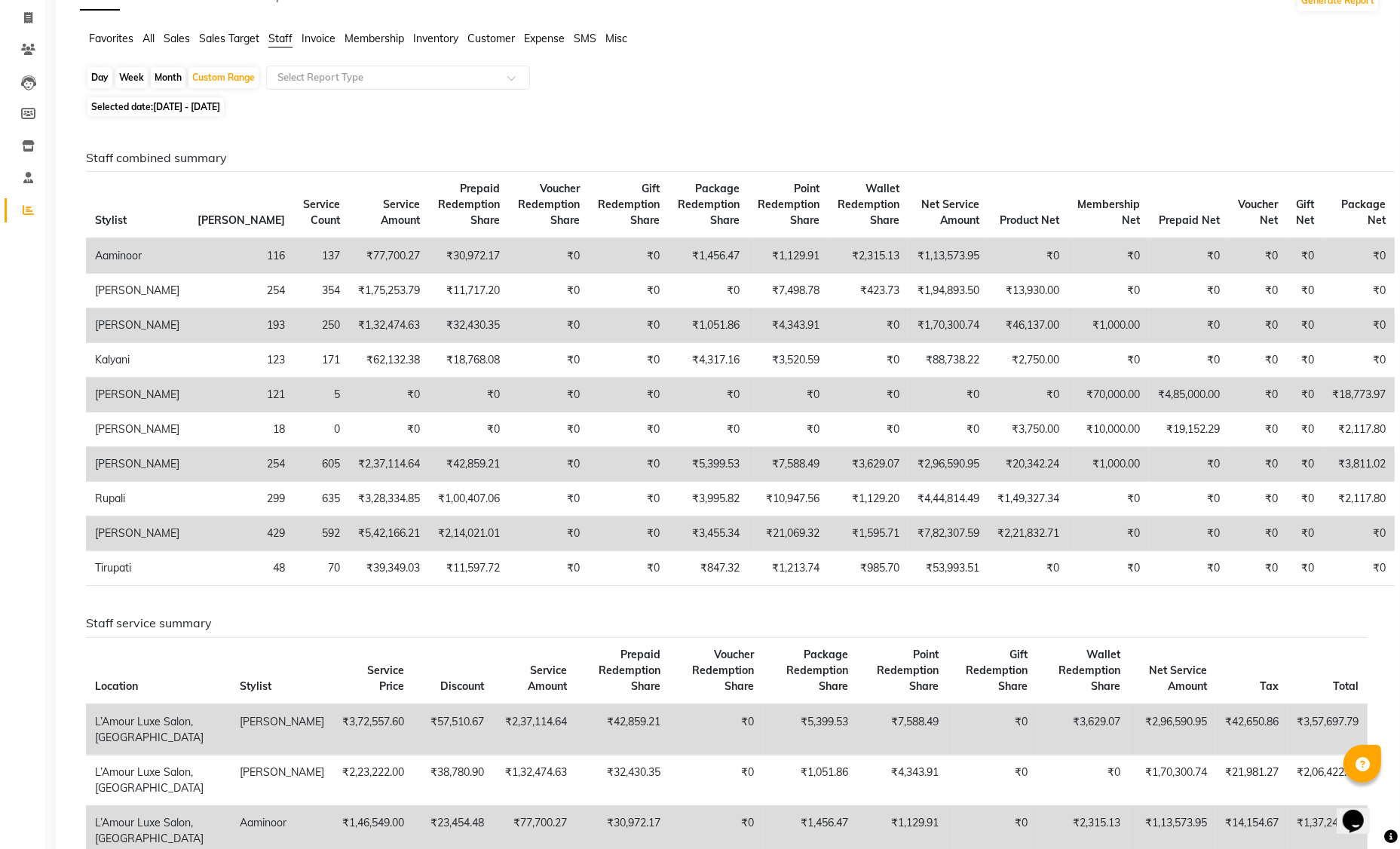
click at [205, 106] on span "01-05-2025 - 31-10-2025" at bounding box center [187, 106] width 67 height 11
select select "5"
select select "2025"
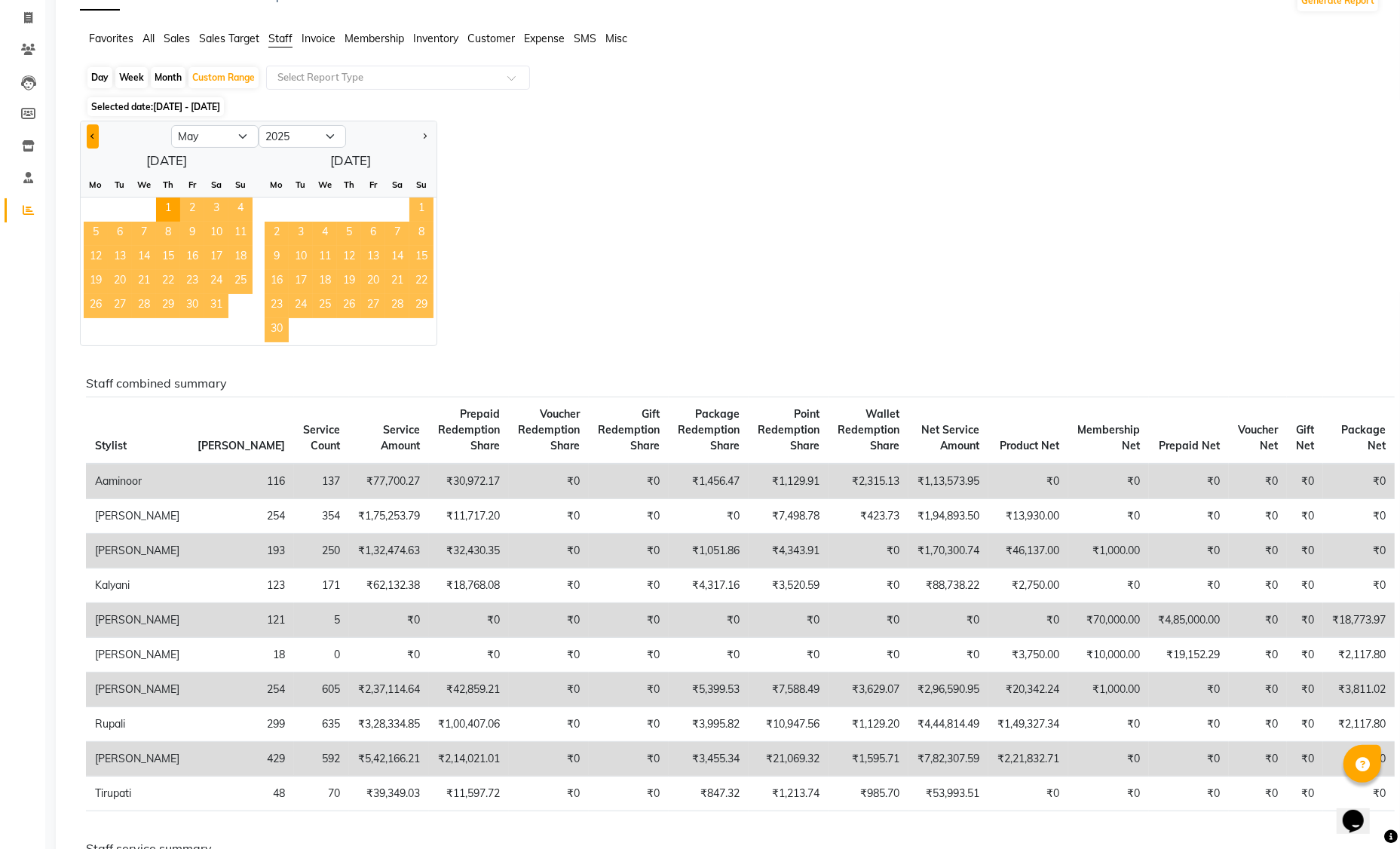
click at [91, 136] on span "Previous month" at bounding box center [93, 136] width 5 height 5
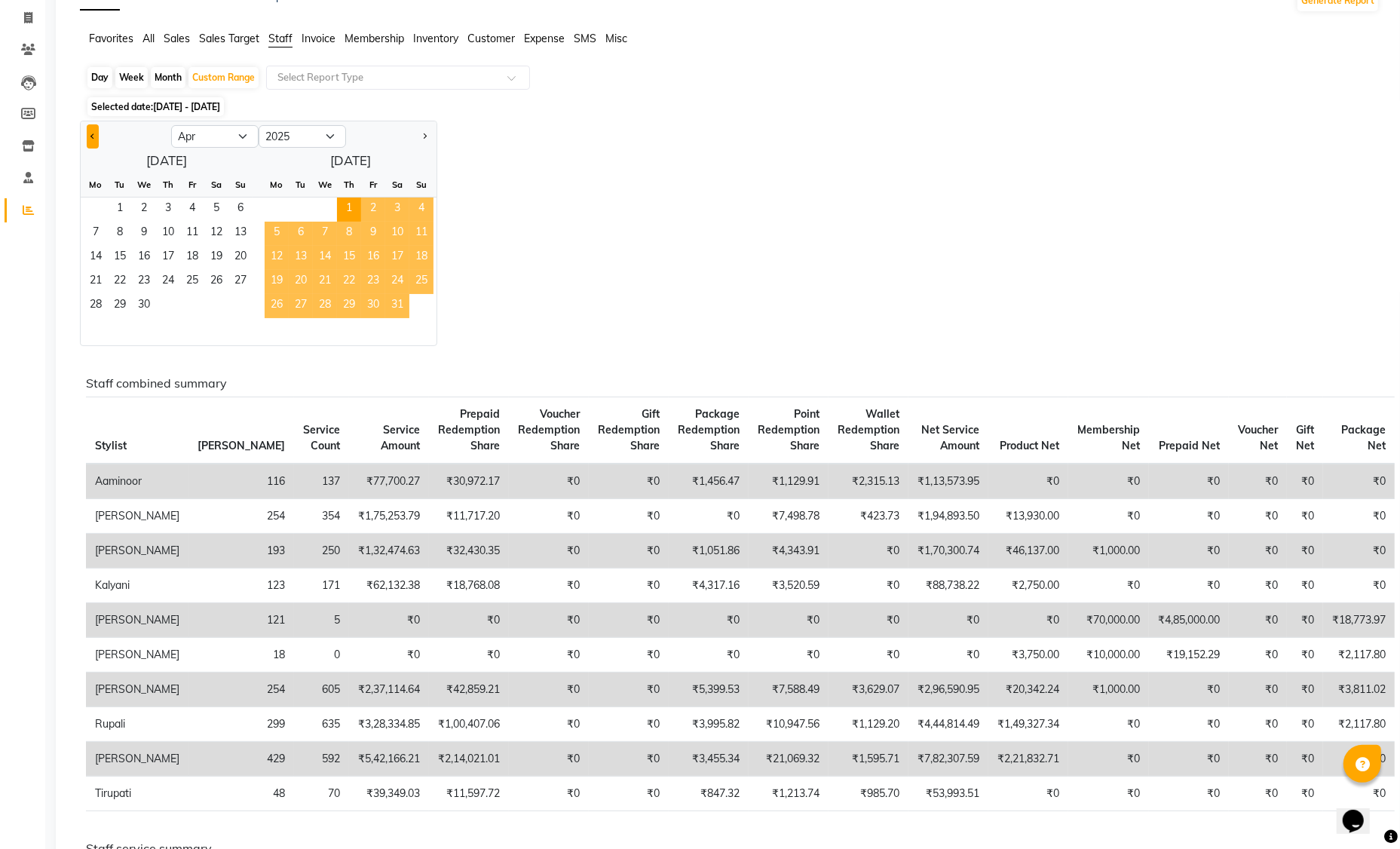
click at [91, 136] on span "Previous month" at bounding box center [93, 136] width 5 height 5
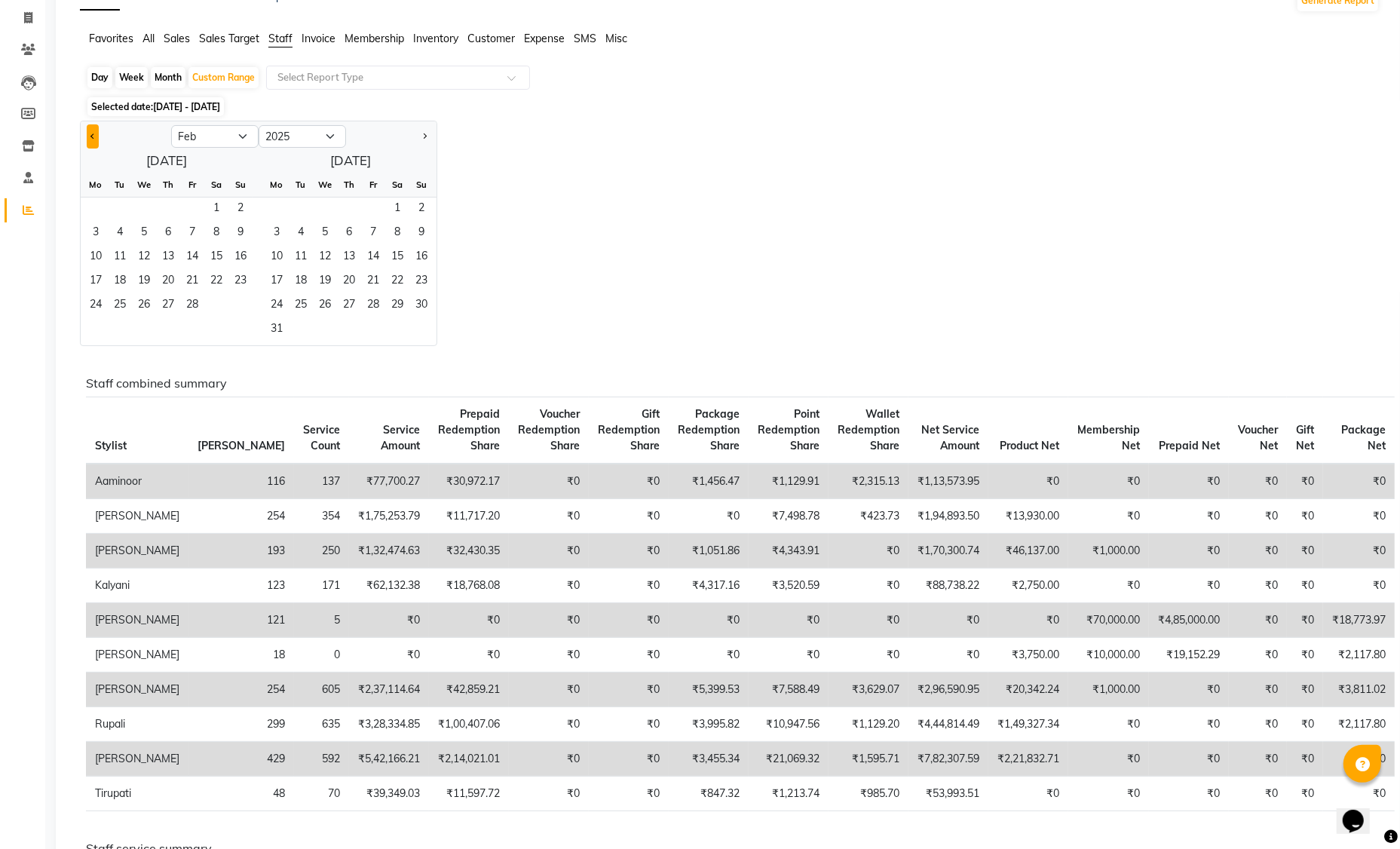
click at [91, 136] on span "Previous month" at bounding box center [93, 136] width 5 height 5
click at [141, 206] on span "1" at bounding box center [144, 210] width 24 height 24
click at [428, 134] on button "Next month" at bounding box center [424, 136] width 12 height 24
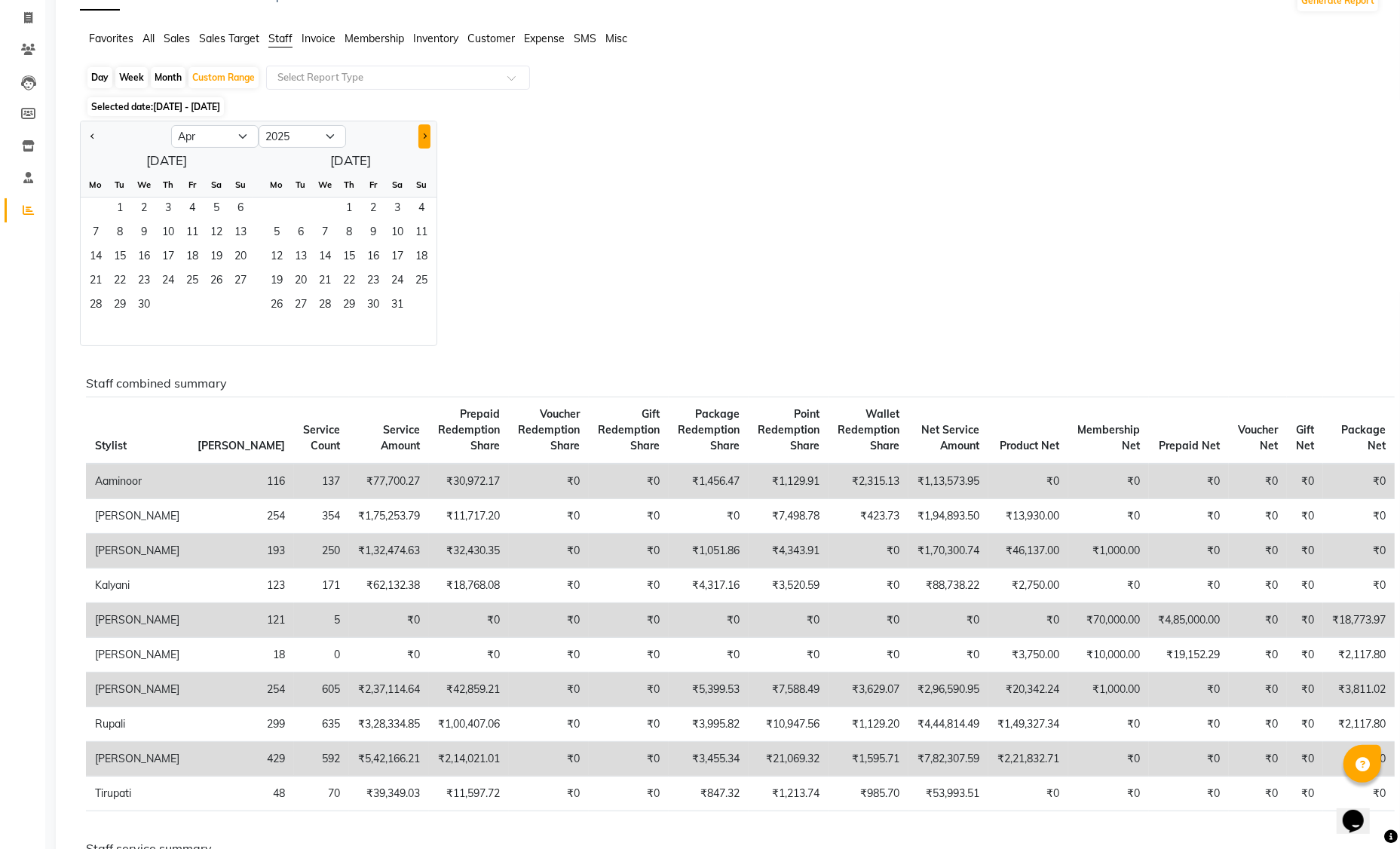
click at [428, 134] on button "Next month" at bounding box center [424, 136] width 12 height 24
select select "8"
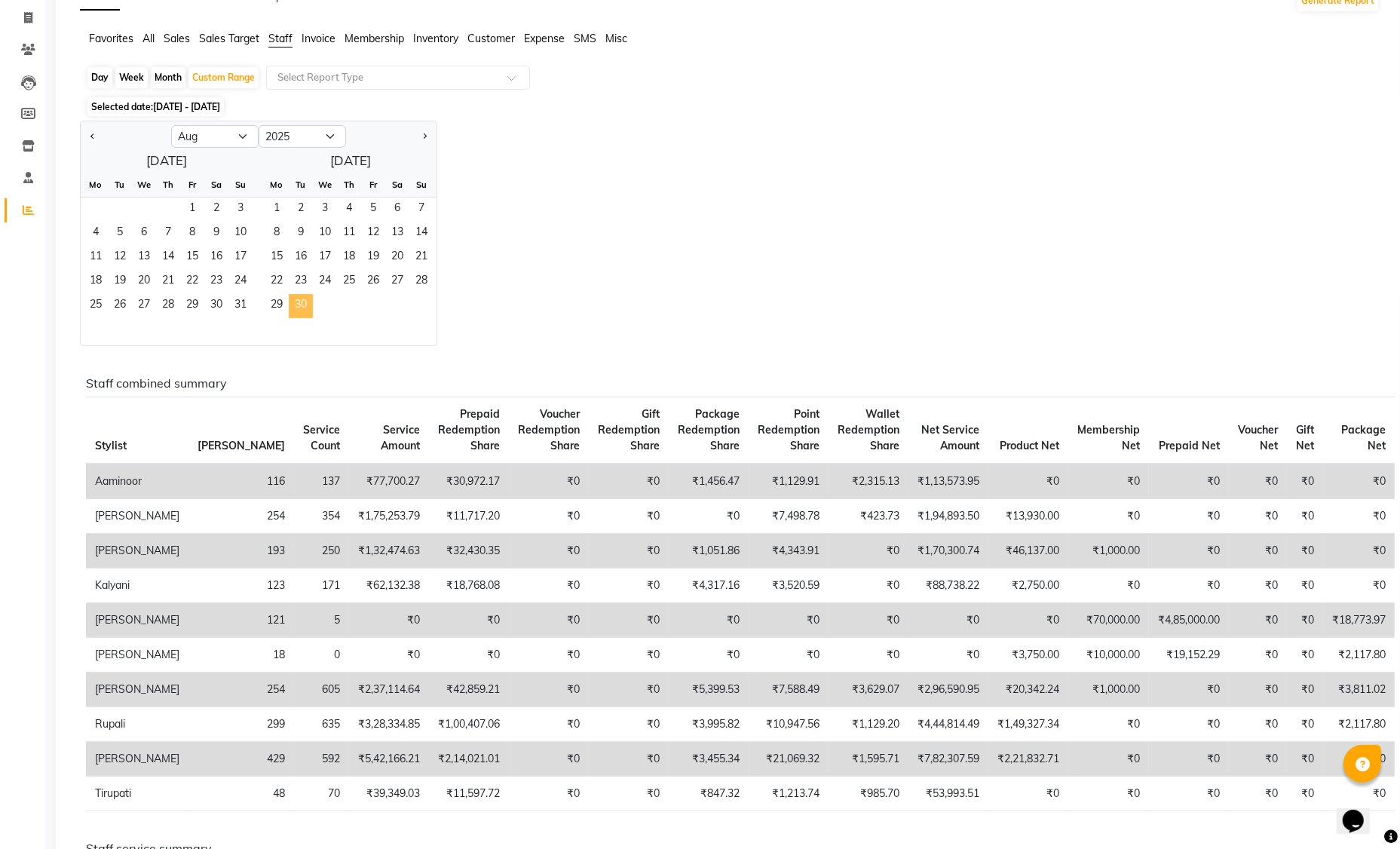
click at [301, 304] on span "30" at bounding box center [301, 306] width 24 height 24
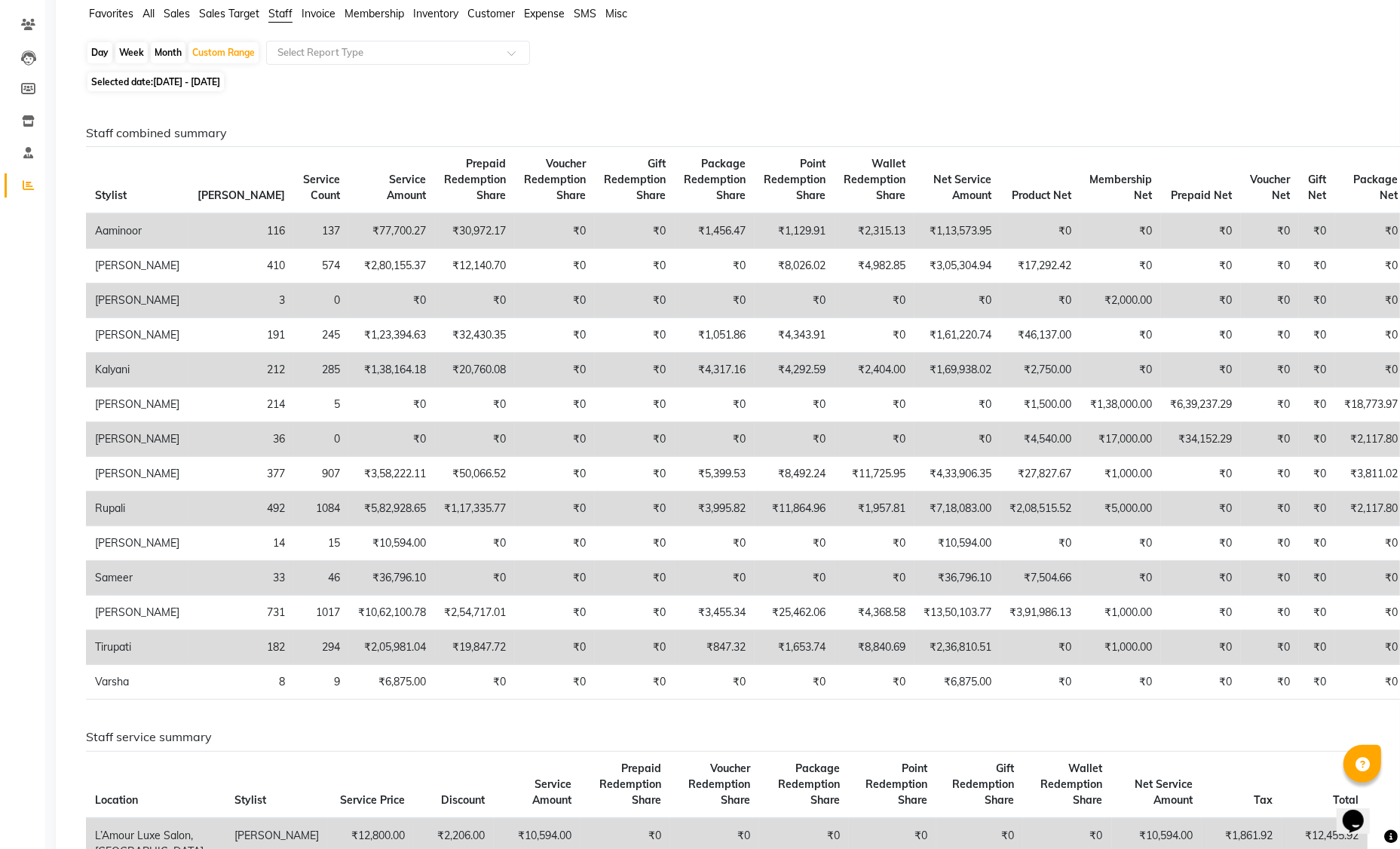
scroll to position [118, 0]
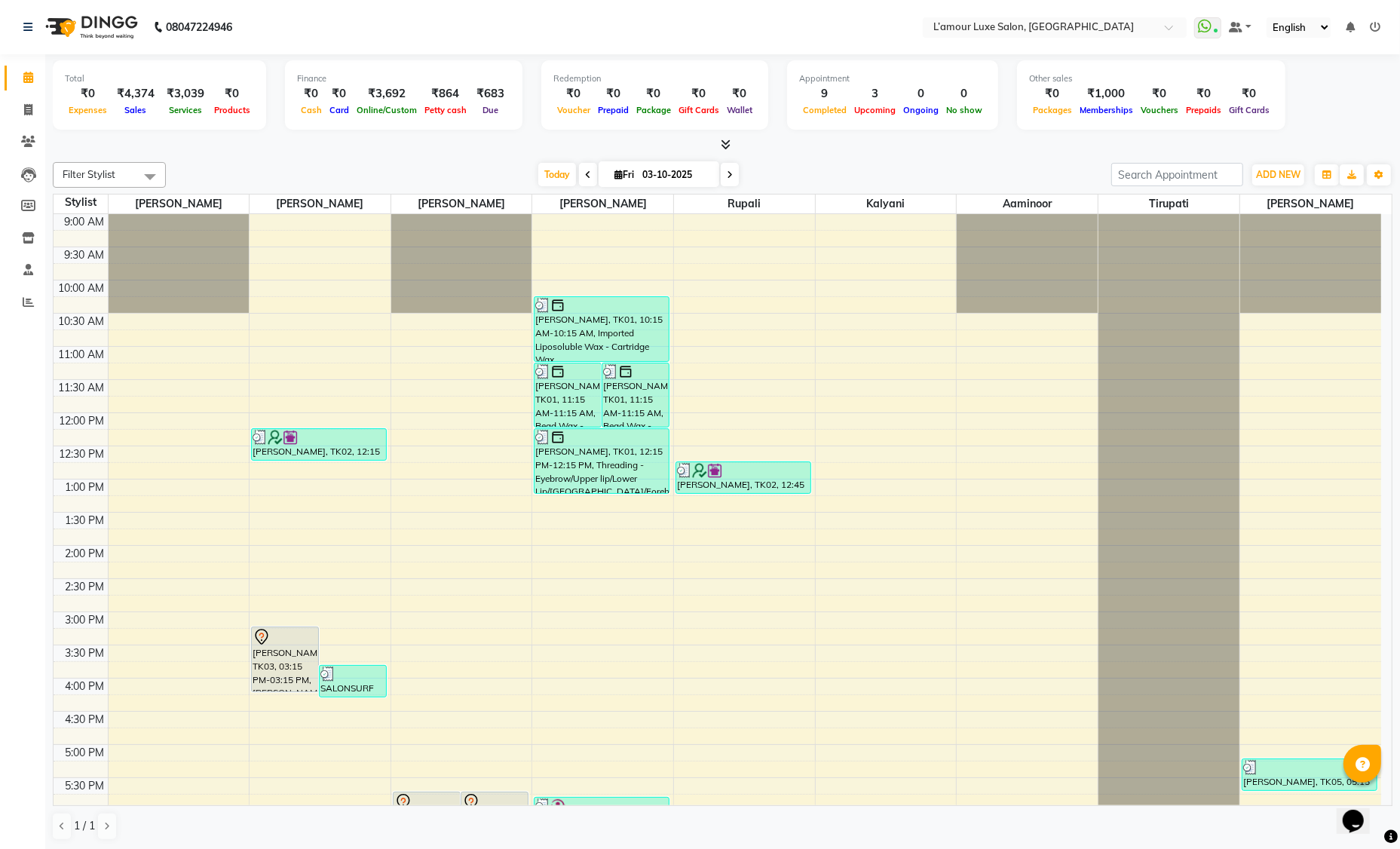
scroll to position [333, 0]
